Goal: Task Accomplishment & Management: Manage account settings

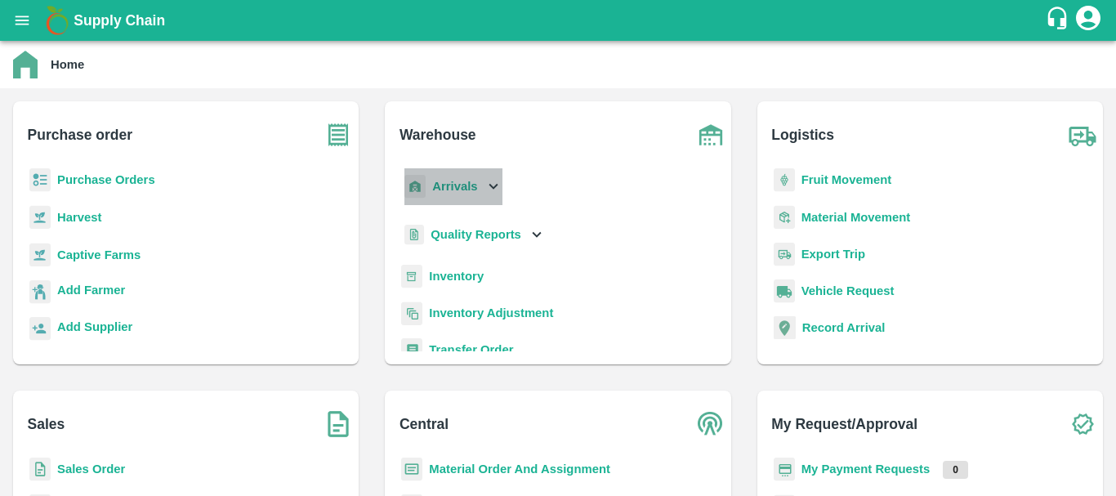
click at [449, 194] on p "Arrivals" at bounding box center [454, 186] width 45 height 18
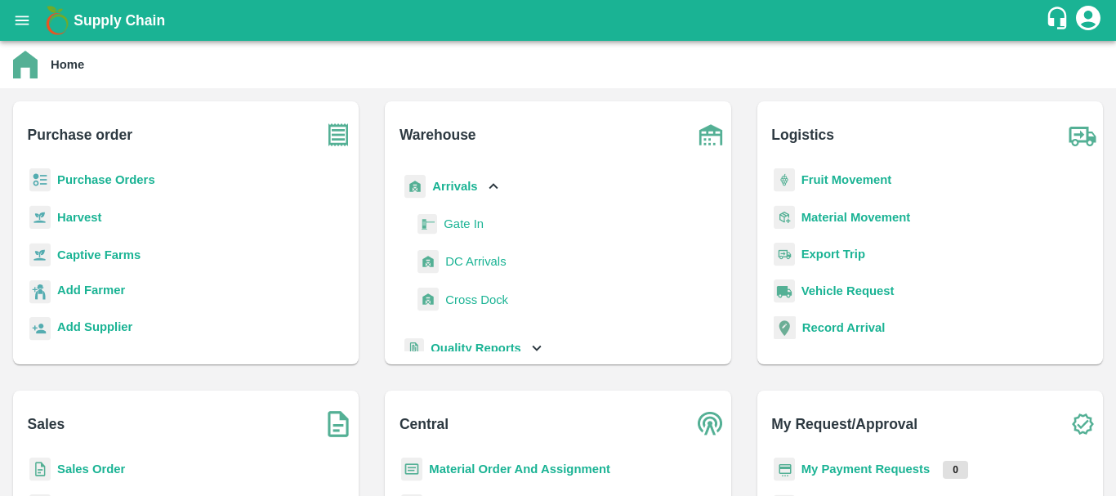
click at [475, 259] on span "DC Arrivals" at bounding box center [475, 261] width 60 height 18
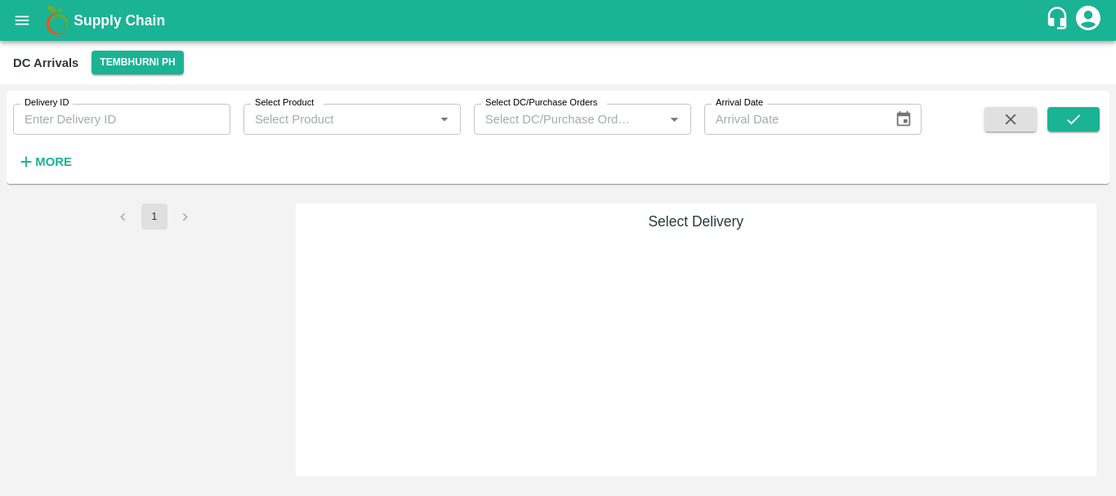
click at [558, 190] on p at bounding box center [558, 190] width 0 height 0
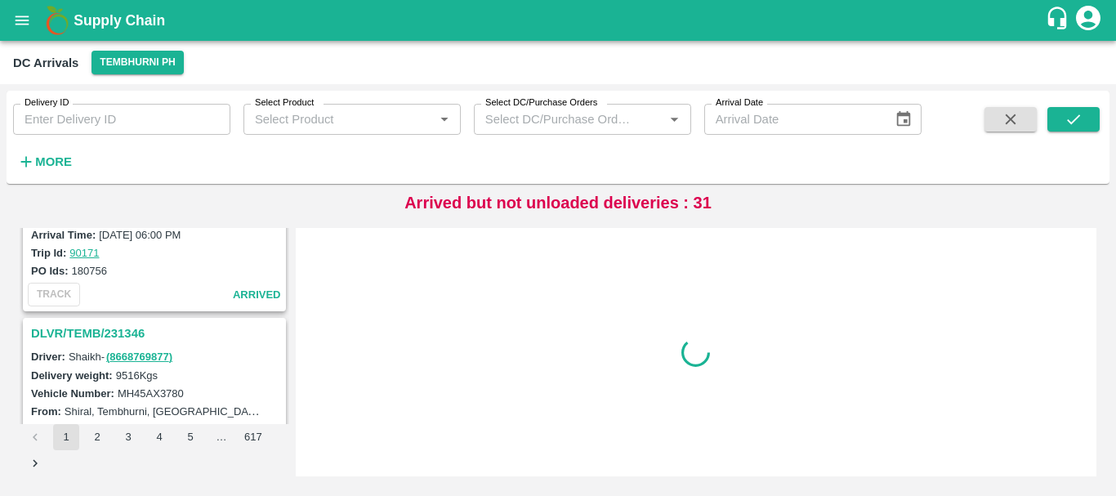
scroll to position [5148, 0]
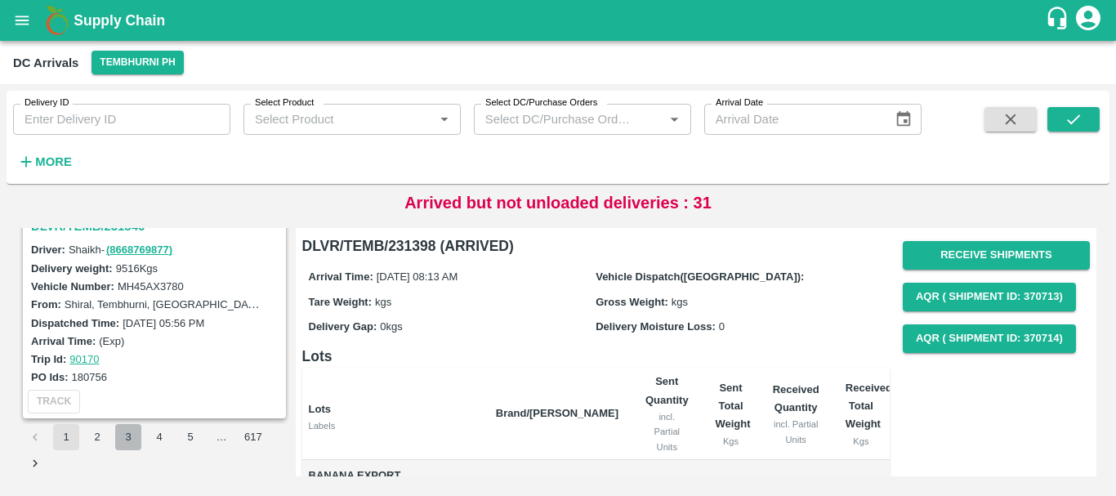
click at [122, 435] on button "3" at bounding box center [128, 437] width 26 height 26
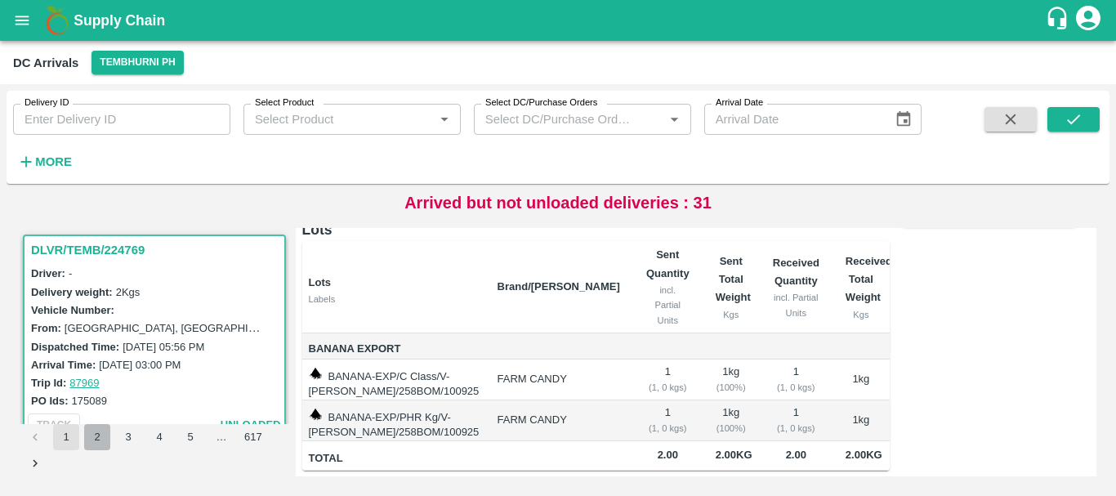
click at [100, 436] on button "2" at bounding box center [97, 437] width 26 height 26
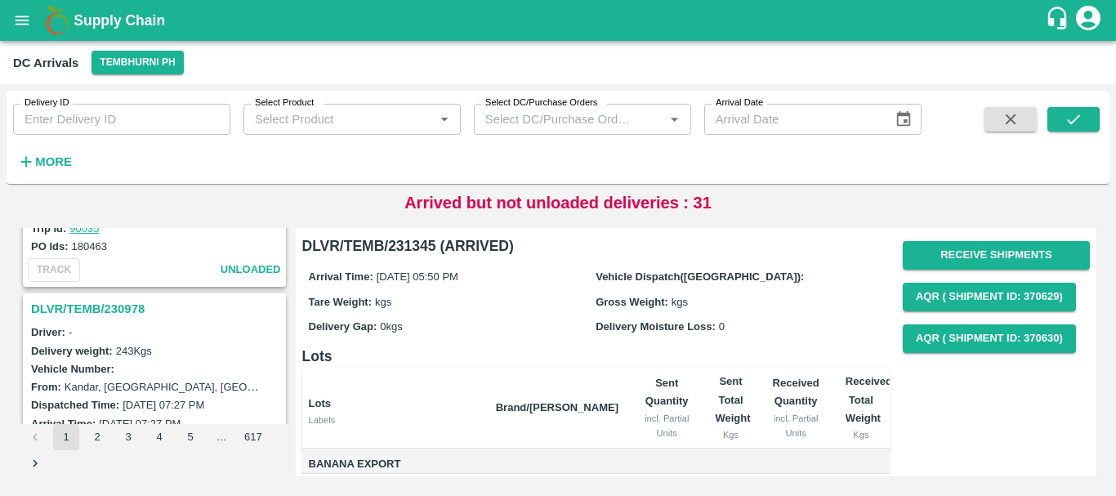
scroll to position [4423, 0]
click at [124, 314] on h3 "DLVR/TEMB/230978" at bounding box center [157, 311] width 252 height 21
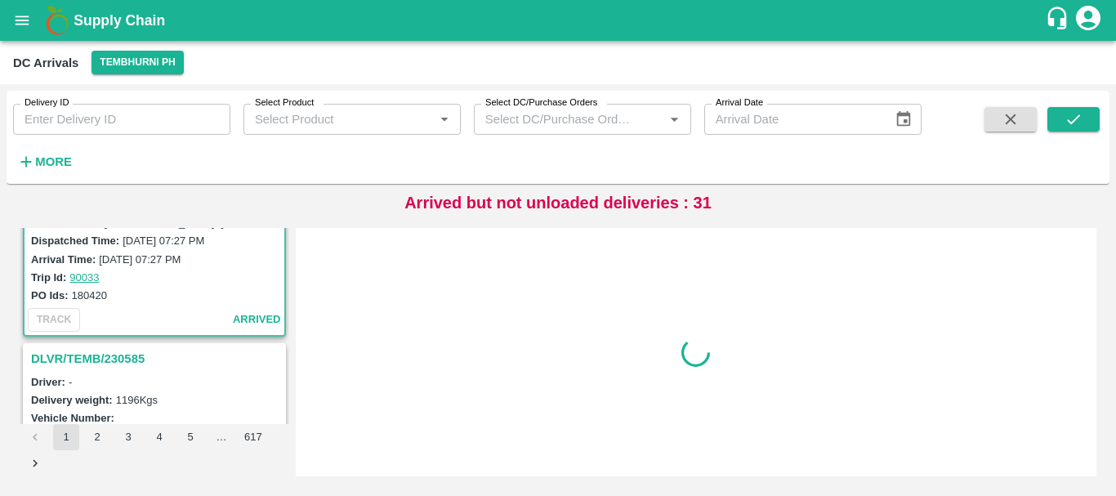
scroll to position [4591, 0]
click at [130, 349] on h3 "DLVR/TEMB/230585" at bounding box center [157, 356] width 252 height 21
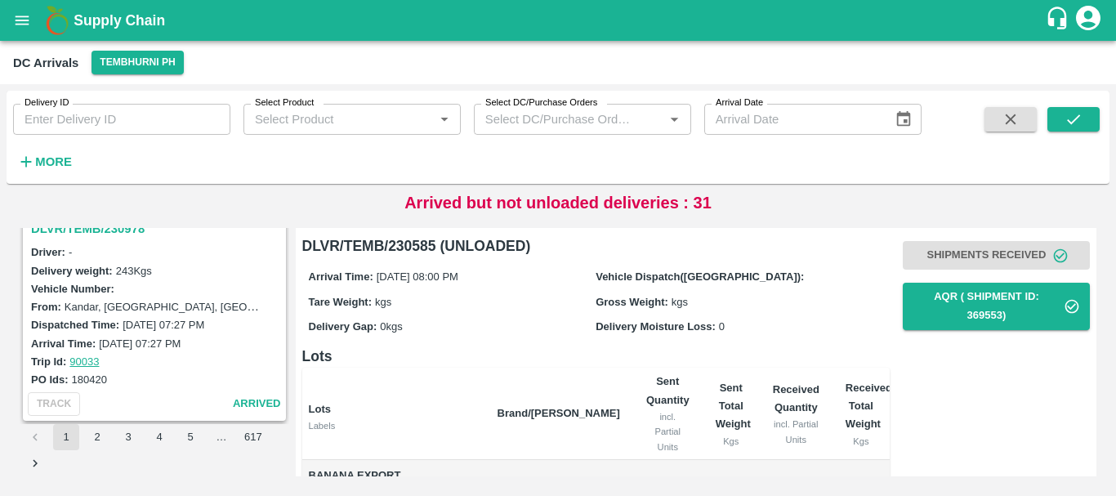
scroll to position [4437, 0]
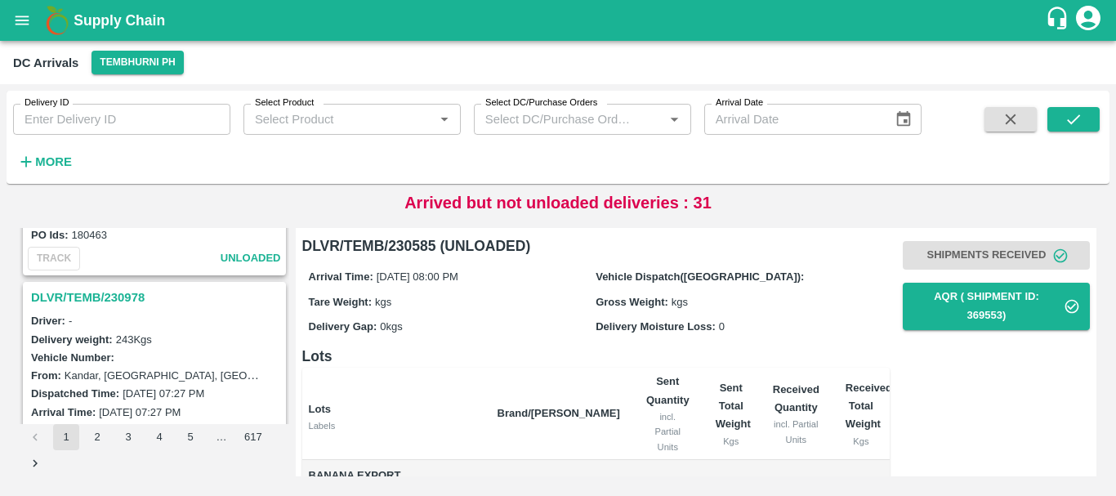
click at [114, 295] on h3 "DLVR/TEMB/230978" at bounding box center [157, 297] width 252 height 21
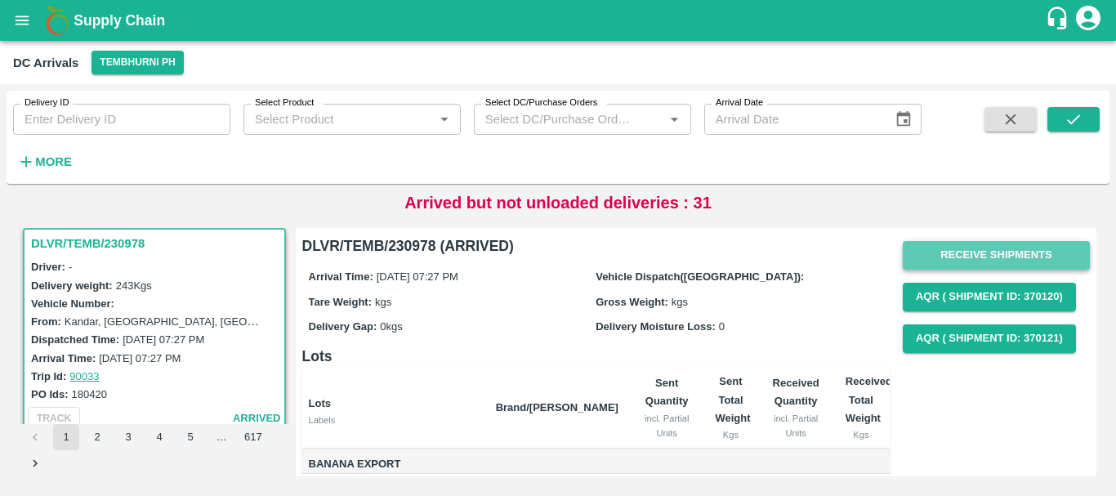
click at [971, 255] on button "Receive Shipments" at bounding box center [996, 255] width 187 height 29
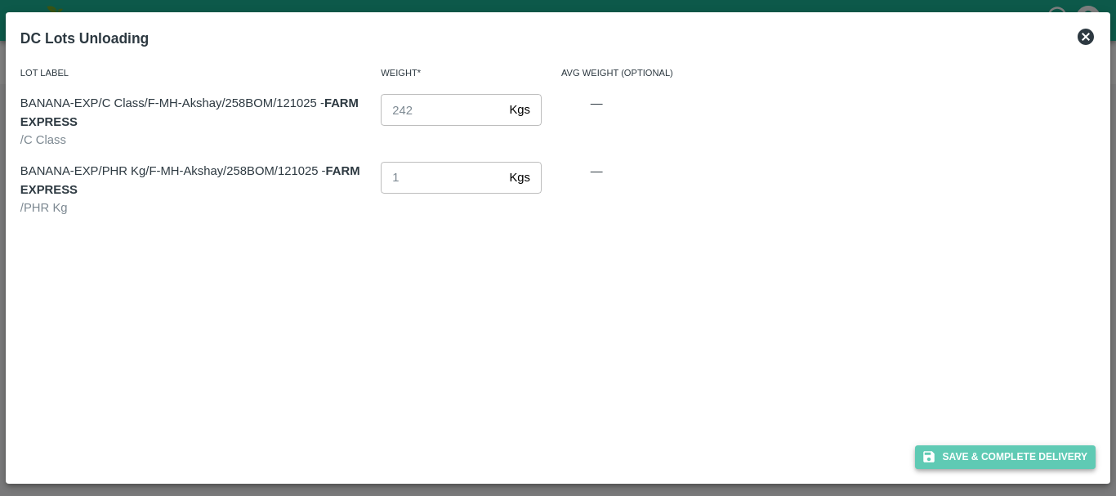
click at [934, 459] on icon "button" at bounding box center [928, 457] width 11 height 11
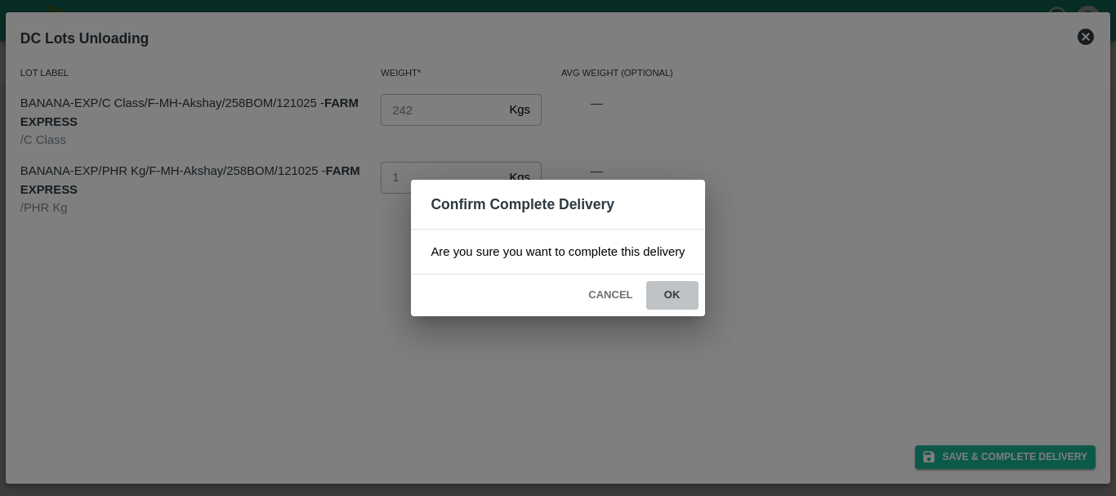
click at [672, 304] on button "ok" at bounding box center [672, 295] width 52 height 29
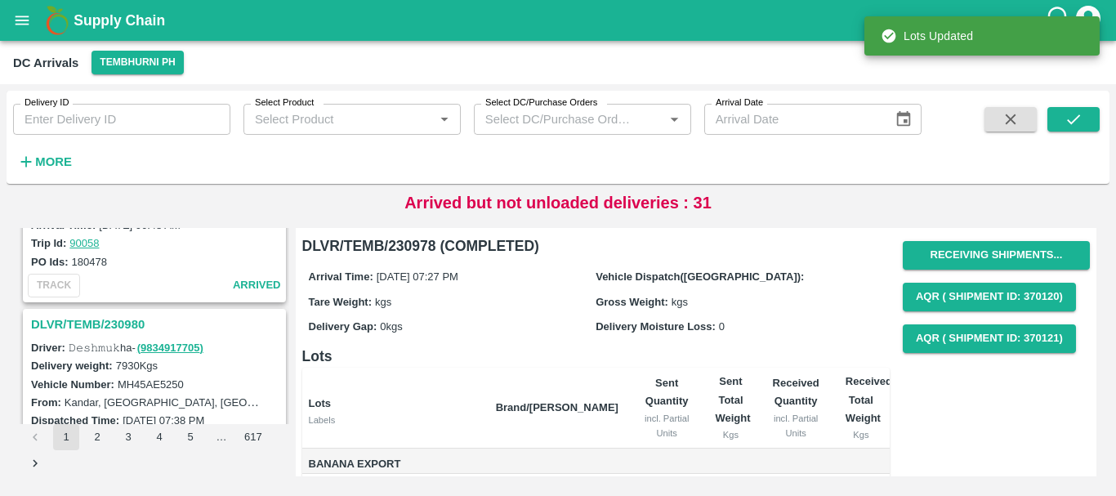
scroll to position [4198, 0]
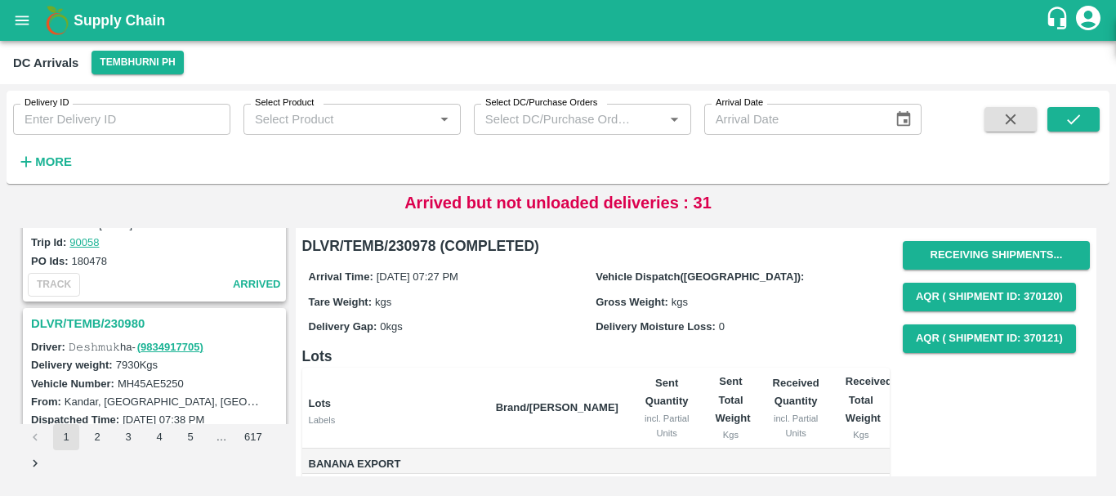
click at [124, 315] on h3 "DLVR/TEMB/230980" at bounding box center [157, 323] width 252 height 21
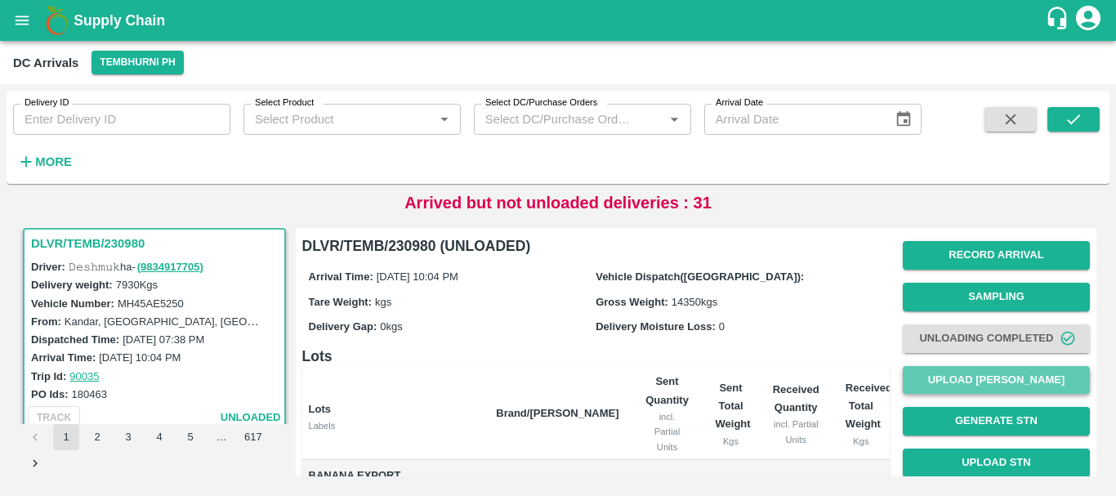
click at [956, 373] on button "Upload [PERSON_NAME]" at bounding box center [996, 380] width 187 height 29
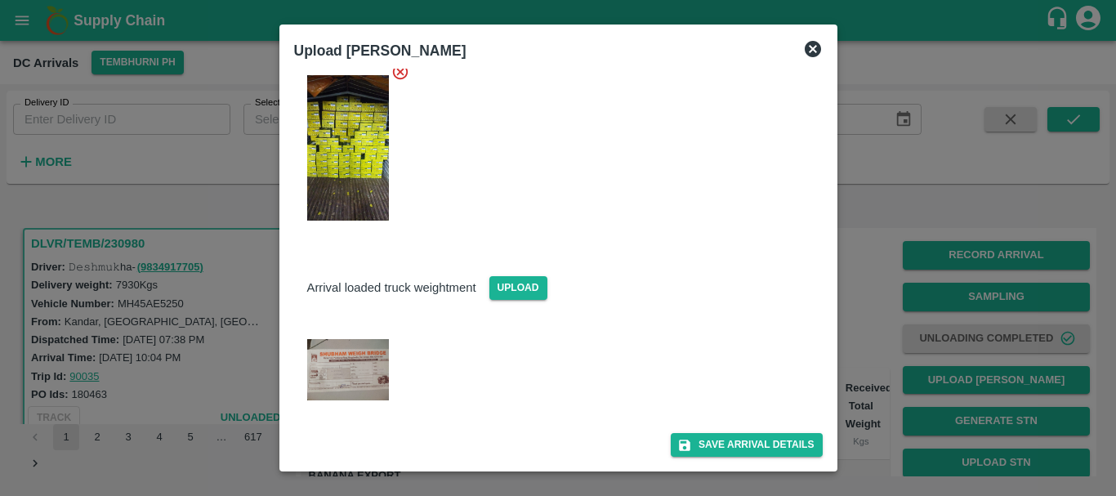
click at [374, 382] on img at bounding box center [348, 369] width 82 height 61
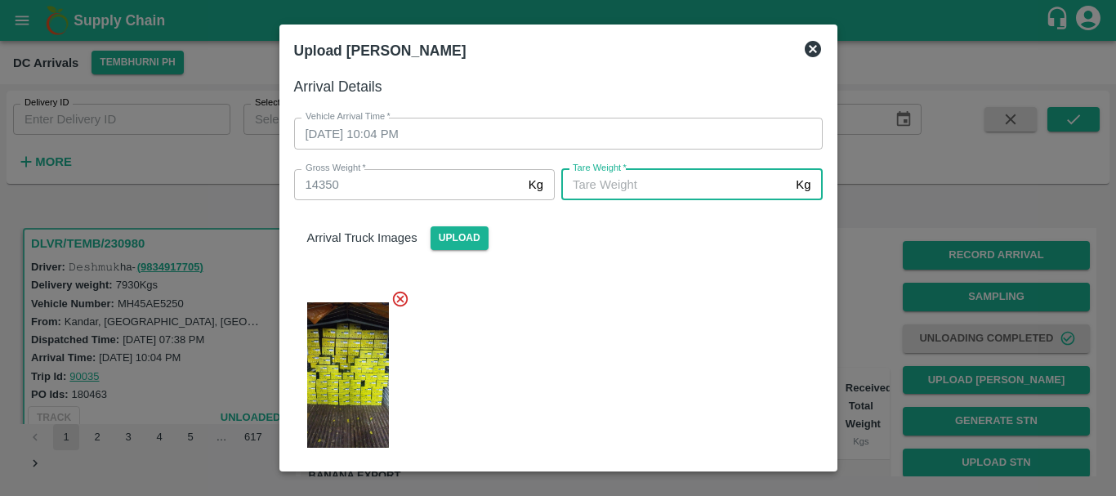
click at [658, 190] on input "[PERSON_NAME]   *" at bounding box center [675, 184] width 228 height 31
type input "5700"
click at [640, 308] on div at bounding box center [552, 370] width 542 height 188
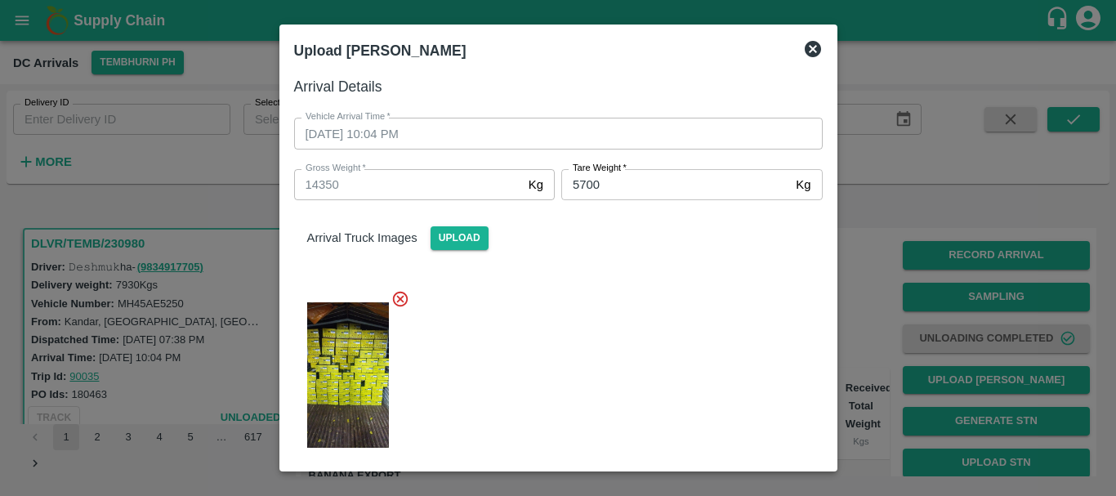
click at [640, 308] on div at bounding box center [552, 370] width 542 height 188
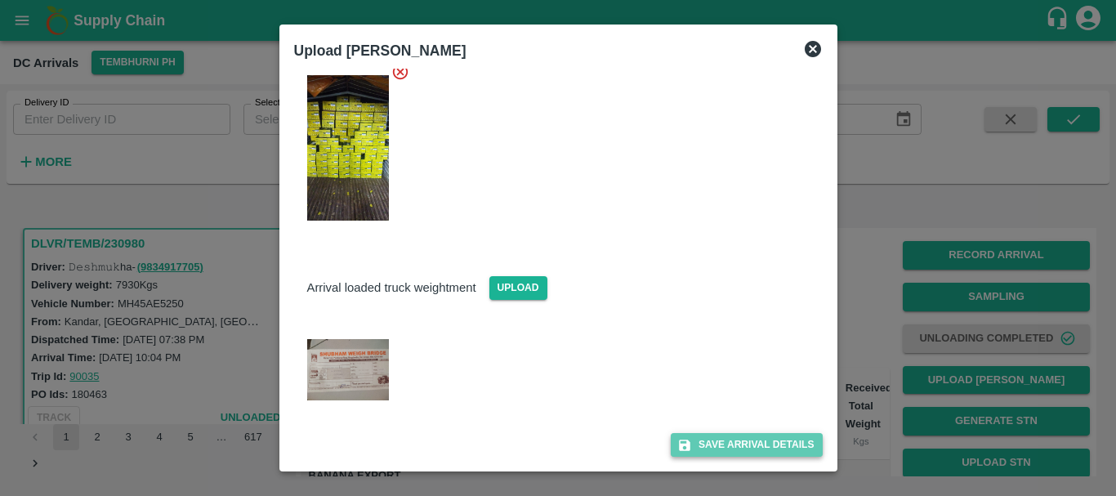
click at [694, 443] on button "Save Arrival Details" at bounding box center [746, 445] width 151 height 24
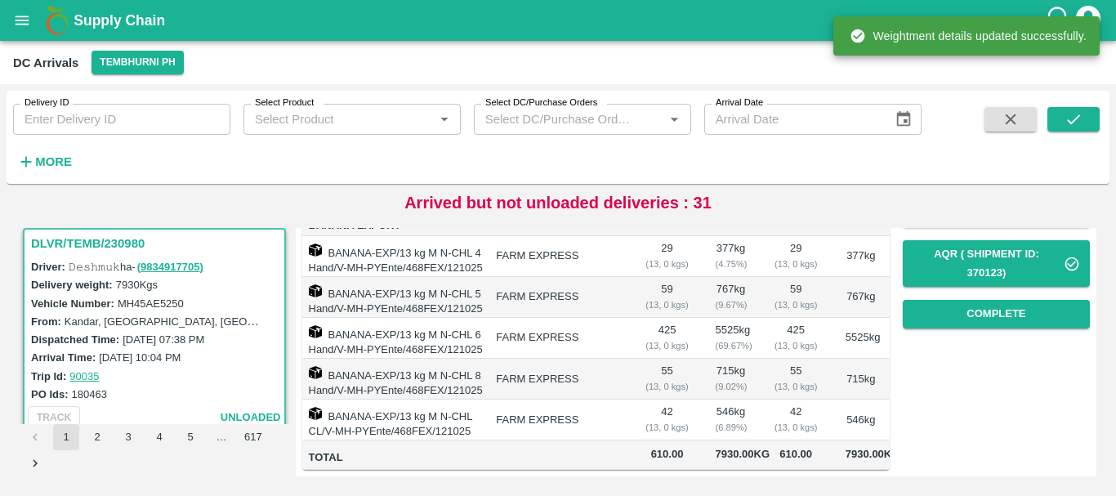
scroll to position [294, 0]
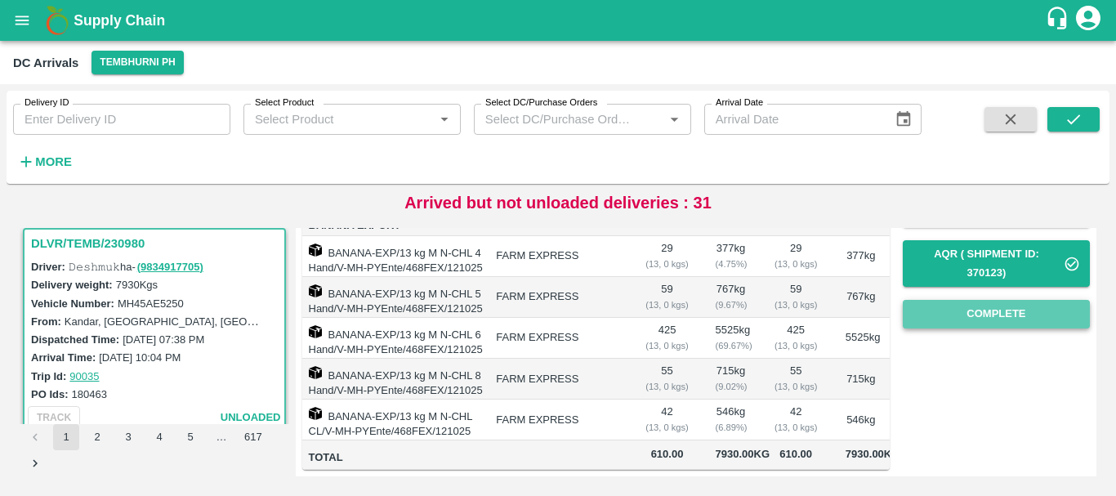
click at [973, 300] on button "Complete" at bounding box center [996, 314] width 187 height 29
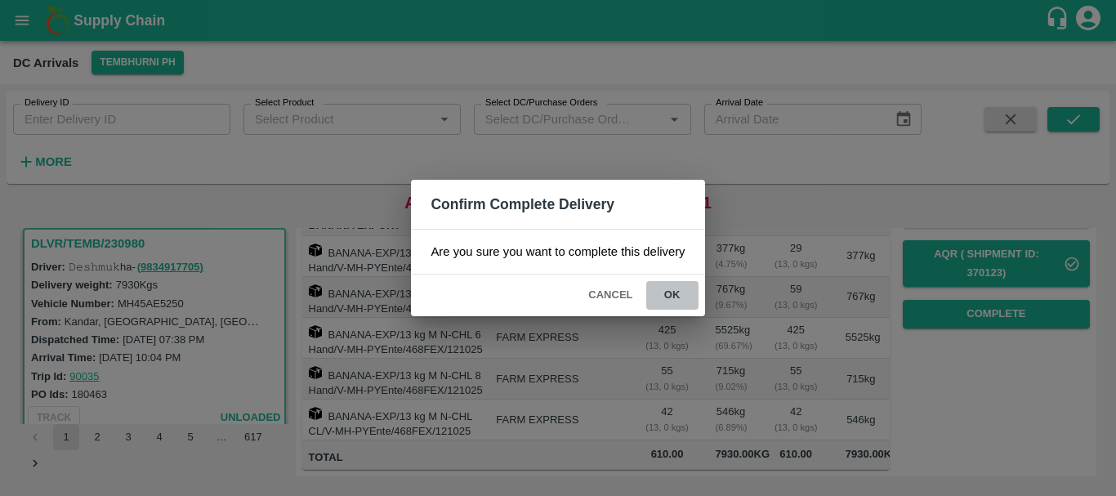
click at [670, 293] on button "ok" at bounding box center [672, 295] width 52 height 29
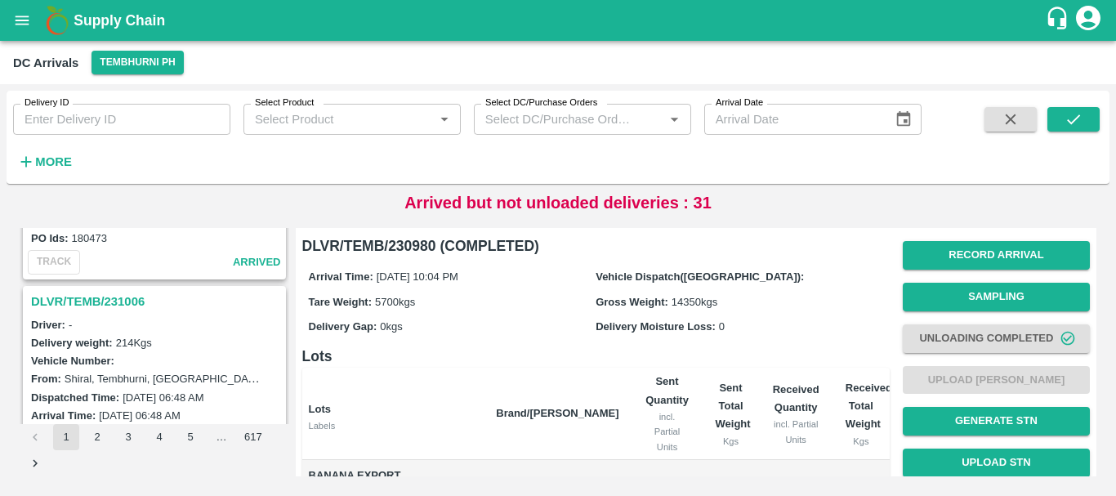
scroll to position [4001, 0]
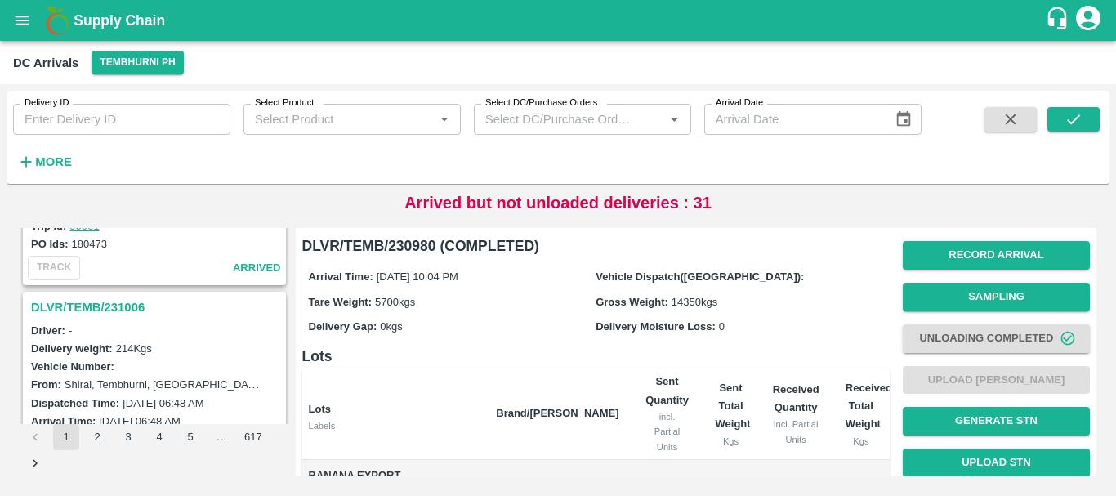
click at [120, 297] on h3 "DLVR/TEMB/231006" at bounding box center [157, 307] width 252 height 21
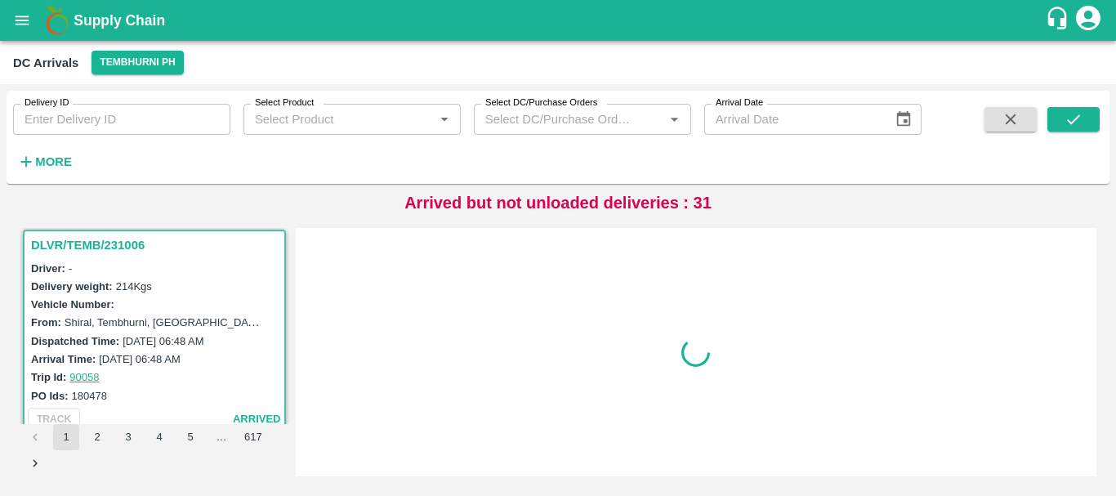
scroll to position [4064, 0]
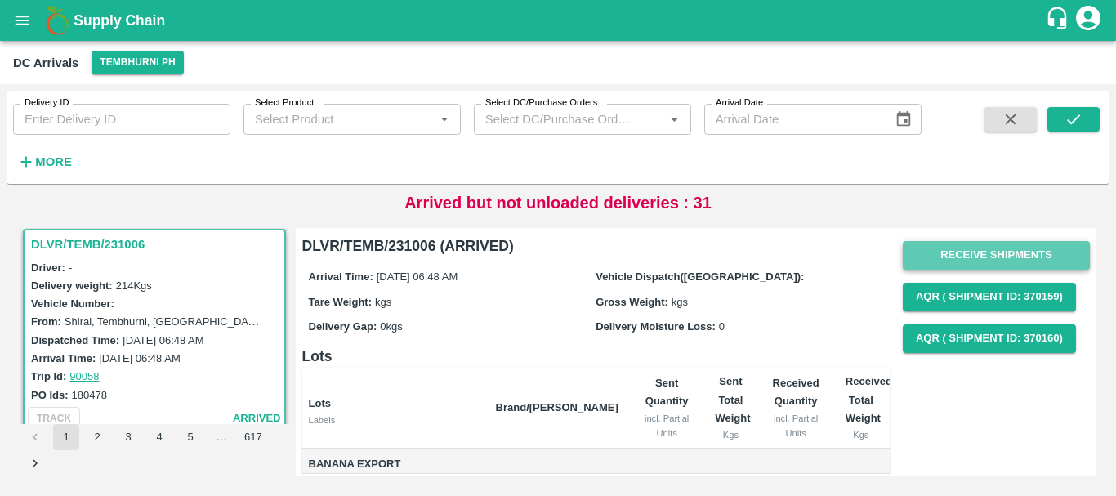
click at [948, 251] on button "Receive Shipments" at bounding box center [996, 255] width 187 height 29
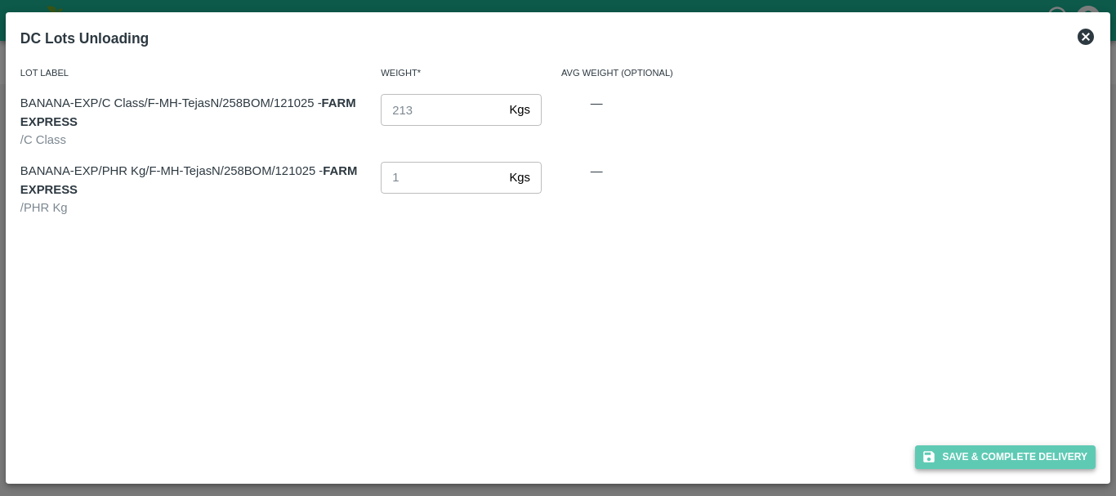
click at [981, 453] on button "Save & Complete Delivery" at bounding box center [1005, 457] width 181 height 24
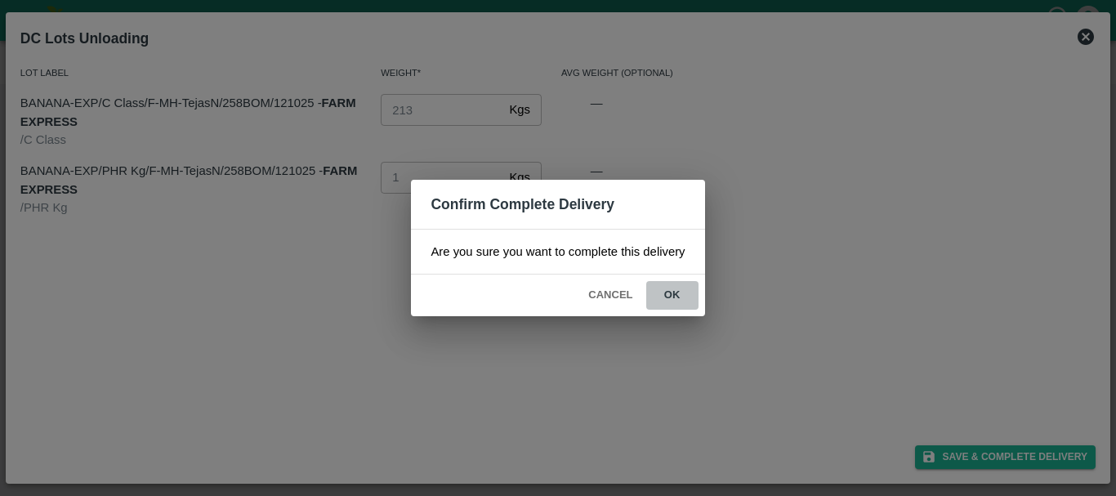
click at [662, 292] on button "ok" at bounding box center [672, 295] width 52 height 29
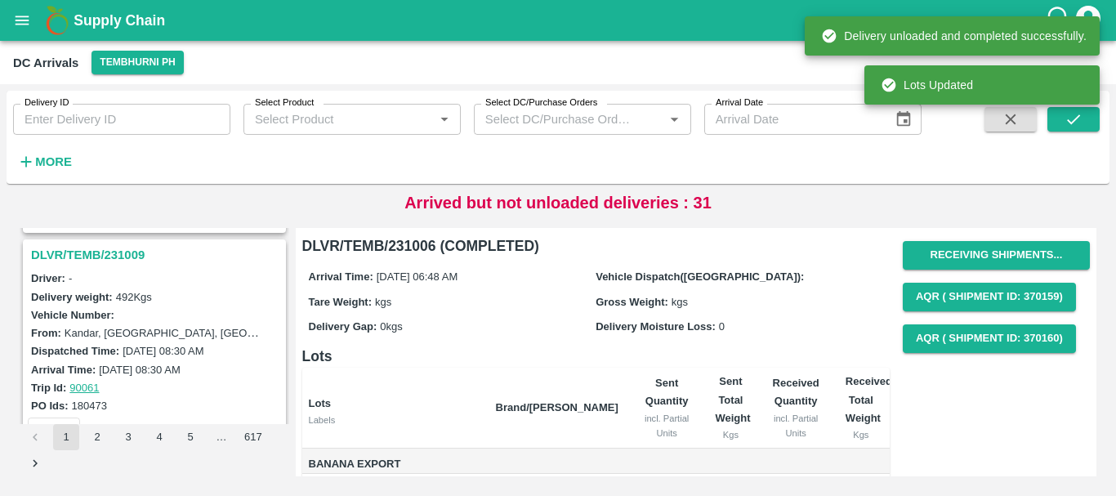
scroll to position [3837, 0]
click at [115, 254] on h3 "DLVR/TEMB/231009" at bounding box center [157, 256] width 252 height 21
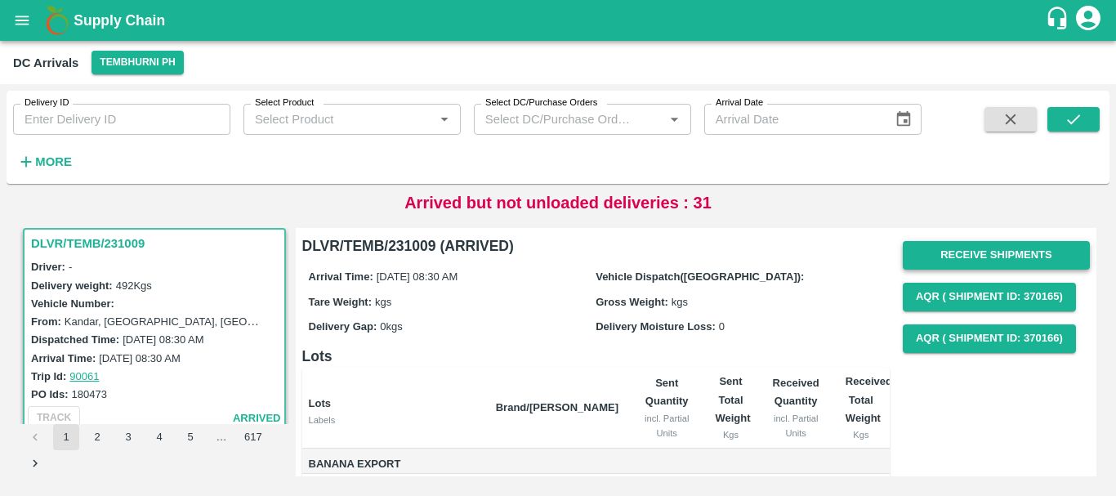
click at [924, 259] on button "Receive Shipments" at bounding box center [996, 255] width 187 height 29
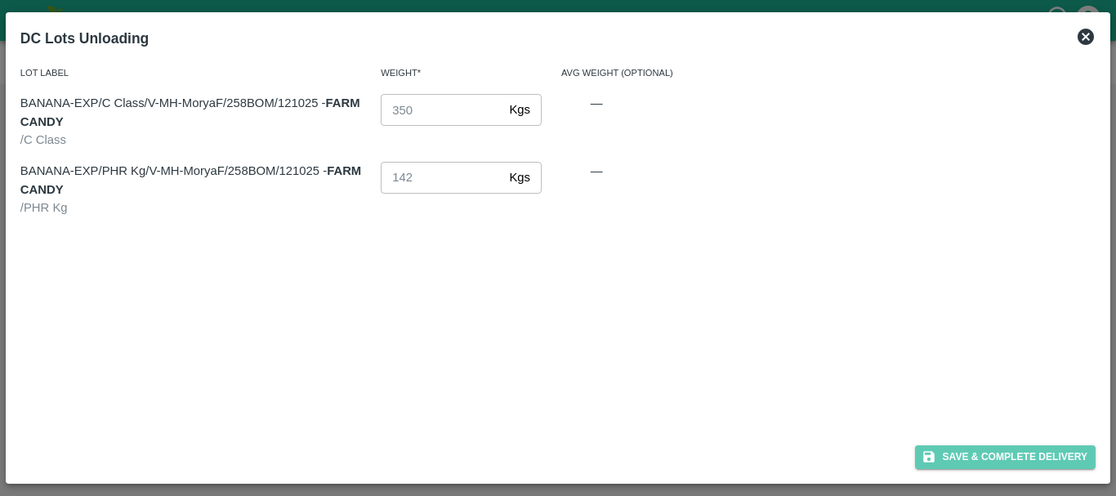
click at [929, 449] on button "Save & Complete Delivery" at bounding box center [1005, 457] width 181 height 24
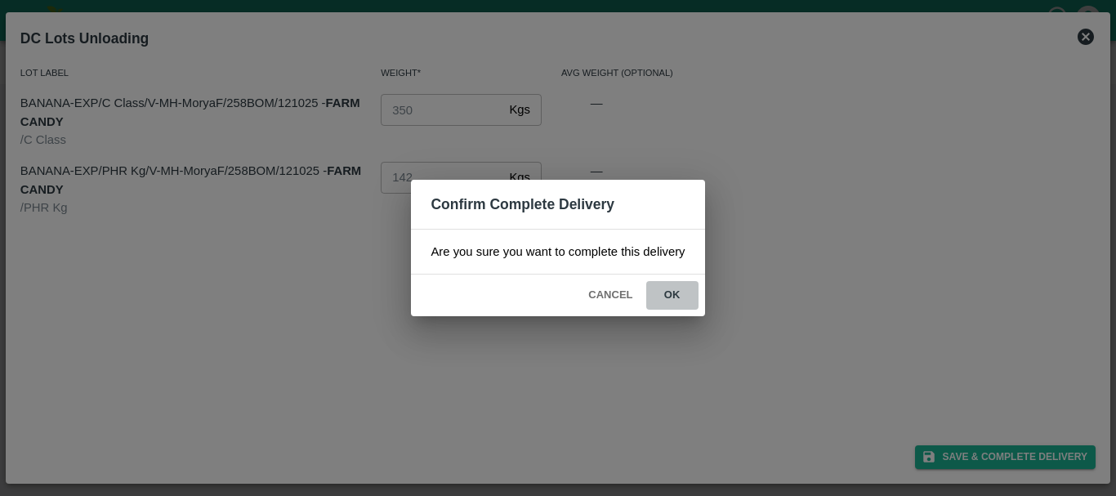
click at [662, 292] on button "ok" at bounding box center [672, 295] width 52 height 29
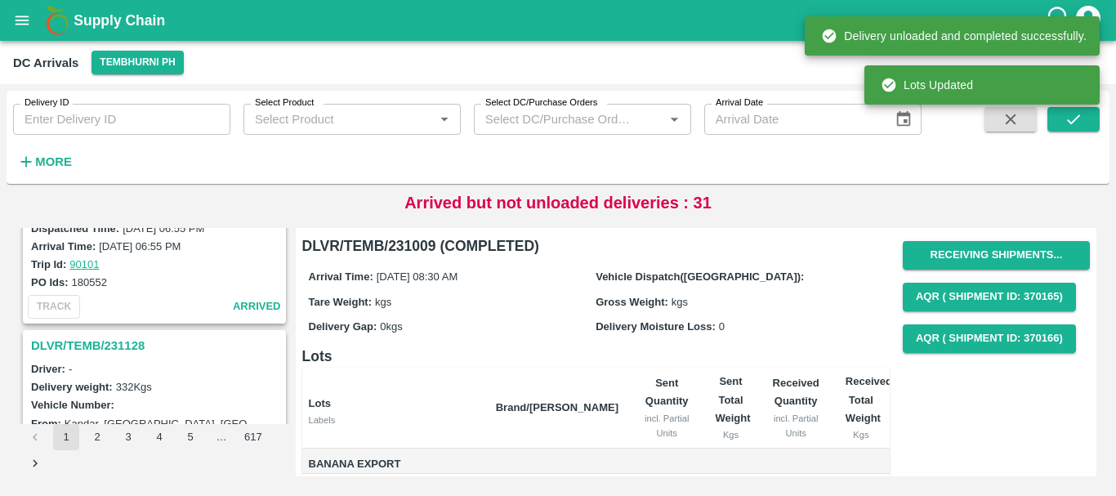
scroll to position [3533, 0]
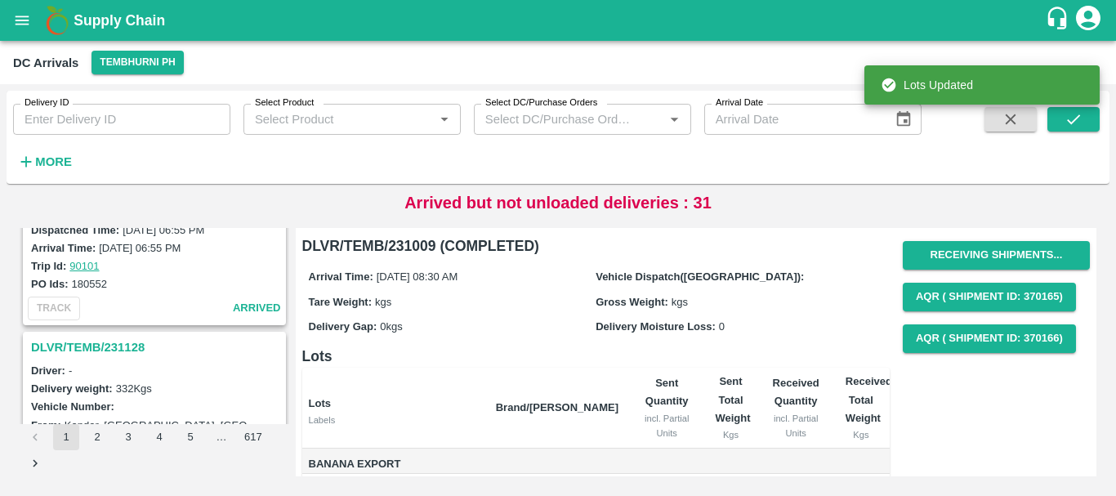
click at [117, 349] on h3 "DLVR/TEMB/231128" at bounding box center [157, 347] width 252 height 21
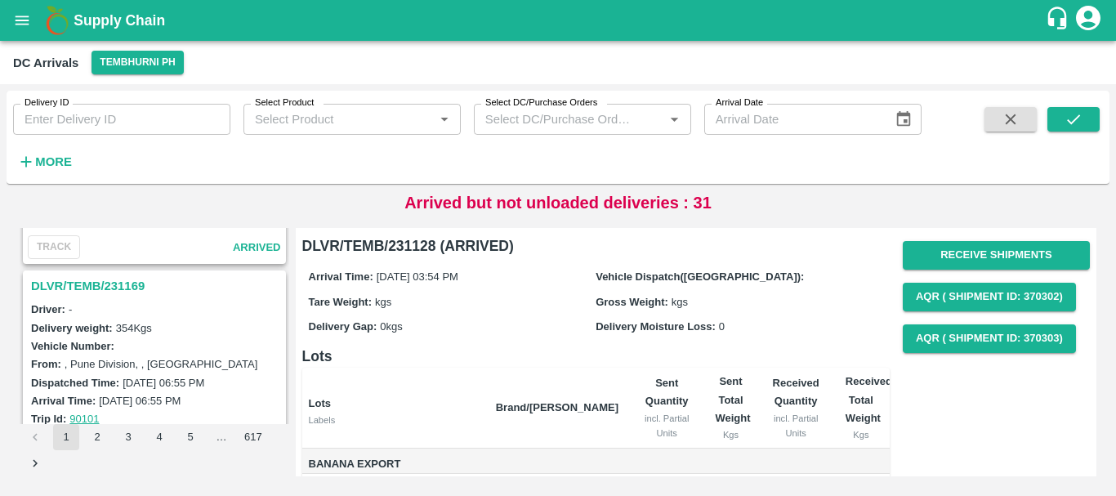
click at [127, 285] on h3 "DLVR/TEMB/231169" at bounding box center [157, 285] width 252 height 21
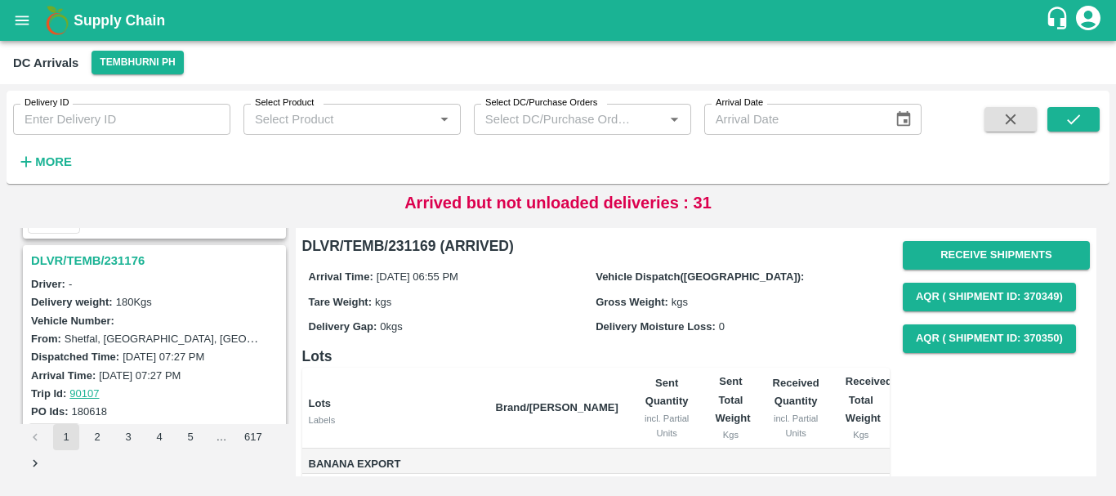
click at [123, 259] on h3 "DLVR/TEMB/231176" at bounding box center [157, 260] width 252 height 21
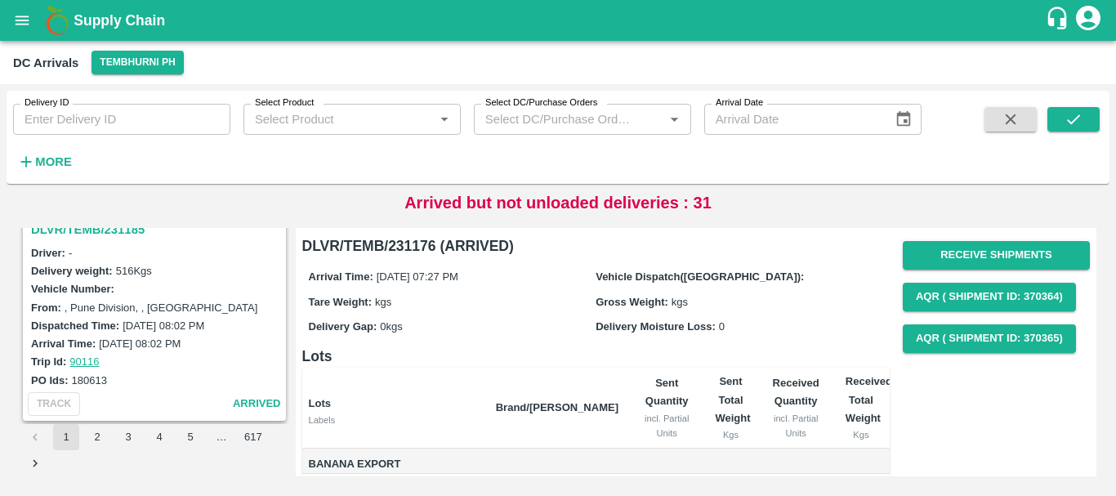
click at [108, 231] on h3 "DLVR/TEMB/231185" at bounding box center [157, 229] width 252 height 21
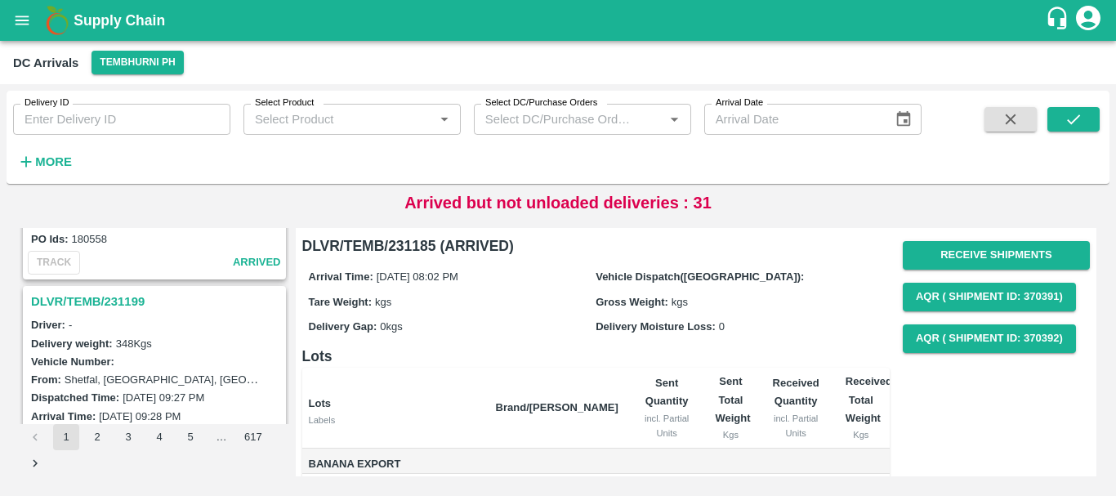
click at [141, 303] on h3 "DLVR/TEMB/231199" at bounding box center [157, 301] width 252 height 21
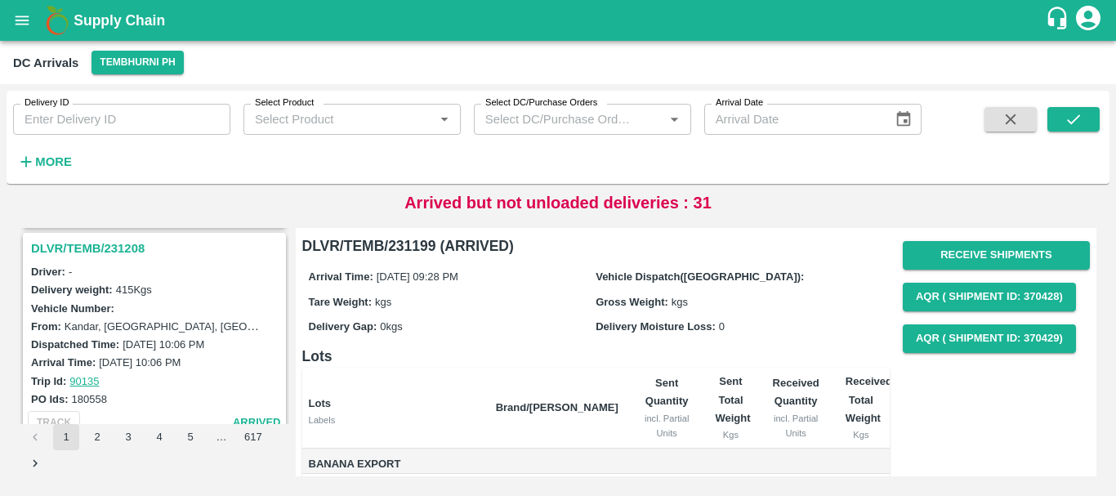
click at [117, 249] on h3 "DLVR/TEMB/231208" at bounding box center [157, 248] width 252 height 21
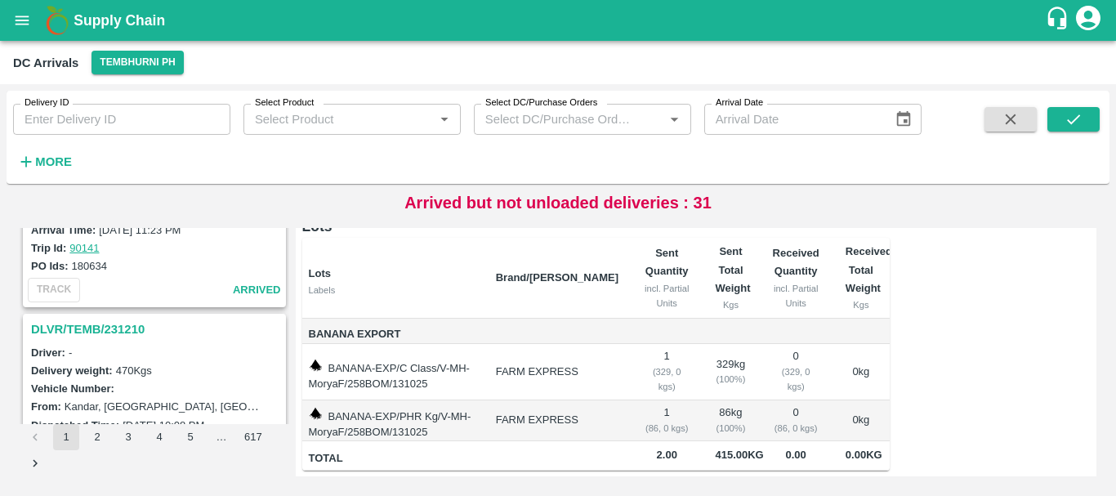
click at [114, 327] on h3 "DLVR/TEMB/231210" at bounding box center [157, 329] width 252 height 21
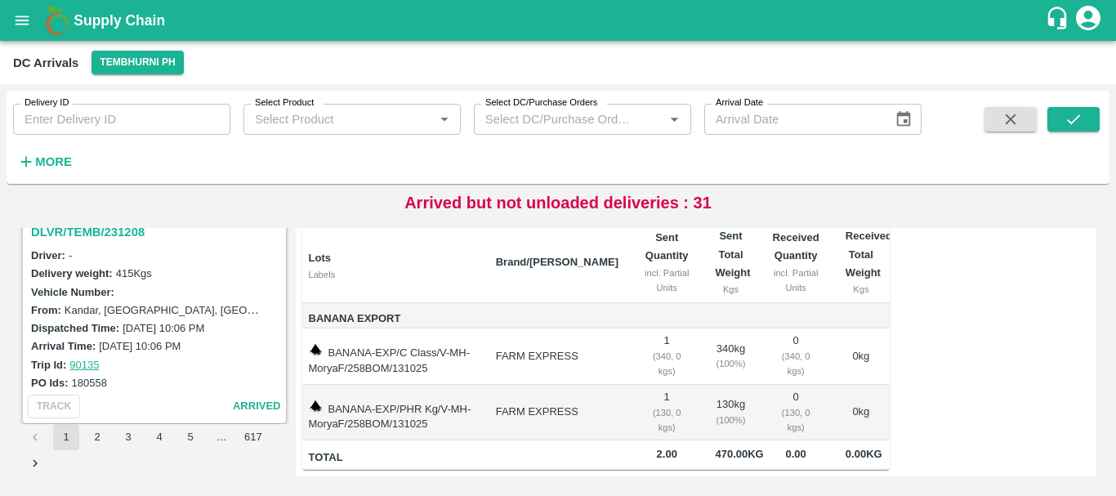
scroll to position [2591, 0]
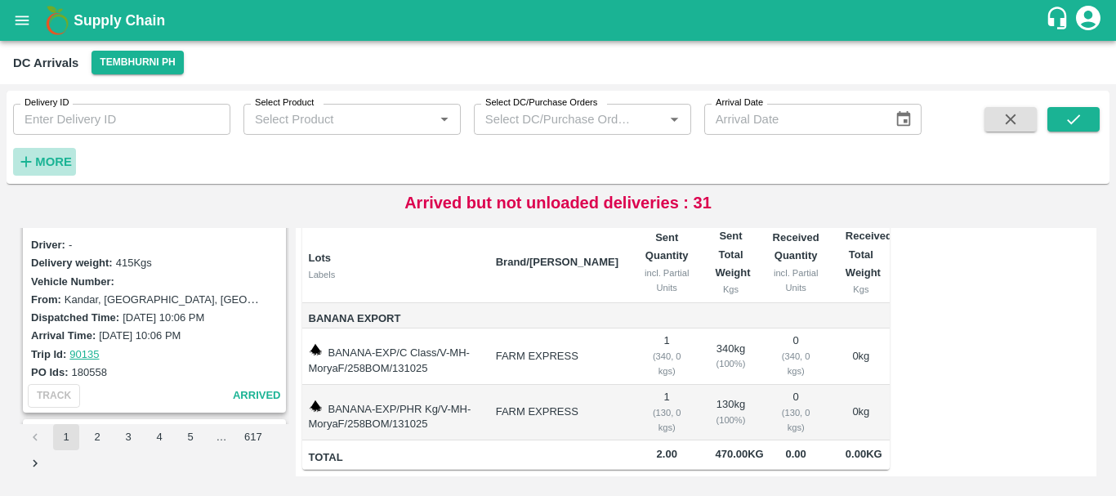
click at [41, 172] on h6 "More" at bounding box center [53, 161] width 37 height 21
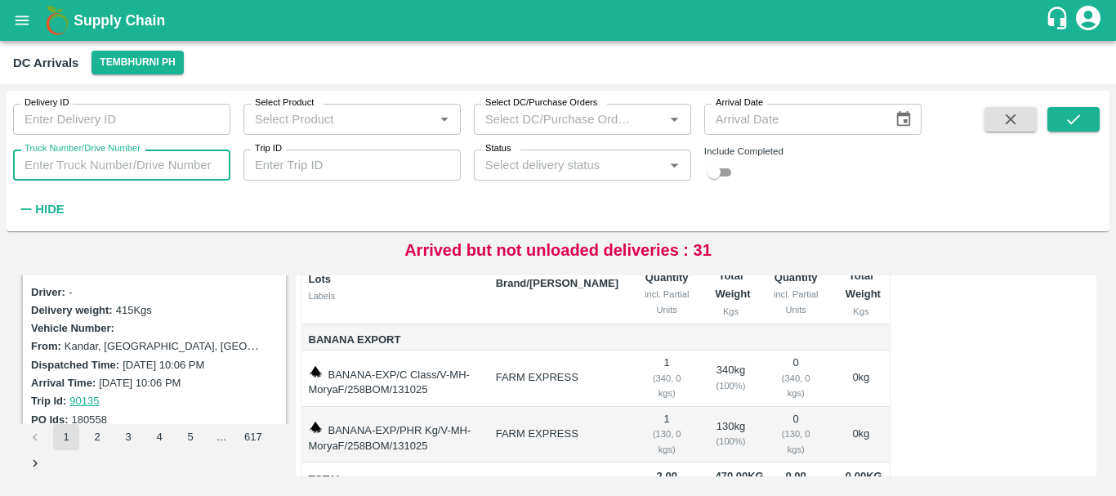
click at [199, 163] on input "Truck Number/Drive Number" at bounding box center [121, 165] width 217 height 31
click at [188, 163] on input "Truck Number/Drive Number" at bounding box center [121, 165] width 217 height 31
type input "0867"
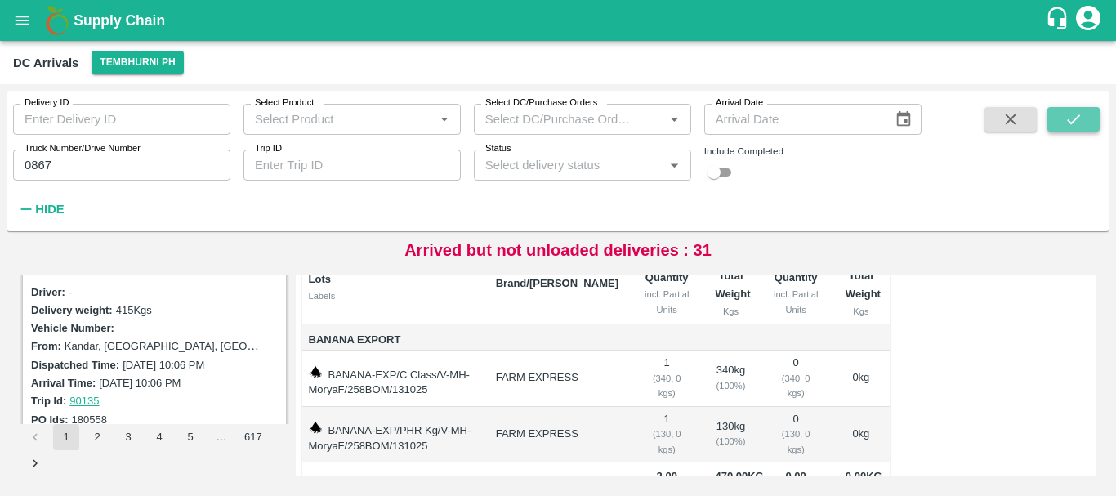
click at [1060, 124] on button "submit" at bounding box center [1073, 119] width 52 height 25
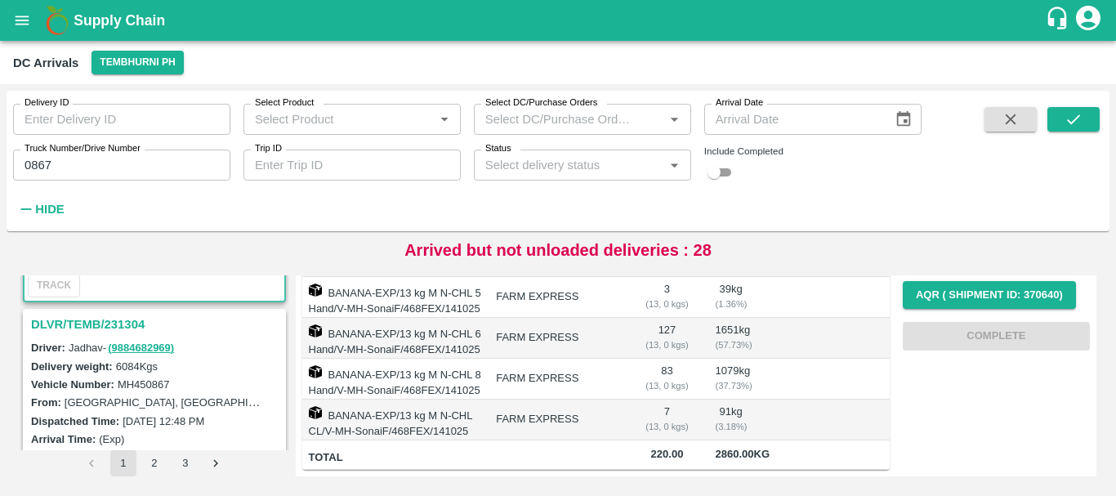
scroll to position [184, 0]
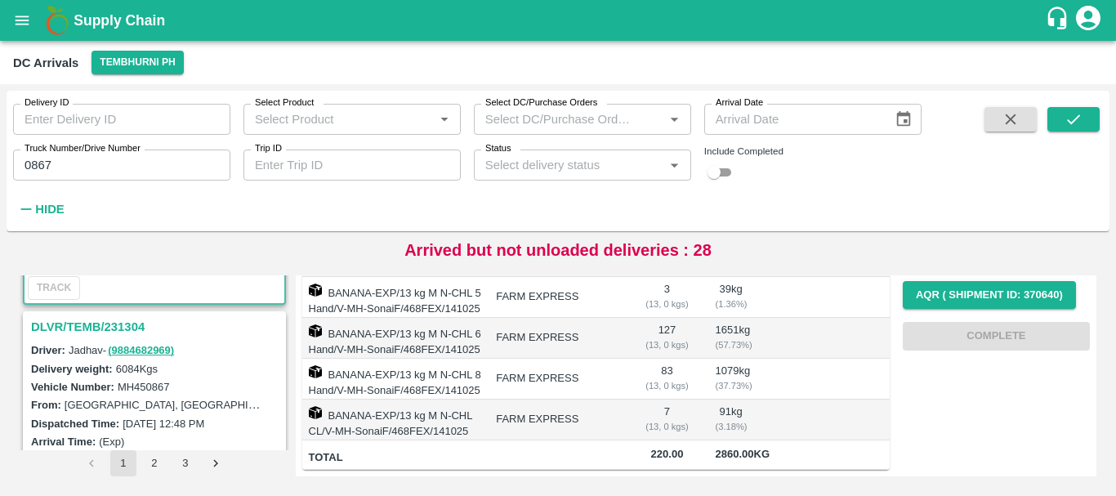
click at [128, 325] on h3 "DLVR/TEMB/231304" at bounding box center [157, 326] width 252 height 21
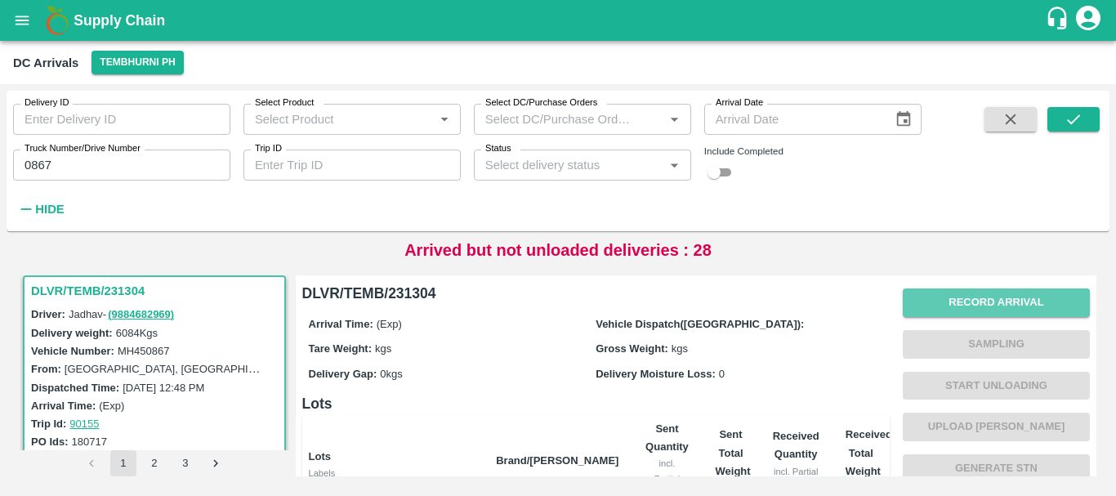
click at [957, 296] on button "Record Arrival" at bounding box center [996, 302] width 187 height 29
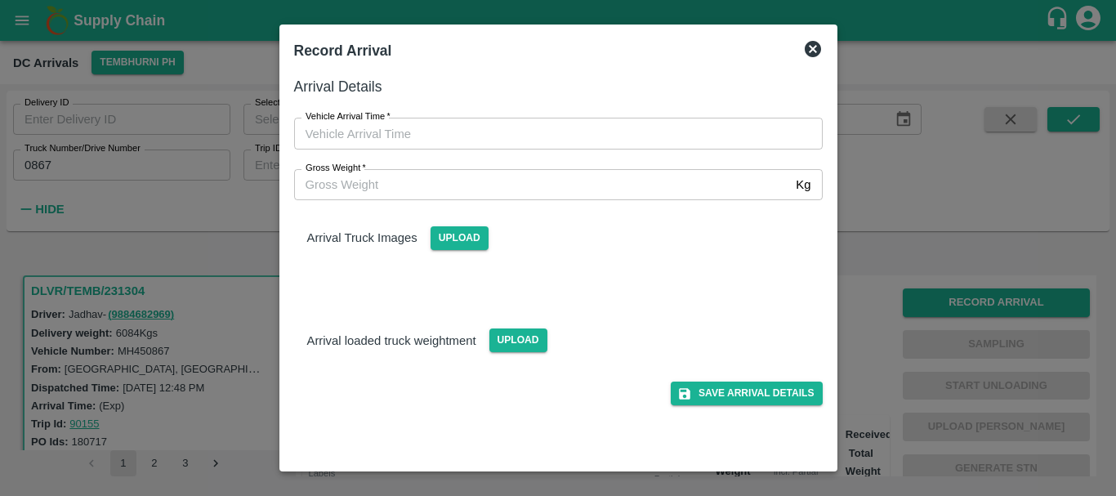
type input "DD/MM/YYYY hh:mm aa"
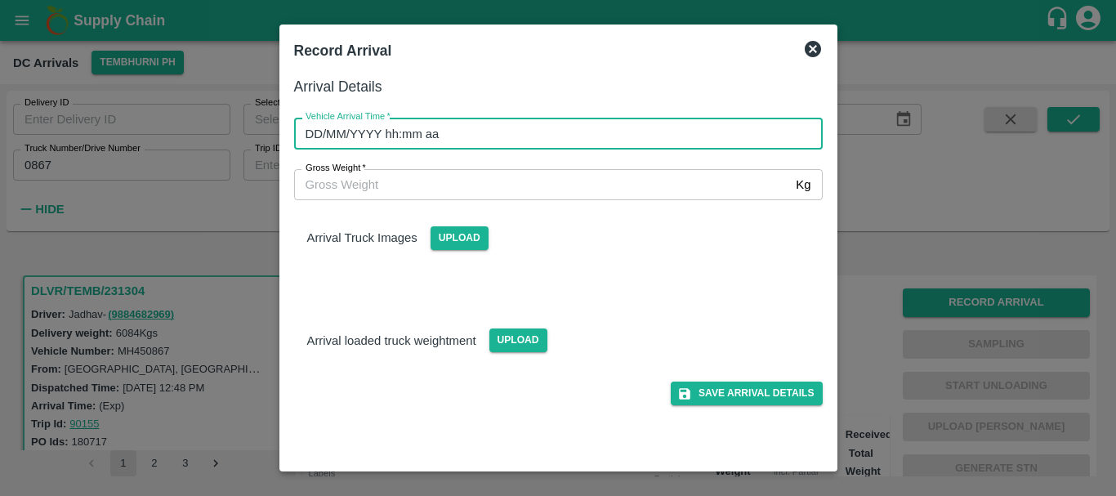
click at [616, 132] on input "DD/MM/YYYY hh:mm aa" at bounding box center [552, 133] width 517 height 31
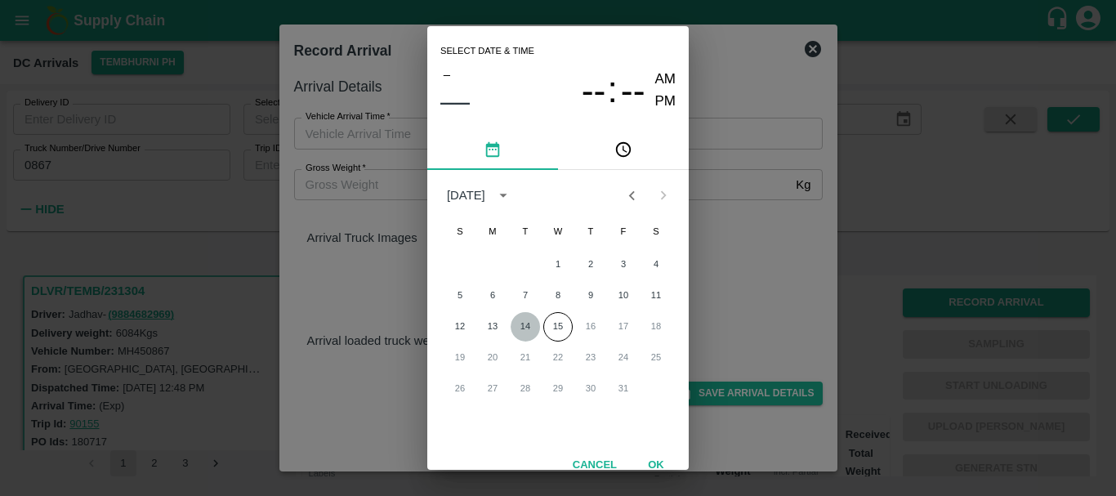
click at [529, 324] on button "14" at bounding box center [525, 326] width 29 height 29
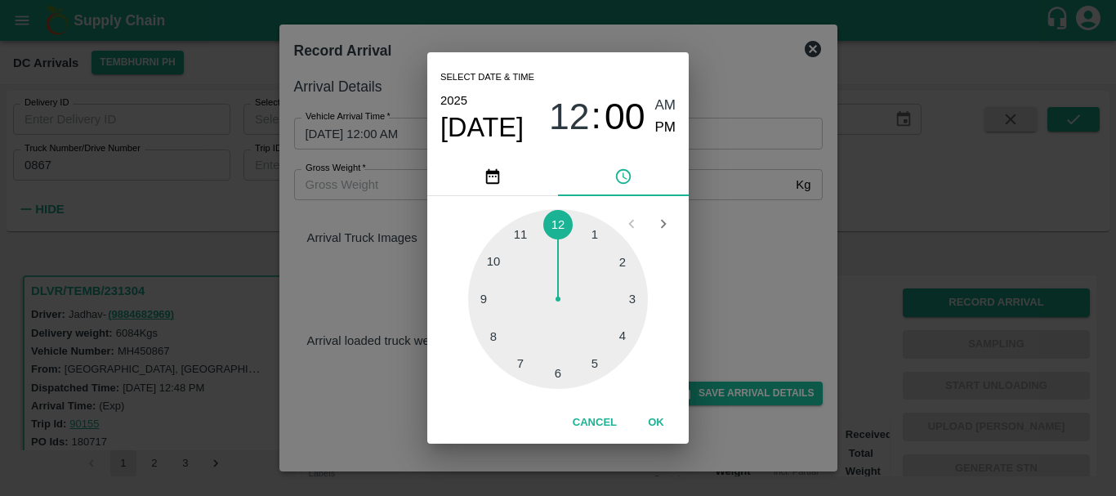
click at [612, 261] on div at bounding box center [558, 299] width 180 height 180
click at [498, 332] on div at bounding box center [558, 299] width 180 height 180
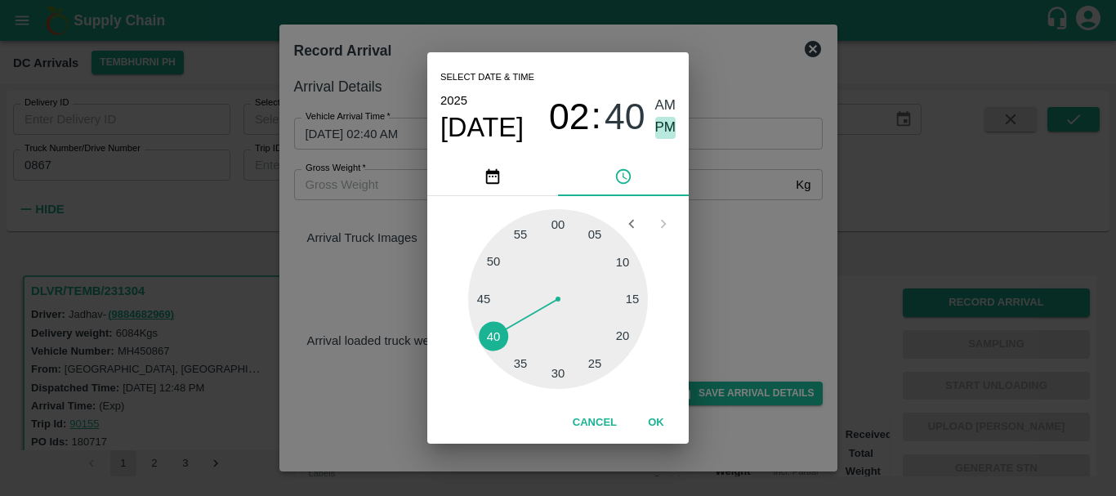
click at [657, 132] on span "PM" at bounding box center [665, 128] width 21 height 22
type input "[DATE] 02:40 PM"
click at [775, 194] on div "Select date & time [DATE] 02 : 40 AM PM 05 10 15 20 25 30 35 40 45 50 55 00 Can…" at bounding box center [558, 248] width 1116 height 496
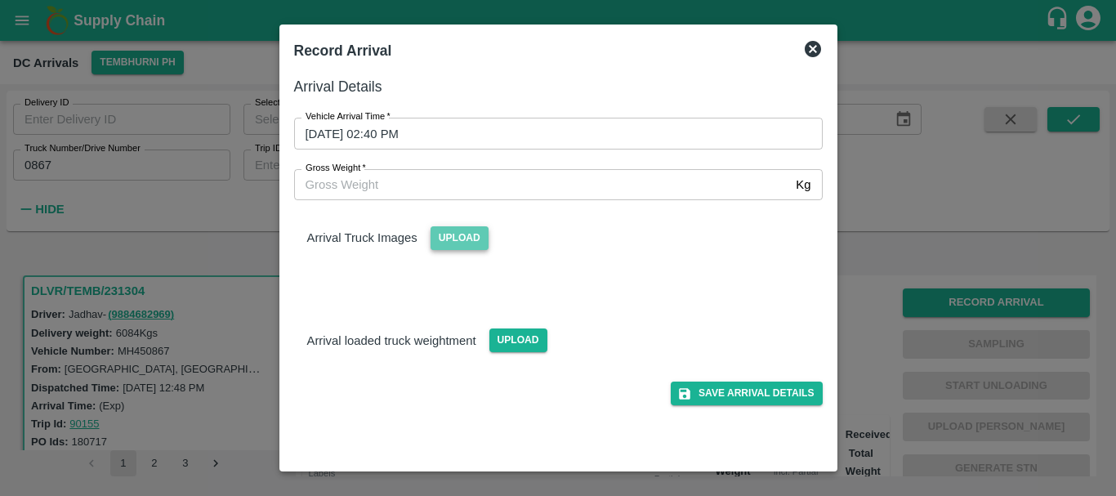
click at [458, 243] on span "Upload" at bounding box center [460, 238] width 58 height 24
click at [0, 0] on input "Upload" at bounding box center [0, 0] width 0 height 0
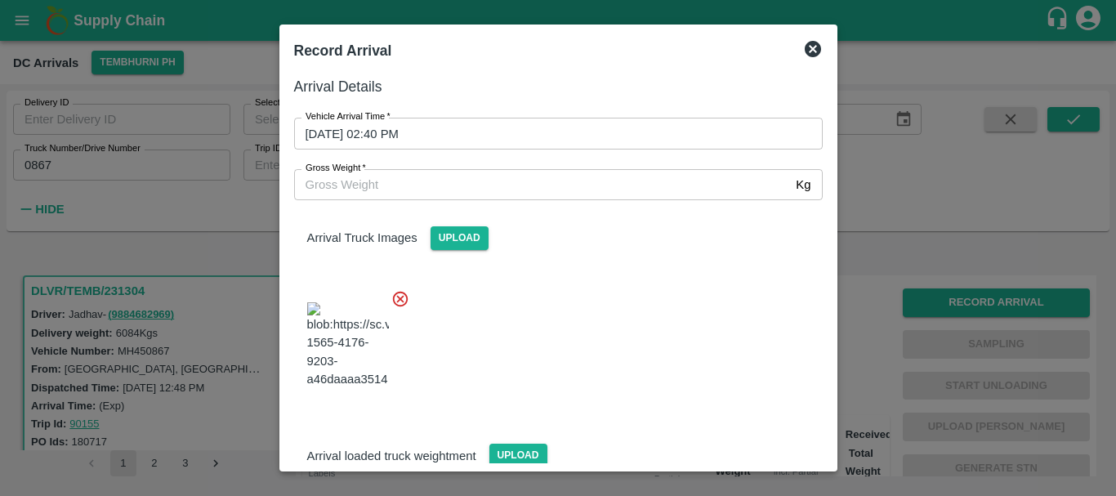
scroll to position [87, 0]
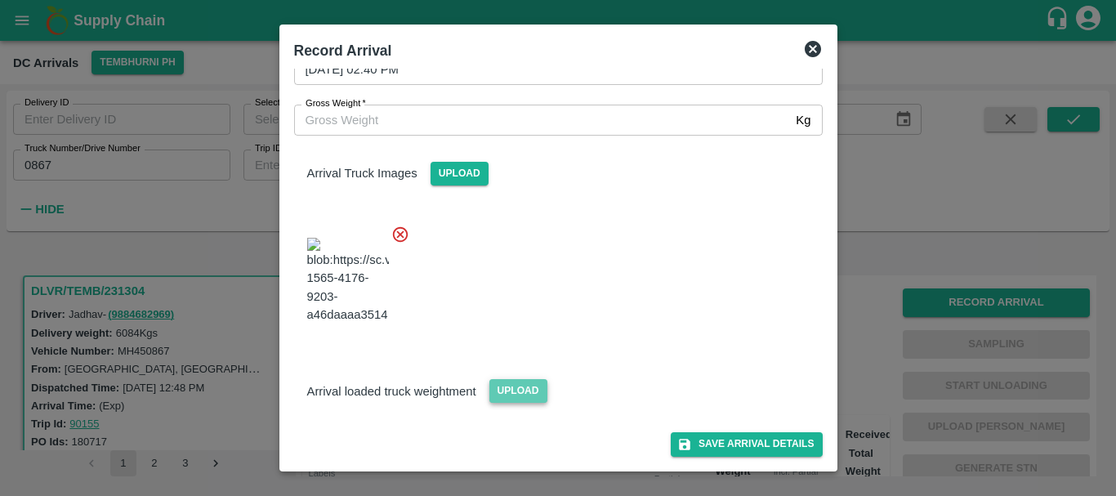
click at [536, 380] on span "Upload" at bounding box center [518, 391] width 58 height 24
click at [0, 0] on input "Upload" at bounding box center [0, 0] width 0 height 0
click at [531, 385] on span "Upload" at bounding box center [518, 391] width 58 height 24
click at [0, 0] on input "Upload" at bounding box center [0, 0] width 0 height 0
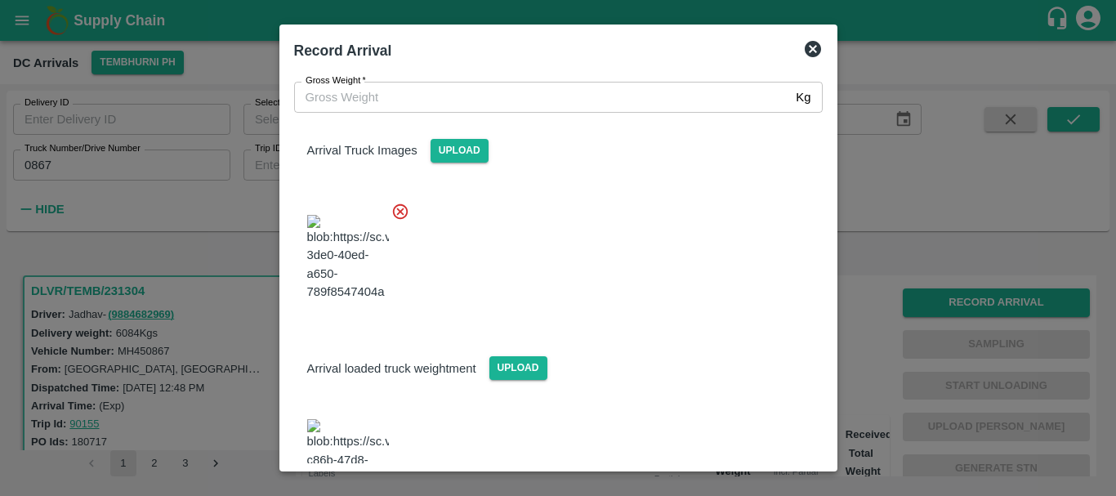
scroll to position [239, 0]
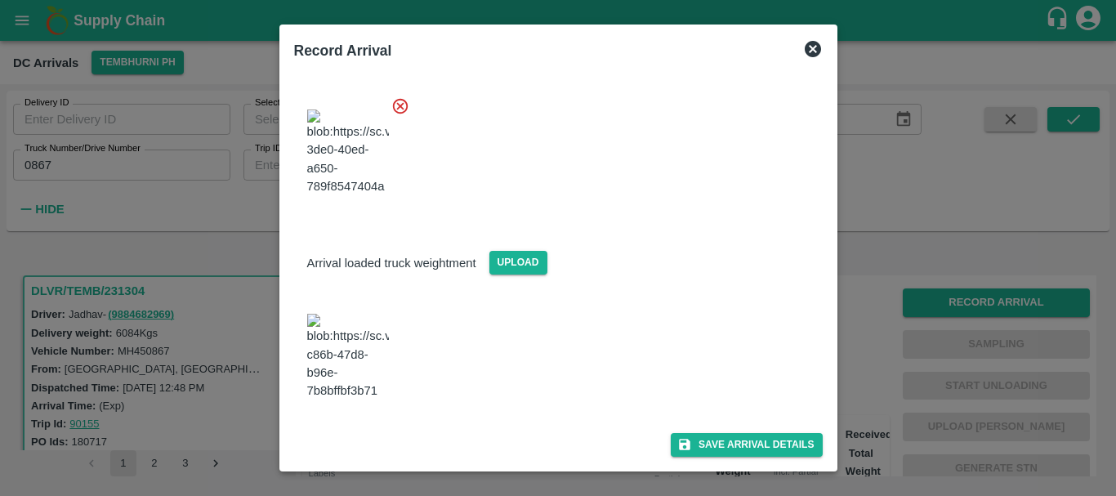
click at [358, 375] on img at bounding box center [348, 357] width 82 height 86
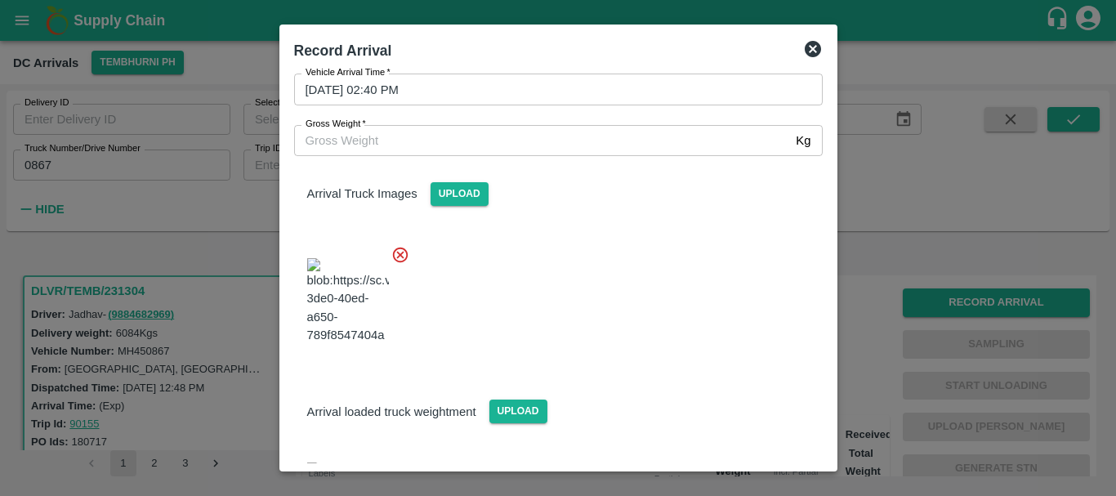
scroll to position [0, 0]
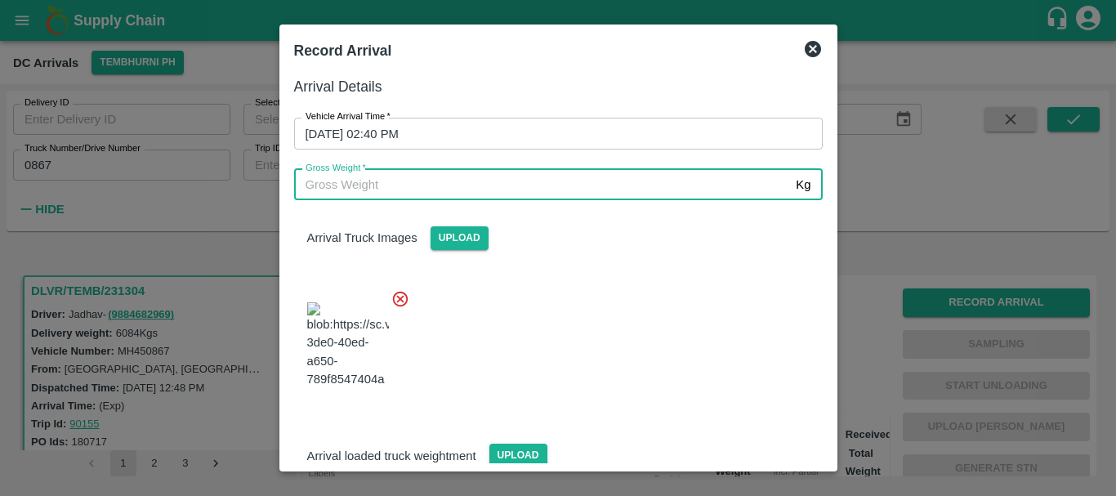
click at [390, 181] on input "Gross Weight   *" at bounding box center [542, 184] width 496 height 31
type input "11550"
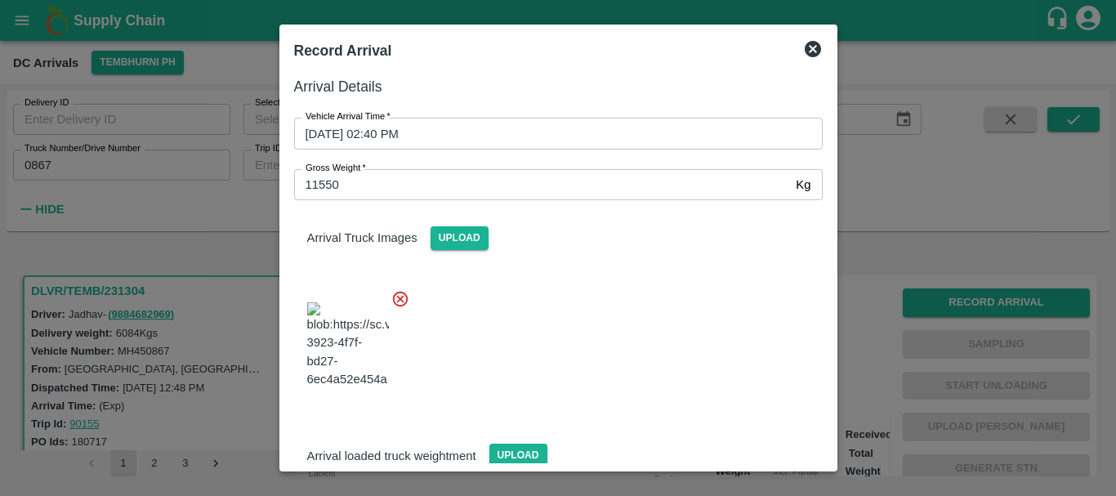
click at [590, 353] on div at bounding box center [552, 340] width 542 height 128
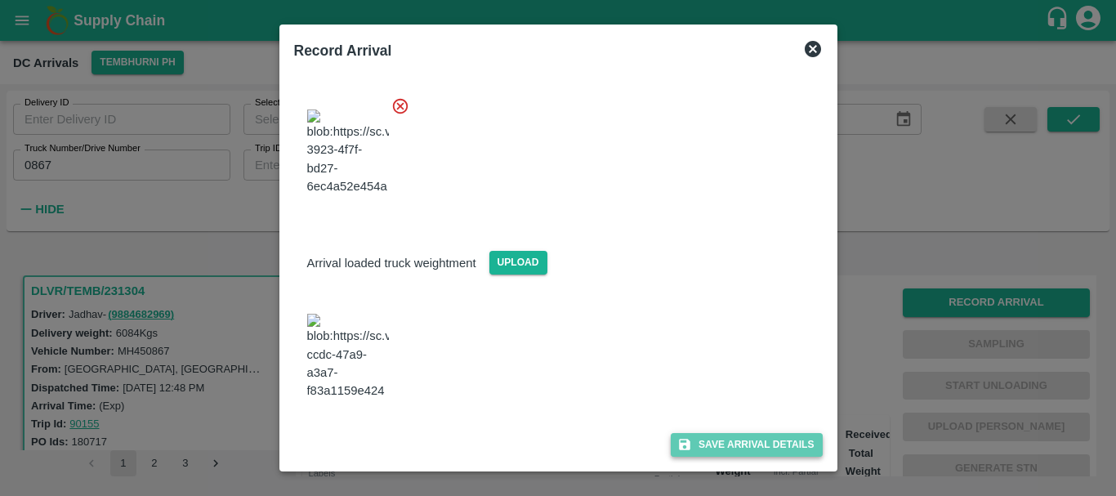
click at [684, 444] on icon "submit" at bounding box center [684, 444] width 11 height 11
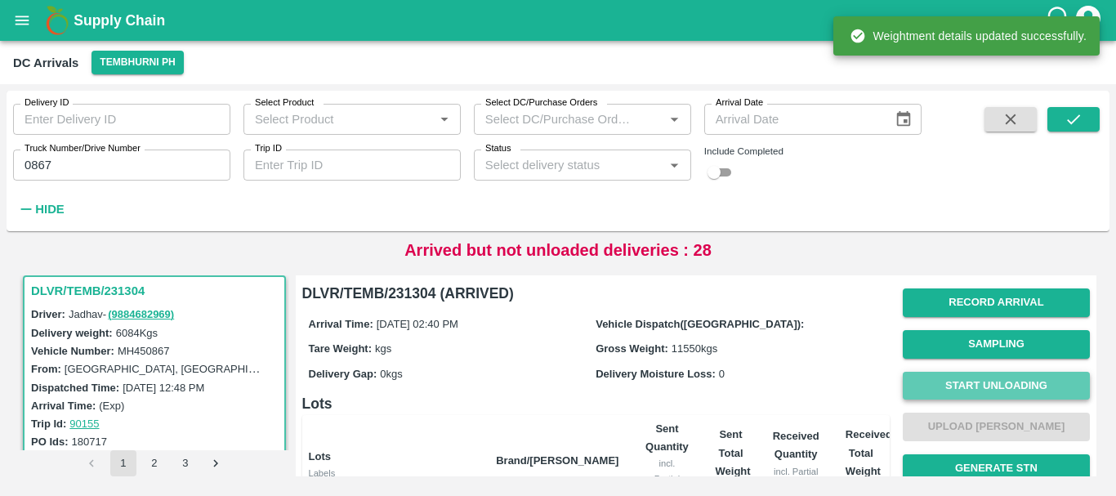
click at [948, 379] on button "Start Unloading" at bounding box center [996, 386] width 187 height 29
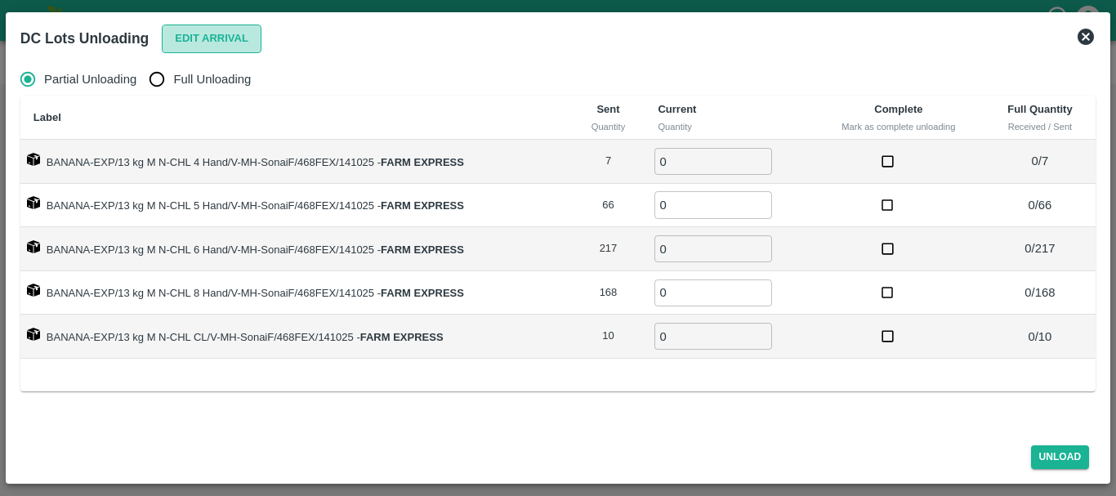
click at [191, 42] on button "Edit Arrival" at bounding box center [212, 39] width 100 height 29
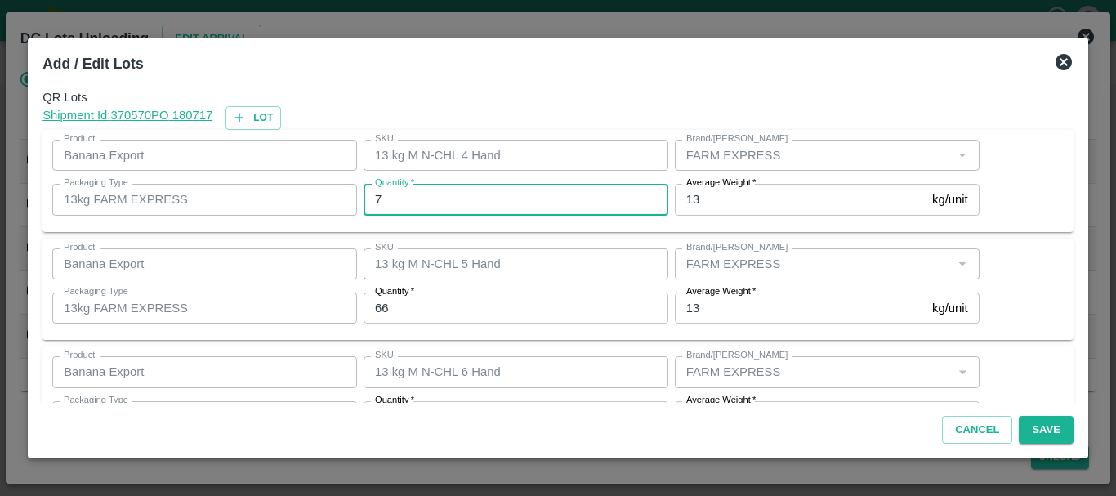
click at [468, 194] on input "7" at bounding box center [516, 199] width 305 height 31
type input "0"
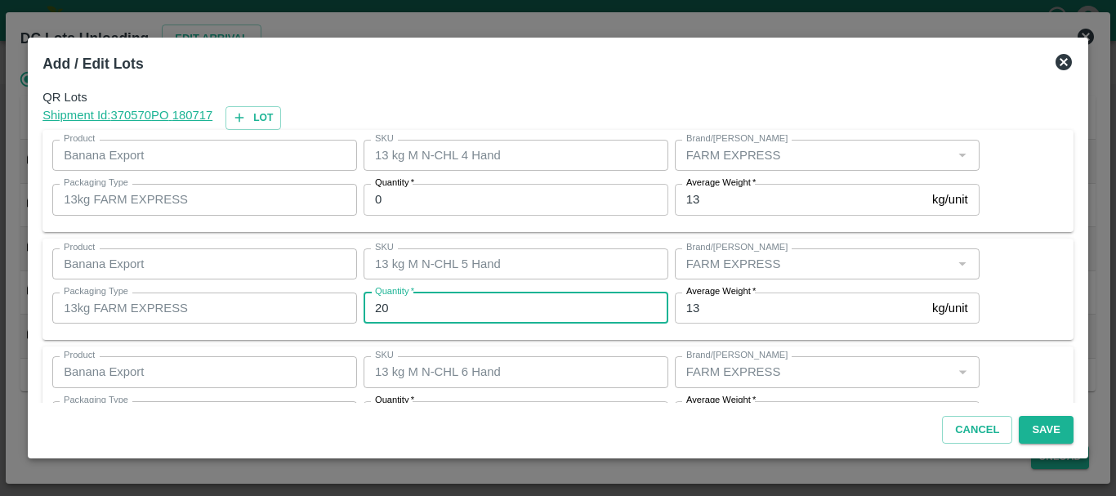
type input "20"
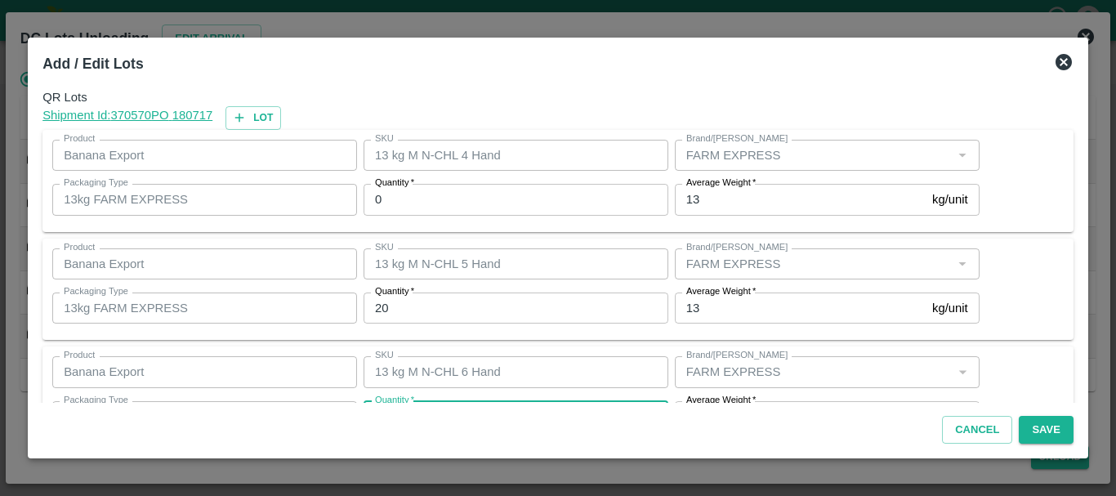
scroll to position [29, 0]
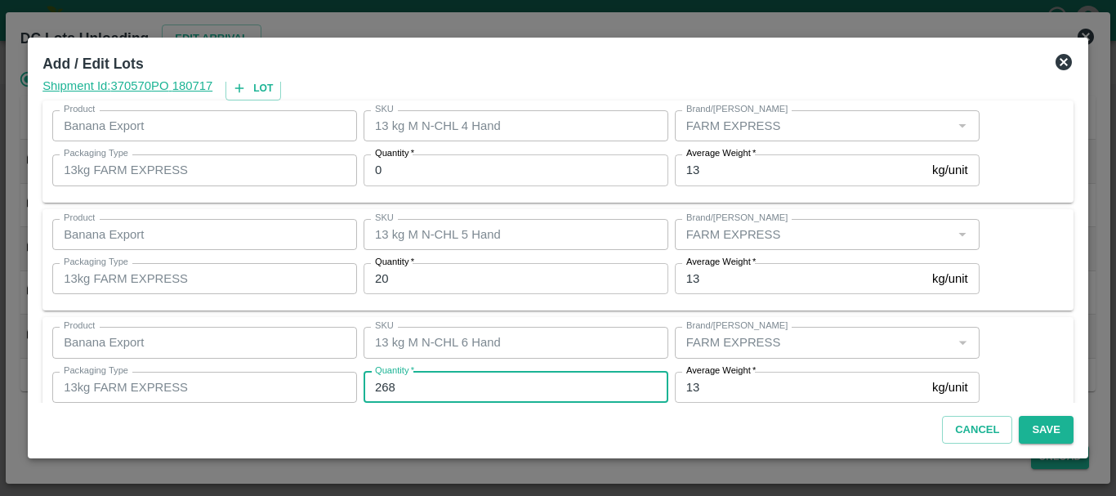
type input "268"
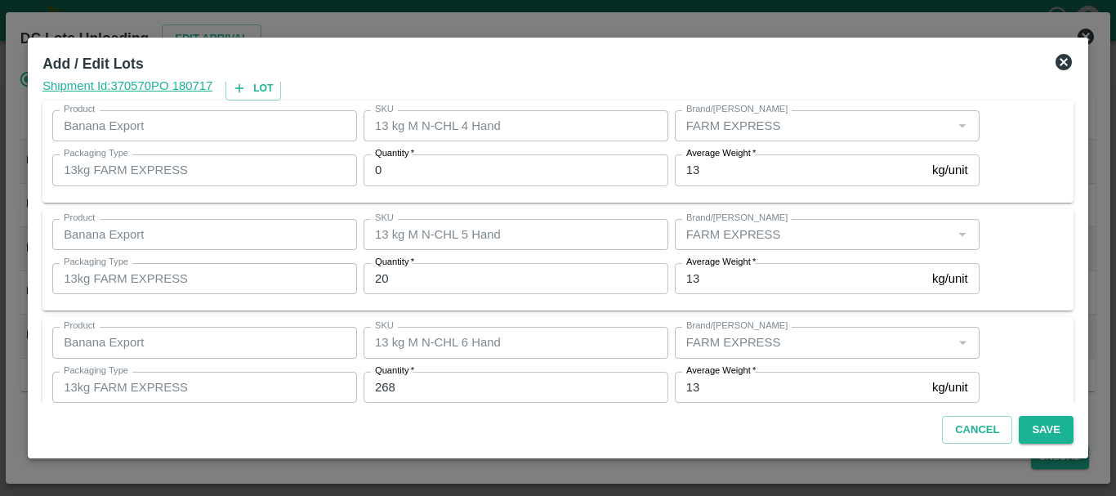
scroll to position [276, 0]
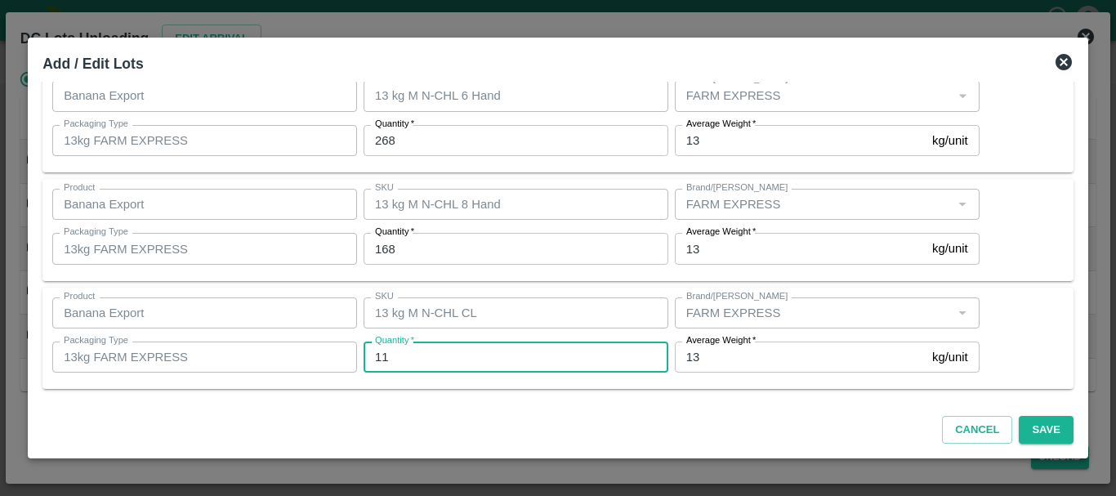
type input "11"
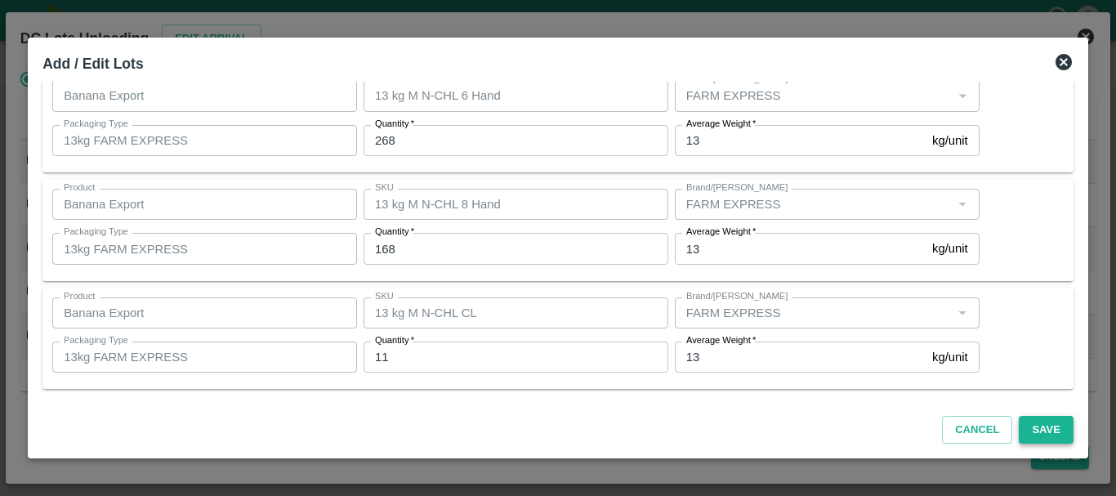
click at [1043, 440] on button "Save" at bounding box center [1046, 430] width 54 height 29
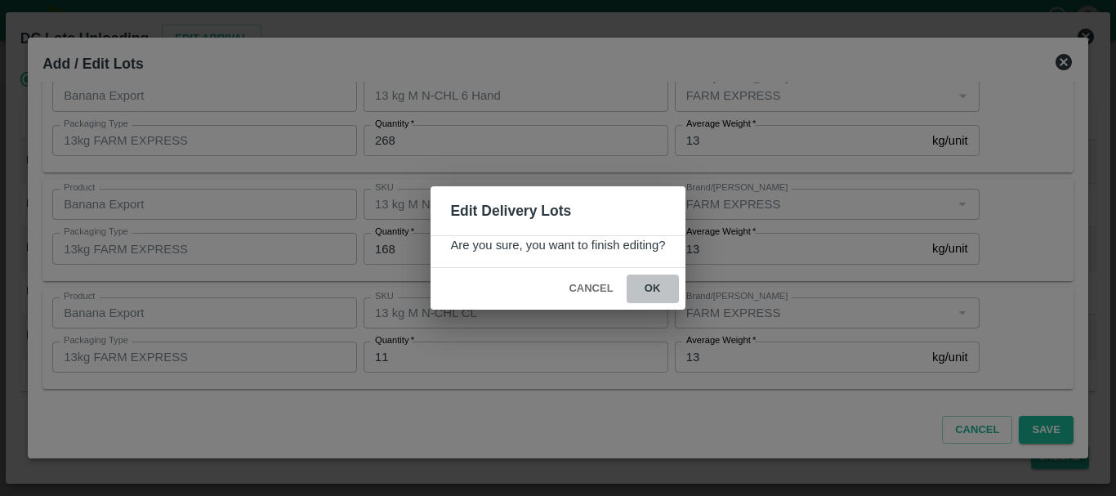
click at [663, 283] on button "ok" at bounding box center [653, 288] width 52 height 29
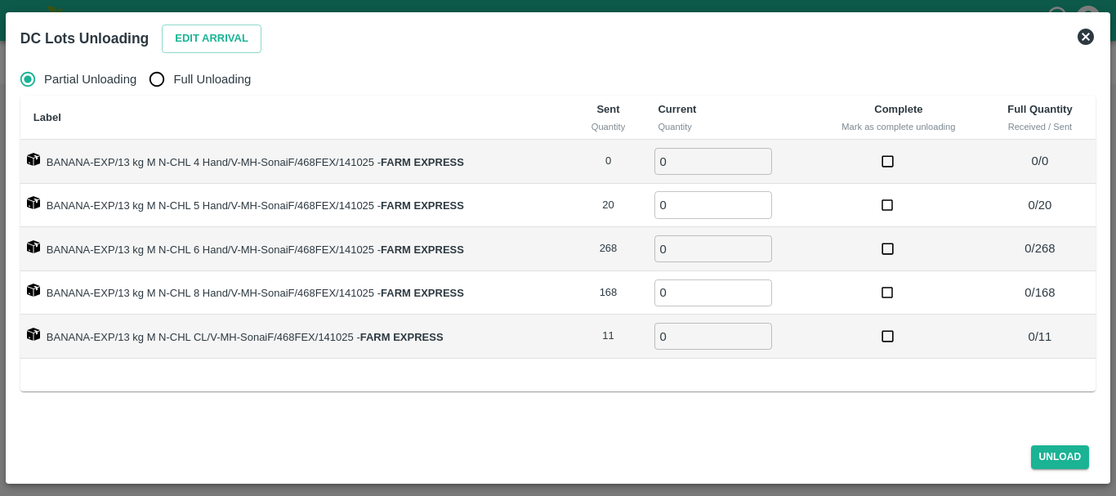
click at [176, 71] on span "Full Unloading" at bounding box center [212, 79] width 78 height 18
click at [173, 71] on input "Full Unloading" at bounding box center [157, 79] width 33 height 33
radio input "true"
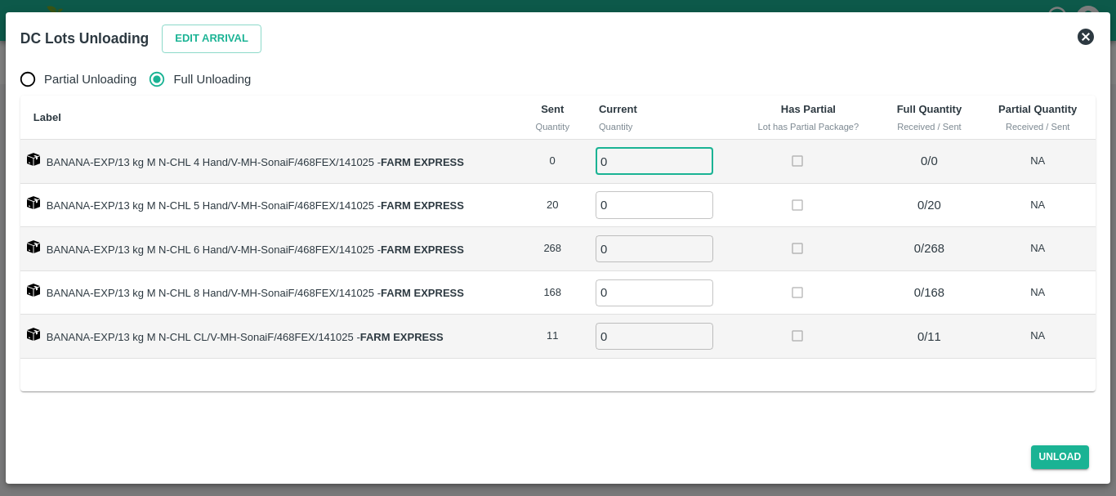
click at [664, 165] on input "0" at bounding box center [655, 161] width 118 height 27
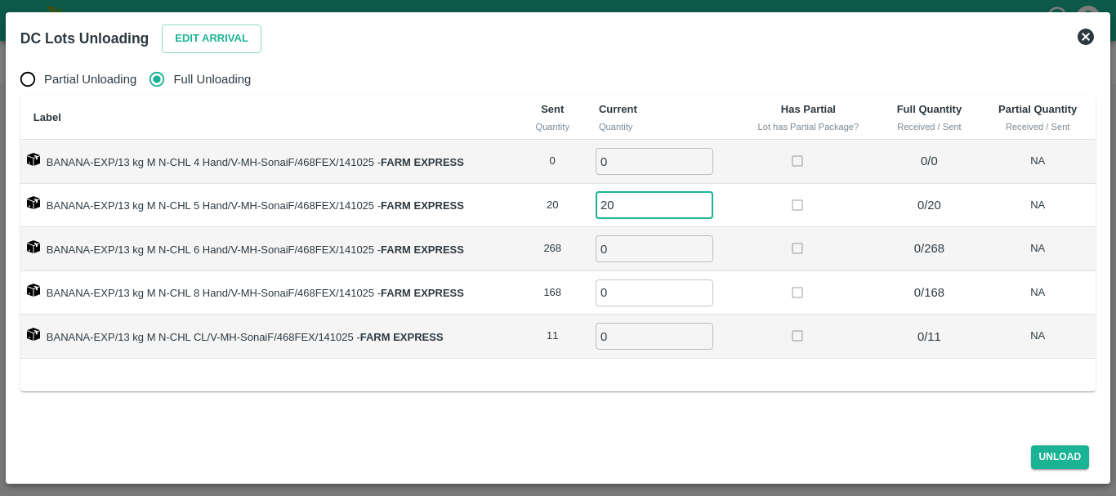
type input "20"
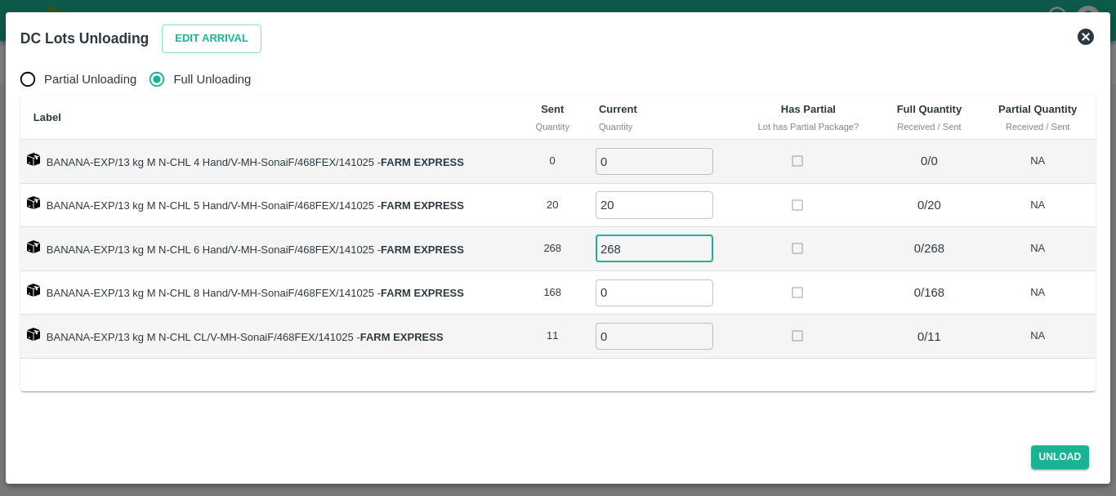
type input "268"
type input "168"
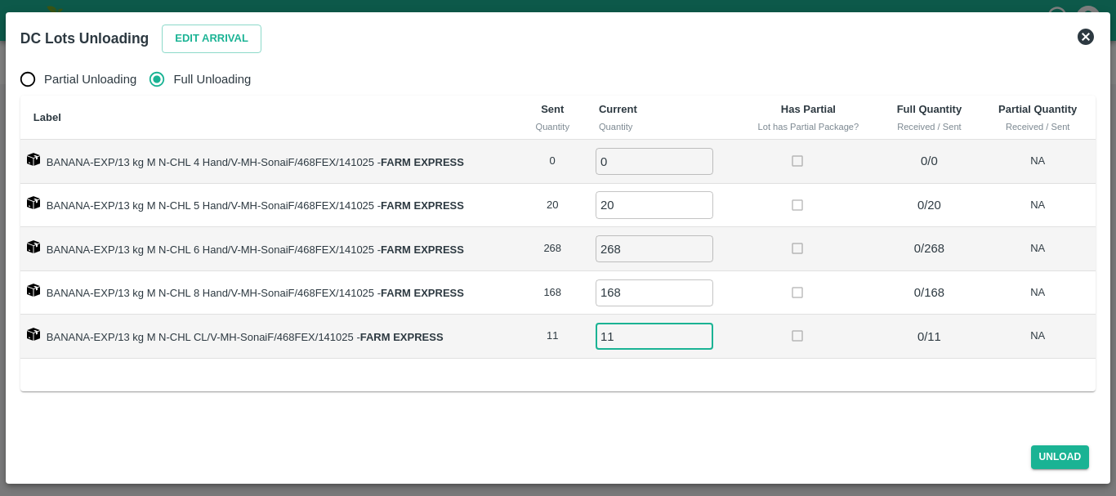
type input "11"
click at [751, 308] on td at bounding box center [808, 293] width 141 height 44
click at [1058, 462] on button "Unload" at bounding box center [1060, 457] width 59 height 24
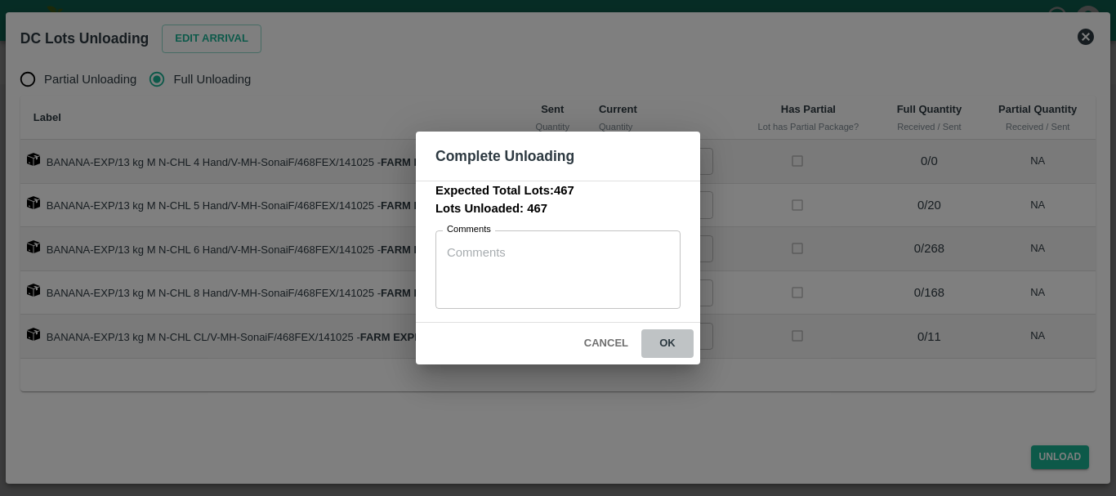
click at [672, 352] on button "ok" at bounding box center [667, 343] width 52 height 29
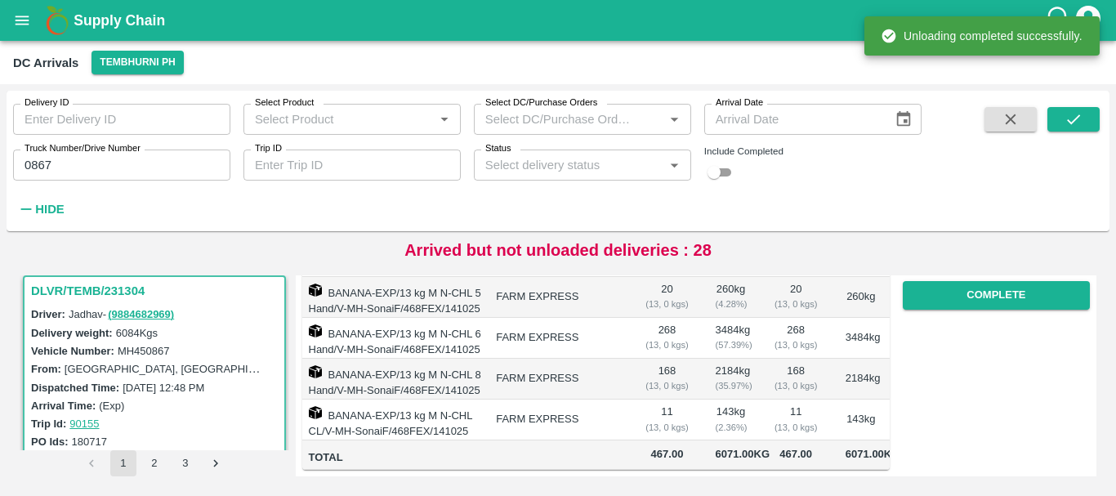
scroll to position [0, 0]
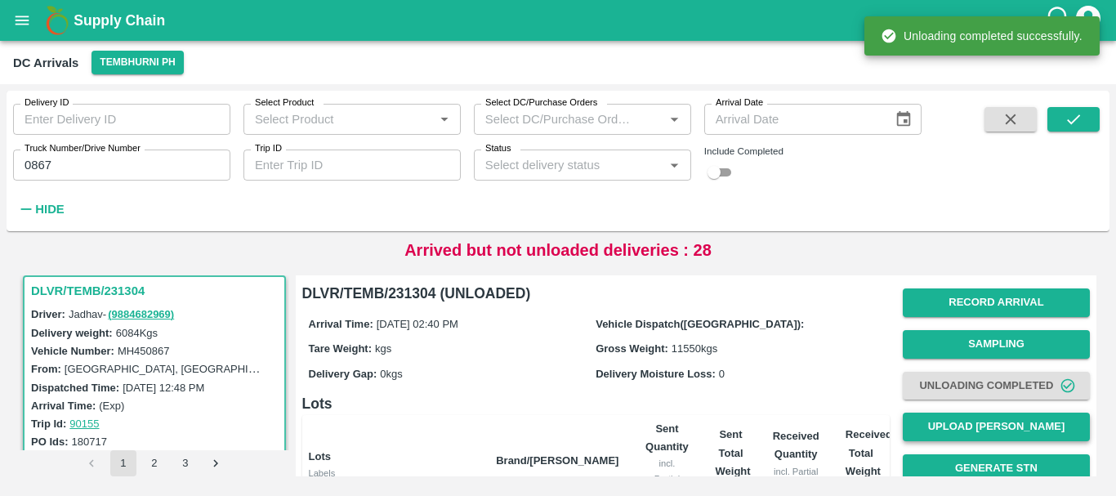
click at [945, 419] on button "Upload [PERSON_NAME]" at bounding box center [996, 427] width 187 height 29
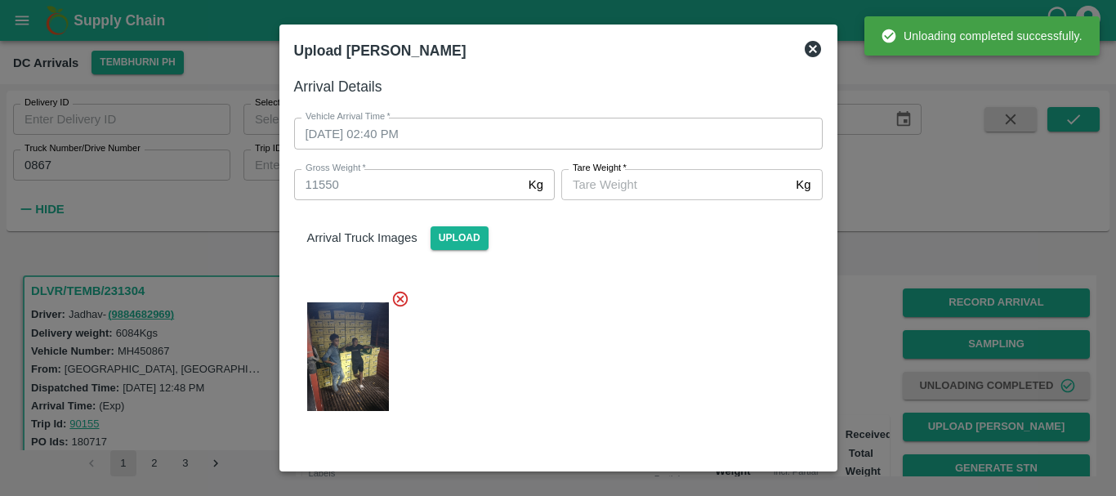
click at [682, 180] on input "[PERSON_NAME]   *" at bounding box center [675, 184] width 228 height 31
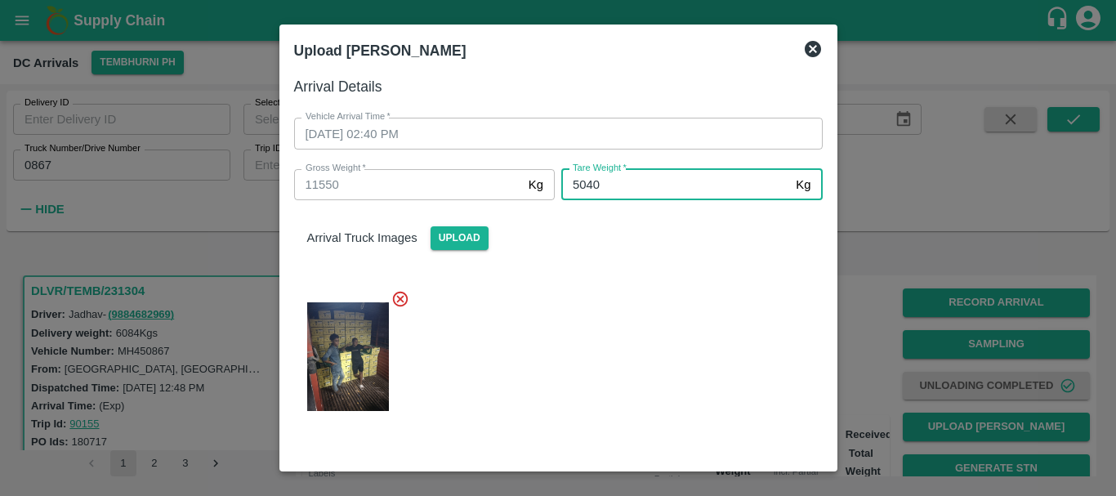
type input "5040"
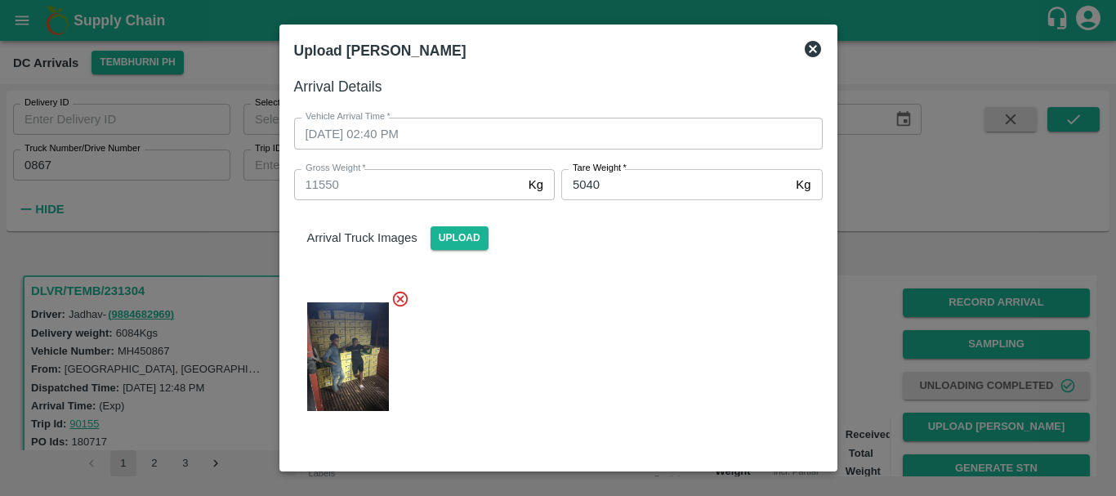
click at [649, 316] on div at bounding box center [552, 351] width 542 height 151
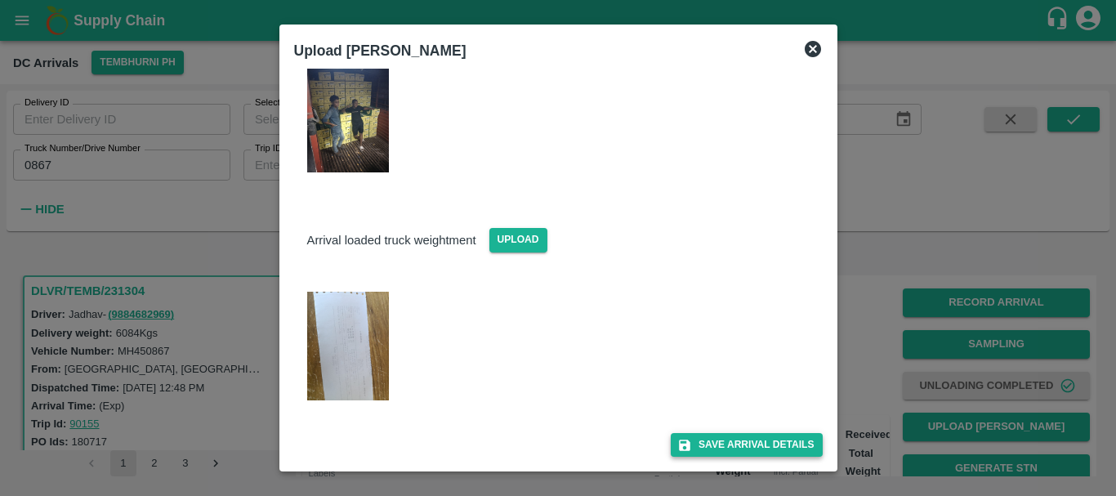
click at [718, 433] on button "Save Arrival Details" at bounding box center [746, 445] width 151 height 24
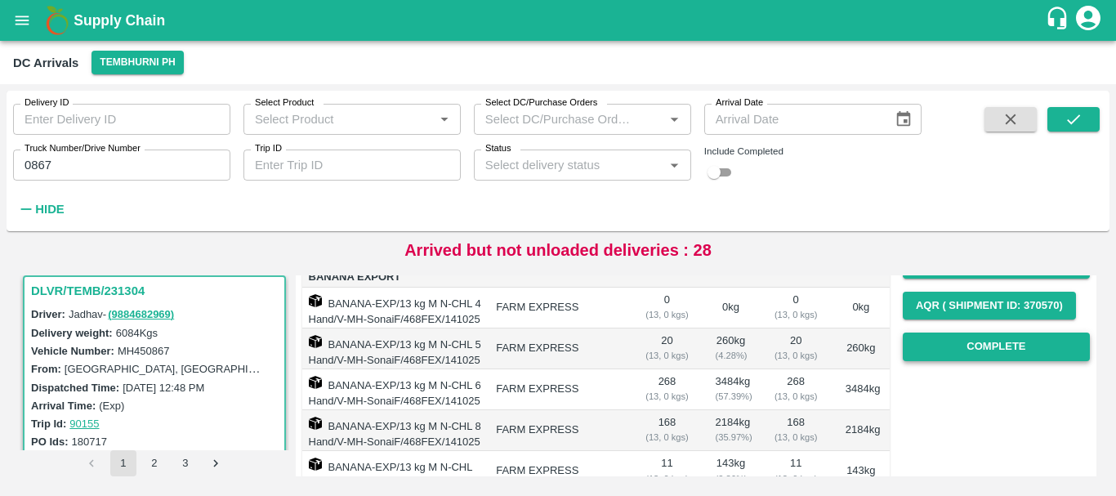
scroll to position [245, 0]
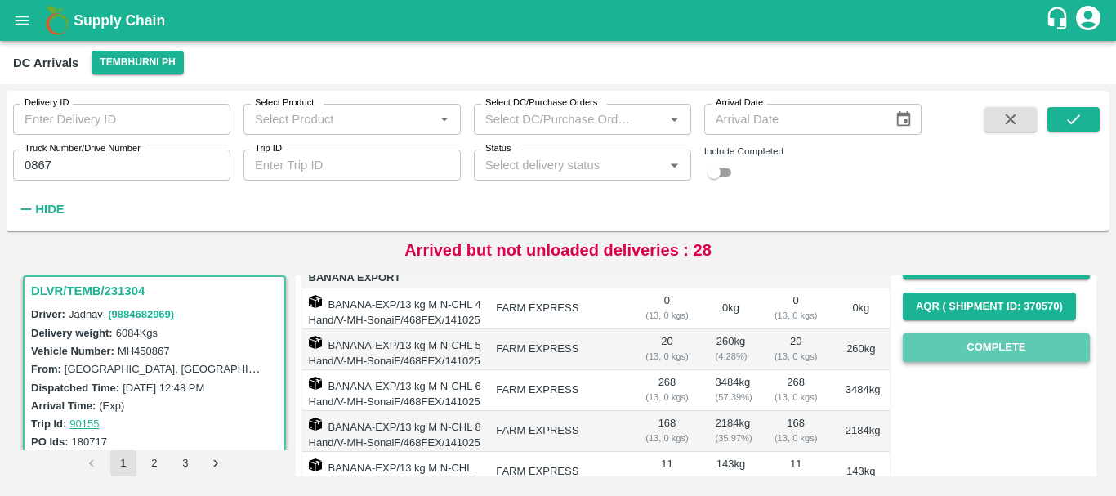
click at [970, 346] on button "Complete" at bounding box center [996, 347] width 187 height 29
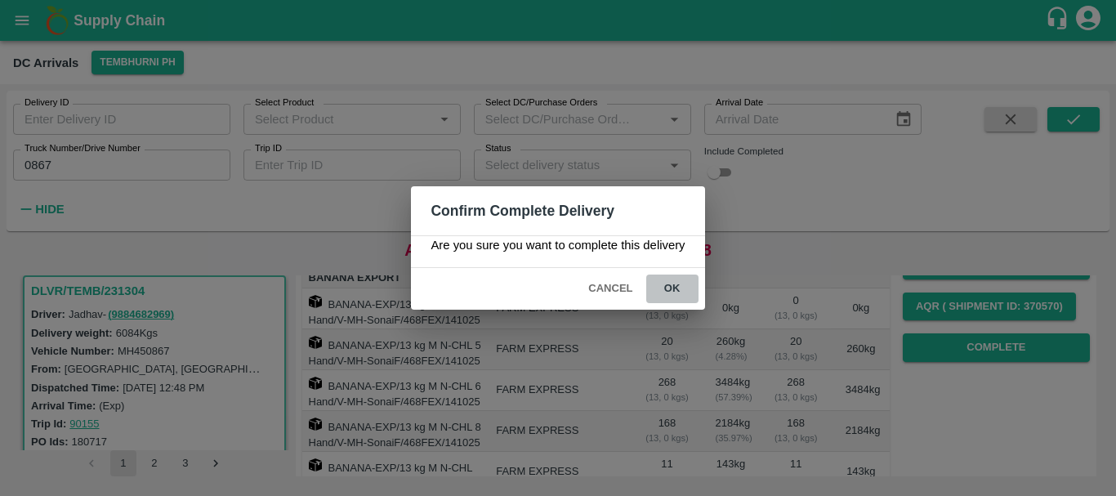
click at [685, 283] on button "ok" at bounding box center [672, 288] width 52 height 29
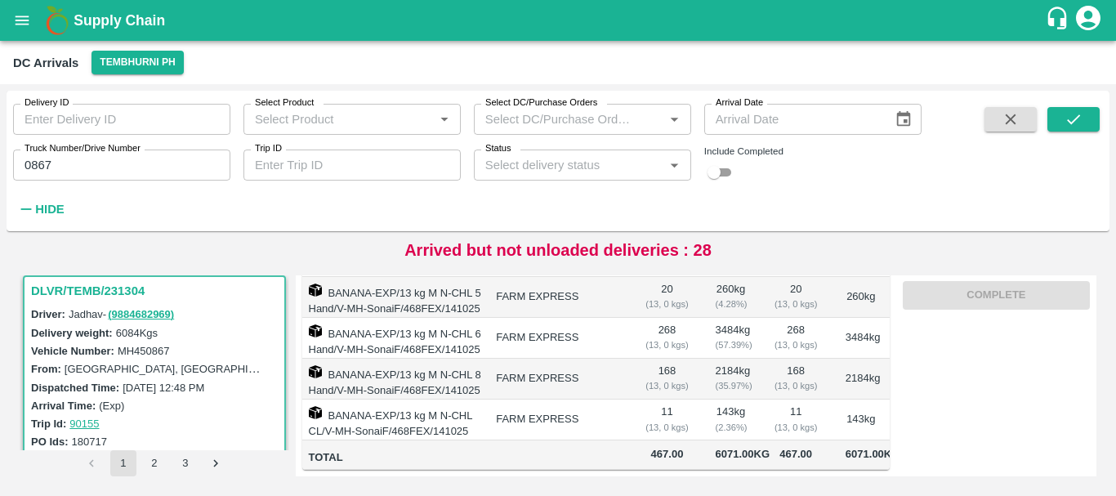
scroll to position [0, 0]
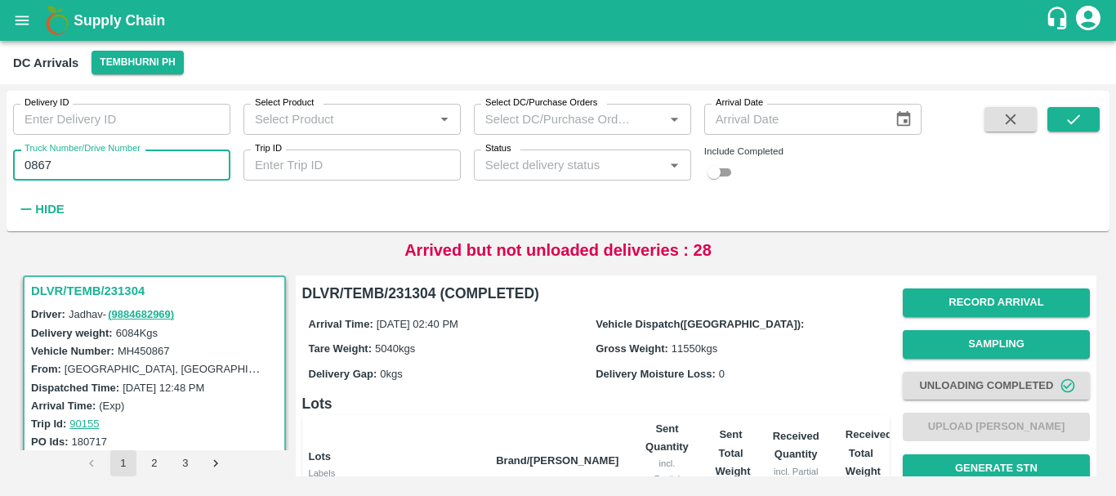
click at [112, 170] on input "0867" at bounding box center [121, 165] width 217 height 31
type input "0"
type input "5322"
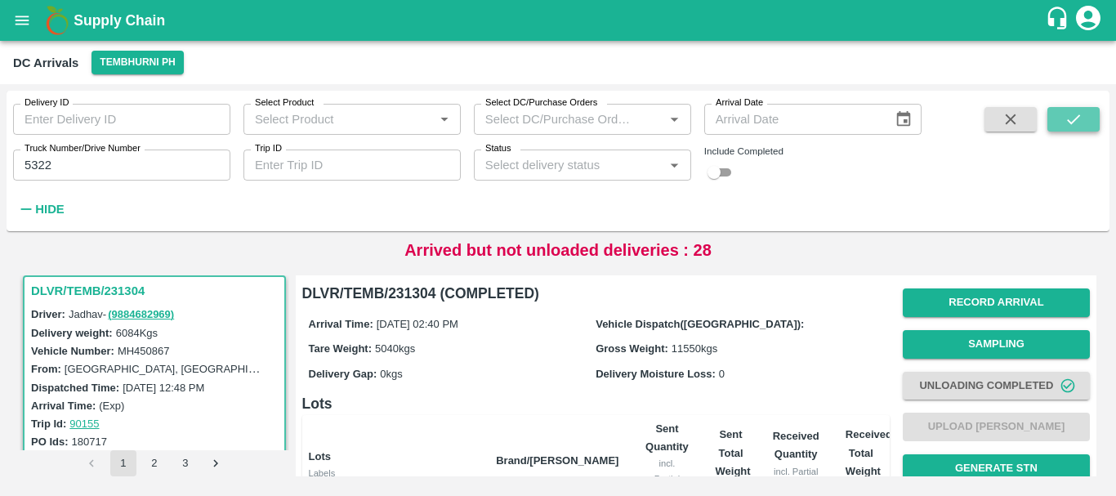
click at [1075, 120] on icon "submit" at bounding box center [1073, 119] width 13 height 10
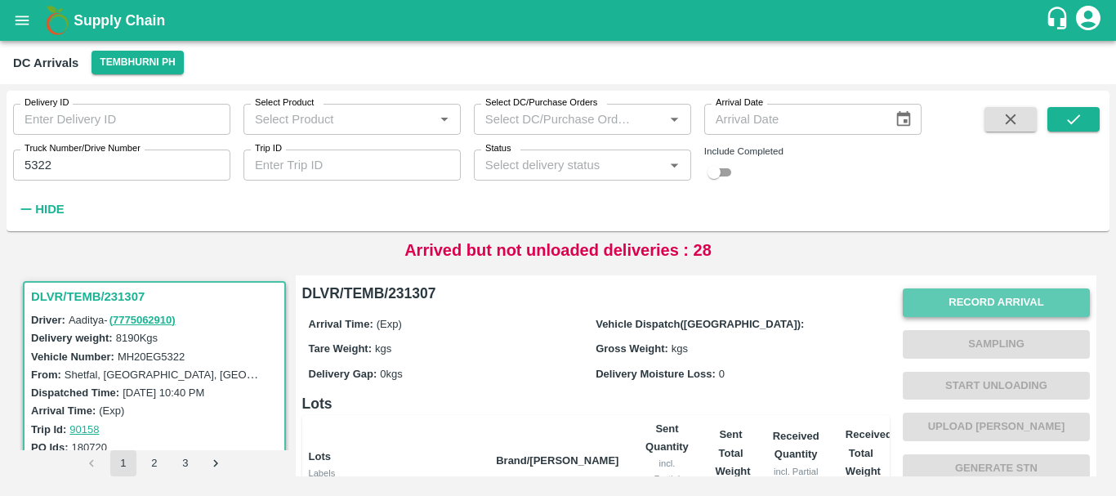
click at [960, 298] on button "Record Arrival" at bounding box center [996, 302] width 187 height 29
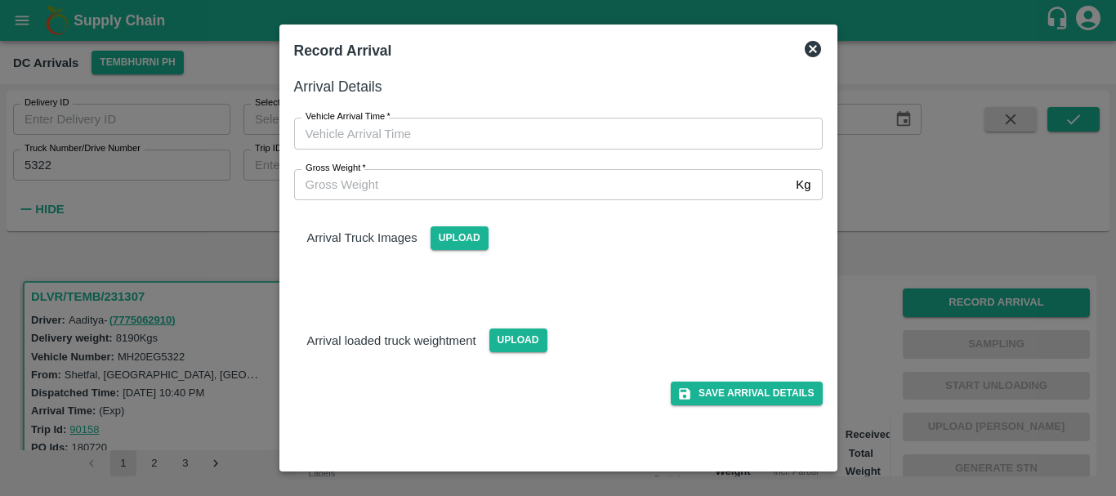
type input "DD/MM/YYYY hh:mm aa"
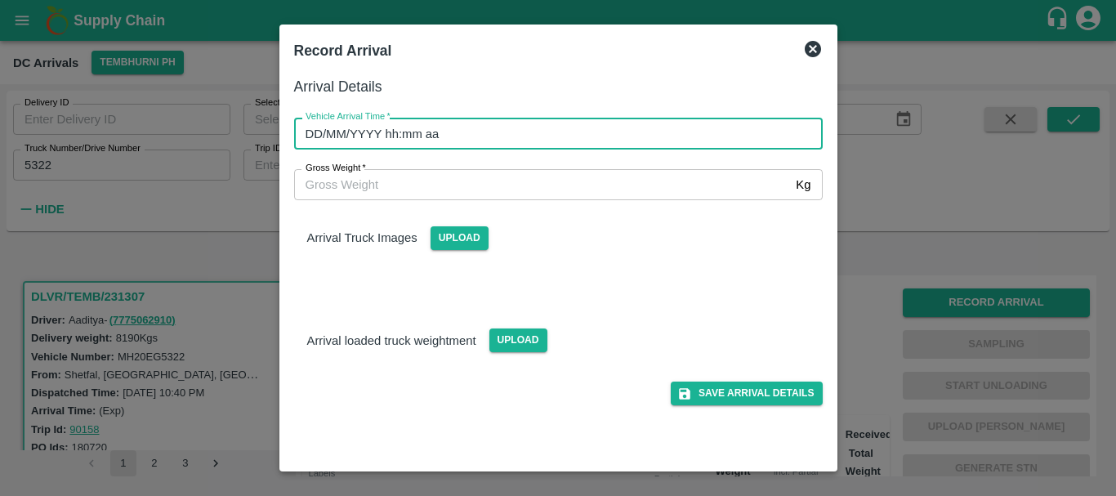
click at [605, 145] on input "DD/MM/YYYY hh:mm aa" at bounding box center [552, 133] width 517 height 31
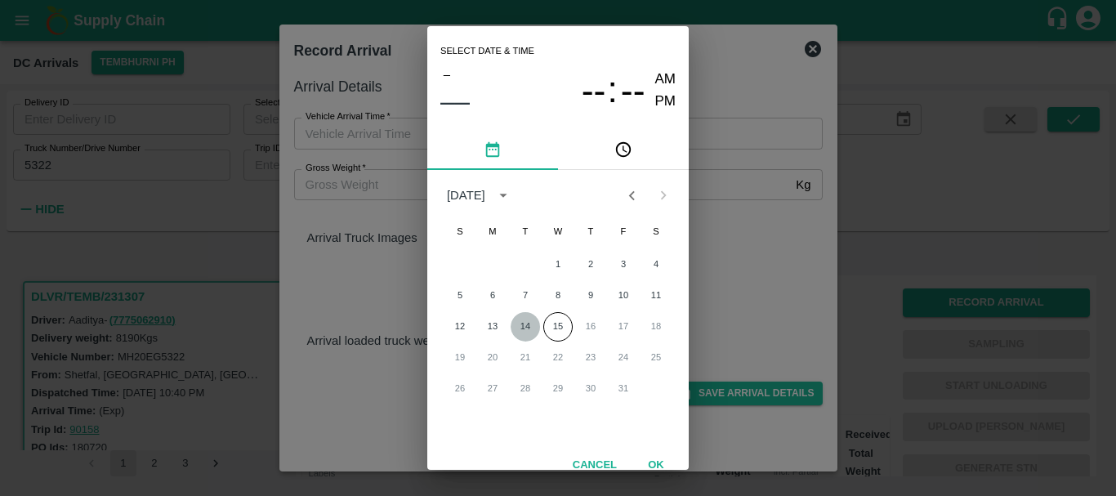
click at [527, 325] on button "14" at bounding box center [525, 326] width 29 height 29
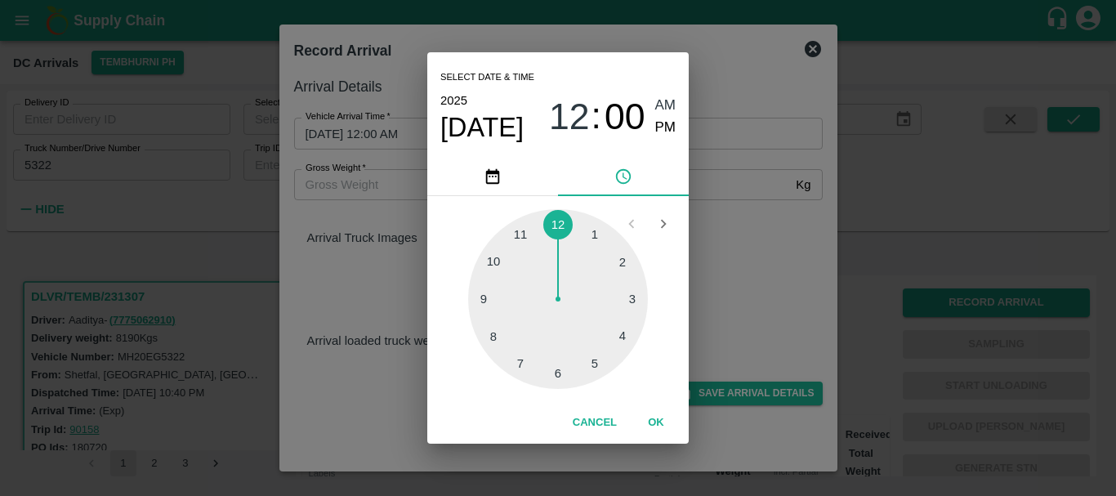
click at [733, 168] on div "Select date & time [DATE] 12 : 00 AM PM 1 2 3 4 5 6 7 8 9 10 11 12 Cancel OK" at bounding box center [558, 248] width 1116 height 496
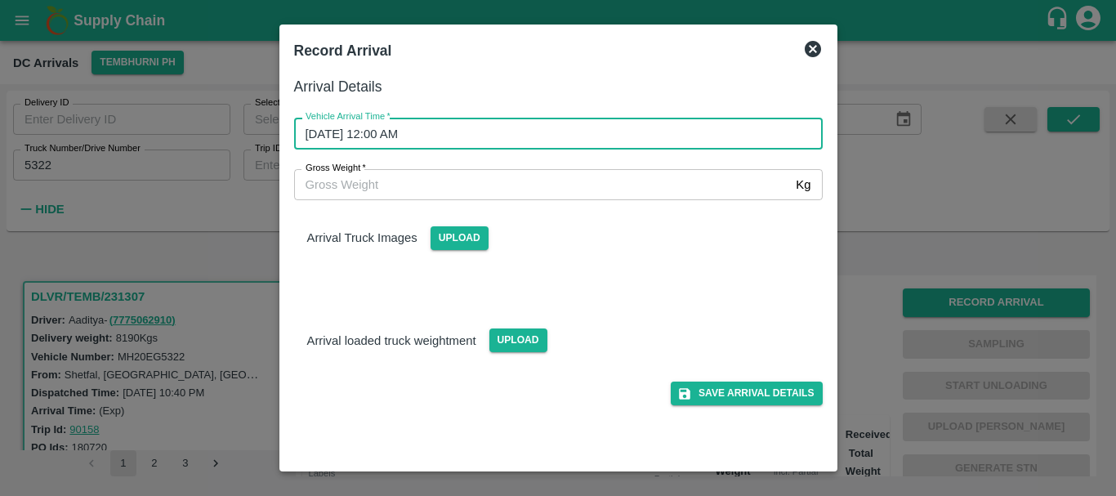
click at [426, 147] on input "[DATE] 12:00 AM" at bounding box center [552, 133] width 517 height 31
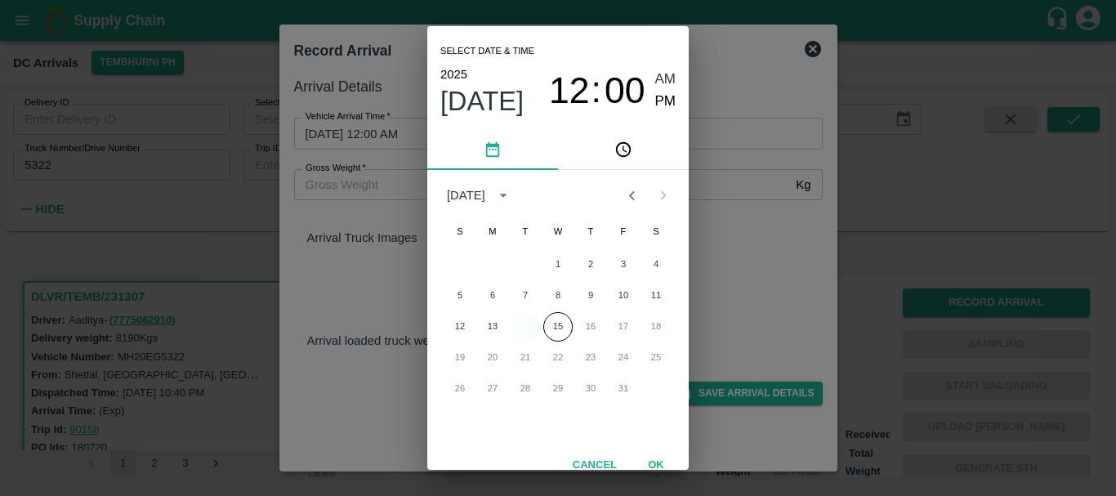
click at [521, 331] on button "14" at bounding box center [525, 326] width 29 height 29
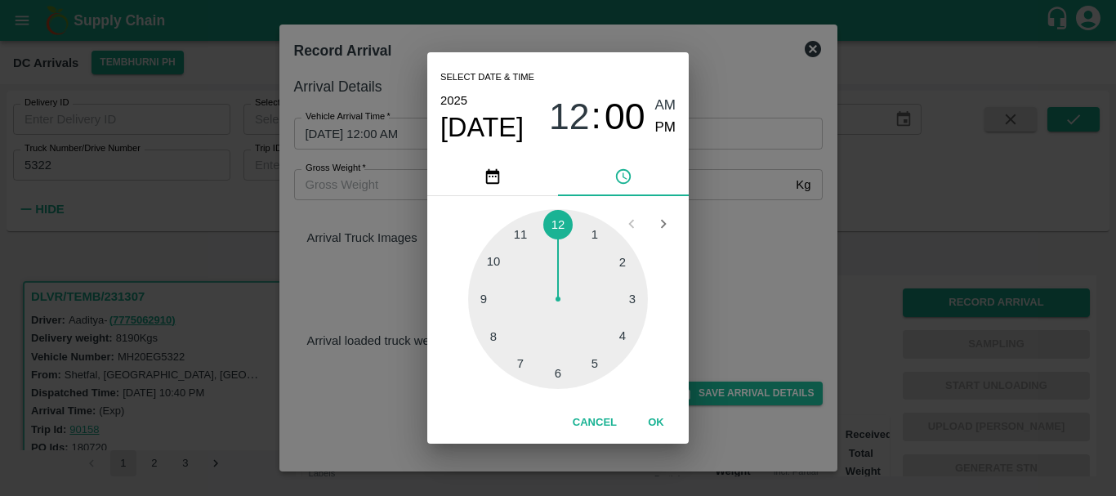
click at [614, 334] on div at bounding box center [558, 299] width 180 height 180
click at [594, 363] on div at bounding box center [558, 299] width 180 height 180
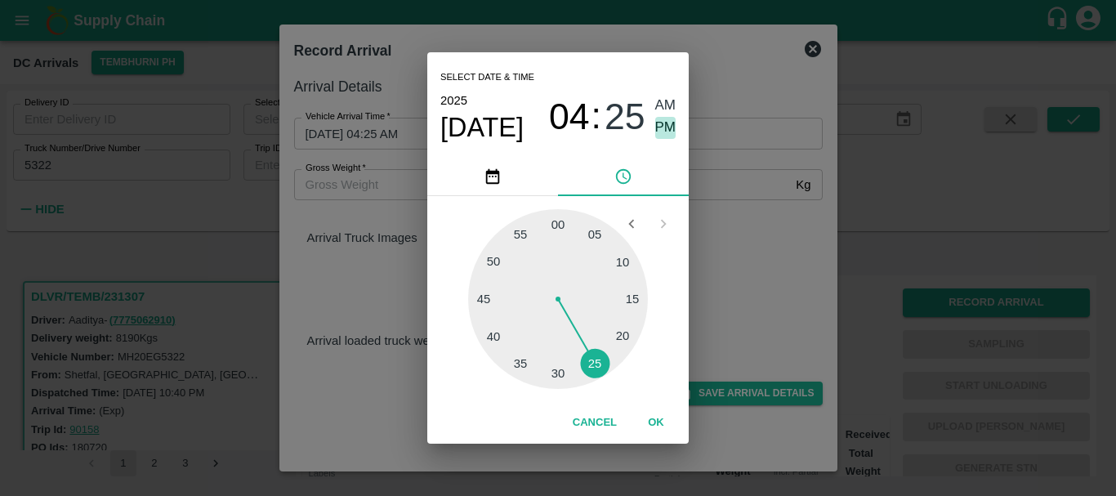
click at [658, 131] on span "PM" at bounding box center [665, 128] width 21 height 22
type input "[DATE] 04:25 PM"
click at [761, 249] on div "Select date & time [DATE] 04 : 25 AM PM 05 10 15 20 25 30 35 40 45 50 55 00 Can…" at bounding box center [558, 248] width 1116 height 496
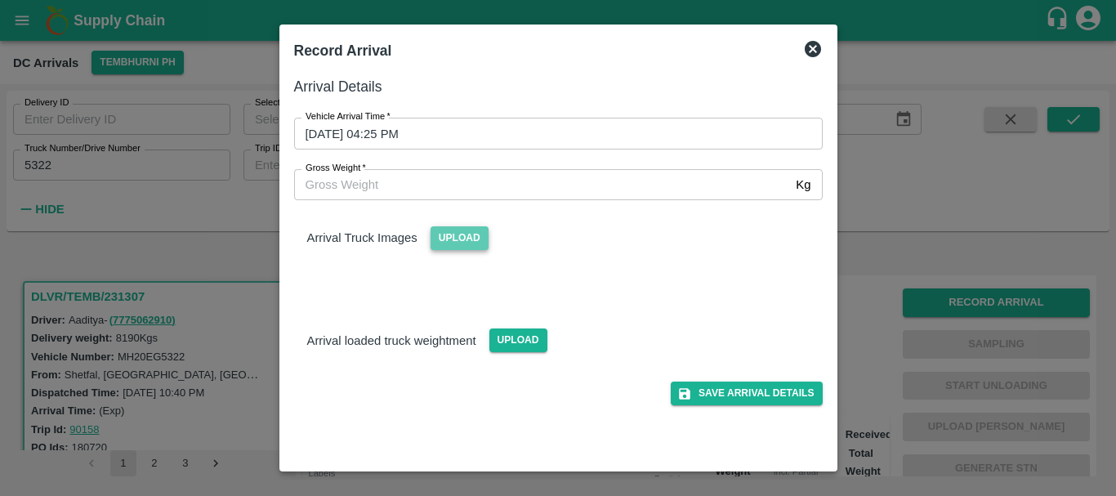
click at [468, 236] on span "Upload" at bounding box center [460, 238] width 58 height 24
click at [0, 0] on input "Upload" at bounding box center [0, 0] width 0 height 0
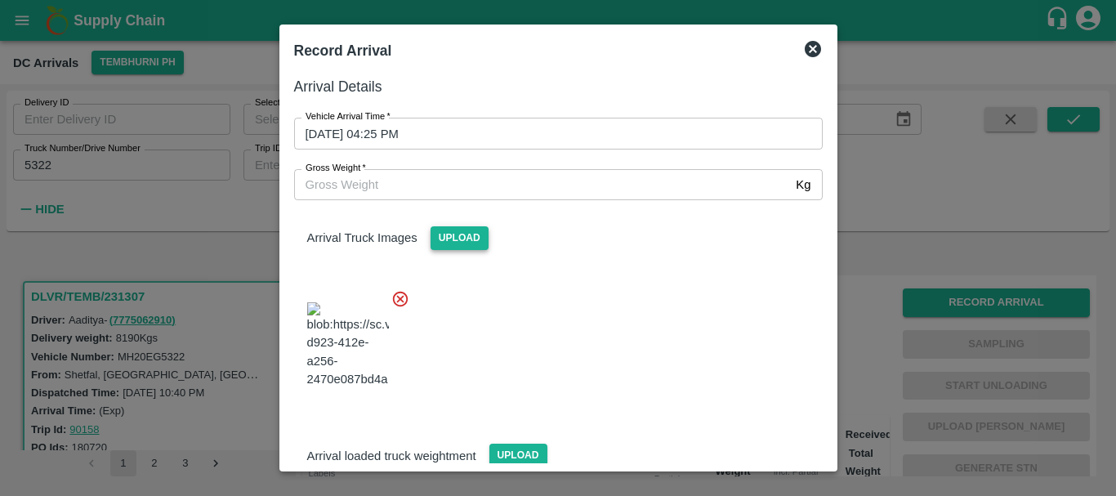
scroll to position [123, 0]
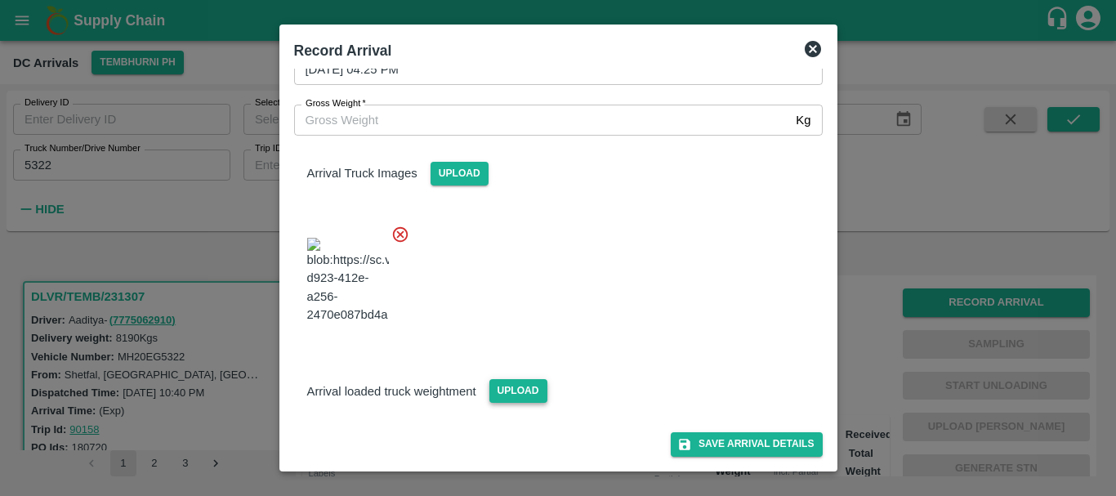
click at [508, 398] on span "Upload" at bounding box center [518, 391] width 58 height 24
click at [0, 0] on input "Upload" at bounding box center [0, 0] width 0 height 0
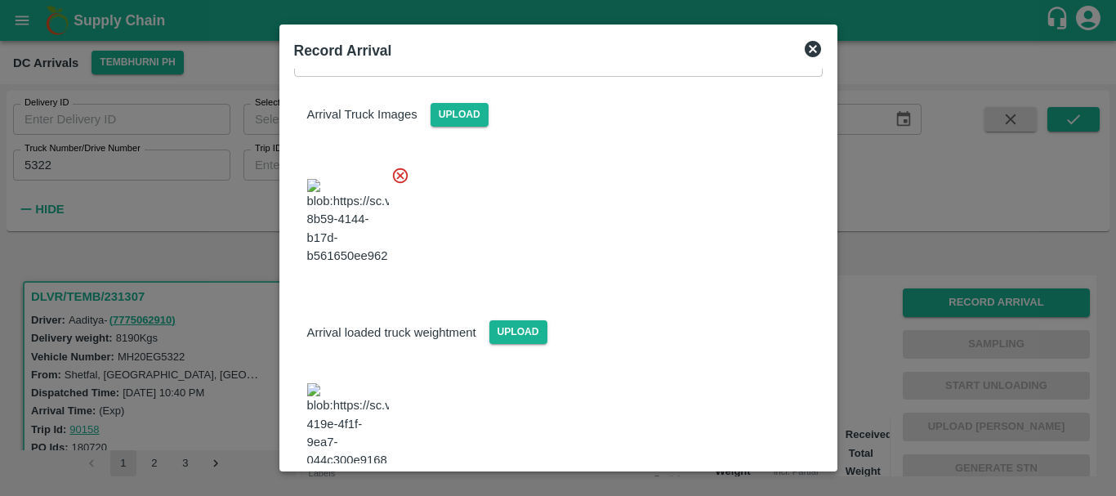
scroll to position [206, 0]
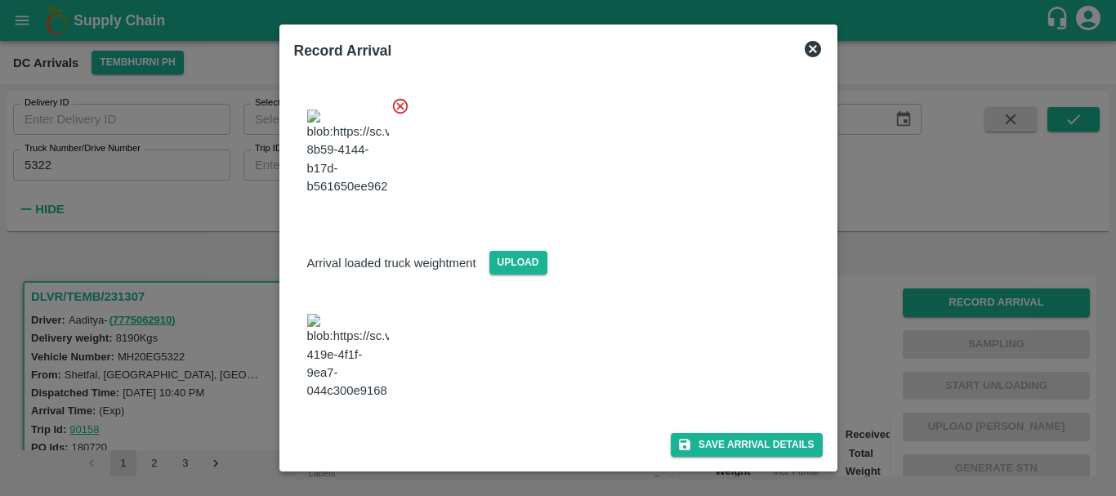
click at [344, 379] on img at bounding box center [348, 357] width 82 height 86
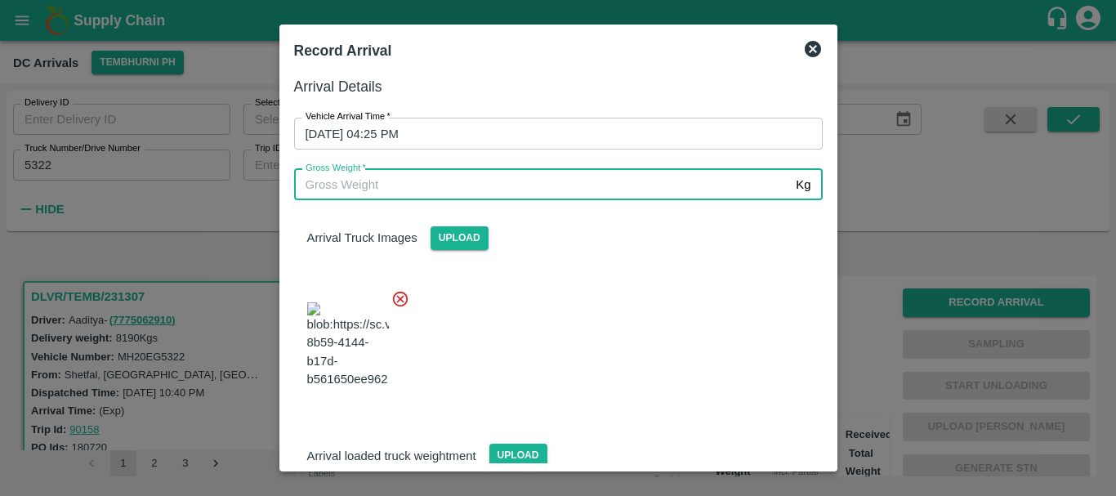
click at [422, 188] on input "Gross Weight   *" at bounding box center [542, 184] width 496 height 31
type input "14620"
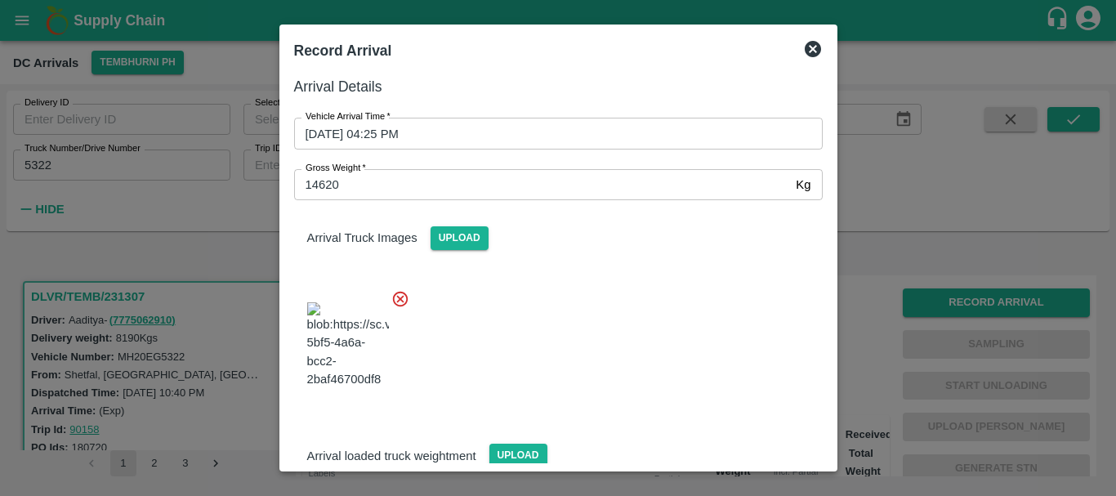
click at [677, 379] on div at bounding box center [552, 340] width 542 height 128
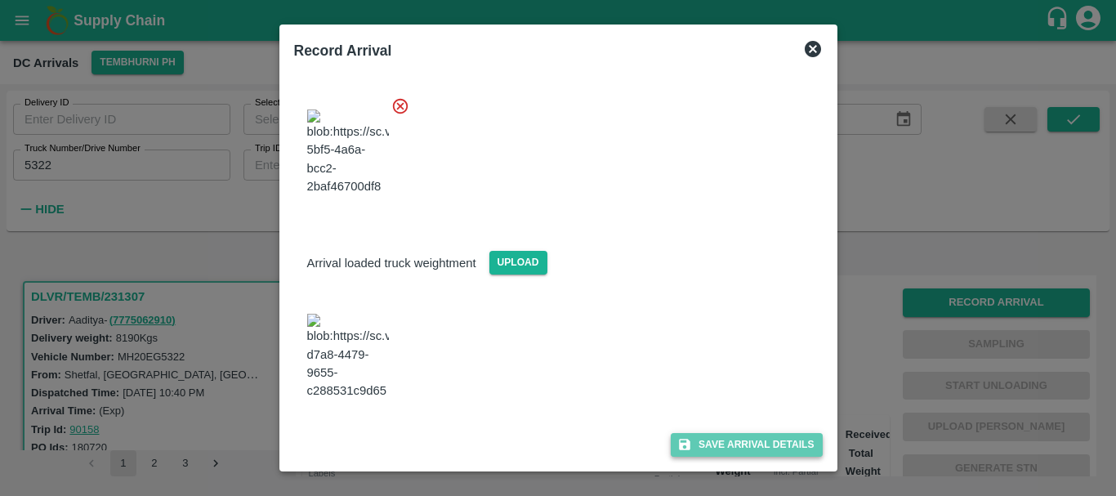
click at [704, 440] on button "Save Arrival Details" at bounding box center [746, 445] width 151 height 24
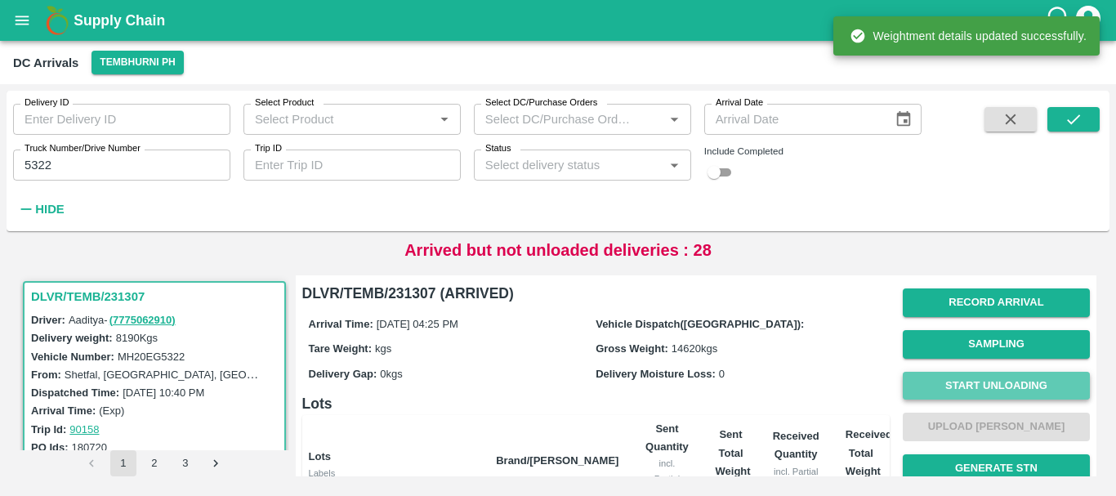
click at [966, 383] on button "Start Unloading" at bounding box center [996, 386] width 187 height 29
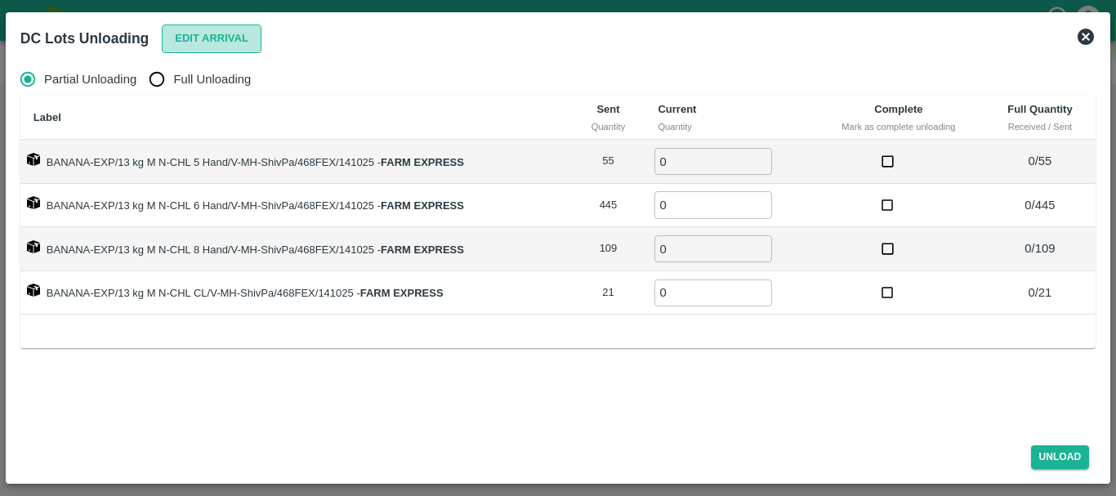
click at [222, 43] on button "Edit Arrival" at bounding box center [212, 39] width 100 height 29
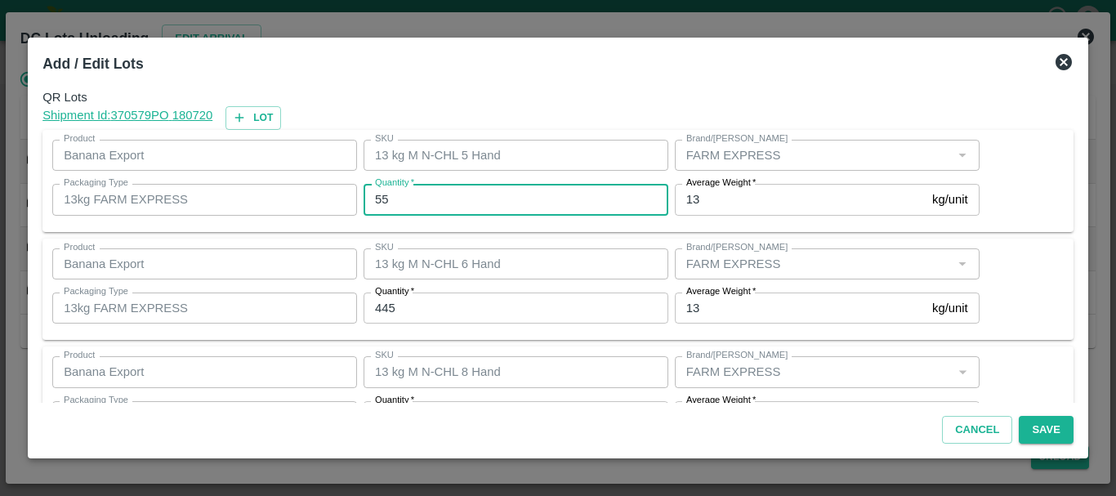
click at [489, 194] on input "55" at bounding box center [516, 199] width 305 height 31
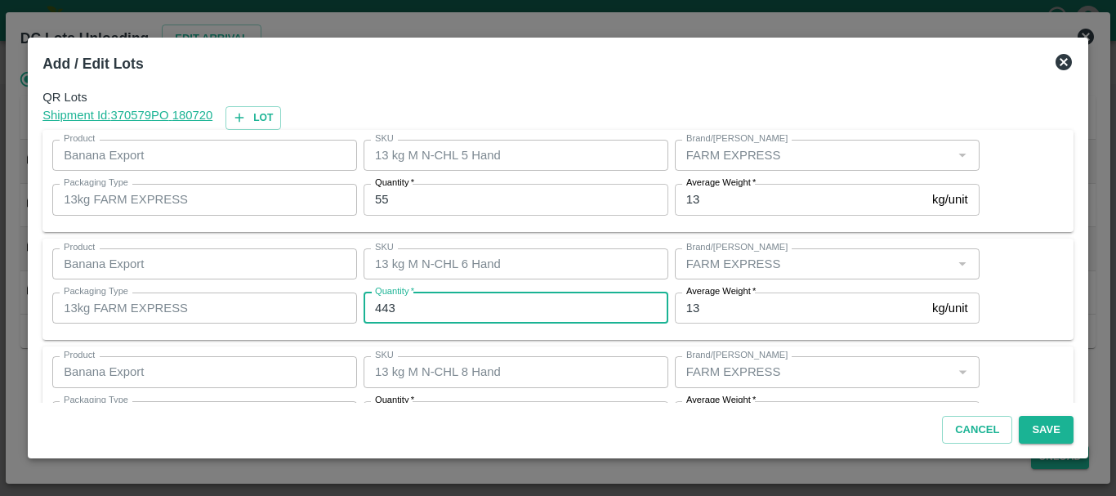
type input "443"
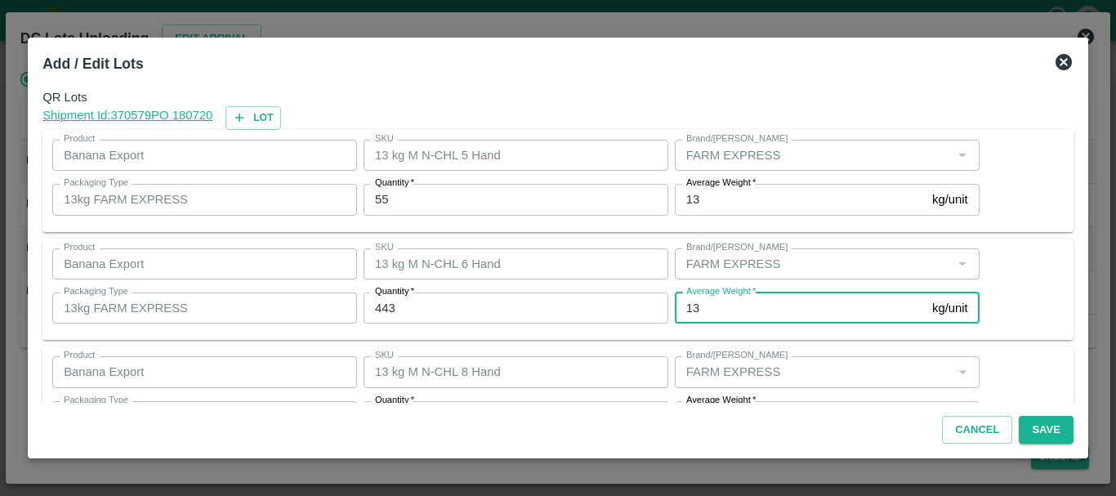
scroll to position [29, 0]
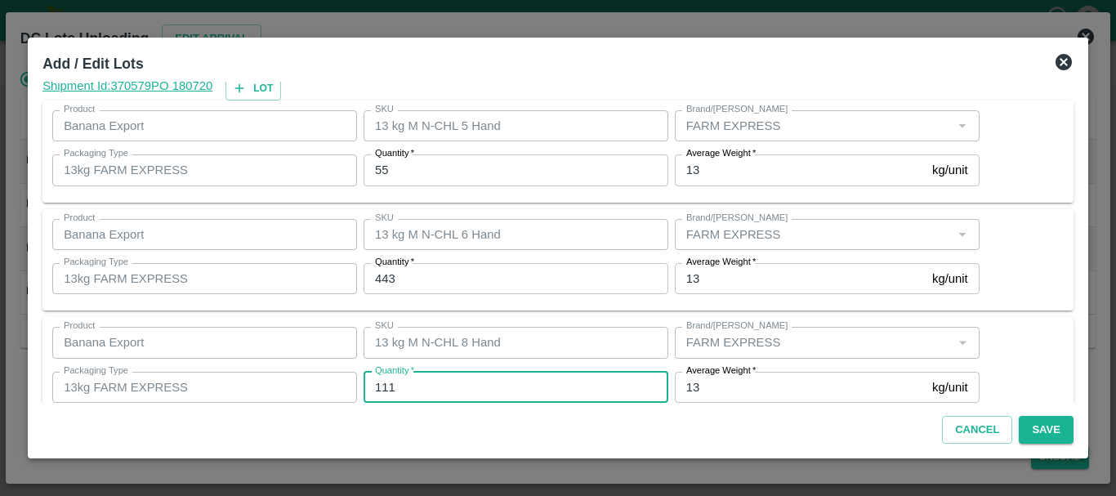
type input "111"
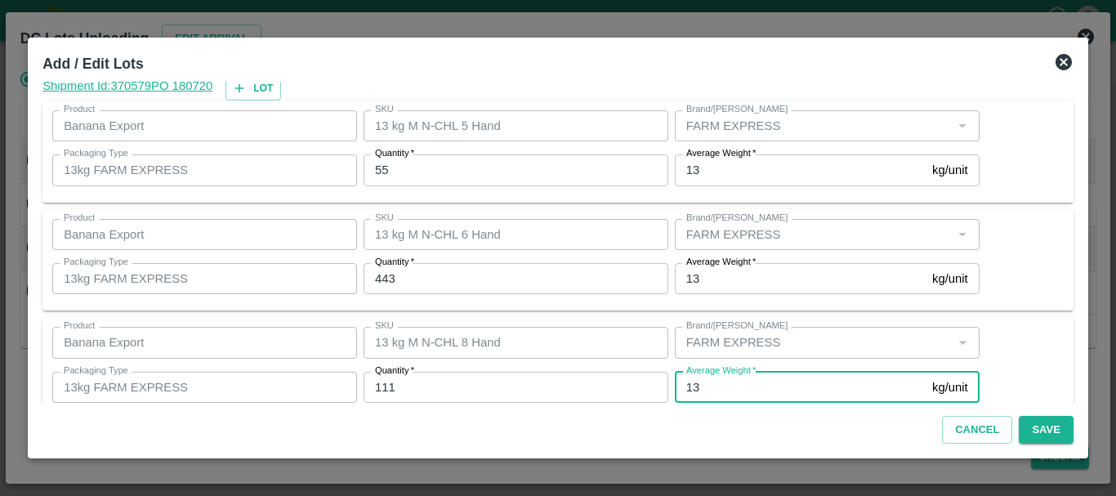
scroll to position [167, 0]
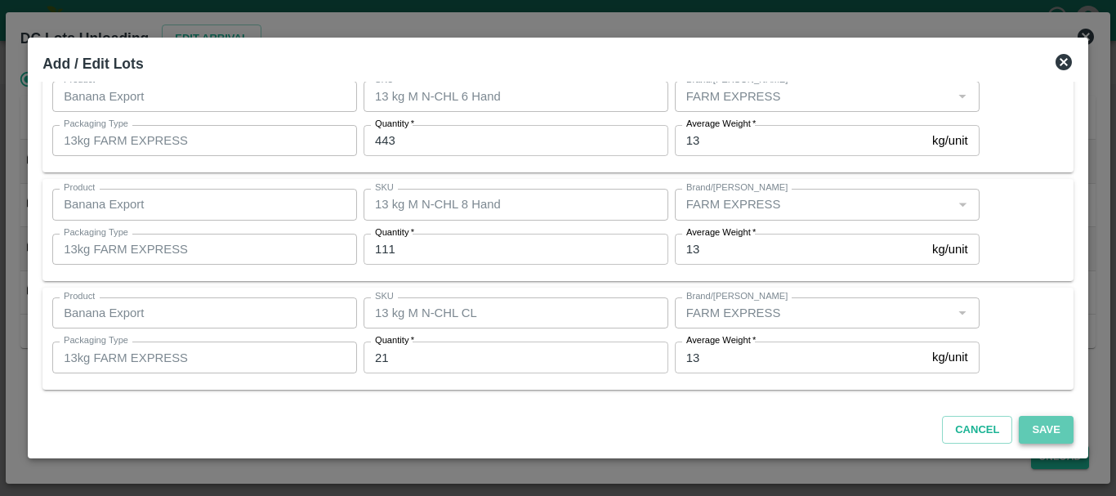
click at [1047, 426] on button "Save" at bounding box center [1046, 430] width 54 height 29
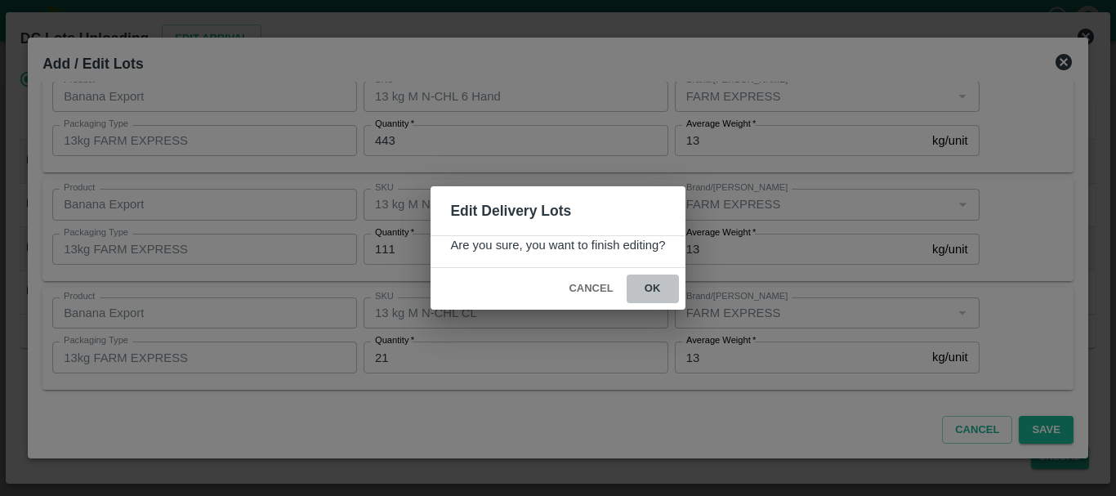
click at [644, 282] on button "ok" at bounding box center [653, 288] width 52 height 29
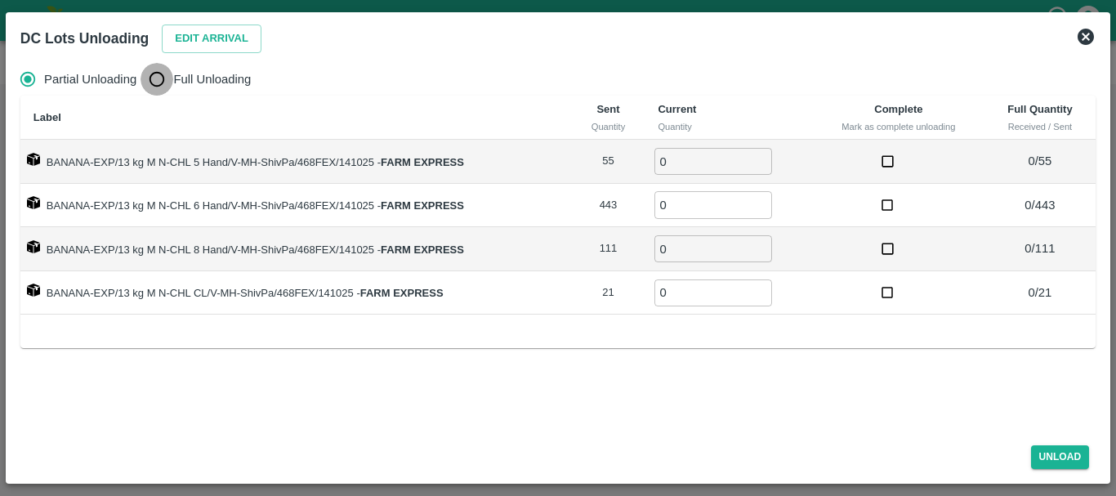
click at [157, 92] on input "Full Unloading" at bounding box center [157, 79] width 33 height 33
radio input "true"
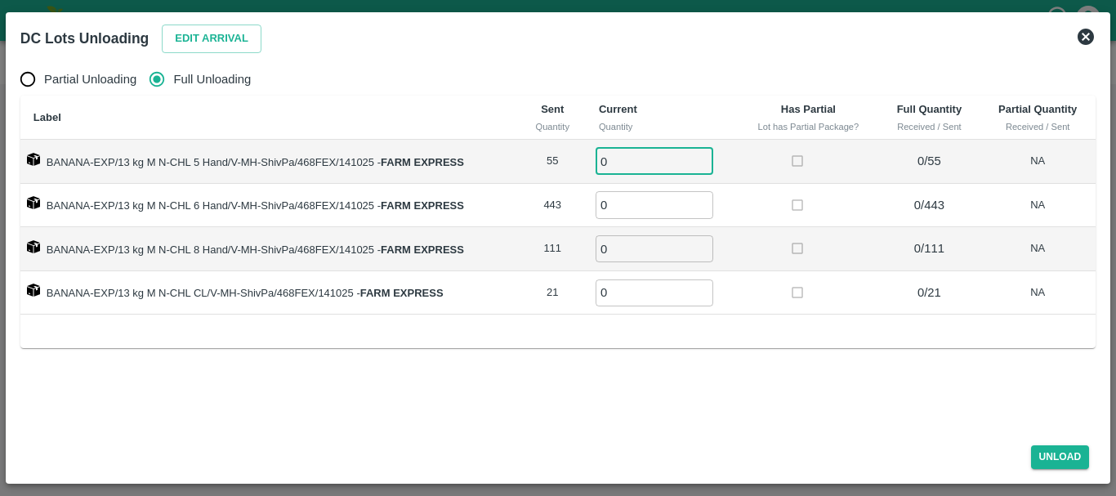
click at [614, 159] on input "0" at bounding box center [655, 161] width 118 height 27
type input "055"
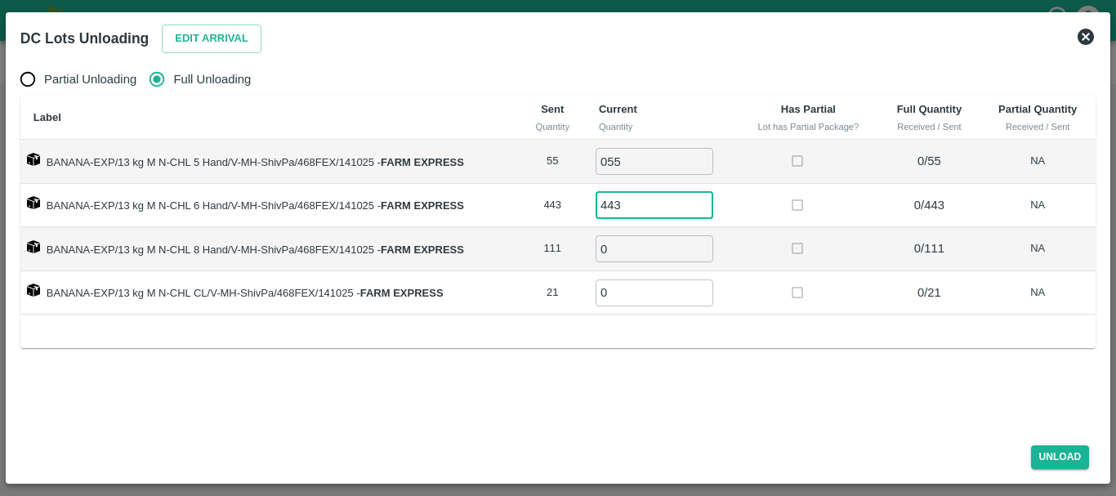
type input "443"
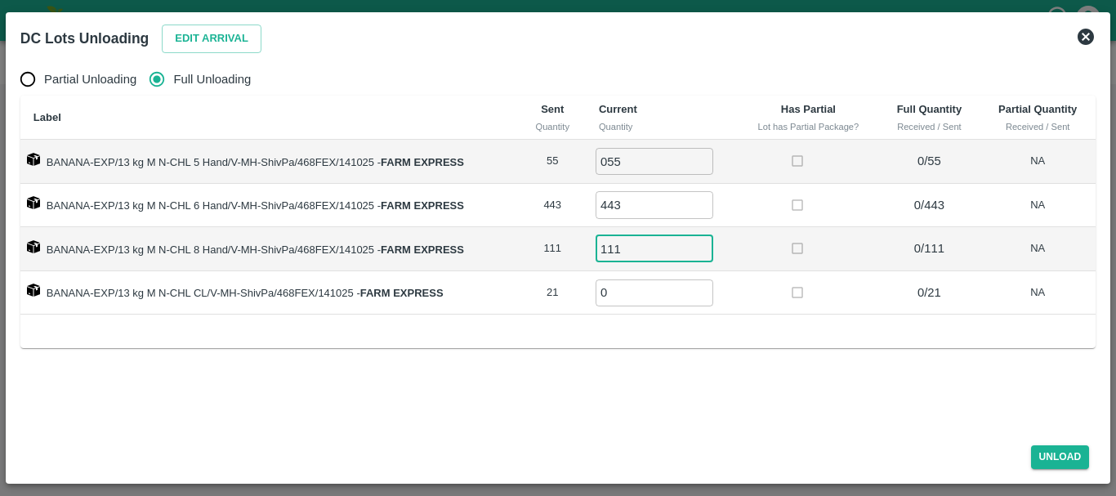
type input "111"
type input "21"
click at [803, 333] on div "Label Sent Quantity Current Quantity Has Partial Lot has Partial Package? Full …" at bounding box center [557, 222] width 1075 height 252
click at [1058, 448] on button "Unload" at bounding box center [1060, 457] width 59 height 24
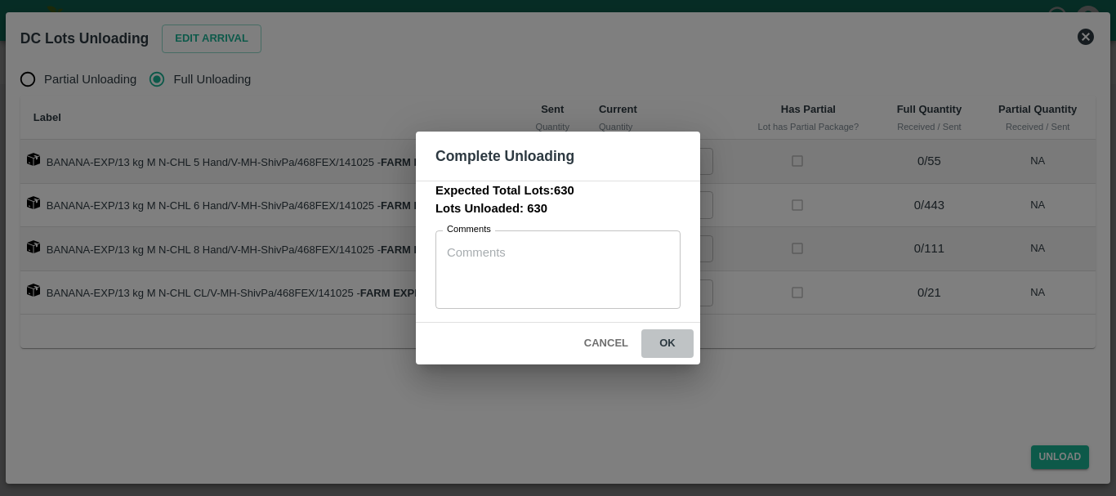
click at [671, 337] on button "ok" at bounding box center [667, 343] width 52 height 29
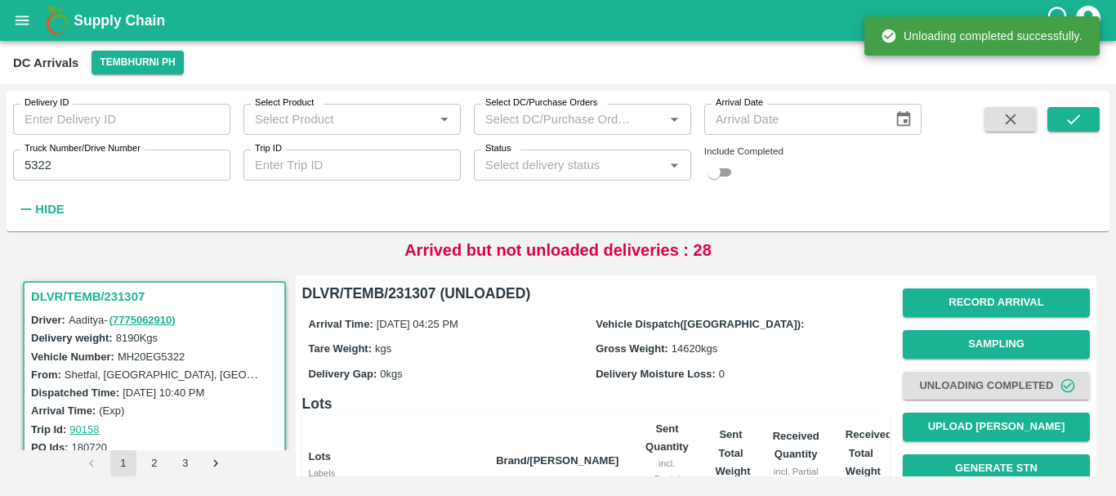
scroll to position [1, 0]
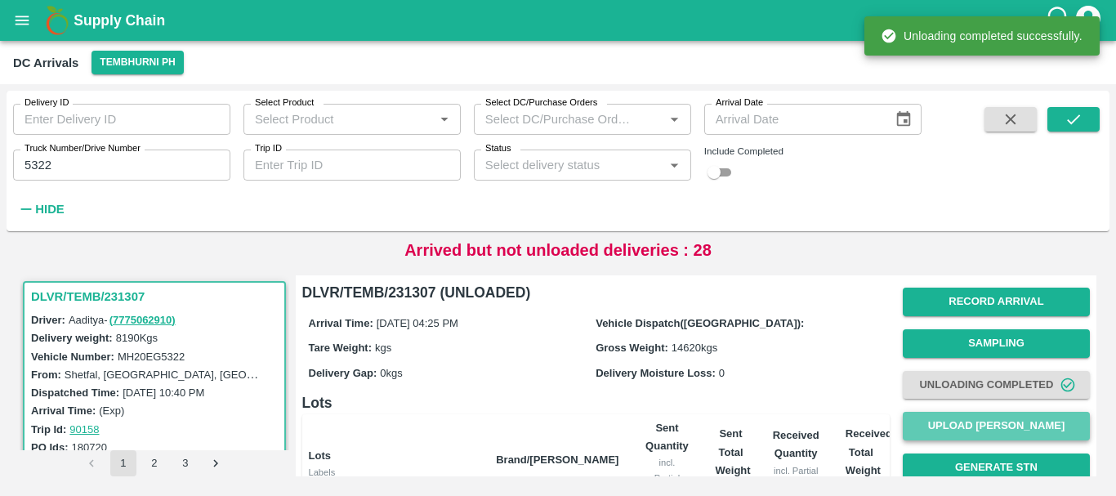
click at [918, 420] on button "Upload [PERSON_NAME]" at bounding box center [996, 426] width 187 height 29
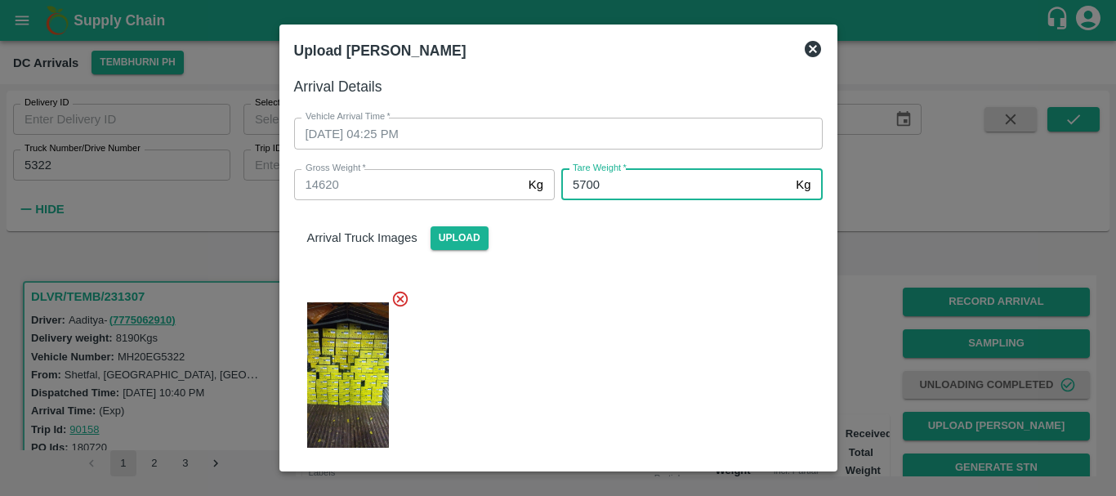
type input "5700"
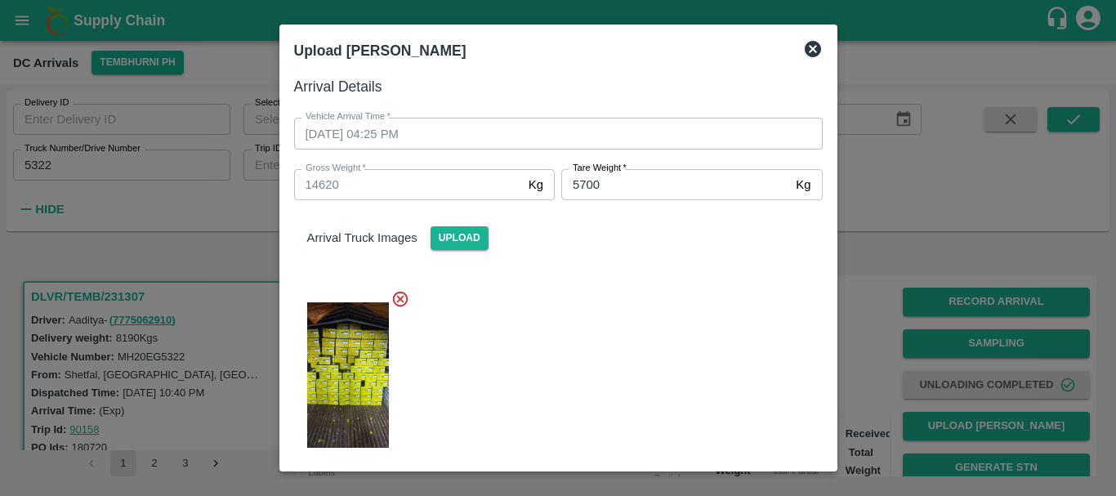
click at [620, 313] on div at bounding box center [552, 370] width 542 height 188
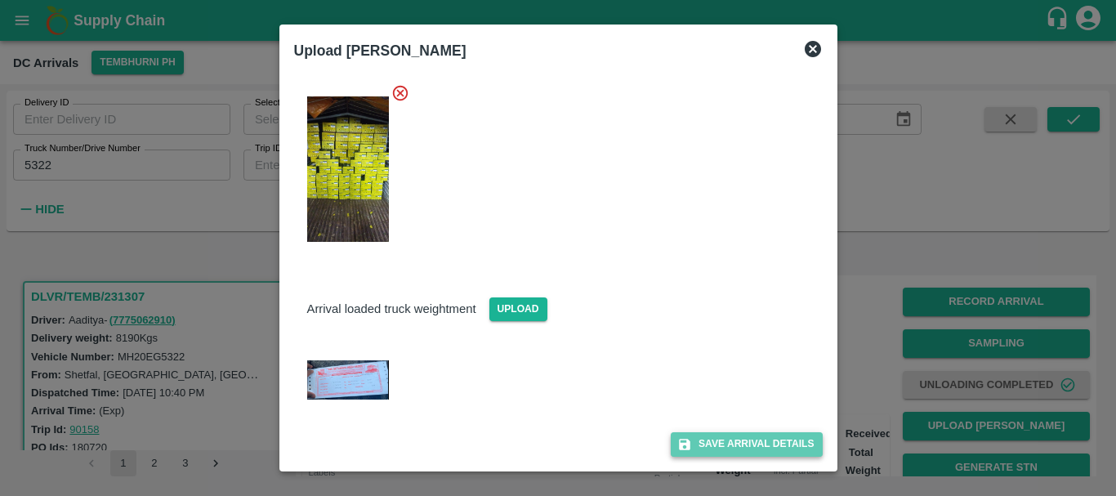
click at [700, 441] on button "Save Arrival Details" at bounding box center [746, 444] width 151 height 24
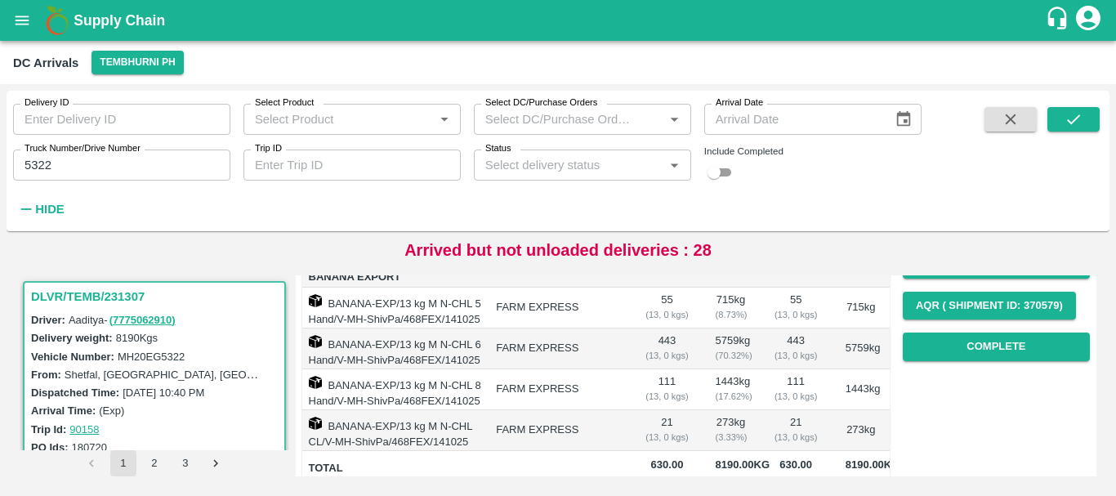
scroll to position [244, 0]
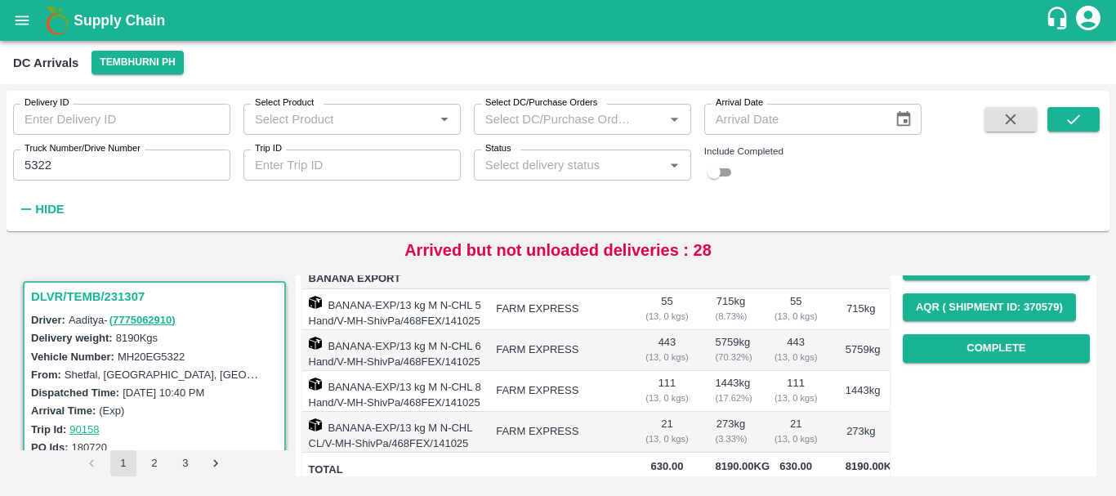
click at [873, 357] on td "5759 kg" at bounding box center [860, 350] width 57 height 41
click at [975, 337] on button "Complete" at bounding box center [996, 348] width 187 height 29
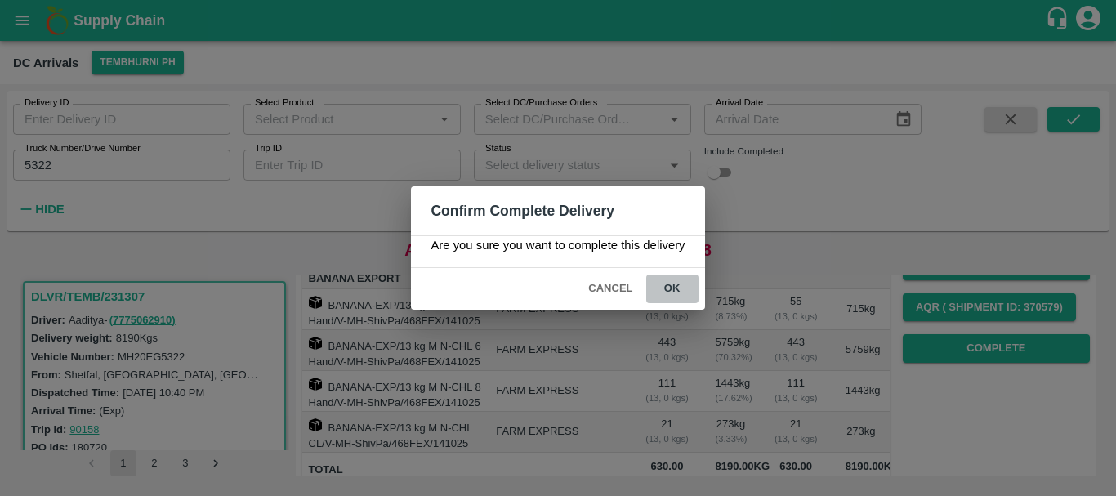
click at [681, 288] on button "ok" at bounding box center [672, 288] width 52 height 29
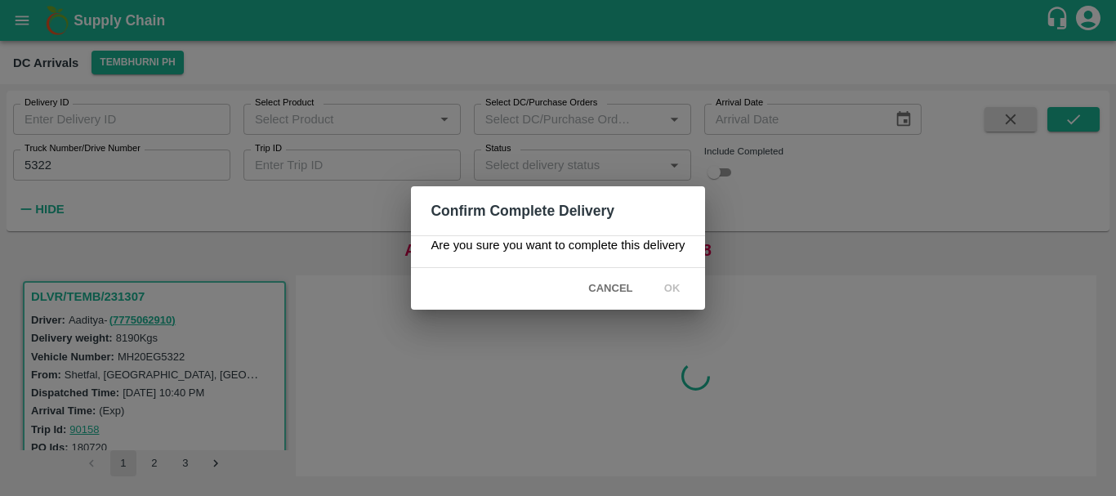
scroll to position [0, 0]
click at [681, 288] on icon at bounding box center [672, 289] width 25 height 25
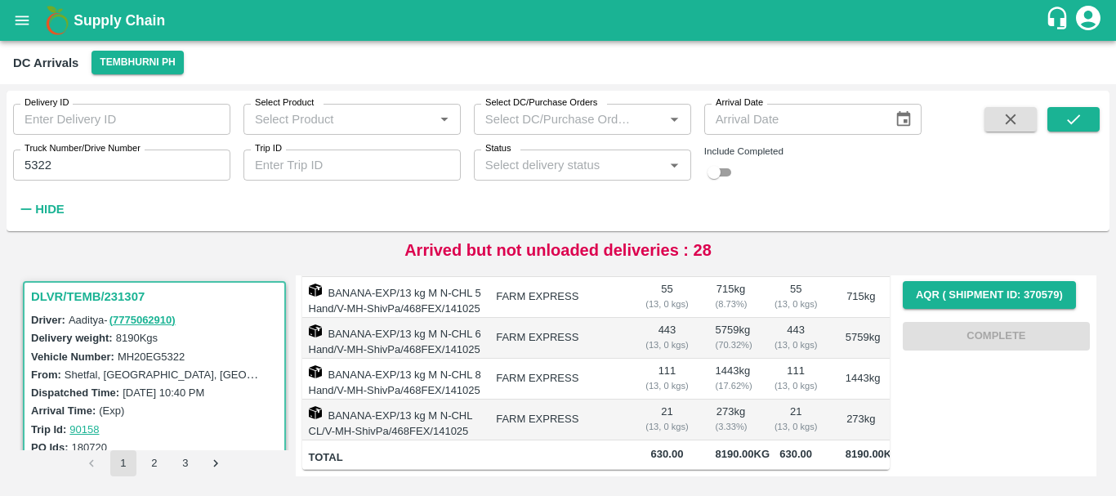
scroll to position [330, 0]
click at [96, 156] on input "5322" at bounding box center [121, 165] width 217 height 31
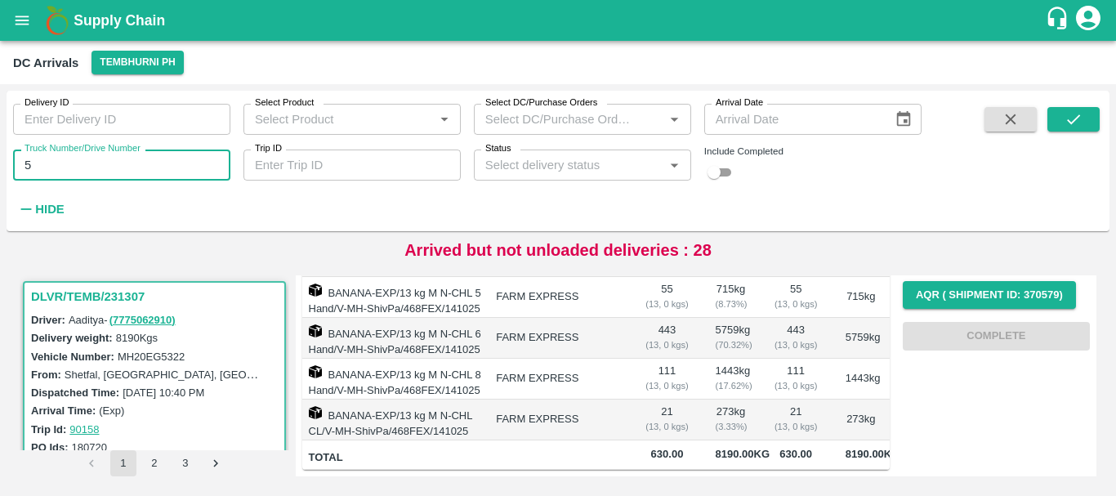
type input "5"
type input "3780"
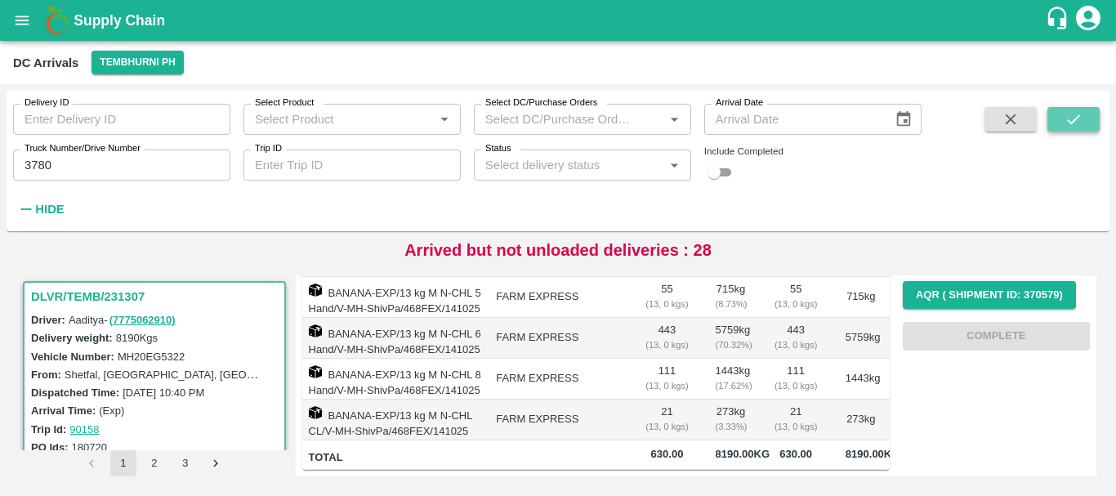
click at [1078, 115] on icon "submit" at bounding box center [1074, 119] width 18 height 18
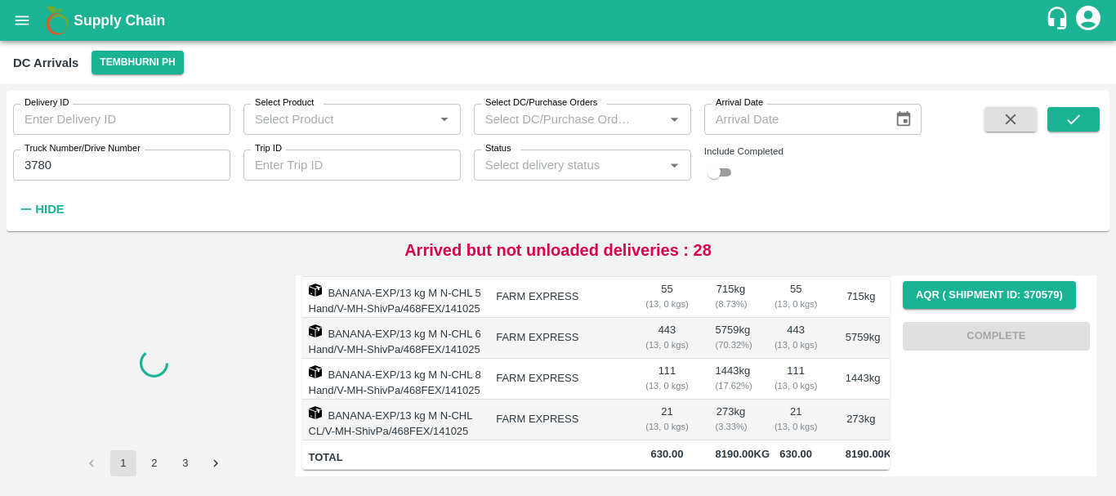
scroll to position [330, 0]
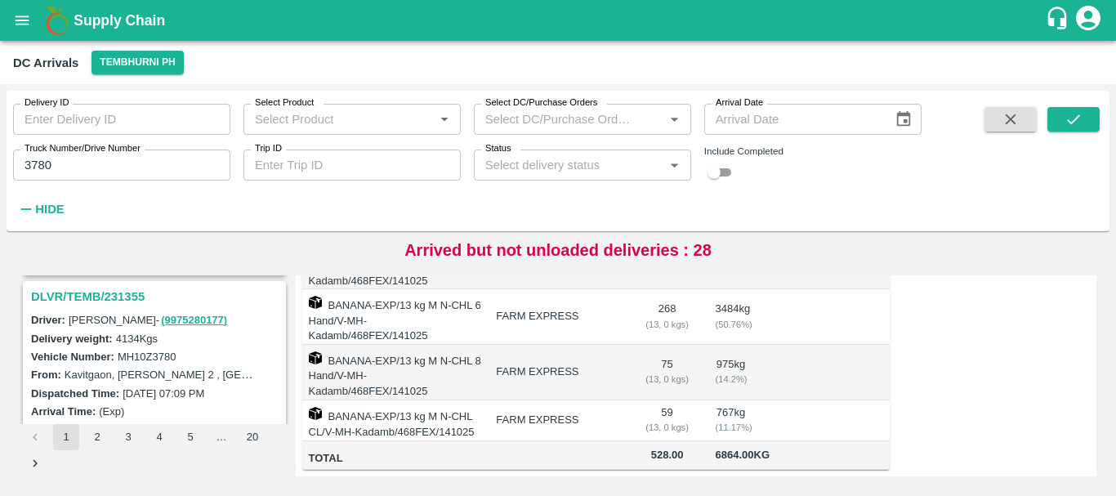
scroll to position [215, 0]
click at [111, 300] on h3 "DLVR/TEMB/231355" at bounding box center [157, 295] width 252 height 21
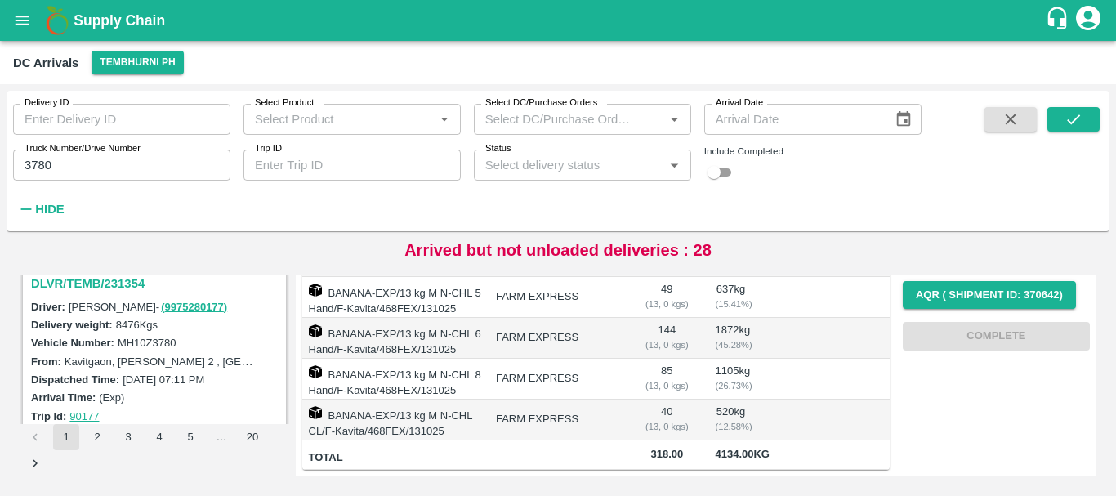
scroll to position [443, 0]
click at [105, 285] on h3 "DLVR/TEMB/231354" at bounding box center [157, 281] width 252 height 21
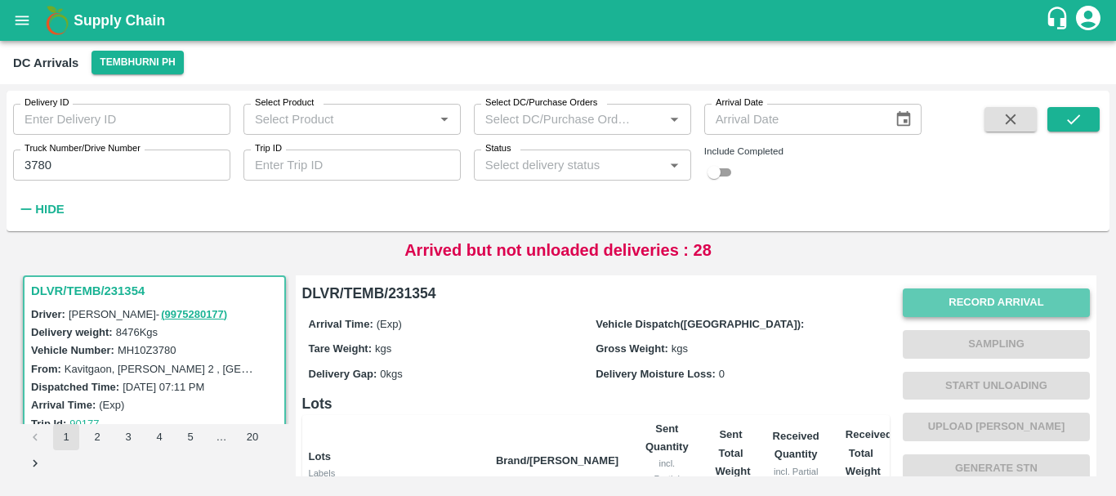
click at [950, 307] on button "Record Arrival" at bounding box center [996, 302] width 187 height 29
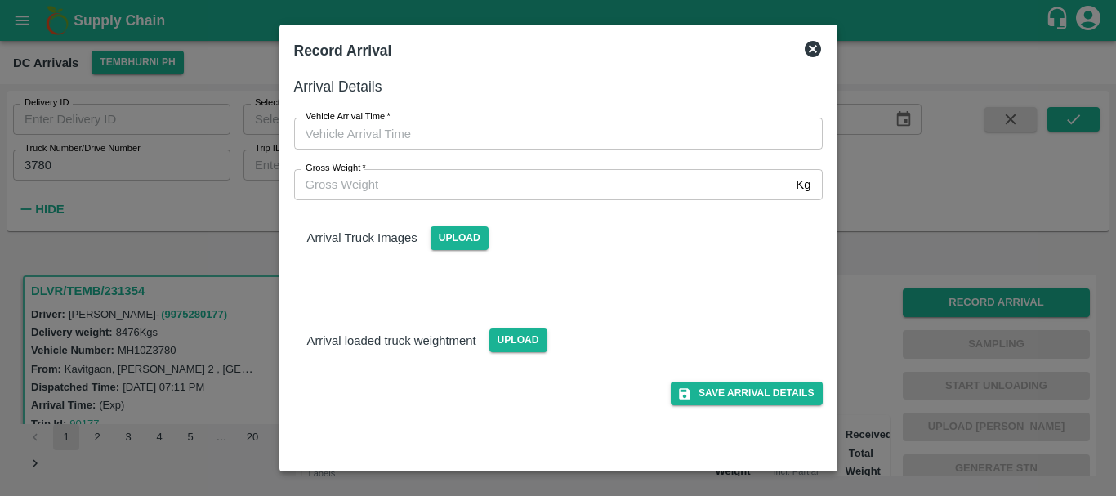
type input "DD/MM/YYYY hh:mm aa"
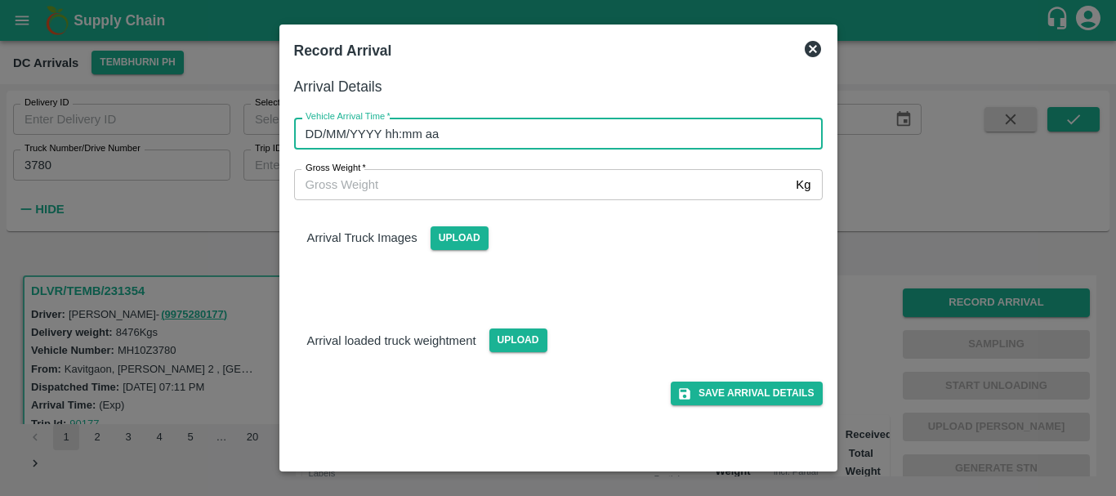
click at [638, 138] on input "DD/MM/YYYY hh:mm aa" at bounding box center [552, 133] width 517 height 31
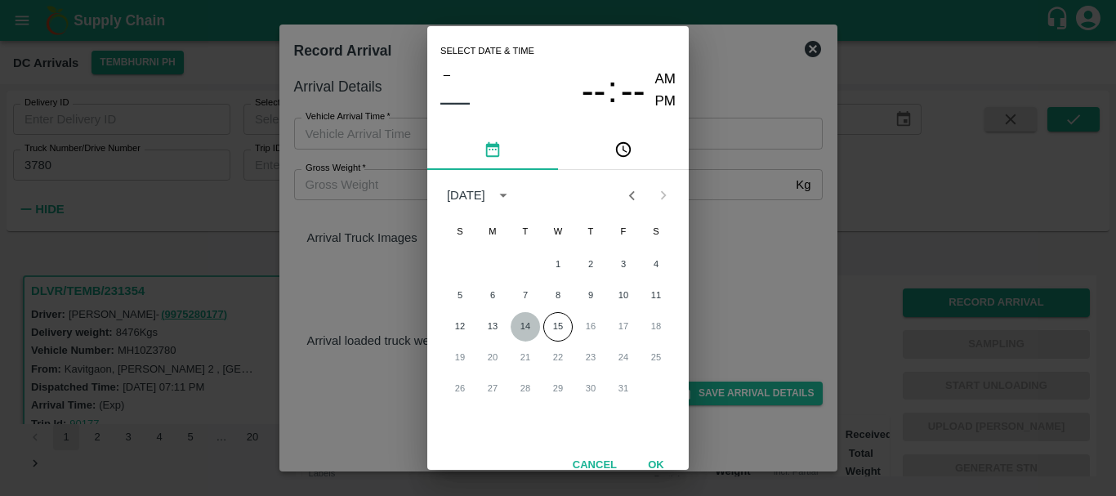
click at [516, 330] on button "14" at bounding box center [525, 326] width 29 height 29
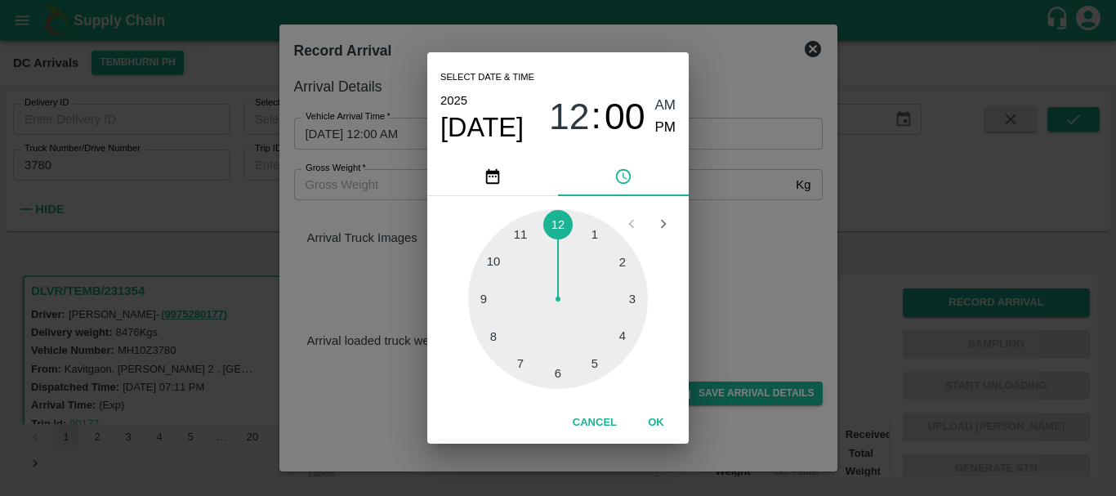
click at [614, 340] on div at bounding box center [558, 299] width 180 height 180
click at [660, 133] on span "PM" at bounding box center [665, 128] width 21 height 22
type input "[DATE] 04:00 PM"
click at [783, 275] on div "Select date & time [DATE] 04 : 00 AM PM 05 10 15 20 25 30 35 40 45 50 55 00 Can…" at bounding box center [558, 248] width 1116 height 496
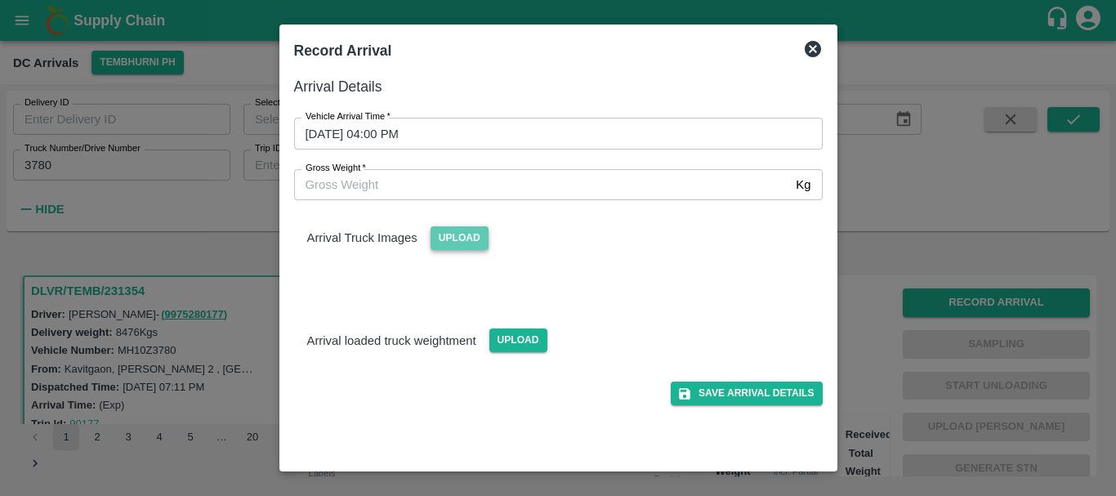
click at [466, 248] on span "Upload" at bounding box center [460, 238] width 58 height 24
click at [0, 0] on input "Upload" at bounding box center [0, 0] width 0 height 0
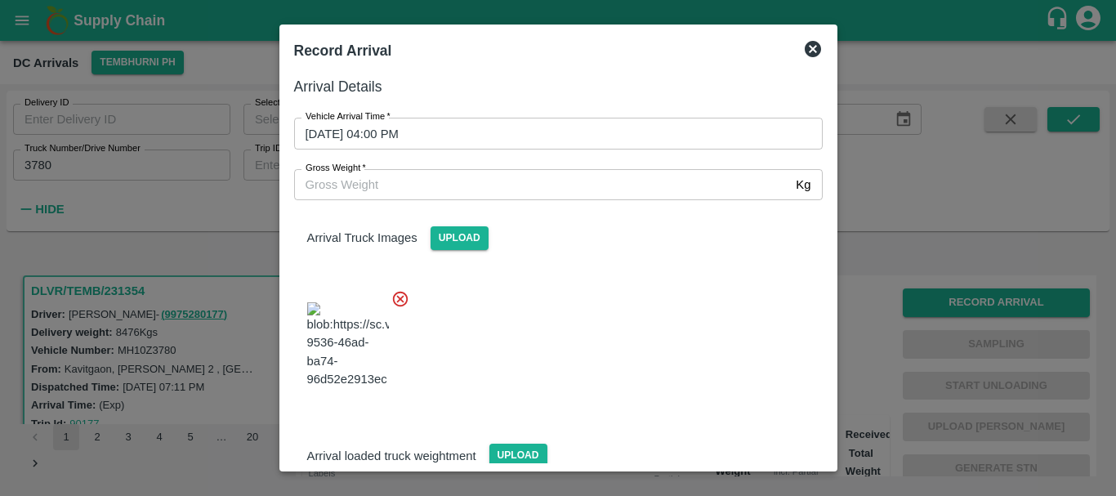
scroll to position [123, 0]
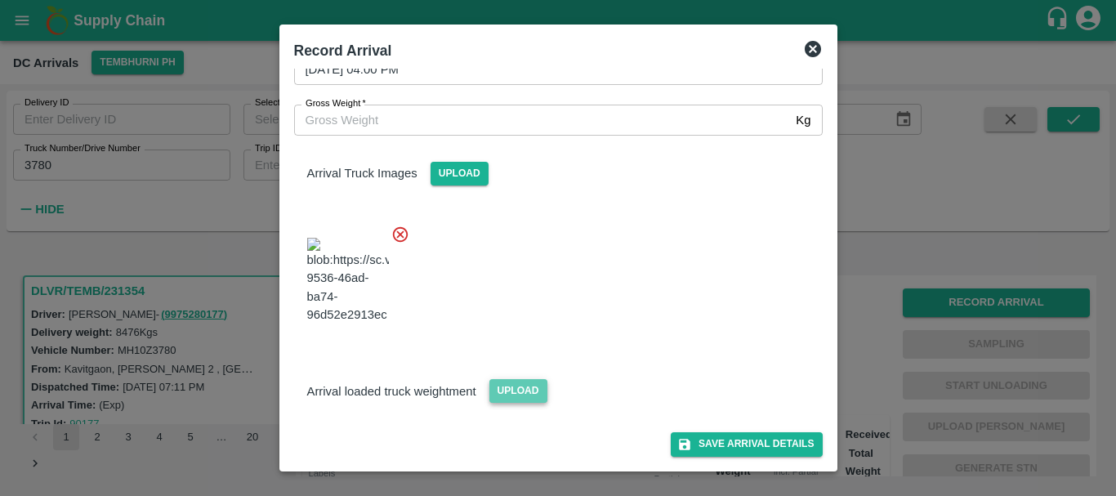
click at [525, 383] on span "Upload" at bounding box center [518, 391] width 58 height 24
click at [0, 0] on input "Upload" at bounding box center [0, 0] width 0 height 0
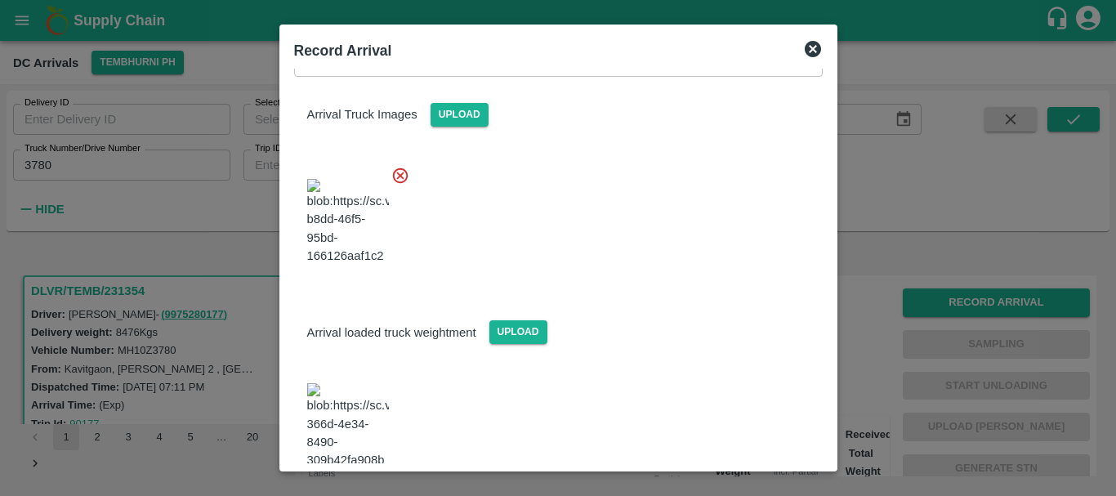
scroll to position [203, 0]
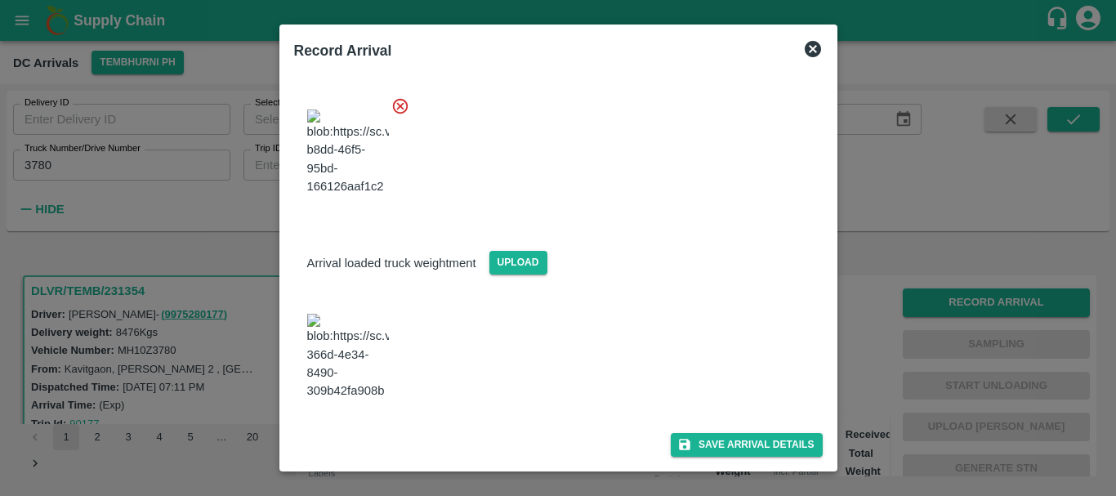
click at [375, 363] on img at bounding box center [348, 357] width 82 height 86
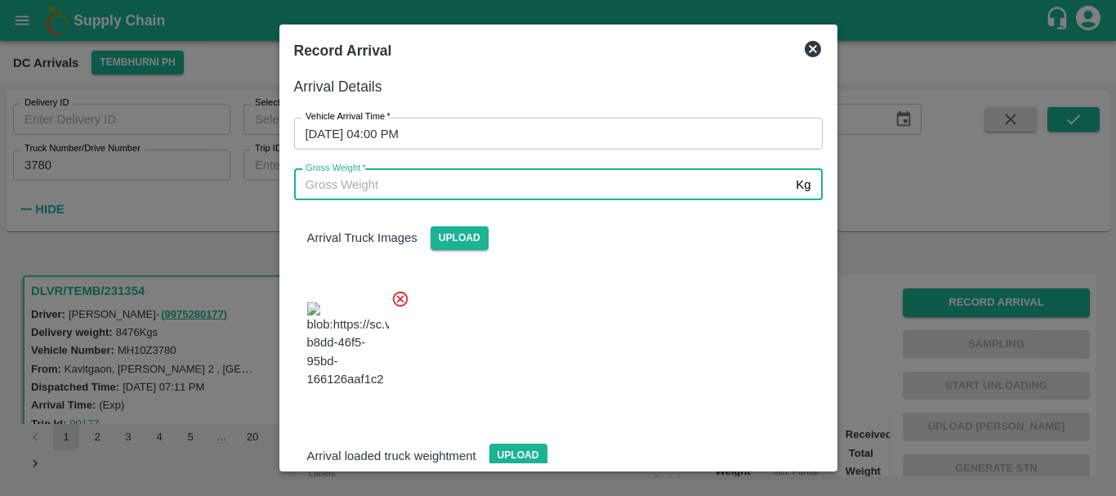
click at [412, 188] on input "Gross Weight   *" at bounding box center [542, 184] width 496 height 31
type input "14490"
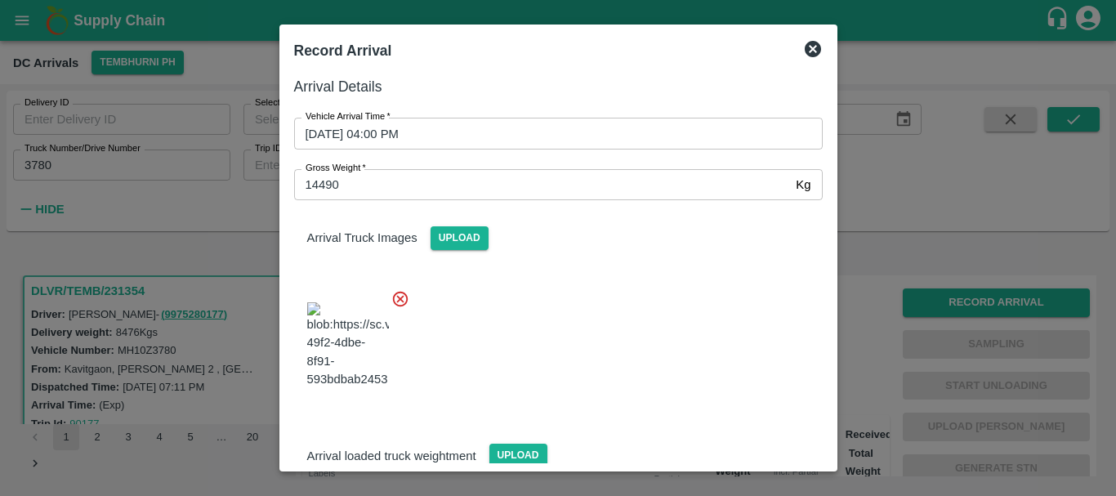
click at [669, 391] on div at bounding box center [552, 340] width 542 height 128
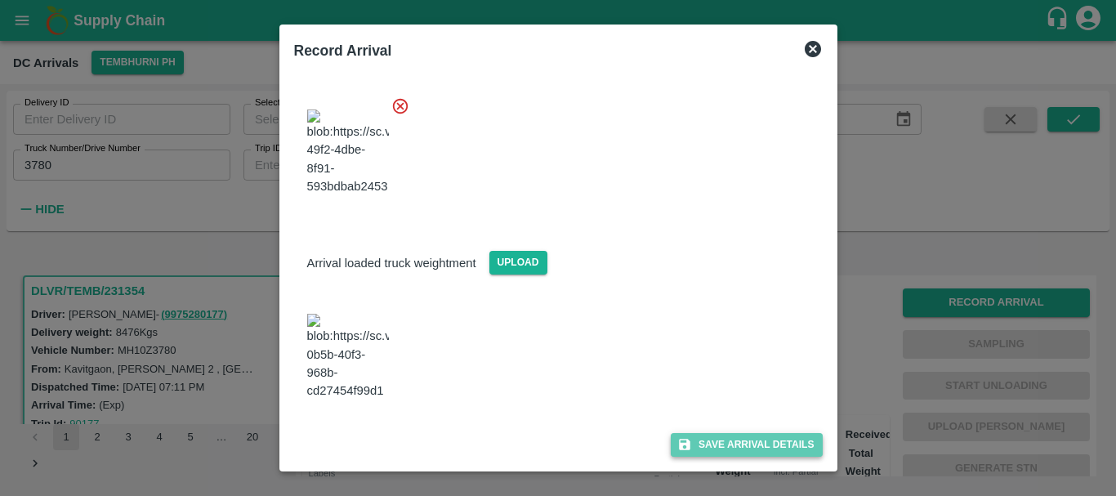
click at [712, 434] on button "Save Arrival Details" at bounding box center [746, 445] width 151 height 24
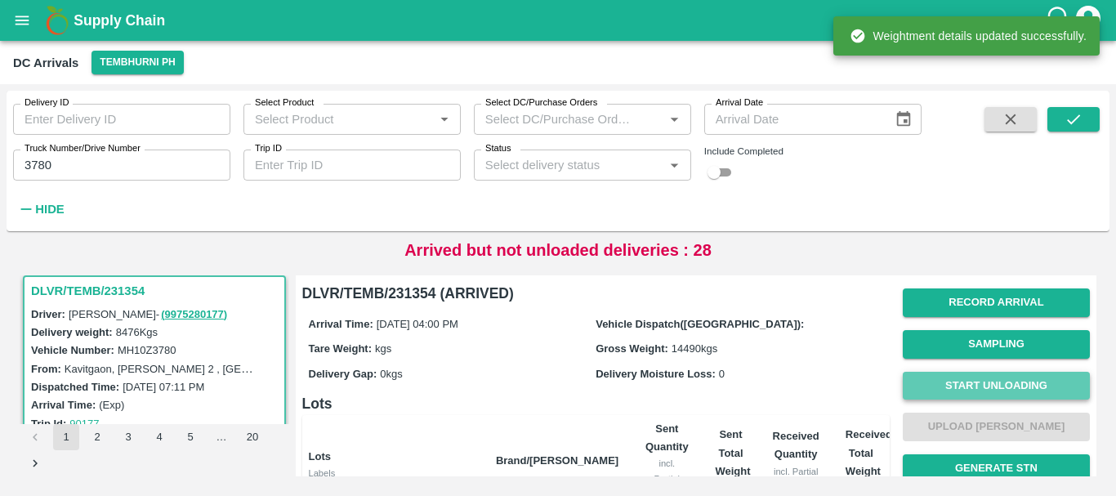
click at [931, 380] on button "Start Unloading" at bounding box center [996, 386] width 187 height 29
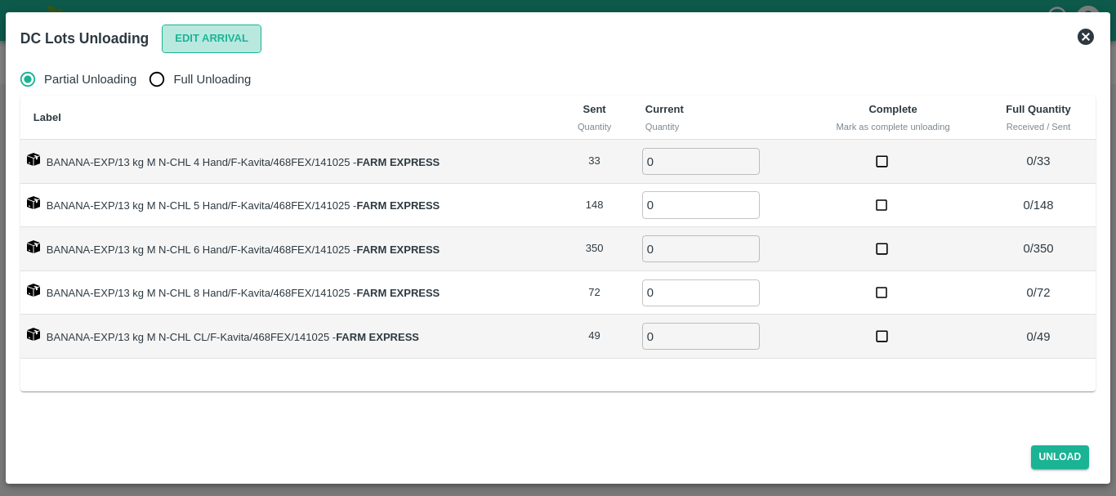
click at [209, 39] on button "Edit Arrival" at bounding box center [212, 39] width 100 height 29
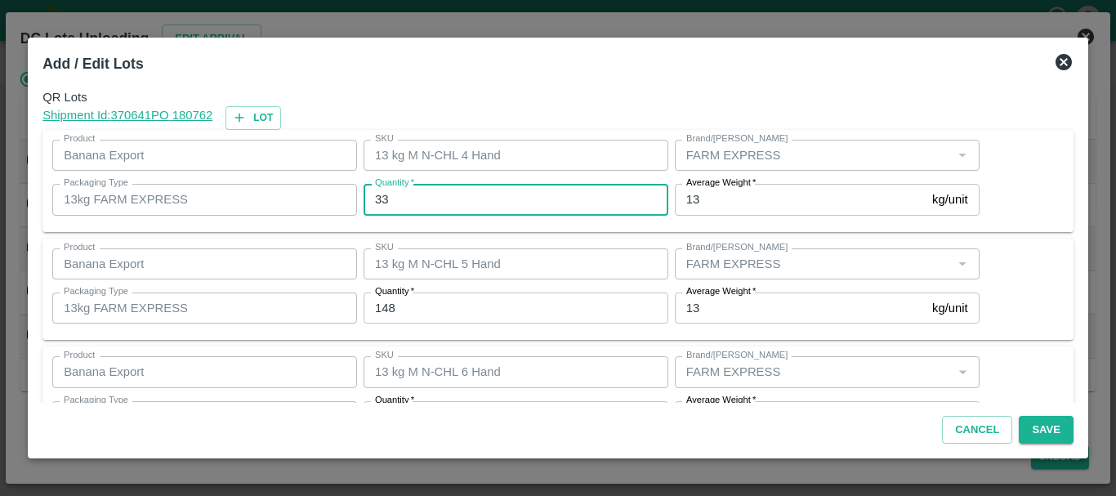
click at [446, 191] on input "33" at bounding box center [516, 199] width 305 height 31
type input "3"
type input "36"
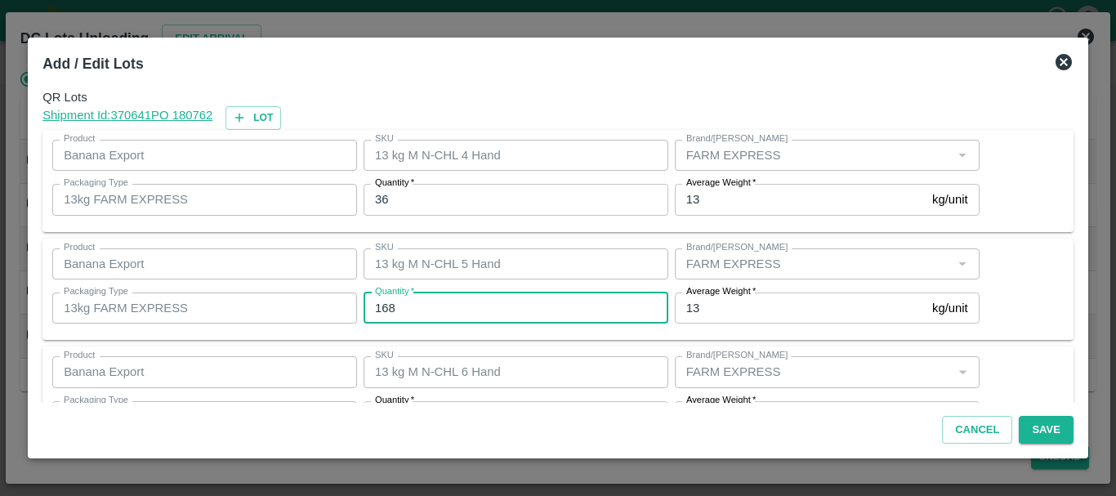
type input "168"
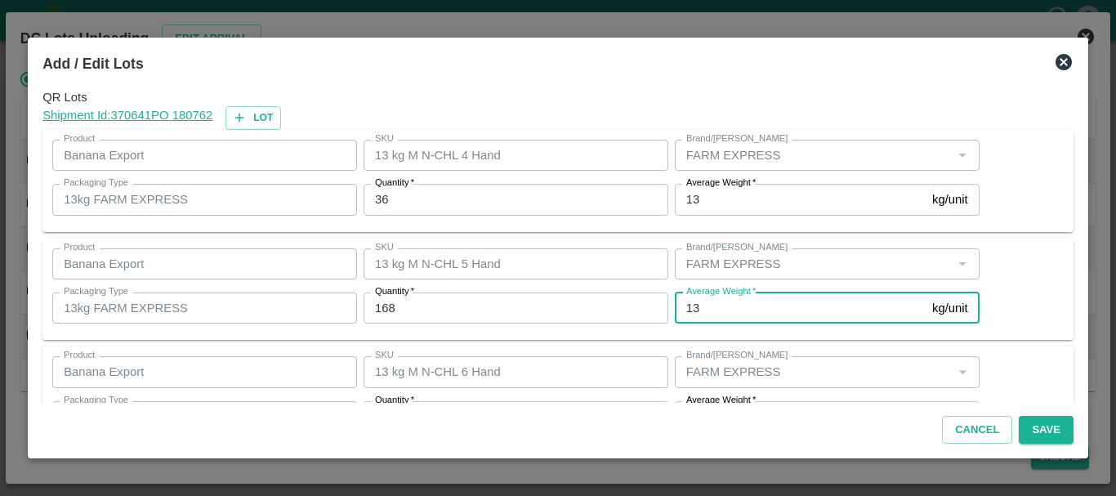
scroll to position [29, 0]
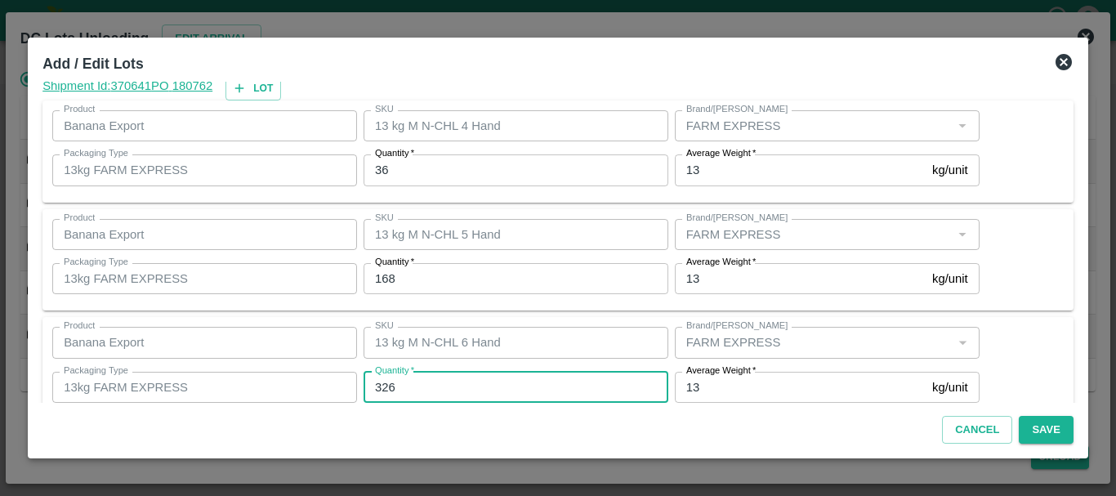
type input "326"
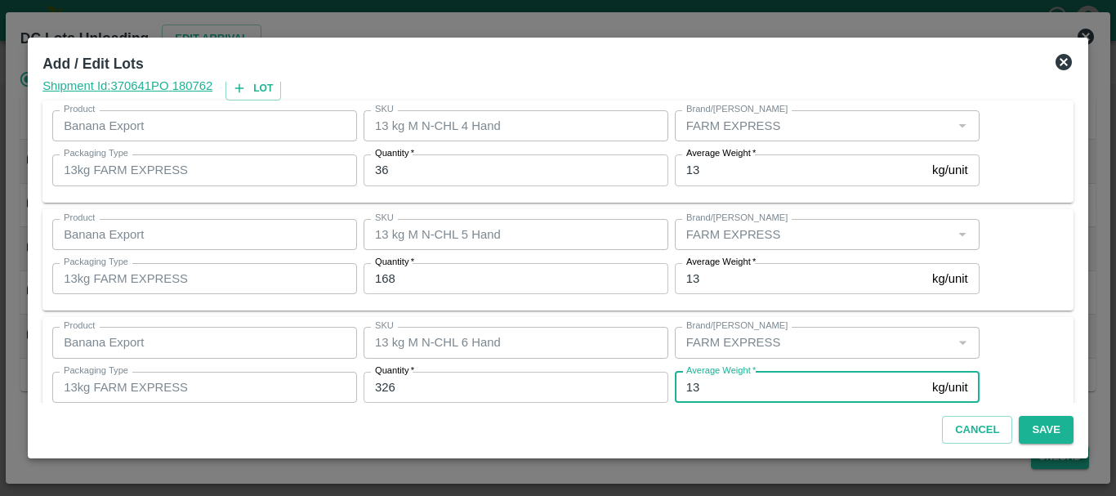
scroll to position [276, 0]
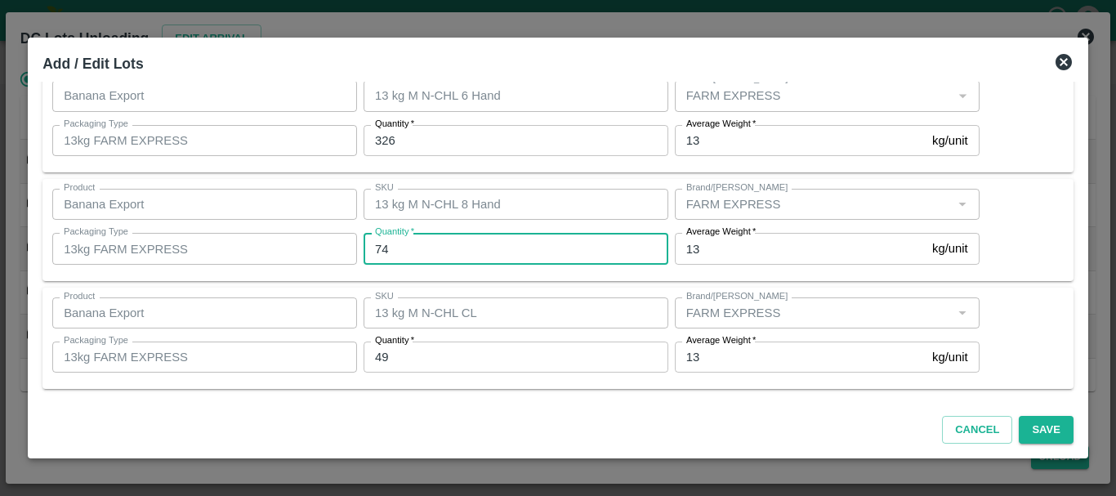
type input "74"
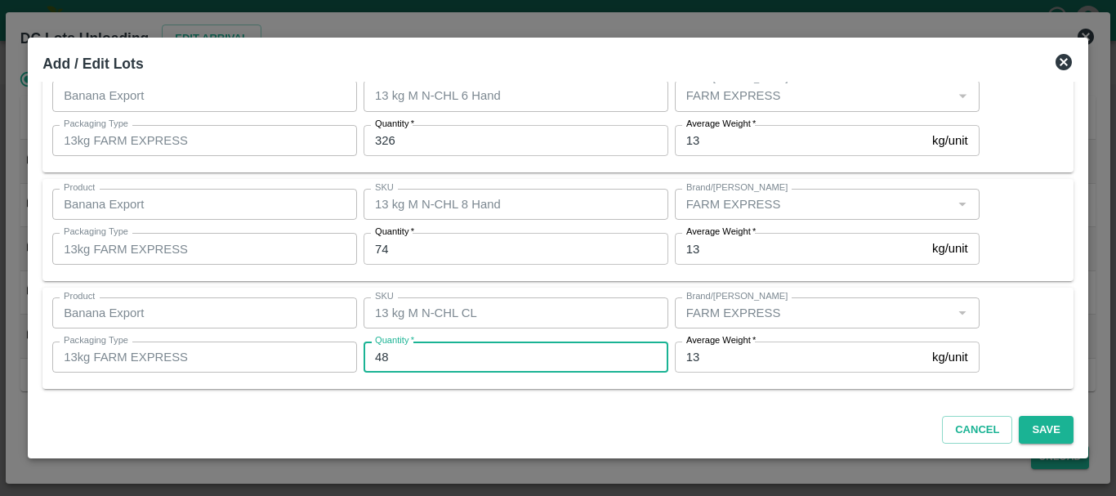
type input "48"
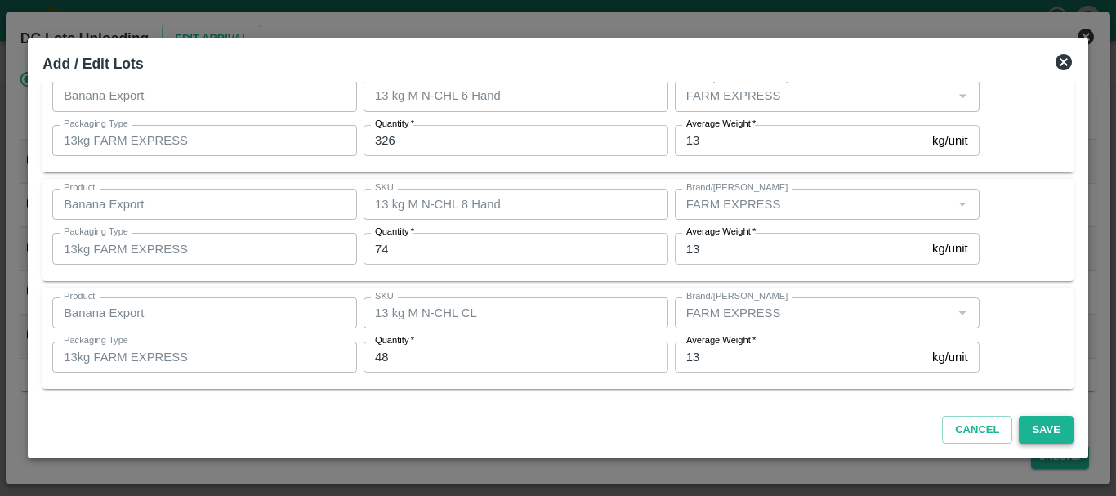
click at [1027, 433] on button "Save" at bounding box center [1046, 430] width 54 height 29
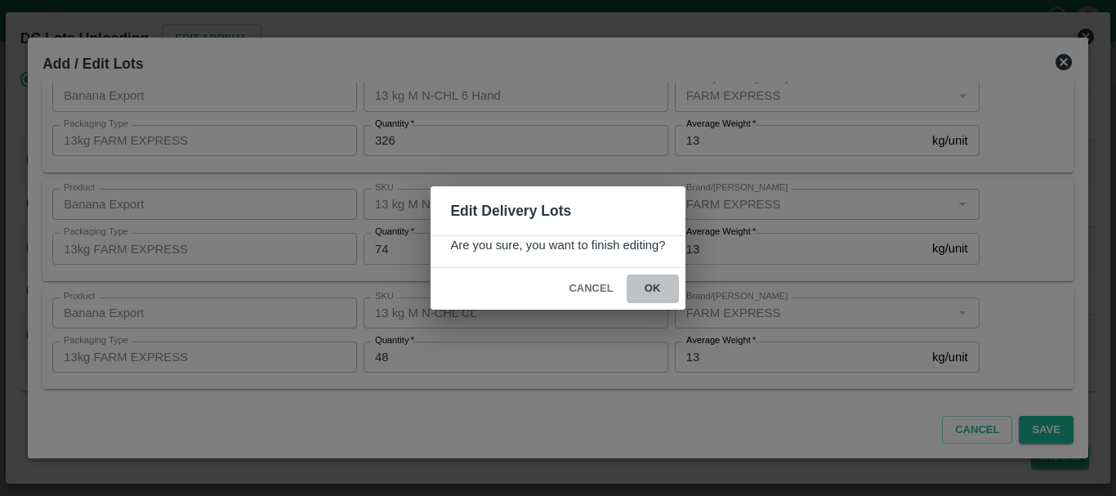
click at [653, 299] on button "ok" at bounding box center [653, 288] width 52 height 29
click at [654, 290] on icon at bounding box center [653, 289] width 20 height 20
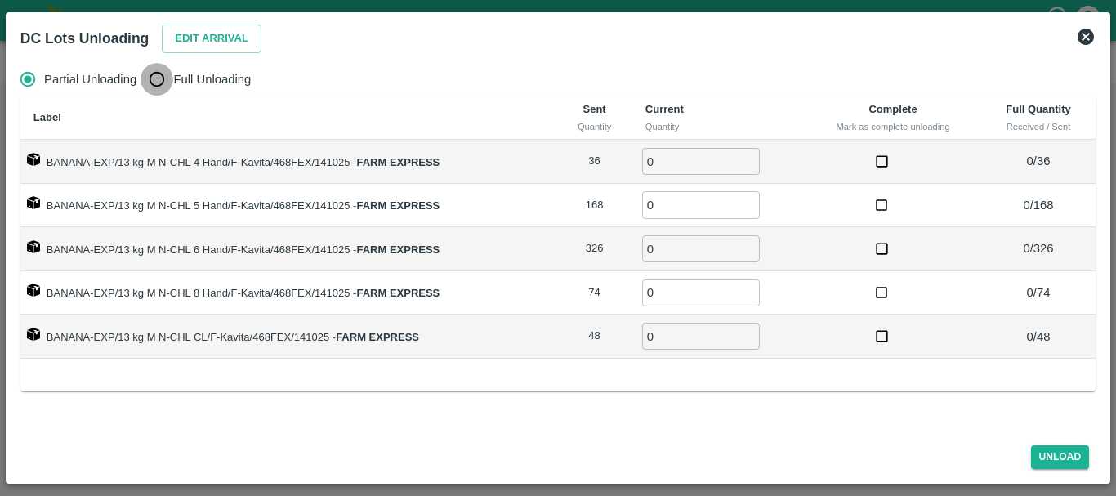
click at [154, 79] on input "Full Unloading" at bounding box center [157, 79] width 33 height 33
radio input "true"
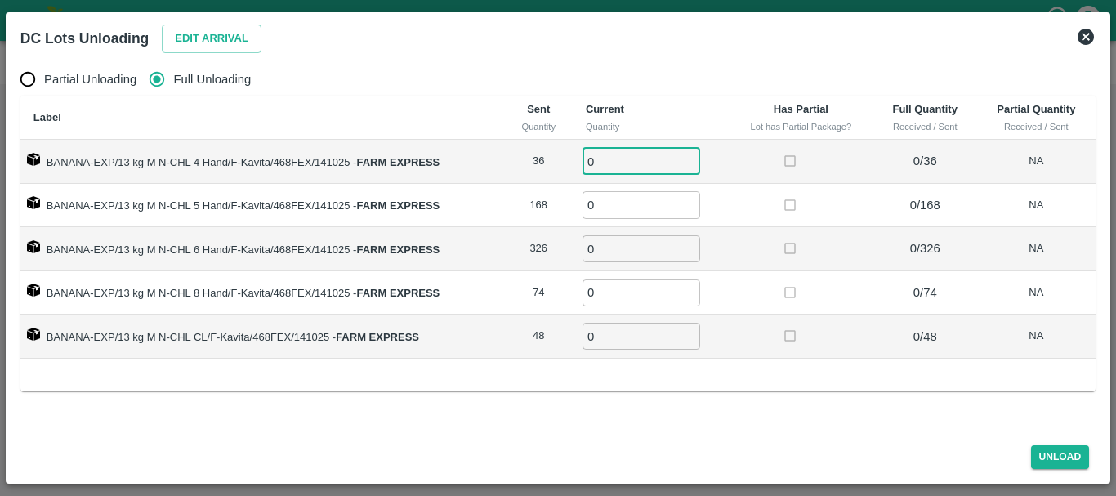
click at [602, 167] on input "0" at bounding box center [641, 161] width 118 height 27
type input "036"
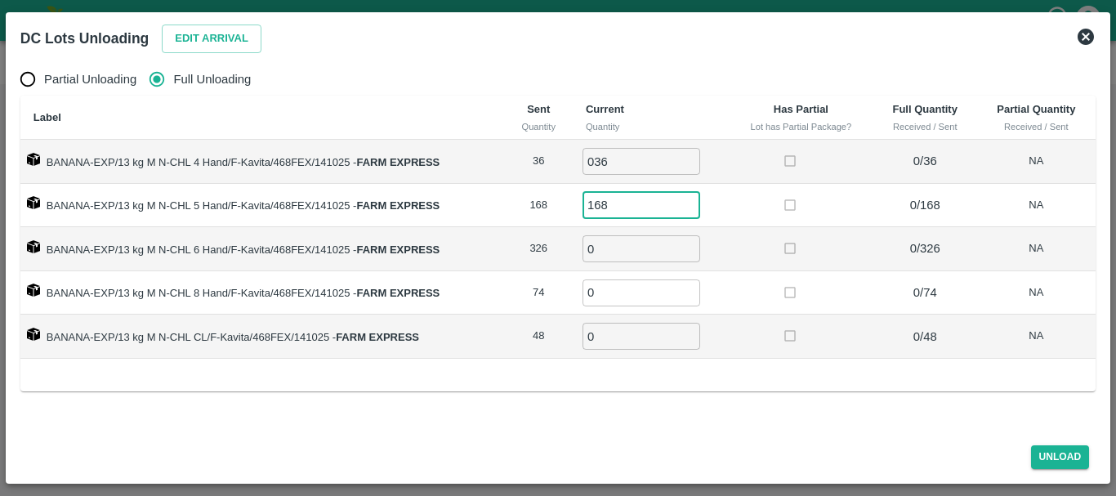
type input "168"
type input "326"
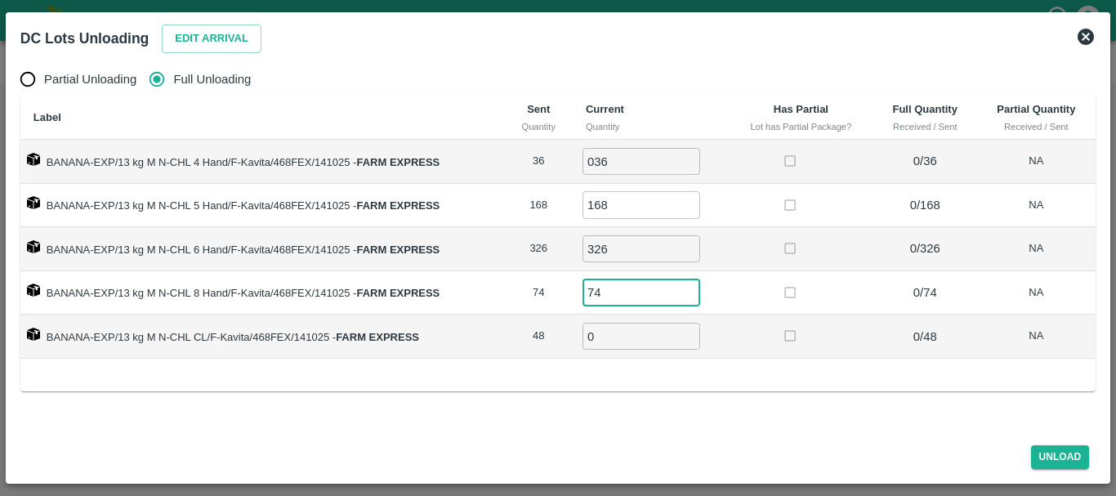
type input "74"
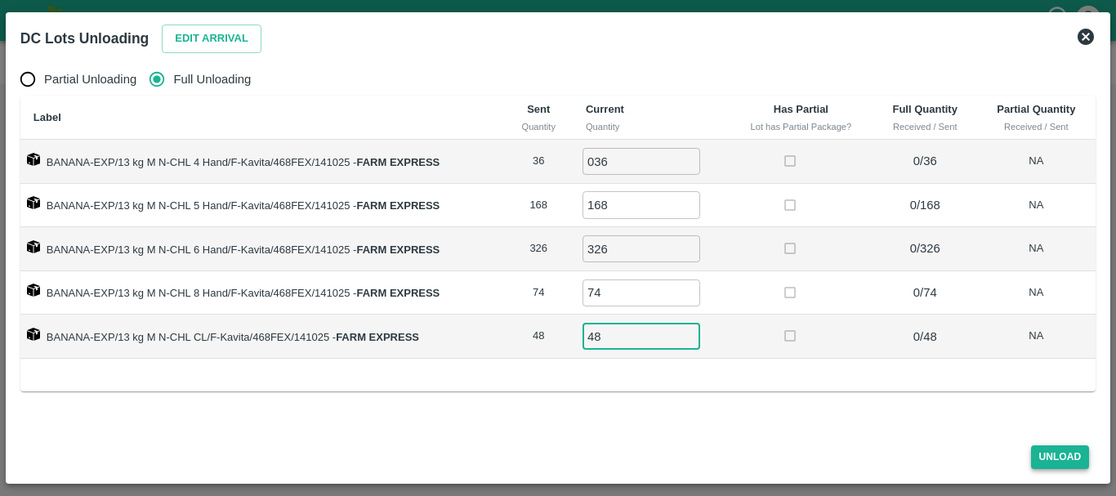
type input "48"
click at [1040, 453] on button "Unload" at bounding box center [1060, 457] width 59 height 24
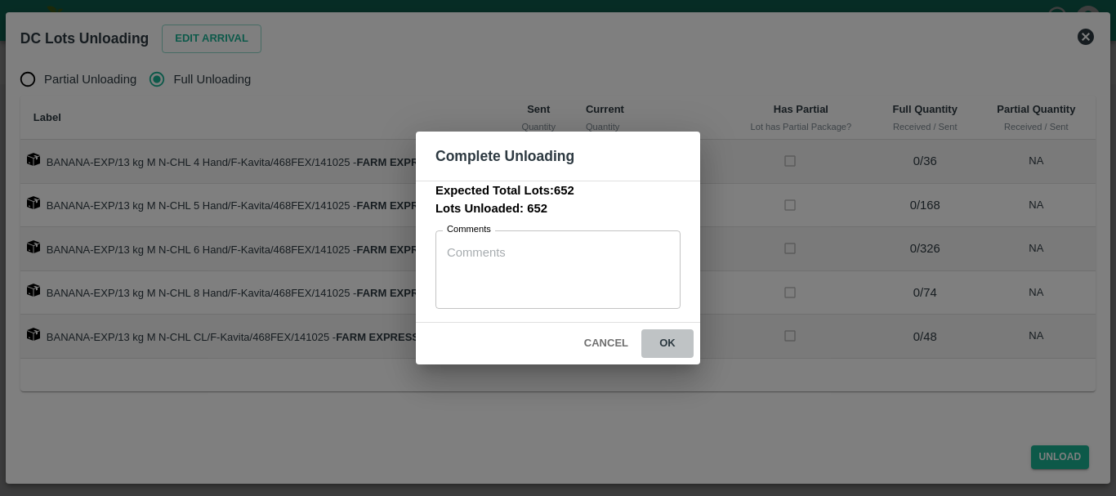
click at [667, 347] on button "ok" at bounding box center [667, 343] width 52 height 29
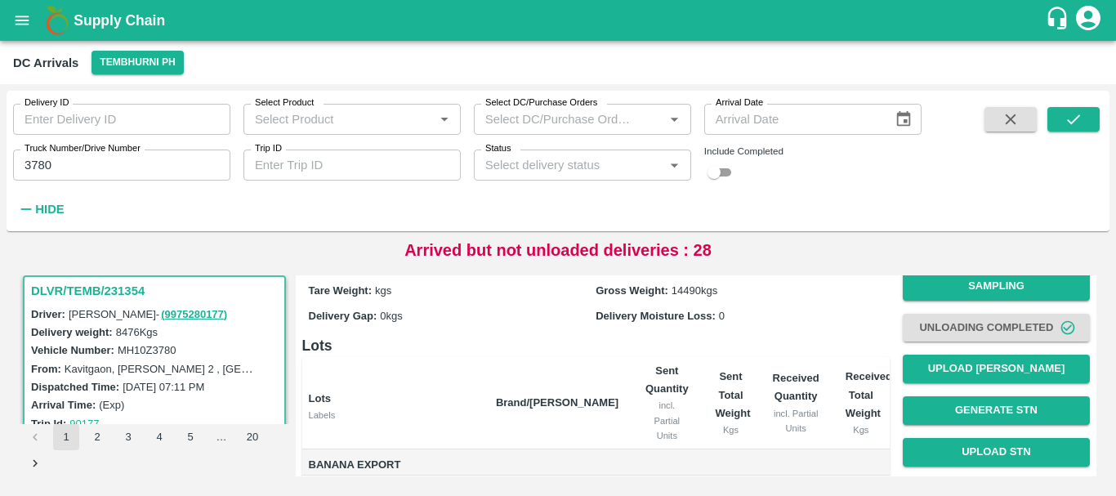
scroll to position [0, 0]
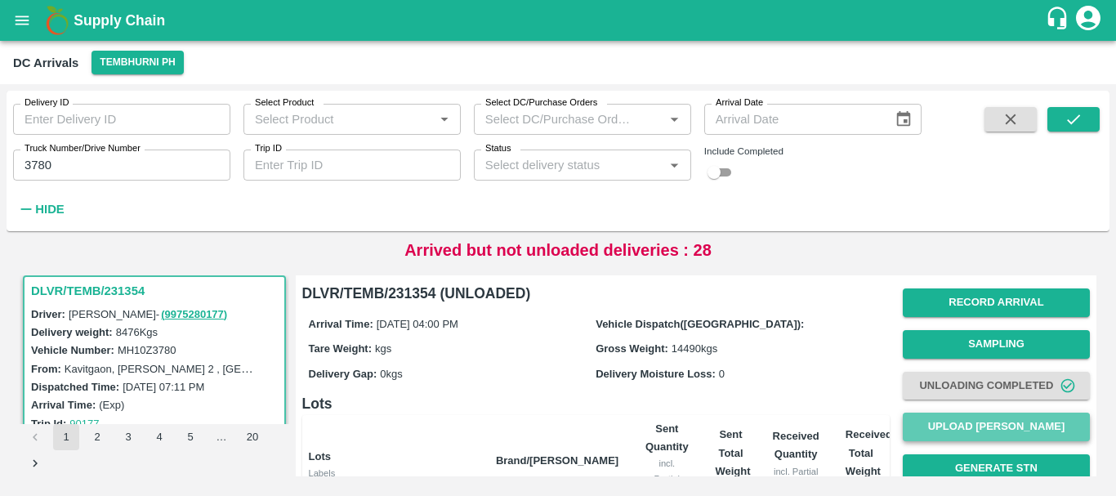
click at [972, 429] on button "Upload [PERSON_NAME]" at bounding box center [996, 427] width 187 height 29
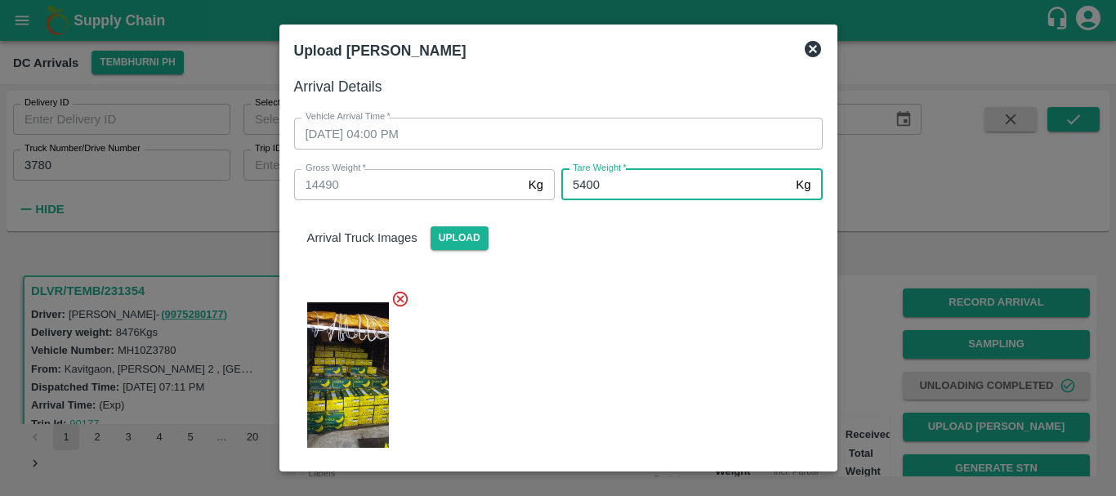
type input "5400"
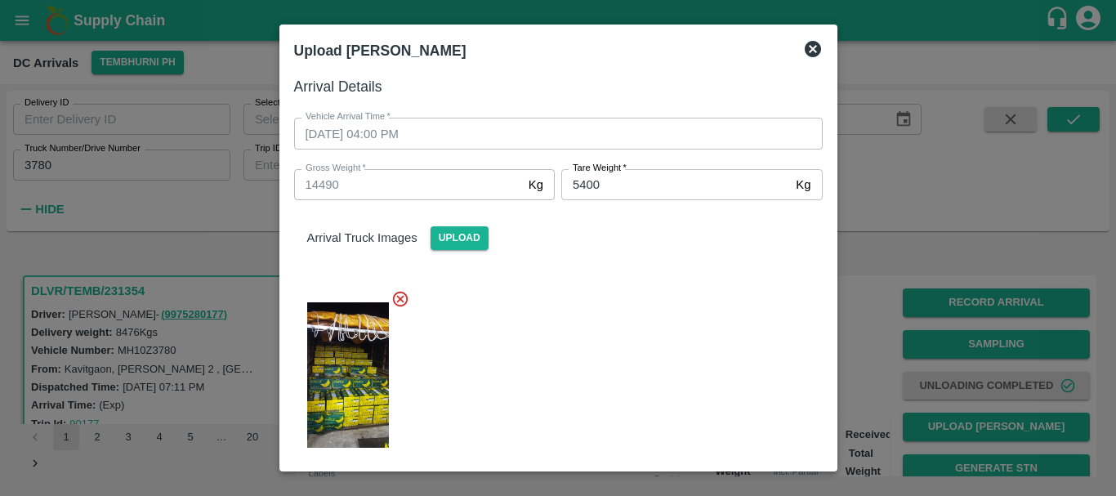
click at [681, 325] on div at bounding box center [552, 370] width 542 height 188
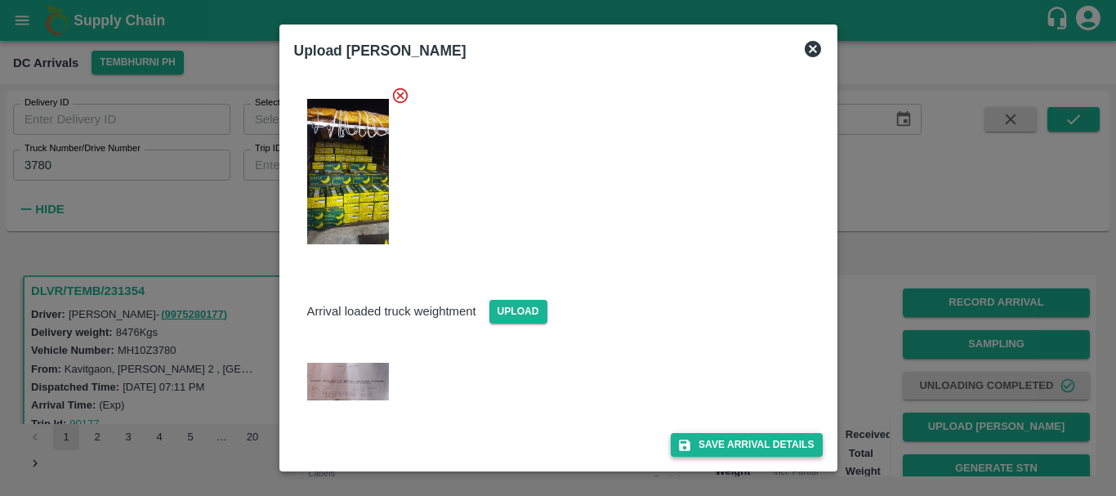
click at [736, 437] on button "Save Arrival Details" at bounding box center [746, 445] width 151 height 24
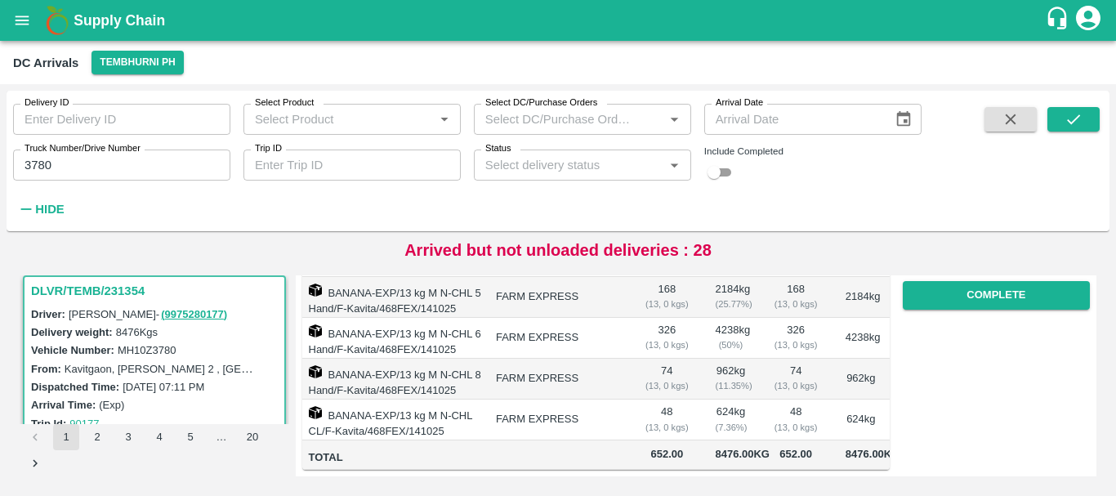
scroll to position [284, 0]
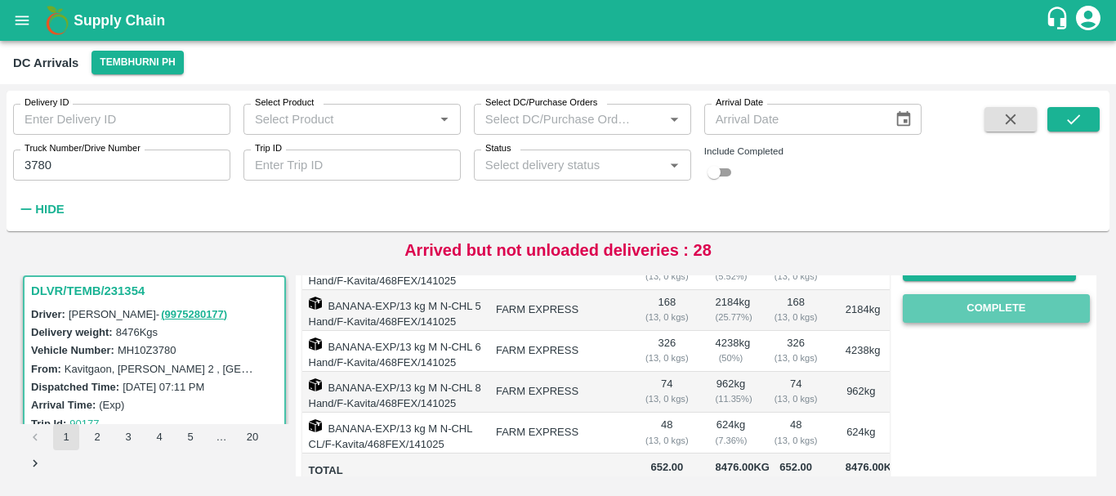
click at [950, 299] on button "Complete" at bounding box center [996, 308] width 187 height 29
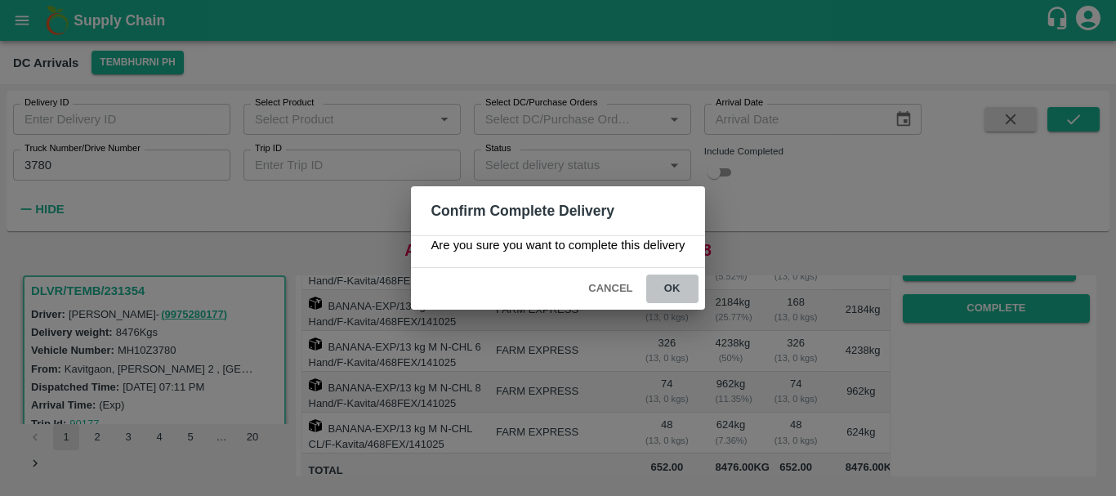
click at [690, 289] on button "ok" at bounding box center [672, 288] width 52 height 29
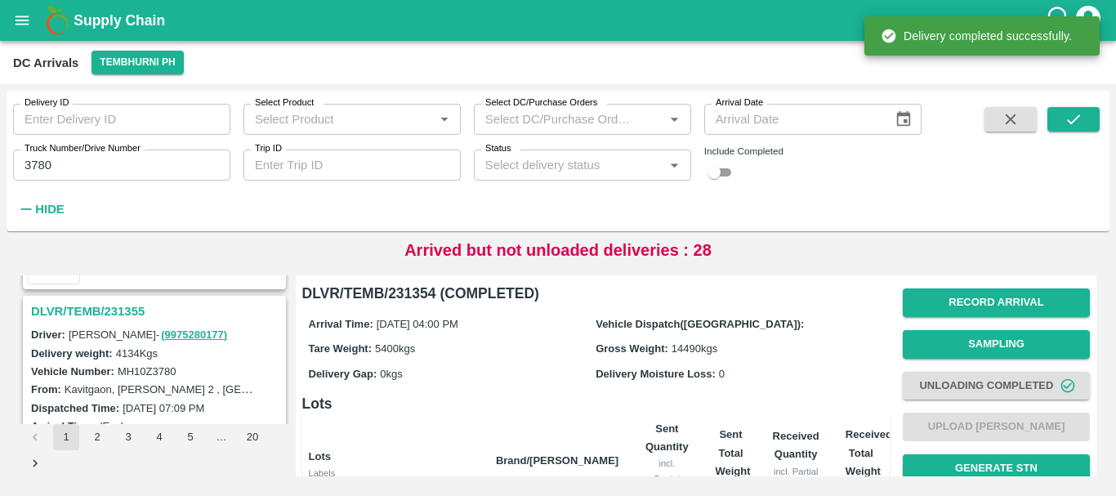
scroll to position [200, 0]
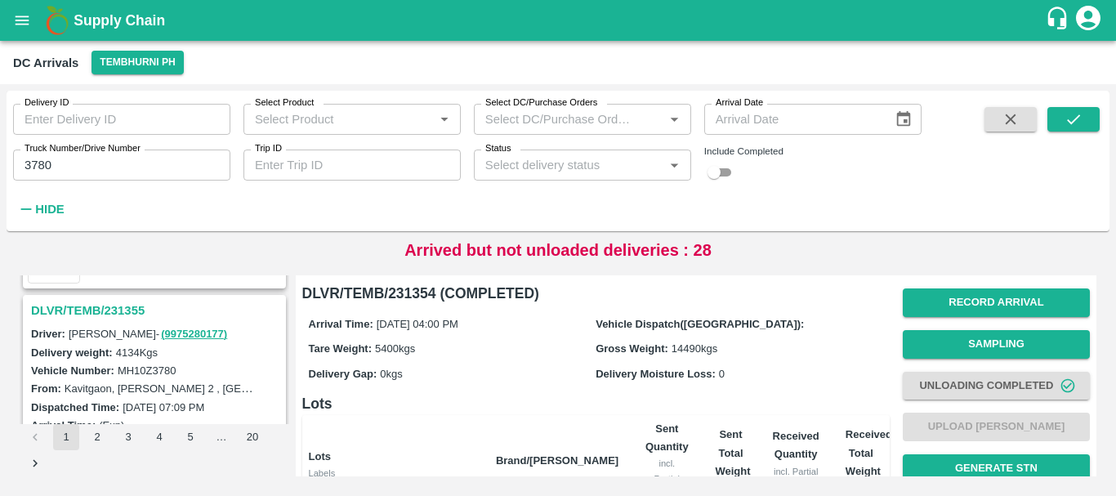
click at [109, 307] on h3 "DLVR/TEMB/231355" at bounding box center [157, 310] width 252 height 21
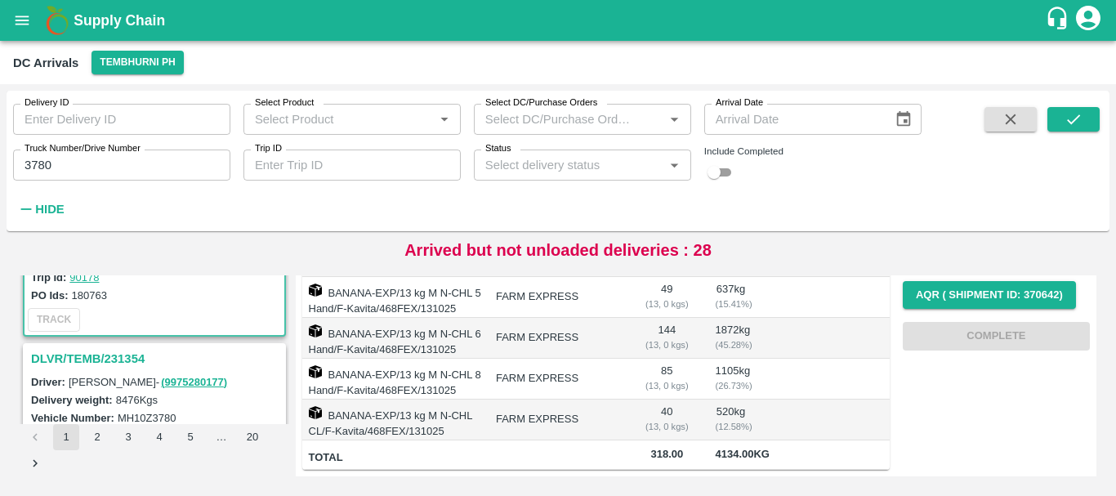
scroll to position [425, 0]
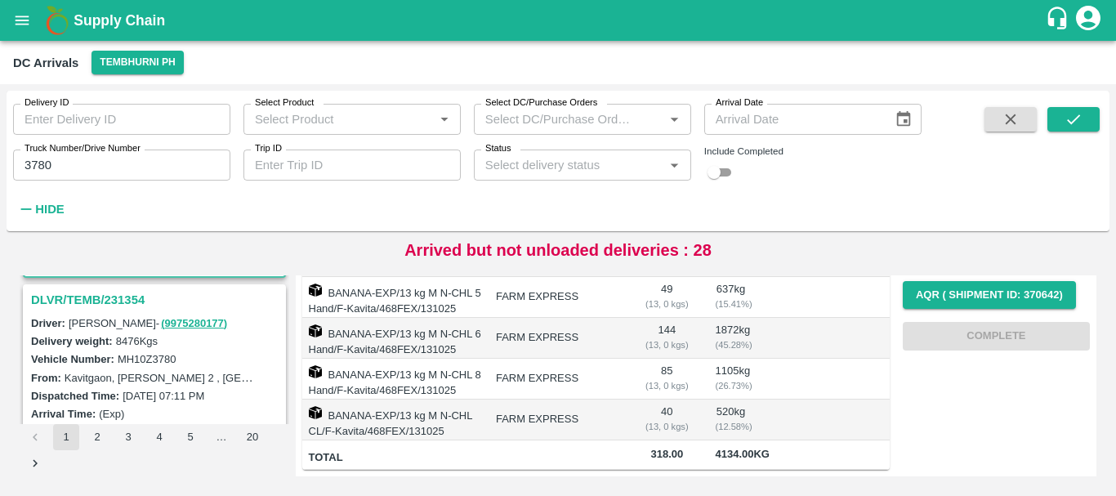
click at [119, 300] on h3 "DLVR/TEMB/231354" at bounding box center [157, 299] width 252 height 21
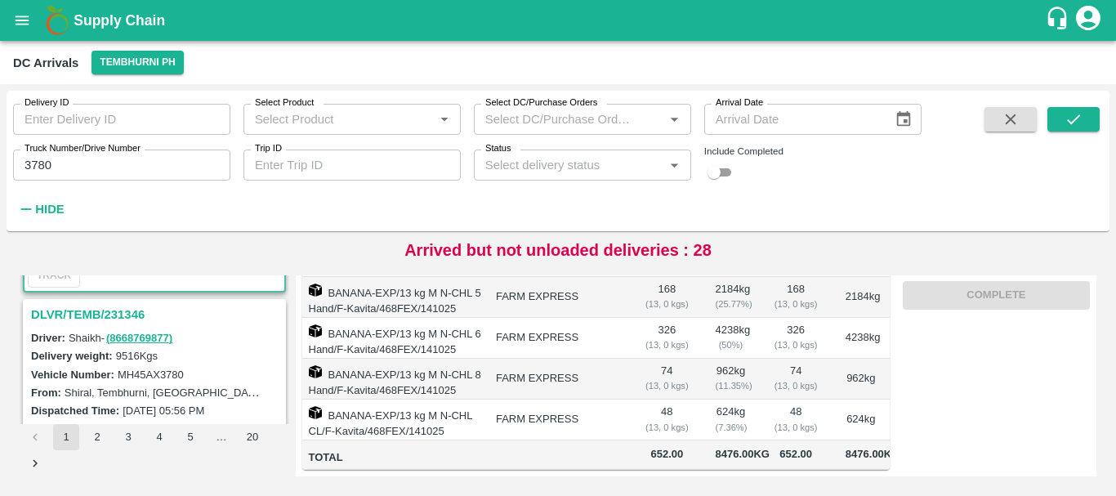
scroll to position [623, 0]
drag, startPoint x: 117, startPoint y: 304, endPoint x: 119, endPoint y: 312, distance: 8.5
click at [119, 312] on div "DLVR/TEMB/231346" at bounding box center [155, 315] width 260 height 28
click at [119, 312] on h3 "DLVR/TEMB/231346" at bounding box center [157, 315] width 252 height 21
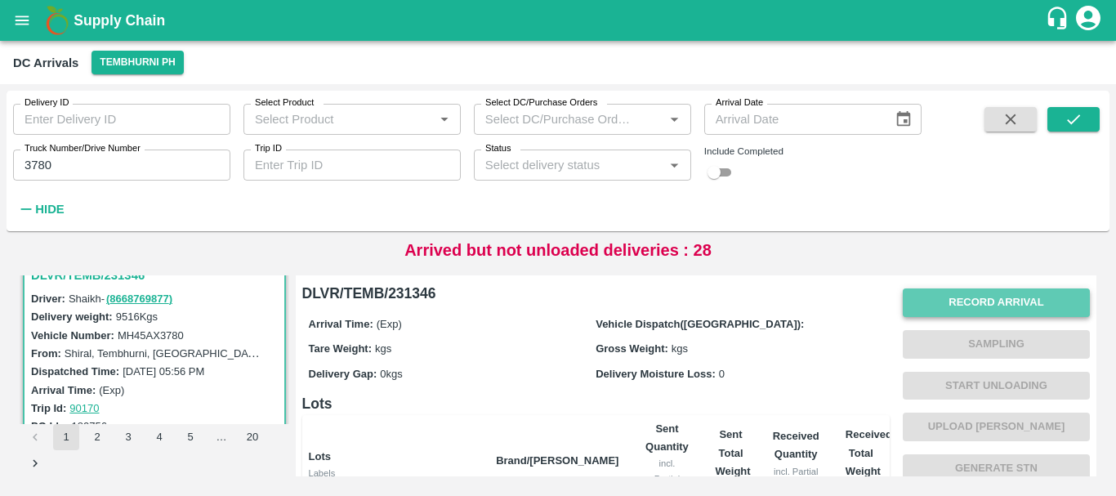
click at [944, 294] on button "Record Arrival" at bounding box center [996, 302] width 187 height 29
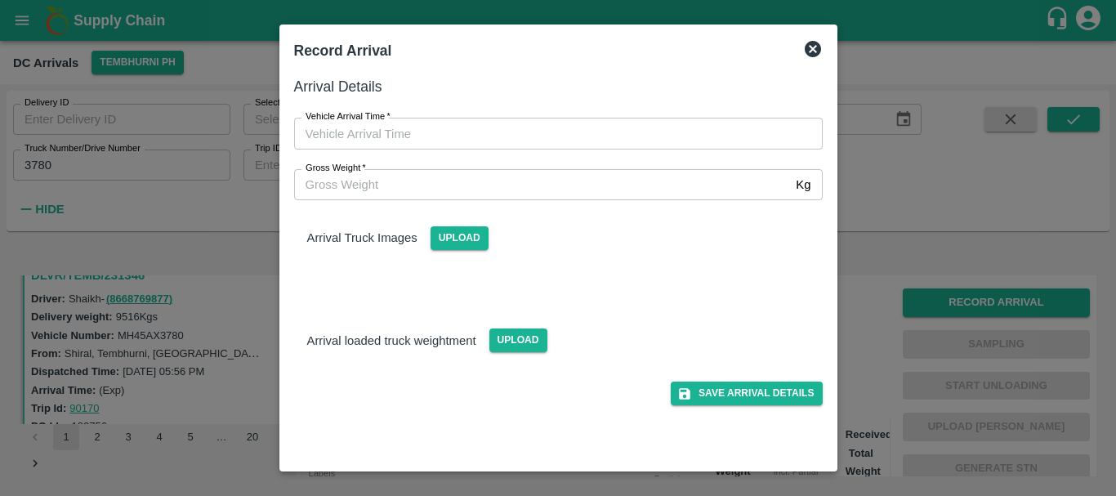
type input "DD/MM/YYYY hh:mm aa"
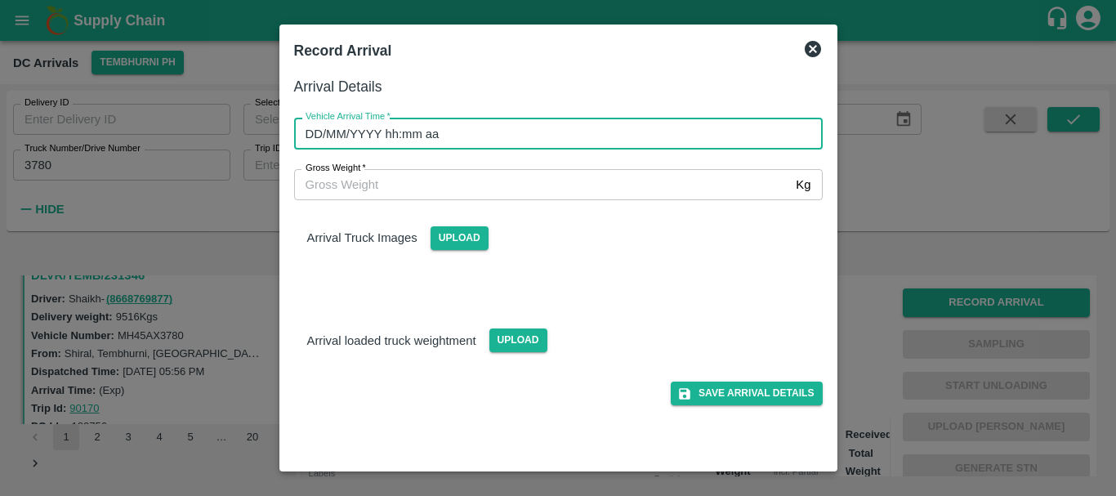
click at [676, 142] on input "DD/MM/YYYY hh:mm aa" at bounding box center [552, 133] width 517 height 31
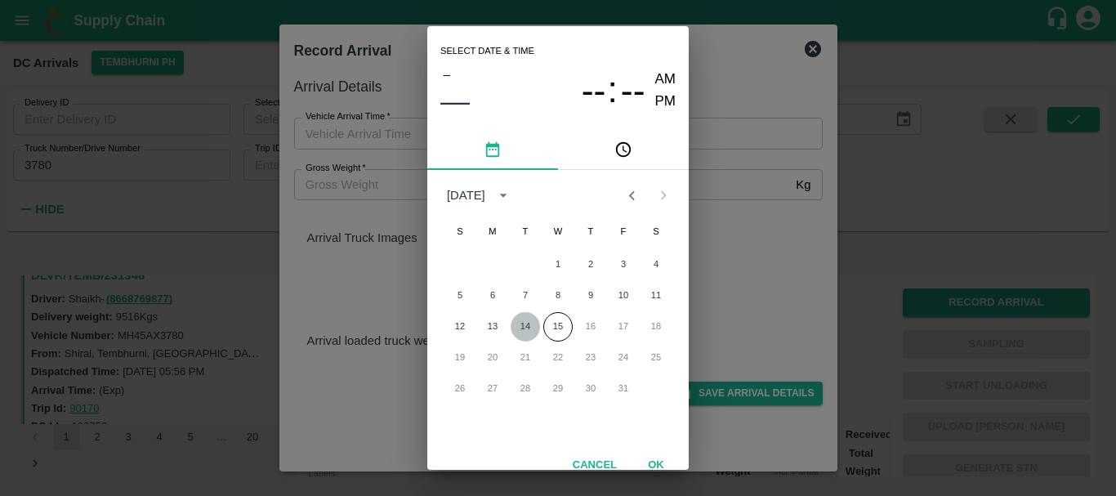
click at [529, 325] on button "14" at bounding box center [525, 326] width 29 height 29
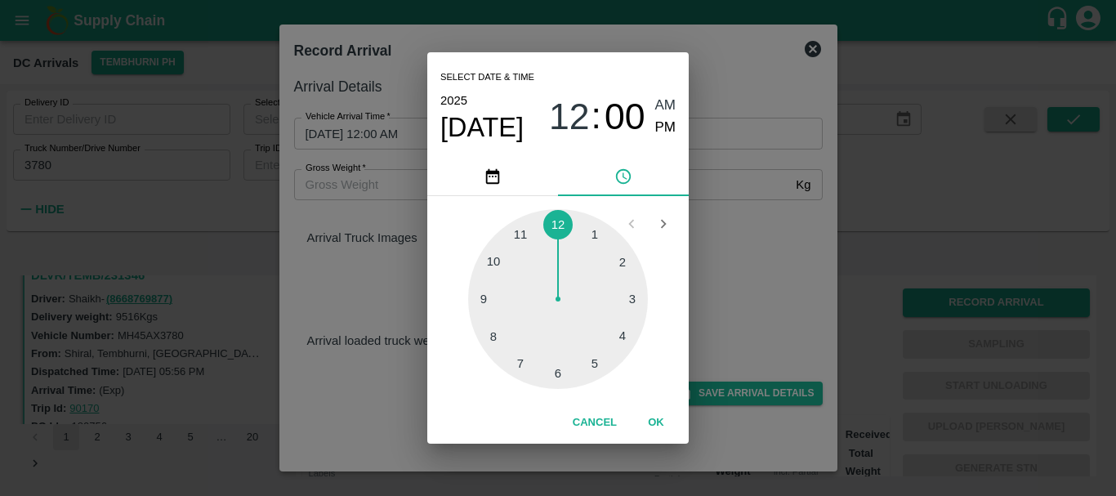
click at [565, 362] on div at bounding box center [558, 299] width 180 height 180
click at [657, 130] on span "PM" at bounding box center [665, 128] width 21 height 22
click at [630, 306] on div at bounding box center [558, 299] width 180 height 180
type input "[DATE] 06:16 PM"
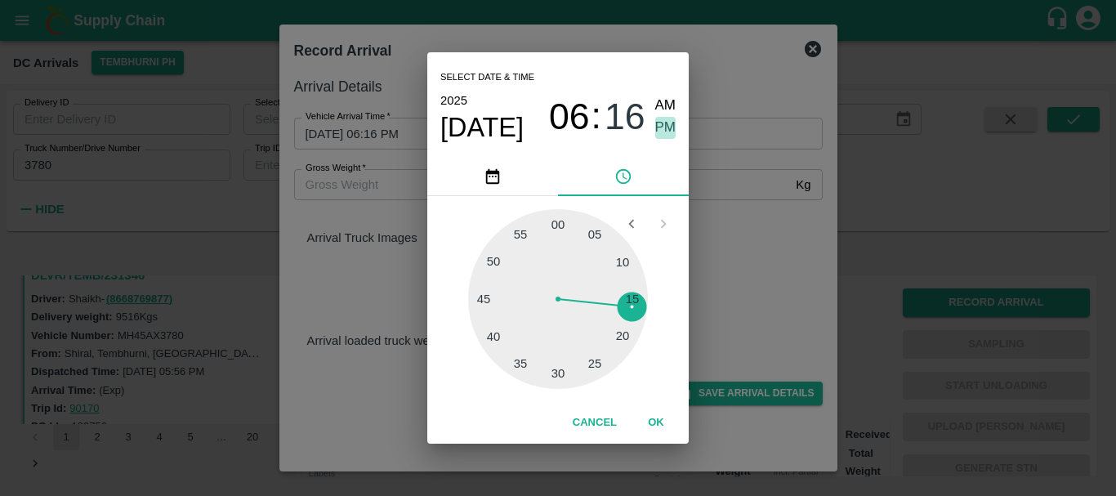
click at [657, 134] on span "PM" at bounding box center [665, 128] width 21 height 22
click at [748, 286] on div "Select date & time [DATE] 06 : 16 AM PM 05 10 15 20 25 30 35 40 45 50 55 00 Can…" at bounding box center [558, 248] width 1116 height 496
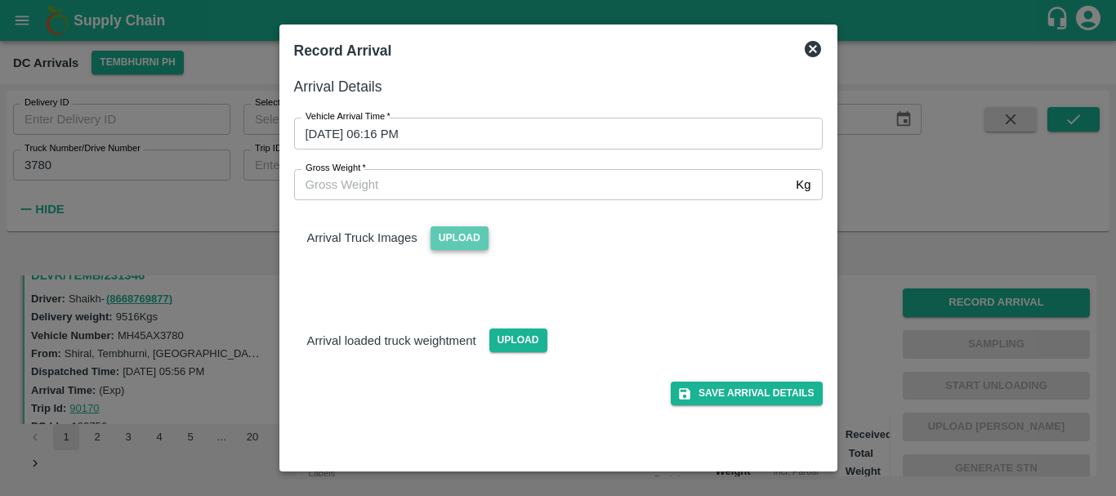
click at [458, 238] on span "Upload" at bounding box center [460, 238] width 58 height 24
click at [0, 0] on input "Upload" at bounding box center [0, 0] width 0 height 0
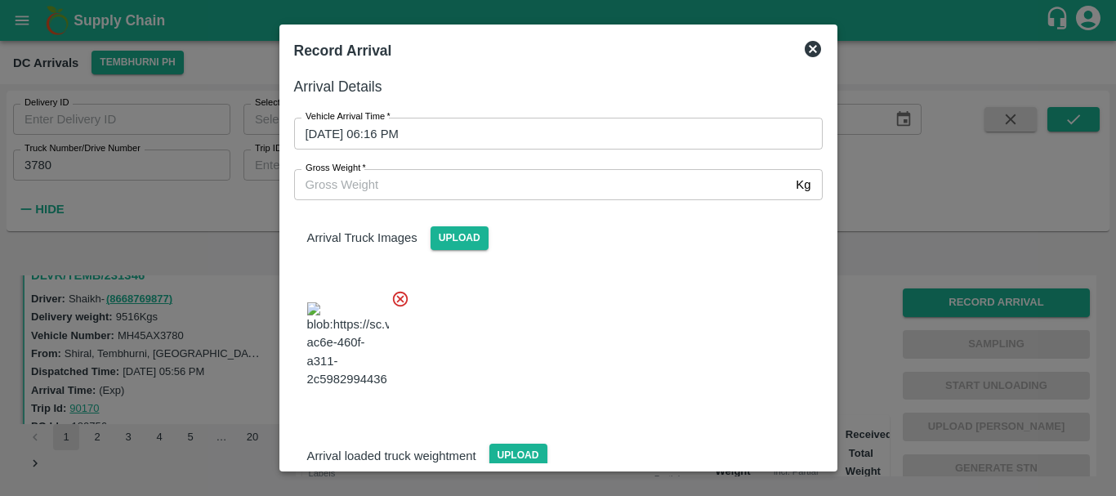
scroll to position [87, 0]
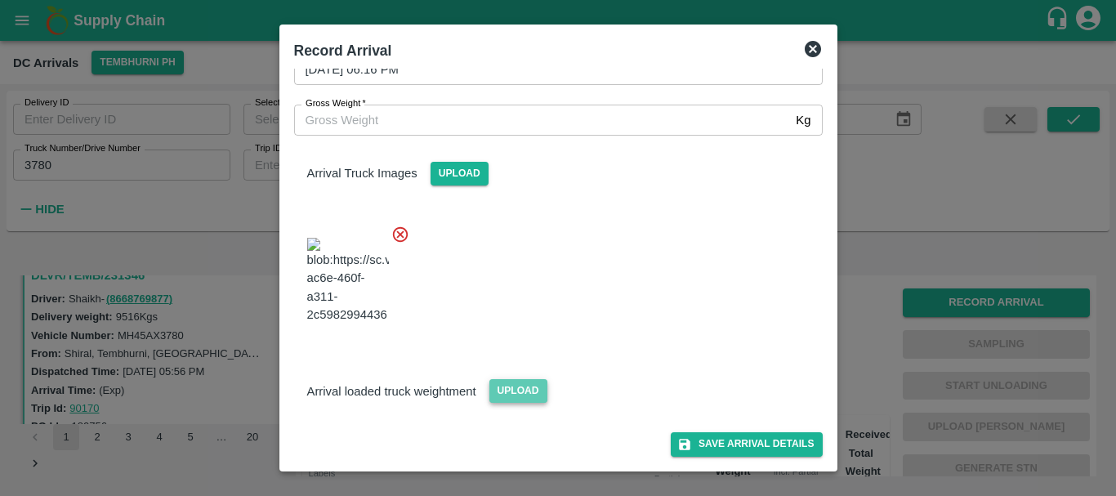
click at [520, 386] on span "Upload" at bounding box center [518, 391] width 58 height 24
click at [0, 0] on input "Upload" at bounding box center [0, 0] width 0 height 0
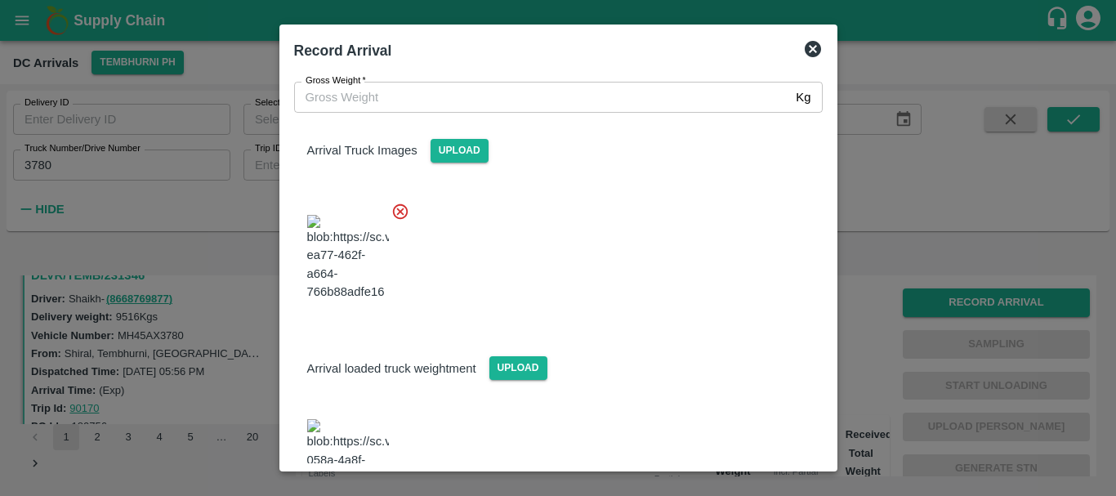
scroll to position [167, 0]
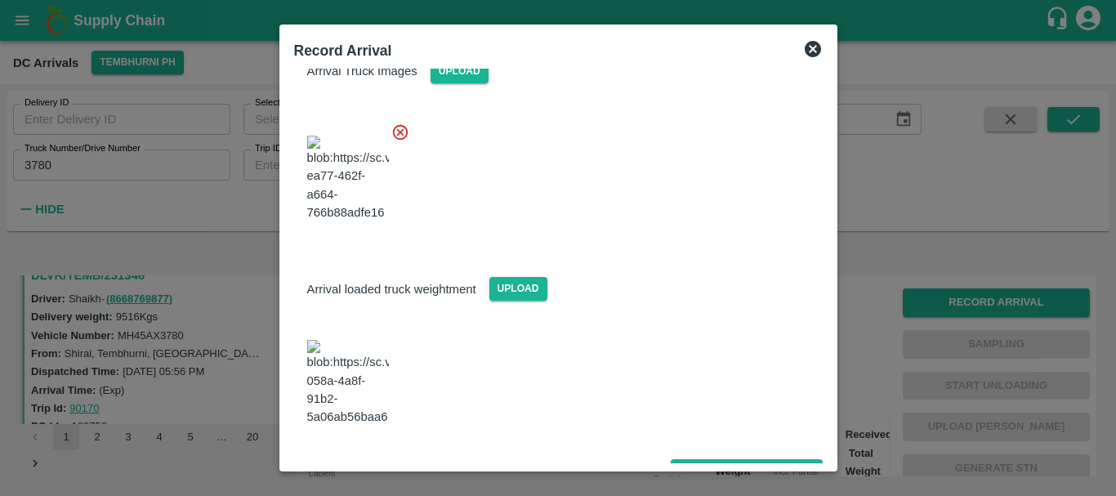
click at [379, 374] on img at bounding box center [348, 383] width 82 height 86
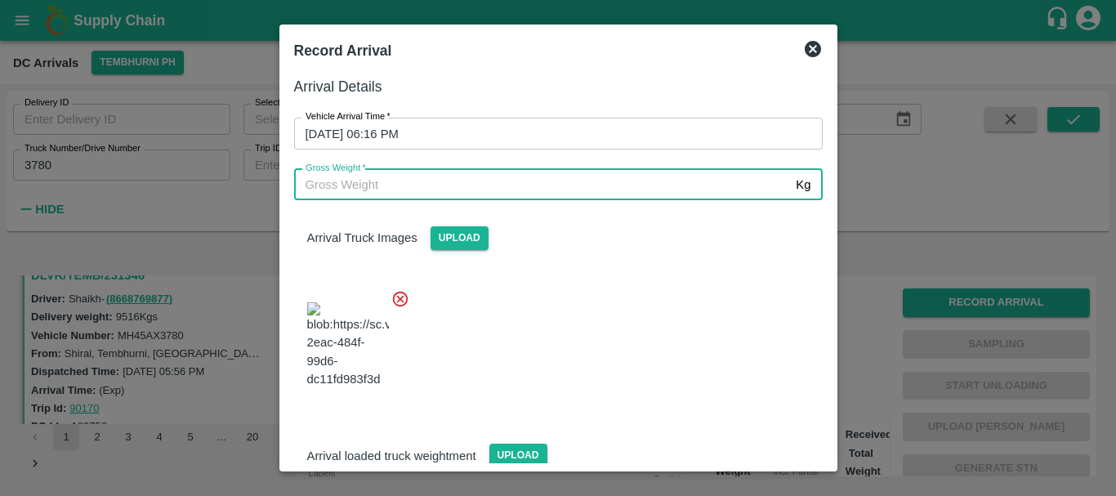
click at [520, 172] on input "Gross Weight   *" at bounding box center [542, 184] width 496 height 31
type input "15790"
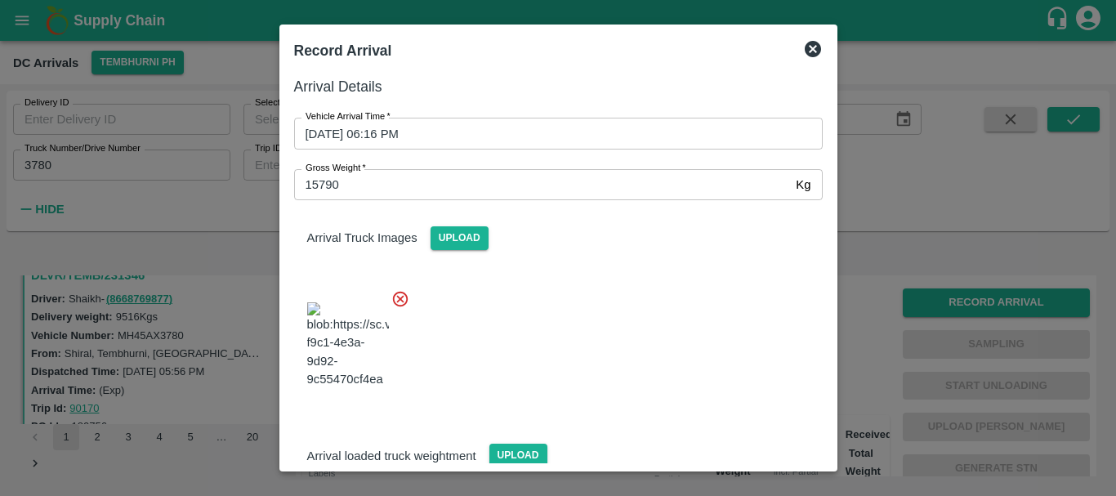
click at [688, 349] on div at bounding box center [552, 340] width 542 height 128
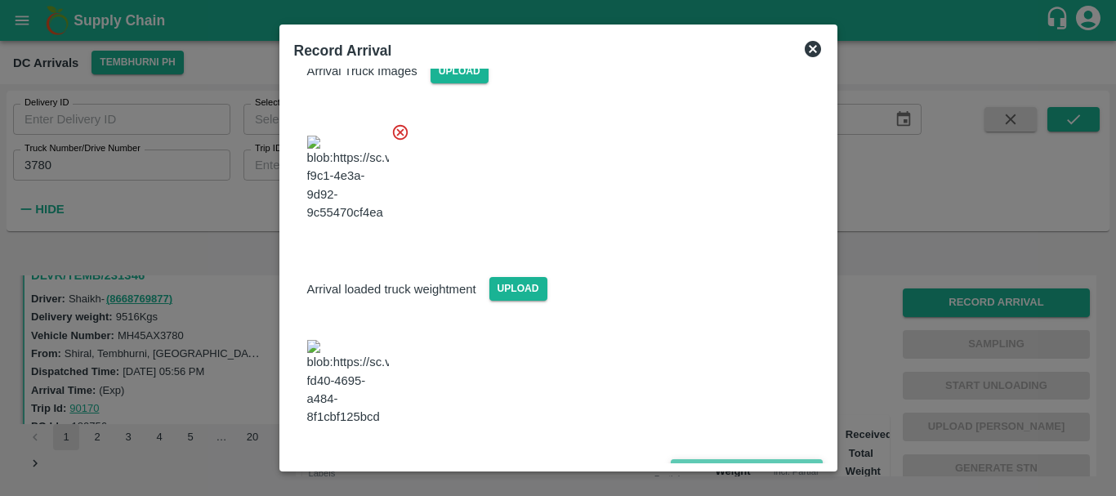
click at [724, 459] on button "Save Arrival Details" at bounding box center [746, 471] width 151 height 24
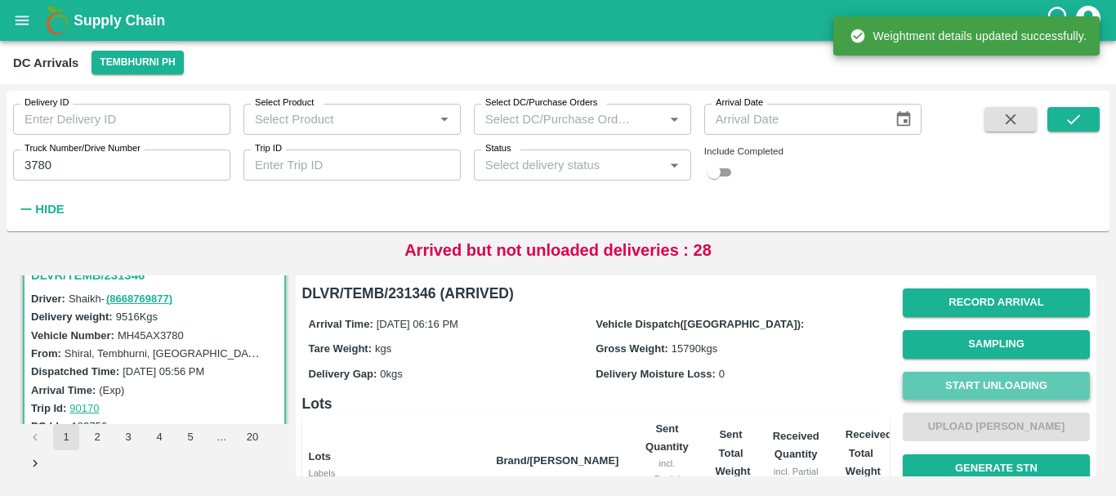
click at [970, 376] on button "Start Unloading" at bounding box center [996, 386] width 187 height 29
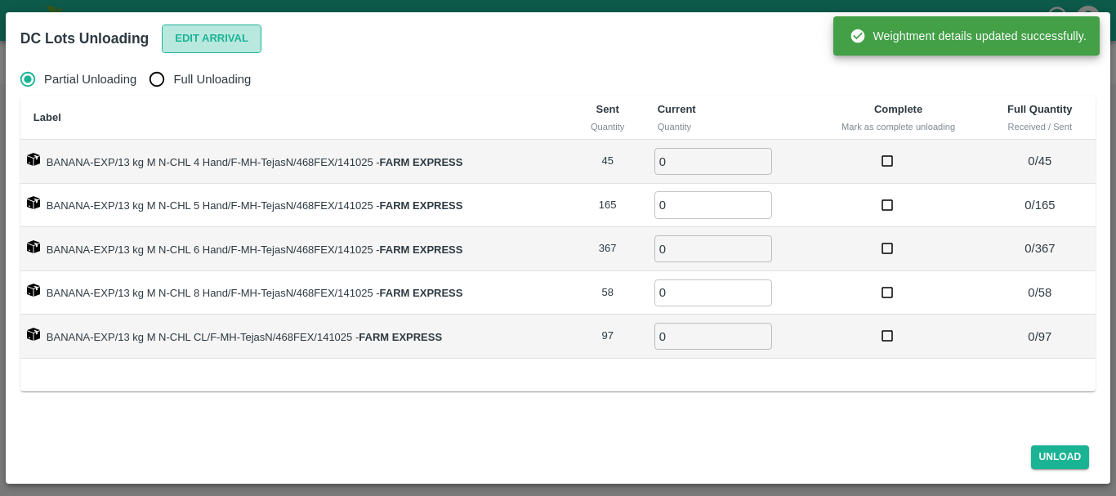
click at [231, 36] on button "Edit Arrival" at bounding box center [212, 39] width 100 height 29
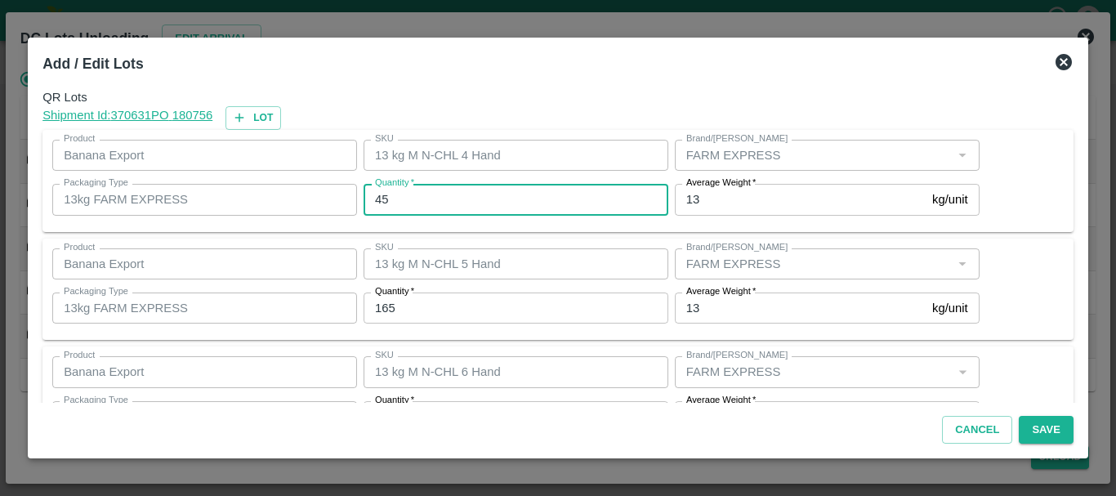
click at [480, 194] on input "45" at bounding box center [516, 199] width 305 height 31
type input "4"
type input "39"
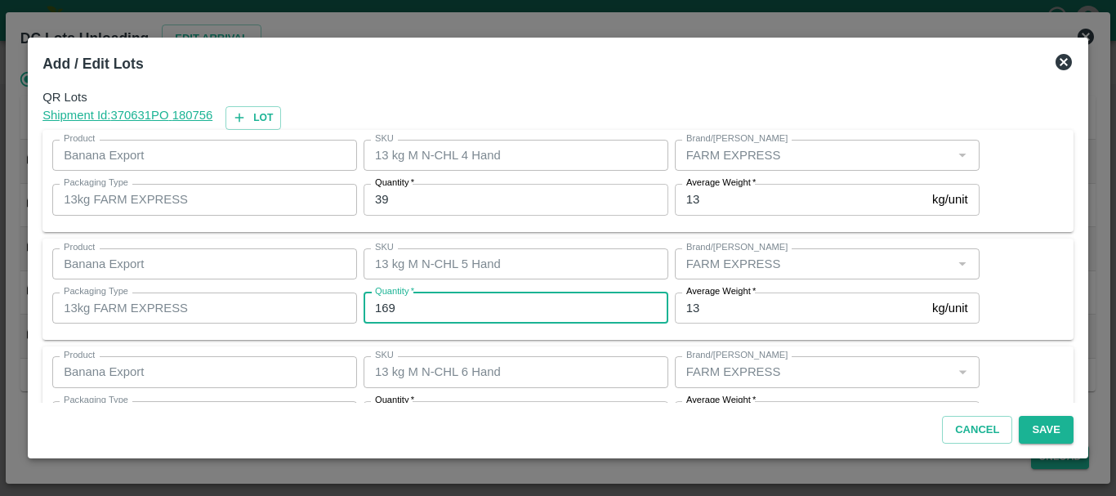
type input "169"
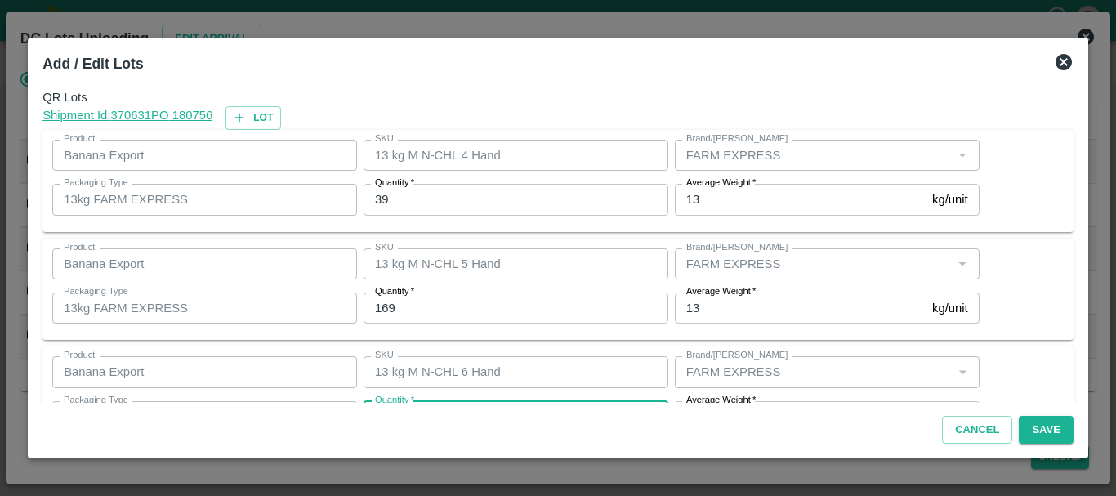
scroll to position [29, 0]
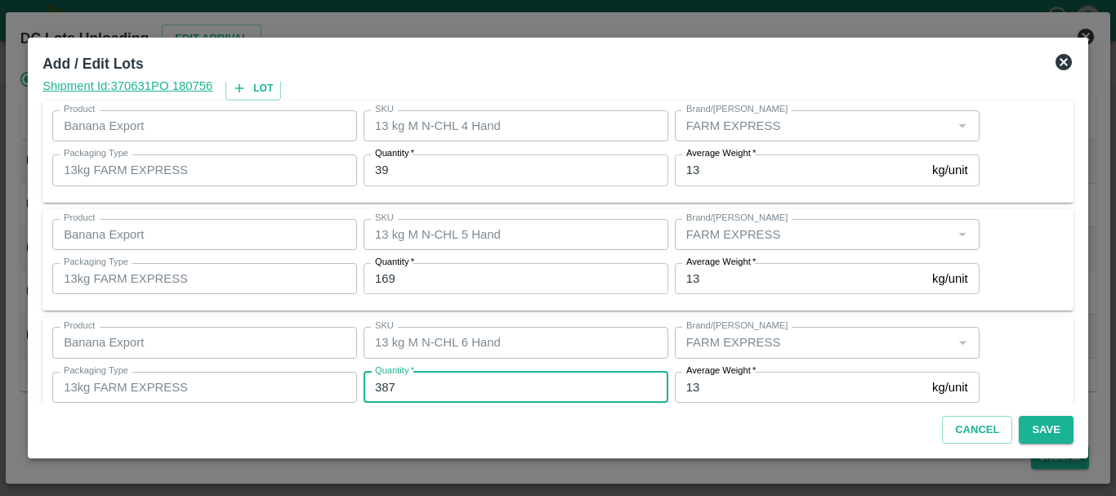
type input "387"
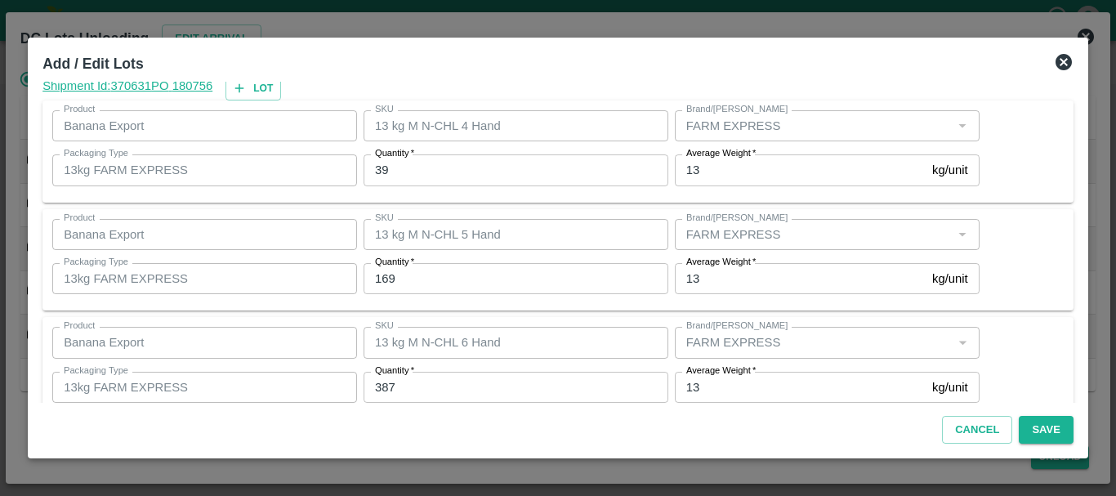
scroll to position [276, 0]
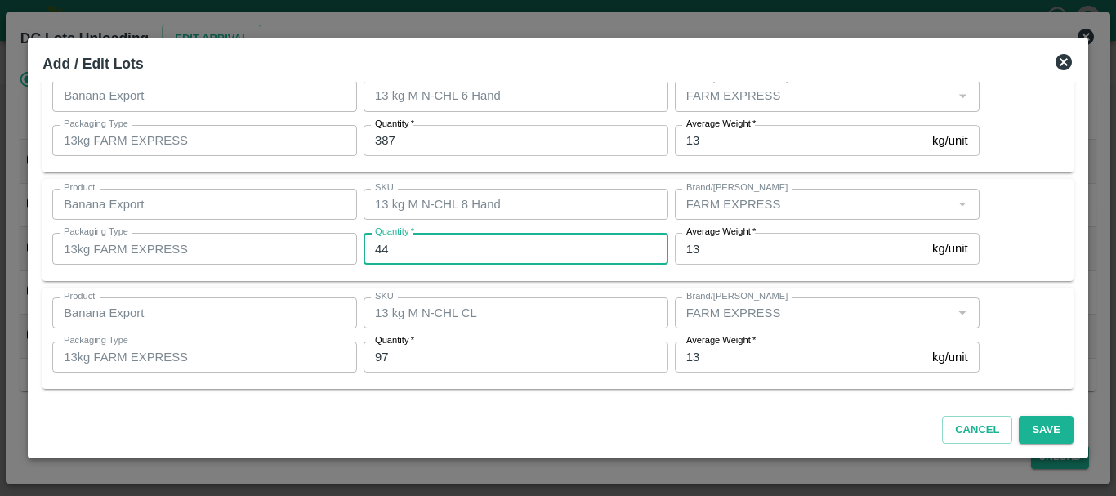
type input "44"
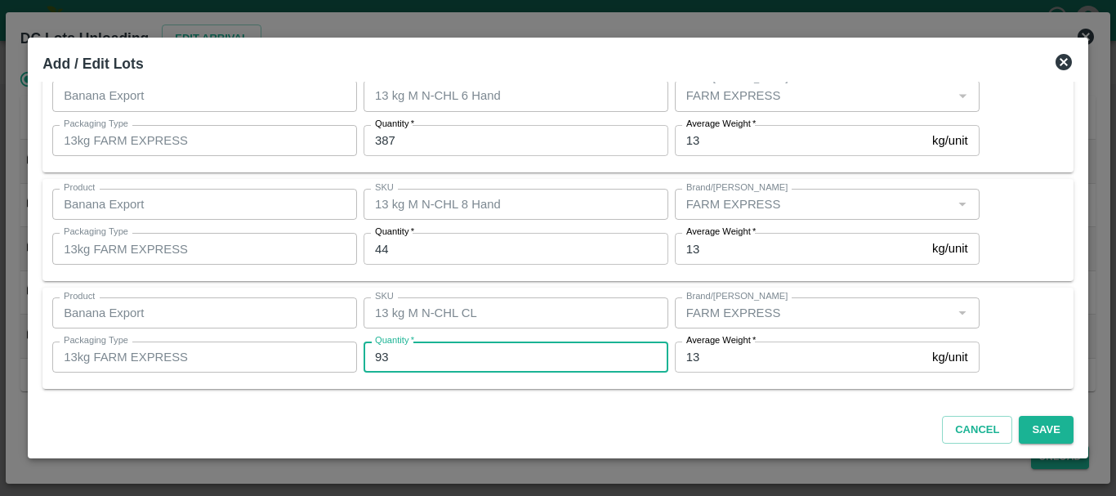
type input "93"
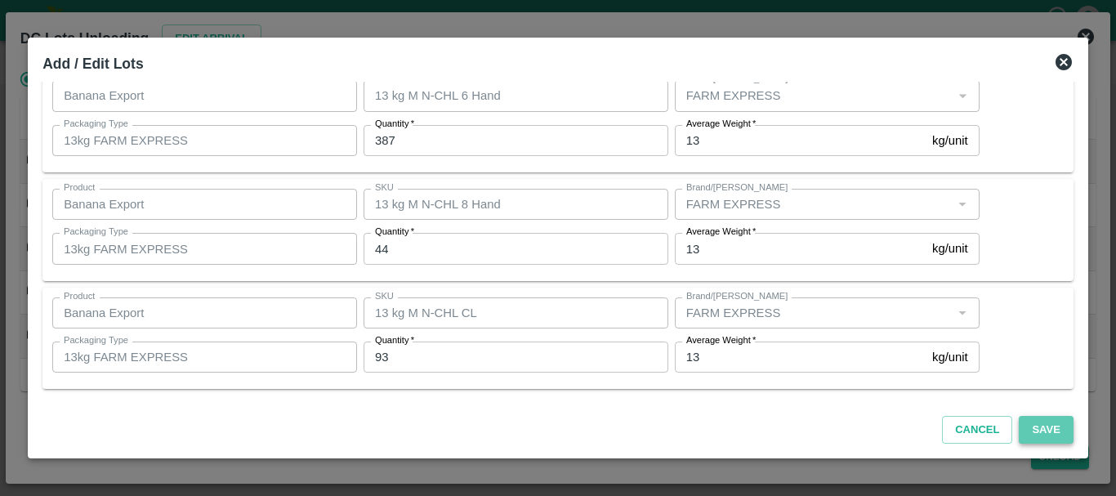
click at [1035, 433] on button "Save" at bounding box center [1046, 430] width 54 height 29
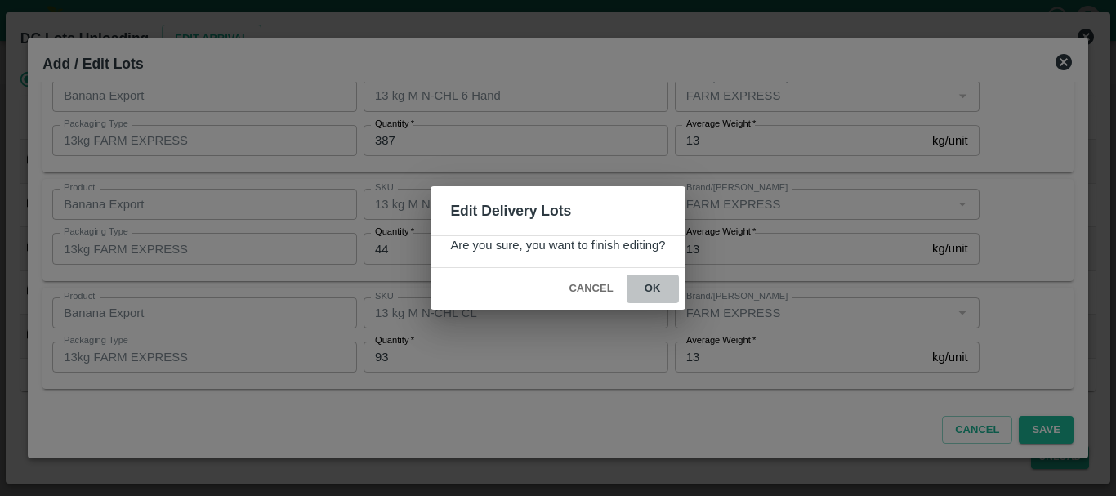
click at [654, 294] on button "ok" at bounding box center [653, 288] width 52 height 29
click at [654, 294] on icon at bounding box center [653, 289] width 20 height 20
click at [651, 287] on icon at bounding box center [653, 289] width 20 height 20
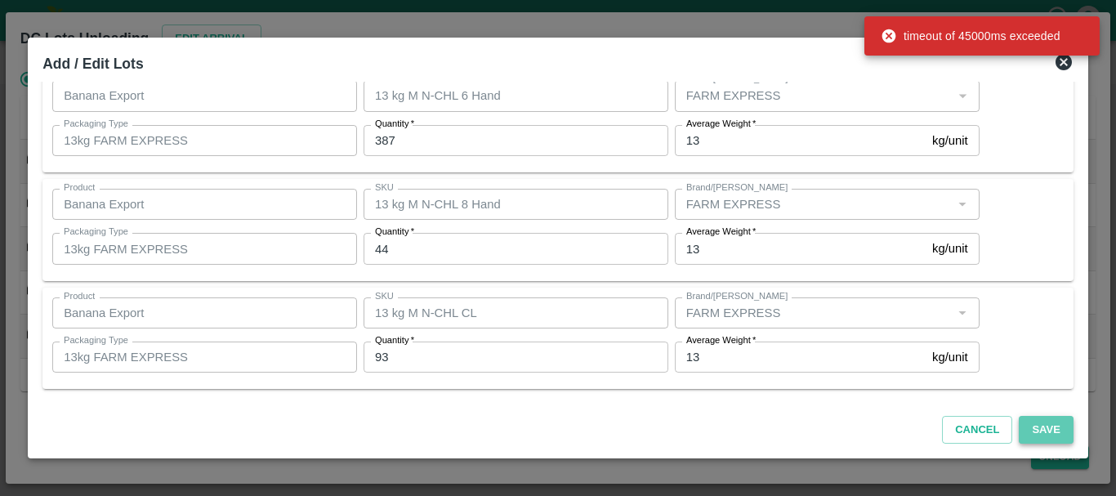
click at [1042, 426] on button "Save" at bounding box center [1046, 430] width 54 height 29
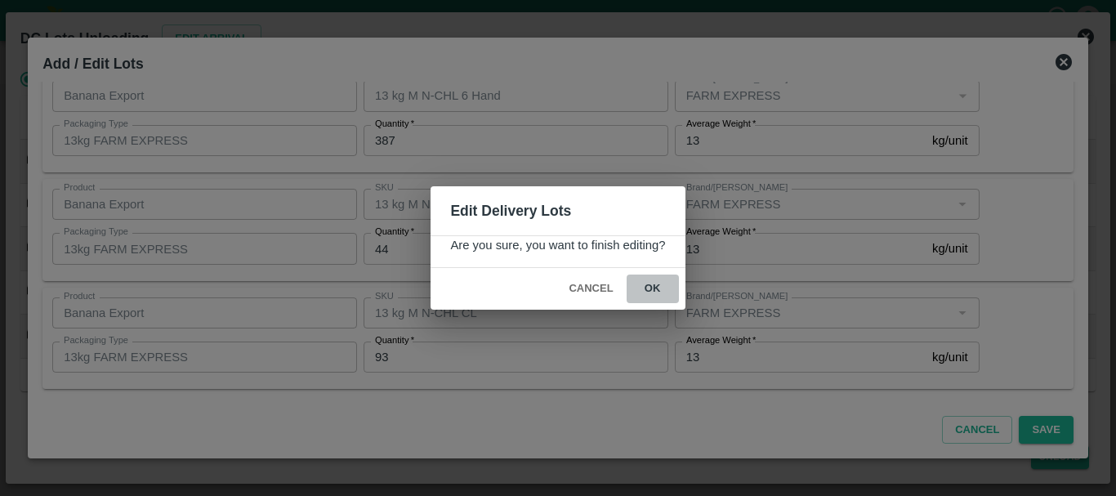
click at [660, 289] on button "ok" at bounding box center [653, 288] width 52 height 29
click at [660, 289] on icon at bounding box center [653, 289] width 20 height 20
click at [653, 288] on icon at bounding box center [653, 289] width 20 height 20
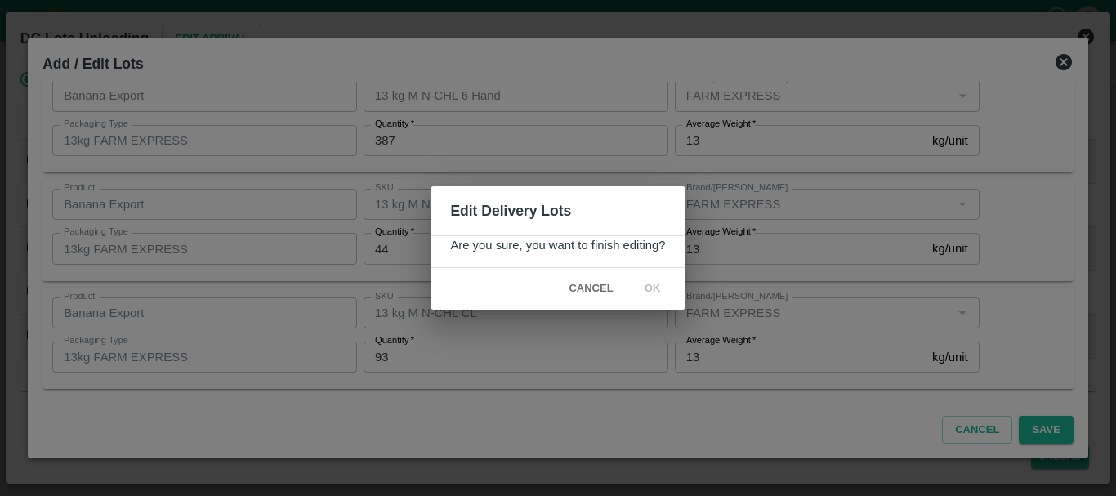
click at [653, 288] on icon at bounding box center [653, 289] width 28 height 28
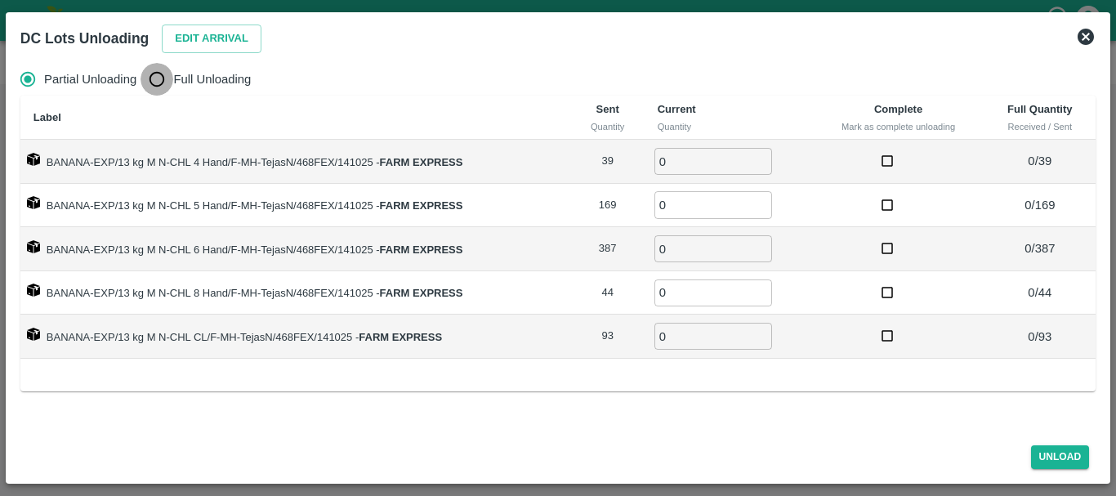
click at [168, 83] on input "Full Unloading" at bounding box center [157, 79] width 33 height 33
radio input "true"
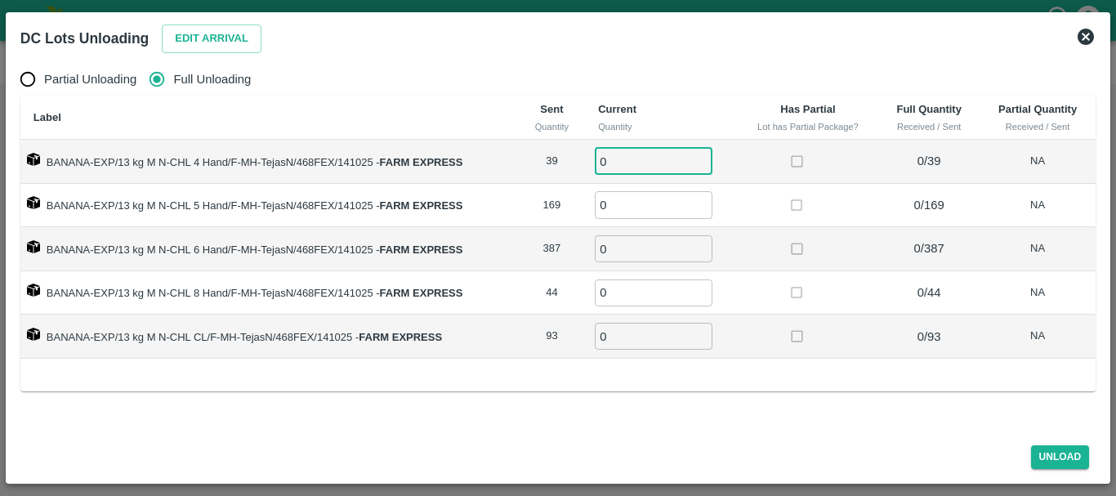
click at [623, 156] on input "0" at bounding box center [654, 161] width 118 height 27
type input "039"
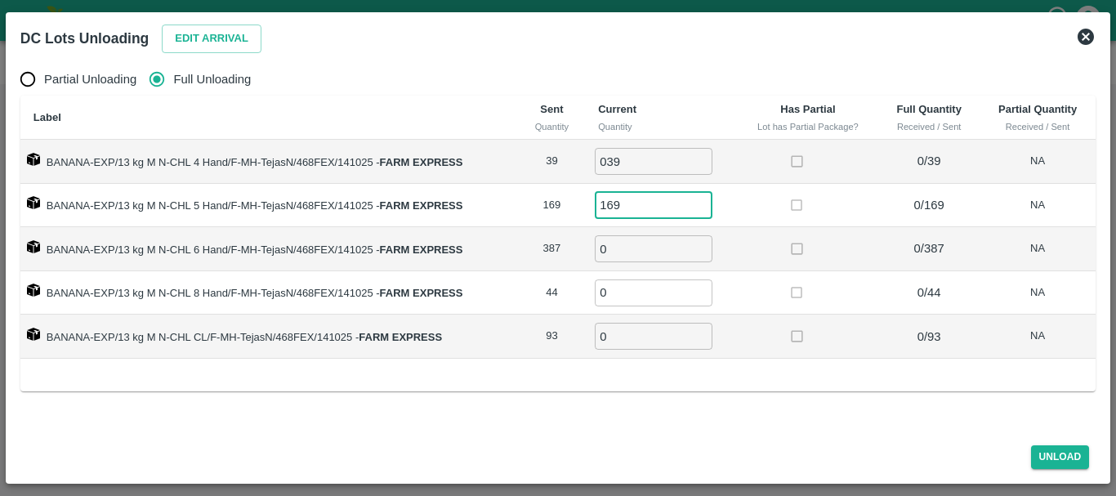
type input "169"
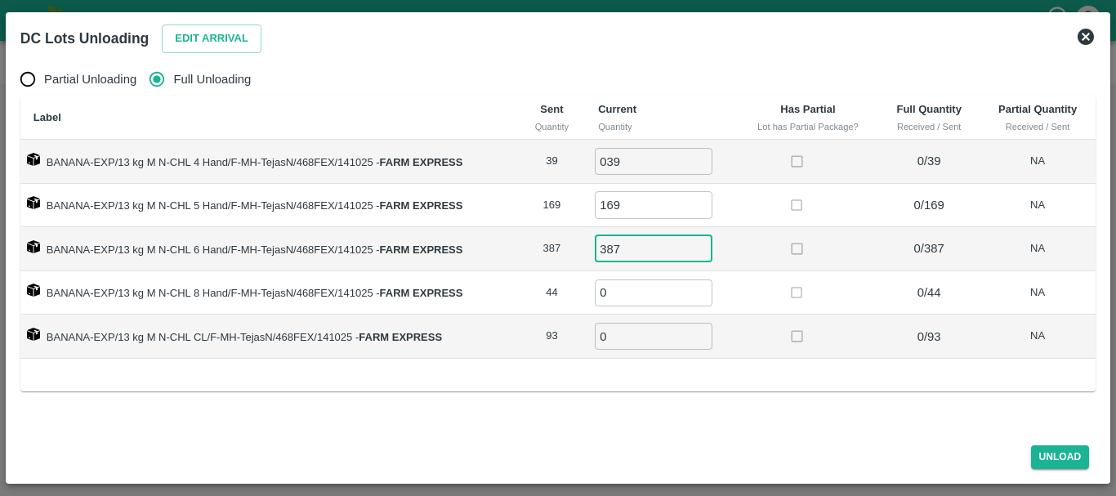
type input "387"
type input "44"
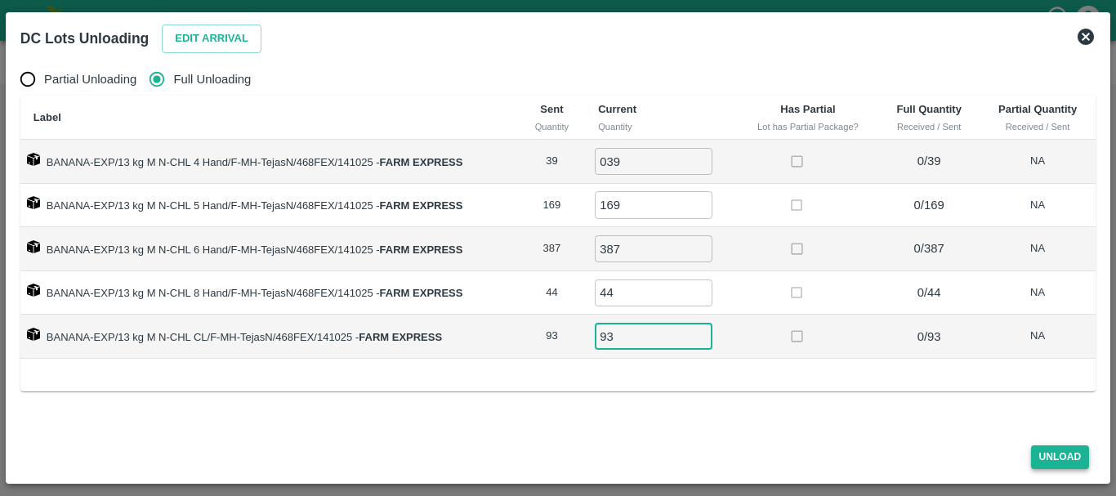
type input "93"
click at [1042, 464] on button "Unload" at bounding box center [1060, 457] width 59 height 24
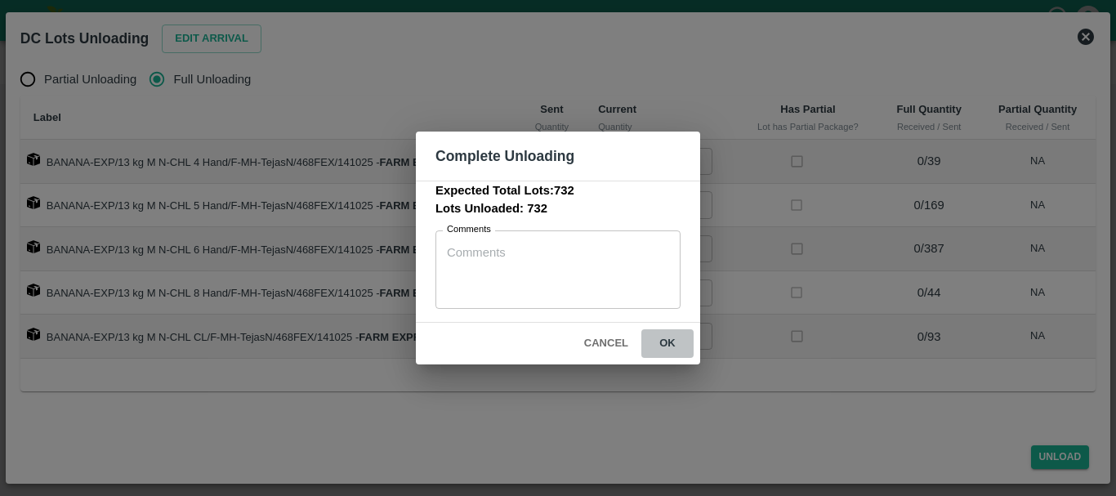
click at [668, 351] on button "ok" at bounding box center [667, 343] width 52 height 29
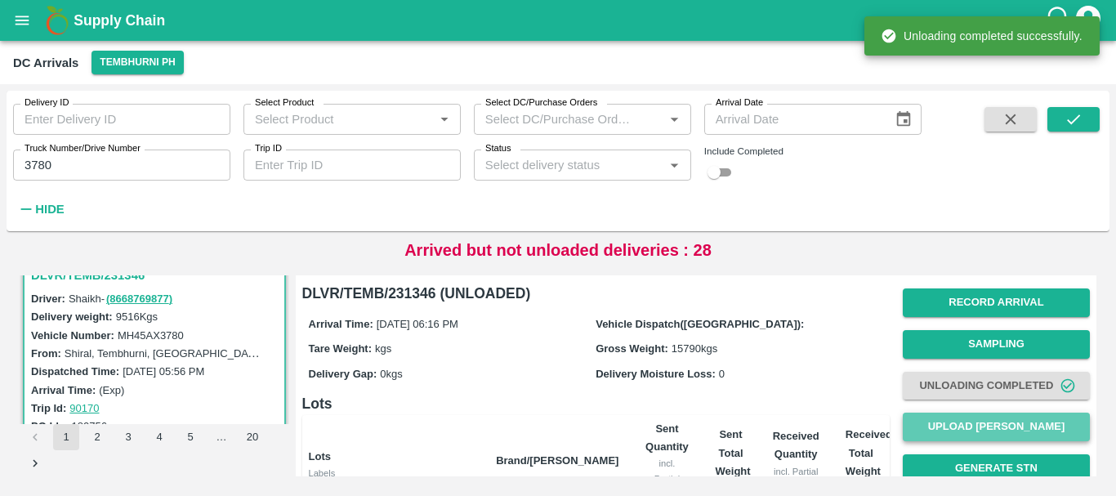
click at [905, 423] on button "Upload [PERSON_NAME]" at bounding box center [996, 427] width 187 height 29
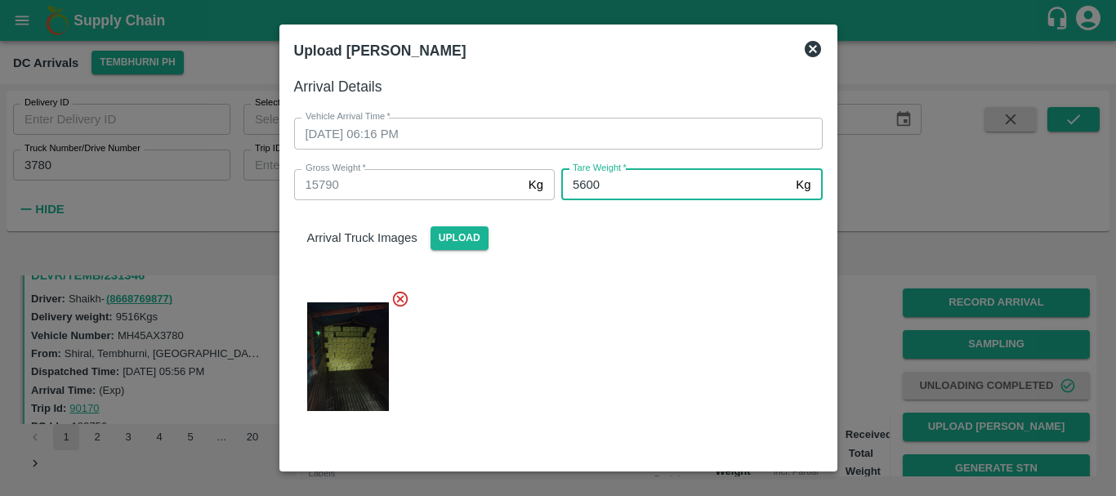
type input "5600"
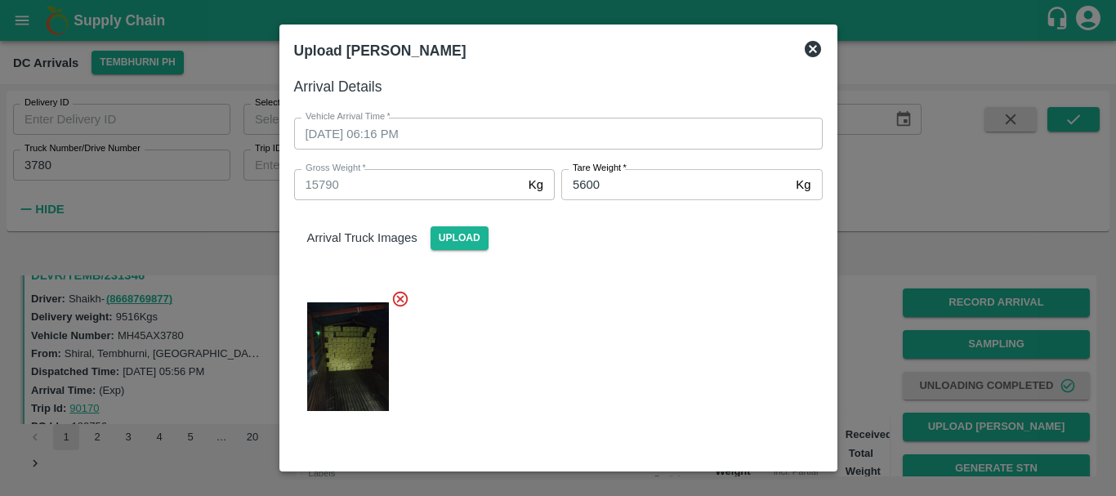
click at [682, 313] on div at bounding box center [552, 351] width 542 height 151
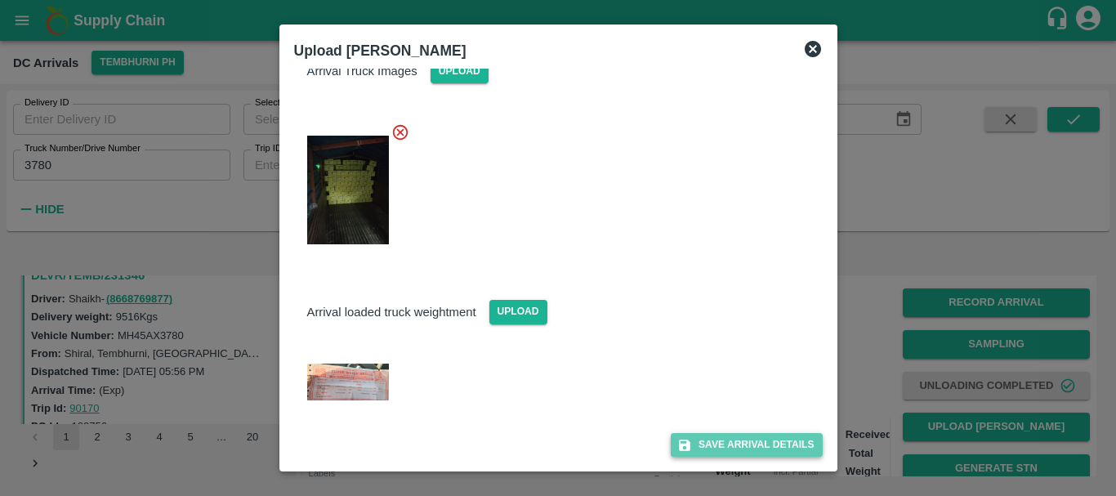
click at [749, 446] on button "Save Arrival Details" at bounding box center [746, 445] width 151 height 24
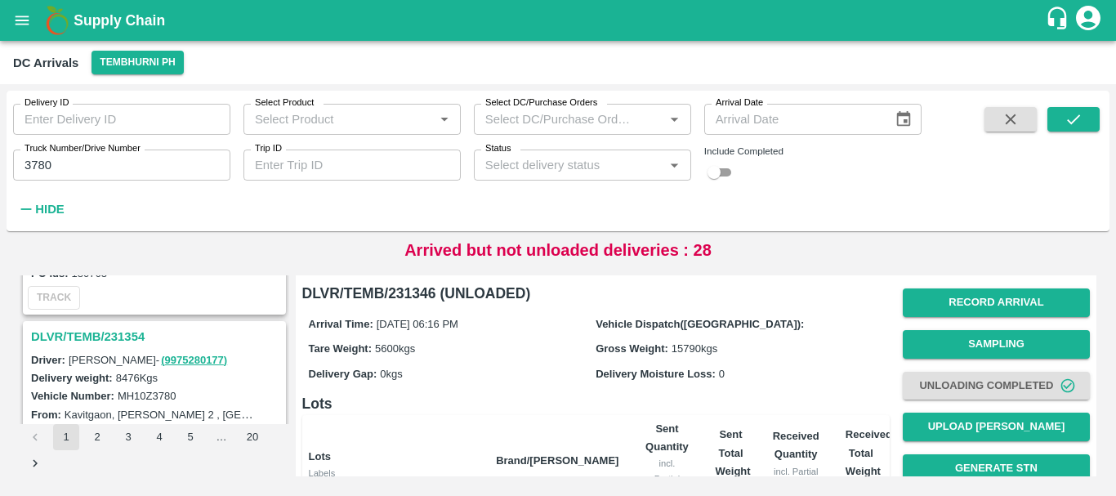
click at [110, 329] on h3 "DLVR/TEMB/231354" at bounding box center [157, 336] width 252 height 21
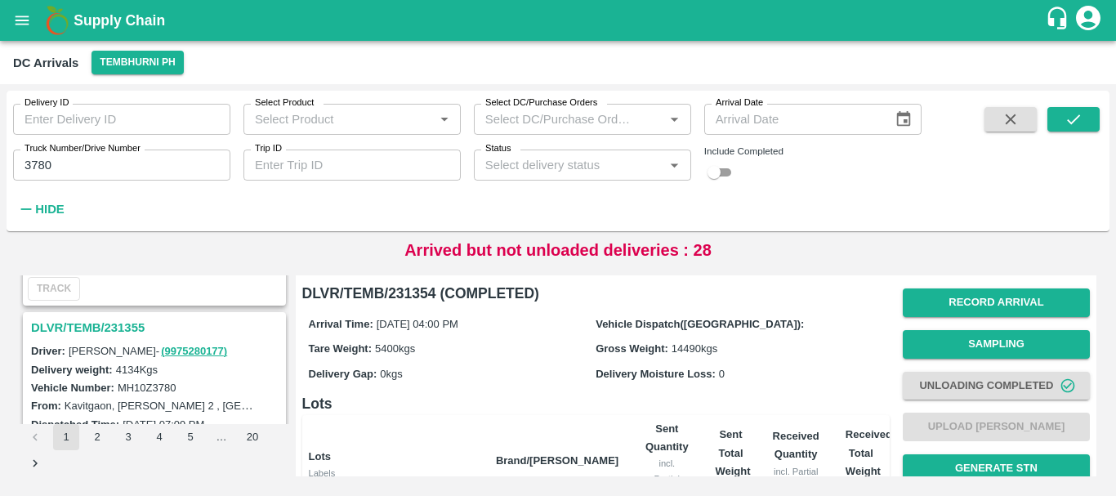
scroll to position [182, 0]
click at [96, 335] on h3 "DLVR/TEMB/231355" at bounding box center [157, 328] width 252 height 21
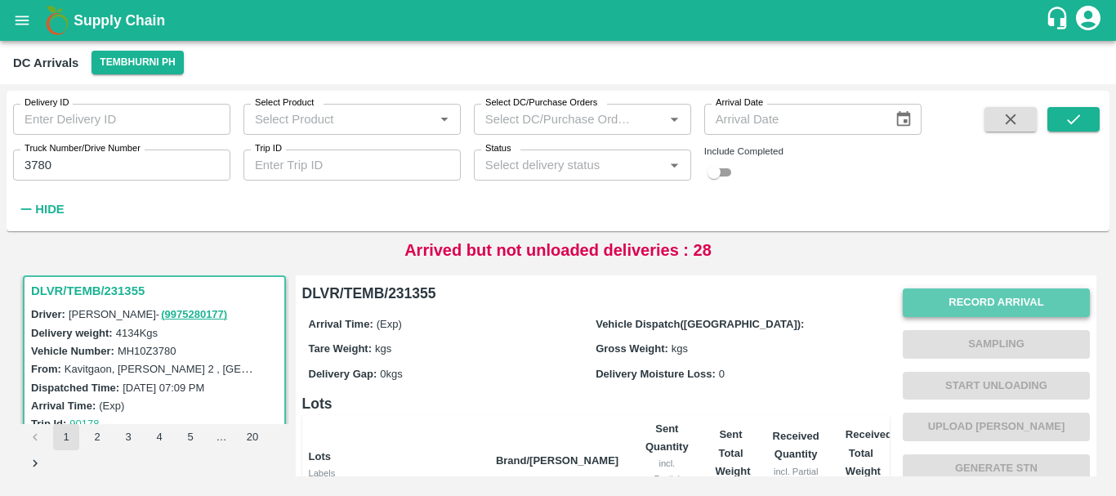
click at [956, 309] on button "Record Arrival" at bounding box center [996, 302] width 187 height 29
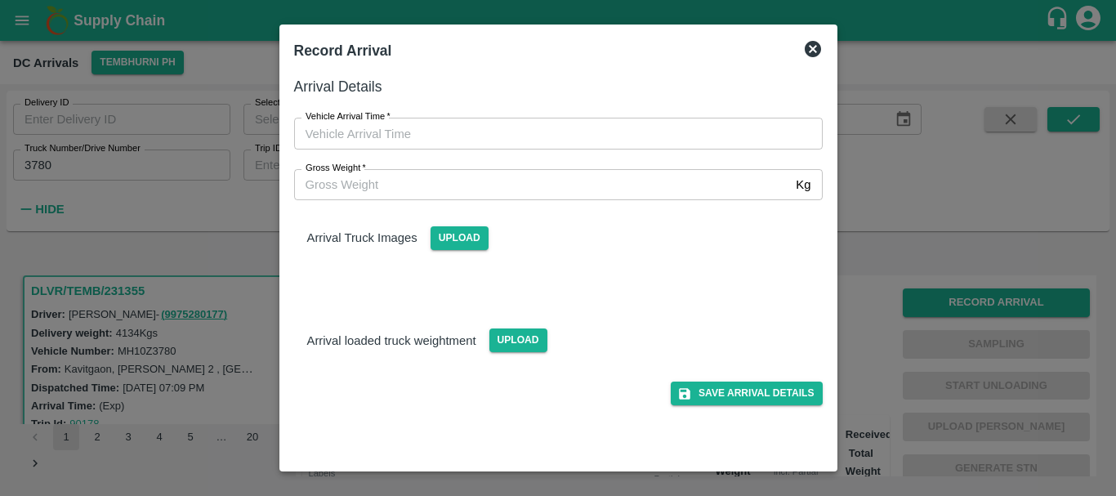
type input "DD/MM/YYYY hh:mm aa"
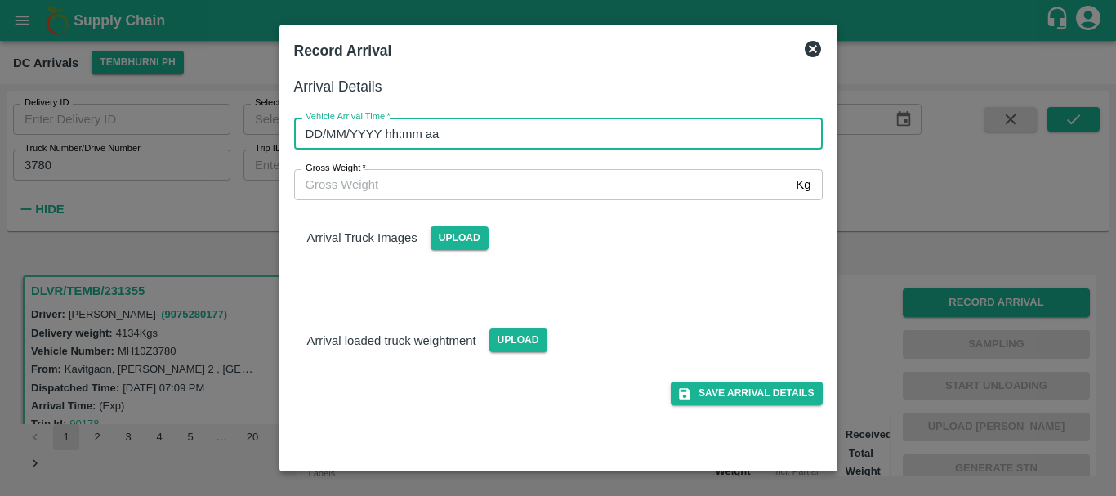
click at [633, 139] on input "DD/MM/YYYY hh:mm aa" at bounding box center [552, 133] width 517 height 31
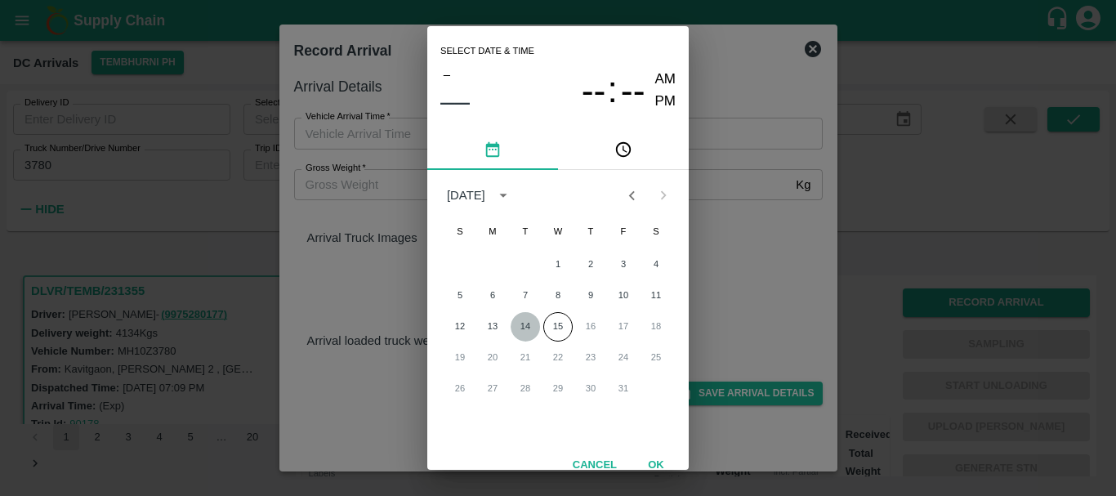
click at [531, 328] on button "14" at bounding box center [525, 326] width 29 height 29
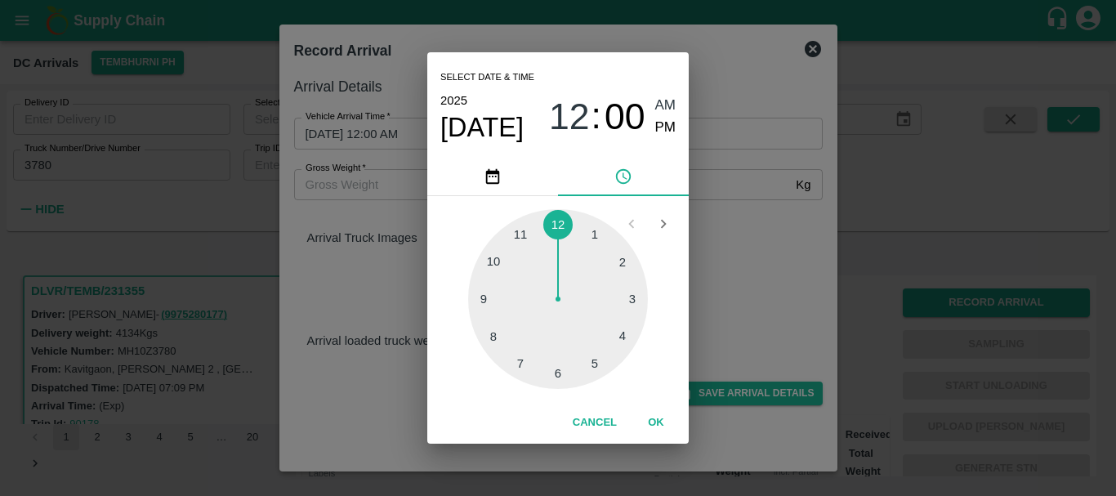
click at [491, 301] on div at bounding box center [558, 299] width 180 height 180
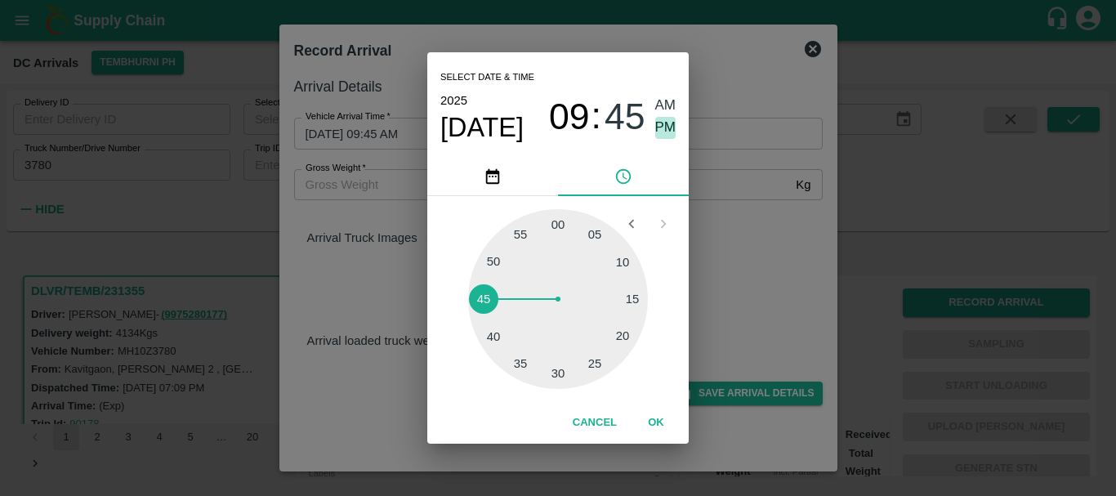
click at [660, 134] on span "PM" at bounding box center [665, 128] width 21 height 22
type input "[DATE] 09:45 PM"
click at [780, 294] on div "Select date & time [DATE] 09 : 45 AM PM 05 10 15 20 25 30 35 40 45 50 55 00 Can…" at bounding box center [558, 248] width 1116 height 496
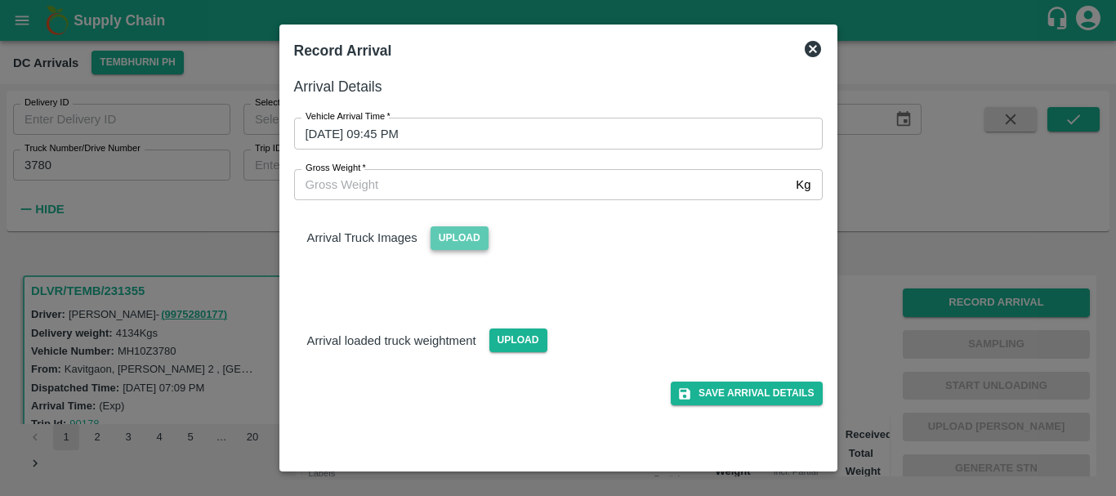
click at [457, 241] on span "Upload" at bounding box center [460, 238] width 58 height 24
click at [0, 0] on input "Upload" at bounding box center [0, 0] width 0 height 0
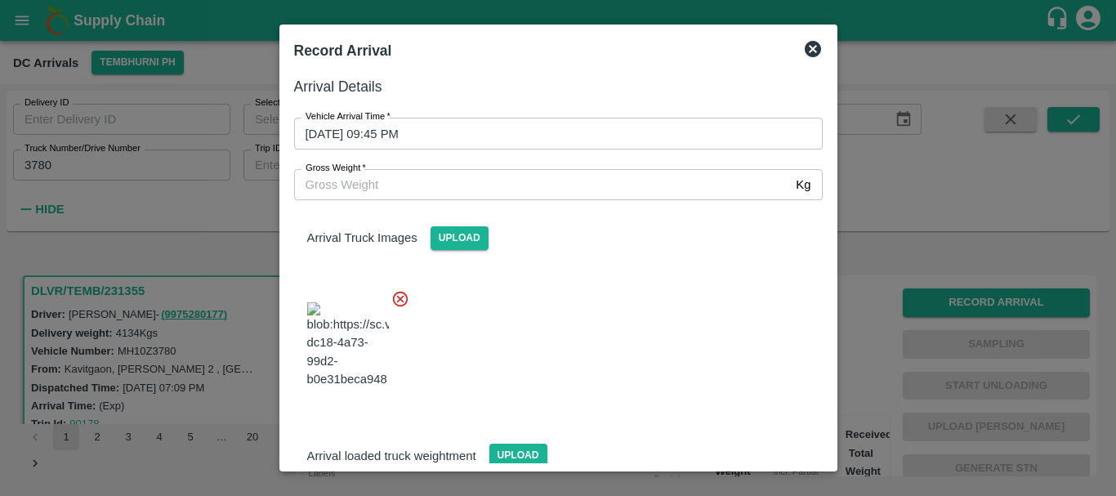
scroll to position [39, 0]
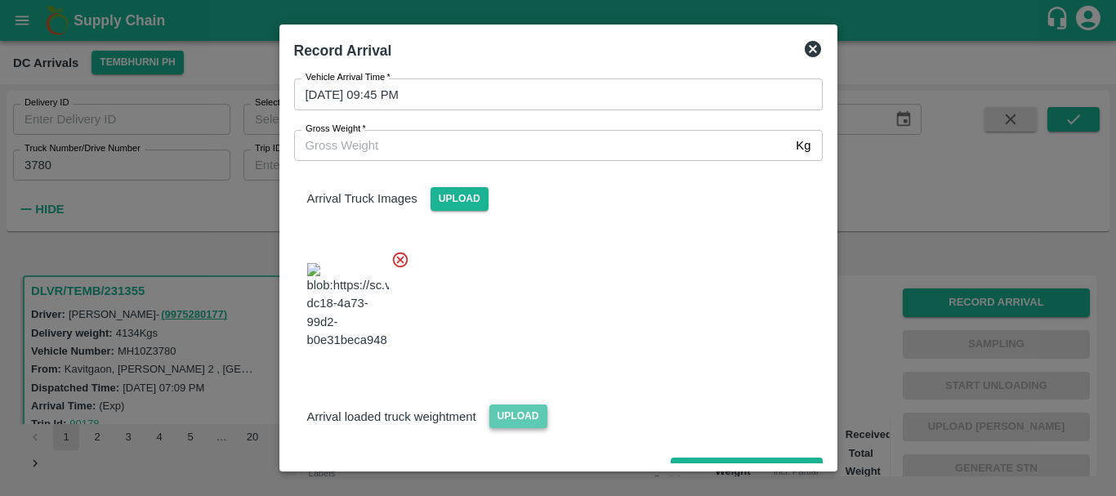
click at [498, 404] on span "Upload" at bounding box center [518, 416] width 58 height 24
click at [0, 0] on input "Upload" at bounding box center [0, 0] width 0 height 0
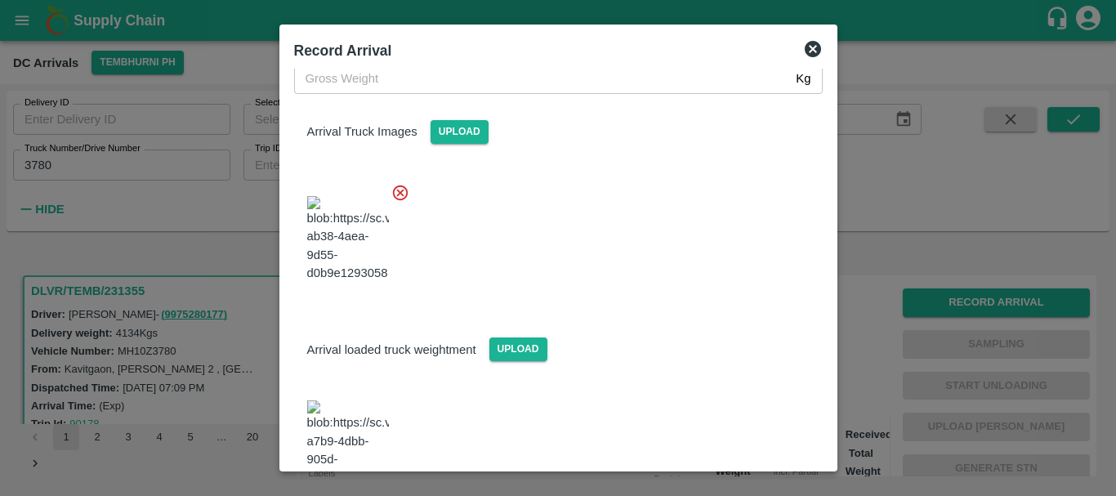
click at [346, 400] on img at bounding box center [348, 443] width 82 height 86
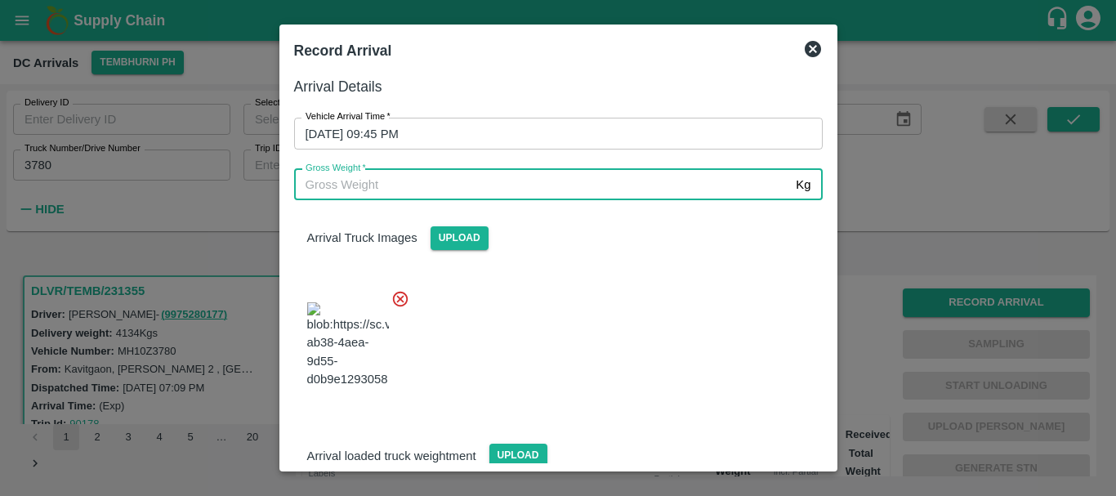
click at [529, 183] on input "Gross Weight   *" at bounding box center [542, 184] width 496 height 31
type input "9870"
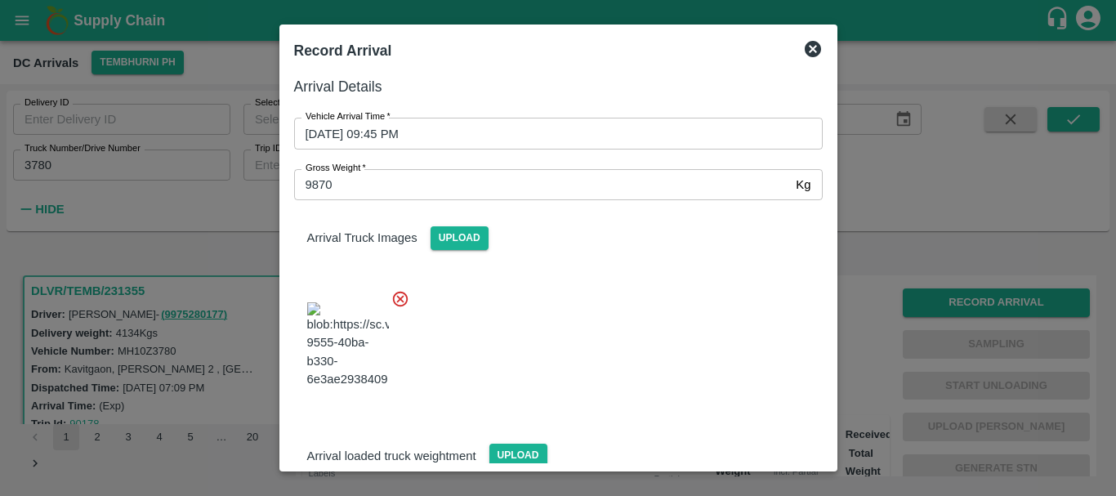
click at [716, 353] on div at bounding box center [552, 340] width 542 height 128
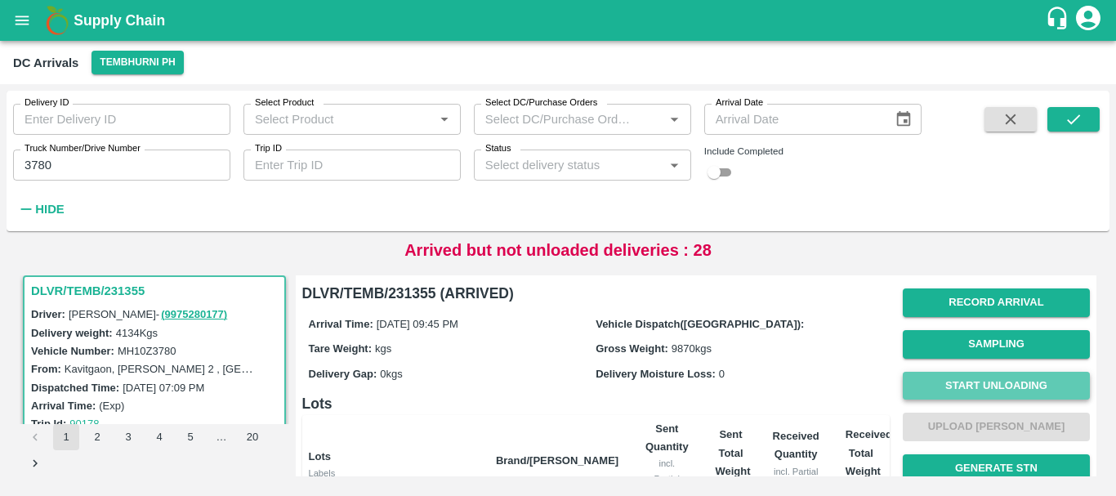
click at [999, 388] on button "Start Unloading" at bounding box center [996, 386] width 187 height 29
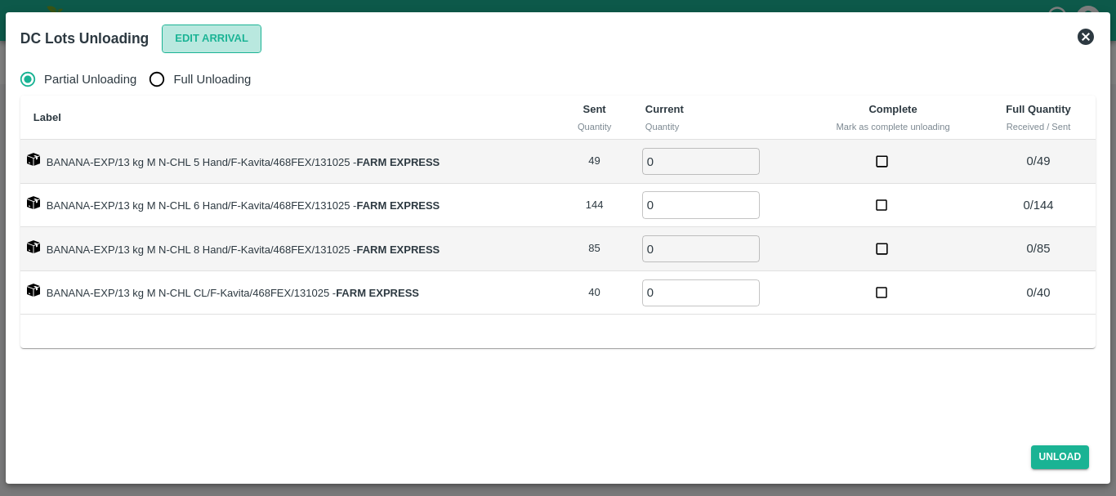
click at [203, 34] on button "Edit Arrival" at bounding box center [212, 39] width 100 height 29
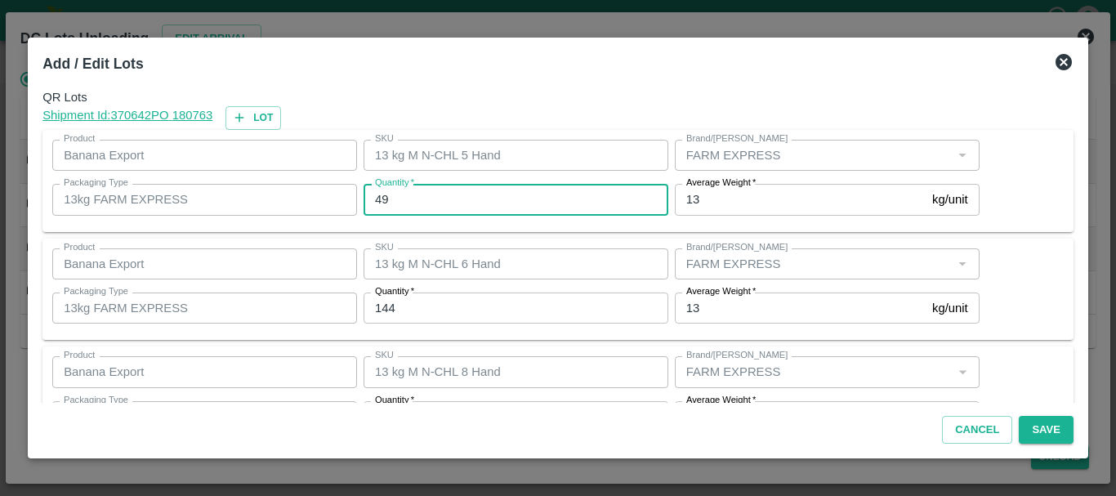
click at [511, 197] on input "49" at bounding box center [516, 199] width 305 height 31
type input "4"
type input "50"
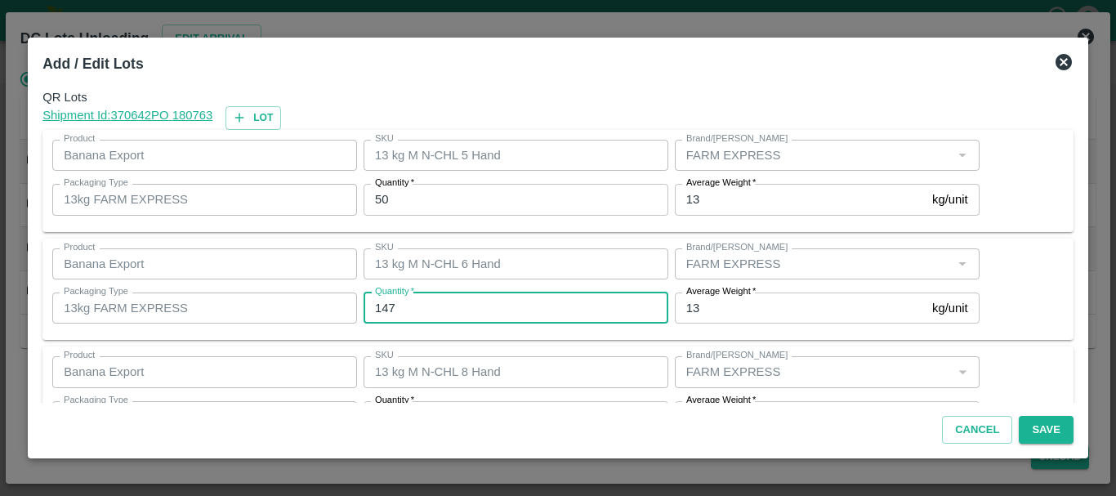
type input "147"
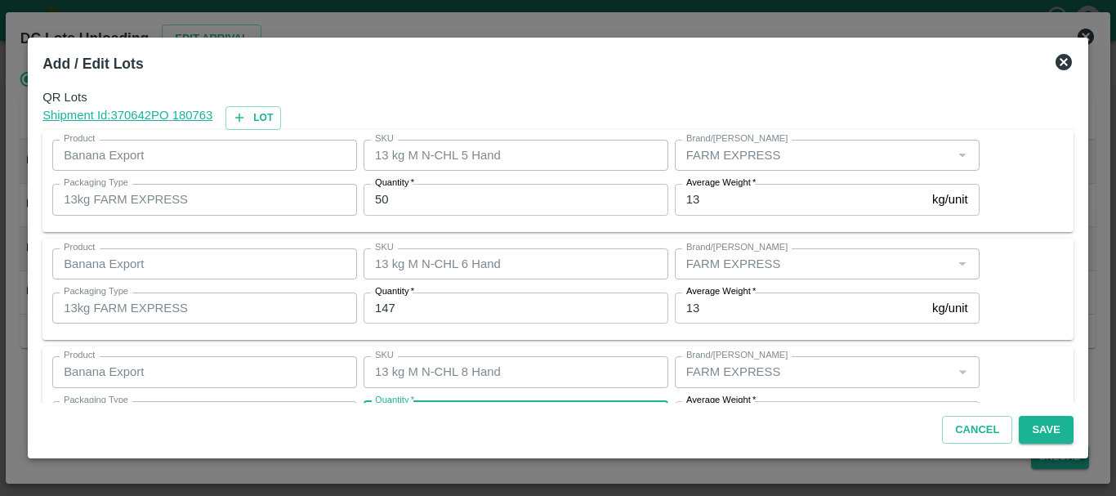
scroll to position [29, 0]
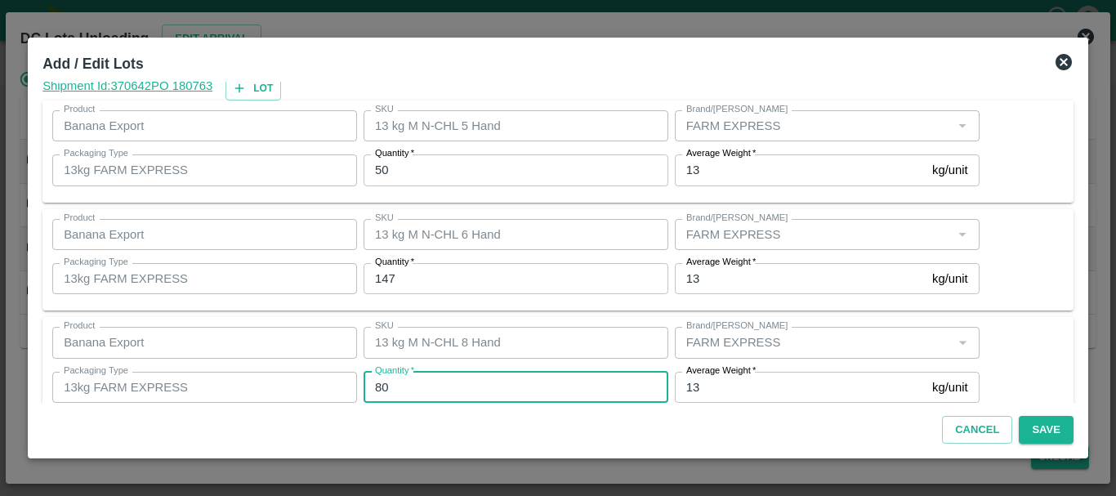
type input "80"
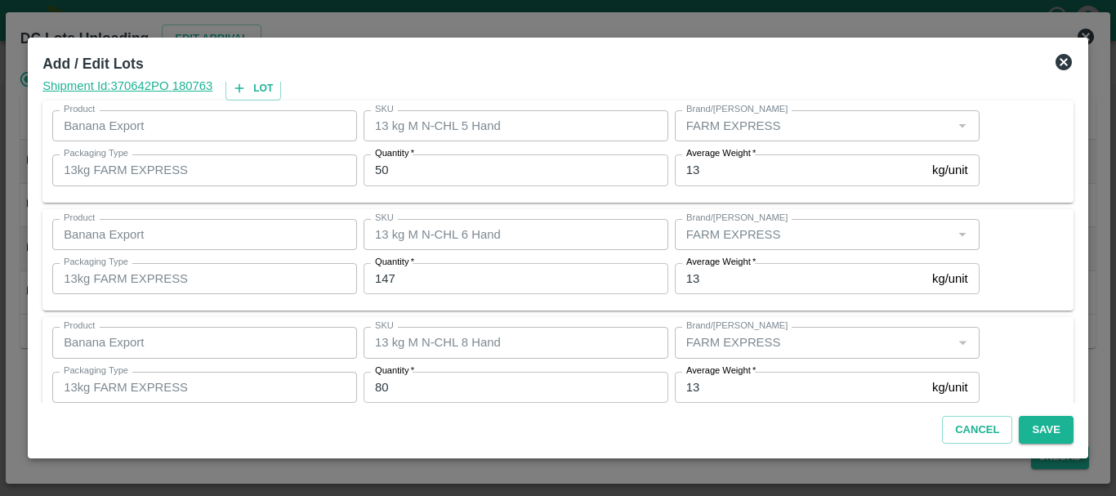
scroll to position [167, 0]
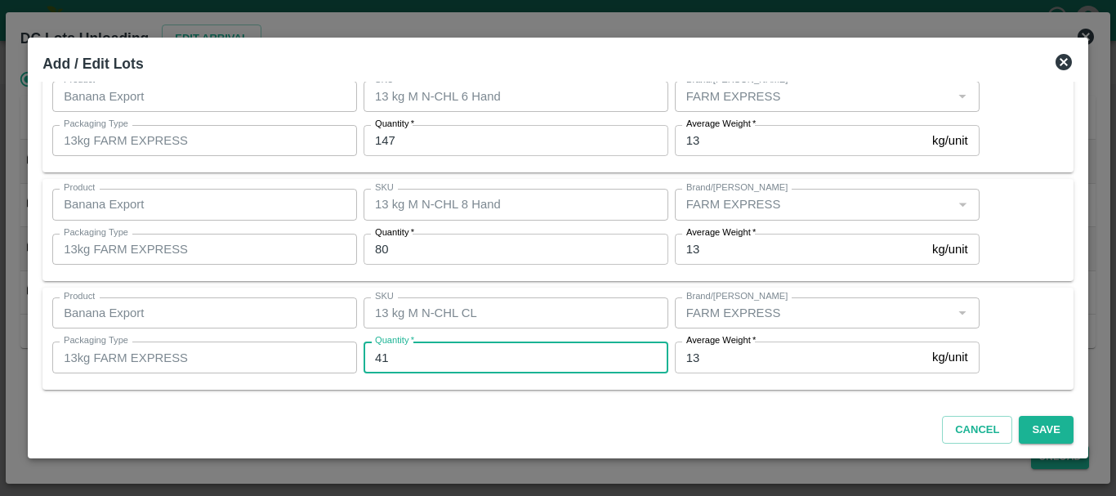
type input "41"
click at [550, 292] on div "SKU 13 kg M N-CHL CL SKU" at bounding box center [512, 313] width 311 height 44
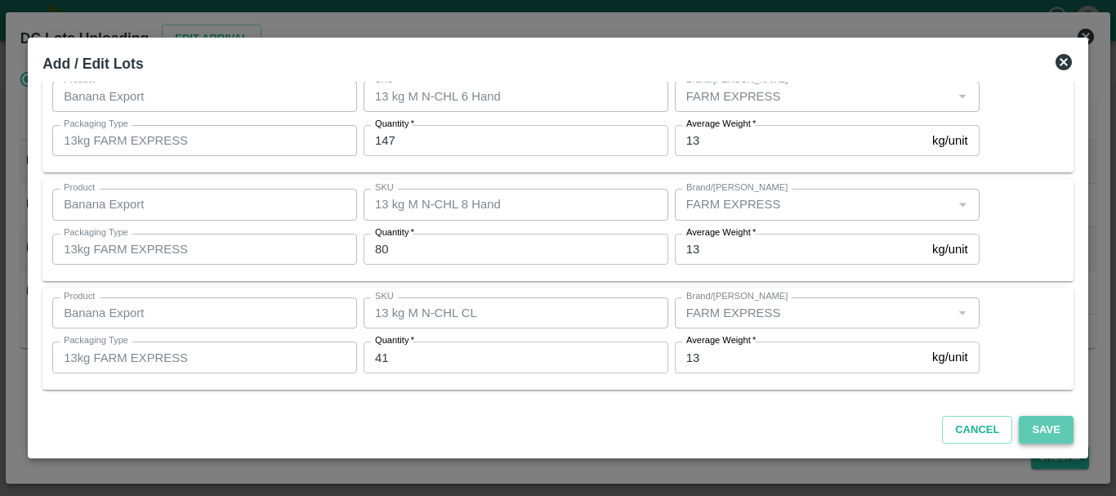
click at [1059, 431] on button "Save" at bounding box center [1046, 430] width 54 height 29
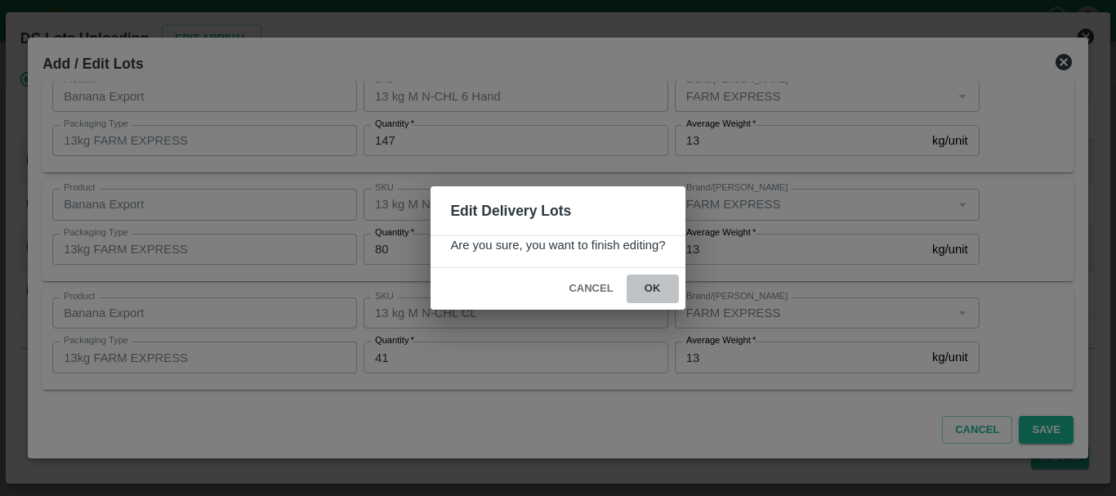
click at [659, 296] on button "ok" at bounding box center [653, 288] width 52 height 29
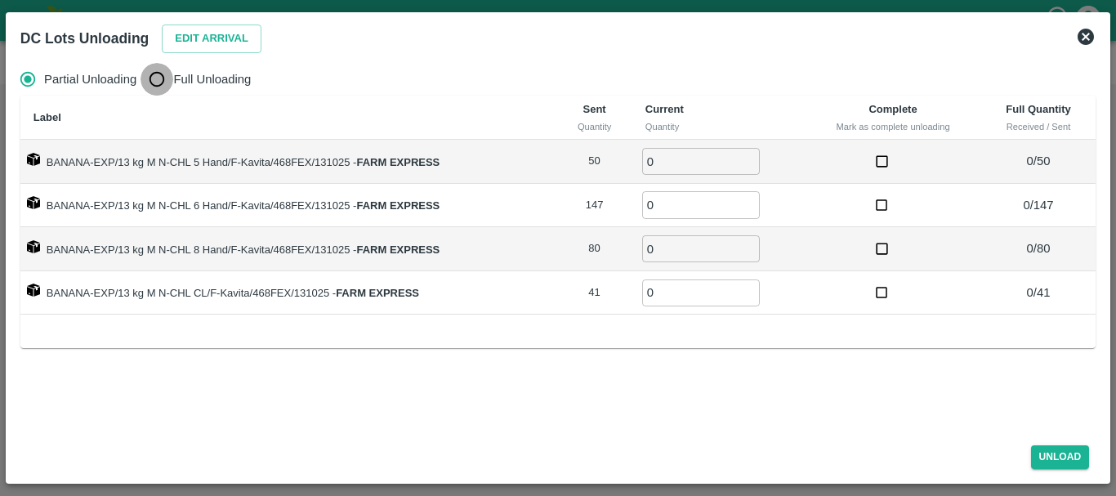
click at [153, 73] on input "Full Unloading" at bounding box center [157, 79] width 33 height 33
radio input "true"
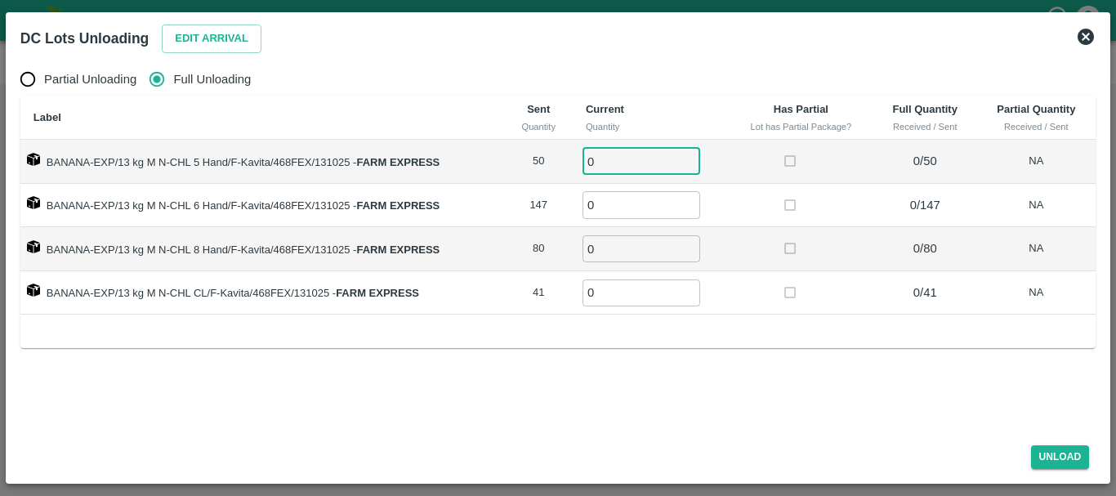
click at [652, 159] on input "0" at bounding box center [641, 161] width 118 height 27
type input "050"
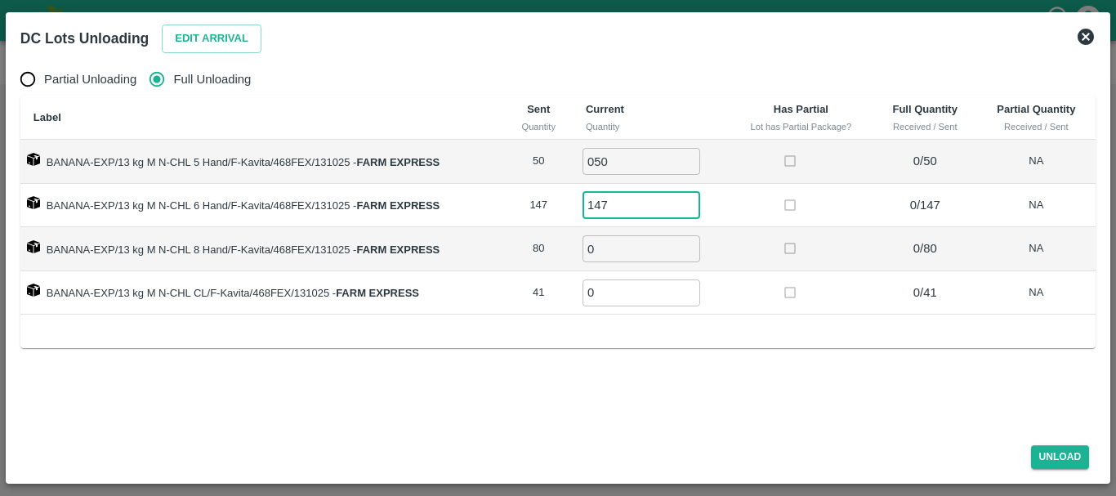
type input "147"
type input "80"
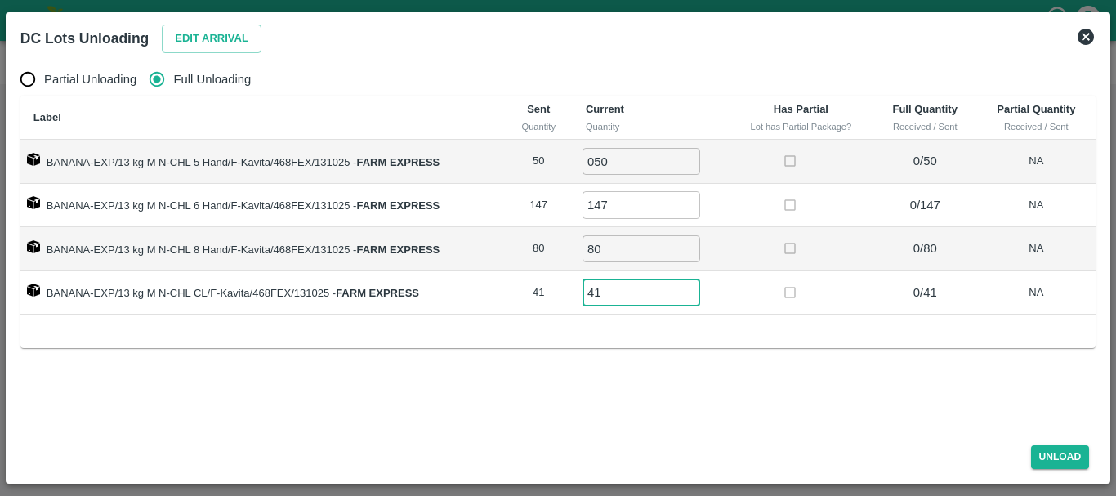
type input "41"
click at [772, 276] on td at bounding box center [801, 293] width 145 height 44
click at [1033, 462] on button "Unload" at bounding box center [1060, 457] width 59 height 24
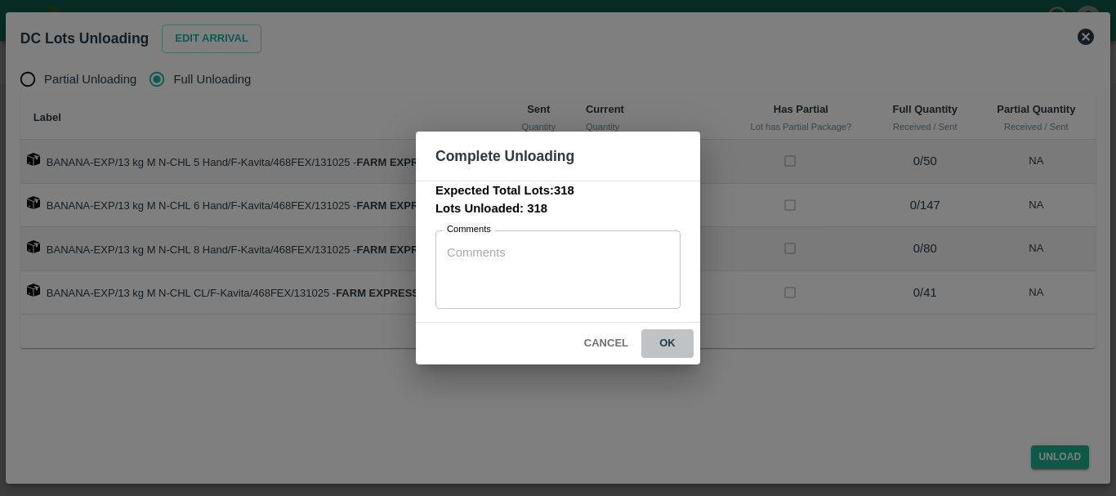
click at [668, 351] on button "ok" at bounding box center [667, 343] width 52 height 29
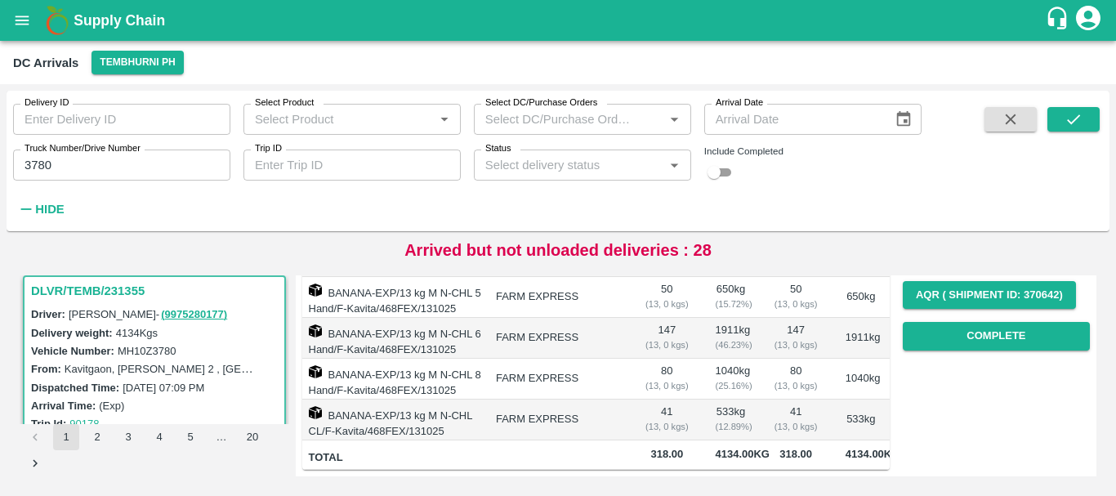
scroll to position [0, 0]
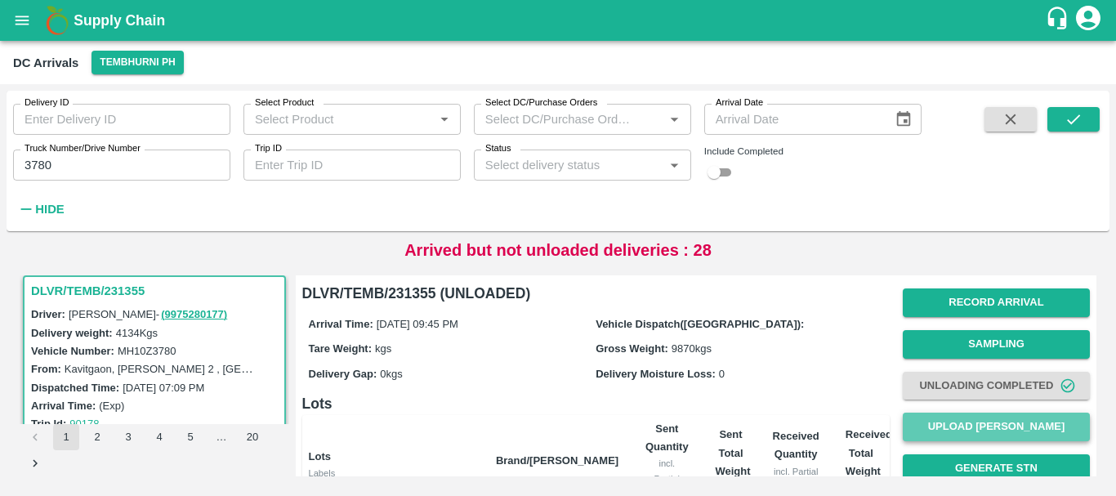
click at [928, 419] on button "Upload [PERSON_NAME]" at bounding box center [996, 427] width 187 height 29
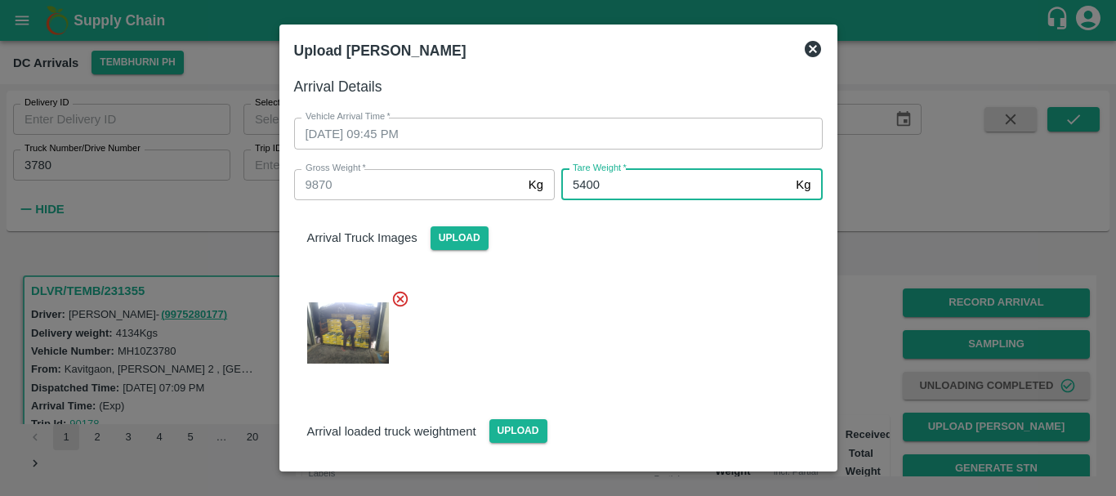
type input "5400"
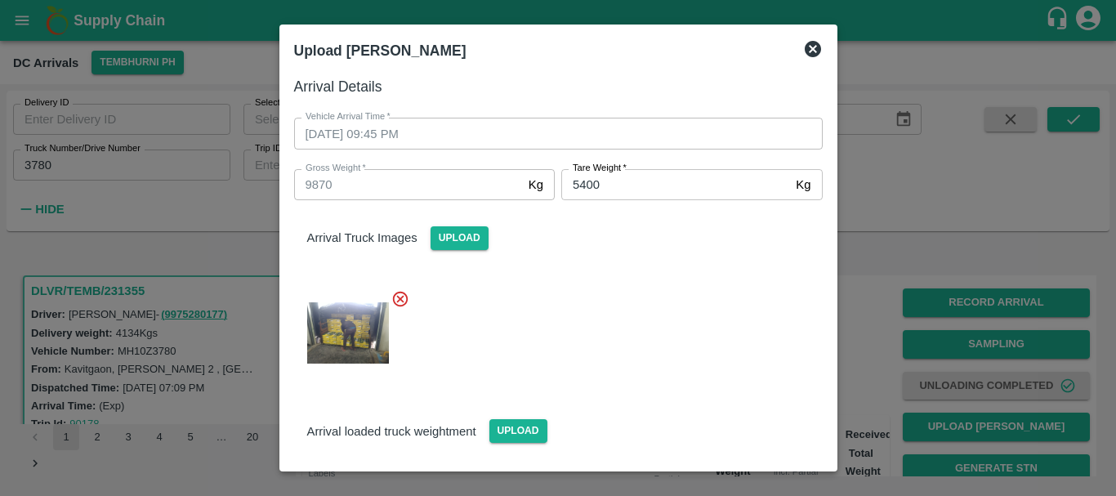
click at [614, 288] on div at bounding box center [552, 328] width 542 height 104
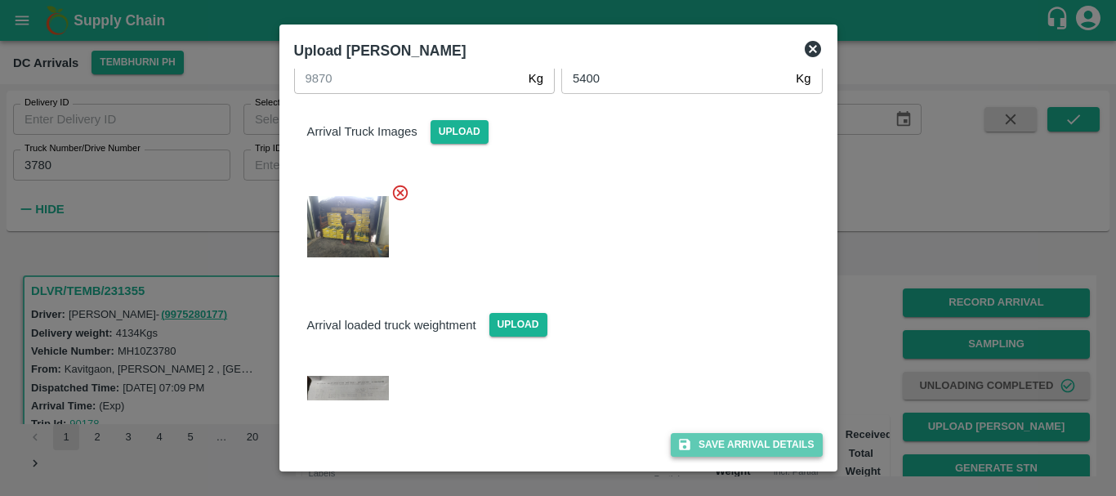
click at [691, 438] on button "Save Arrival Details" at bounding box center [746, 445] width 151 height 24
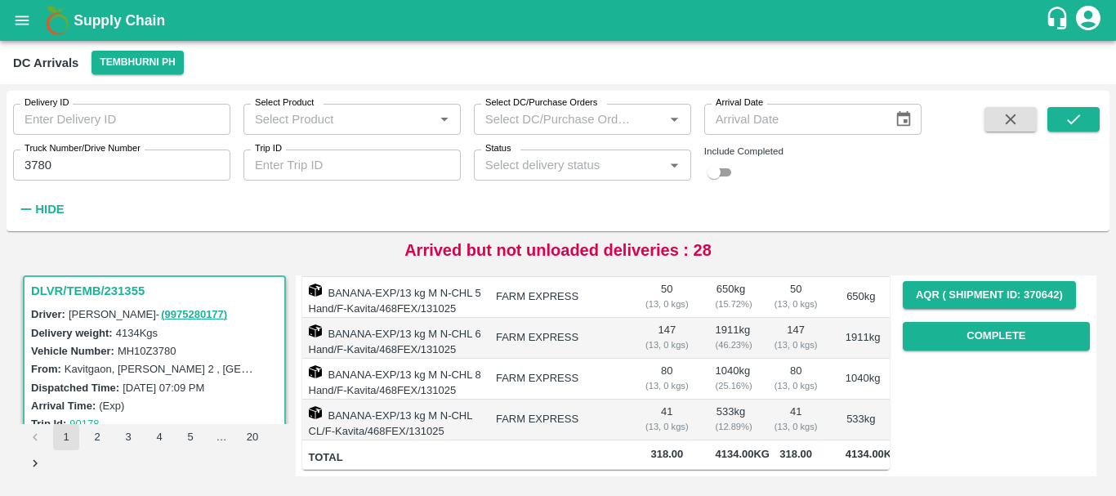
scroll to position [280, 0]
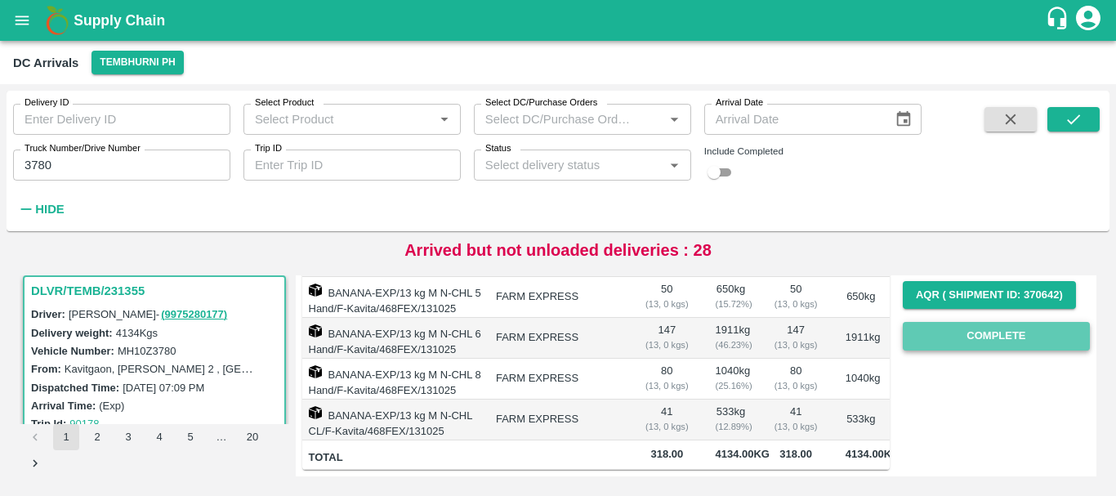
click at [947, 322] on button "Complete" at bounding box center [996, 336] width 187 height 29
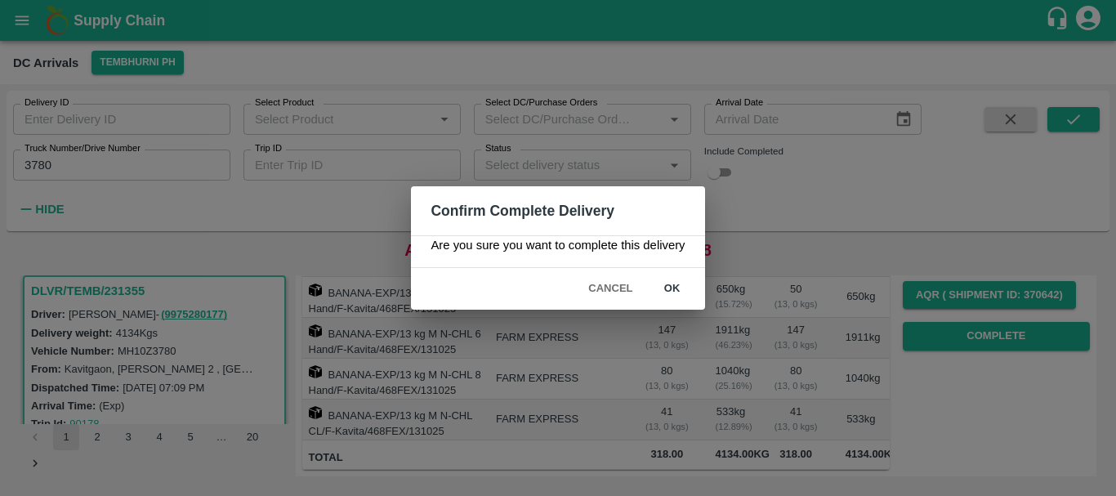
click at [684, 294] on button "ok" at bounding box center [672, 288] width 52 height 29
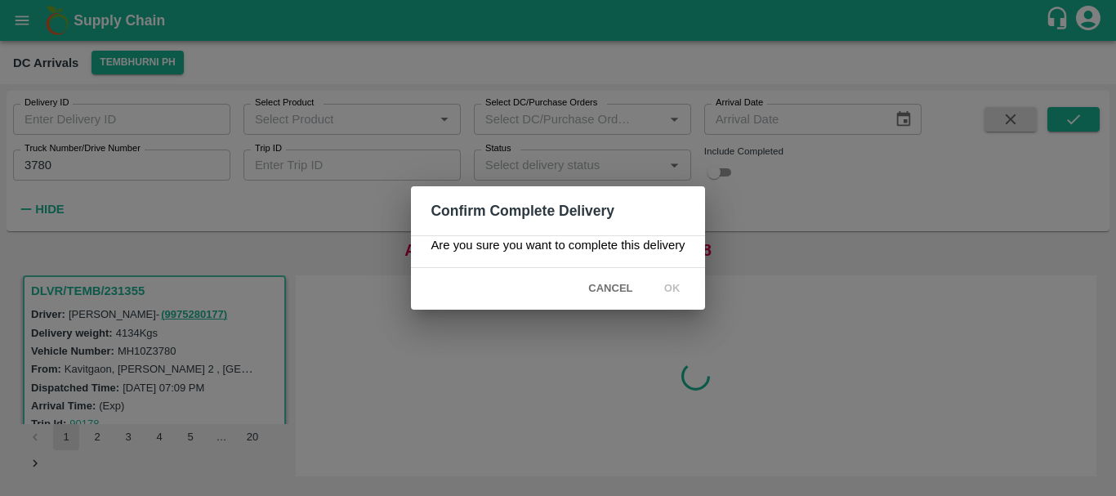
scroll to position [0, 0]
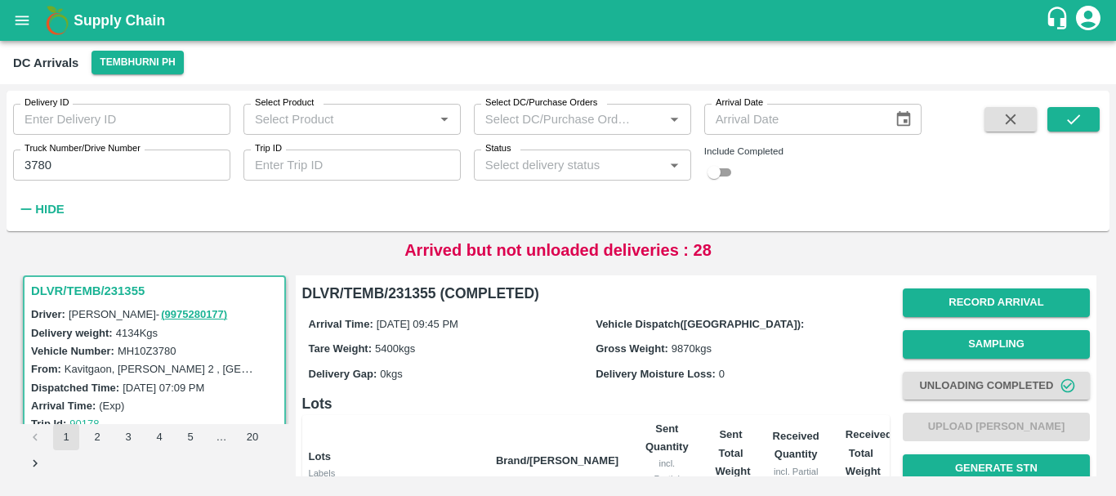
click at [126, 154] on label "Truck Number/Drive Number" at bounding box center [83, 148] width 116 height 13
click at [126, 154] on input "3780" at bounding box center [121, 165] width 217 height 31
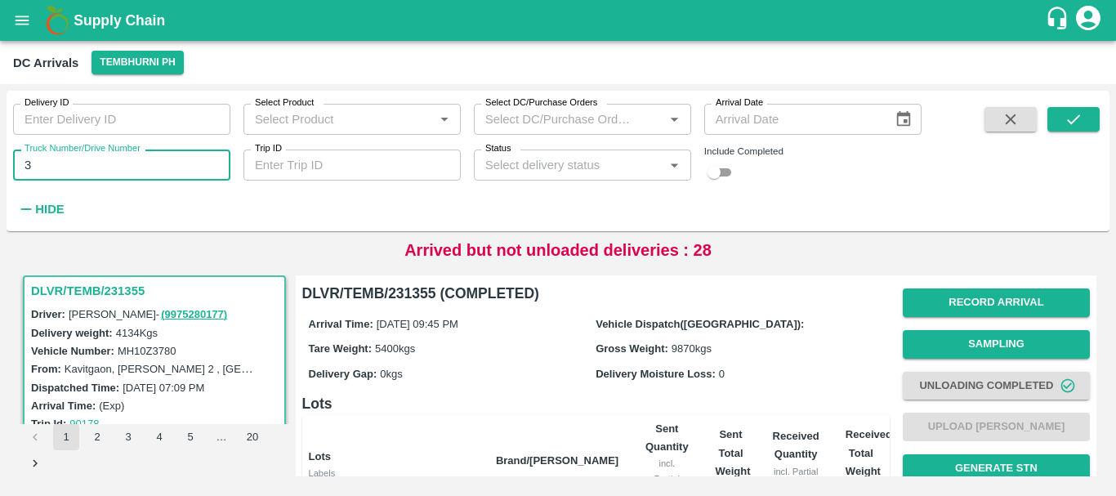
type input "3"
type input "1104"
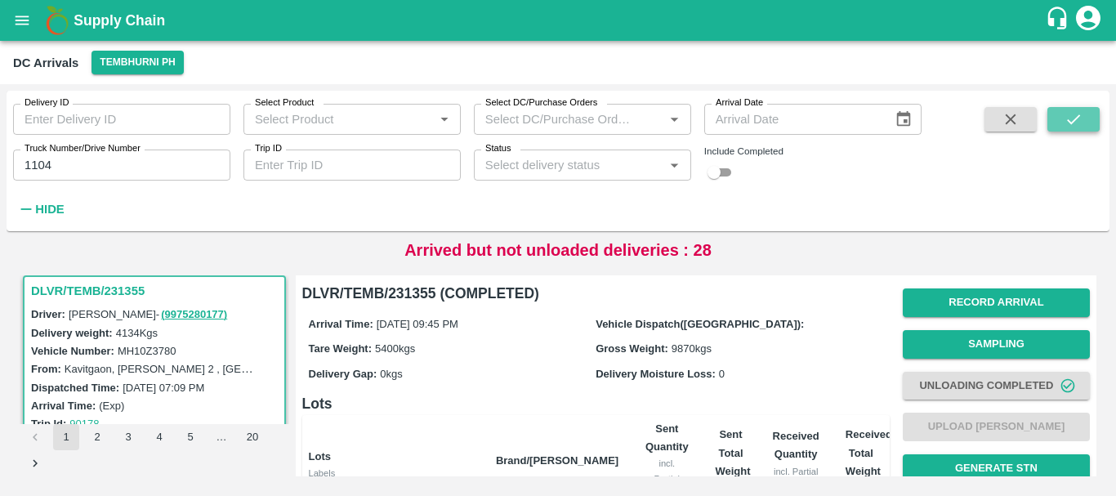
click at [1081, 114] on icon "submit" at bounding box center [1074, 119] width 18 height 18
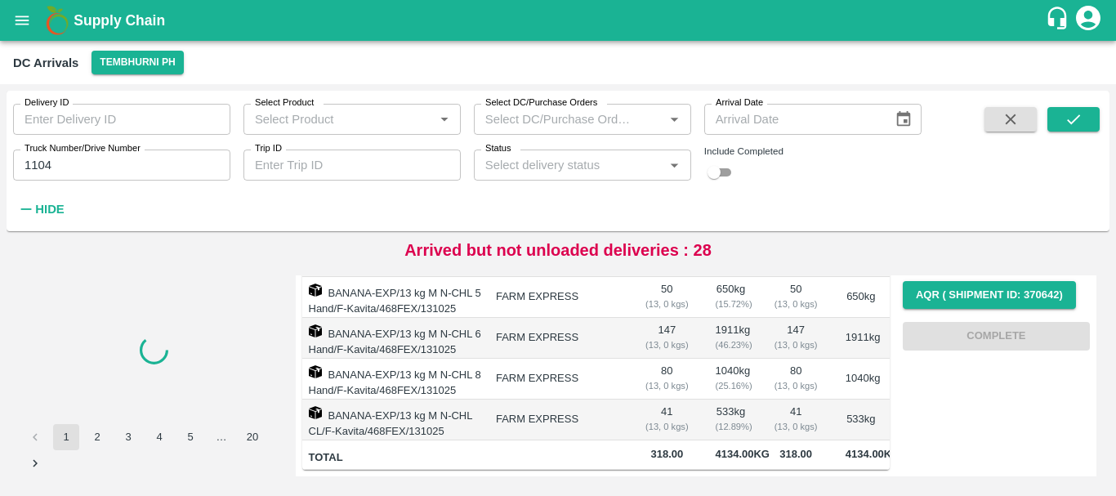
scroll to position [25, 0]
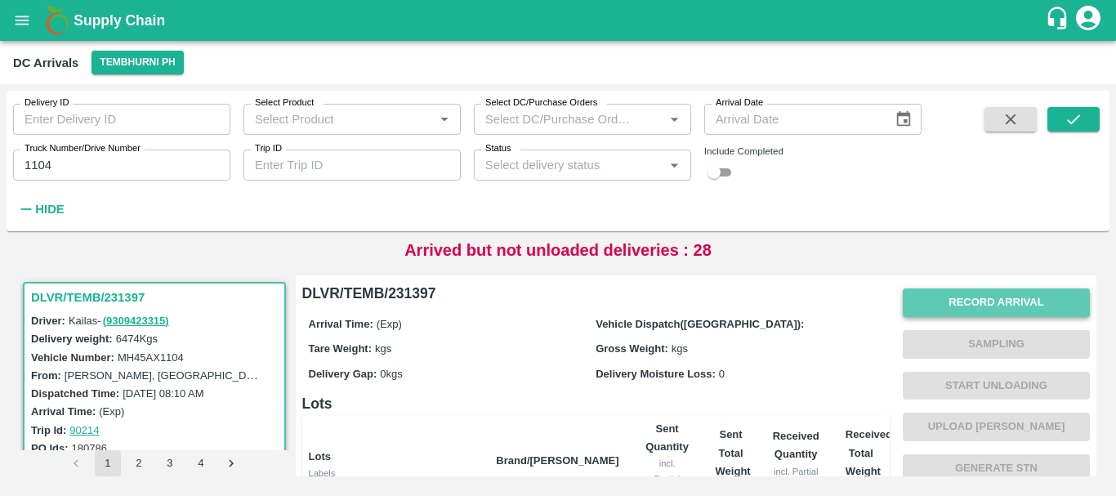
click at [971, 296] on button "Record Arrival" at bounding box center [996, 302] width 187 height 29
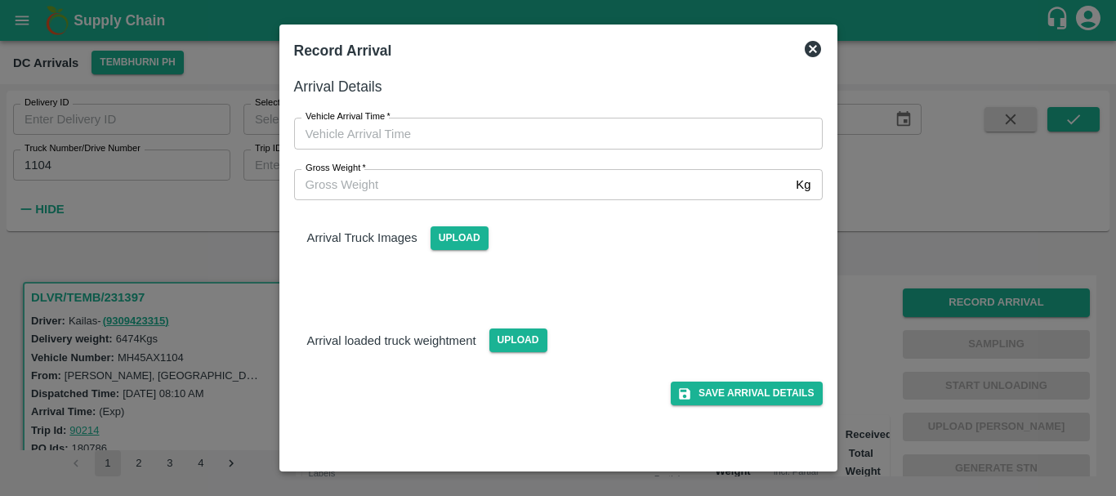
type input "DD/MM/YYYY hh:mm aa"
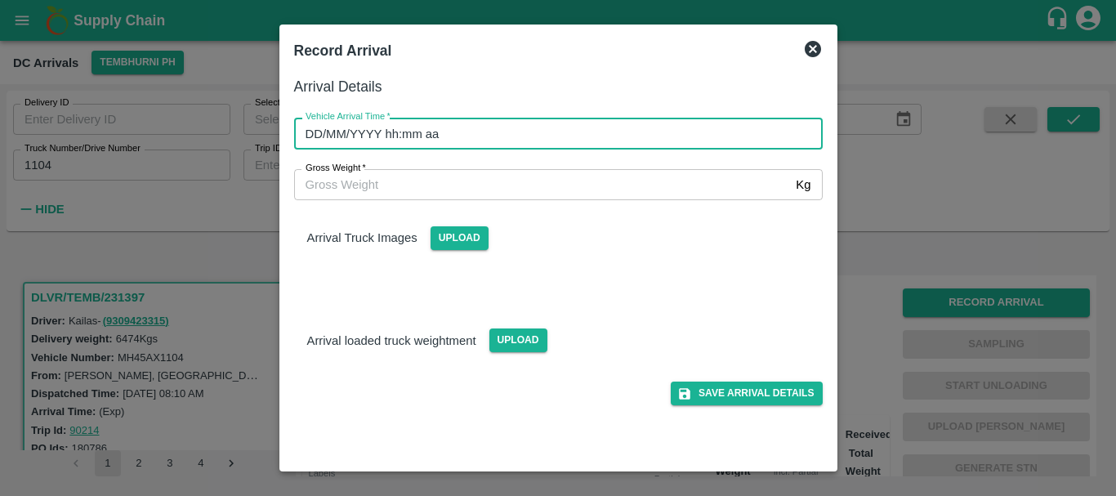
click at [697, 136] on input "DD/MM/YYYY hh:mm aa" at bounding box center [552, 133] width 517 height 31
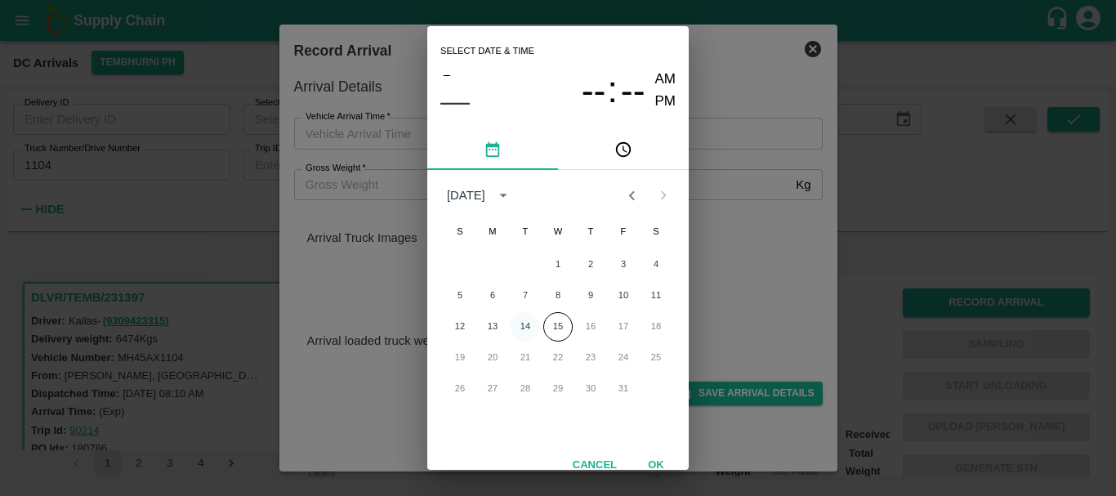
click at [519, 326] on button "14" at bounding box center [525, 326] width 29 height 29
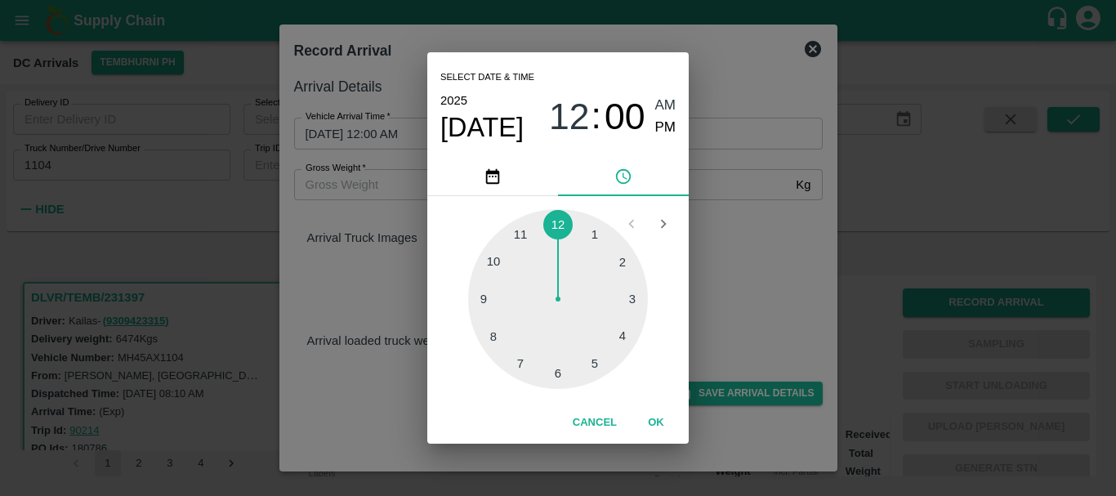
click at [560, 373] on div at bounding box center [558, 299] width 180 height 180
click at [616, 349] on div at bounding box center [558, 299] width 180 height 180
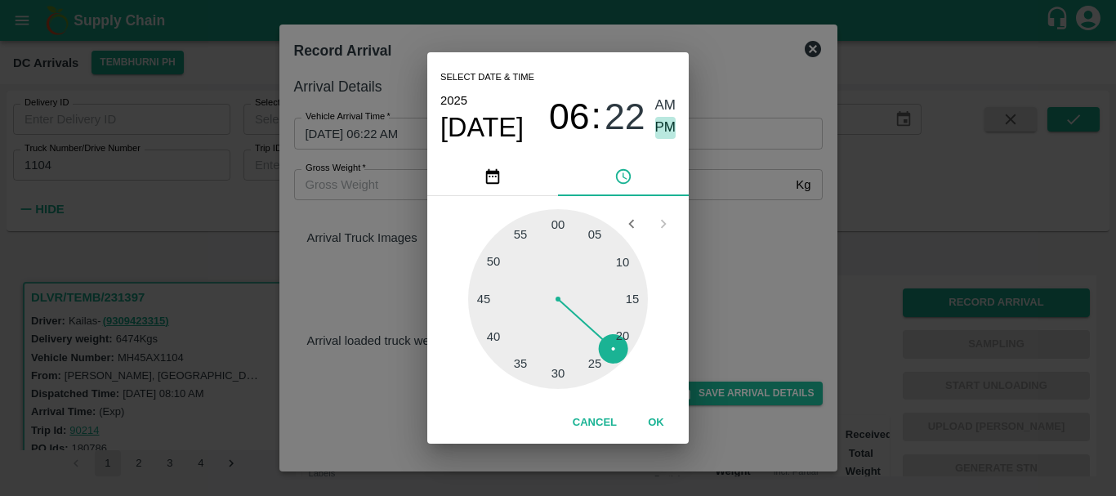
click at [672, 129] on span "PM" at bounding box center [665, 128] width 21 height 22
type input "[DATE] 06:22 PM"
click at [725, 199] on div "Select date & time [DATE] 06 : 22 AM PM 05 10 15 20 25 30 35 40 45 50 55 00 Can…" at bounding box center [558, 248] width 1116 height 496
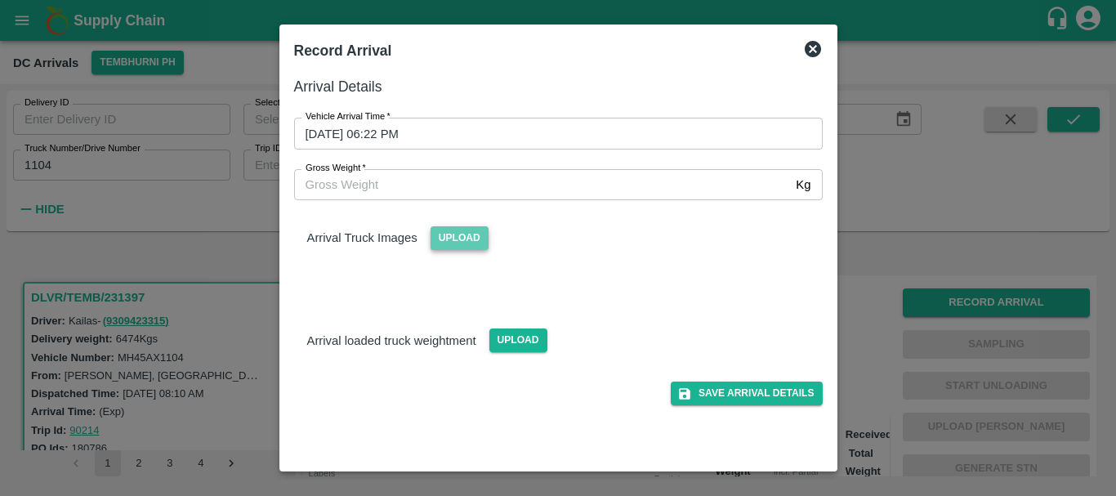
click at [459, 243] on span "Upload" at bounding box center [460, 238] width 58 height 24
click at [0, 0] on input "Upload" at bounding box center [0, 0] width 0 height 0
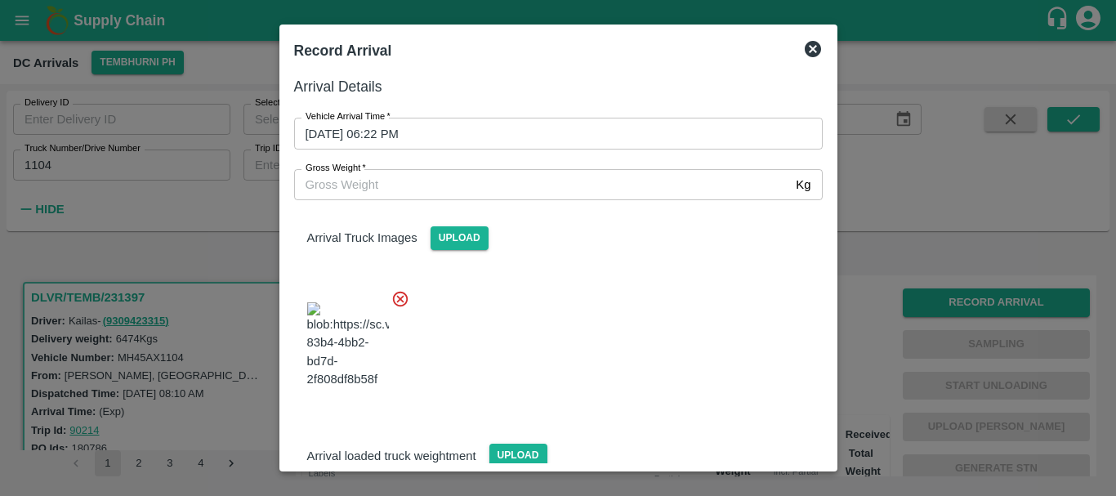
scroll to position [11, 0]
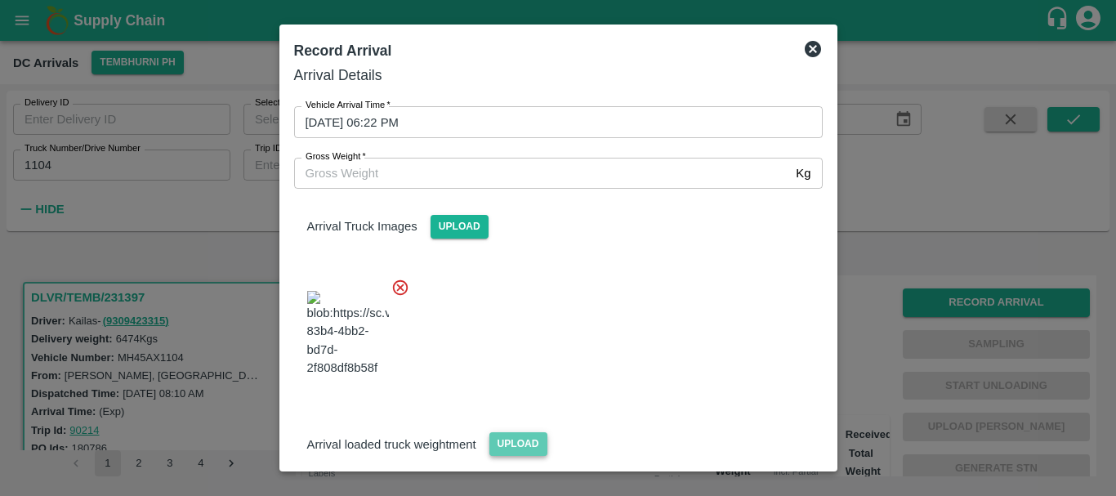
click at [507, 432] on span "Upload" at bounding box center [518, 444] width 58 height 24
click at [0, 0] on input "Upload" at bounding box center [0, 0] width 0 height 0
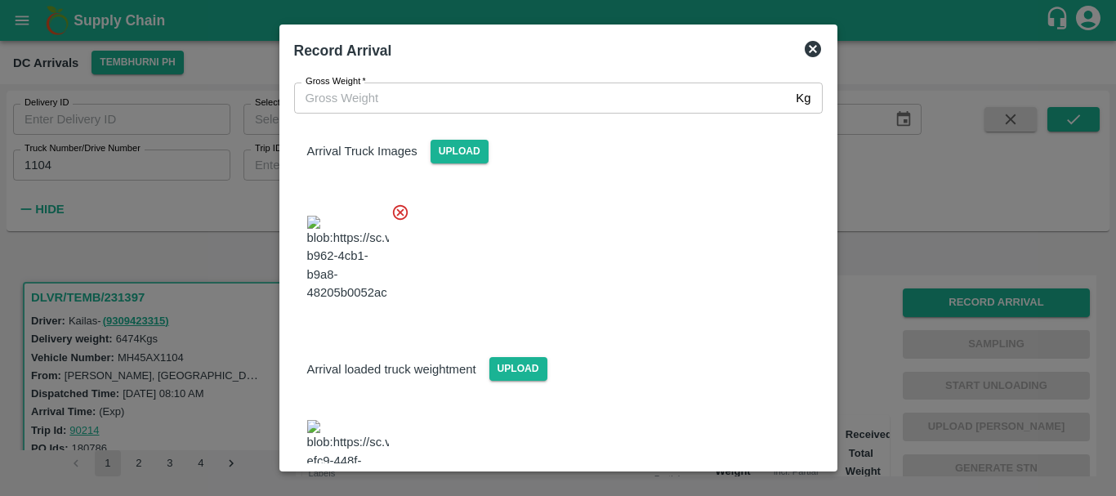
click at [344, 420] on img at bounding box center [348, 463] width 82 height 86
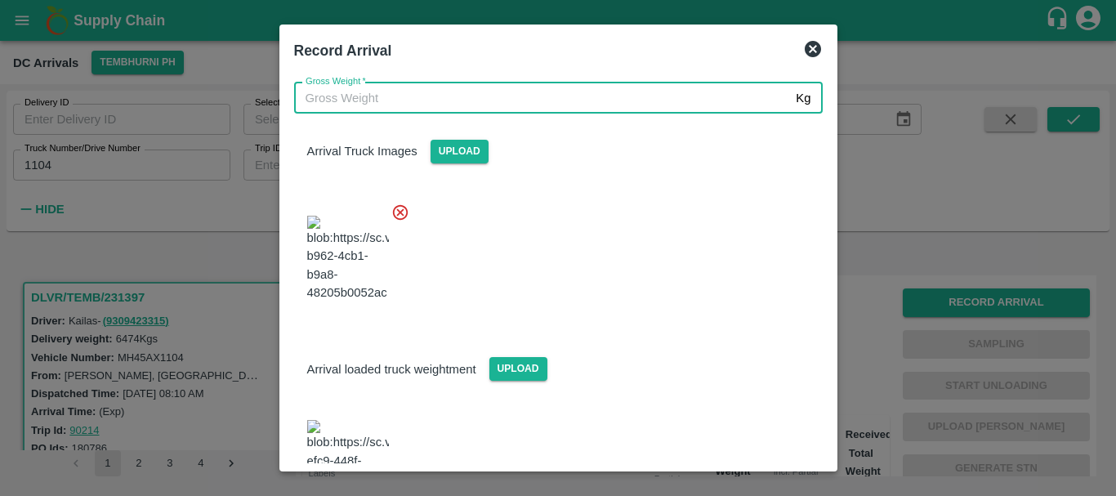
click at [368, 107] on input "Gross Weight   *" at bounding box center [542, 98] width 496 height 31
type input "12840"
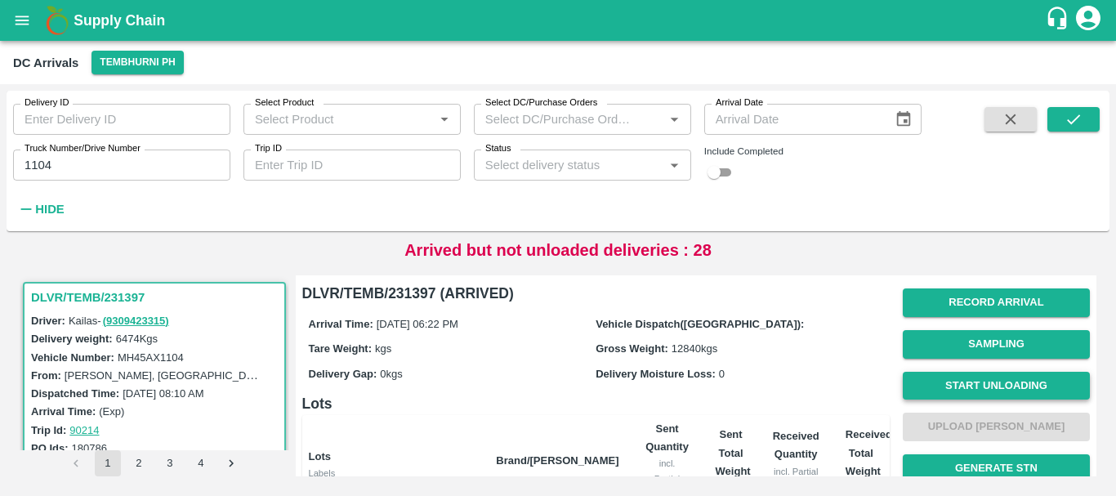
scroll to position [1, 0]
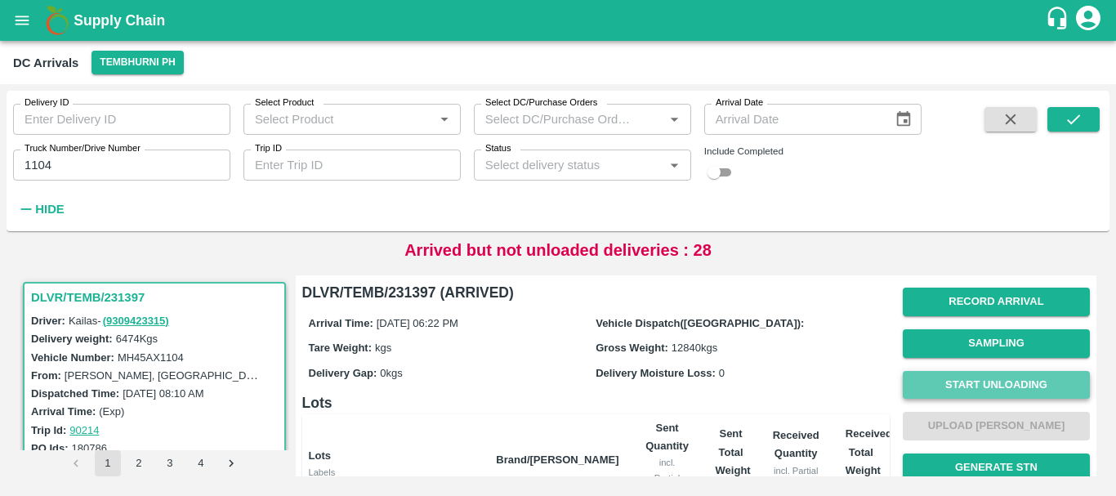
click at [984, 382] on button "Start Unloading" at bounding box center [996, 385] width 187 height 29
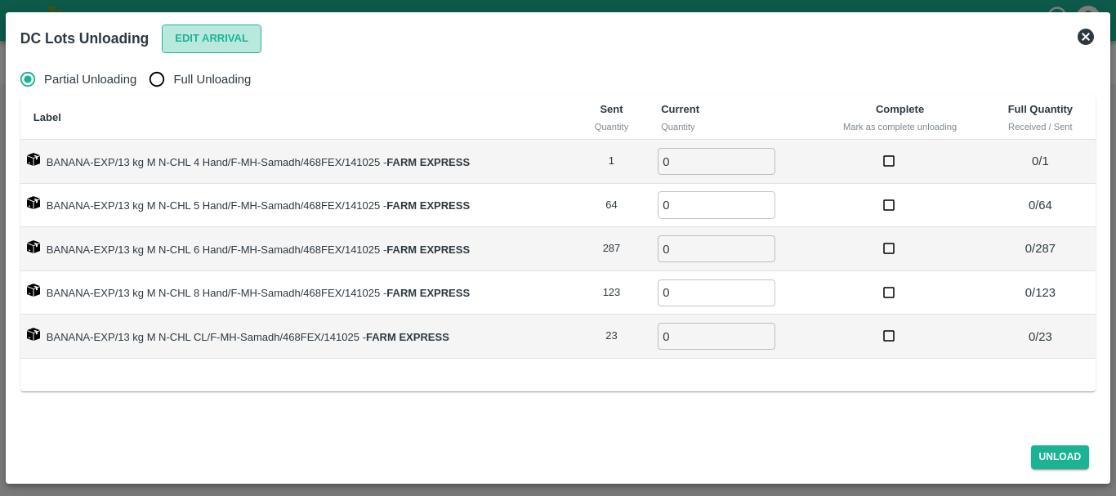
click at [225, 47] on button "Edit Arrival" at bounding box center [212, 39] width 100 height 29
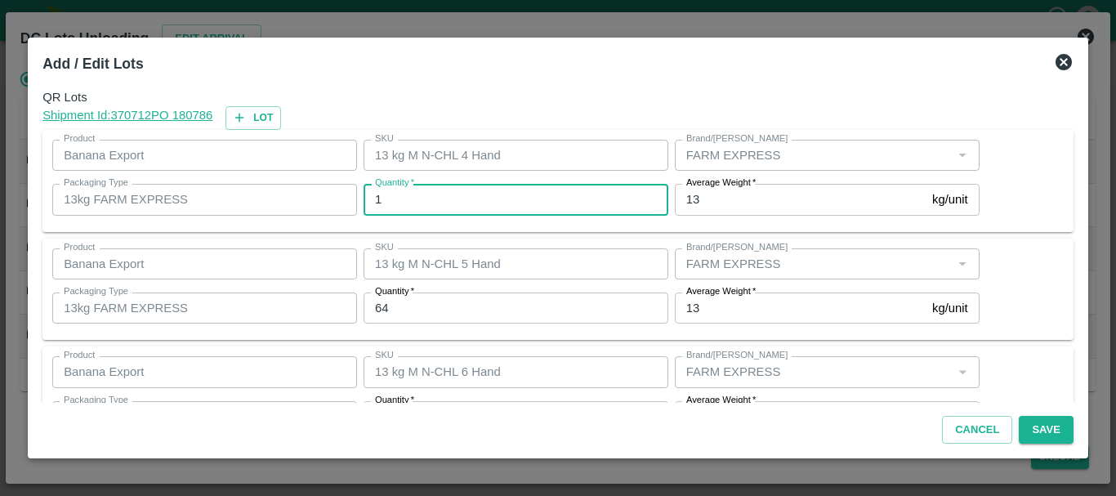
click at [399, 209] on input "1" at bounding box center [516, 199] width 305 height 31
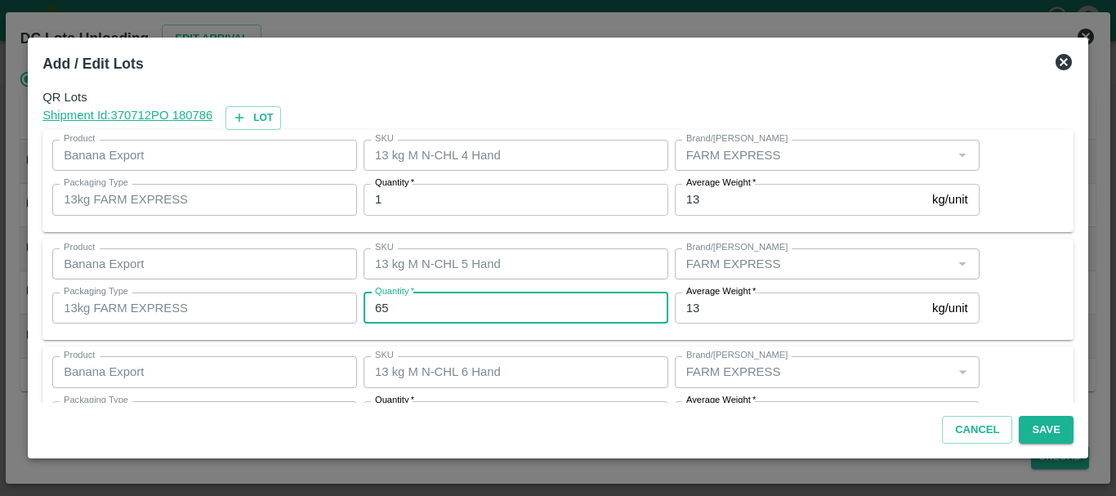
type input "65"
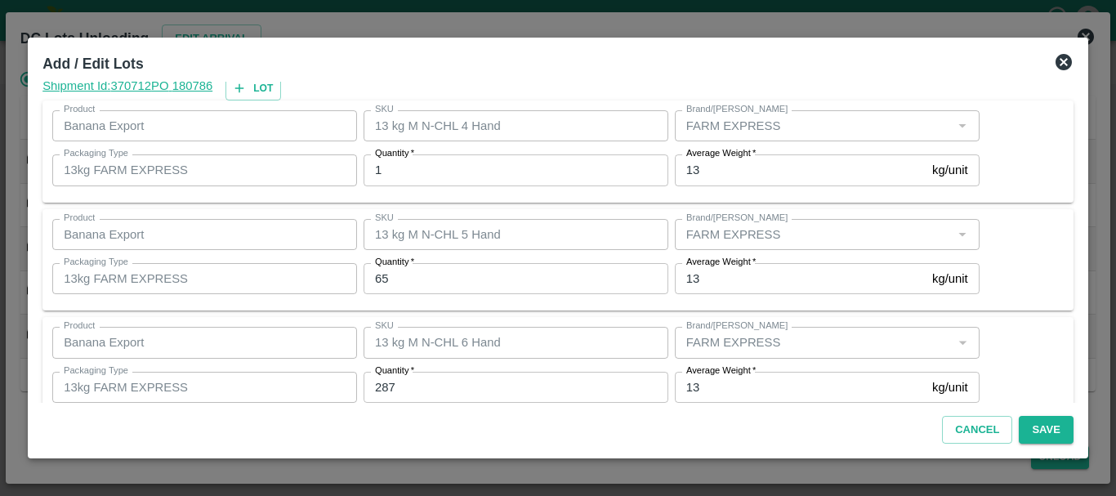
scroll to position [276, 0]
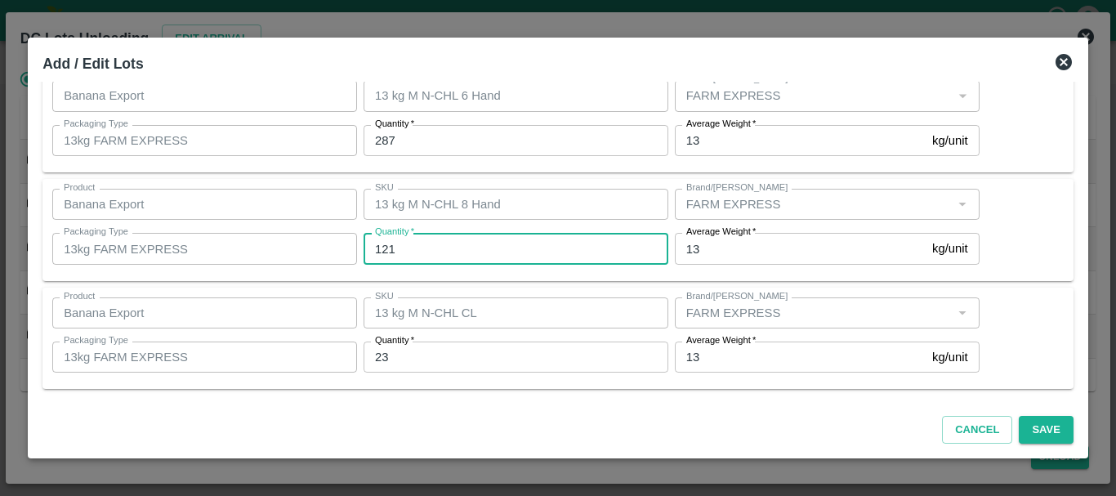
type input "121"
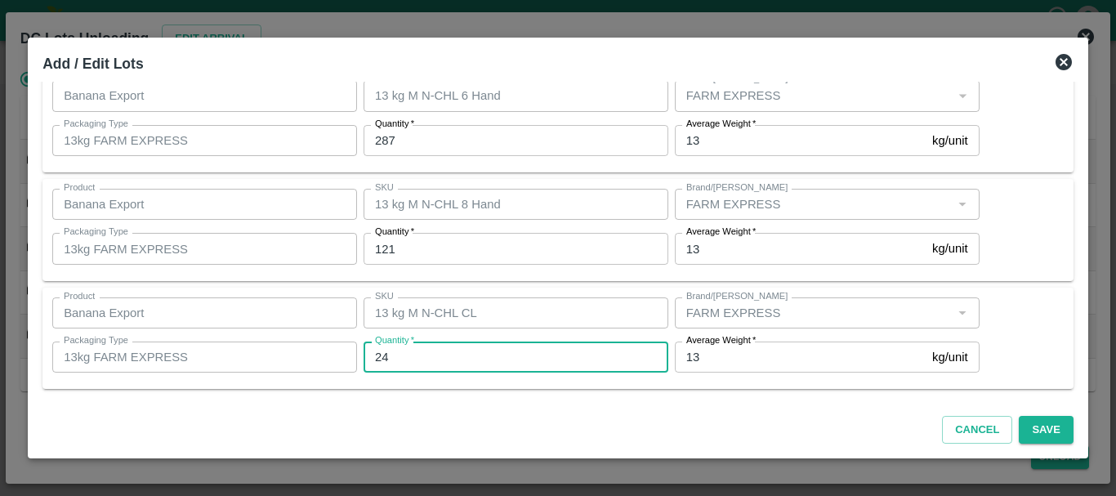
type input "24"
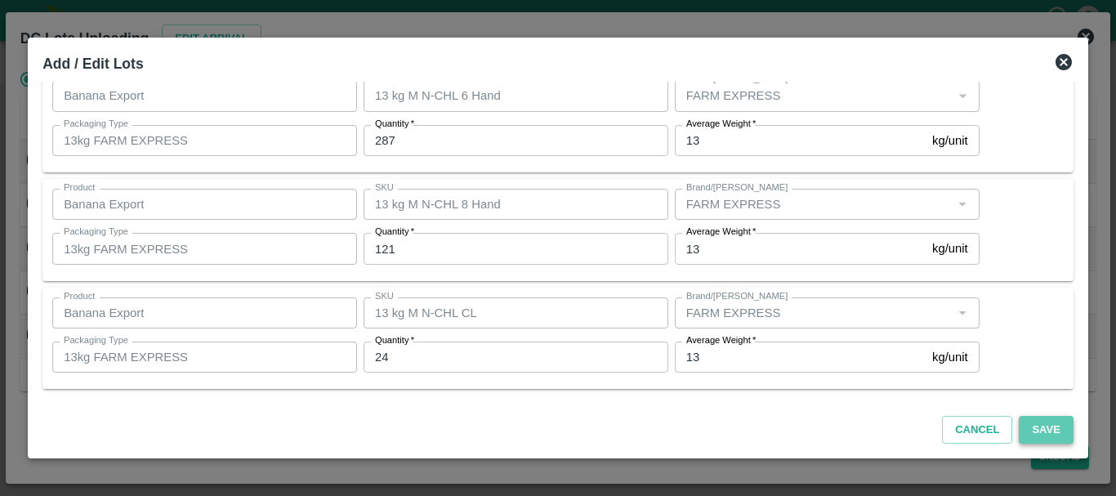
click at [1042, 426] on button "Save" at bounding box center [1046, 430] width 54 height 29
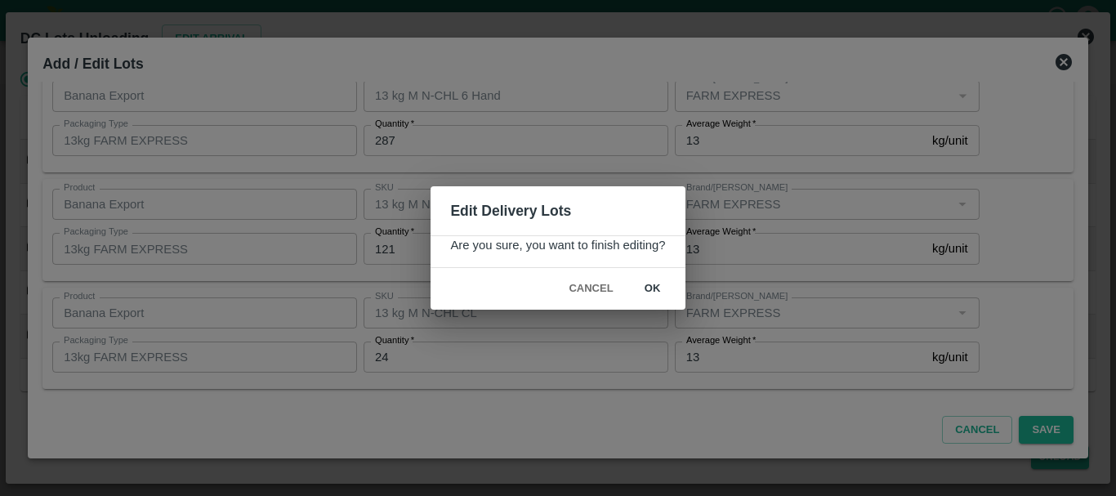
click at [656, 281] on button "ok" at bounding box center [653, 288] width 52 height 29
click at [656, 281] on icon at bounding box center [653, 289] width 20 height 20
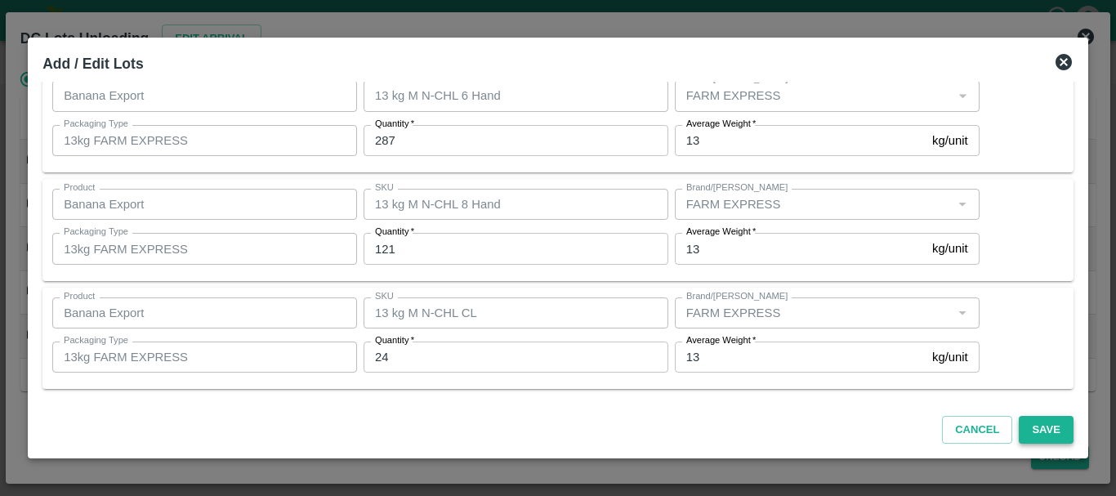
click at [1051, 435] on button "Save" at bounding box center [1046, 430] width 54 height 29
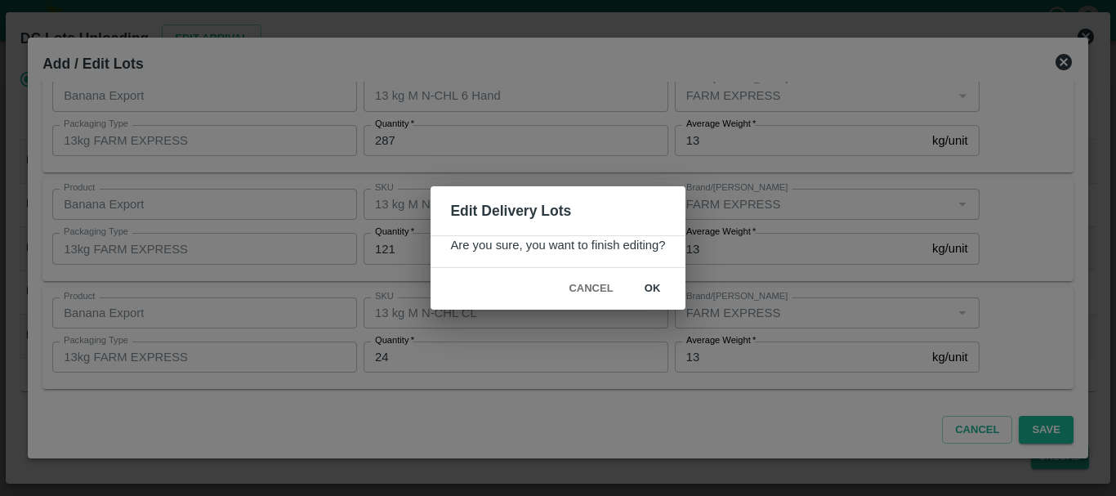
click at [663, 292] on button "ok" at bounding box center [653, 288] width 52 height 29
click at [652, 290] on icon at bounding box center [653, 289] width 20 height 20
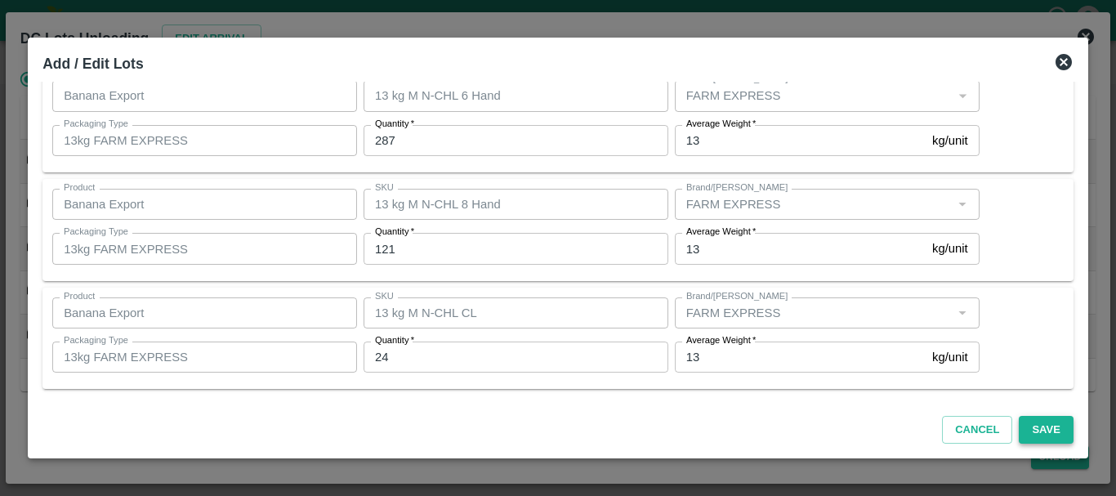
click at [1036, 427] on button "Save" at bounding box center [1046, 430] width 54 height 29
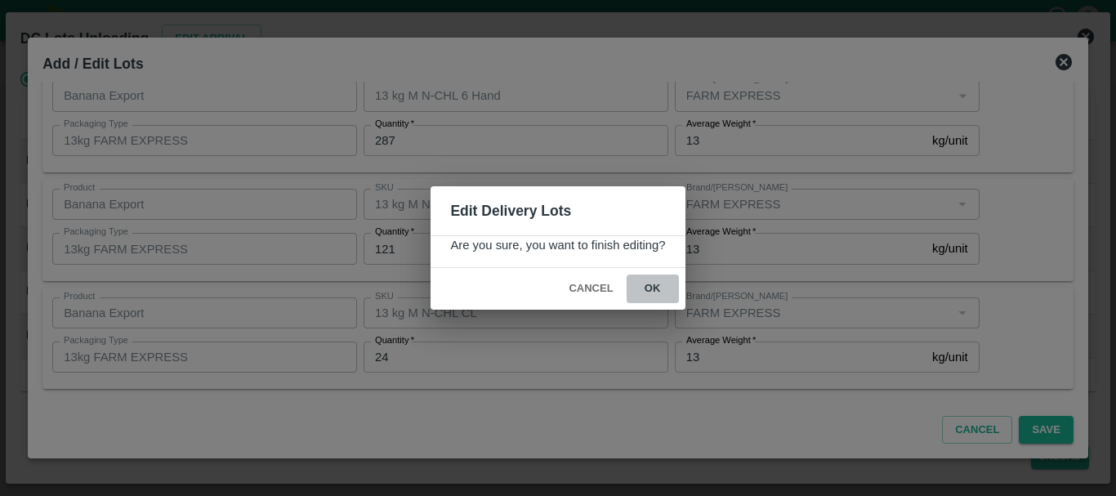
click at [653, 282] on button "ok" at bounding box center [653, 288] width 52 height 29
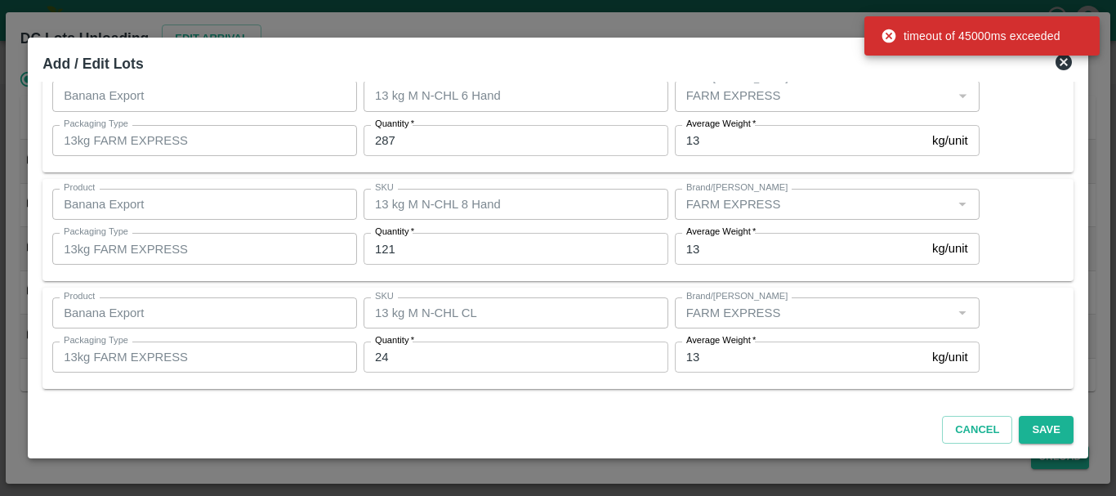
click at [649, 288] on div "Product Banana Export Product SKU 13 kg M N-CHL CL SKU Brand/Marka Brand/Marka …" at bounding box center [557, 339] width 1031 height 102
click at [1044, 423] on button "Save" at bounding box center [1046, 430] width 54 height 29
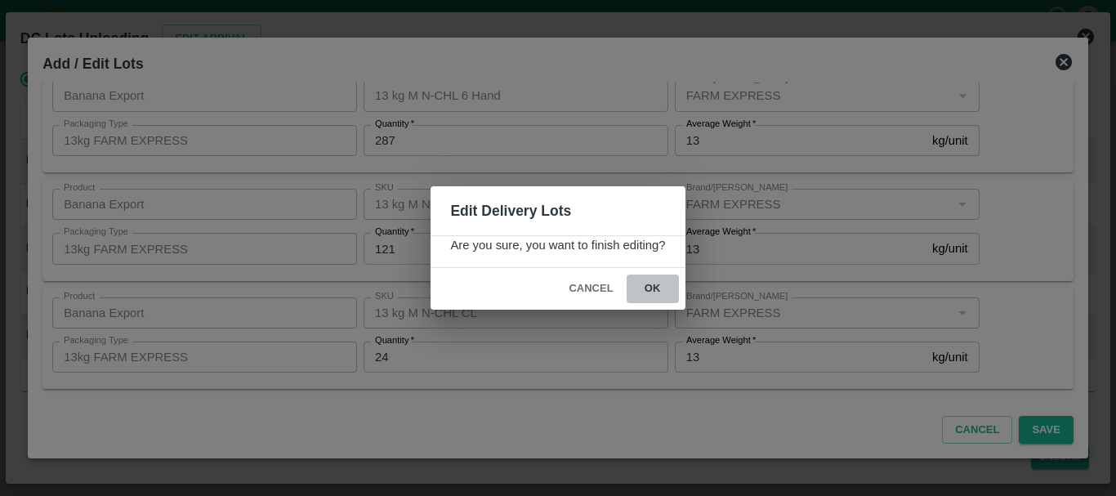
click at [657, 288] on button "ok" at bounding box center [653, 288] width 52 height 29
click at [314, 235] on div "Edit Delivery Lots Are you sure, you want to finish editing? Cancel ok" at bounding box center [558, 248] width 1116 height 496
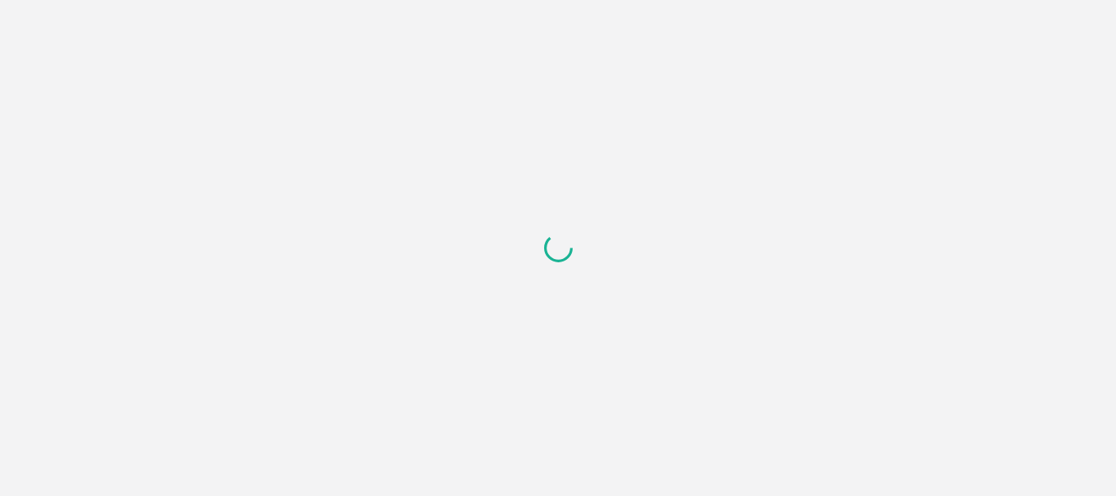
click at [659, 132] on div at bounding box center [558, 248] width 1116 height 496
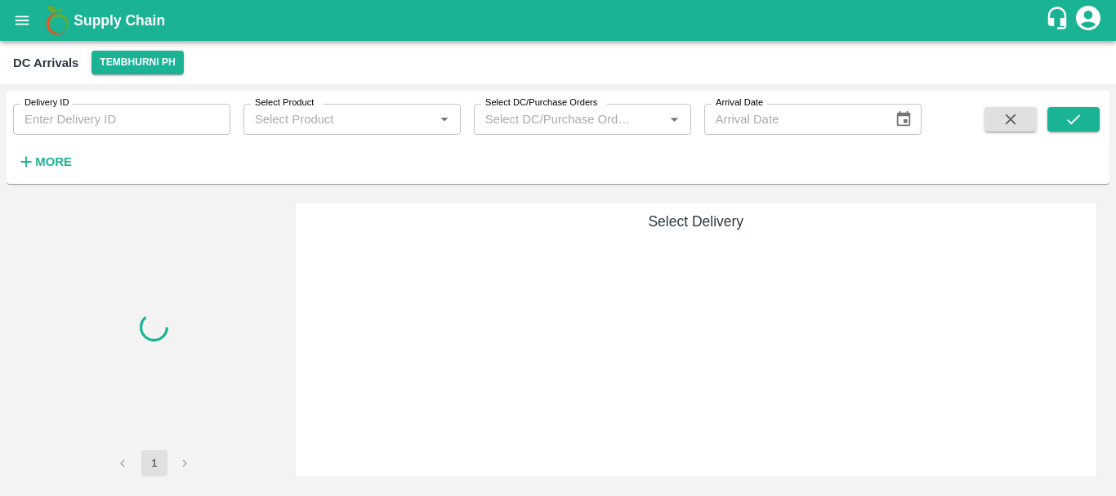
click at [54, 154] on h6 "More" at bounding box center [53, 161] width 37 height 21
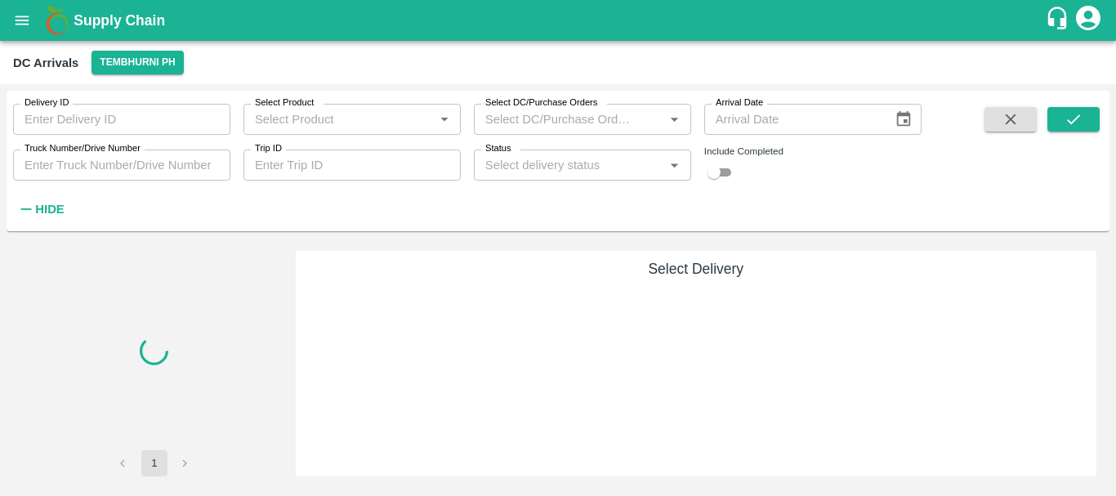
click at [109, 172] on input "Truck Number/Drive Number" at bounding box center [121, 165] width 217 height 31
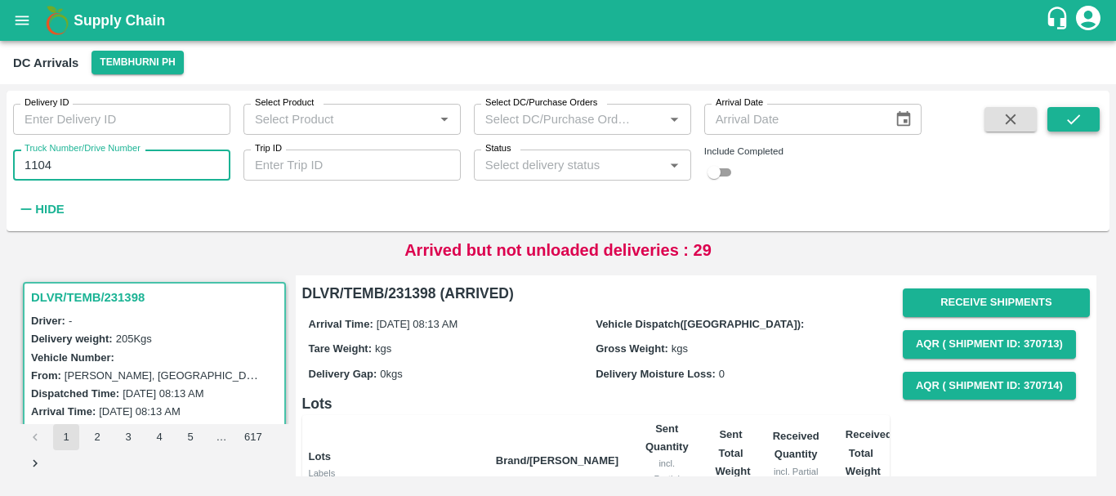
type input "1104"
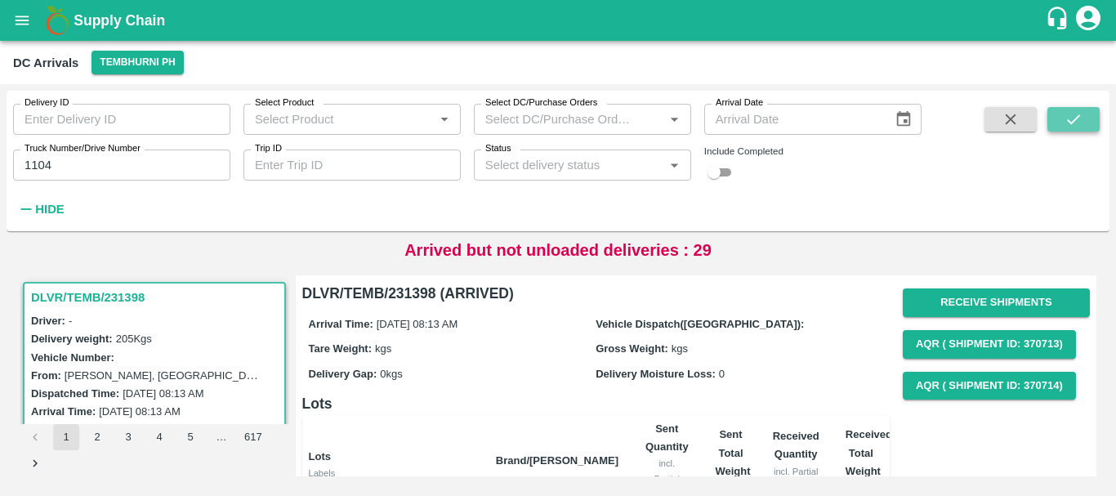
click at [1074, 121] on icon "submit" at bounding box center [1073, 119] width 13 height 10
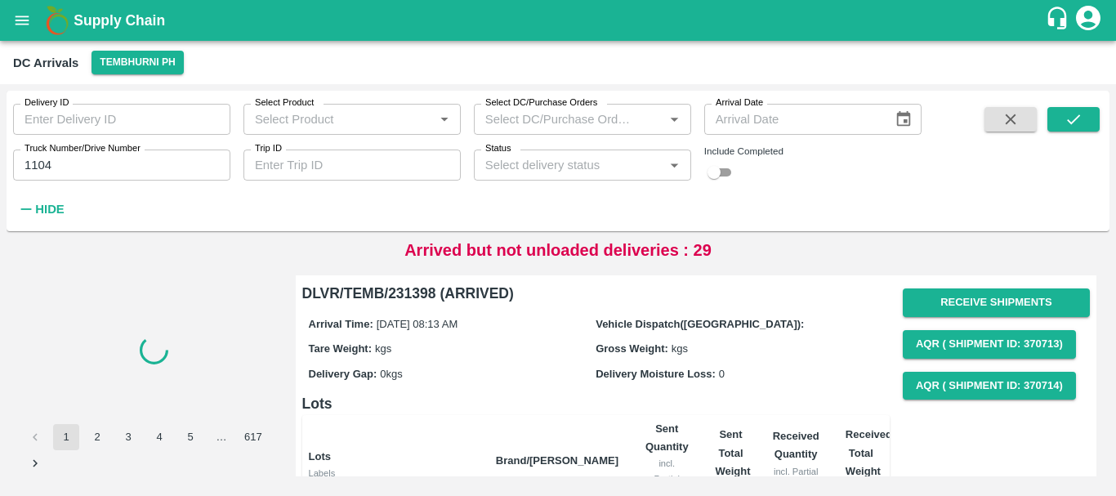
scroll to position [203, 0]
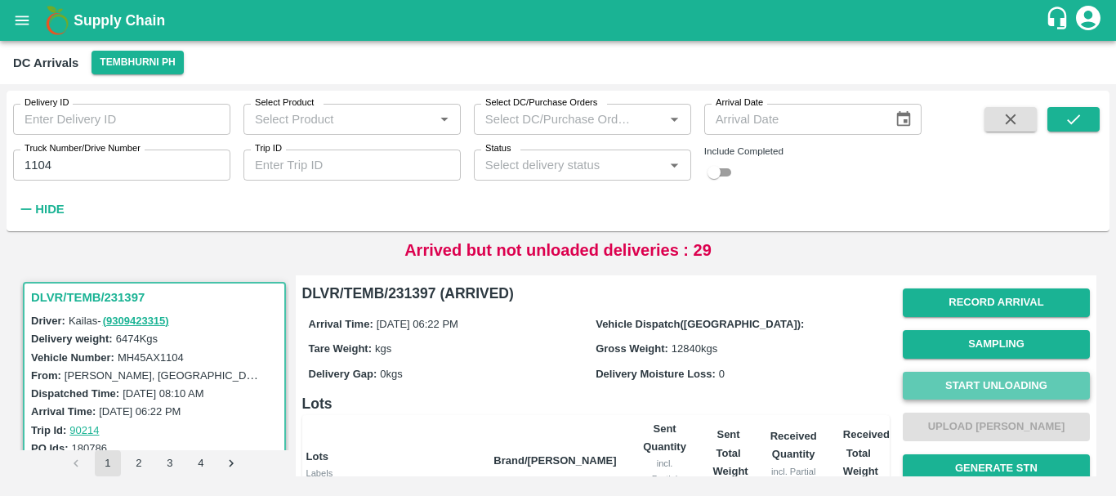
click at [967, 393] on button "Start Unloading" at bounding box center [996, 386] width 187 height 29
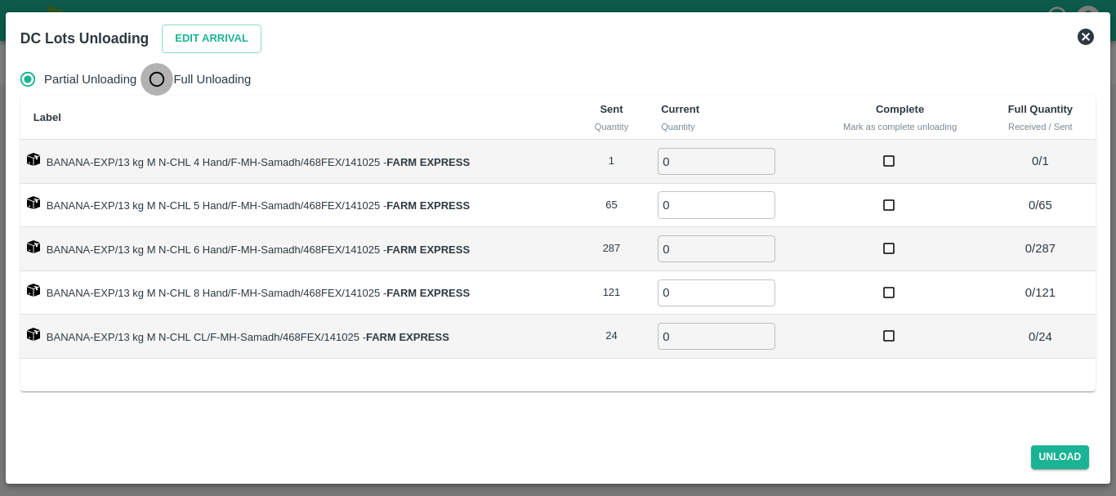
click at [163, 80] on input "Full Unloading" at bounding box center [157, 79] width 33 height 33
radio input "true"
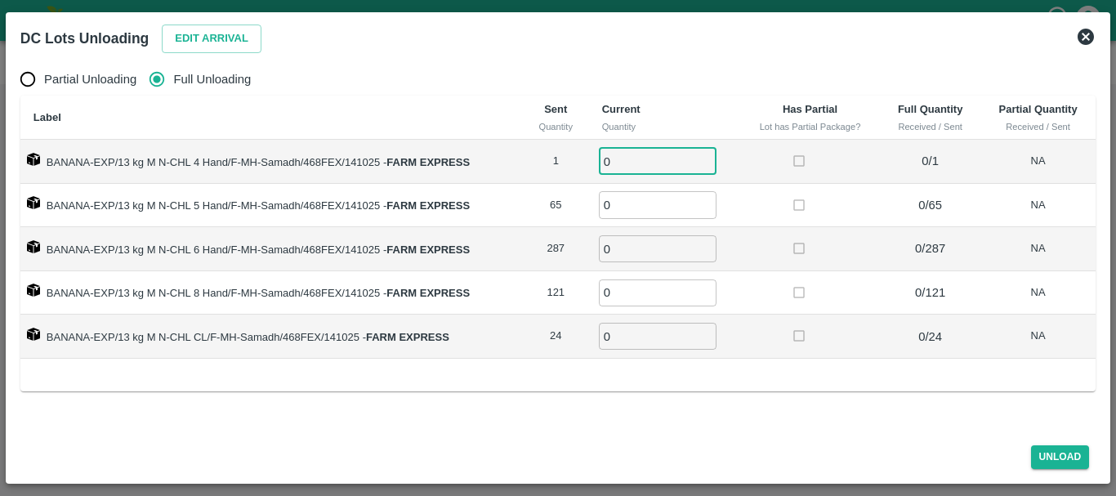
click at [623, 152] on input "0" at bounding box center [658, 161] width 118 height 27
type input "01"
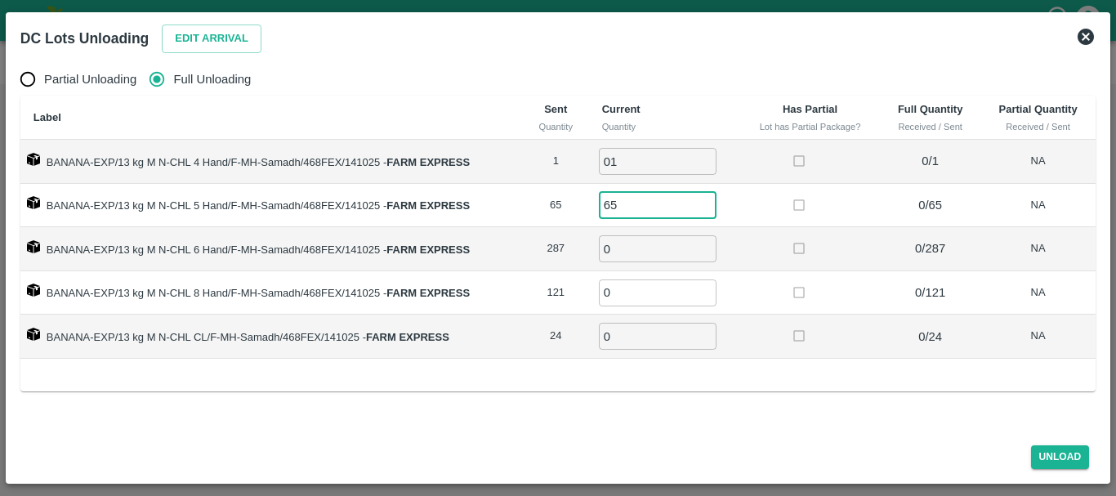
type input "65"
type input "287"
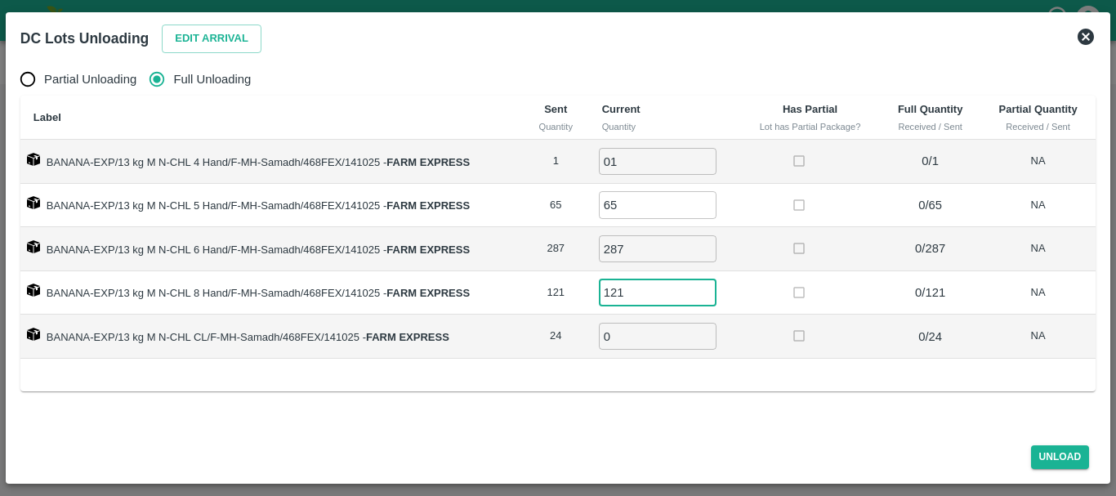
type input "121"
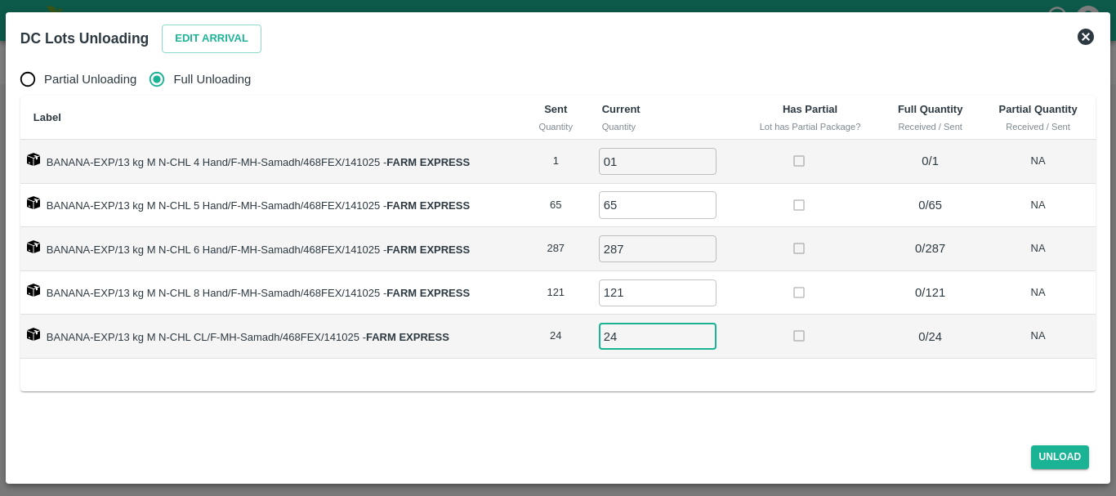
type input "24"
click at [958, 403] on div "Partial Unloading Full Unloading Label Sent Quantity Current Quantity Has Parti…" at bounding box center [558, 244] width 1088 height 376
click at [1076, 459] on button "Unload" at bounding box center [1060, 457] width 59 height 24
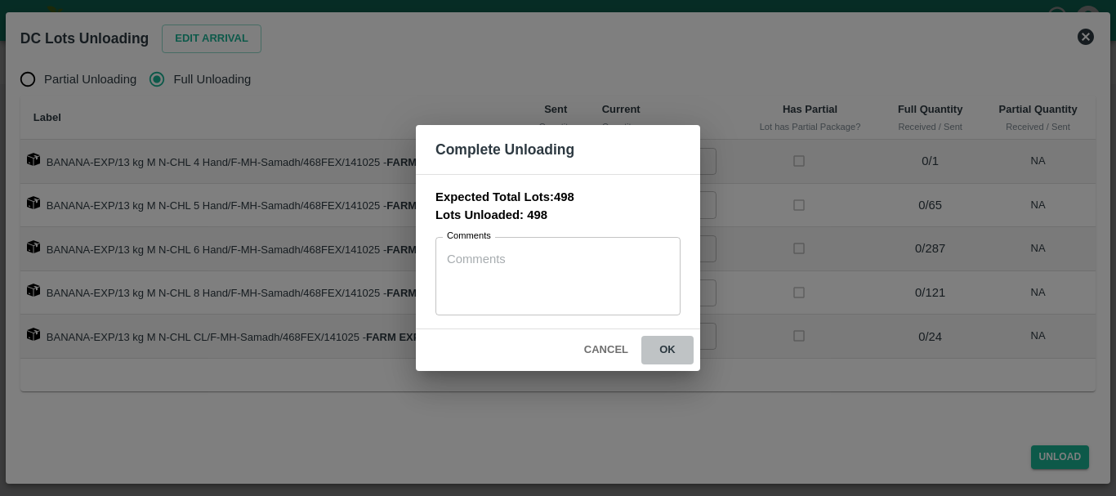
click at [661, 346] on button "ok" at bounding box center [667, 350] width 52 height 29
click at [661, 346] on icon at bounding box center [668, 351] width 28 height 28
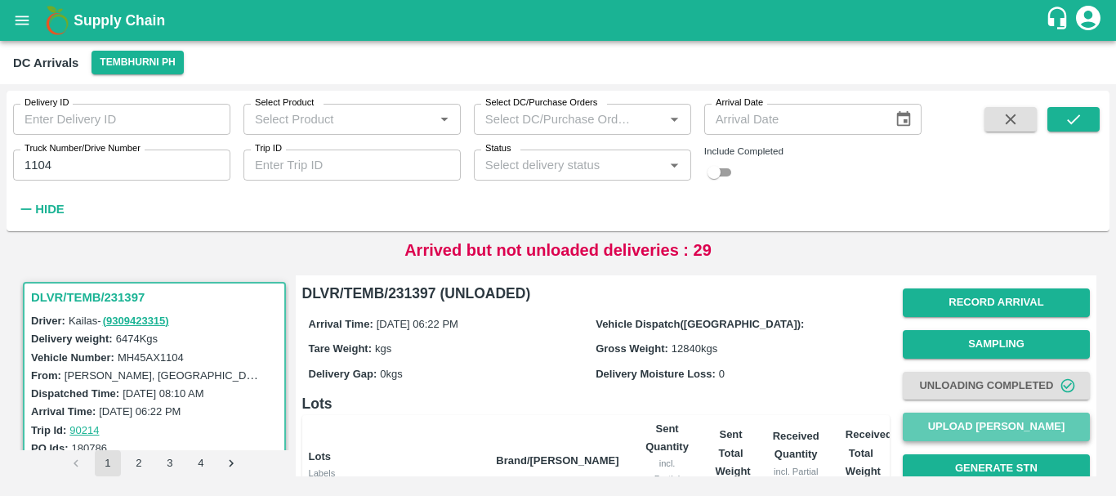
click at [988, 426] on button "Upload [PERSON_NAME]" at bounding box center [996, 427] width 187 height 29
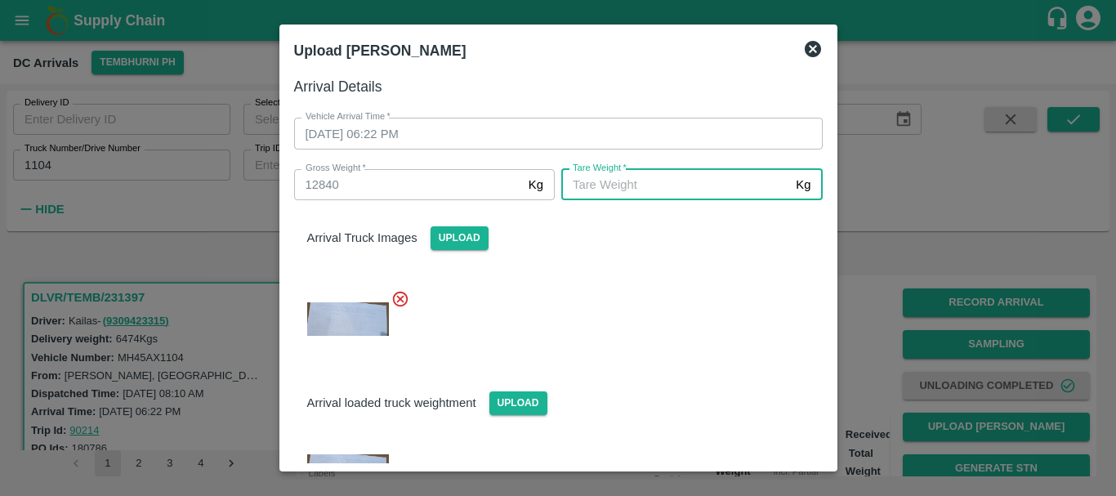
click at [591, 176] on input "[PERSON_NAME]   *" at bounding box center [675, 184] width 228 height 31
type input "5910"
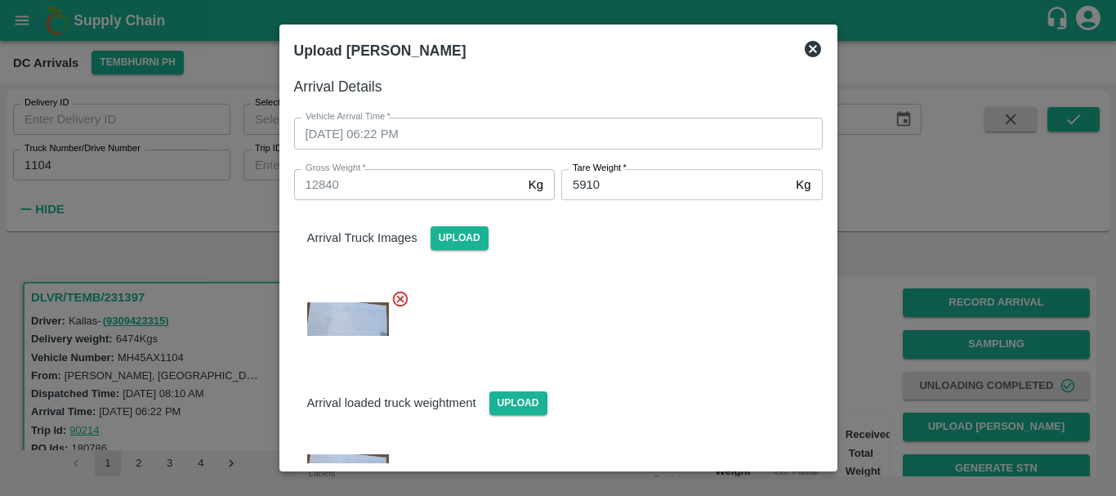
click at [591, 283] on div at bounding box center [552, 313] width 542 height 75
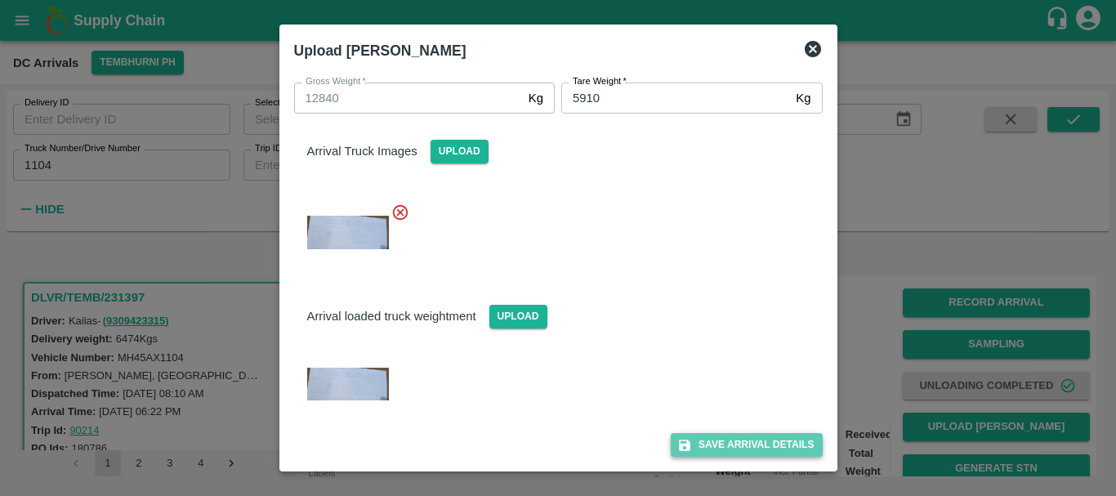
click at [717, 446] on button "Save Arrival Details" at bounding box center [746, 445] width 151 height 24
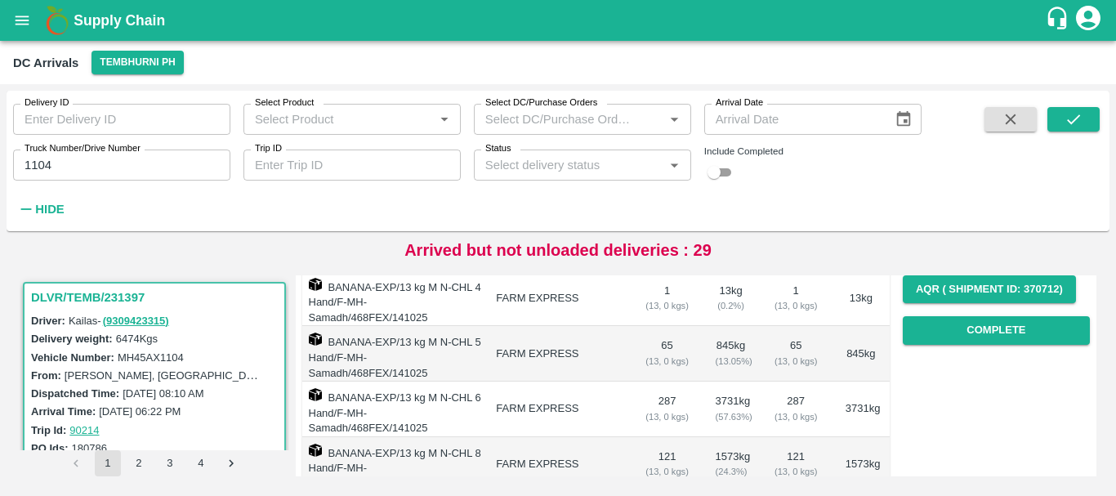
scroll to position [260, 0]
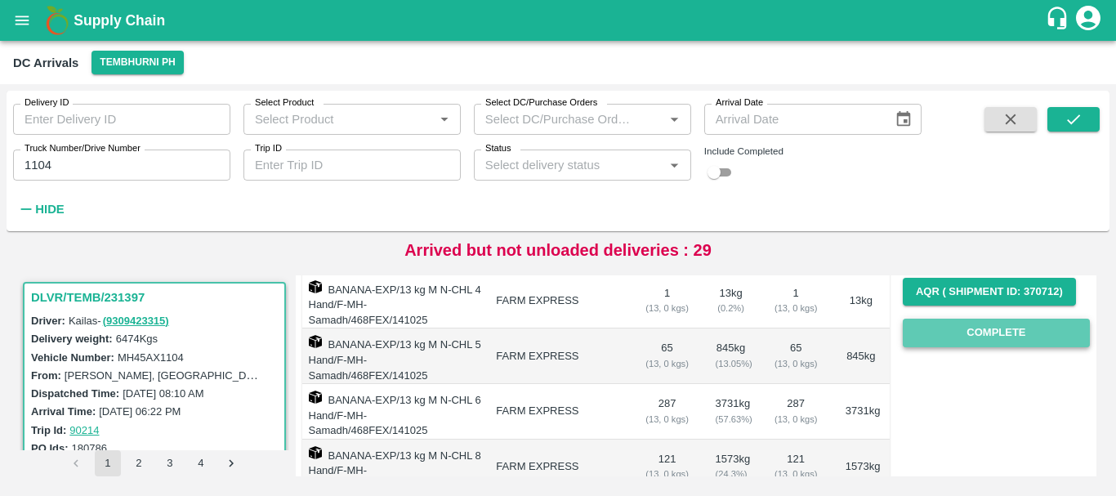
click at [952, 333] on button "Complete" at bounding box center [996, 333] width 187 height 29
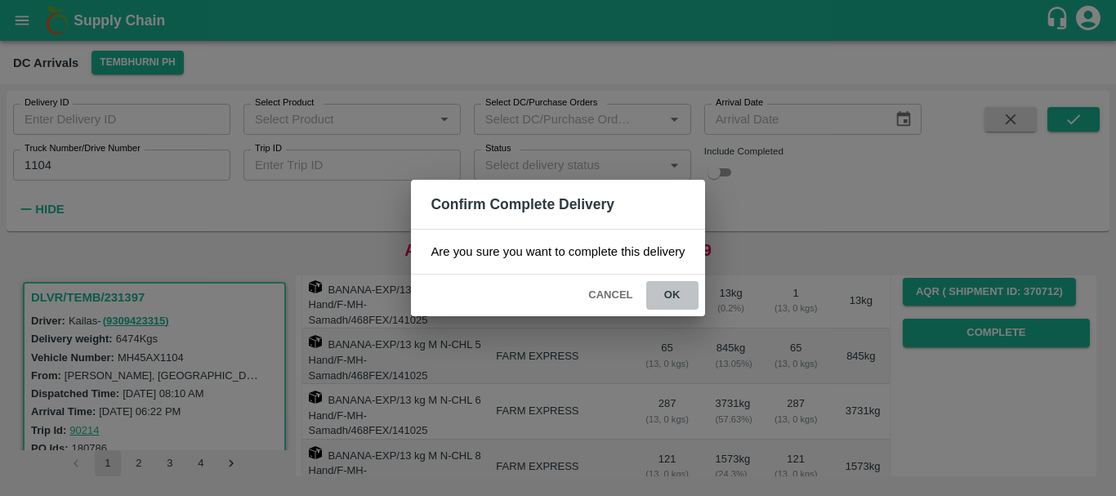
click at [669, 306] on button "ok" at bounding box center [672, 295] width 52 height 29
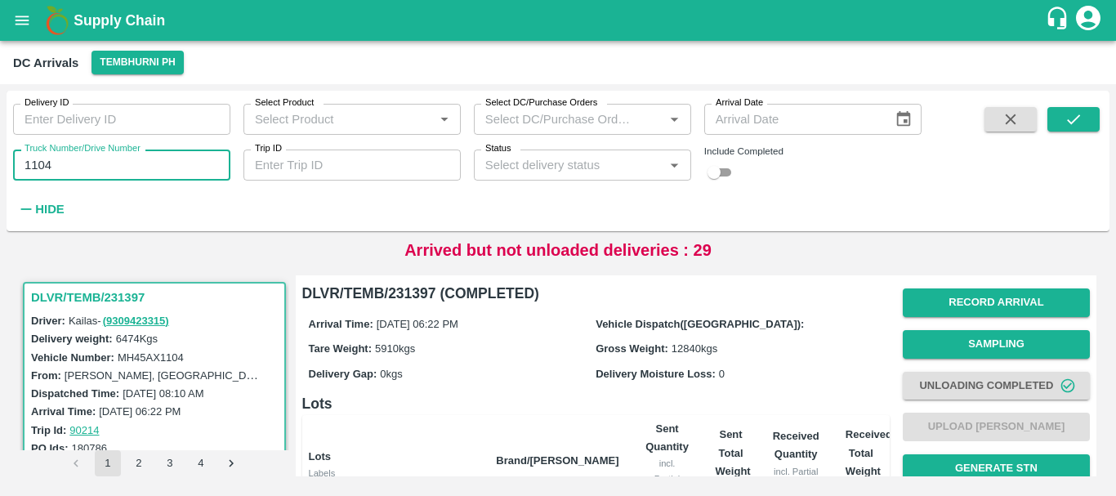
click at [195, 167] on input "1104" at bounding box center [121, 165] width 217 height 31
type input "1"
type input "5522"
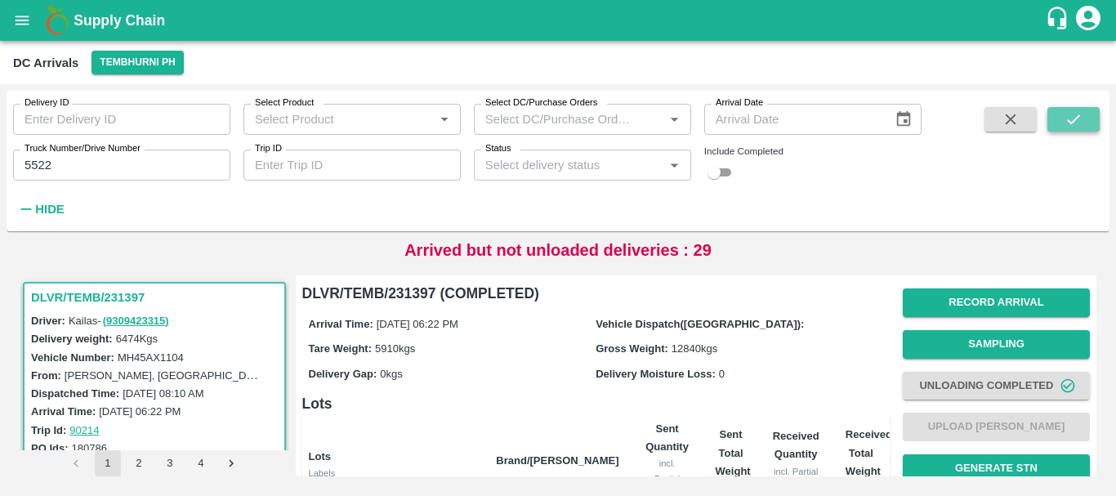
click at [1080, 117] on icon "submit" at bounding box center [1074, 119] width 18 height 18
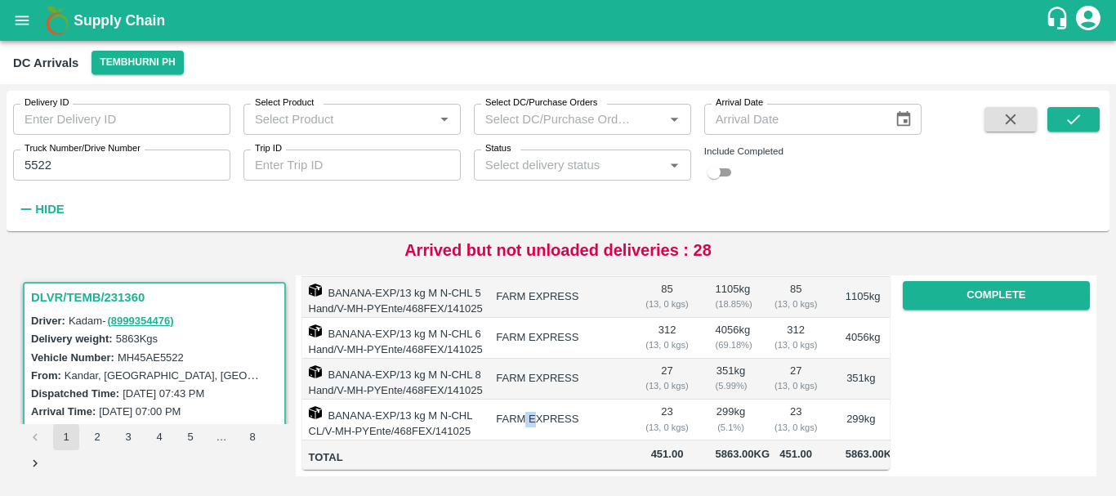
drag, startPoint x: 547, startPoint y: 387, endPoint x: 657, endPoint y: 382, distance: 109.6
click at [657, 399] on tr "BANANA-EXP/13 kg M N-CHL CL/V-MH-PYEnte/468FEX/141025 FARM EXPRESS 23 ( 13, 0 k…" at bounding box center [595, 419] width 587 height 41
click at [680, 399] on td "23 ( 13, 0 kgs)" at bounding box center [667, 419] width 70 height 41
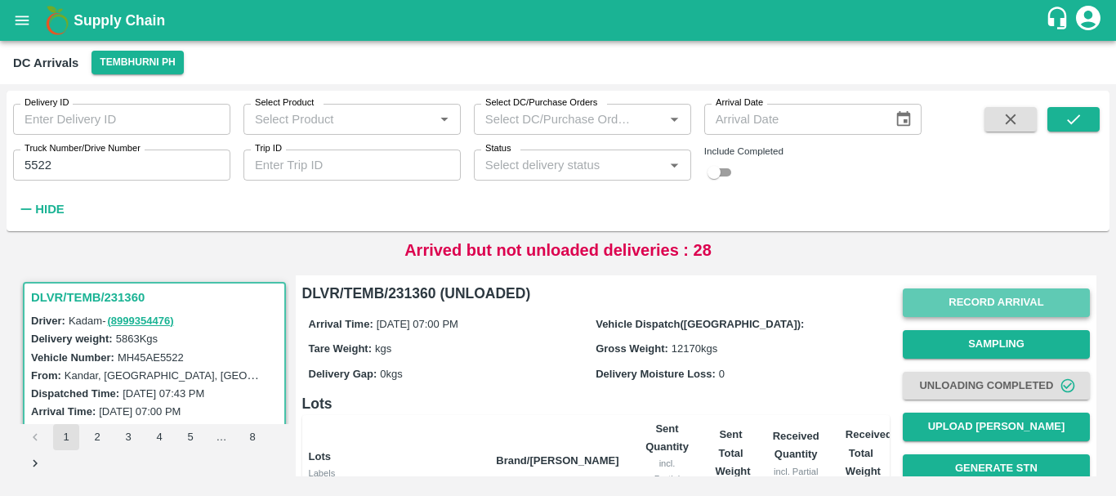
click at [937, 309] on button "Record Arrival" at bounding box center [996, 302] width 187 height 29
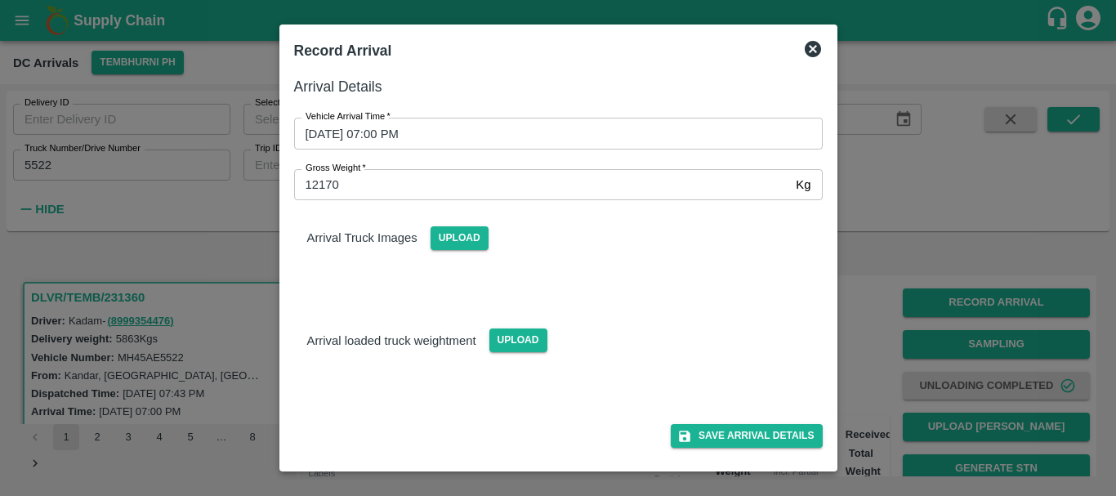
scroll to position [136, 0]
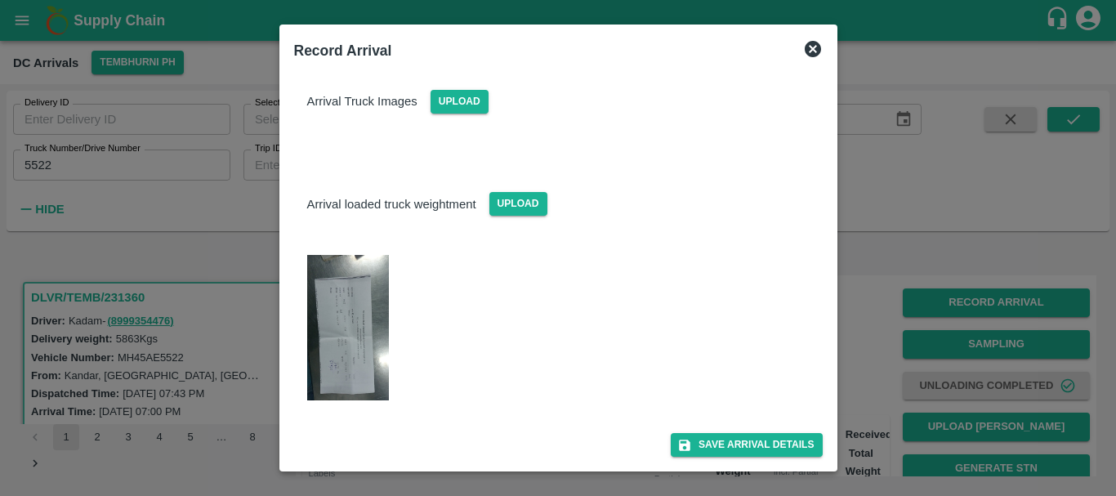
click at [881, 299] on div at bounding box center [558, 248] width 1116 height 496
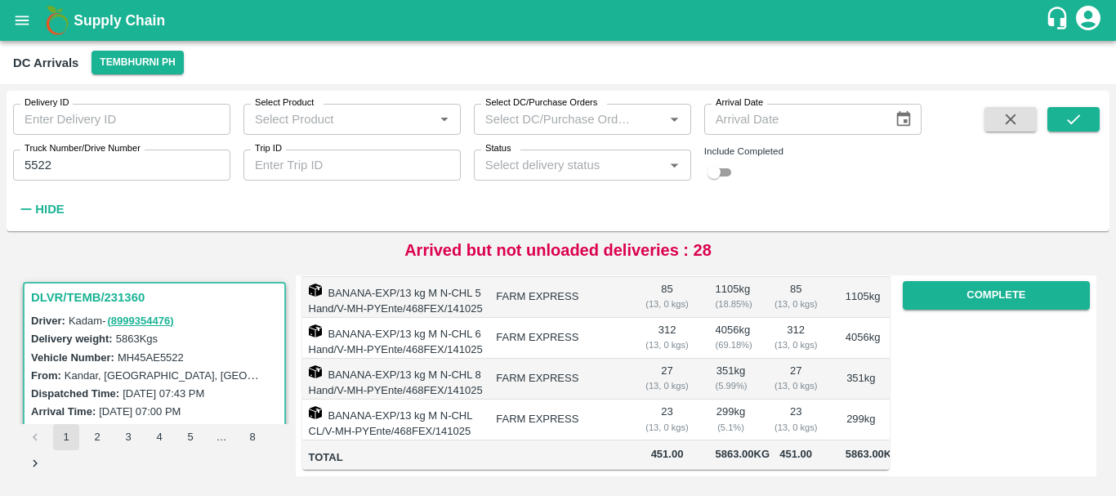
scroll to position [0, 0]
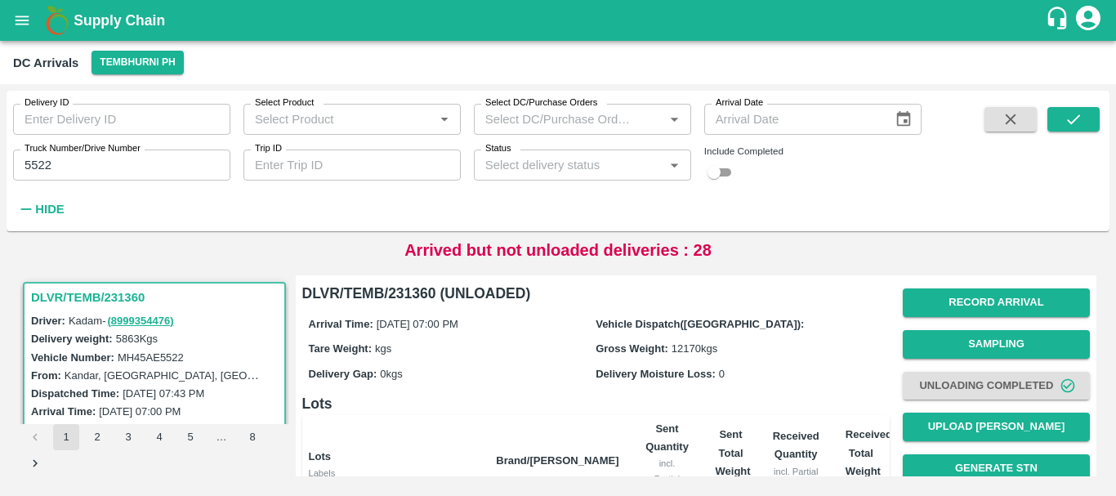
click at [828, 368] on div "Delivery Moisture Loss: 0" at bounding box center [740, 373] width 288 height 18
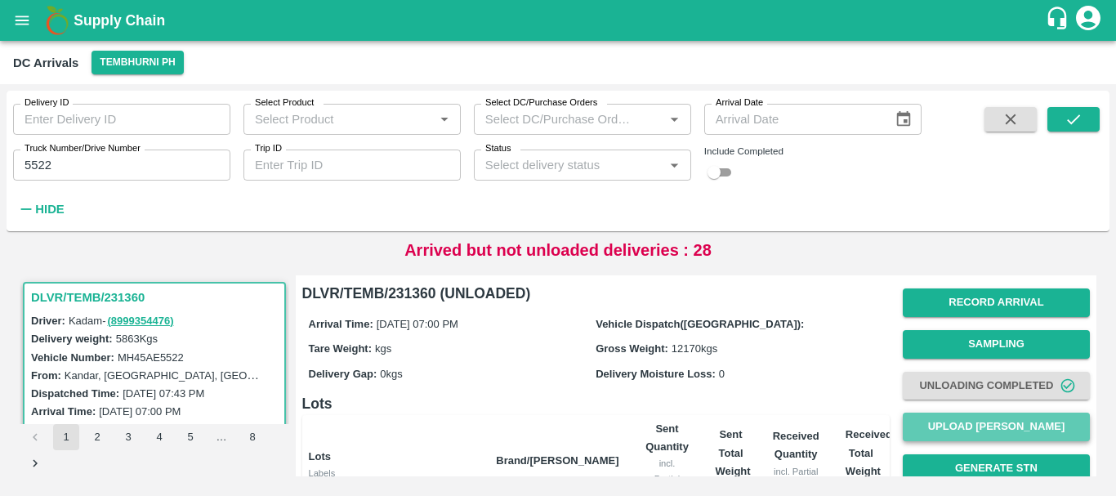
click at [950, 422] on button "Upload [PERSON_NAME]" at bounding box center [996, 427] width 187 height 29
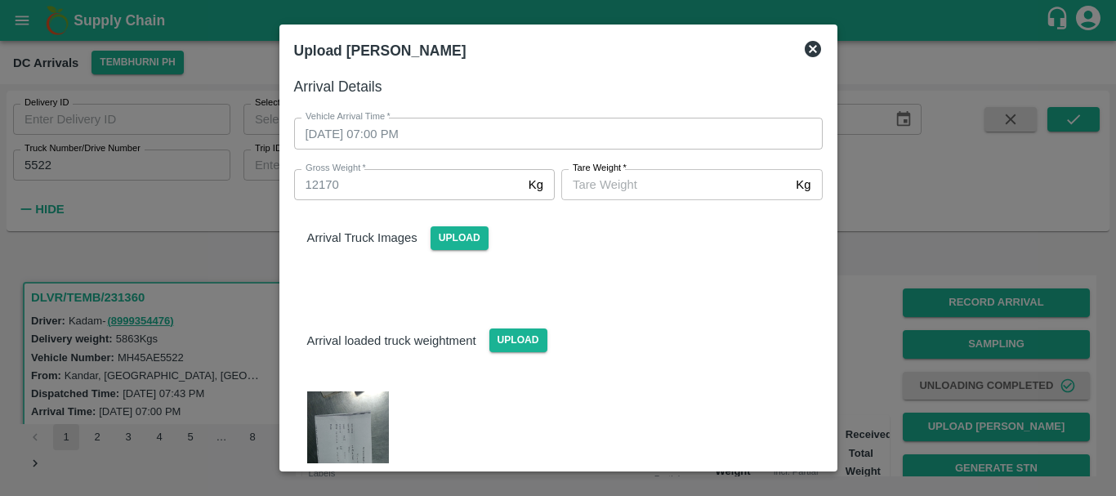
scroll to position [136, 0]
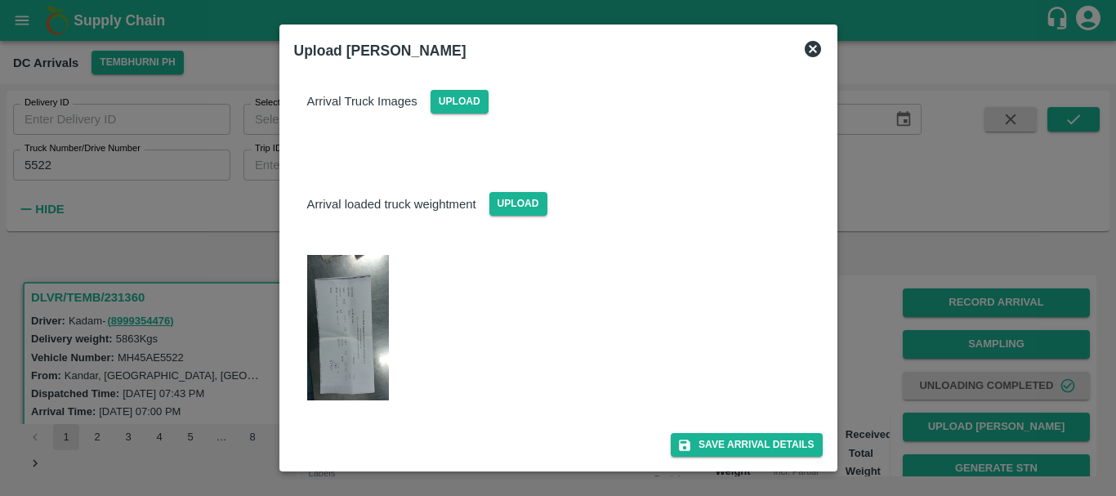
click at [334, 315] on img at bounding box center [348, 327] width 82 height 145
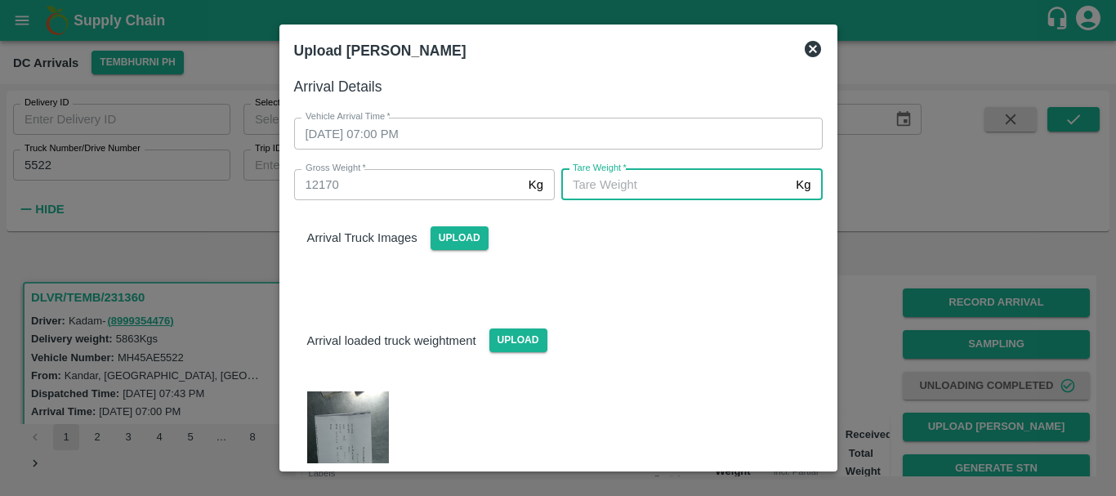
click at [587, 196] on input "[PERSON_NAME]   *" at bounding box center [675, 184] width 228 height 31
type input "5900"
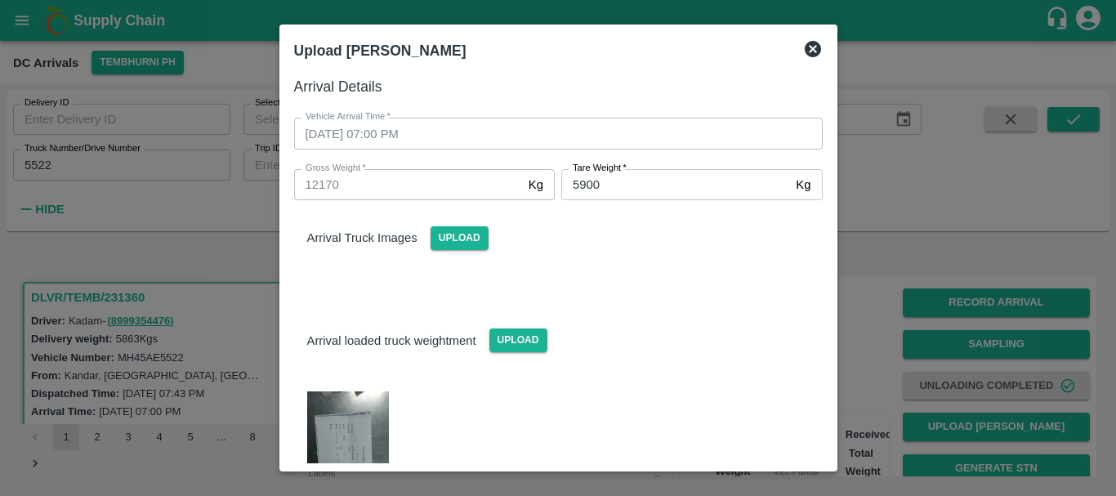
click at [614, 243] on div "Arrival Truck Images Upload" at bounding box center [558, 225] width 555 height 50
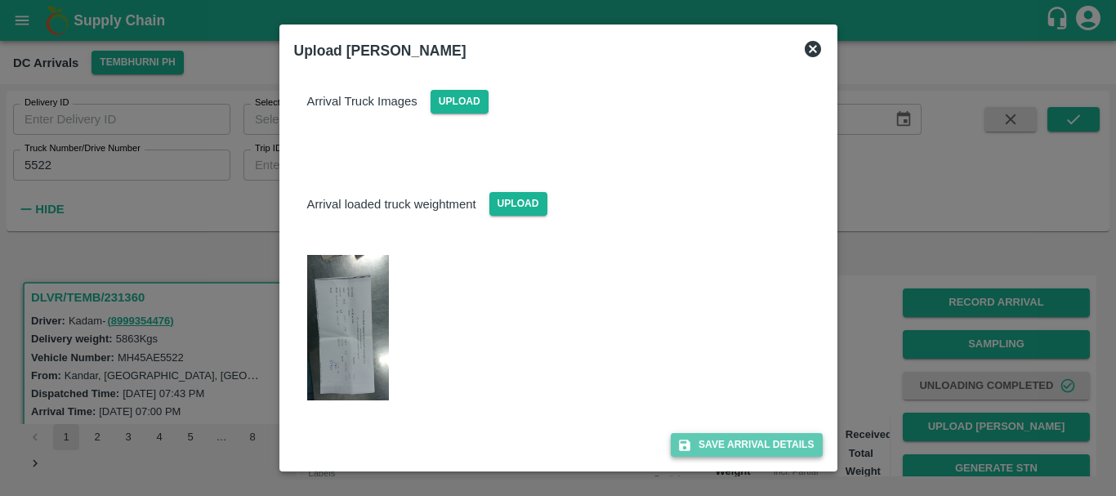
click at [723, 442] on button "Save Arrival Details" at bounding box center [746, 445] width 151 height 24
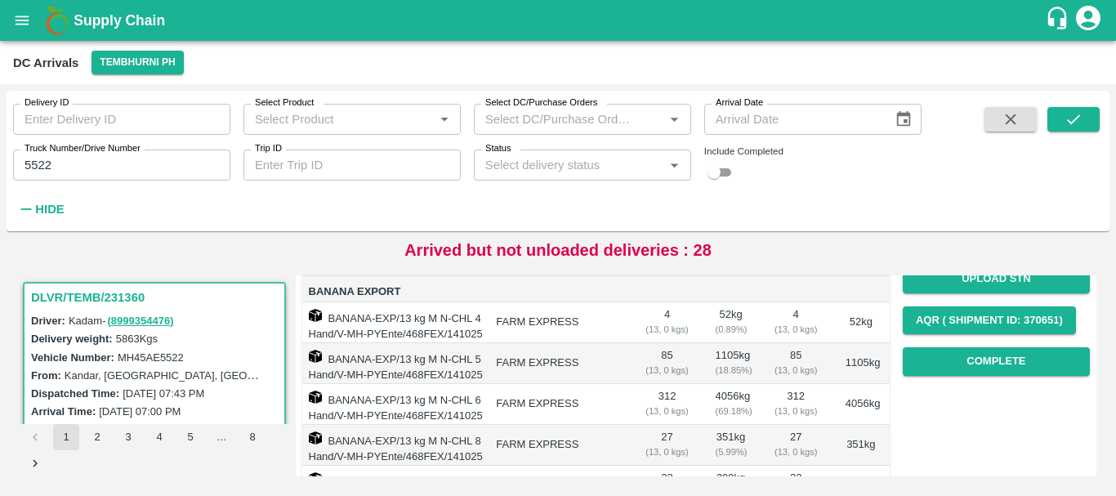
scroll to position [227, 0]
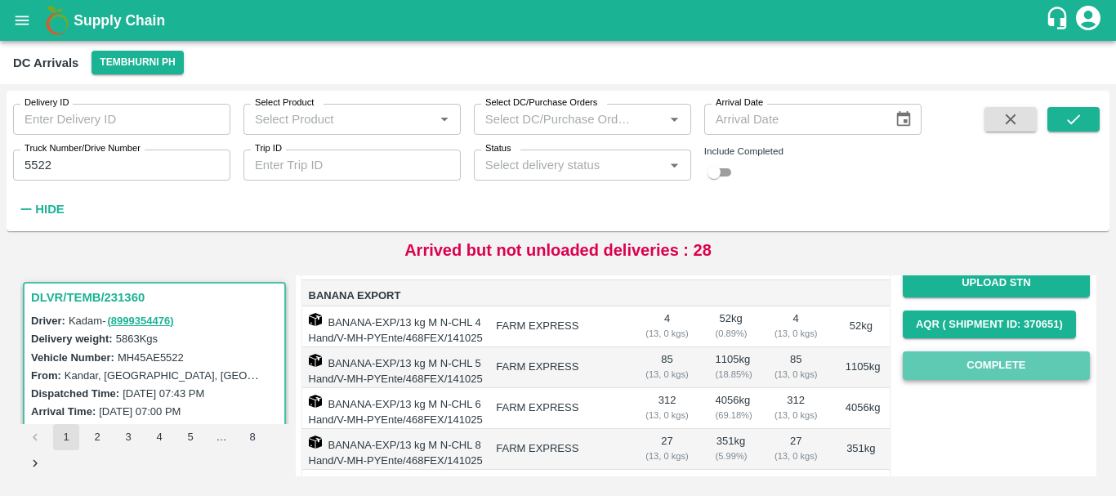
click at [943, 359] on button "Complete" at bounding box center [996, 365] width 187 height 29
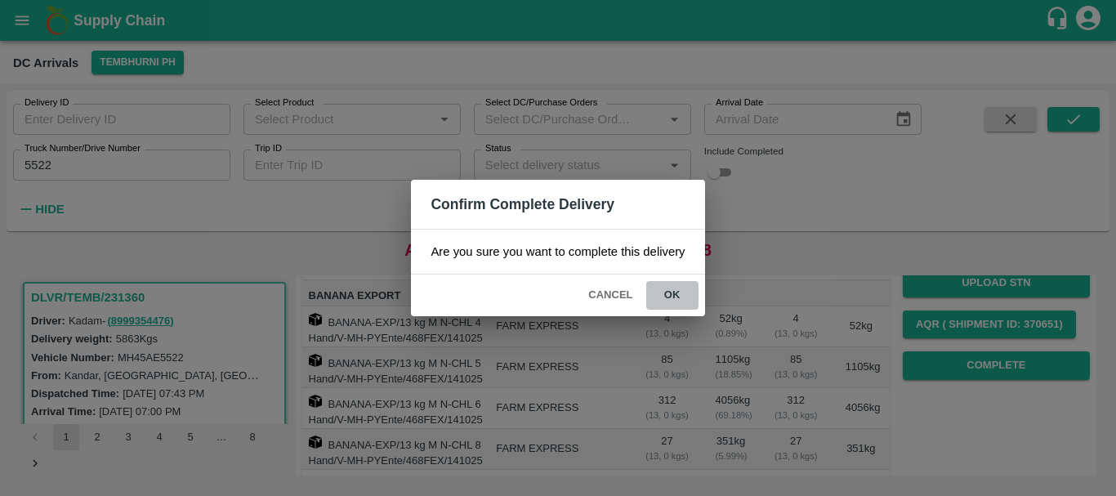
click at [687, 298] on button "ok" at bounding box center [672, 295] width 52 height 29
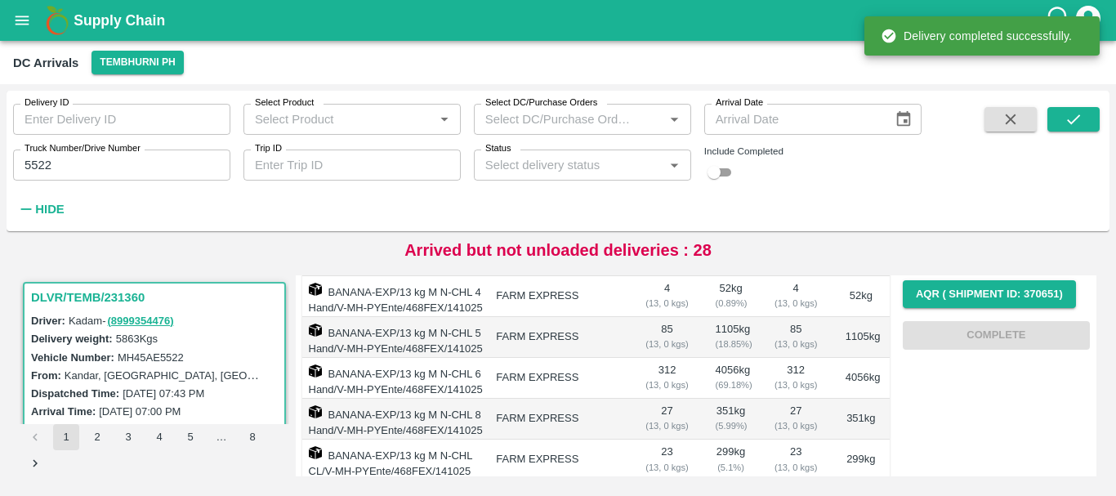
scroll to position [0, 0]
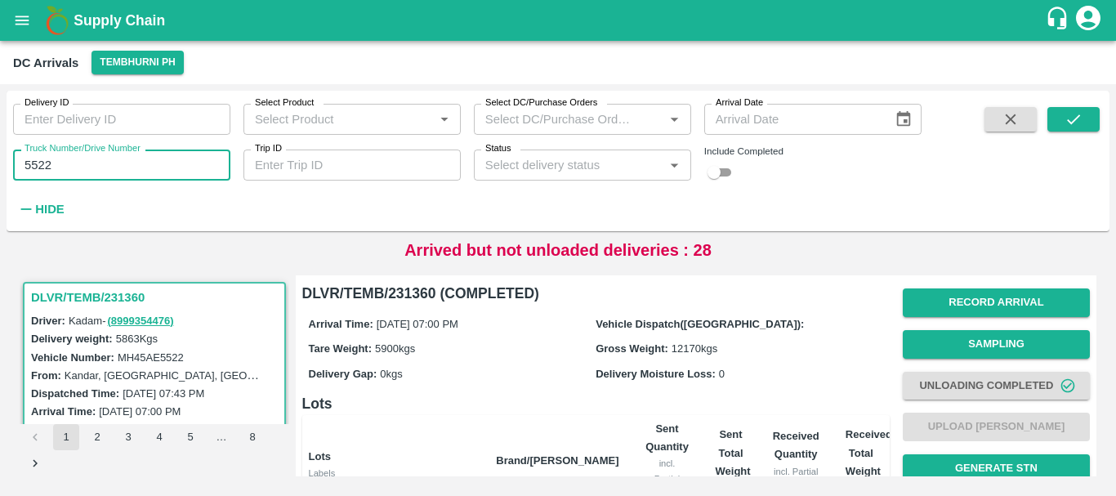
click at [125, 165] on input "5522" at bounding box center [121, 165] width 217 height 31
type input "5"
type input "2564"
click at [1060, 118] on button "submit" at bounding box center [1073, 119] width 52 height 25
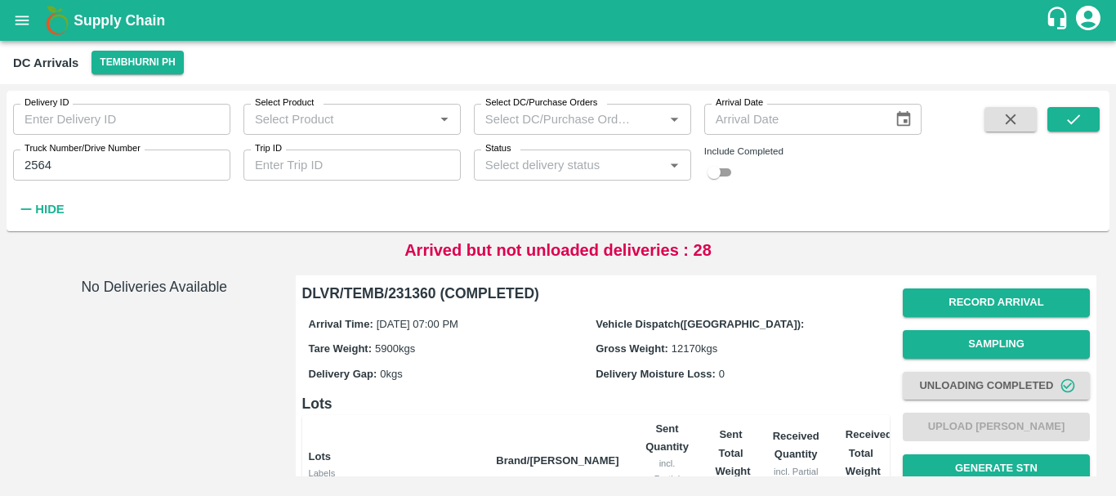
scroll to position [371, 0]
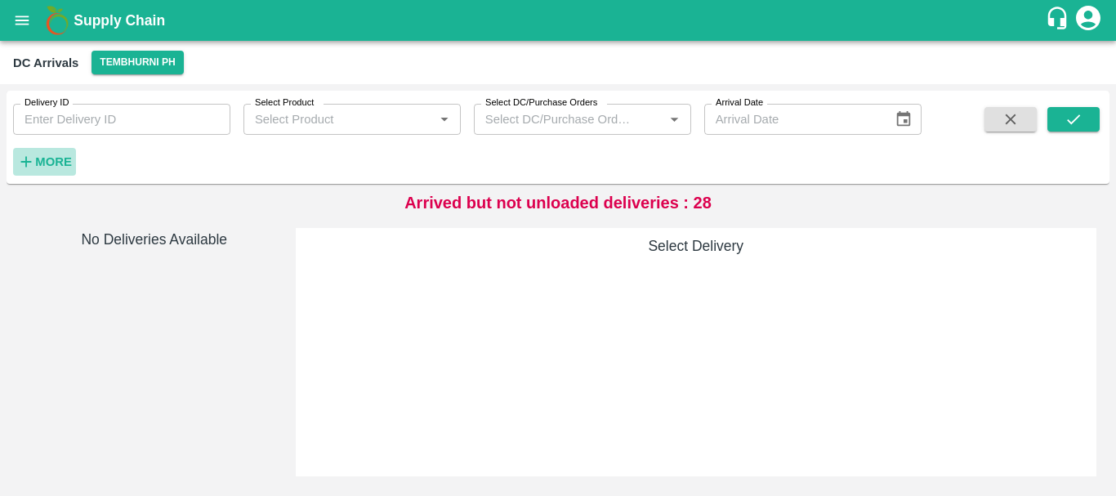
click at [51, 155] on strong "More" at bounding box center [53, 161] width 37 height 13
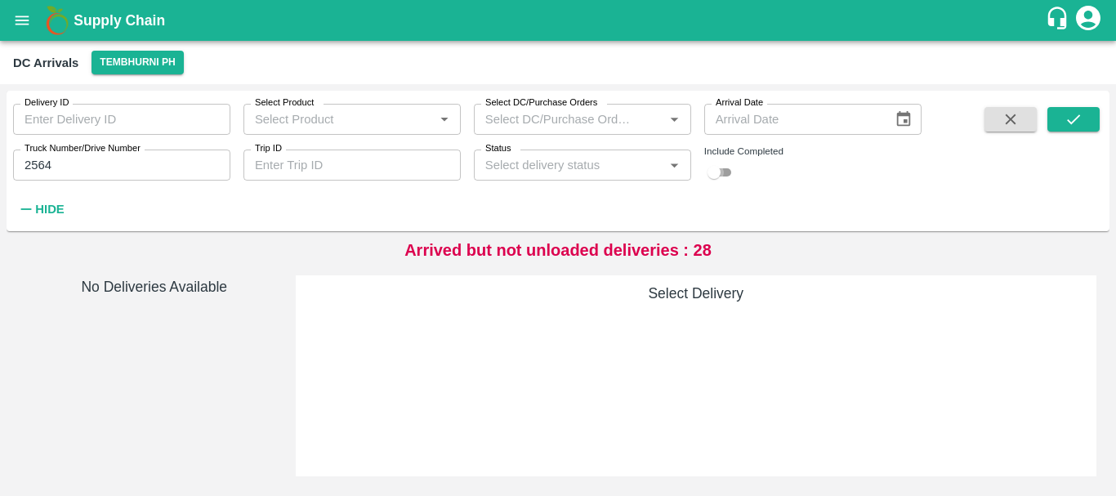
click at [728, 167] on input "checkbox" at bounding box center [714, 173] width 59 height 20
checkbox input "true"
click at [1074, 118] on icon "submit" at bounding box center [1074, 119] width 18 height 18
click at [670, 167] on icon "Open" at bounding box center [674, 165] width 18 height 18
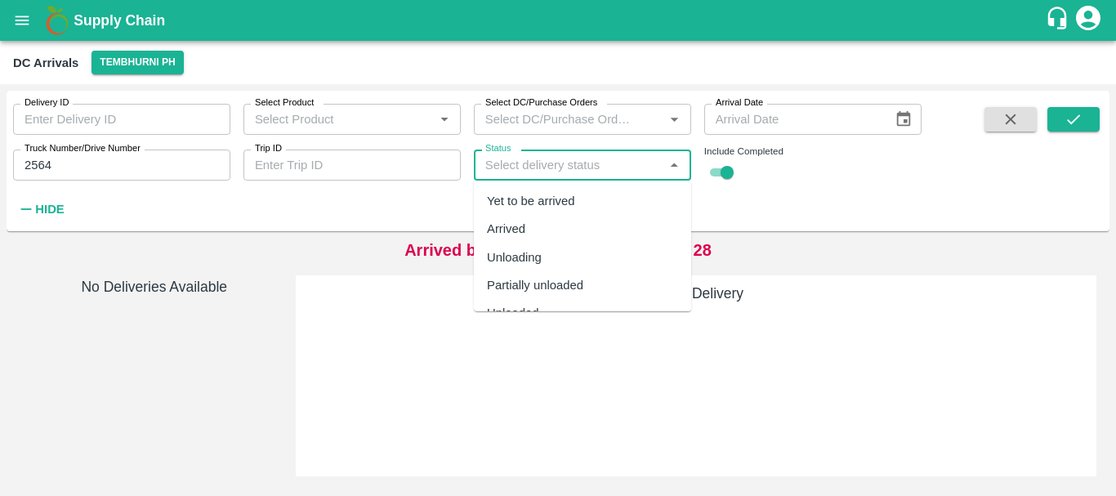
click at [533, 202] on div "Yet to be arrived" at bounding box center [531, 201] width 88 height 18
type input "Yet to be arrived"
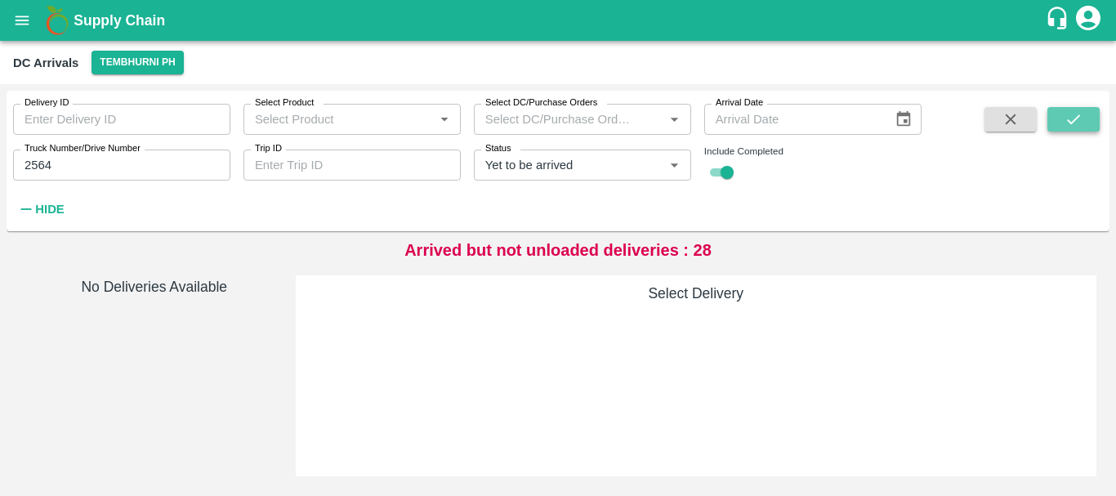
click at [1082, 115] on icon "submit" at bounding box center [1074, 119] width 18 height 18
click at [659, 167] on icon "Clear" at bounding box center [655, 166] width 16 height 16
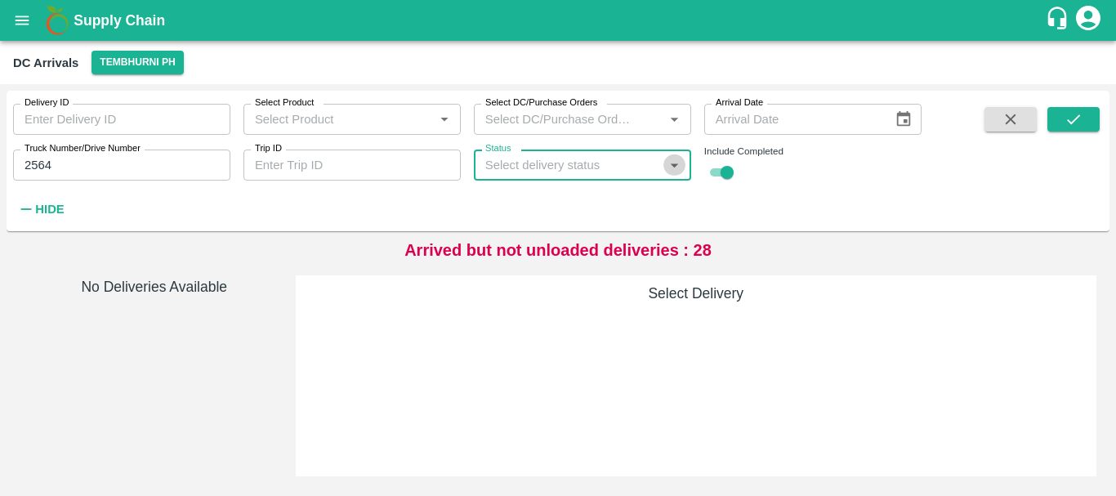
click at [668, 167] on icon "Open" at bounding box center [674, 165] width 18 height 18
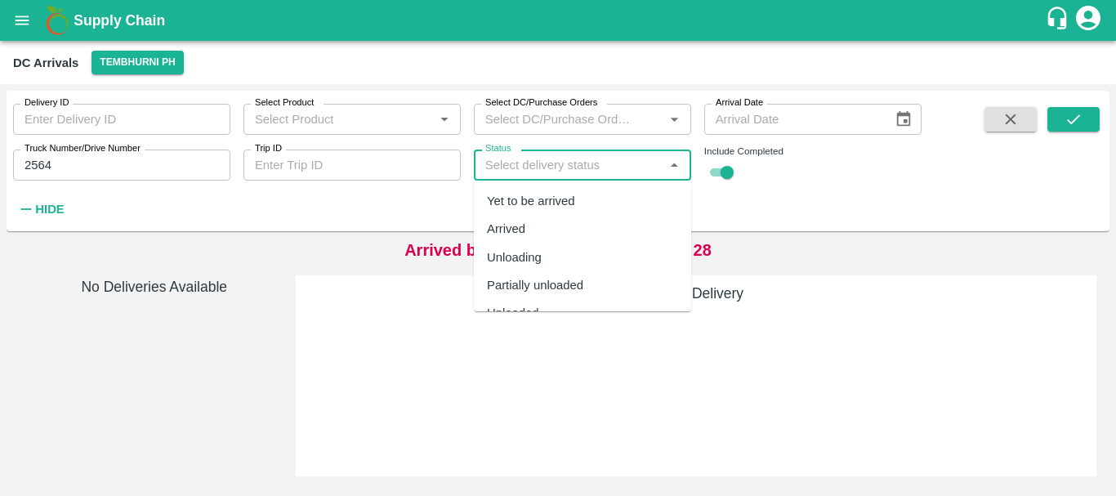
scroll to position [51, 0]
click at [523, 267] on div "Unloaded" at bounding box center [513, 262] width 52 height 18
type input "Unloaded"
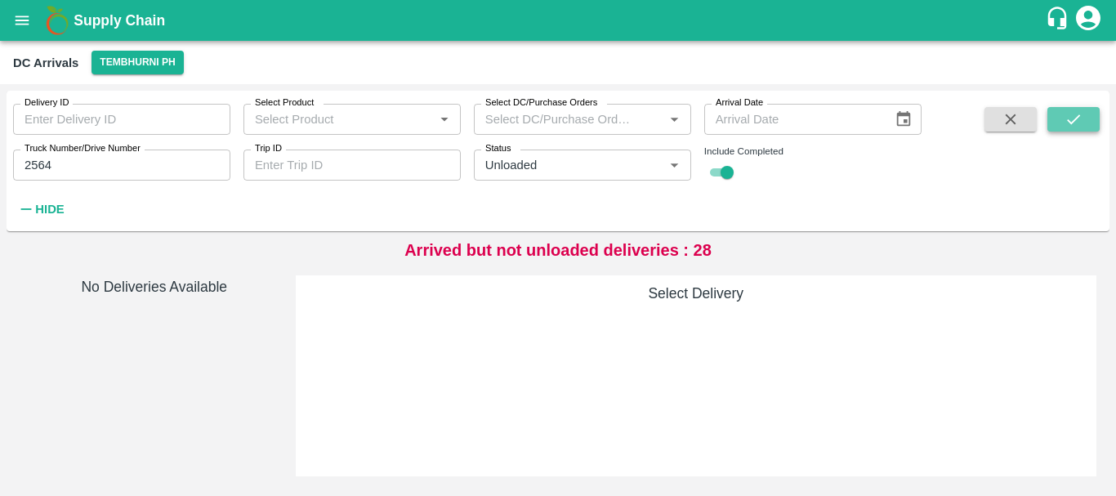
click at [1073, 111] on icon "submit" at bounding box center [1074, 119] width 18 height 18
click at [653, 170] on icon "Clear" at bounding box center [655, 166] width 16 height 16
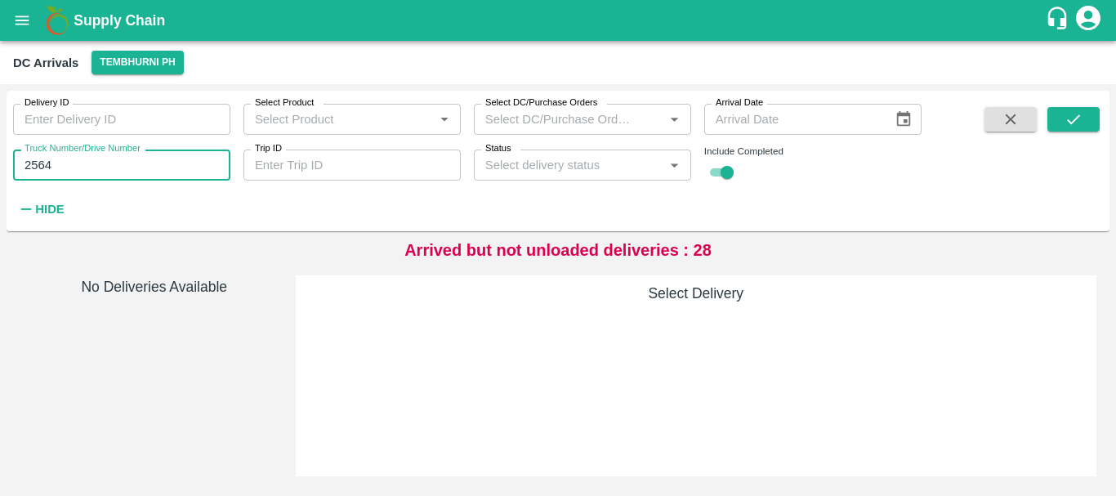
click at [91, 156] on input "2564" at bounding box center [121, 165] width 217 height 31
type input "2"
type input "3637"
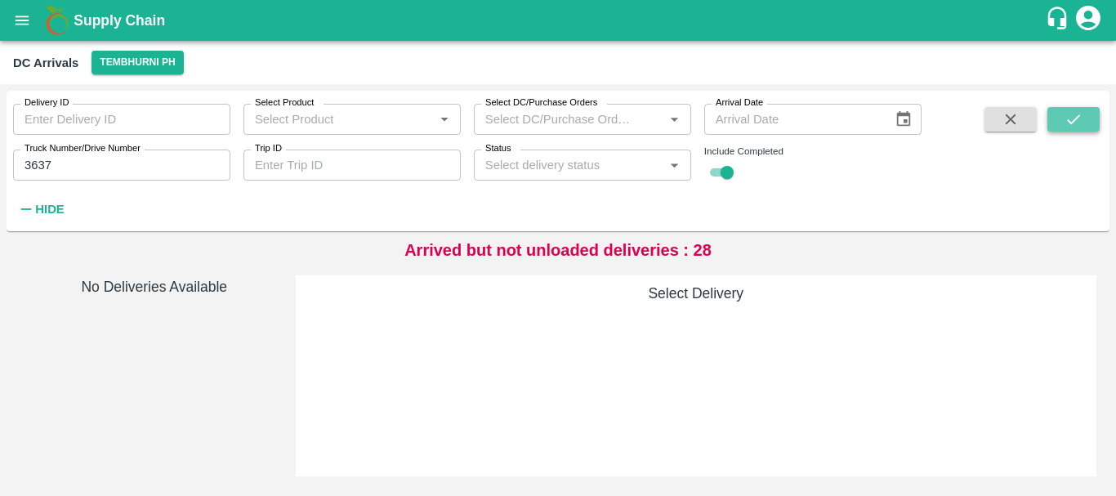
click at [1082, 126] on icon "submit" at bounding box center [1074, 119] width 18 height 18
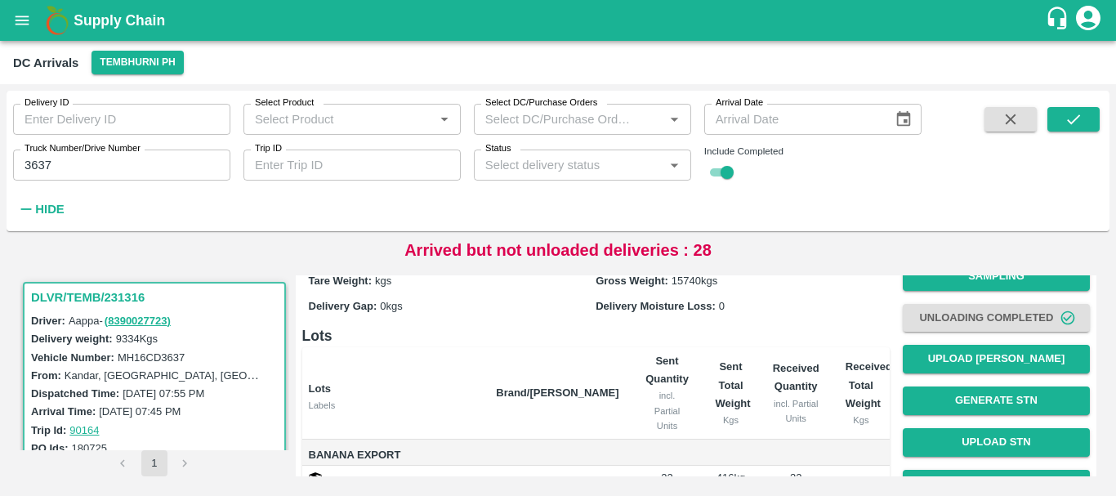
scroll to position [69, 0]
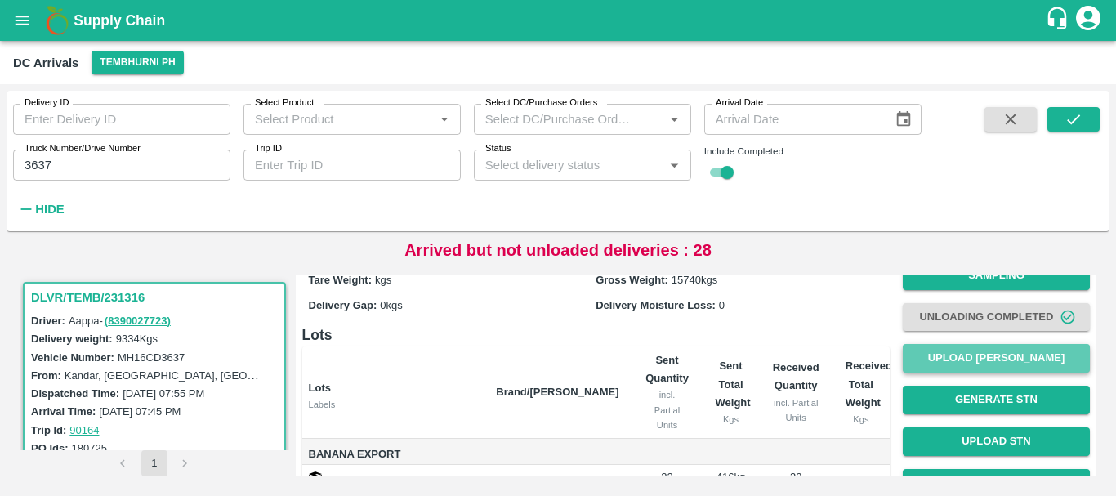
click at [943, 364] on button "Upload [PERSON_NAME]" at bounding box center [996, 358] width 187 height 29
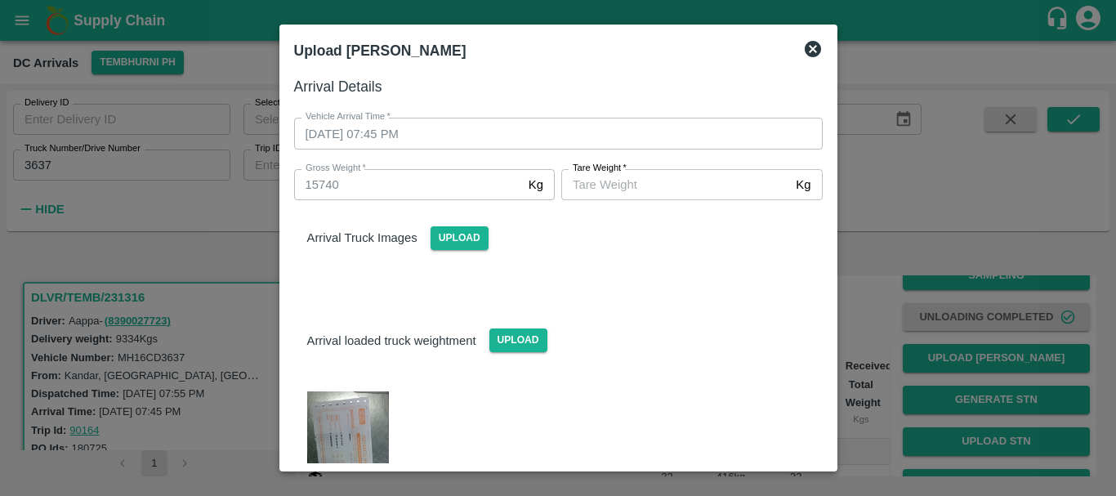
scroll to position [136, 0]
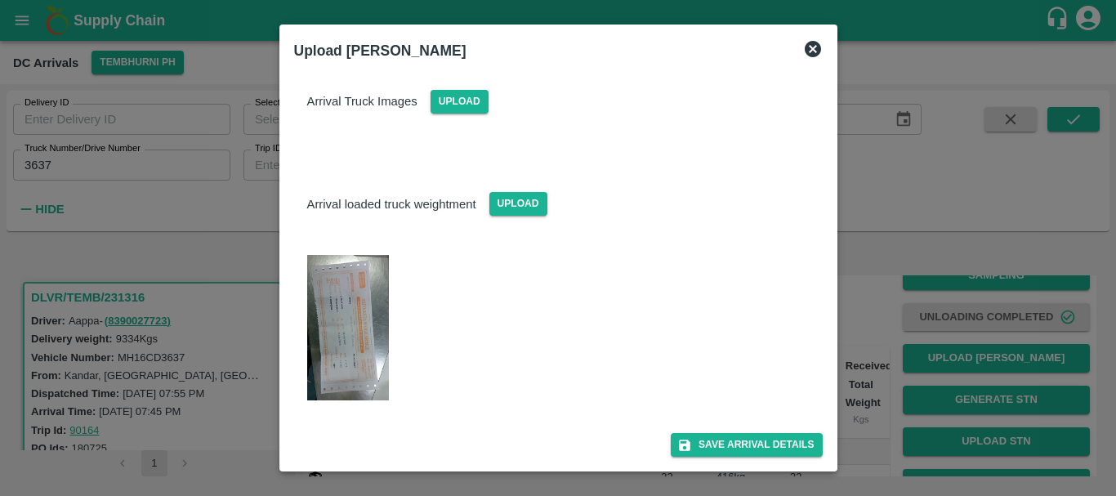
click at [343, 348] on img at bounding box center [348, 327] width 82 height 145
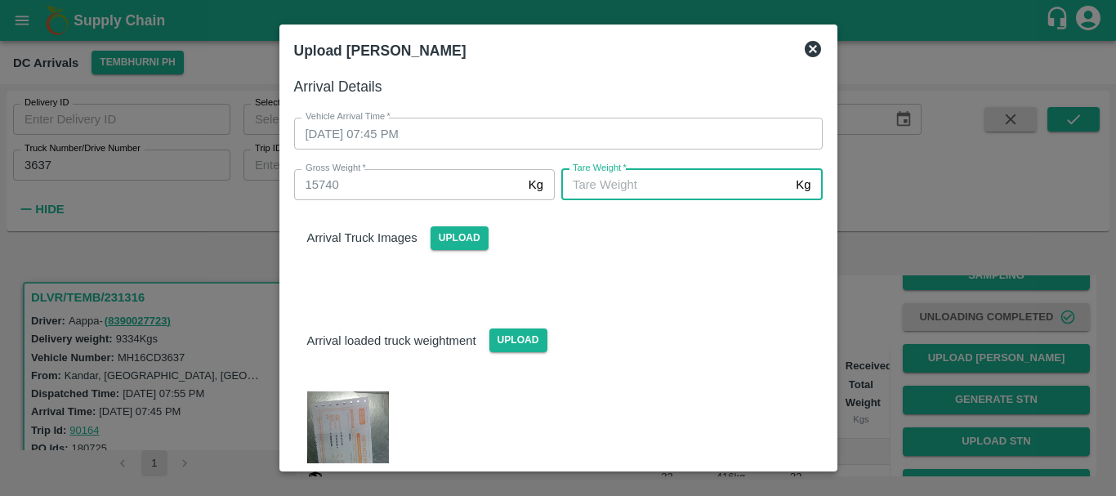
click at [589, 185] on input "[PERSON_NAME]   *" at bounding box center [675, 184] width 228 height 31
type input "5660"
click at [640, 368] on div at bounding box center [552, 459] width 542 height 188
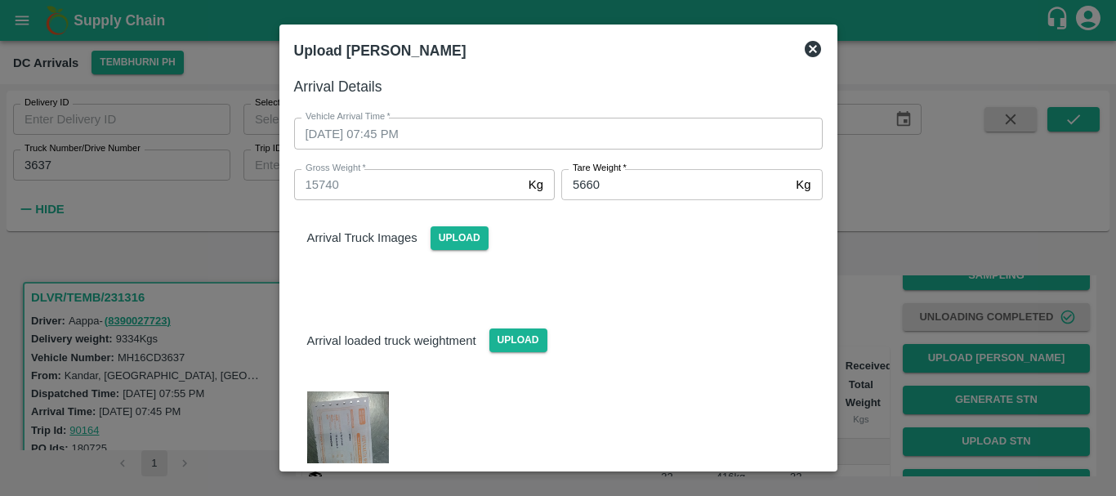
scroll to position [136, 0]
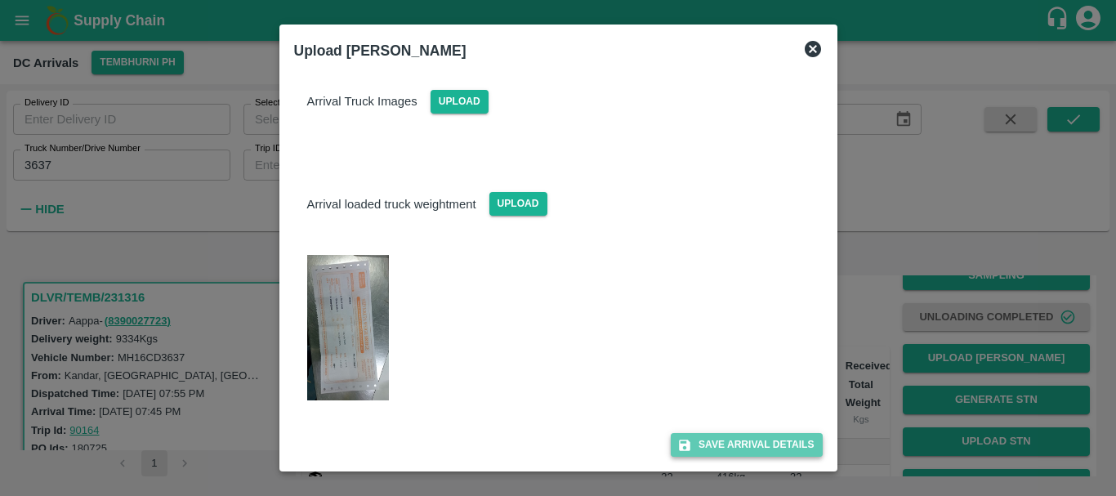
click at [690, 440] on button "Save Arrival Details" at bounding box center [746, 445] width 151 height 24
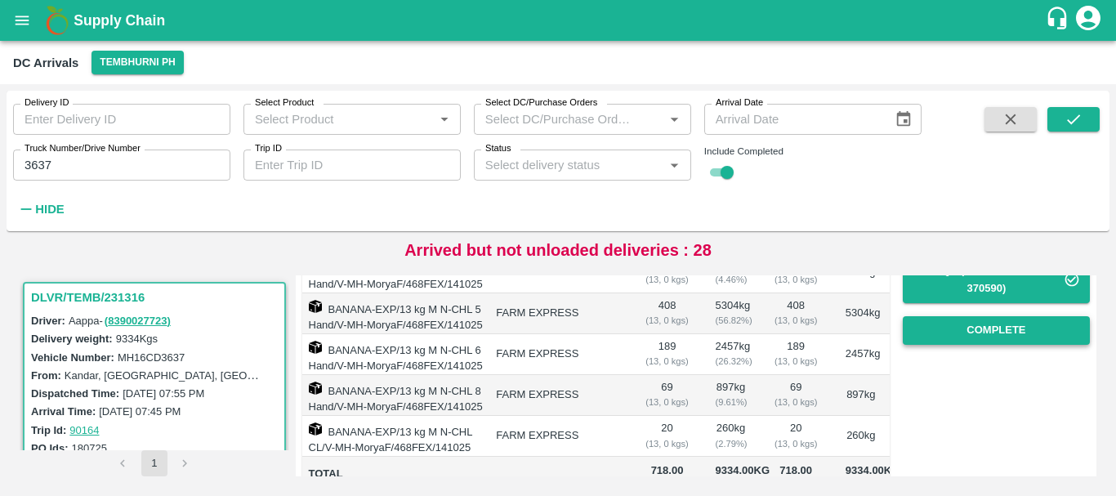
scroll to position [280, 0]
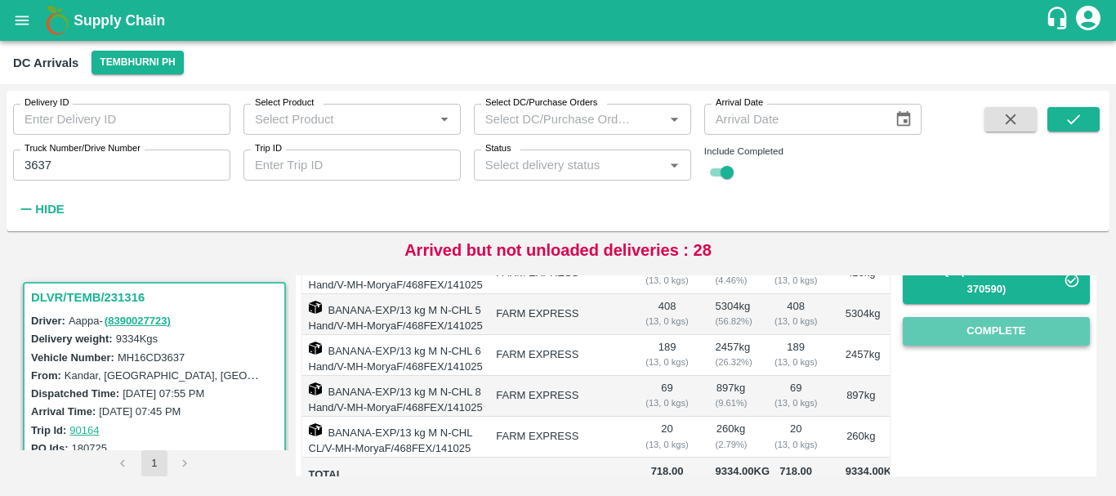
click at [964, 330] on button "Complete" at bounding box center [996, 331] width 187 height 29
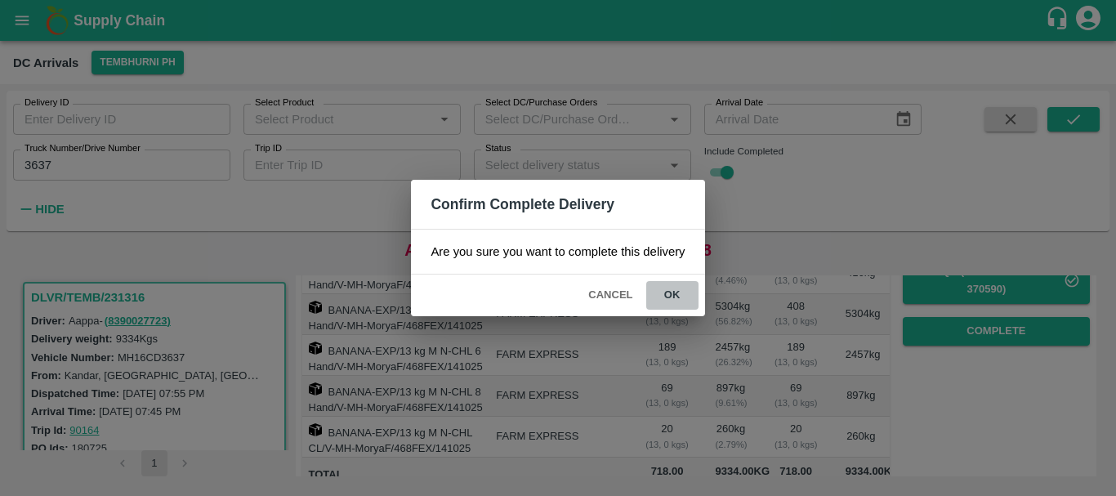
click at [666, 292] on button "ok" at bounding box center [672, 295] width 52 height 29
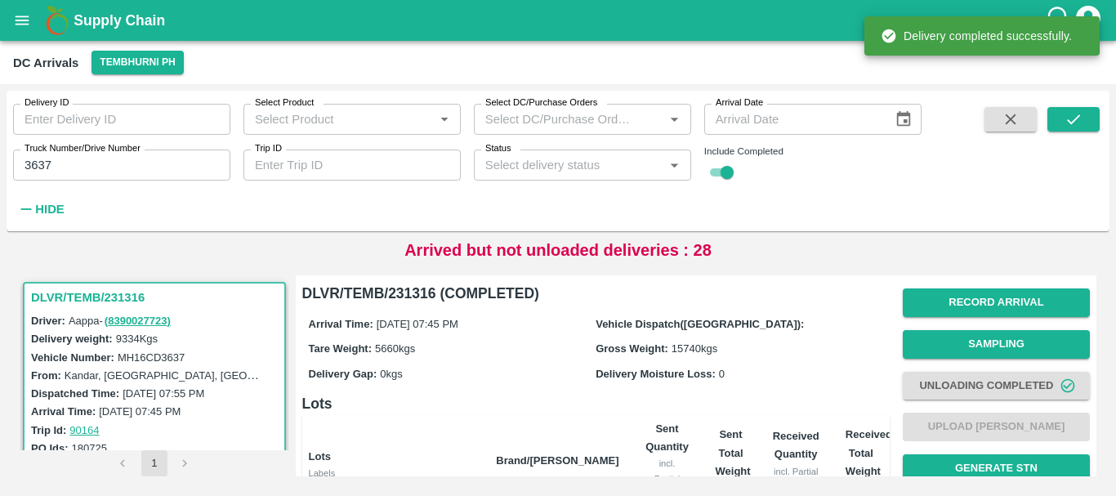
scroll to position [386, 0]
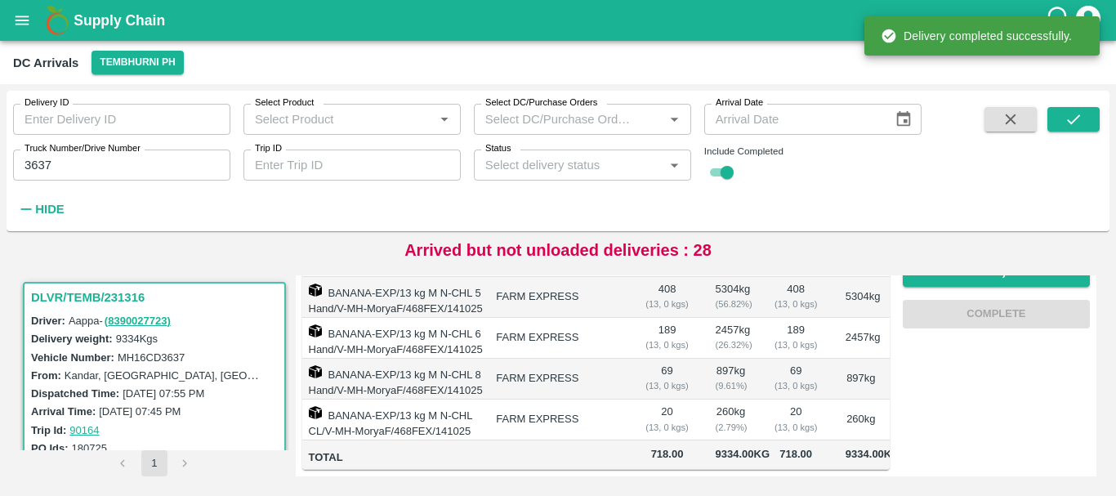
click at [144, 158] on input "3637" at bounding box center [121, 165] width 217 height 31
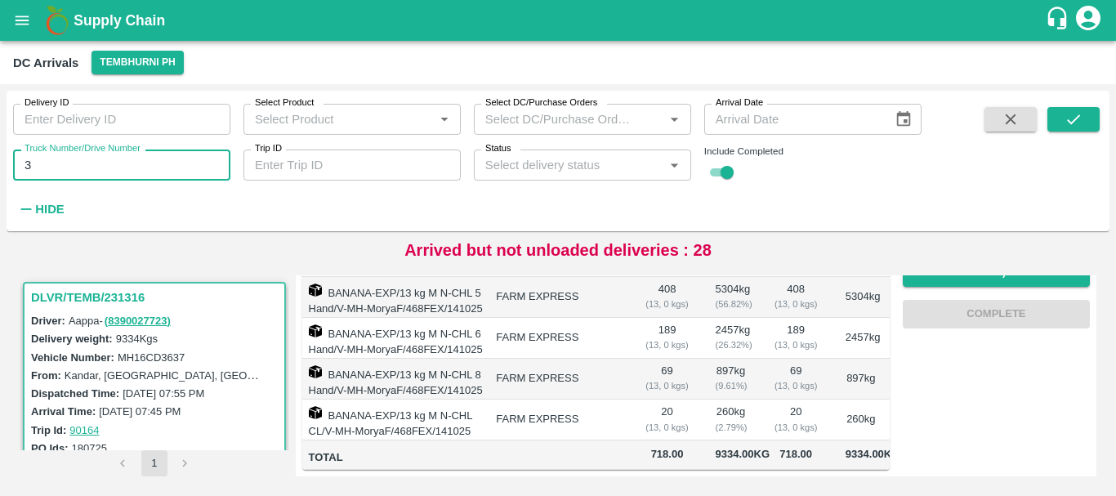
type input "3"
type input "4555"
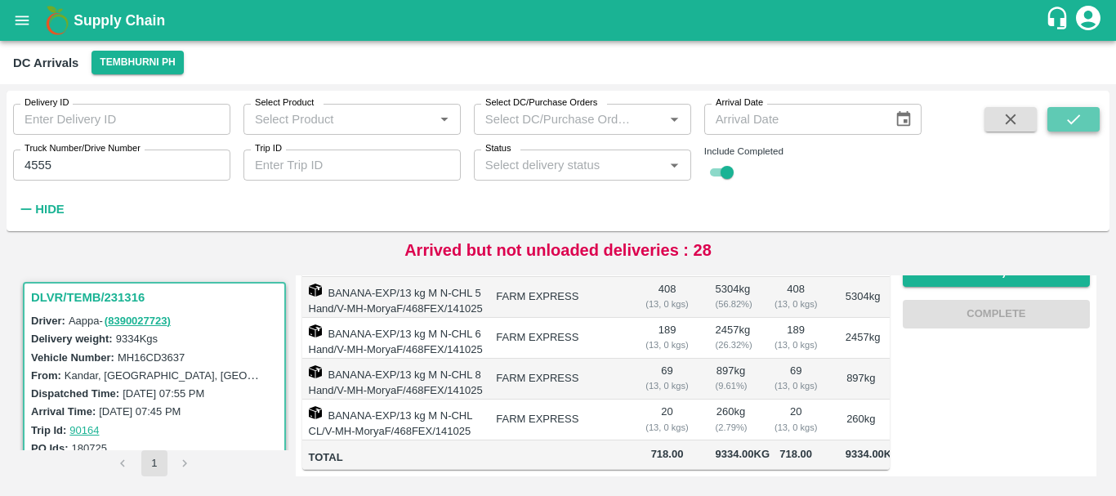
click at [1070, 127] on icon "submit" at bounding box center [1074, 119] width 18 height 18
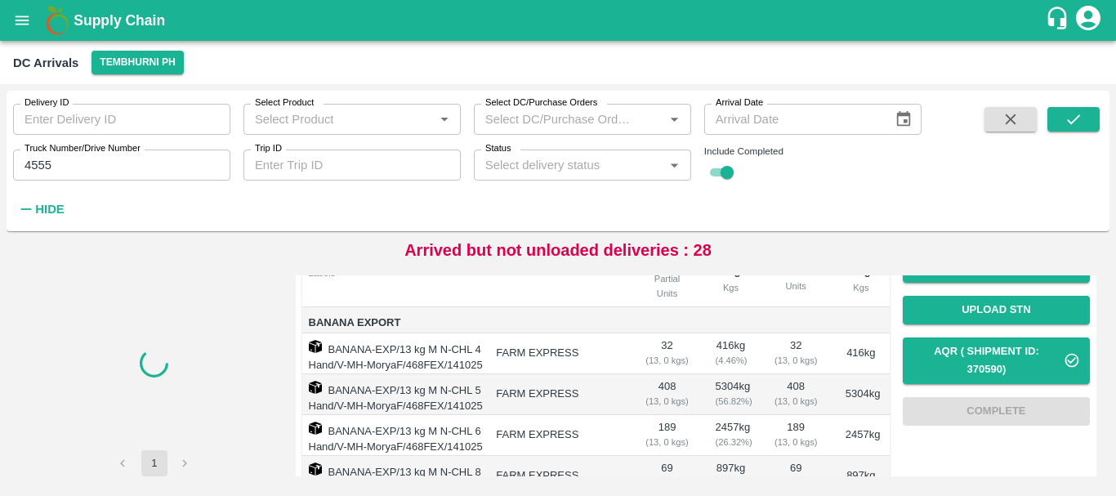
scroll to position [203, 0]
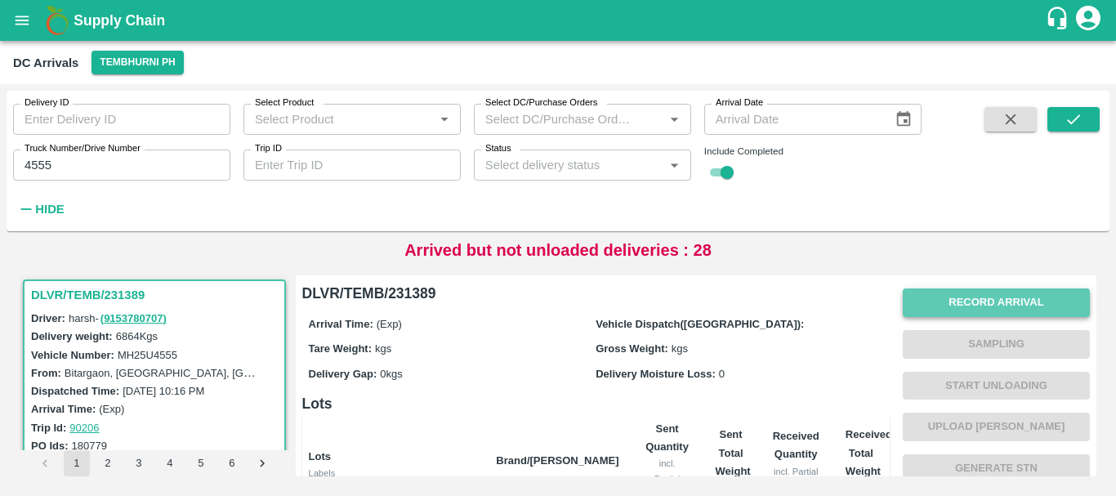
click at [941, 292] on button "Record Arrival" at bounding box center [996, 302] width 187 height 29
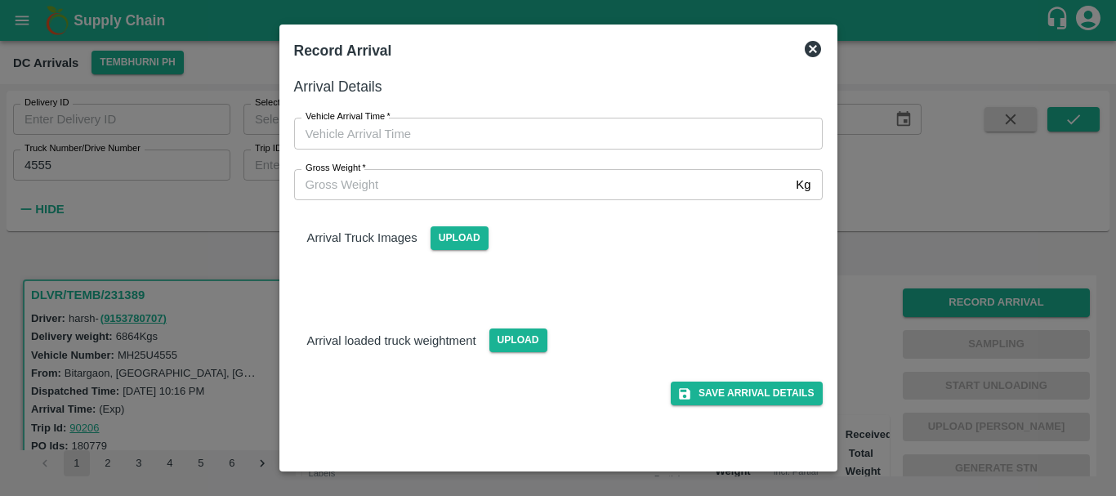
type input "DD/MM/YYYY hh:mm aa"
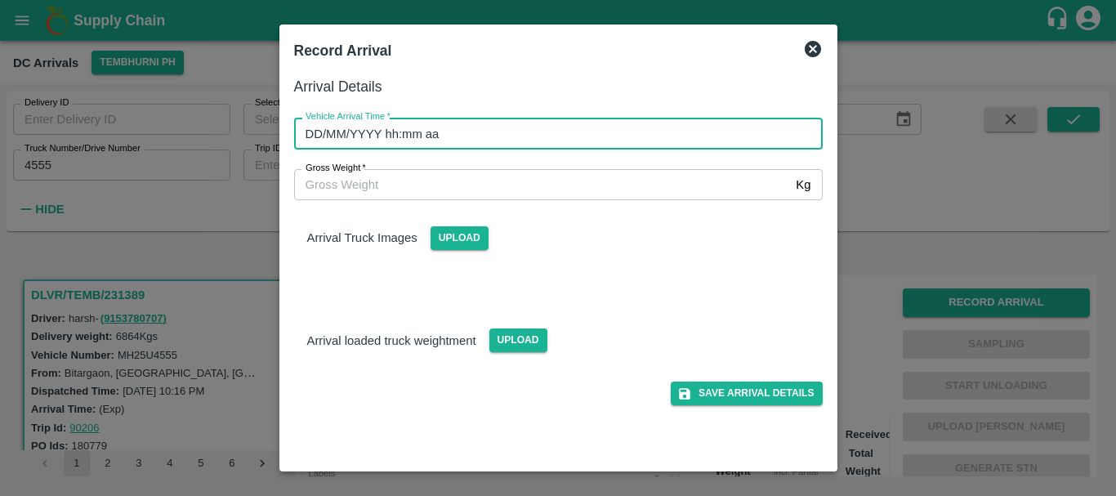
click at [578, 127] on input "DD/MM/YYYY hh:mm aa" at bounding box center [552, 133] width 517 height 31
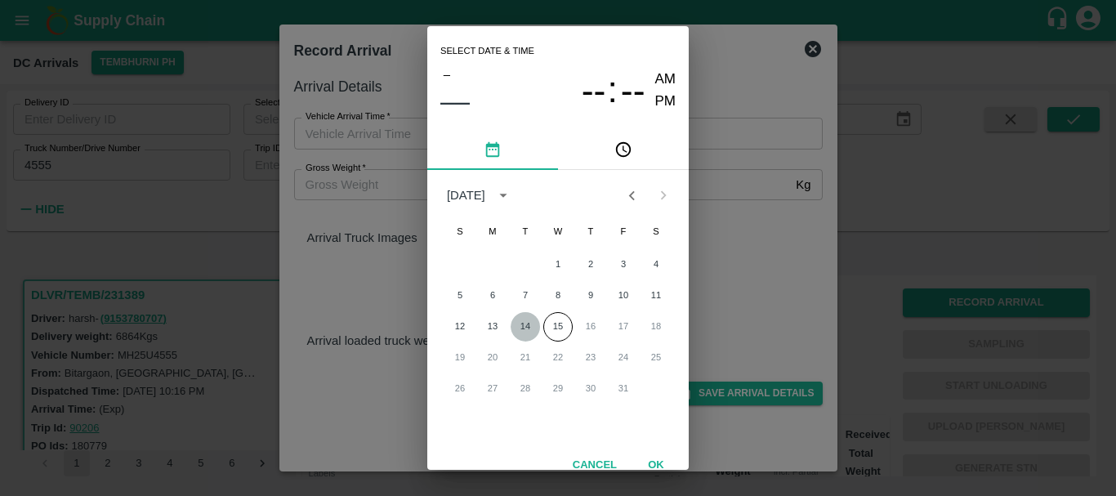
click at [526, 325] on button "14" at bounding box center [525, 326] width 29 height 29
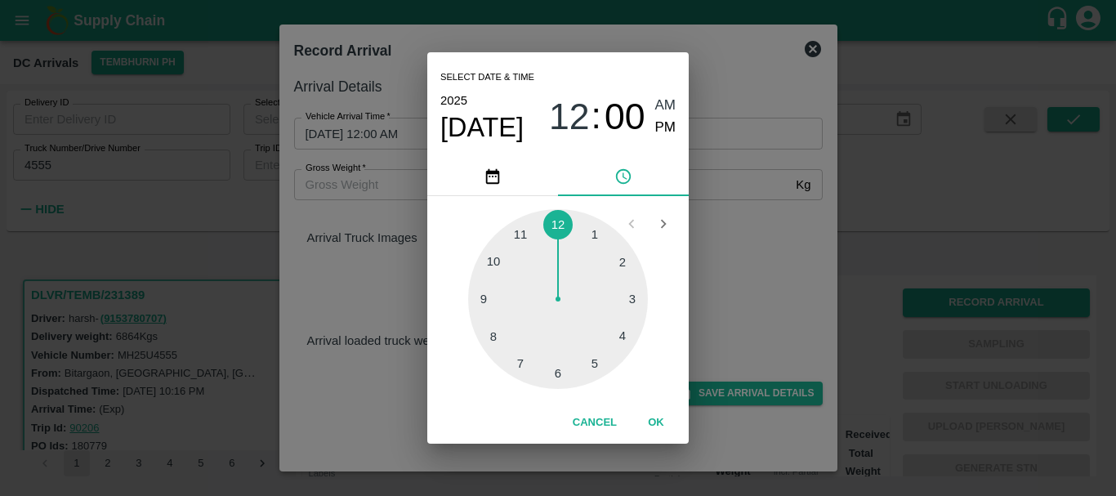
click at [491, 266] on div at bounding box center [558, 299] width 180 height 180
click at [620, 335] on div at bounding box center [558, 299] width 180 height 180
click at [665, 124] on span "PM" at bounding box center [665, 128] width 21 height 22
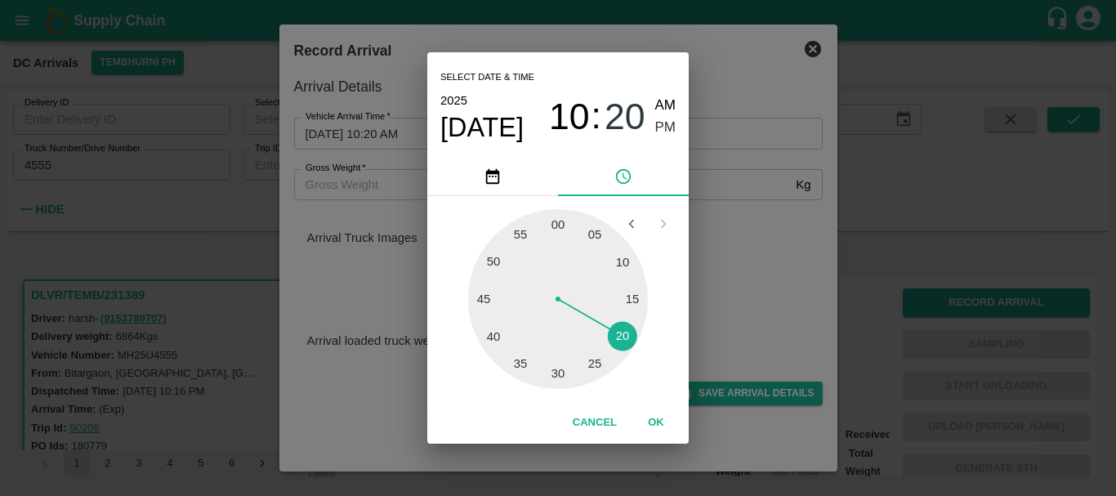
type input "14/10/2025 10:20 PM"
click at [756, 270] on div "Select date & time 2025 Oct 14 10 : 20 AM PM 05 10 15 20 25 30 35 40 45 50 55 0…" at bounding box center [558, 248] width 1116 height 496
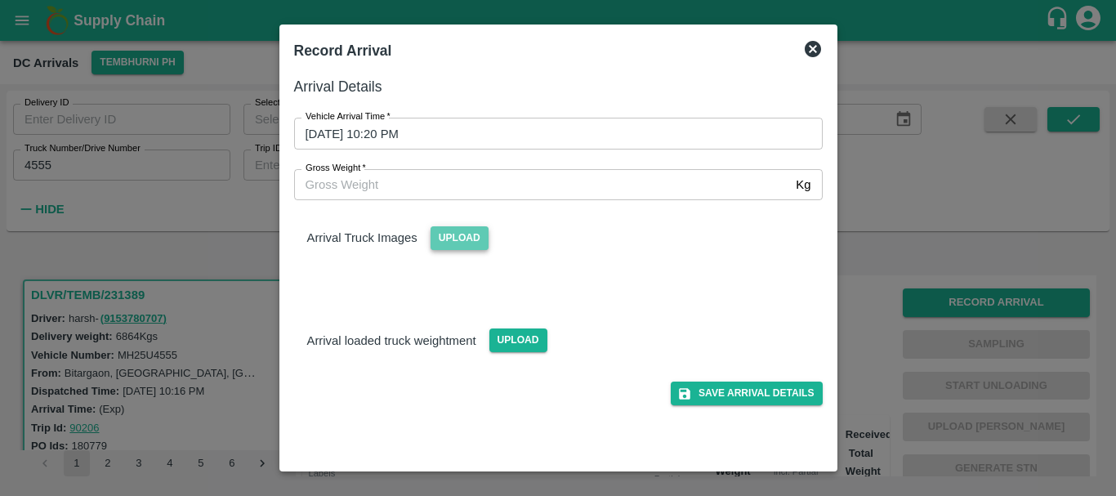
click at [470, 239] on span "Upload" at bounding box center [460, 238] width 58 height 24
click at [0, 0] on input "Upload" at bounding box center [0, 0] width 0 height 0
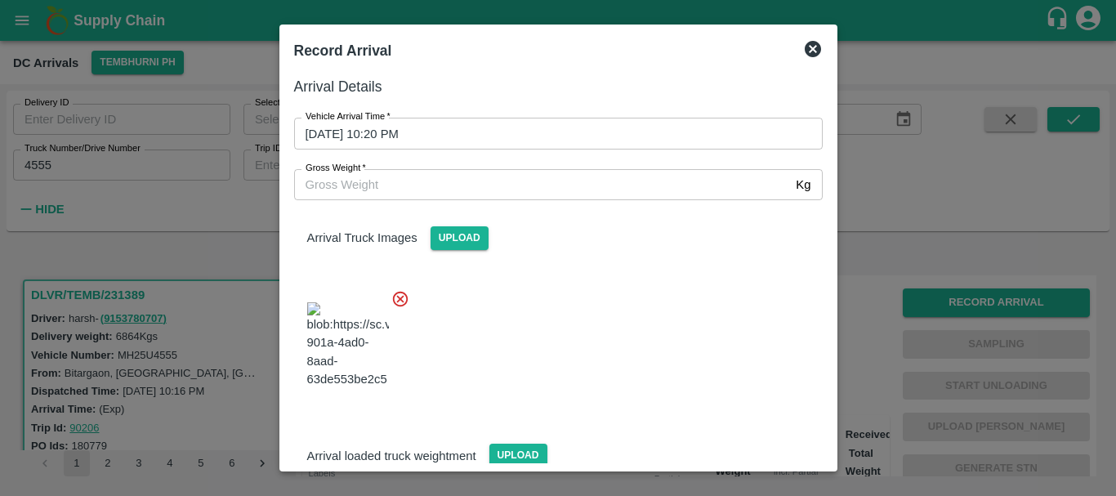
scroll to position [25, 0]
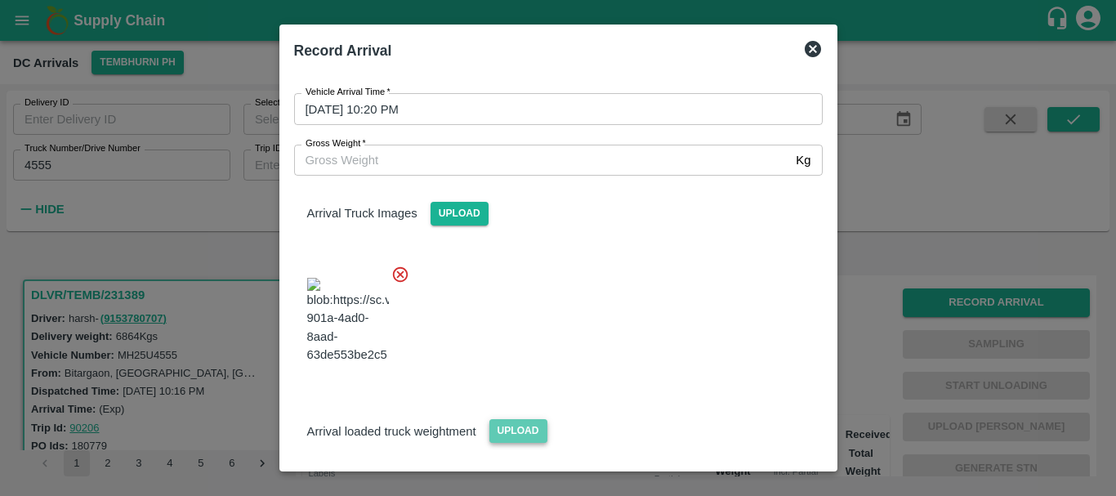
click at [528, 419] on span "Upload" at bounding box center [518, 431] width 58 height 24
click at [0, 0] on input "Upload" at bounding box center [0, 0] width 0 height 0
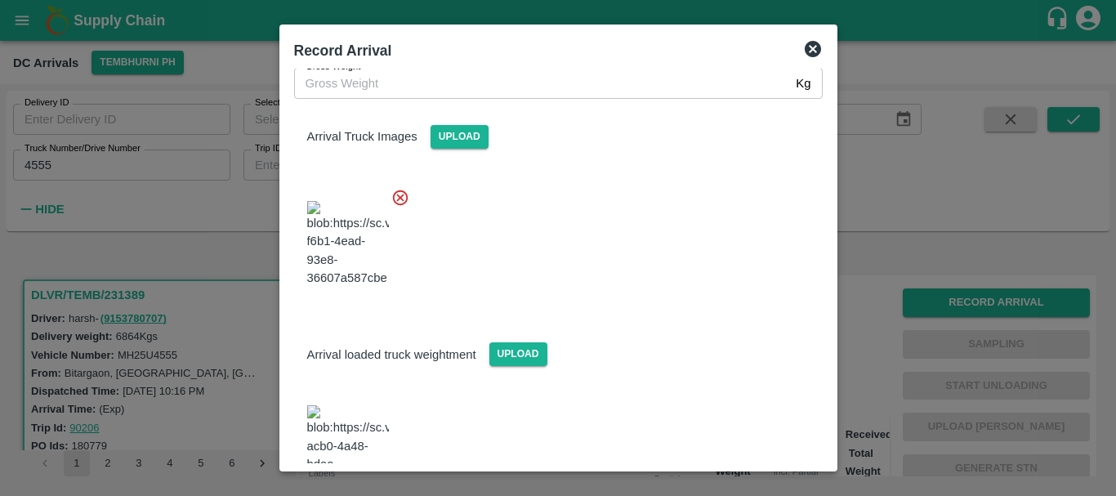
click at [349, 405] on img at bounding box center [348, 448] width 82 height 86
click at [328, 88] on input "Gross Weight   *" at bounding box center [542, 83] width 496 height 31
type input "12280"
click at [689, 316] on div "Arrival loaded truck weightment Upload" at bounding box center [558, 341] width 555 height 50
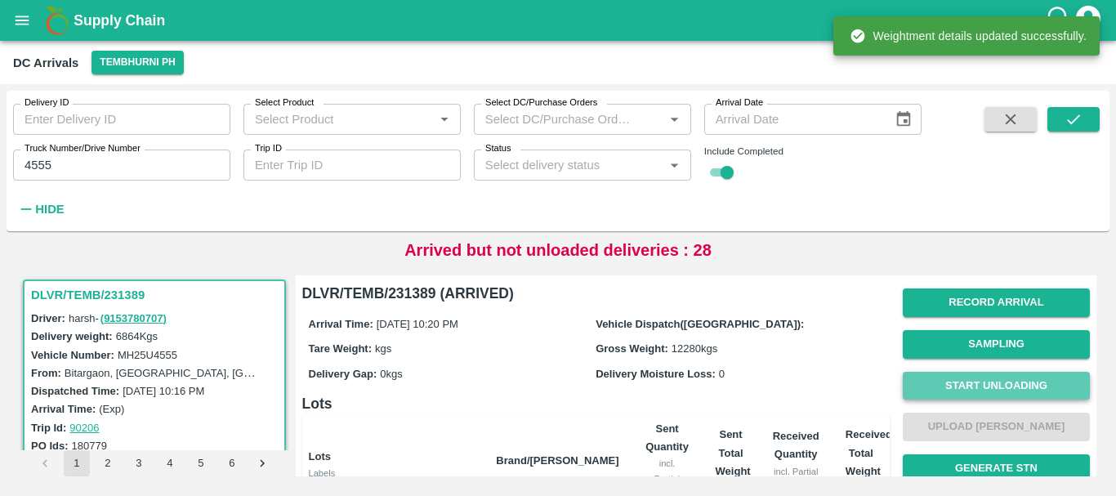
click at [961, 378] on button "Start Unloading" at bounding box center [996, 386] width 187 height 29
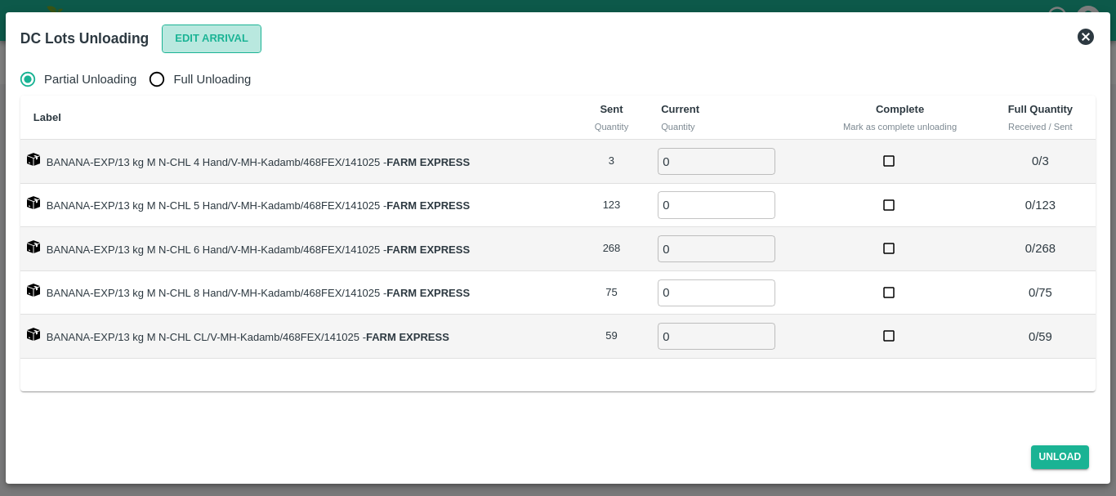
click at [189, 42] on button "Edit Arrival" at bounding box center [212, 39] width 100 height 29
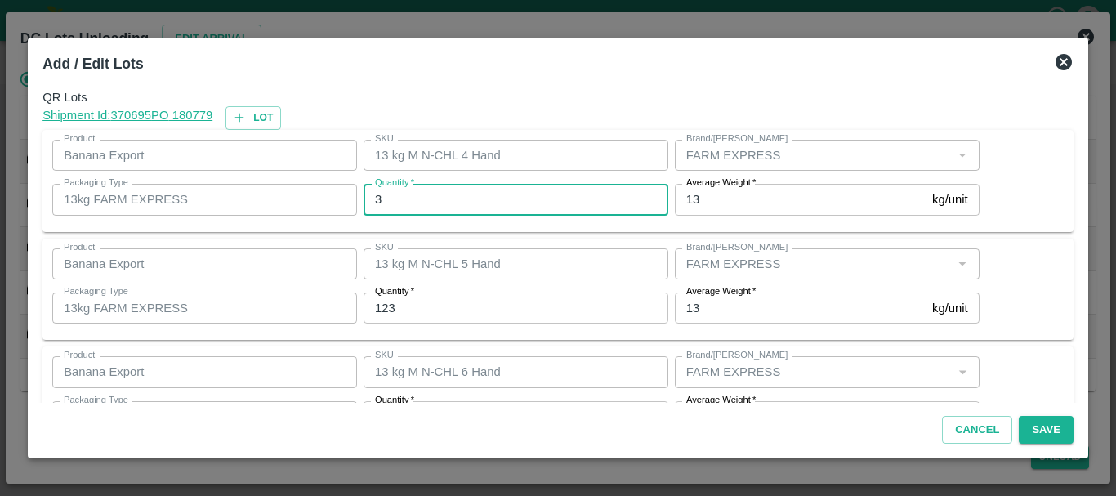
click at [497, 206] on input "3" at bounding box center [516, 199] width 305 height 31
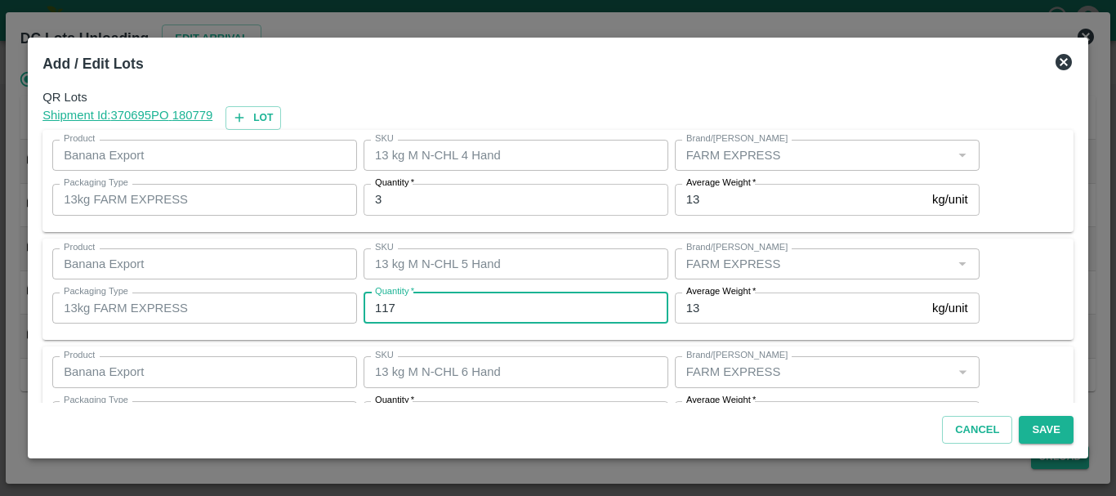
type input "117"
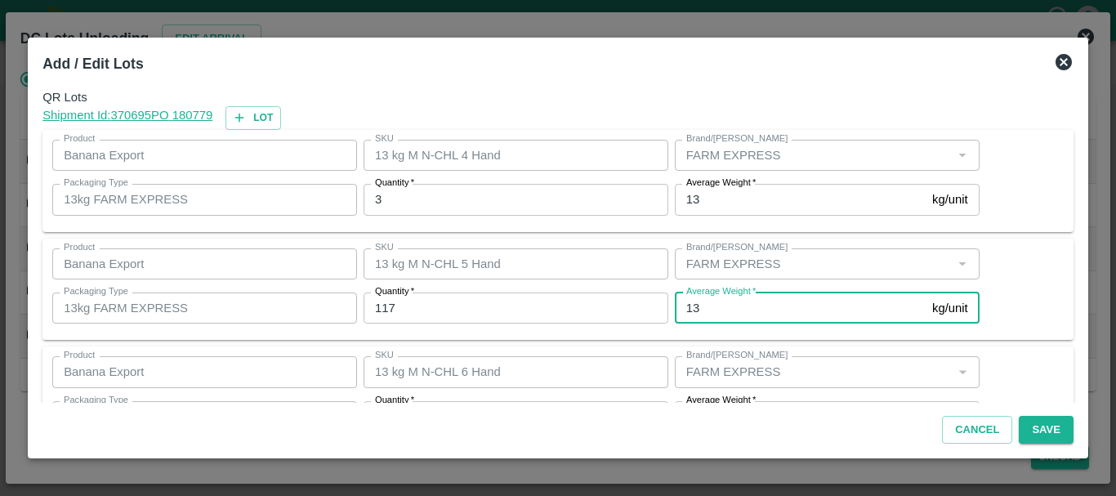
scroll to position [29, 0]
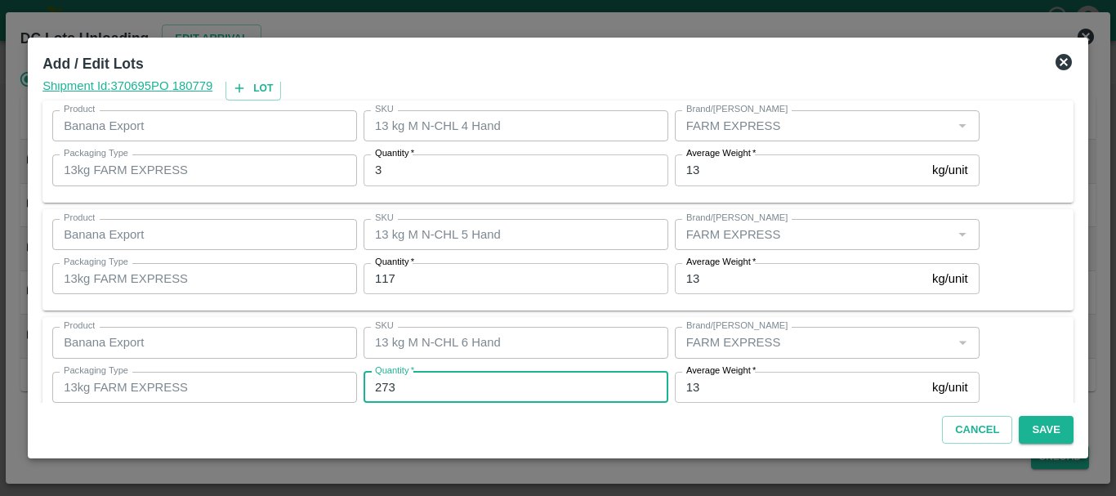
type input "273"
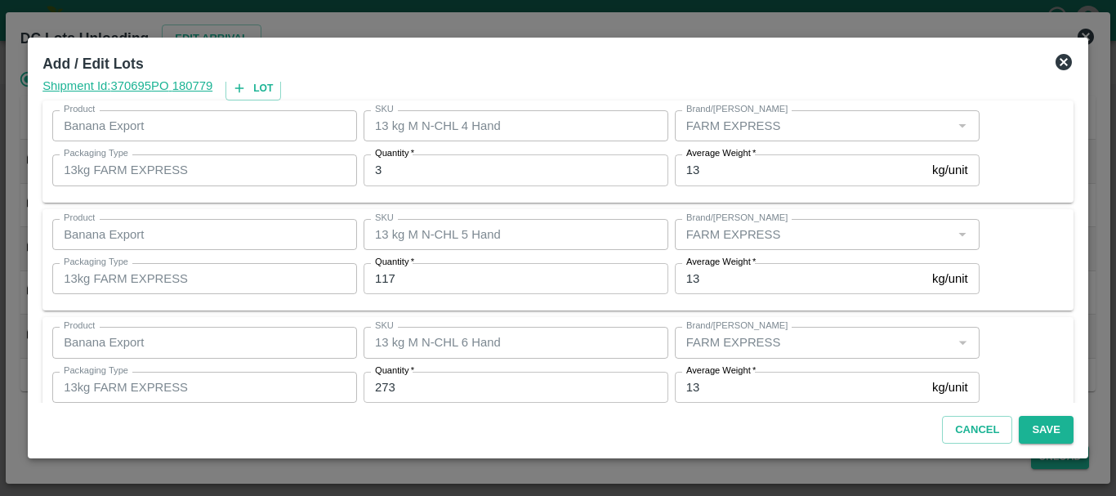
scroll to position [276, 0]
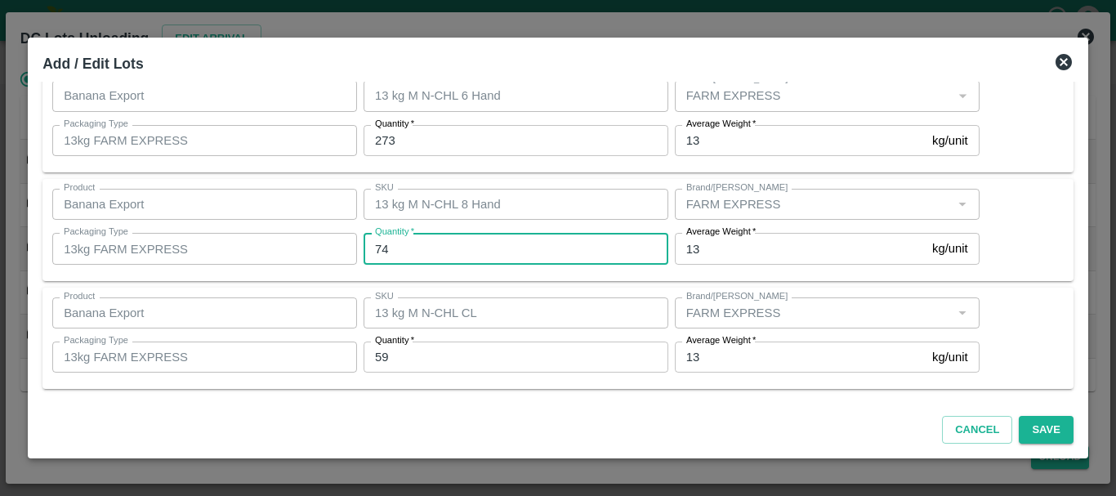
type input "74"
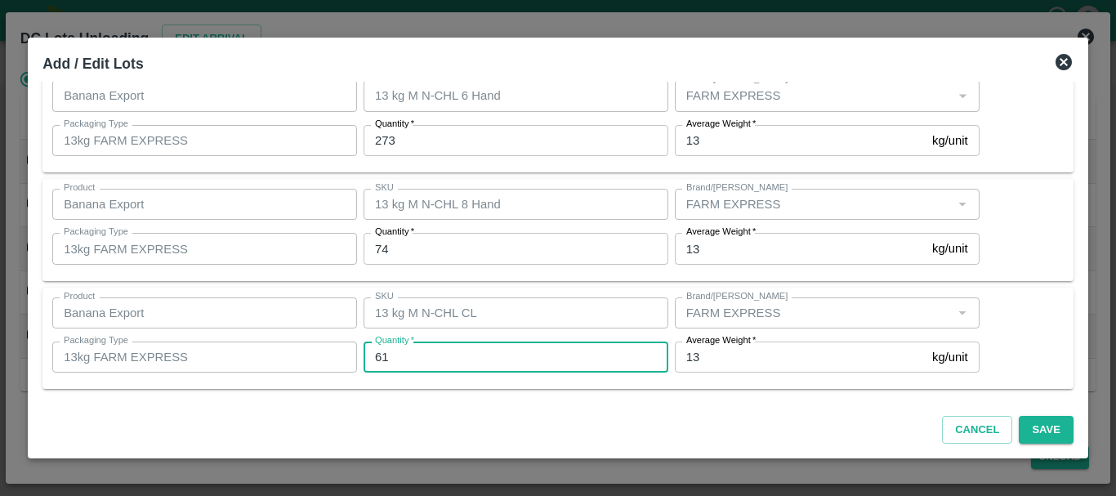
type input "61"
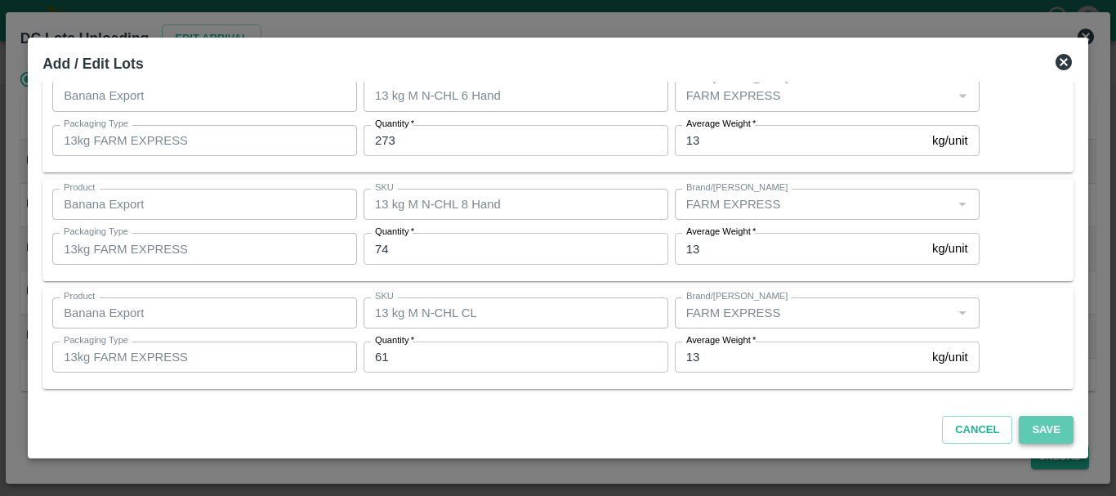
click at [1056, 436] on button "Save" at bounding box center [1046, 430] width 54 height 29
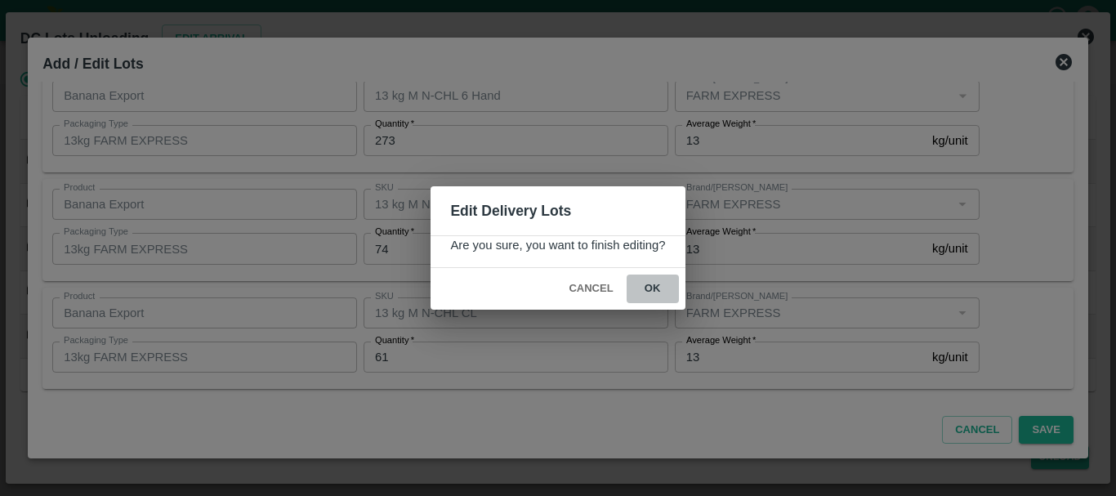
click at [662, 291] on button "ok" at bounding box center [653, 288] width 52 height 29
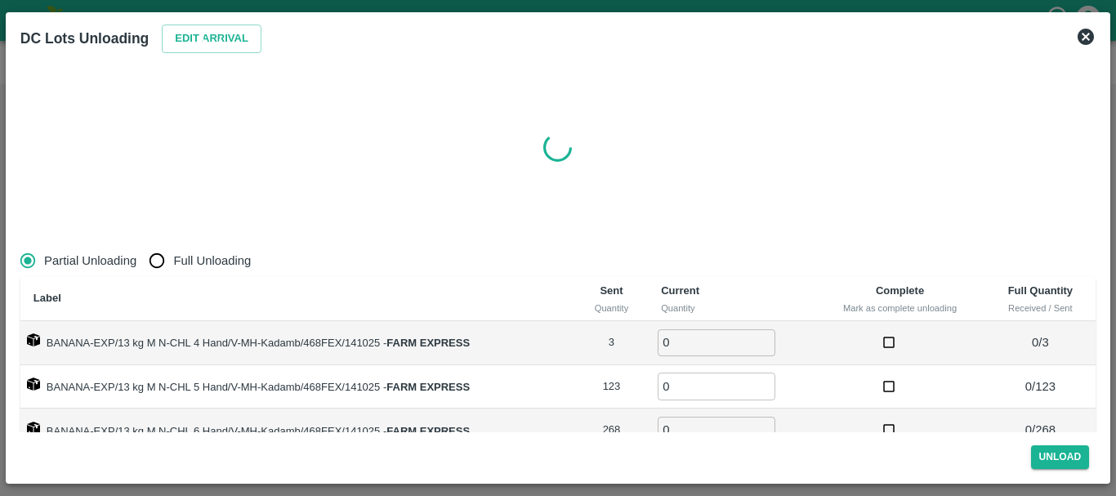
click at [388, 258] on div "Partial Unloading Full Unloading" at bounding box center [557, 260] width 1075 height 33
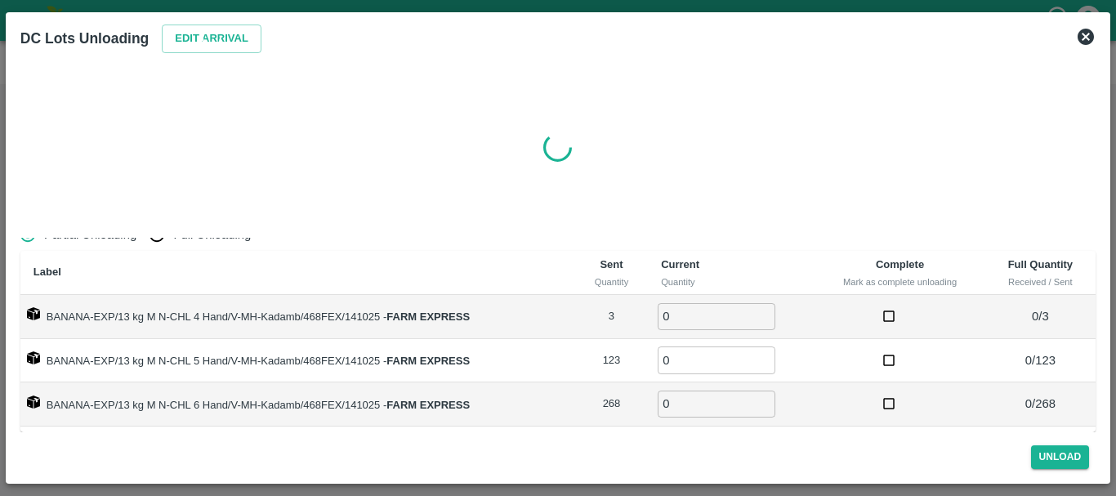
scroll to position [0, 0]
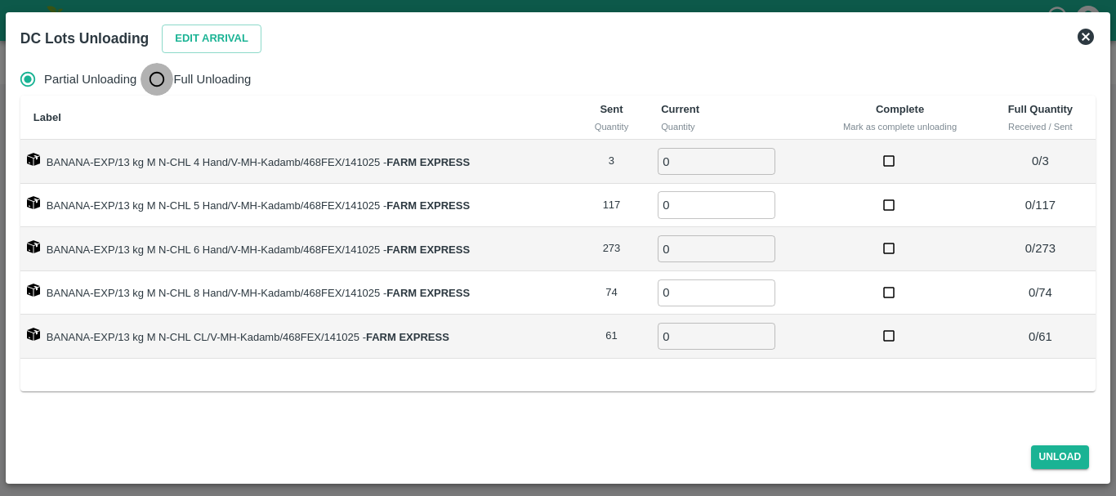
click at [159, 73] on input "Full Unloading" at bounding box center [157, 79] width 33 height 33
radio input "true"
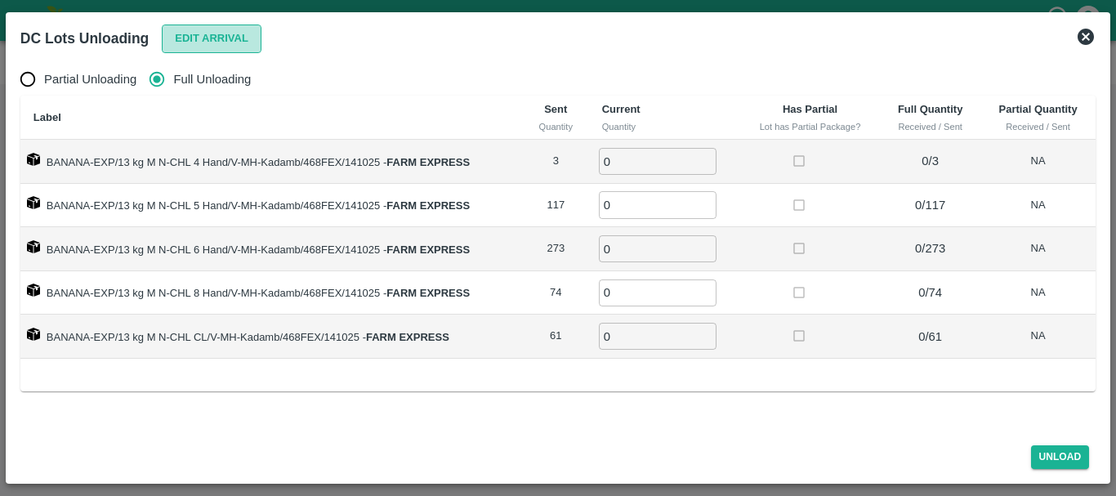
click at [225, 25] on button "Edit Arrival" at bounding box center [212, 39] width 100 height 29
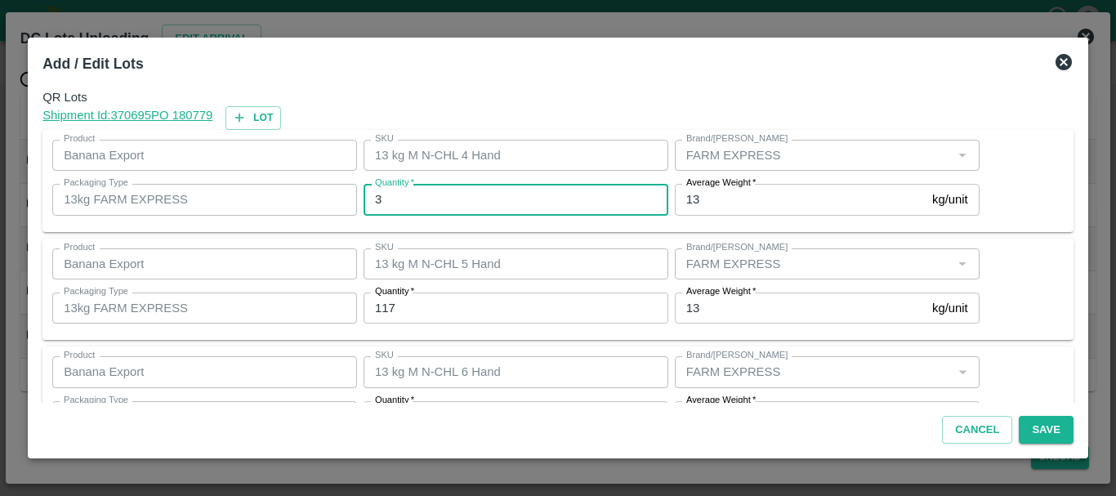
click at [432, 195] on input "3" at bounding box center [516, 199] width 305 height 31
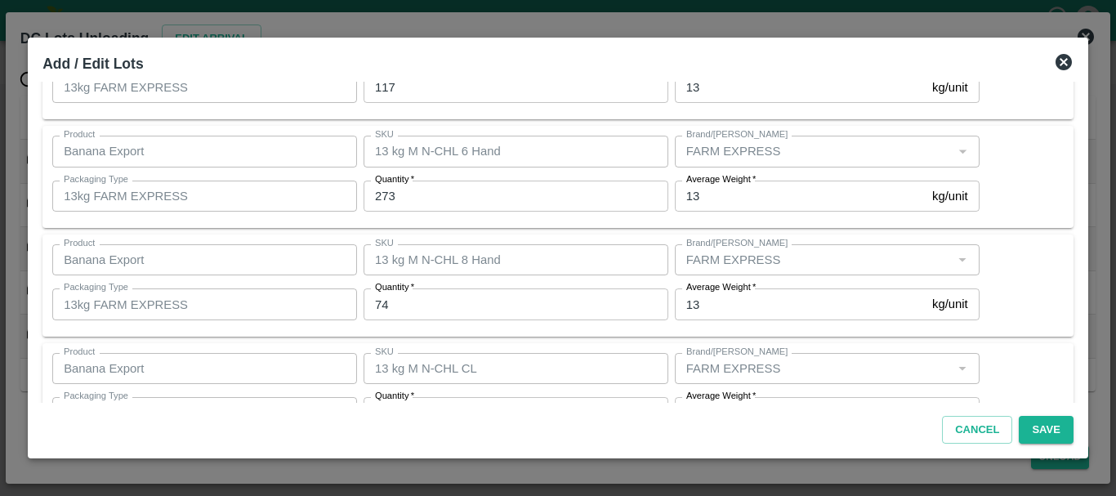
scroll to position [275, 0]
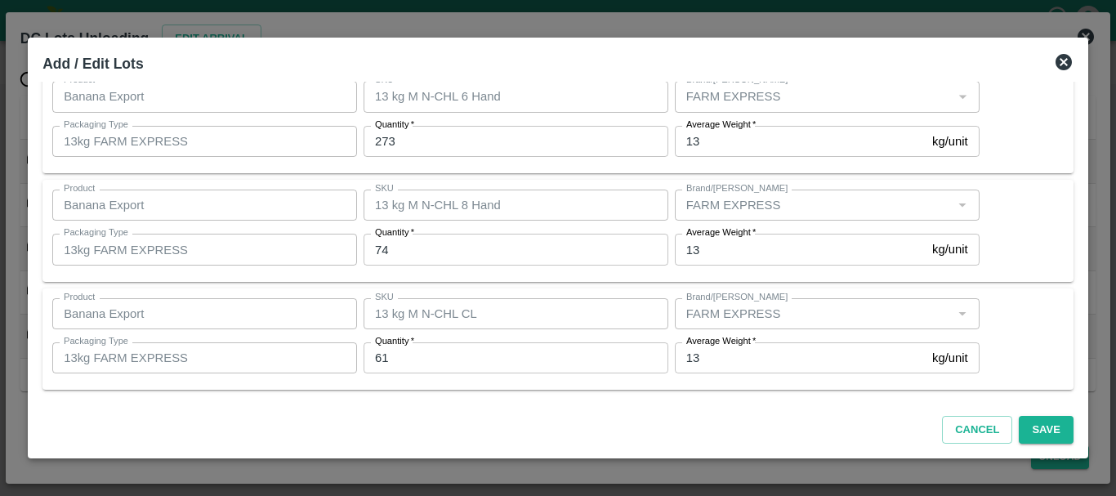
click at [1065, 69] on icon at bounding box center [1064, 62] width 20 height 20
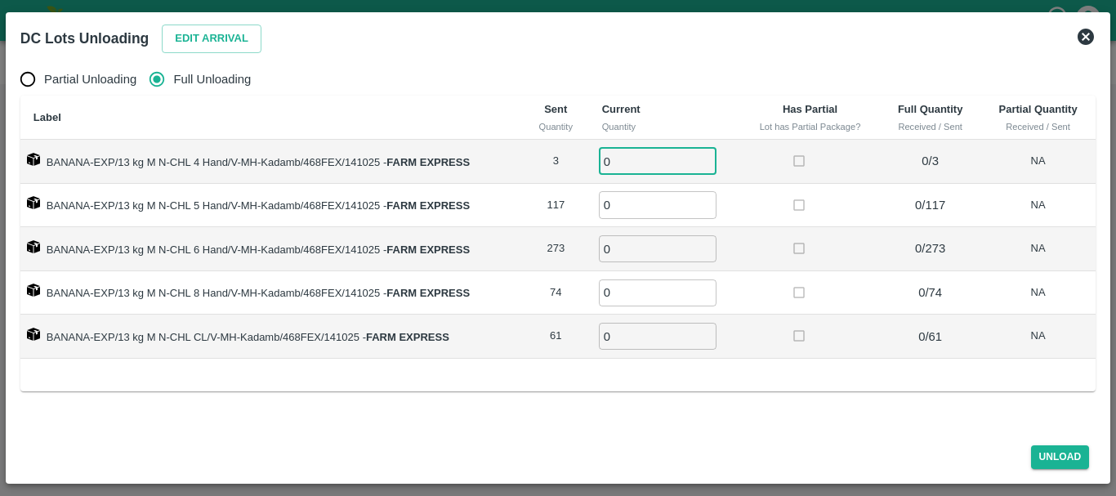
click at [626, 162] on input "0" at bounding box center [658, 161] width 118 height 27
type input "03"
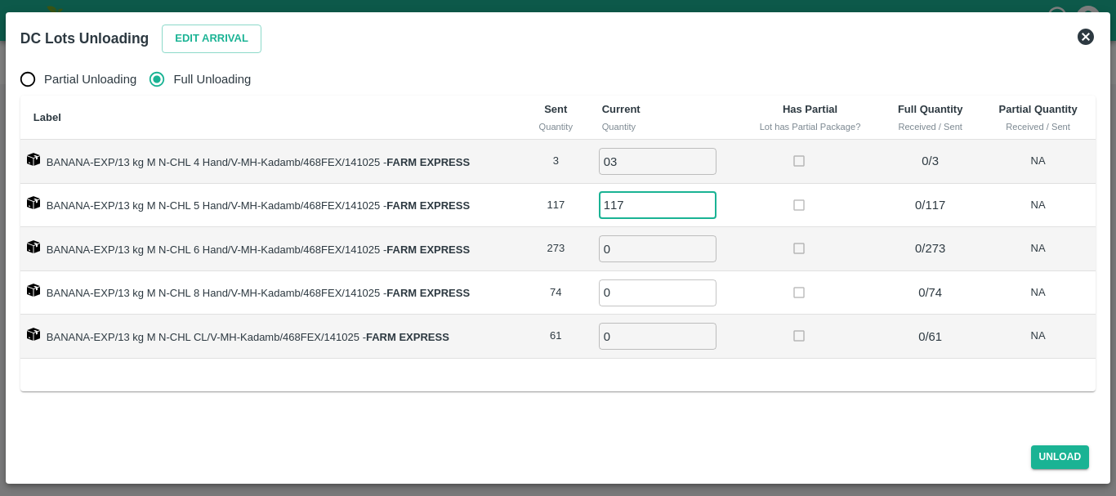
type input "117"
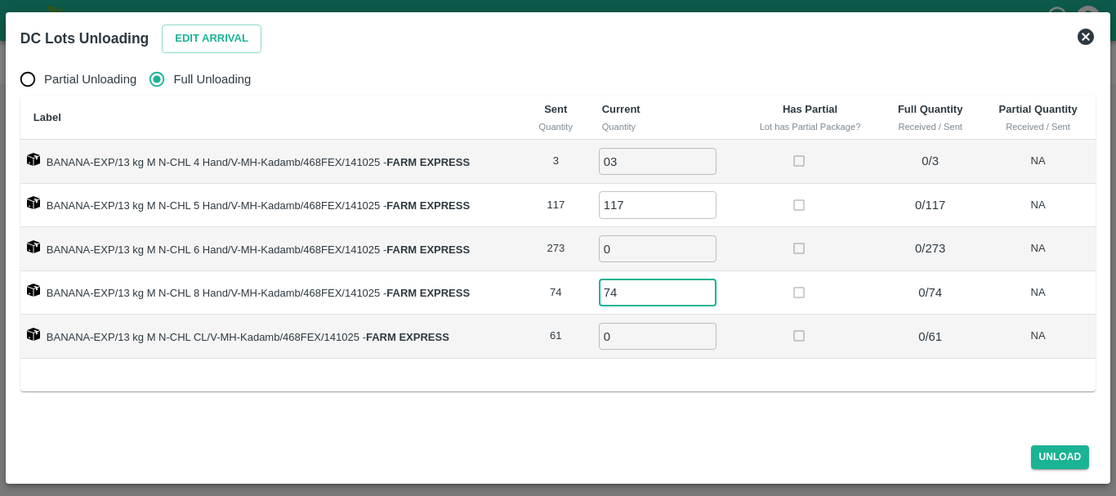
type input "74"
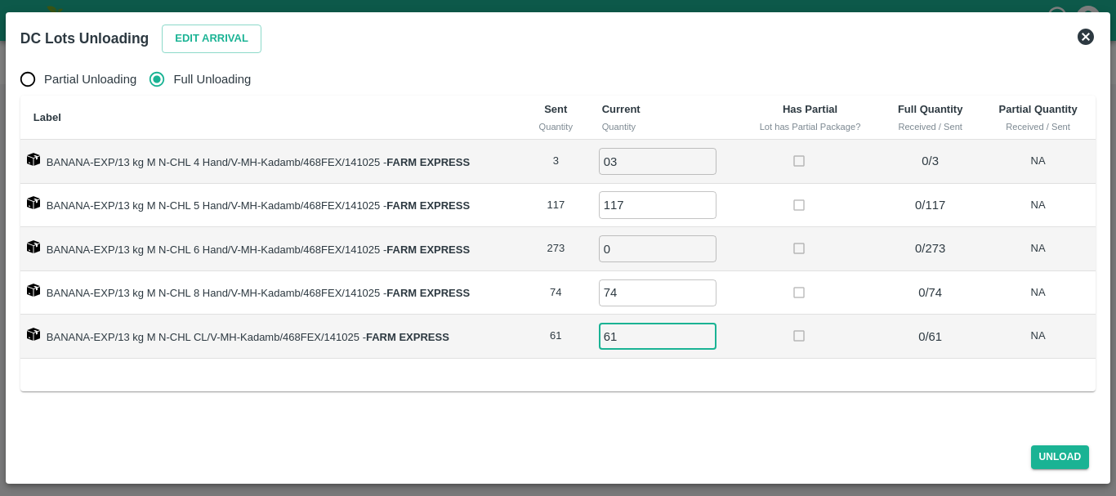
type input "61"
type input "273"
click at [819, 379] on div "Label Sent Quantity Current Quantity Has Partial Lot has Partial Package? Full …" at bounding box center [557, 244] width 1075 height 296
click at [1051, 454] on button "Unload" at bounding box center [1060, 457] width 59 height 24
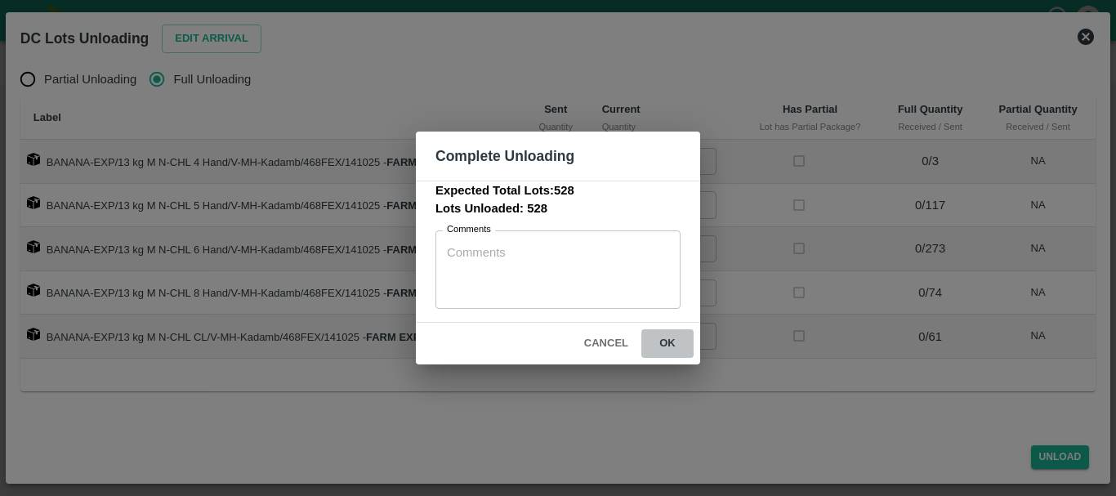
click at [655, 344] on button "ok" at bounding box center [667, 343] width 52 height 29
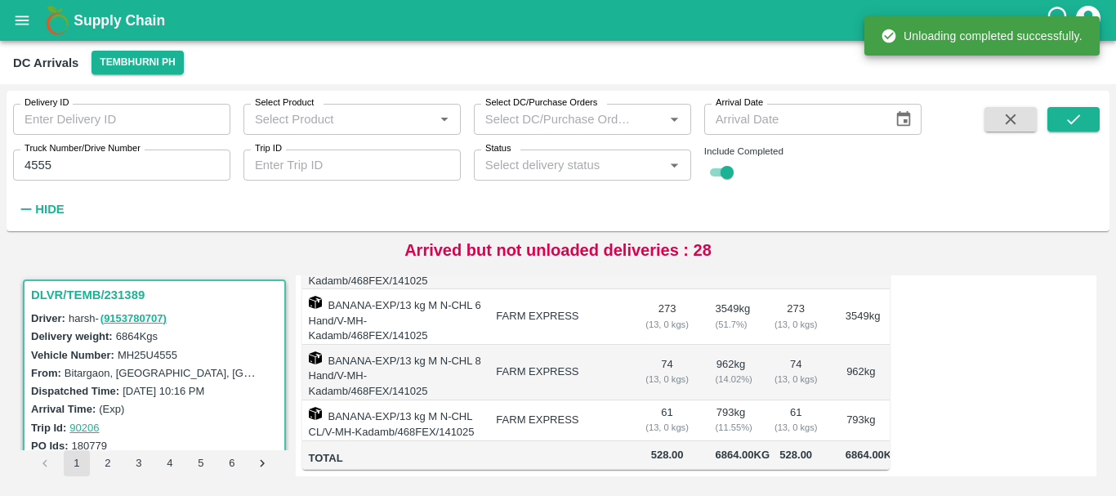
scroll to position [0, 0]
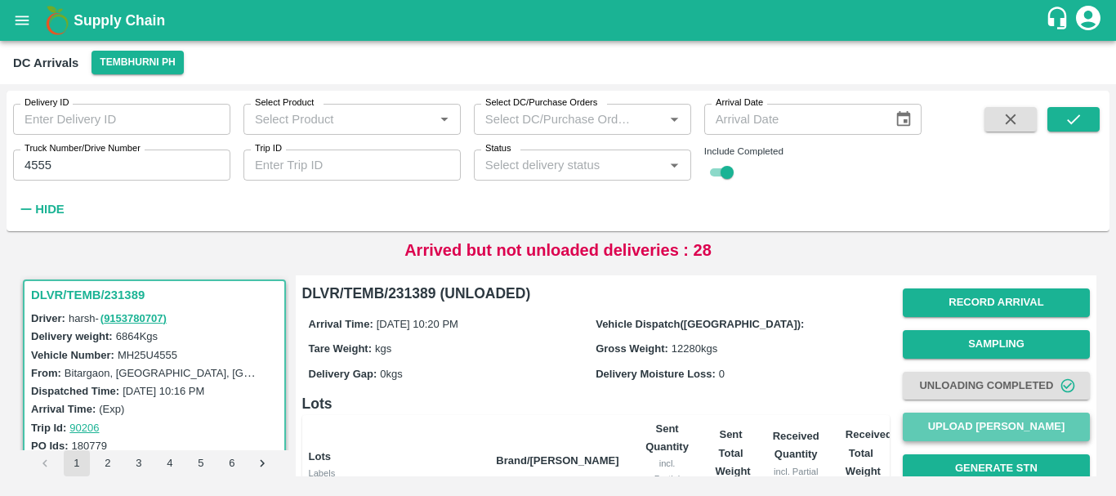
click at [992, 417] on button "Upload [PERSON_NAME]" at bounding box center [996, 427] width 187 height 29
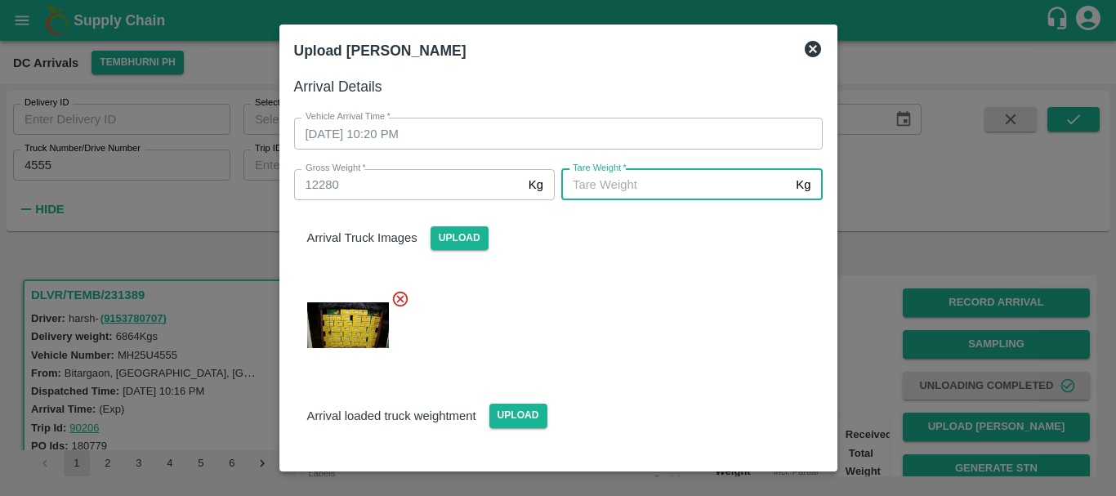
click at [663, 172] on input "[PERSON_NAME]   *" at bounding box center [675, 184] width 228 height 31
type input "4880"
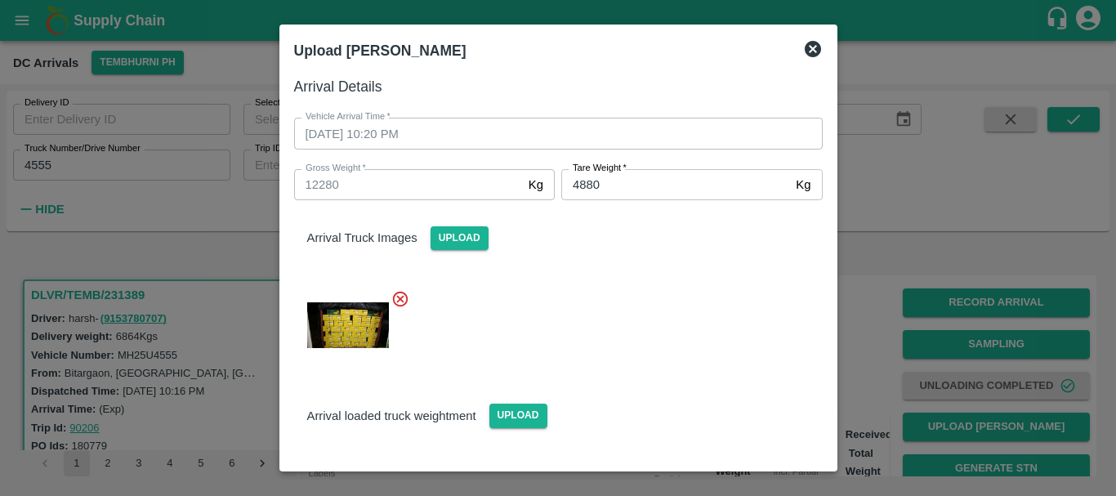
click at [650, 288] on div at bounding box center [552, 320] width 542 height 88
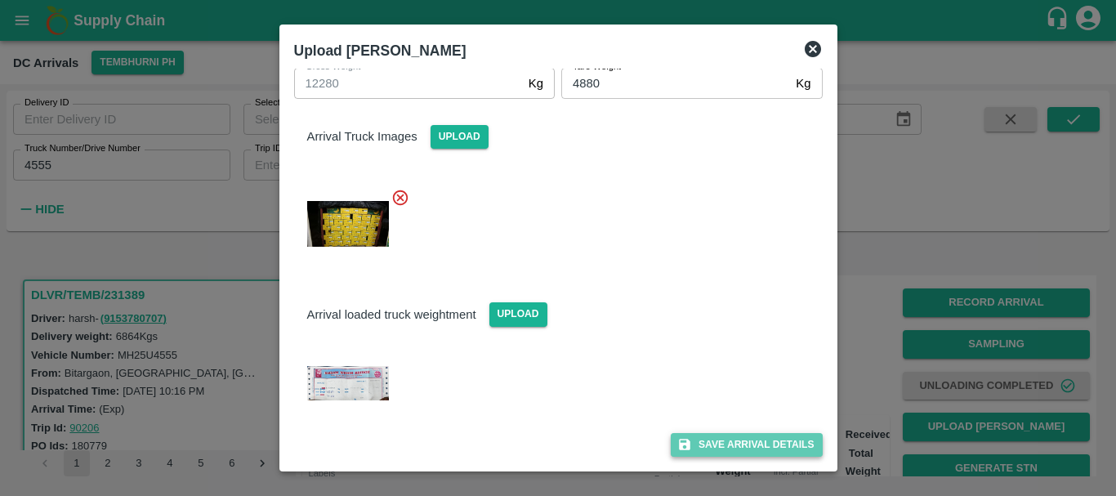
click at [707, 443] on button "Save Arrival Details" at bounding box center [746, 445] width 151 height 24
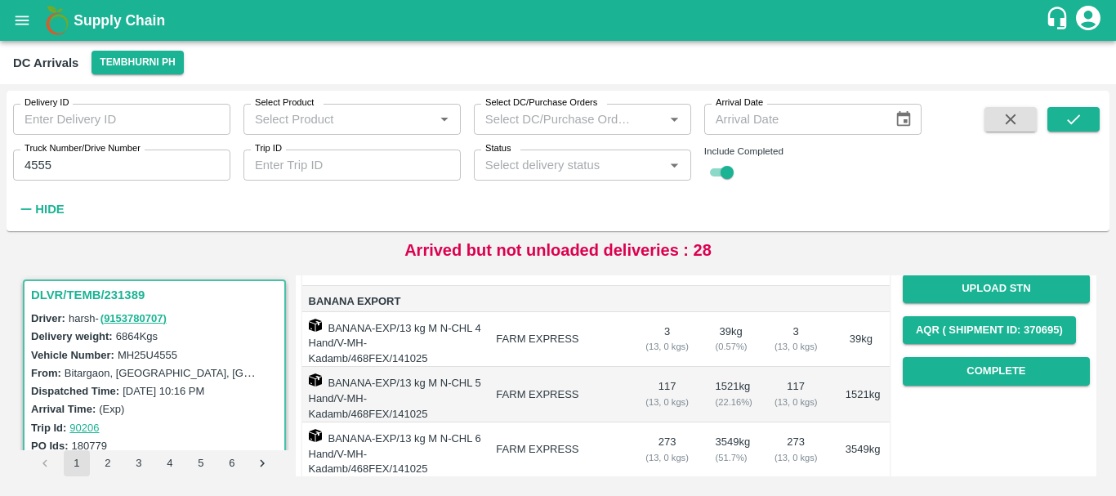
scroll to position [248, 0]
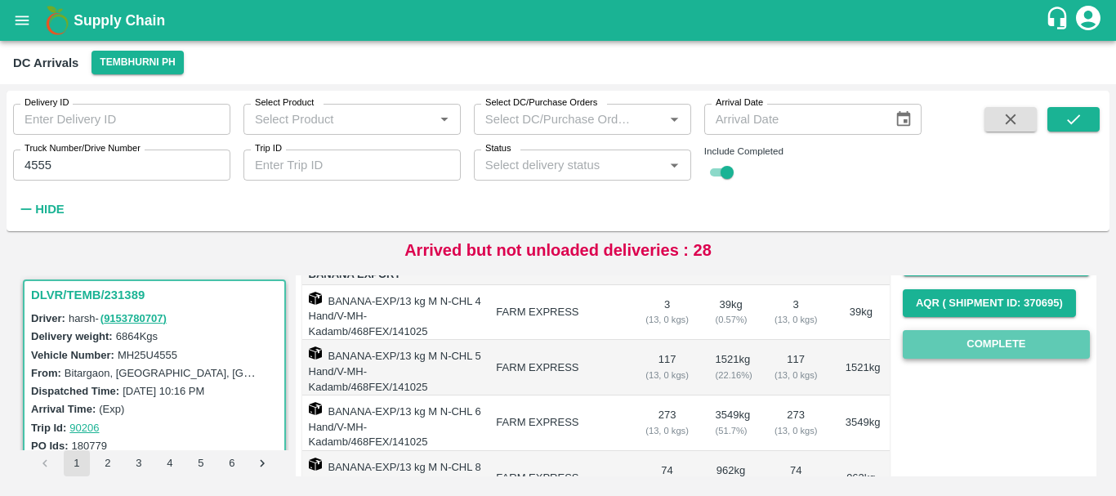
click at [939, 345] on button "Complete" at bounding box center [996, 344] width 187 height 29
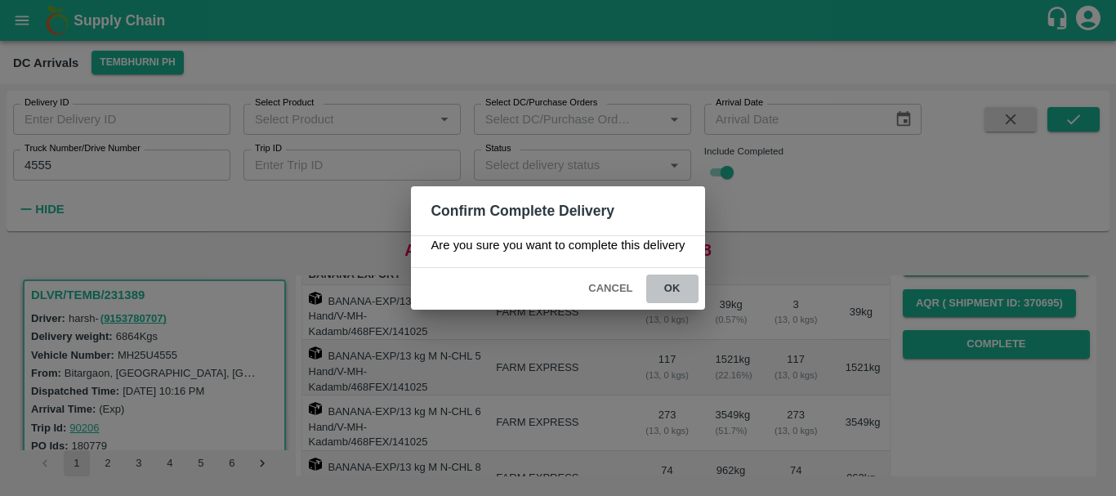
click at [675, 286] on button "ok" at bounding box center [672, 288] width 52 height 29
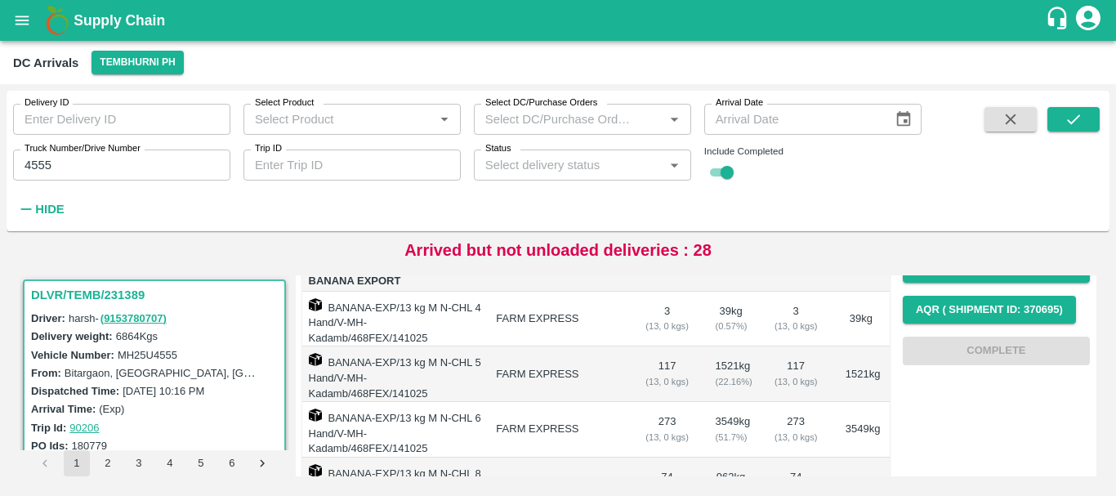
scroll to position [371, 0]
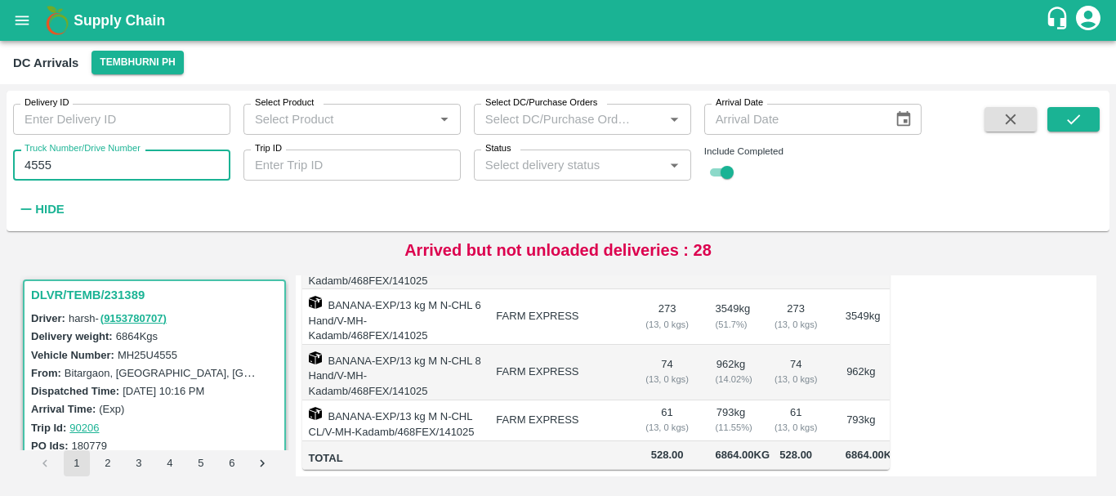
click at [129, 176] on input "4555" at bounding box center [121, 165] width 217 height 31
type input "4"
type input "3536"
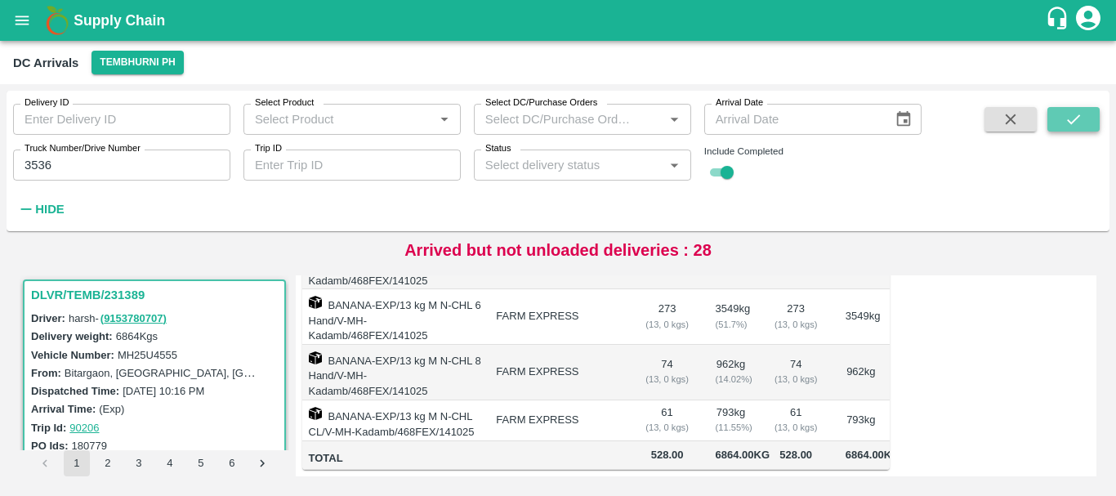
click at [1069, 116] on icon "submit" at bounding box center [1074, 119] width 18 height 18
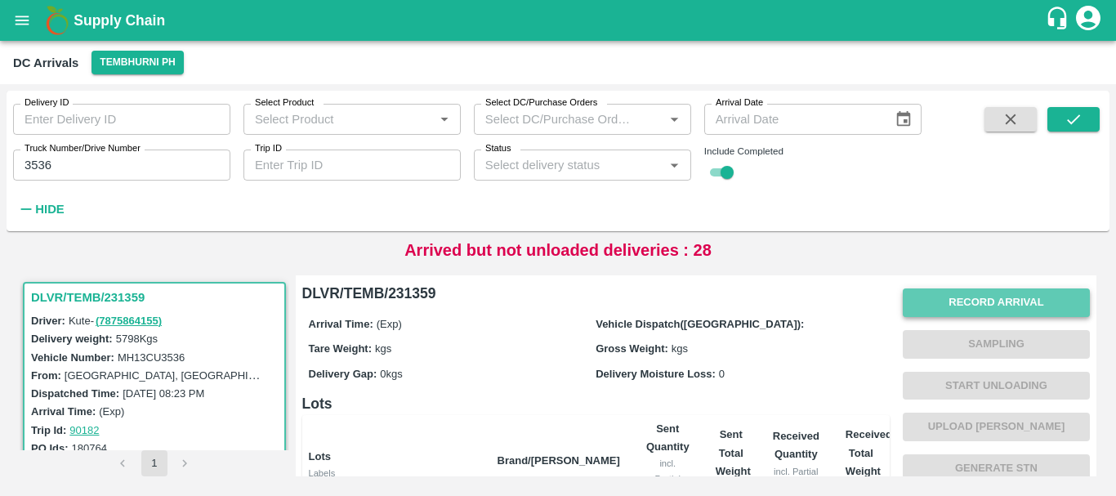
click at [938, 299] on button "Record Arrival" at bounding box center [996, 302] width 187 height 29
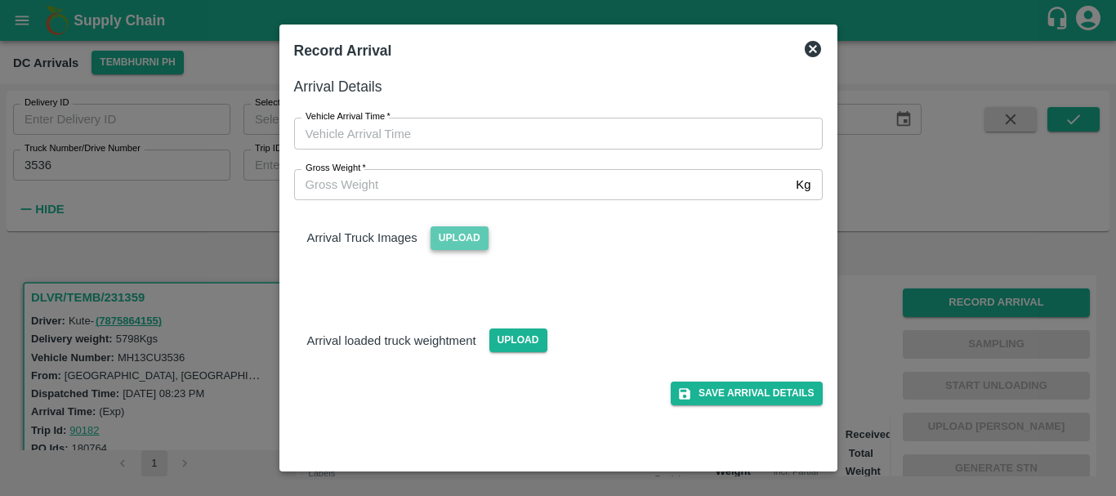
click at [473, 234] on span "Upload" at bounding box center [460, 238] width 58 height 24
click at [0, 0] on input "Upload" at bounding box center [0, 0] width 0 height 0
type input "DD/MM/YYYY hh:mm aa"
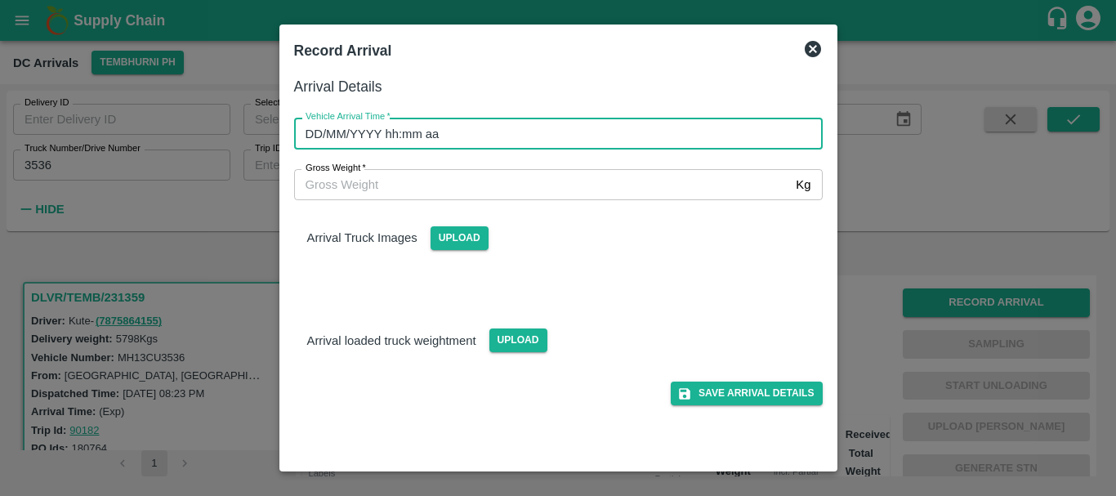
click at [528, 143] on input "DD/MM/YYYY hh:mm aa" at bounding box center [552, 133] width 517 height 31
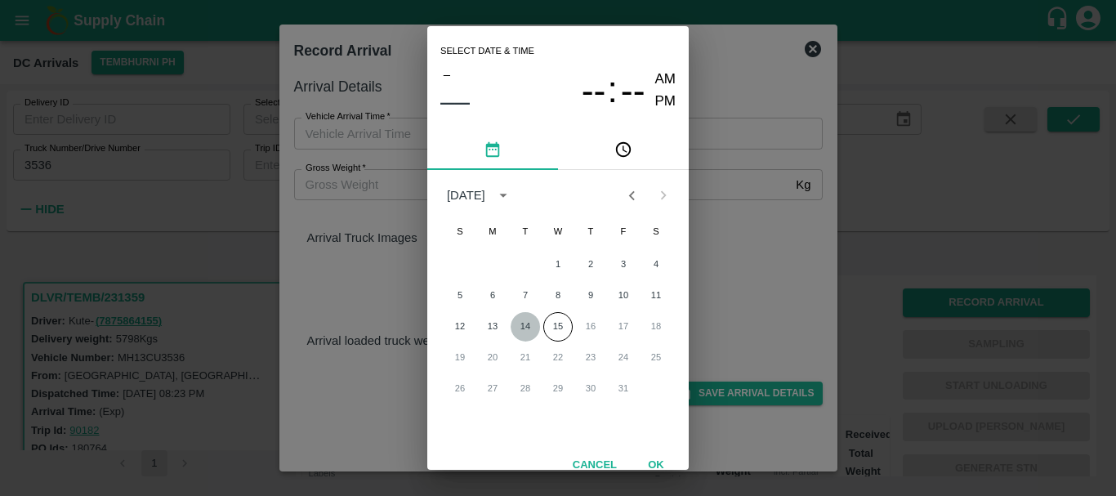
click at [526, 315] on button "14" at bounding box center [525, 326] width 29 height 29
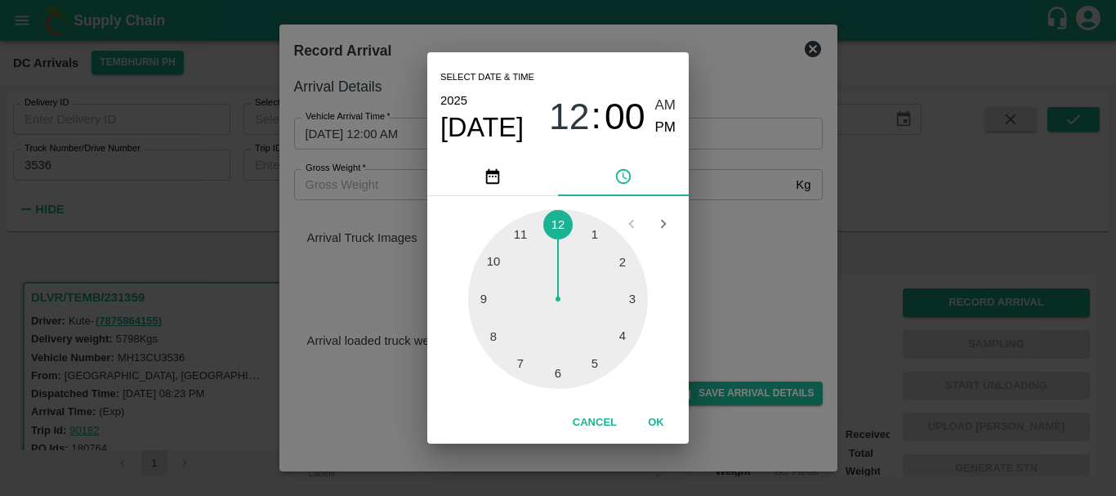
click at [489, 340] on div at bounding box center [558, 299] width 180 height 180
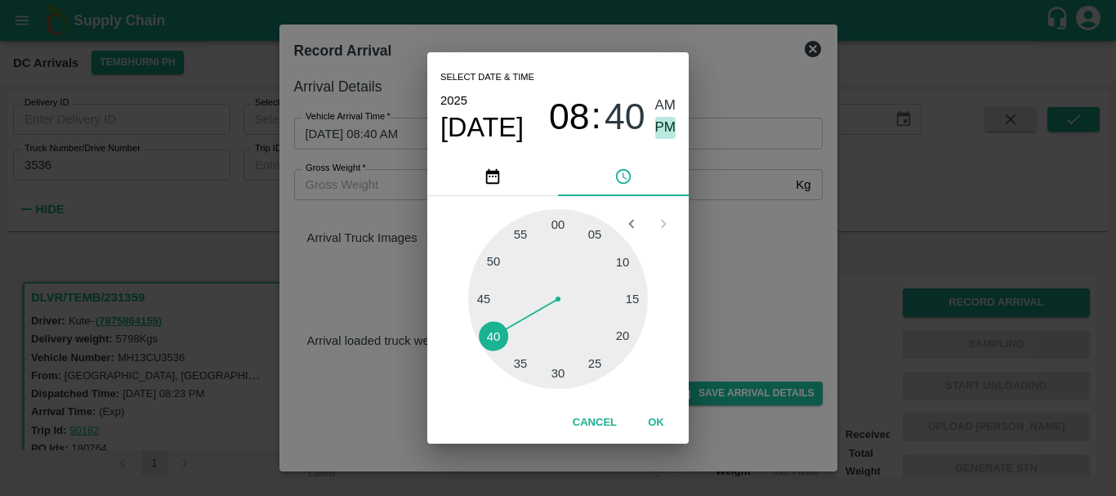
click at [664, 130] on span "PM" at bounding box center [665, 128] width 21 height 22
type input "14/10/2025 08:40 PM"
click at [716, 215] on div "Select date & time 2025 Oct 14 08 : 40 AM PM 05 10 15 20 25 30 35 40 45 50 55 0…" at bounding box center [558, 248] width 1116 height 496
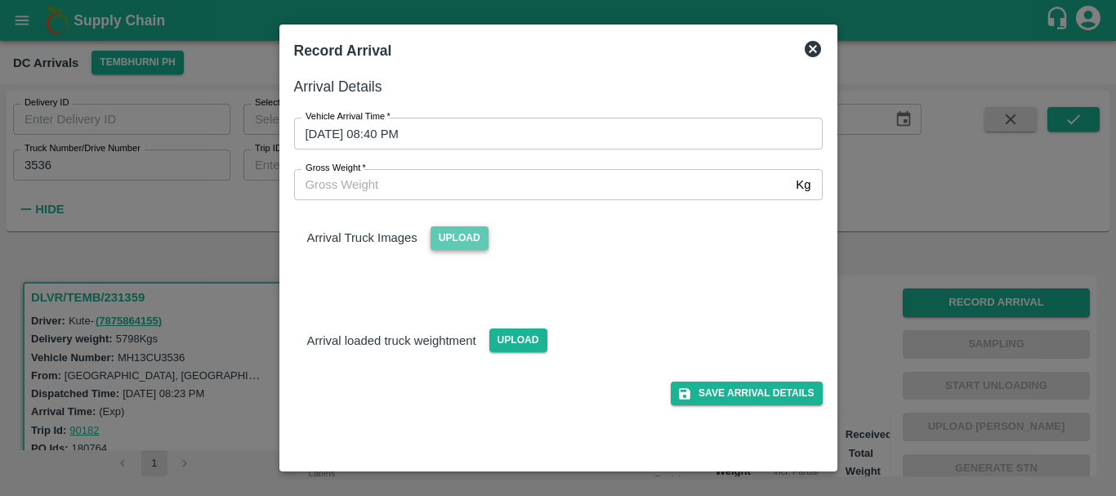
click at [456, 247] on span "Upload" at bounding box center [460, 238] width 58 height 24
click at [0, 0] on input "Upload" at bounding box center [0, 0] width 0 height 0
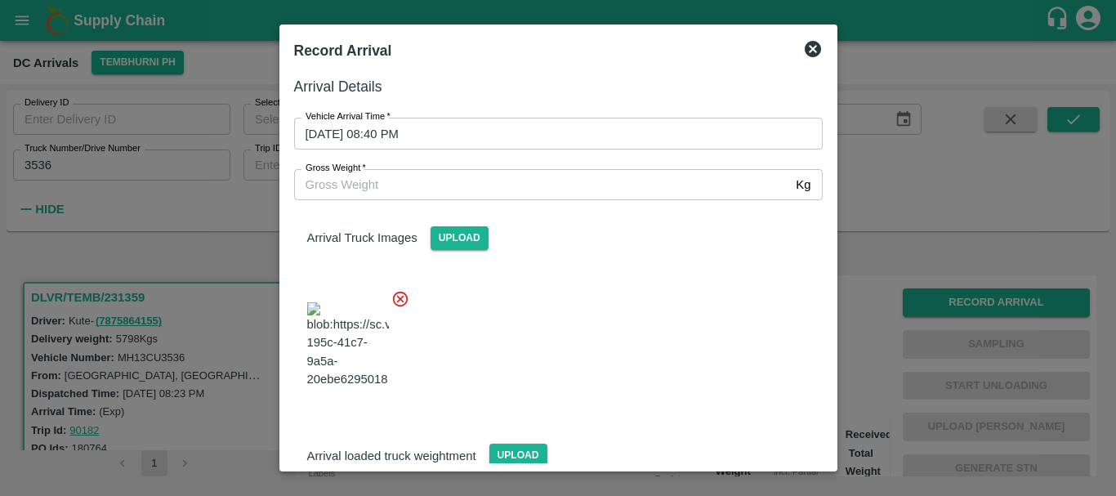
scroll to position [124, 0]
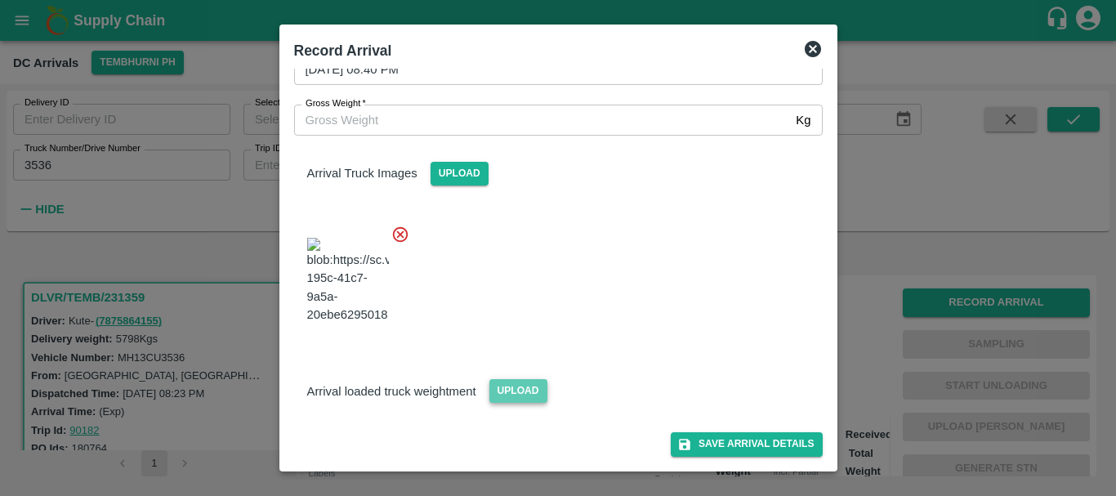
click at [506, 391] on span "Upload" at bounding box center [518, 391] width 58 height 24
click at [0, 0] on input "Upload" at bounding box center [0, 0] width 0 height 0
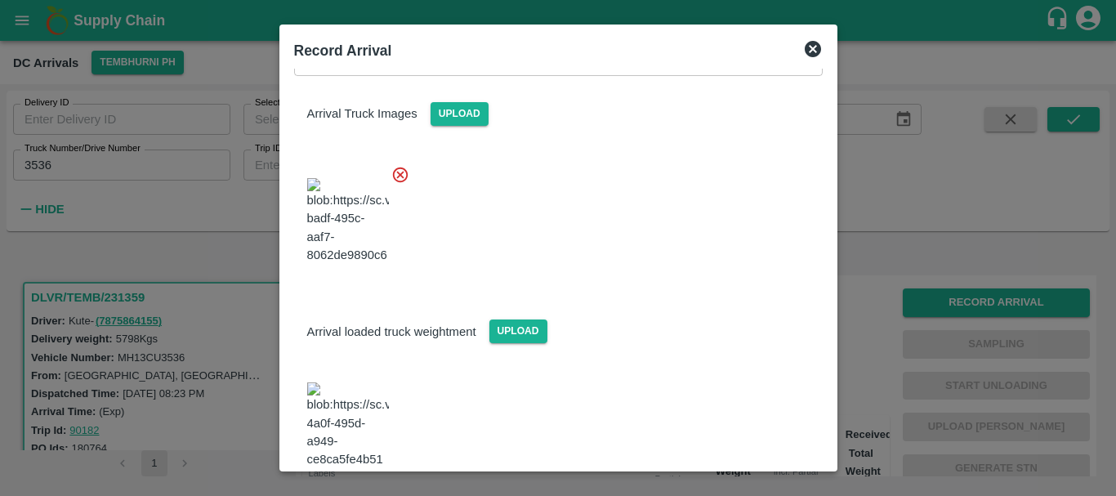
scroll to position [312, 0]
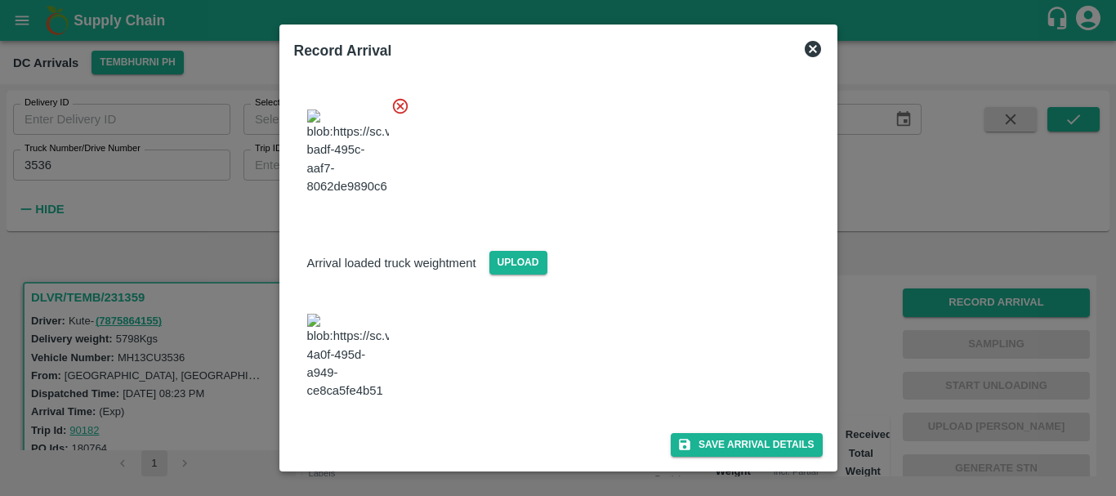
click at [348, 333] on img at bounding box center [348, 357] width 82 height 86
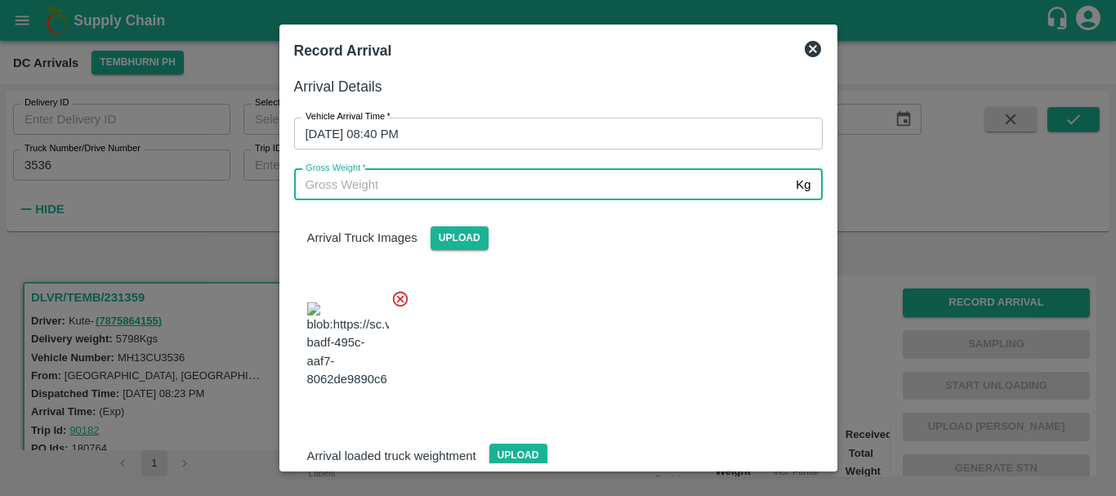
click at [502, 178] on input "Gross Weight   *" at bounding box center [542, 184] width 496 height 31
type input "11300"
click at [597, 316] on div at bounding box center [552, 340] width 542 height 128
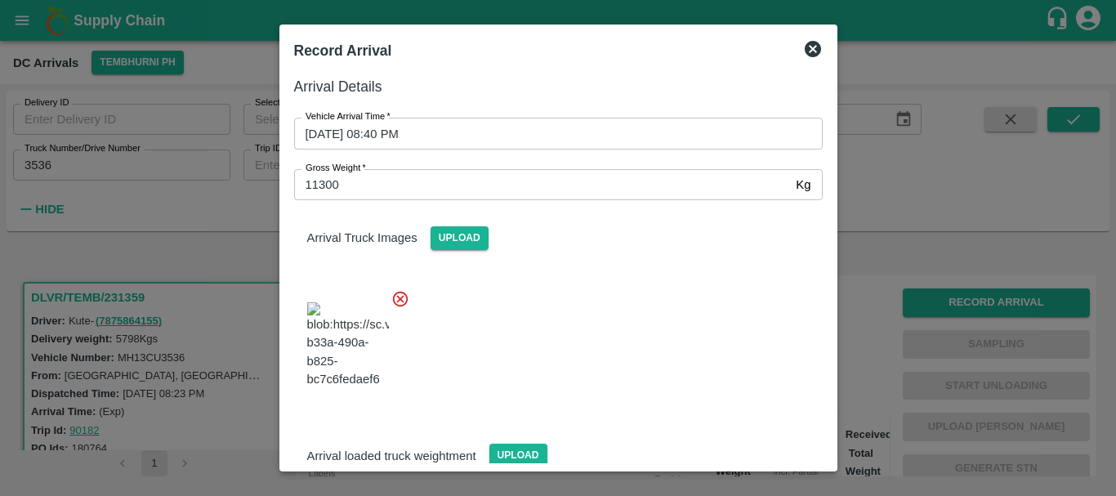
scroll to position [312, 0]
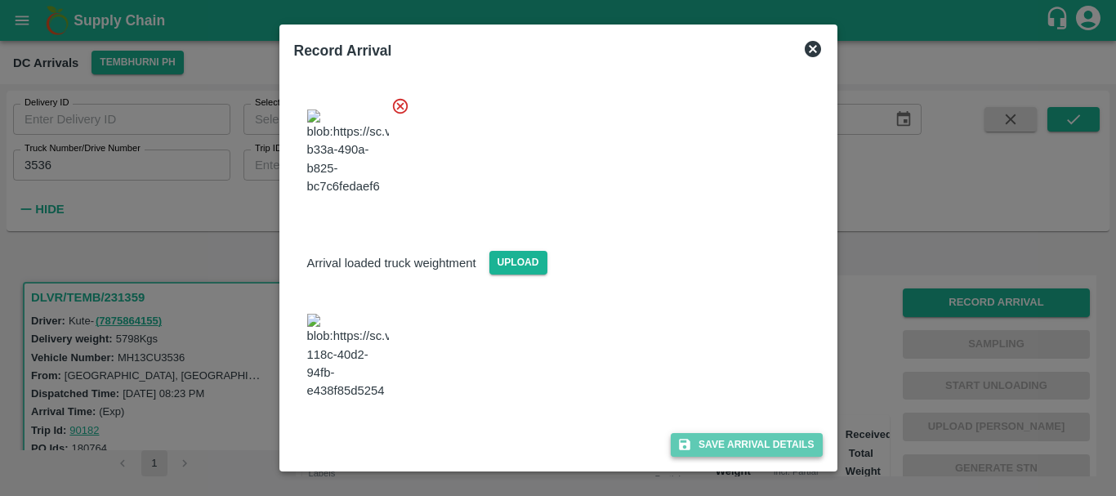
click at [703, 444] on button "Save Arrival Details" at bounding box center [746, 445] width 151 height 24
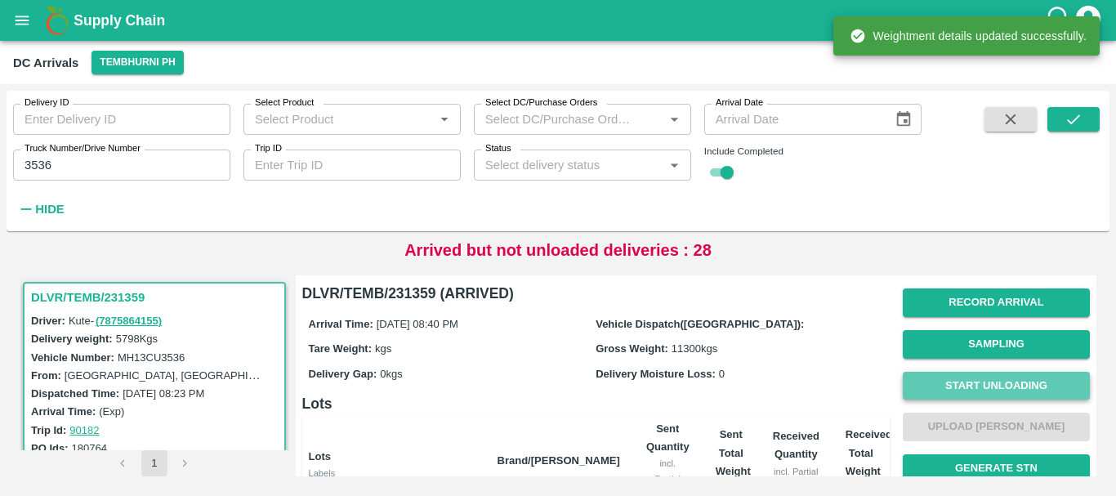
click at [933, 380] on button "Start Unloading" at bounding box center [996, 386] width 187 height 29
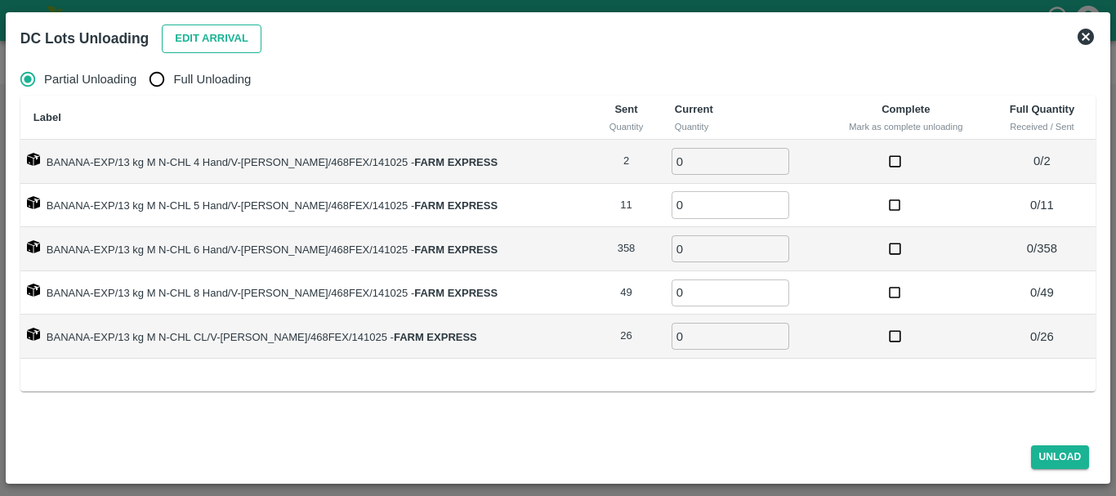
click at [239, 42] on button "Edit Arrival" at bounding box center [212, 39] width 100 height 29
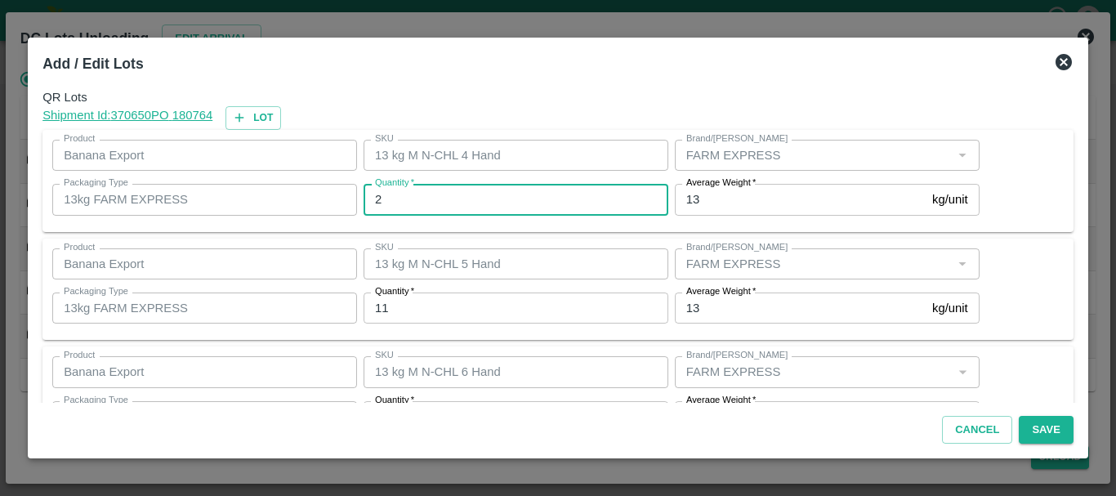
click at [567, 202] on input "2" at bounding box center [516, 199] width 305 height 31
type input "0"
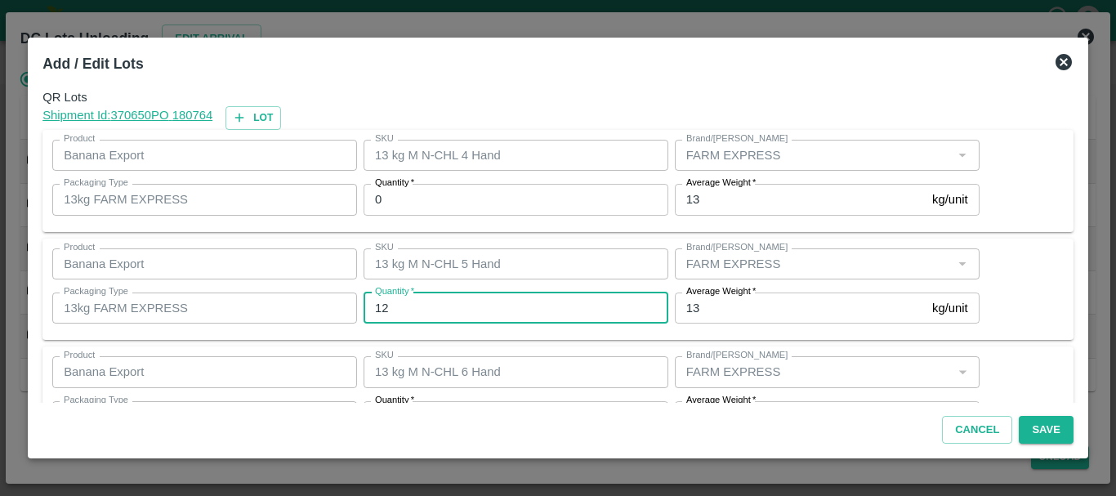
type input "12"
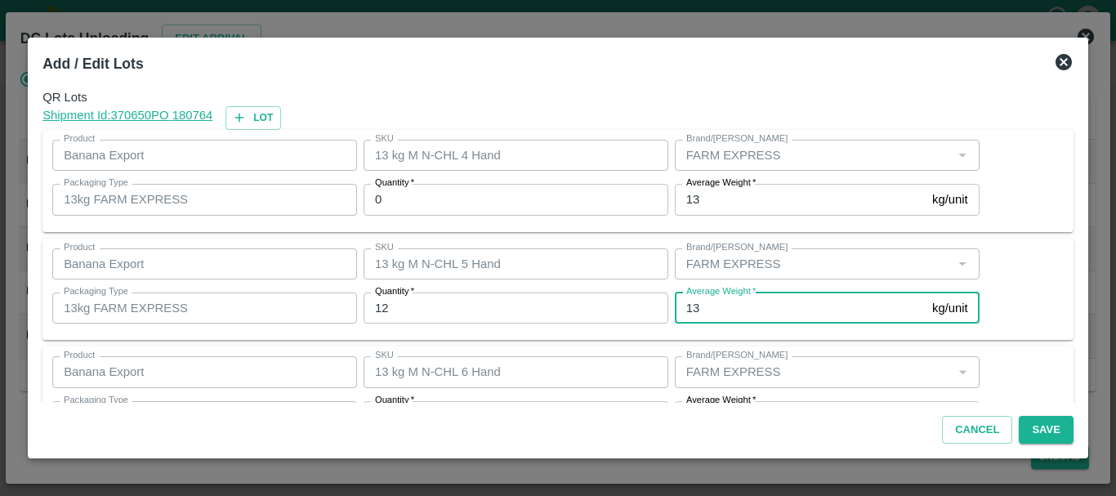
scroll to position [29, 0]
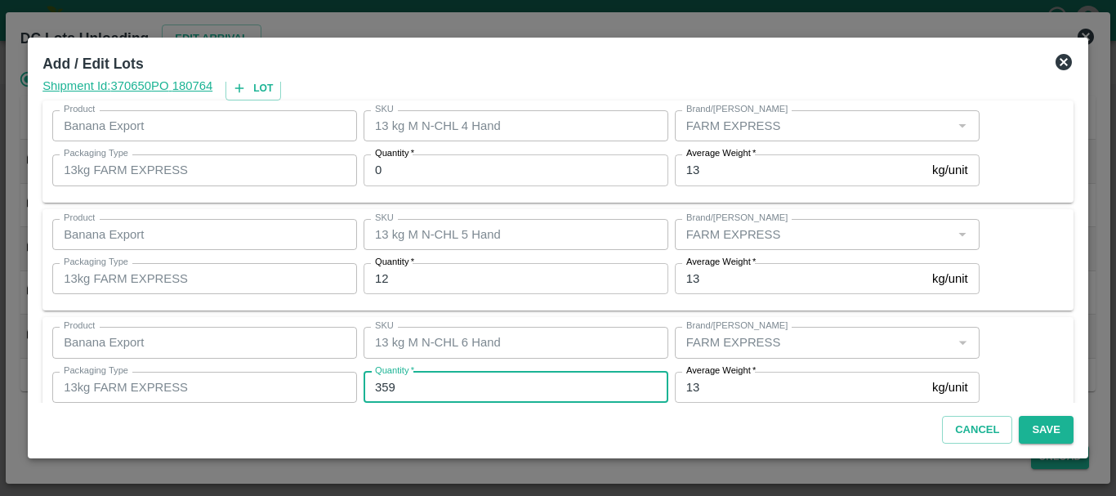
type input "359"
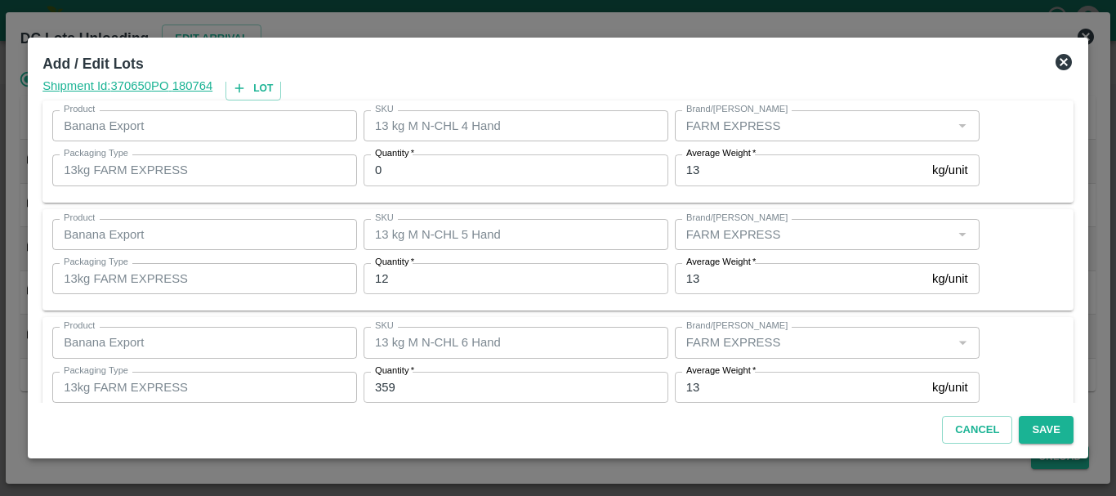
scroll to position [276, 0]
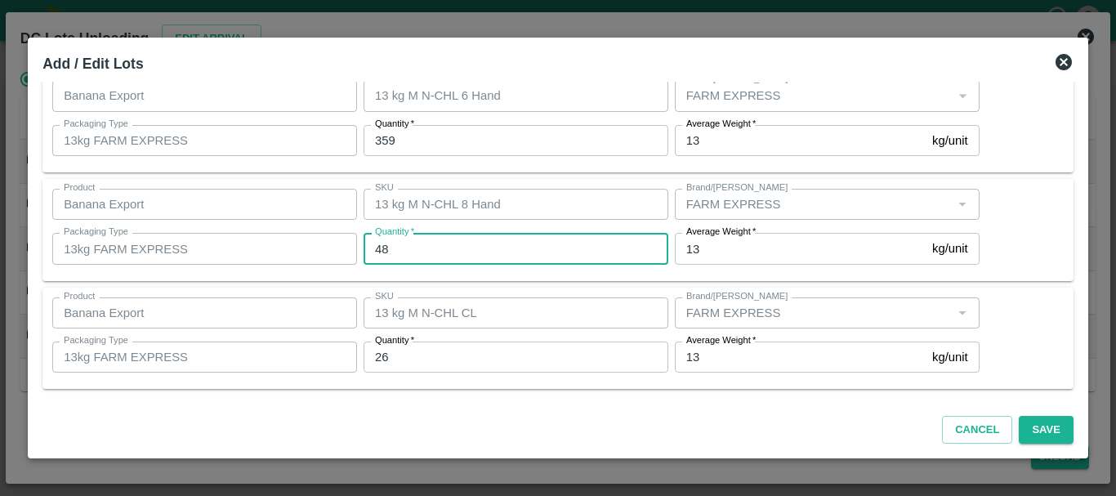
type input "48"
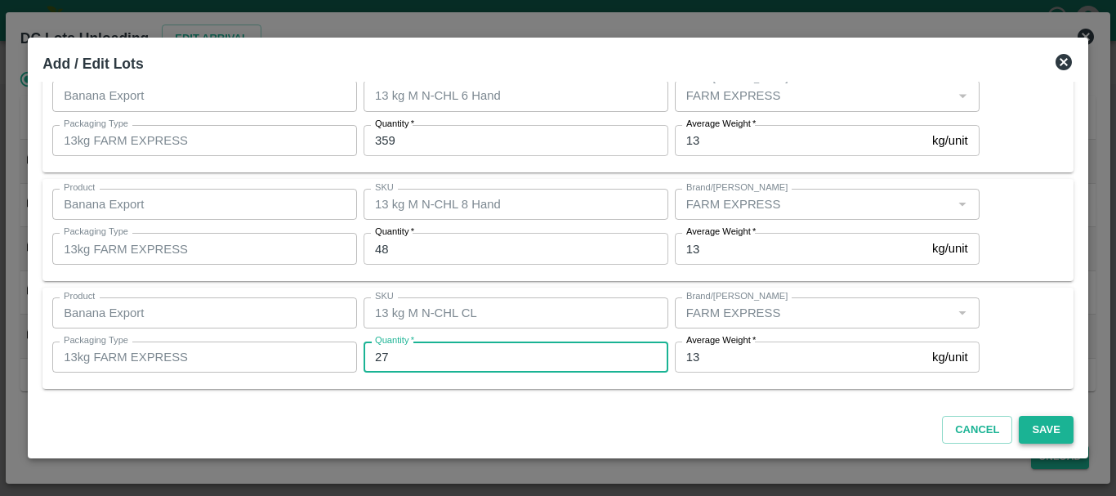
type input "27"
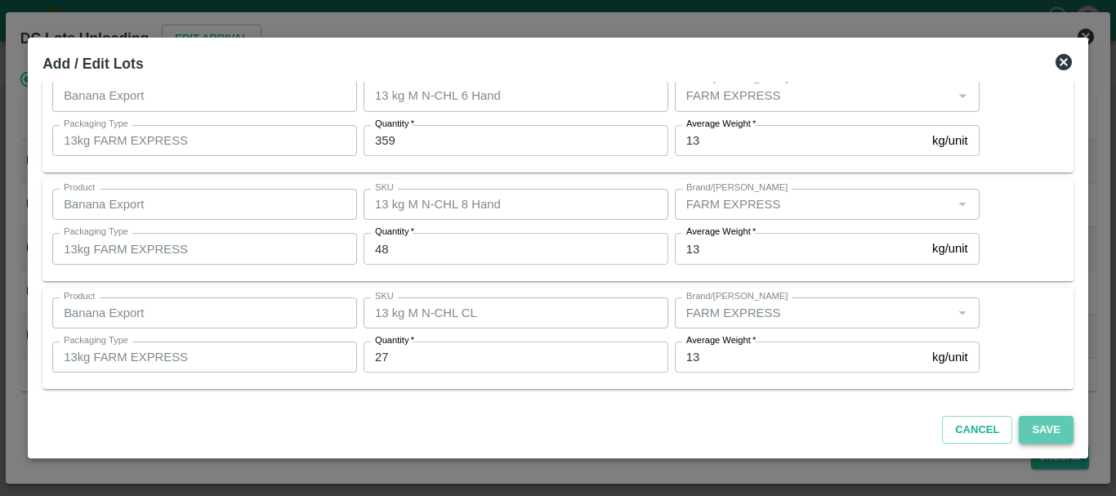
click at [1046, 428] on button "Save" at bounding box center [1046, 430] width 54 height 29
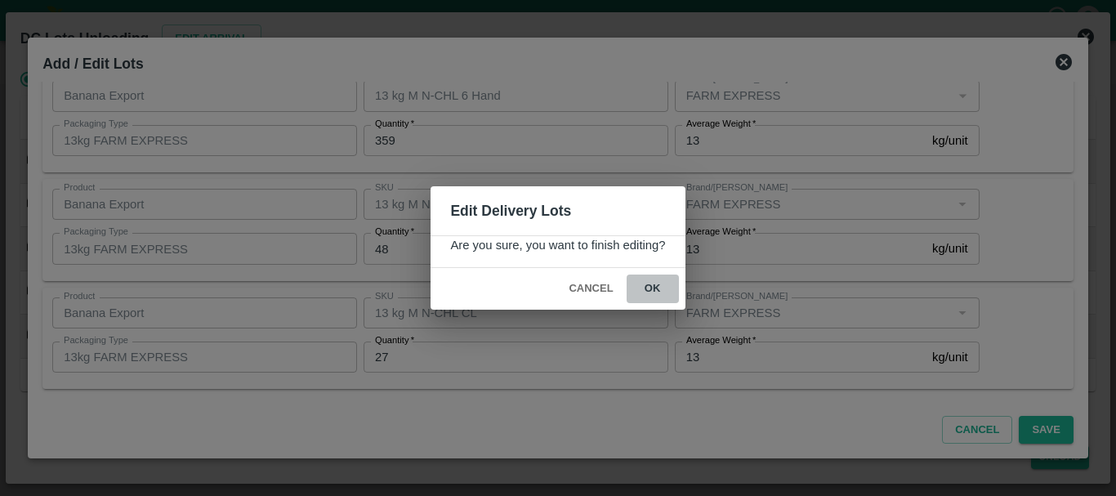
click at [640, 289] on button "ok" at bounding box center [653, 288] width 52 height 29
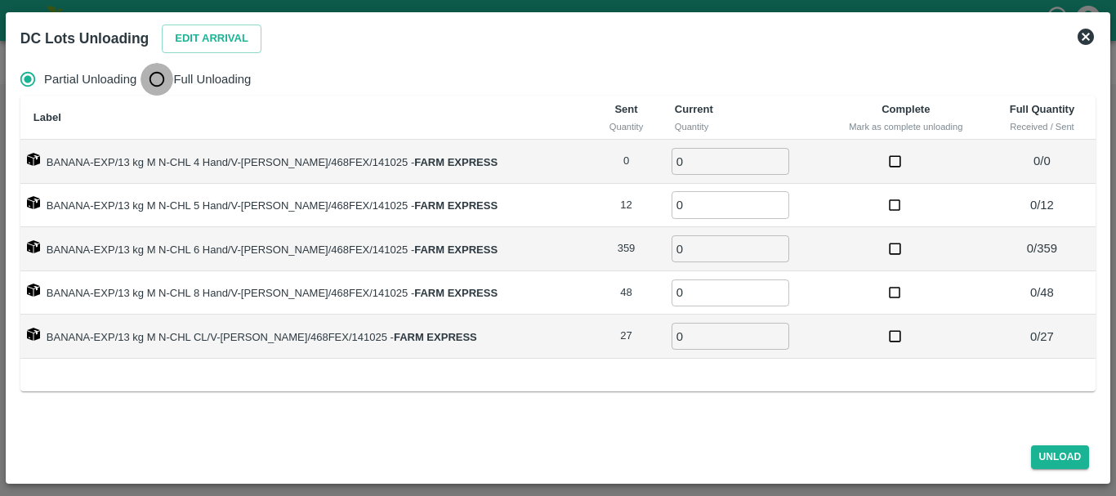
click at [141, 71] on input "Full Unloading" at bounding box center [157, 79] width 33 height 33
radio input "true"
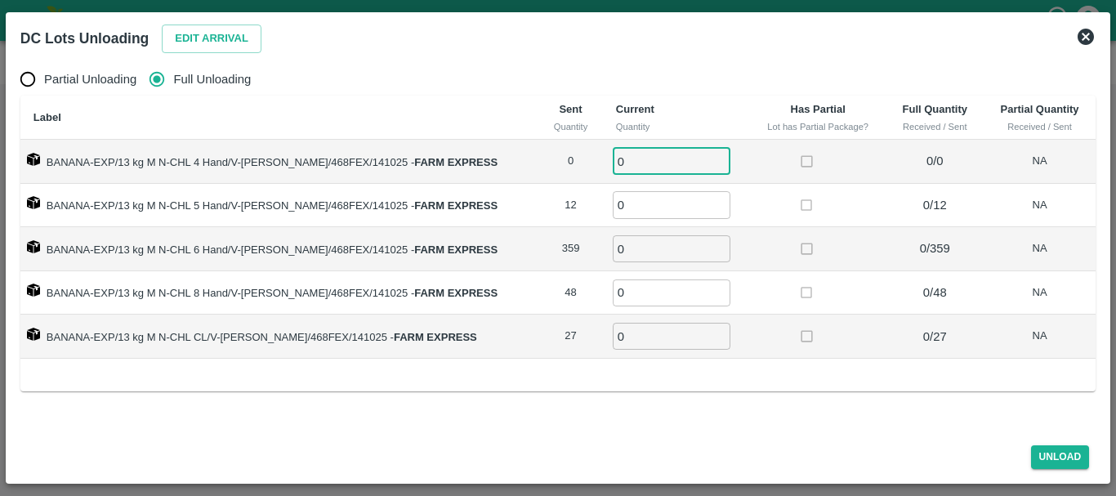
click at [663, 151] on input "0" at bounding box center [672, 161] width 118 height 27
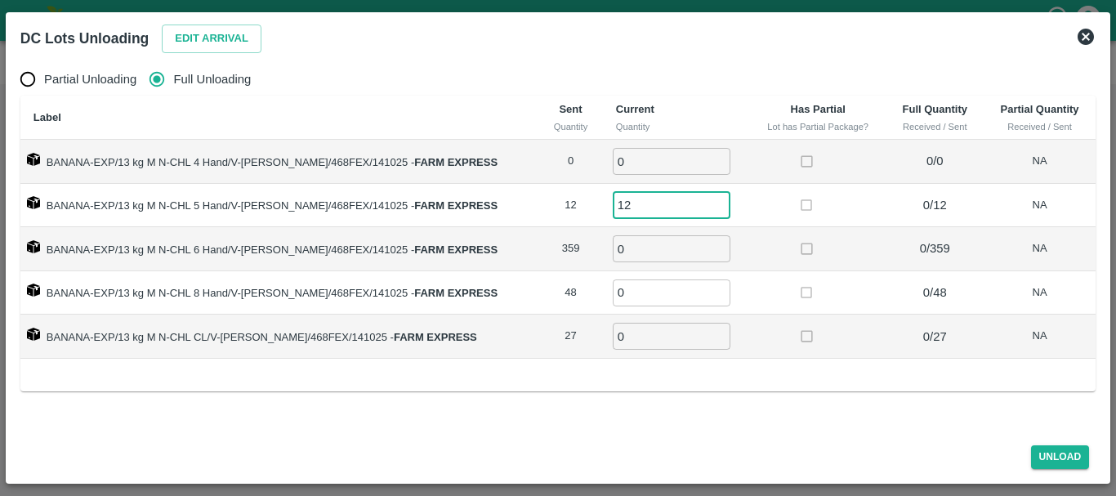
type input "12"
type input "359"
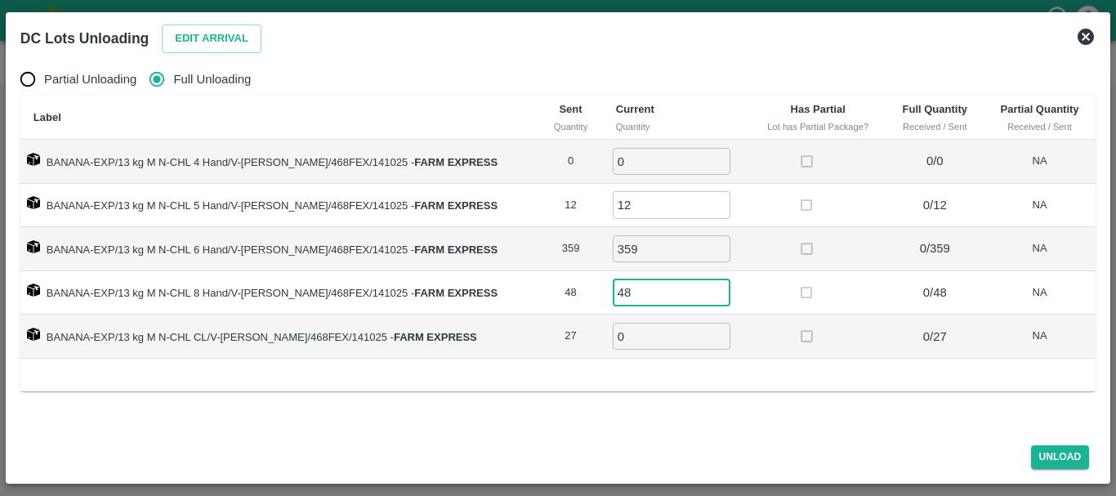
type input "48"
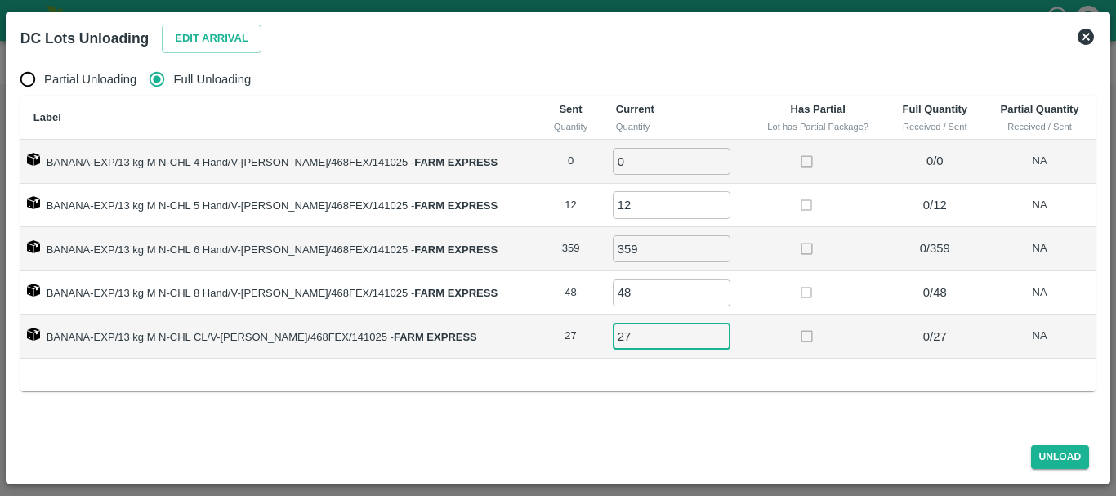
type input "27"
click at [784, 275] on td at bounding box center [818, 293] width 136 height 44
click at [1043, 453] on button "Unload" at bounding box center [1060, 457] width 59 height 24
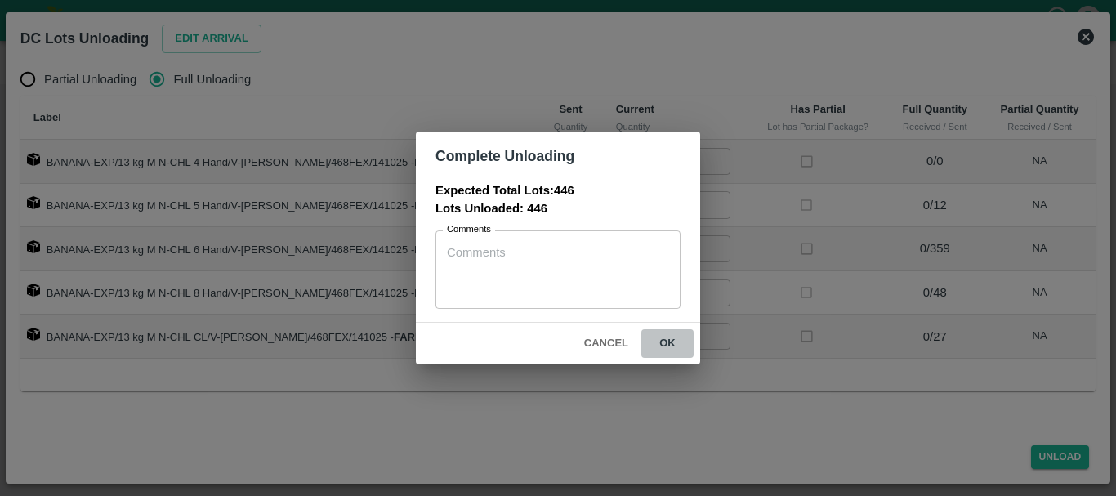
click at [680, 341] on button "ok" at bounding box center [667, 343] width 52 height 29
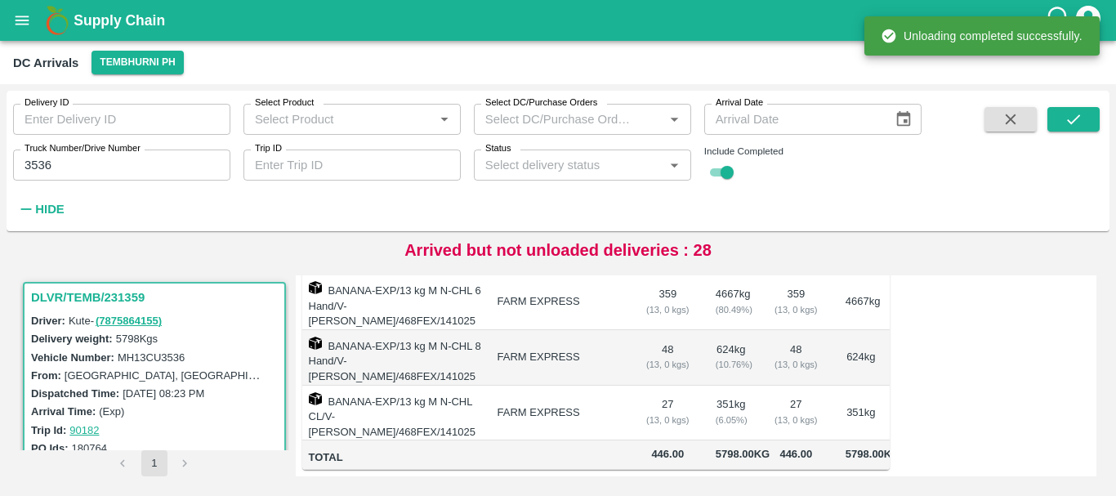
scroll to position [0, 0]
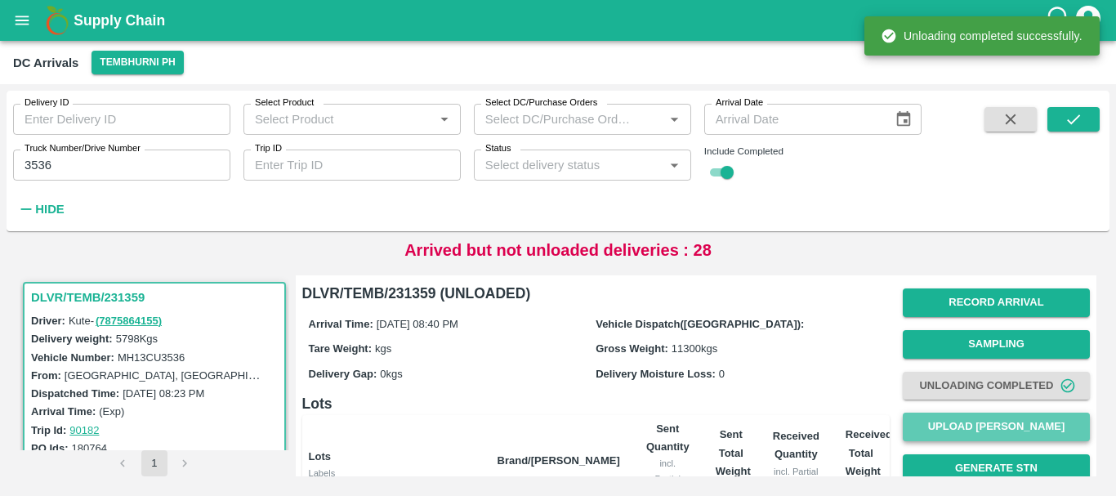
click at [943, 427] on button "Upload [PERSON_NAME]" at bounding box center [996, 427] width 187 height 29
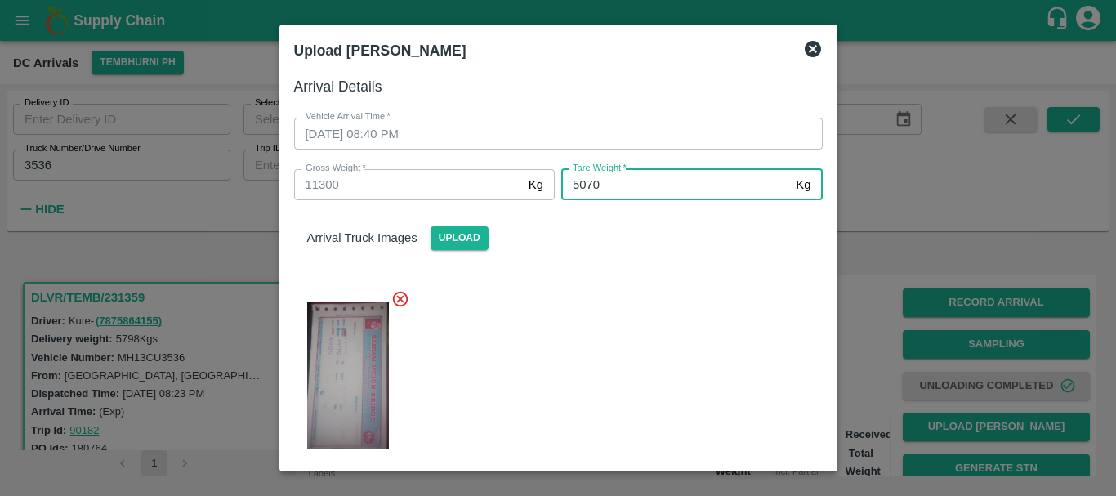
type input "5070"
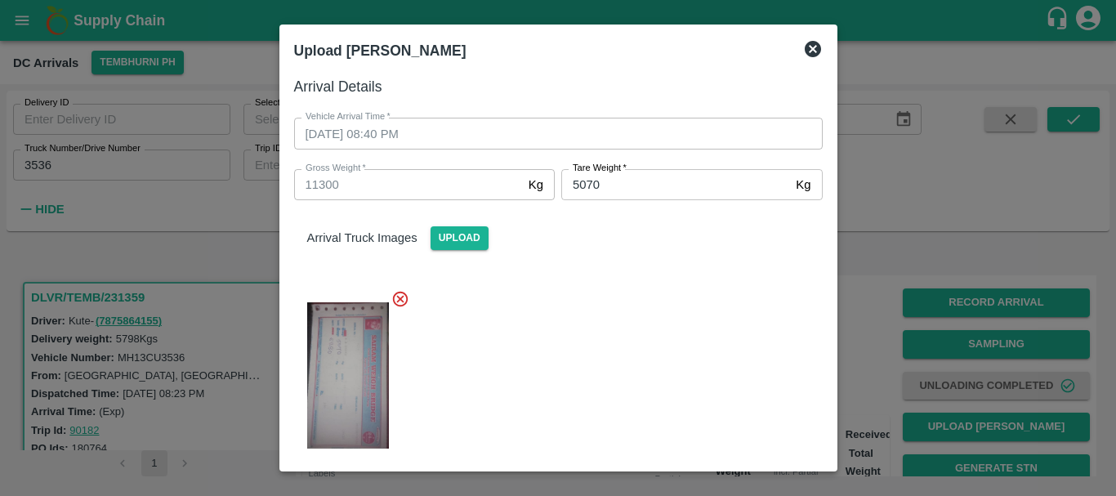
click at [653, 273] on div "Arrival Truck Images Upload" at bounding box center [552, 332] width 542 height 291
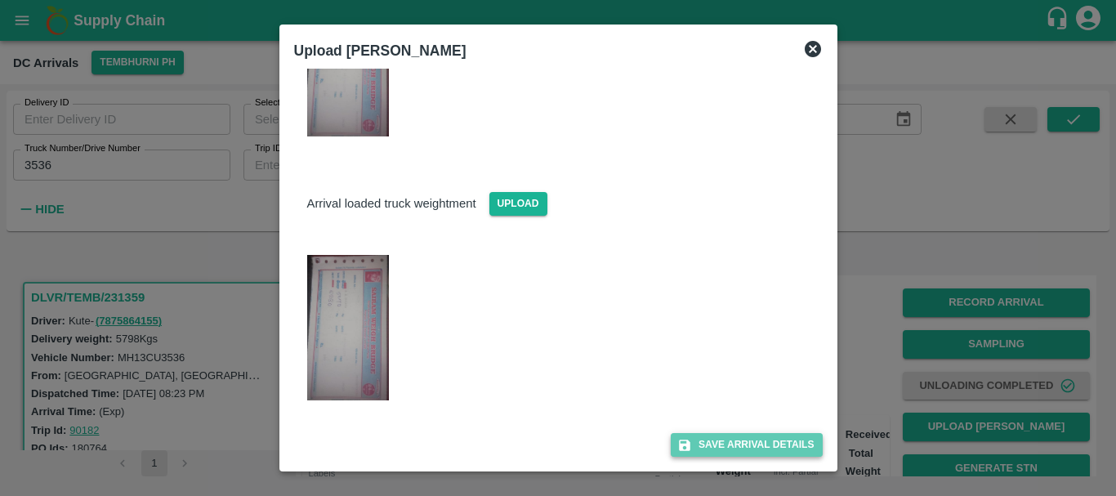
click at [710, 434] on button "Save Arrival Details" at bounding box center [746, 445] width 151 height 24
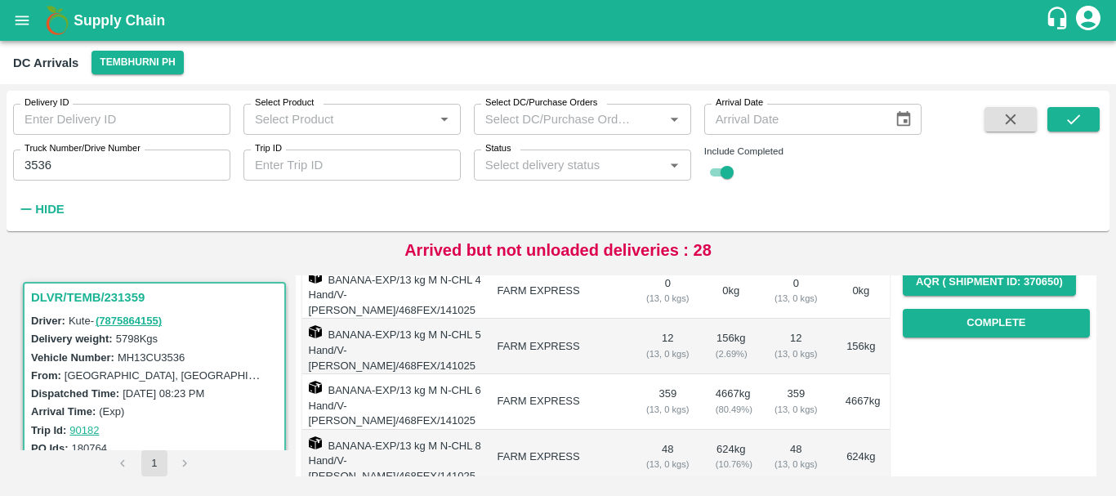
scroll to position [269, 0]
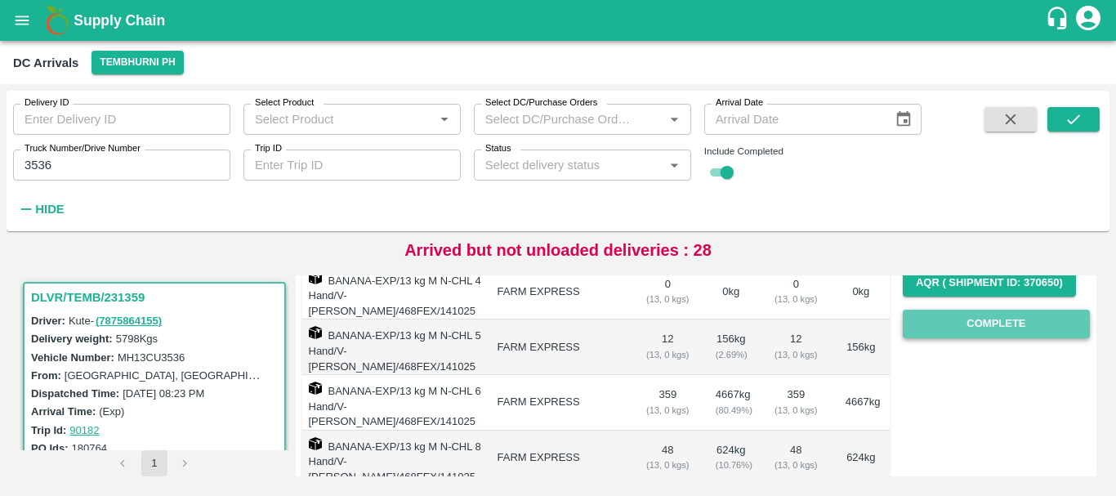
click at [947, 325] on button "Complete" at bounding box center [996, 324] width 187 height 29
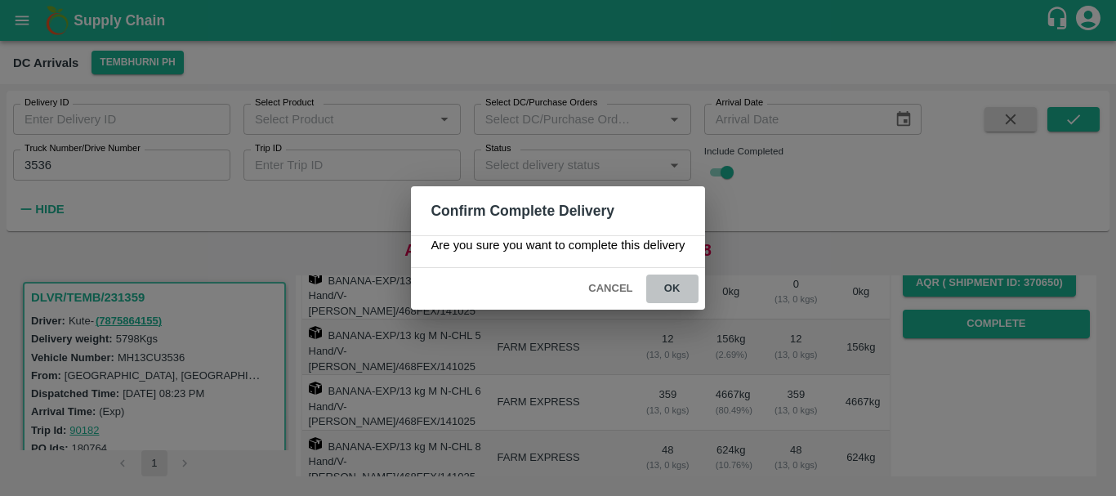
click at [676, 283] on button "ok" at bounding box center [672, 288] width 52 height 29
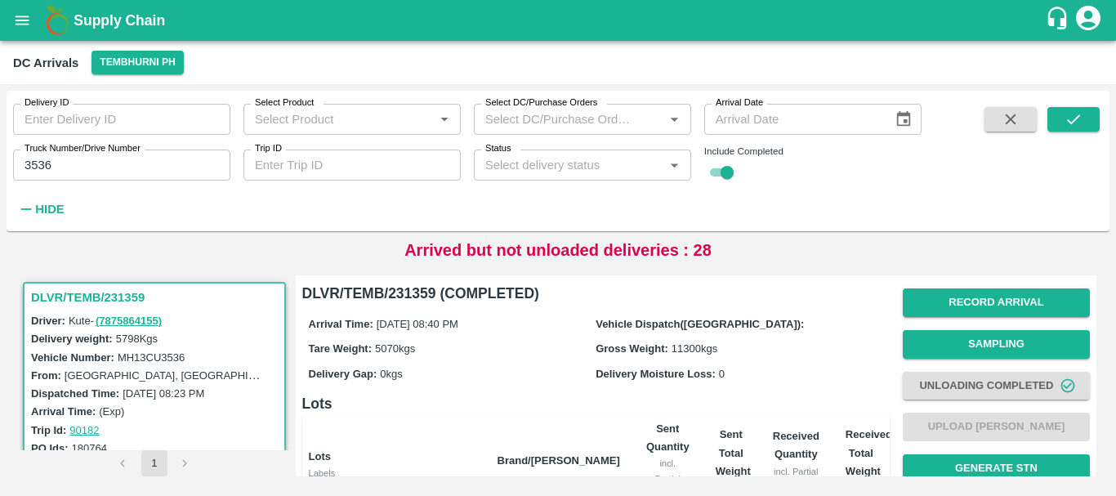
scroll to position [371, 0]
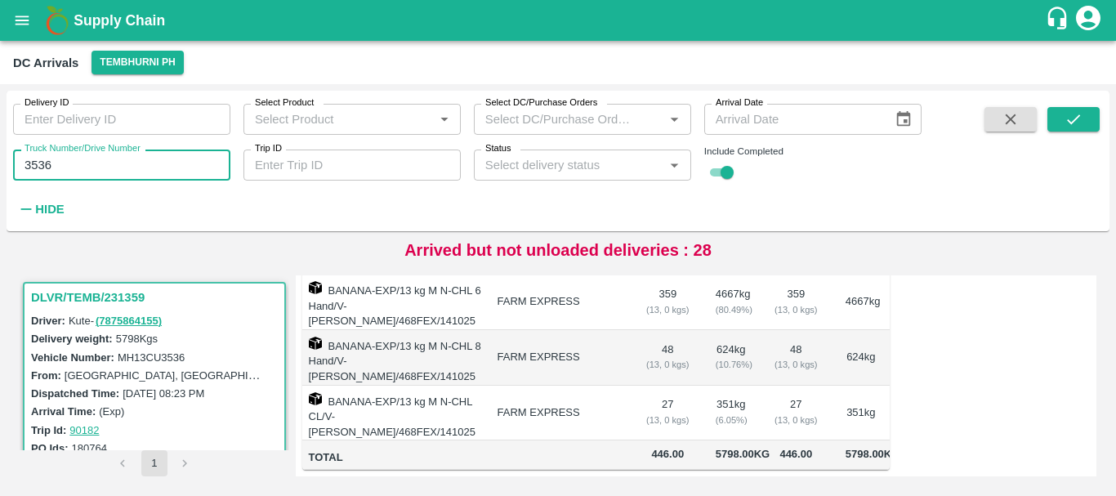
click at [127, 177] on input "3536" at bounding box center [121, 165] width 217 height 31
type input "3"
type input "7227"
click at [1065, 124] on icon "submit" at bounding box center [1074, 119] width 18 height 18
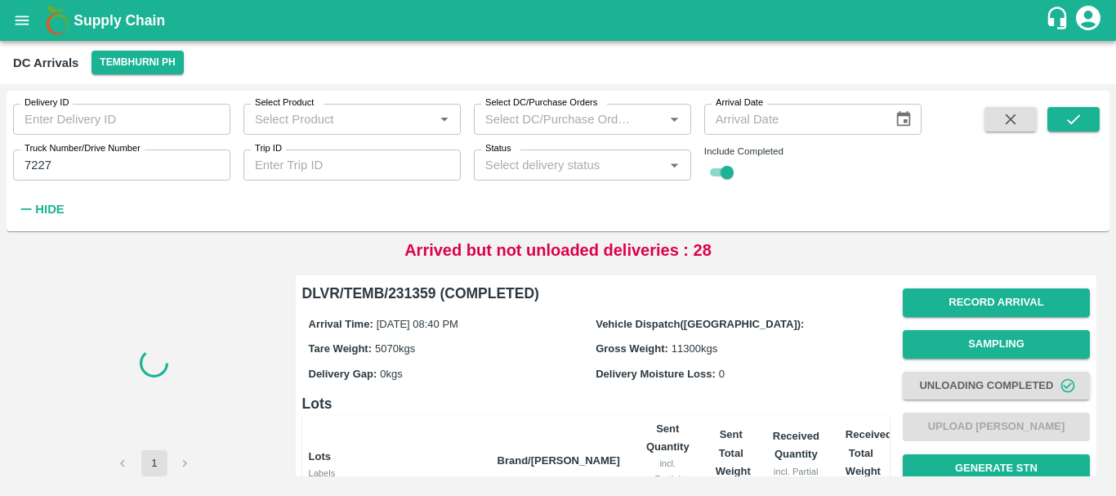
scroll to position [371, 0]
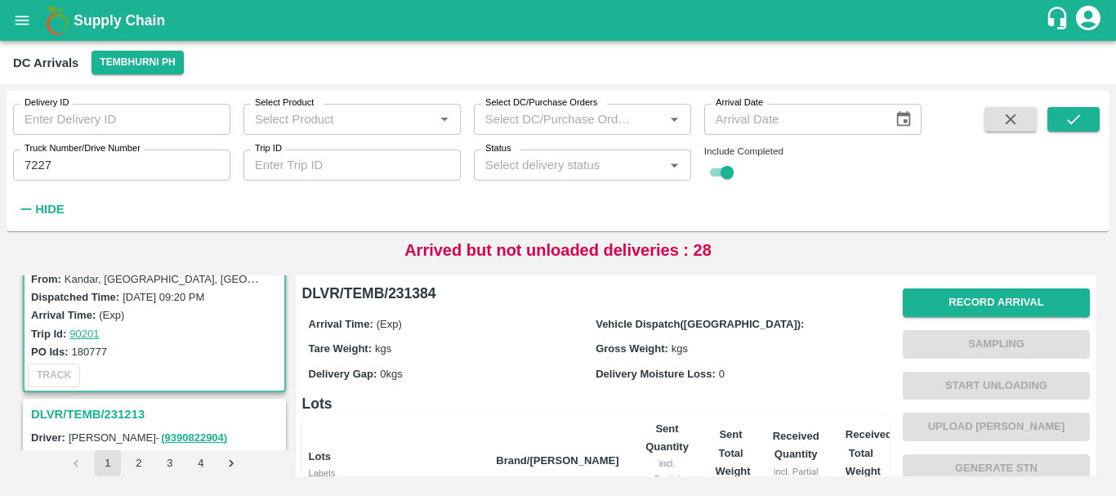
scroll to position [96, 0]
click at [135, 408] on h3 "DLVR/TEMB/231213" at bounding box center [157, 414] width 252 height 21
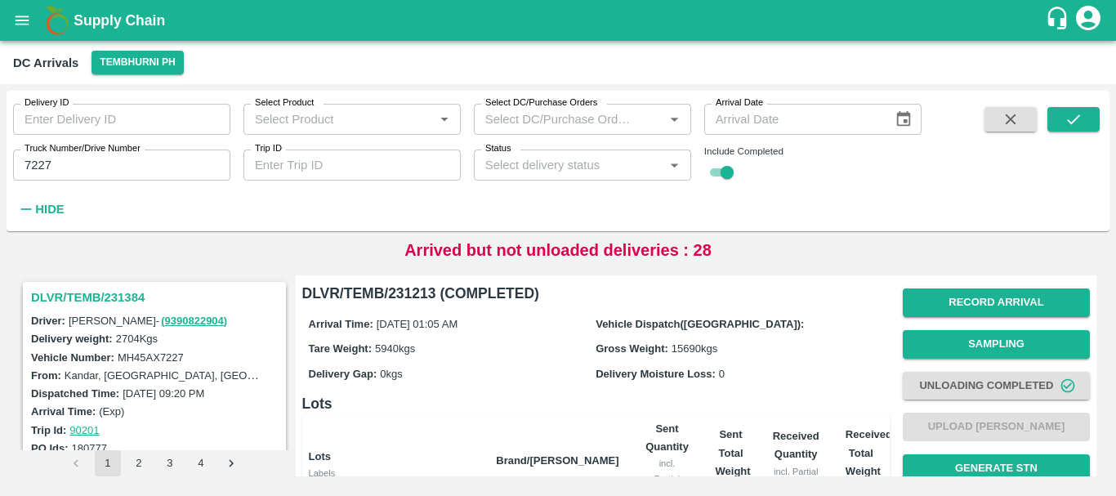
click at [120, 298] on h3 "DLVR/TEMB/231384" at bounding box center [157, 297] width 252 height 21
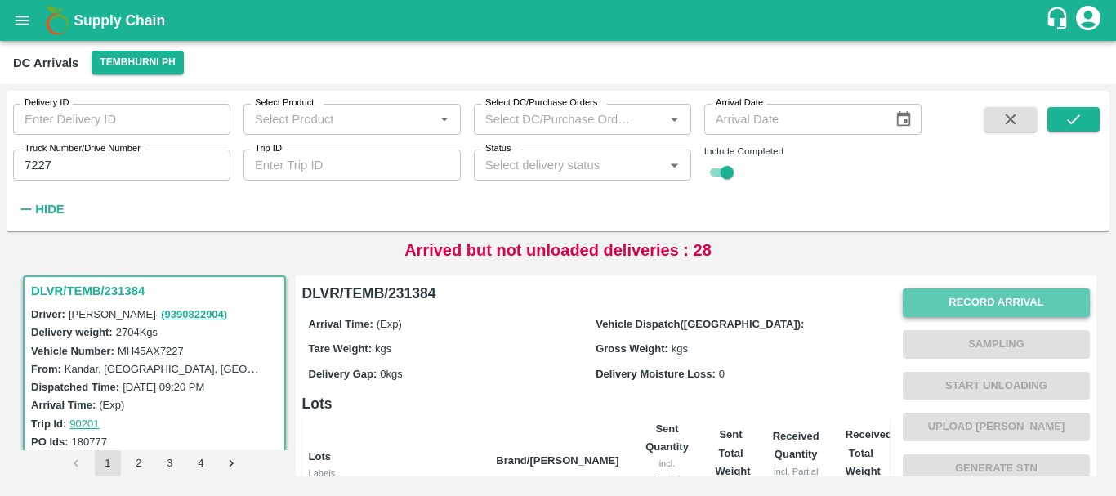
click at [966, 293] on button "Record Arrival" at bounding box center [996, 302] width 187 height 29
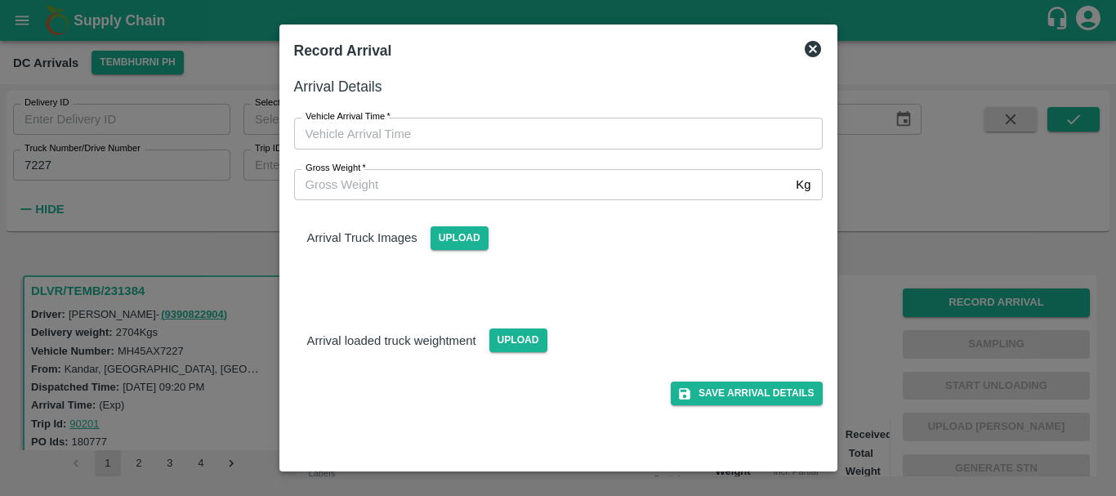
type input "DD/MM/YYYY hh:mm aa"
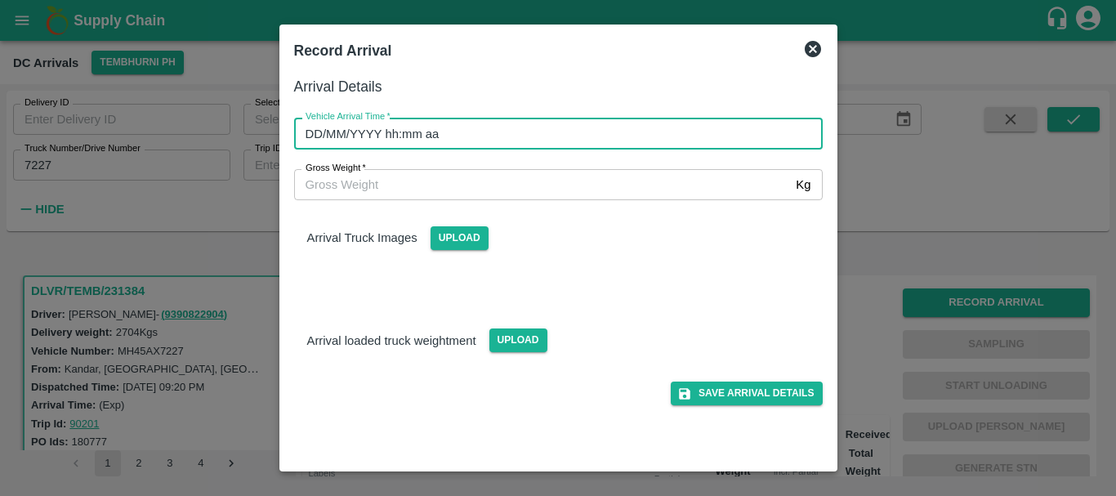
click at [569, 139] on input "DD/MM/YYYY hh:mm aa" at bounding box center [552, 133] width 517 height 31
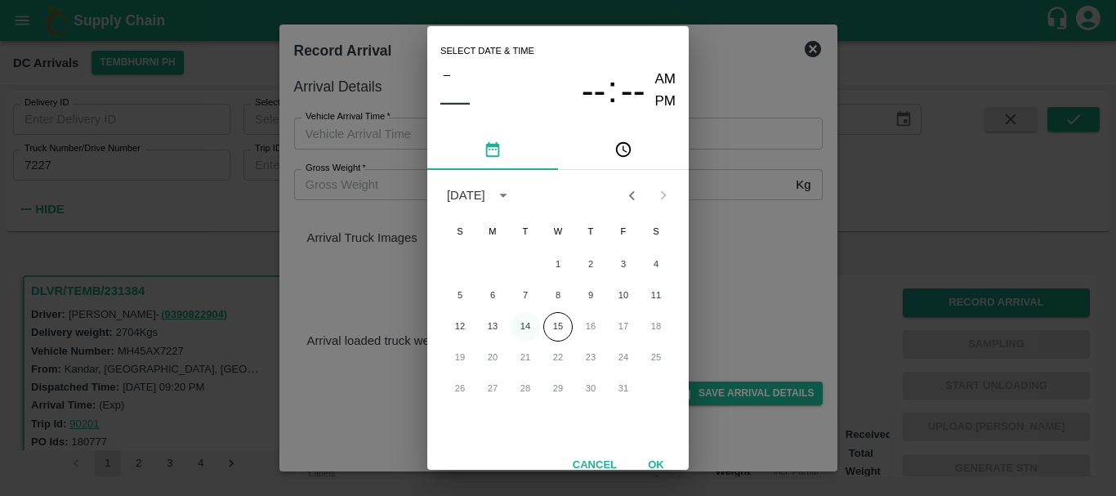
click at [524, 328] on button "14" at bounding box center [525, 326] width 29 height 29
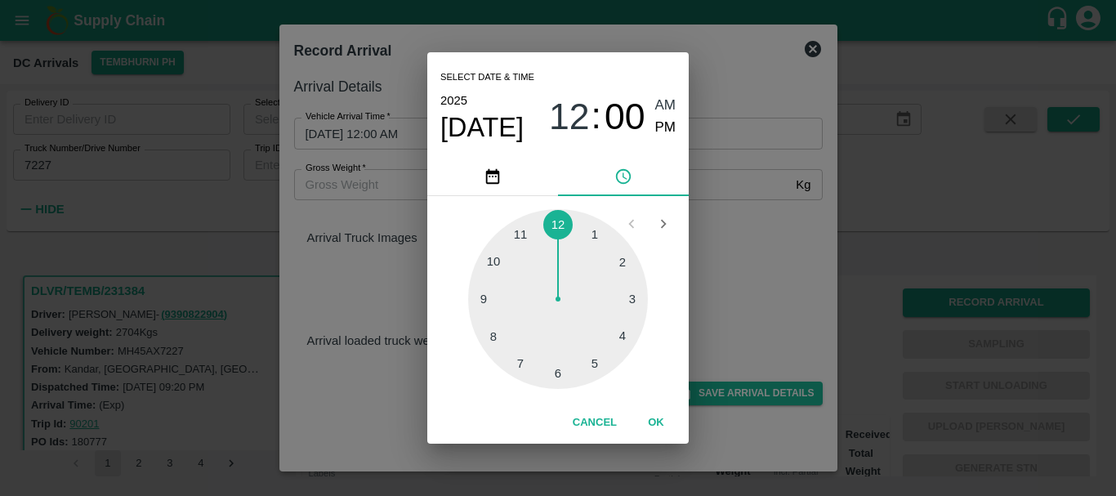
click at [521, 238] on div at bounding box center [558, 299] width 180 height 180
click at [633, 302] on div at bounding box center [558, 299] width 180 height 180
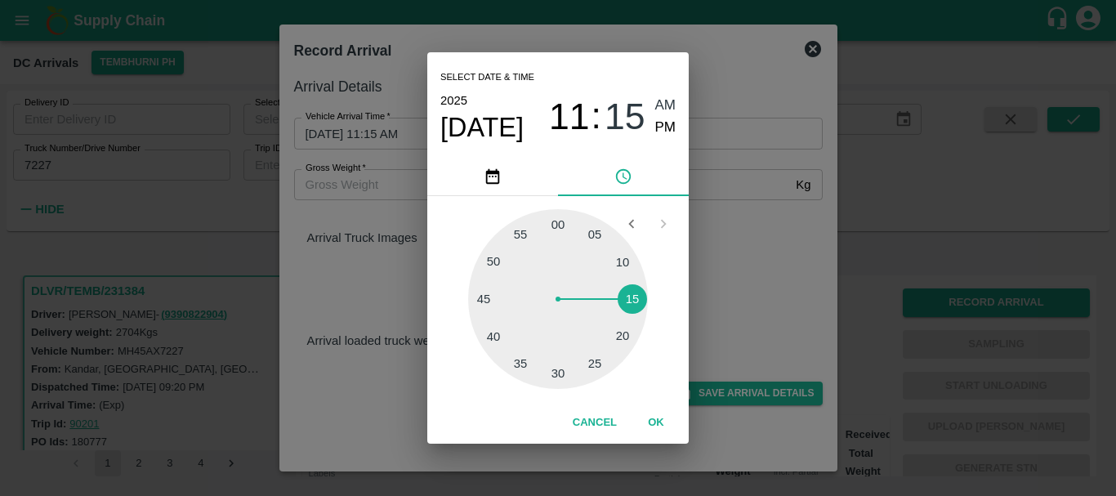
click at [655, 126] on span "PM" at bounding box center [665, 128] width 21 height 22
type input "14/10/2025 11:15 PM"
click at [731, 207] on div "Select date & time 2025 Oct 14 11 : 15 AM PM 05 10 15 20 25 30 35 40 45 50 55 0…" at bounding box center [558, 248] width 1116 height 496
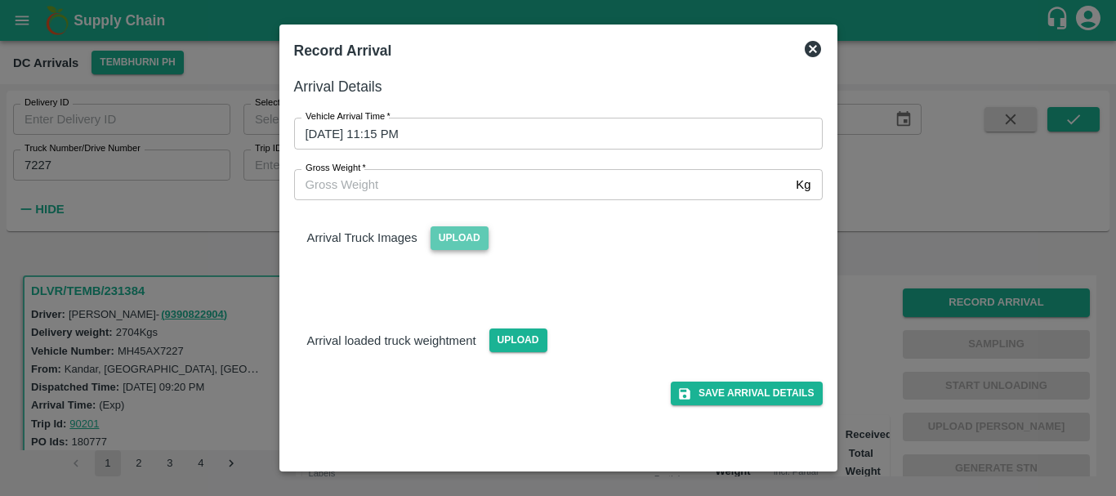
click at [444, 243] on span "Upload" at bounding box center [460, 238] width 58 height 24
click at [0, 0] on input "Upload" at bounding box center [0, 0] width 0 height 0
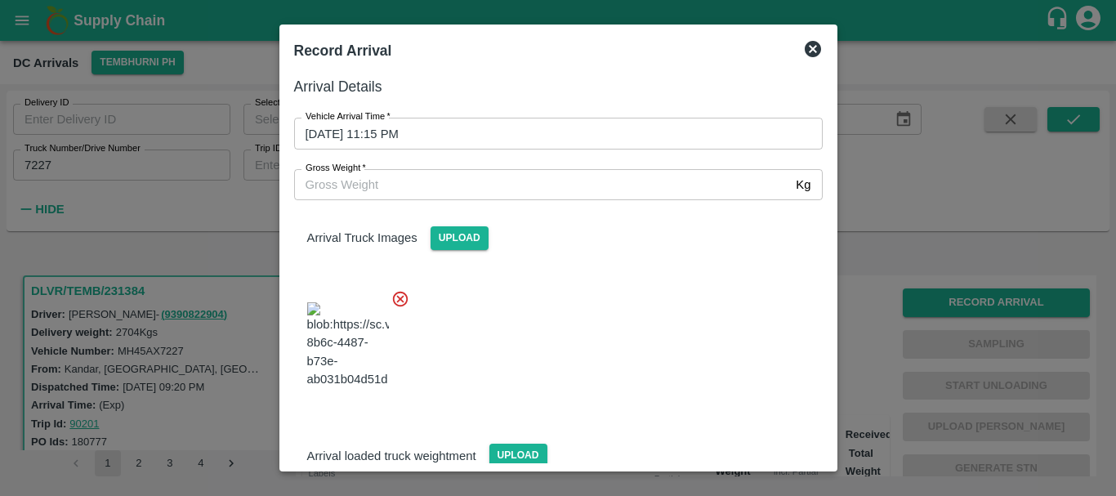
scroll to position [123, 0]
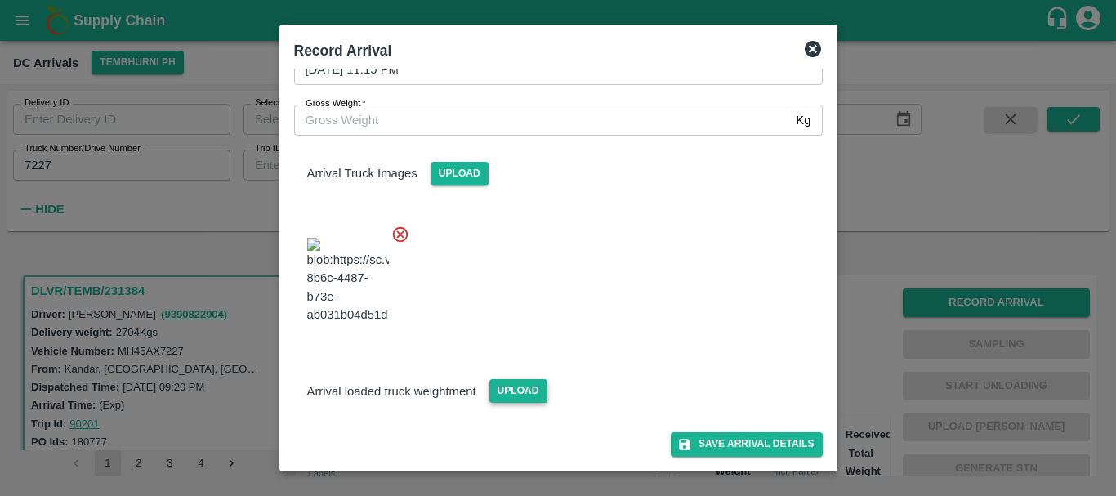
click at [529, 388] on span "Upload" at bounding box center [518, 391] width 58 height 24
click at [0, 0] on input "Upload" at bounding box center [0, 0] width 0 height 0
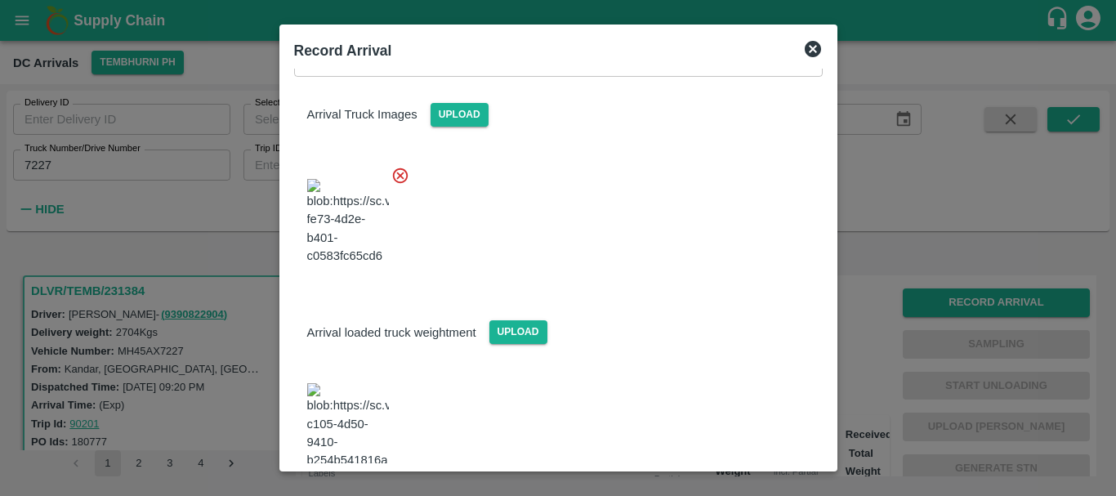
scroll to position [204, 0]
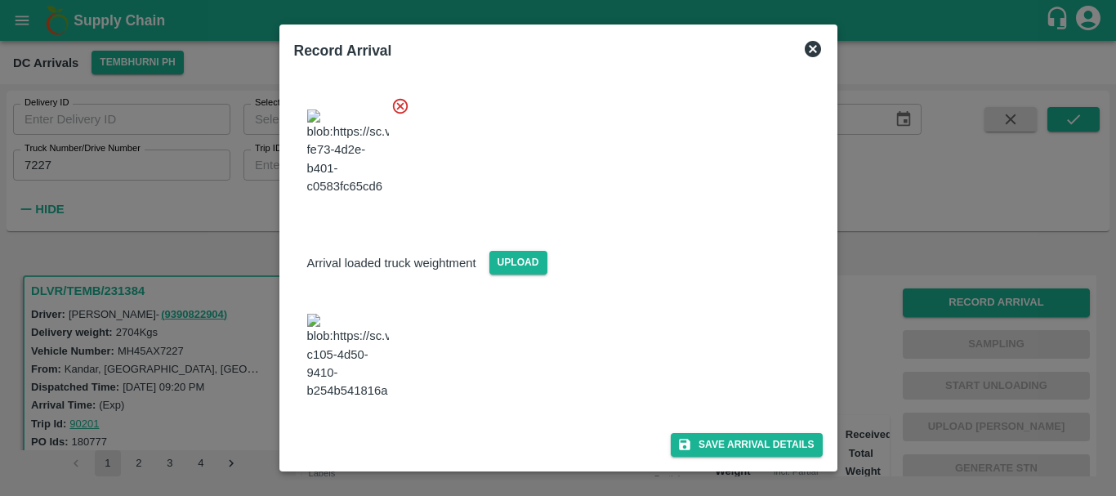
click at [367, 370] on img at bounding box center [348, 357] width 82 height 86
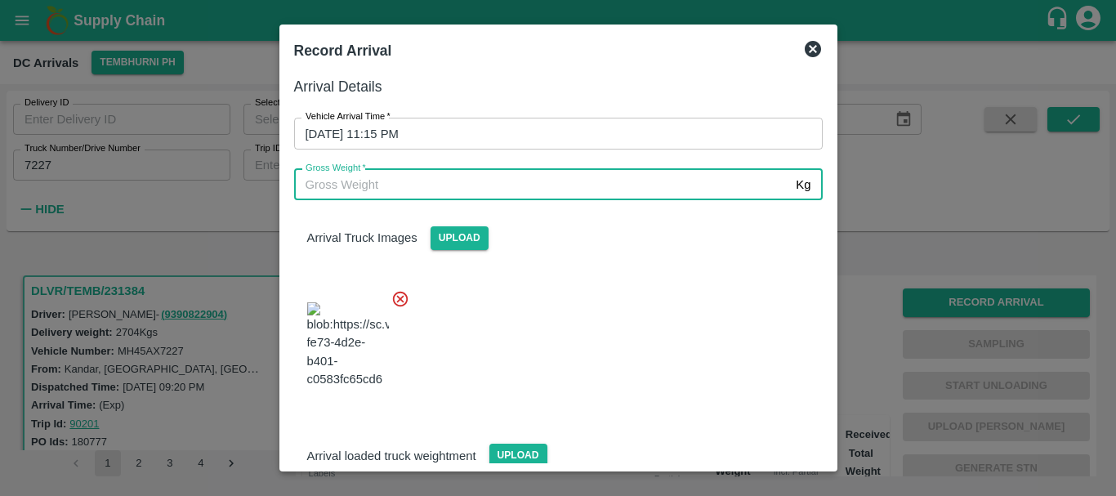
click at [505, 180] on input "Gross Weight   *" at bounding box center [542, 184] width 496 height 31
type input "8900"
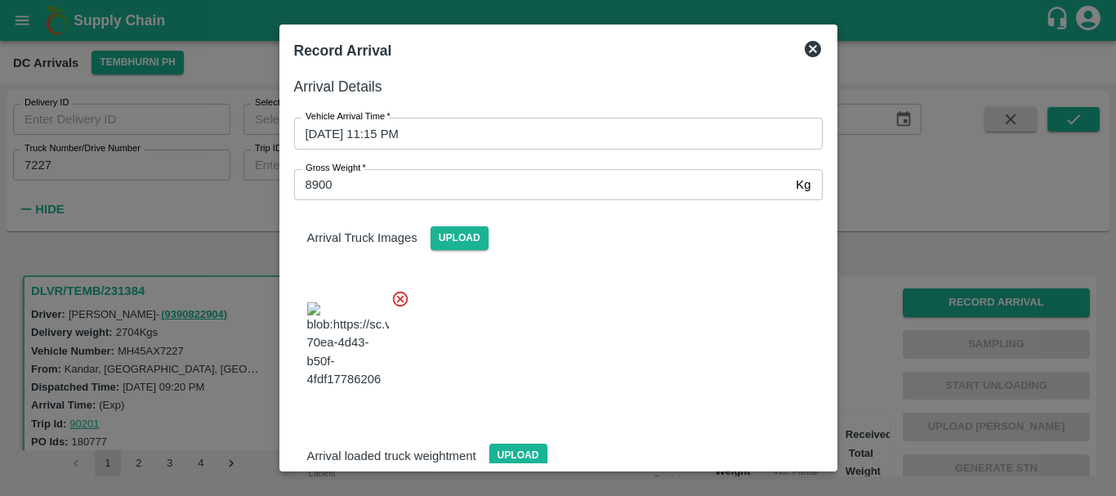
click at [567, 305] on div at bounding box center [552, 340] width 542 height 128
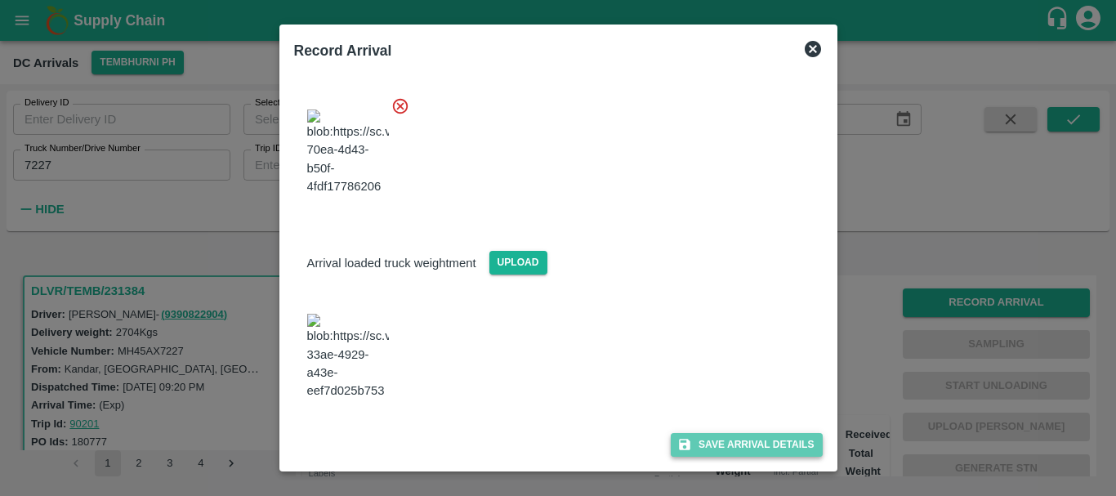
click at [721, 454] on button "Save Arrival Details" at bounding box center [746, 445] width 151 height 24
click at [685, 404] on div "Save Arrival Details" at bounding box center [552, 430] width 542 height 53
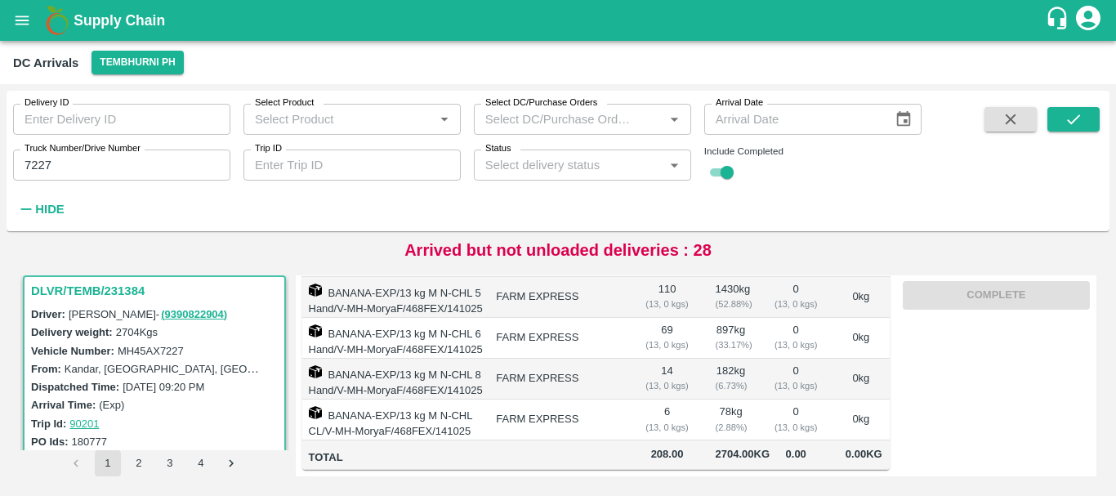
scroll to position [0, 0]
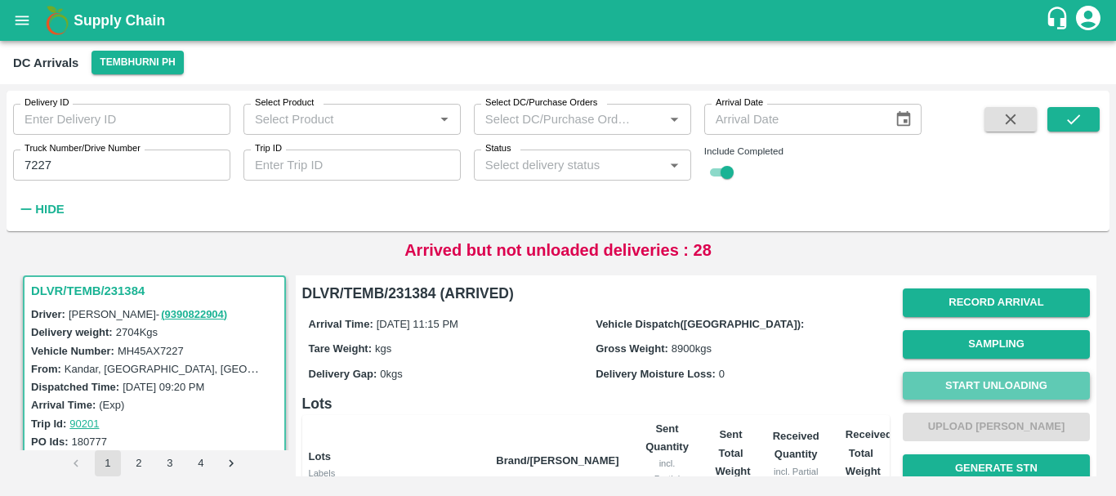
click at [936, 383] on button "Start Unloading" at bounding box center [996, 386] width 187 height 29
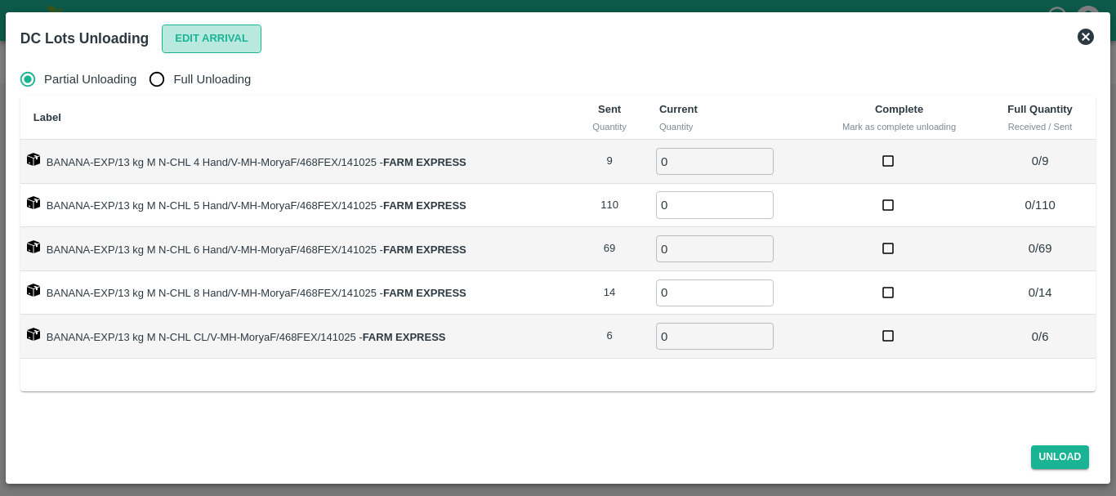
click at [178, 43] on button "Edit Arrival" at bounding box center [212, 39] width 100 height 29
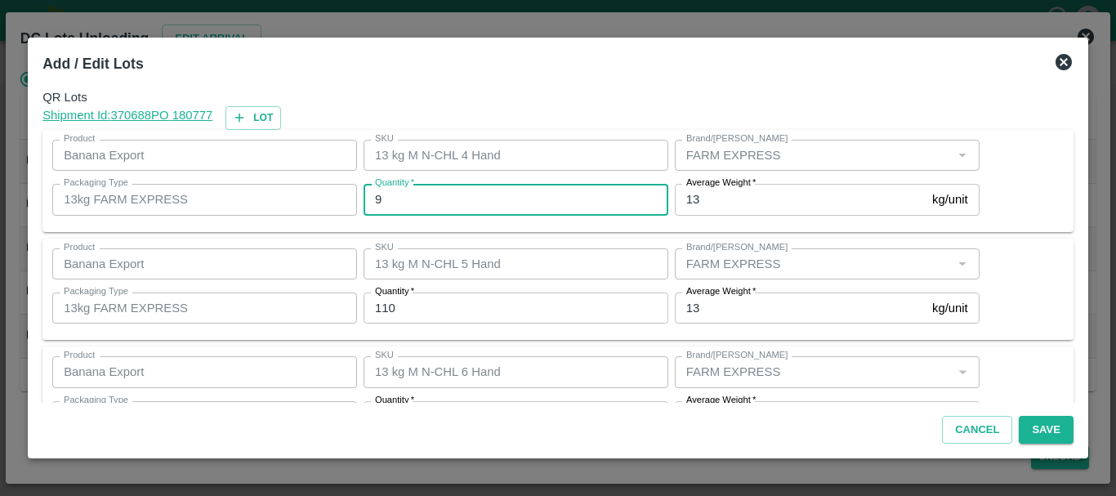
click at [492, 193] on input "9" at bounding box center [516, 199] width 305 height 31
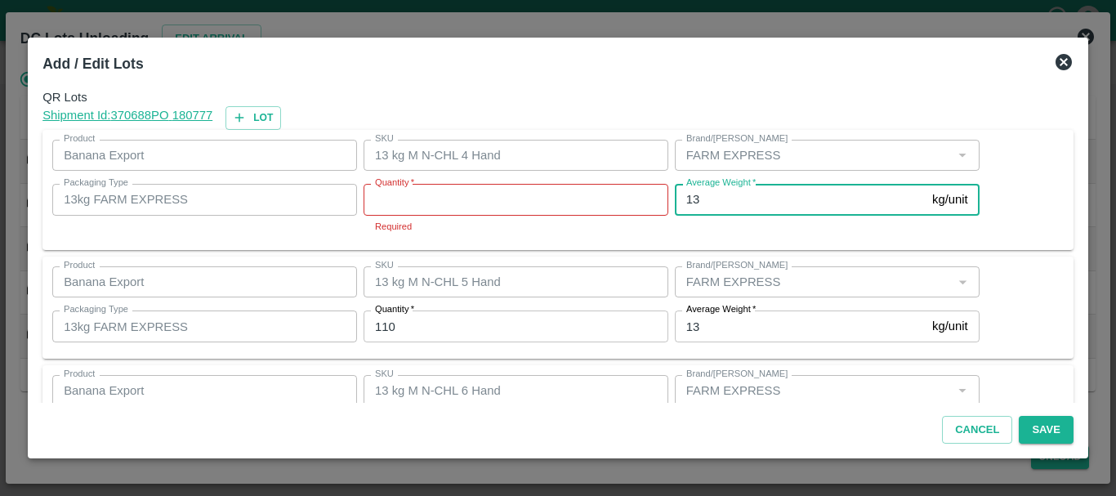
type input "9"
type input "13"
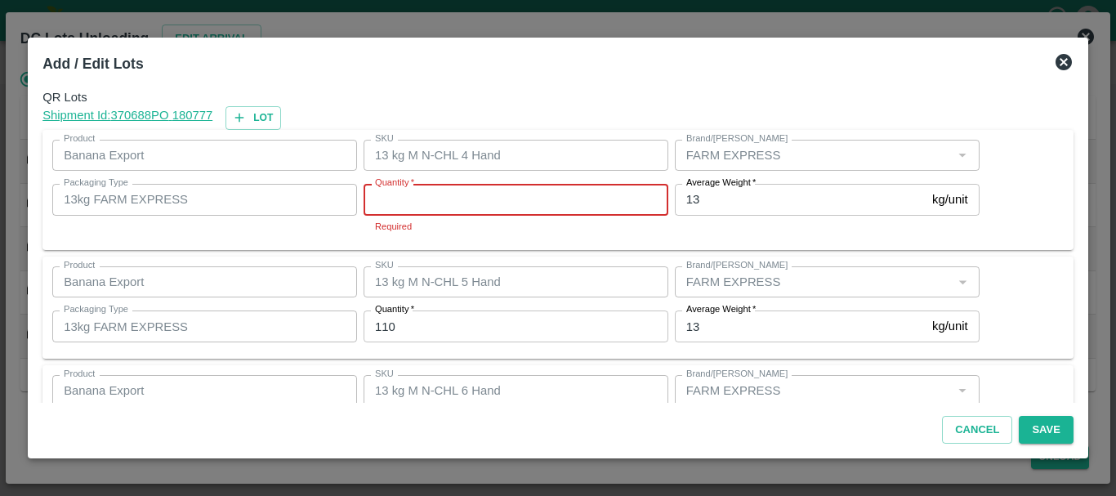
click at [492, 193] on input "Quantity   *" at bounding box center [516, 199] width 305 height 31
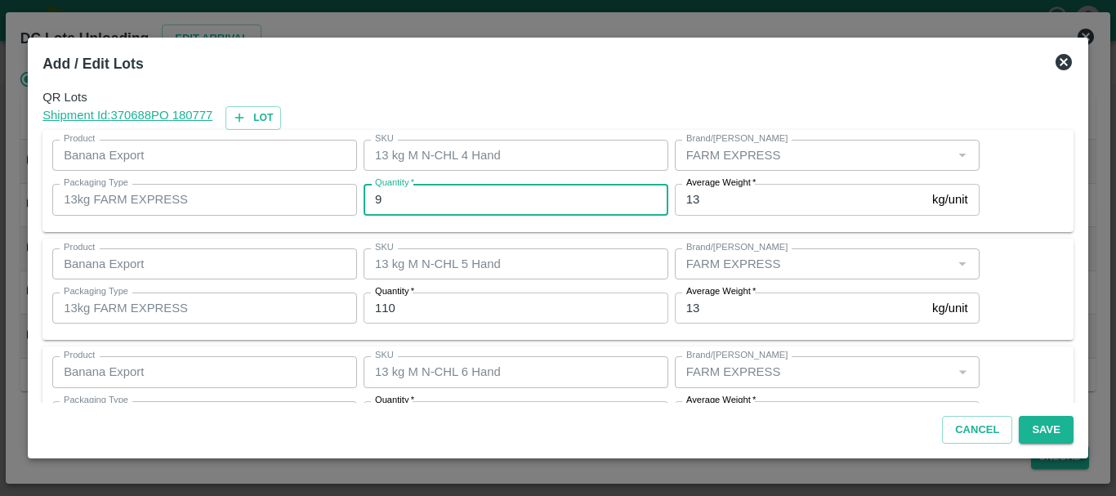
type input "9"
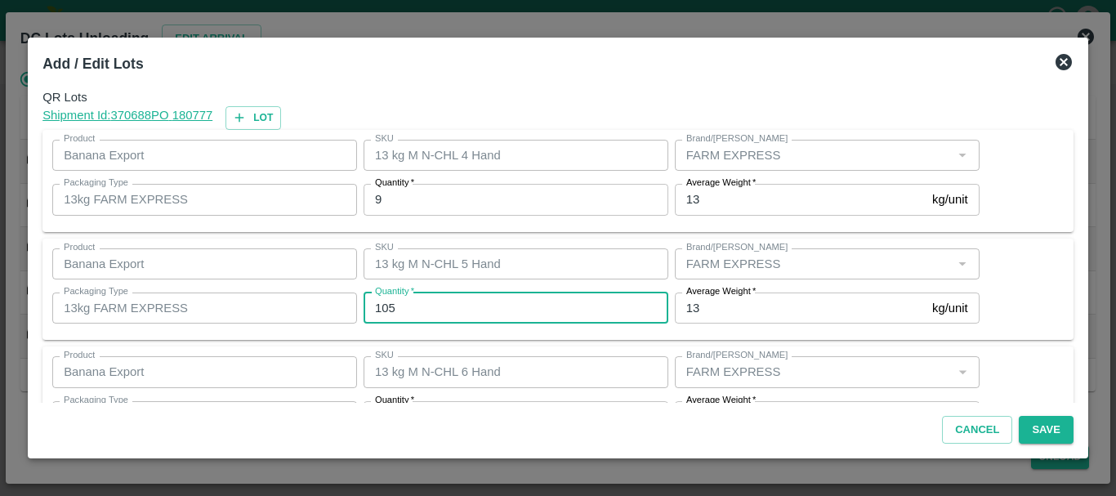
type input "105"
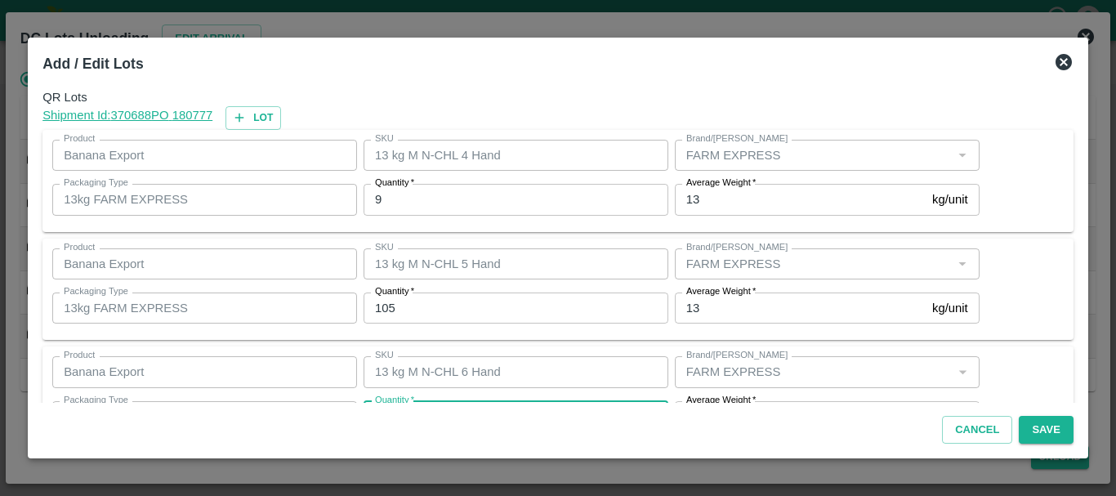
scroll to position [29, 0]
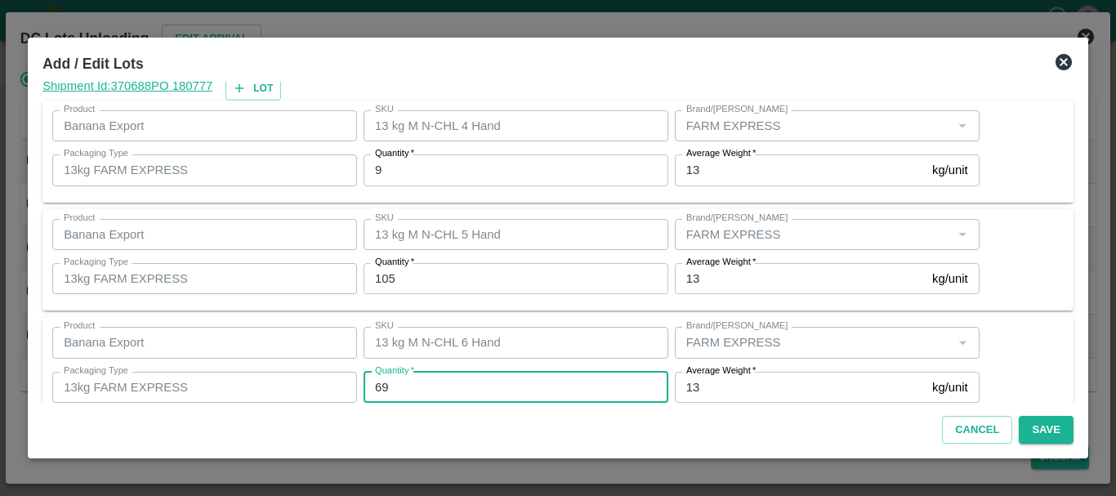
click at [400, 388] on input "69" at bounding box center [516, 387] width 305 height 31
type input "6"
type input "74"
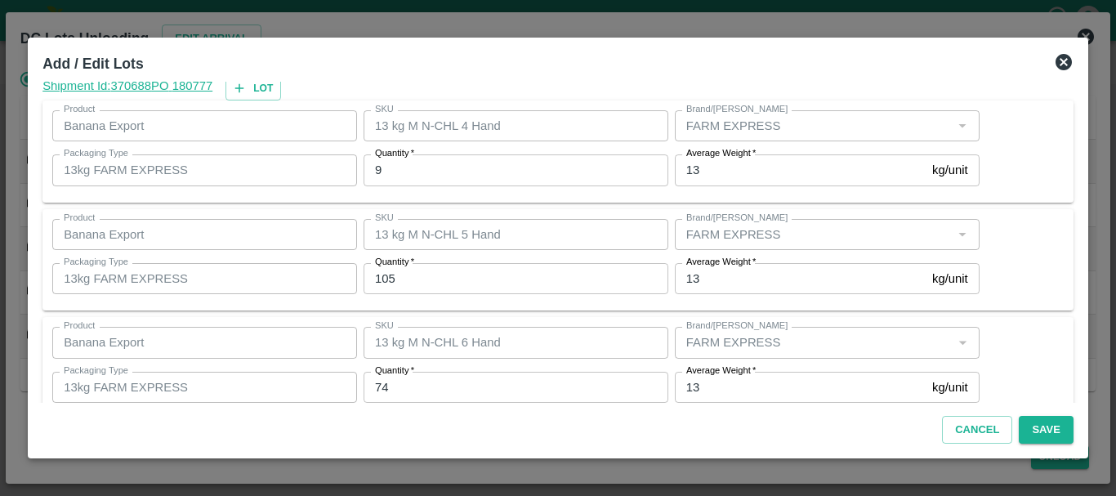
scroll to position [276, 0]
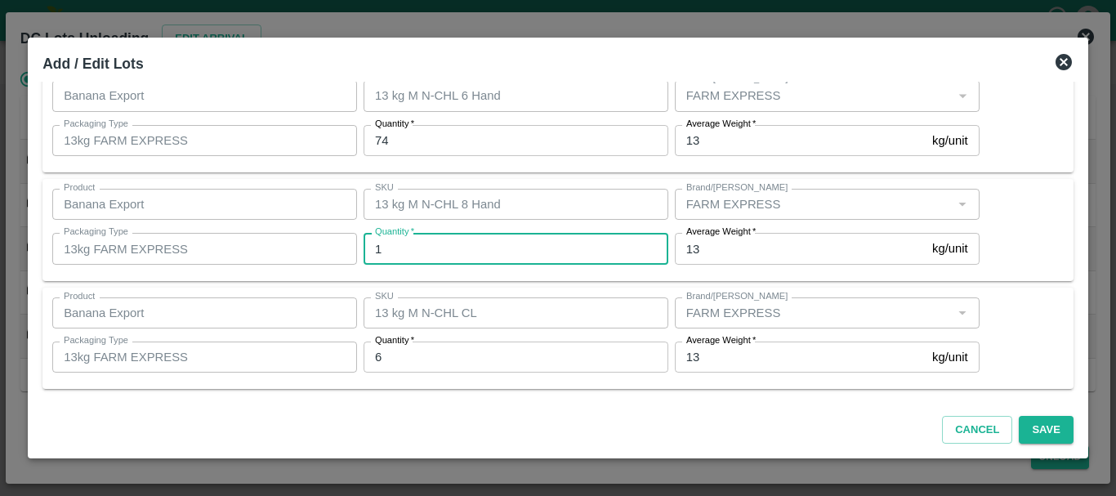
type input "14"
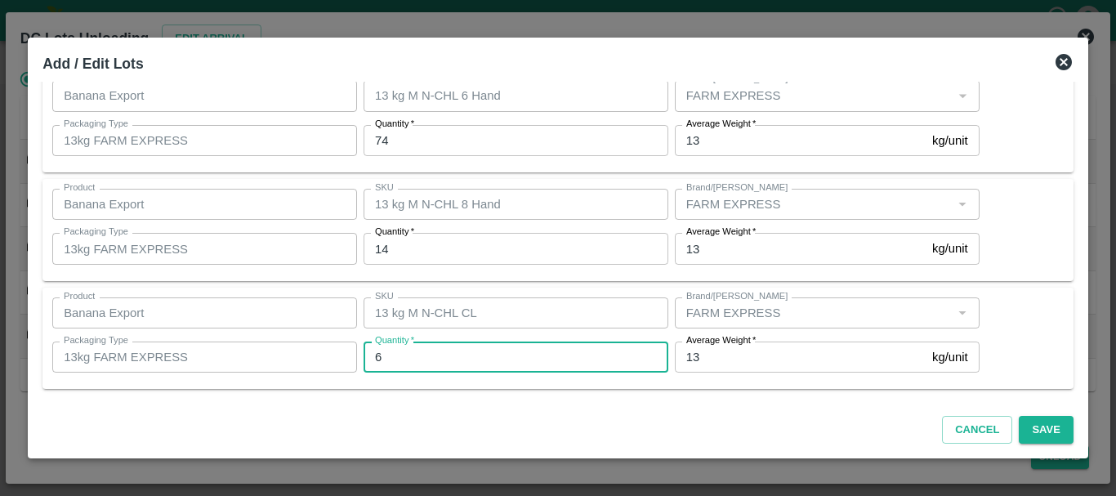
click at [475, 386] on div "Product Banana Export Product SKU 13 kg M N-CHL CL SKU Brand/Marka Brand/Marka …" at bounding box center [557, 339] width 1031 height 102
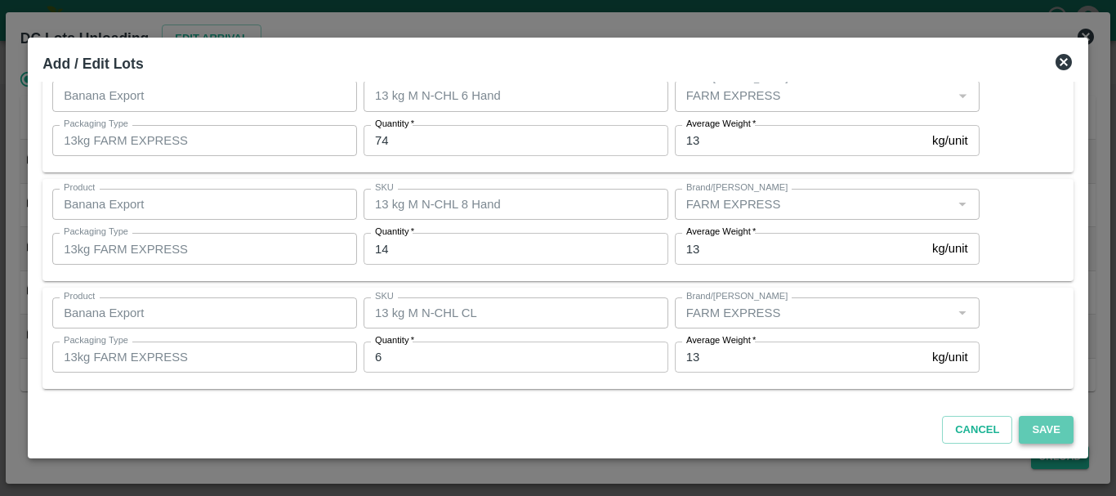
click at [1020, 433] on button "Save" at bounding box center [1046, 430] width 54 height 29
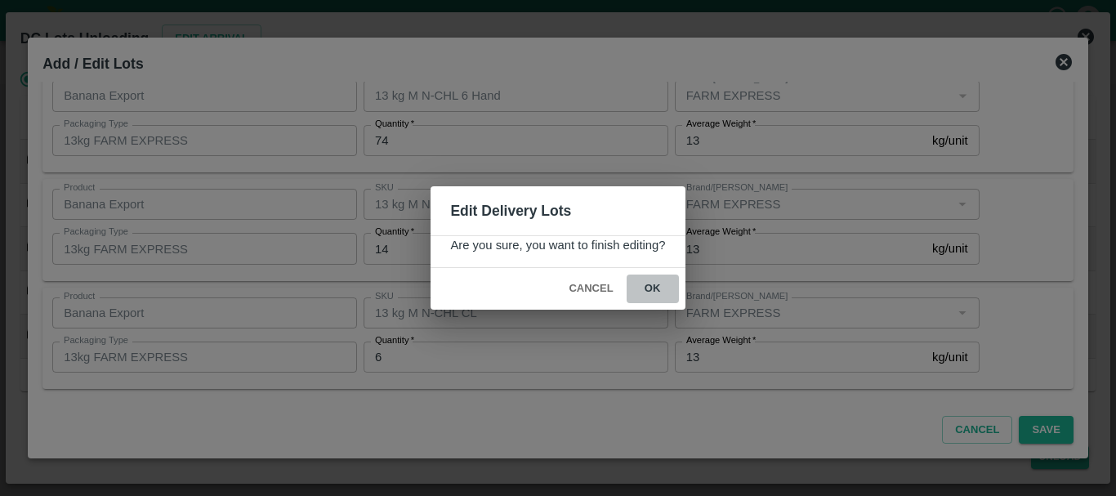
click at [646, 295] on button "ok" at bounding box center [653, 288] width 52 height 29
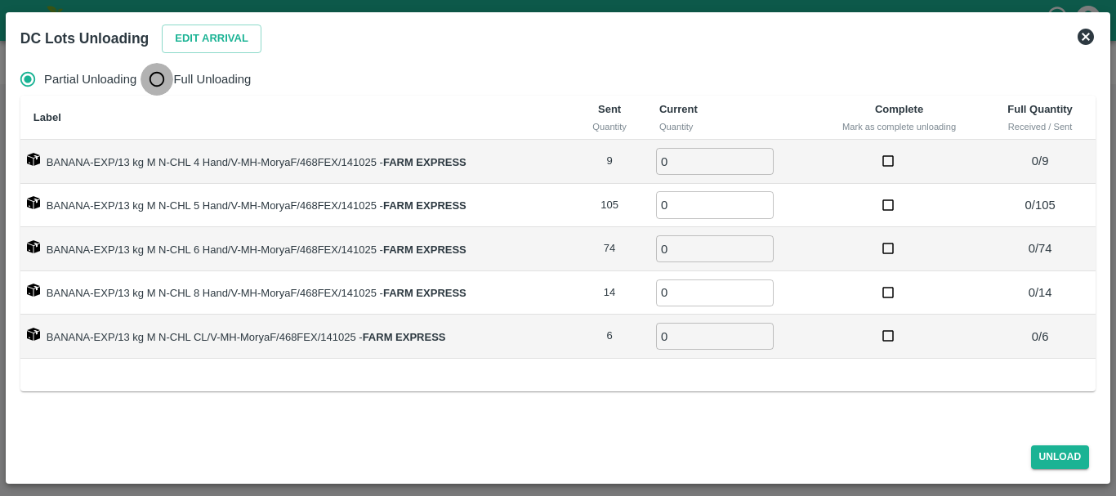
click at [156, 85] on input "Full Unloading" at bounding box center [157, 79] width 33 height 33
radio input "true"
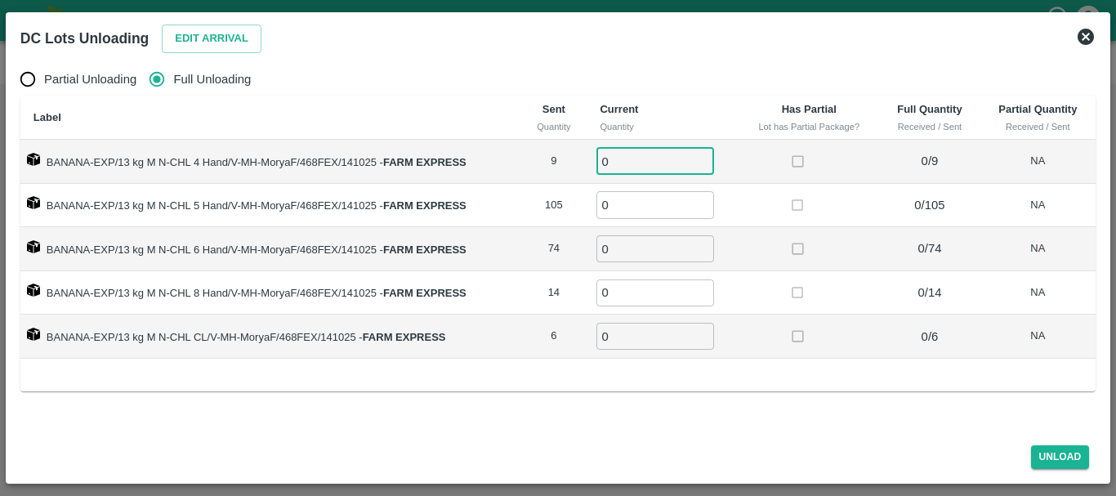
click at [624, 159] on input "0" at bounding box center [655, 161] width 118 height 27
type input "09"
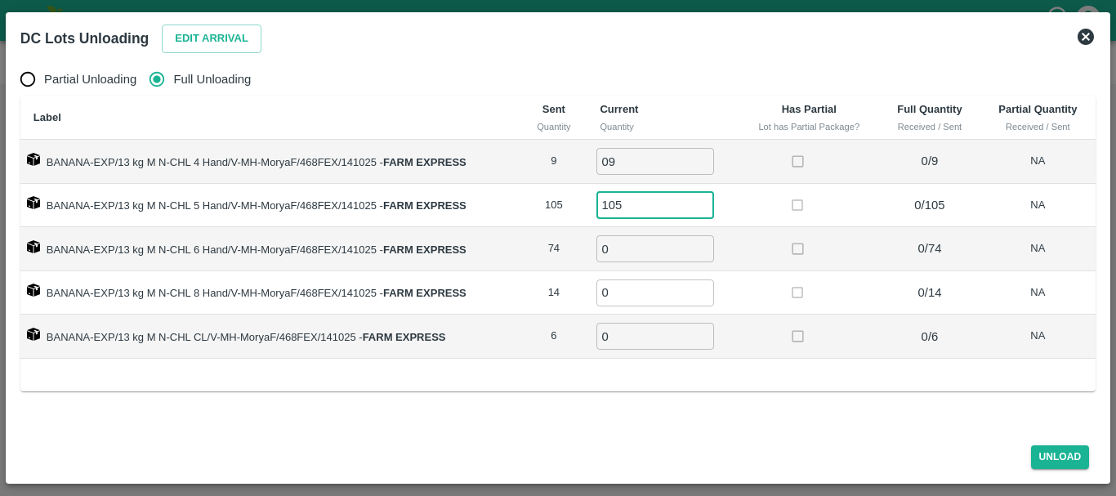
type input "105"
type input "74"
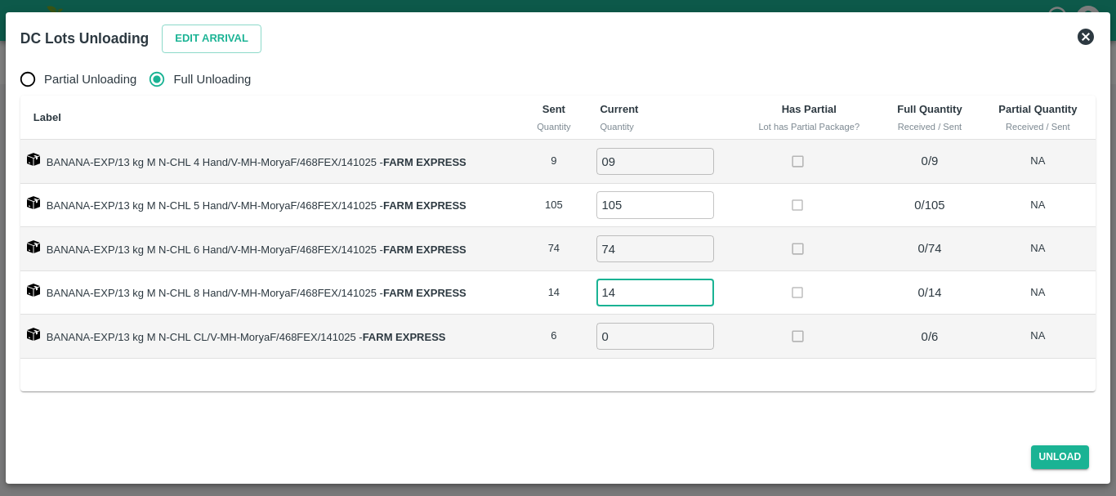
type input "14"
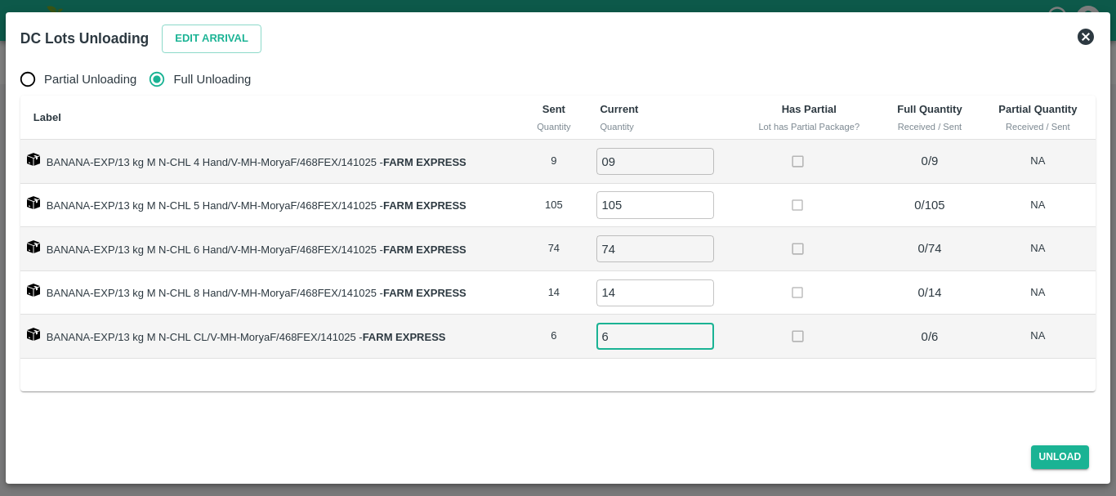
type input "6"
click at [827, 311] on td at bounding box center [809, 293] width 141 height 44
click at [1033, 449] on button "Unload" at bounding box center [1060, 457] width 59 height 24
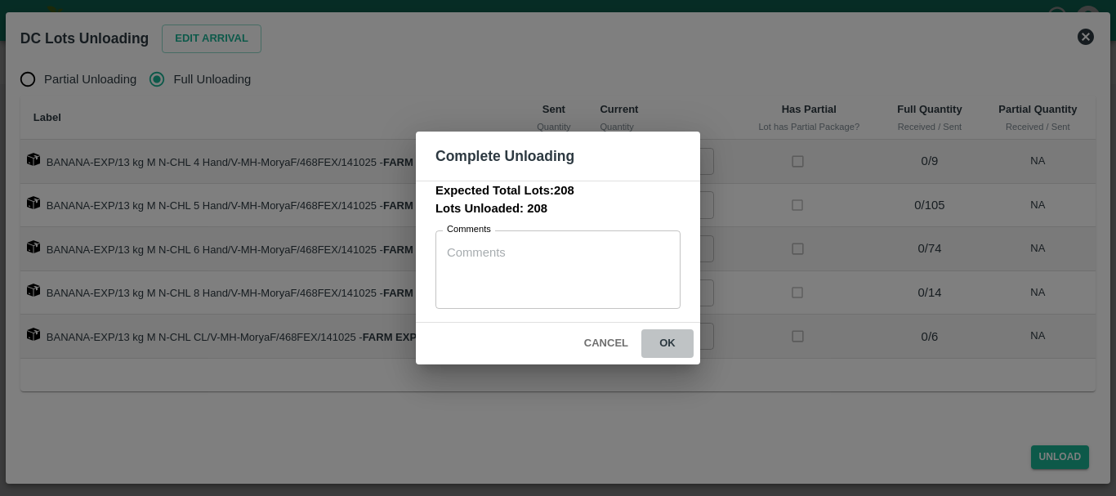
click at [675, 345] on button "ok" at bounding box center [667, 343] width 52 height 29
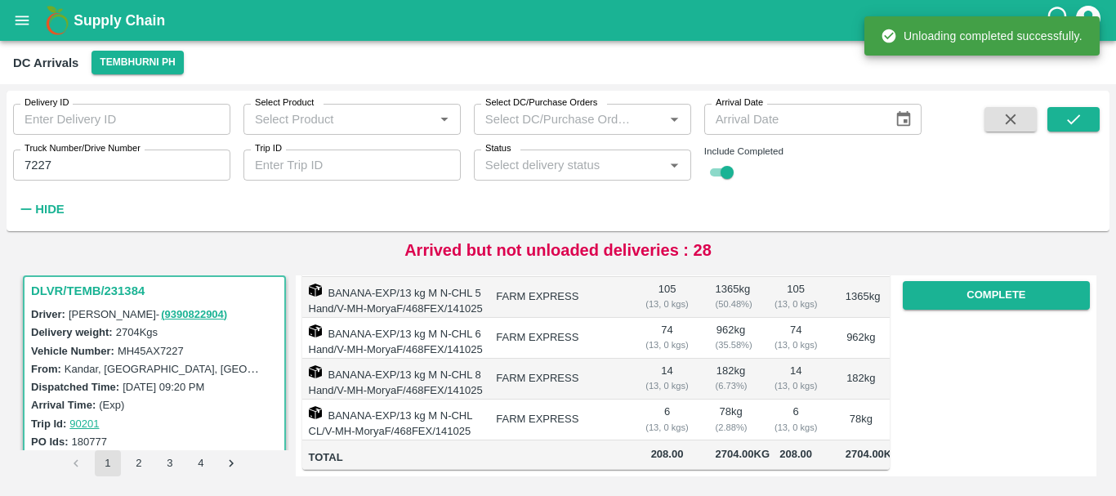
scroll to position [0, 0]
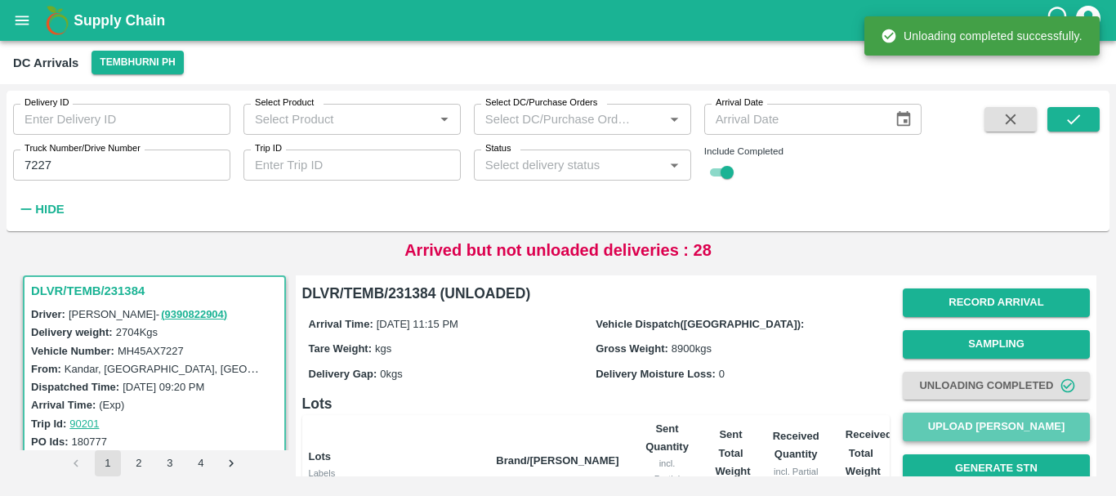
click at [976, 427] on button "Upload [PERSON_NAME]" at bounding box center [996, 427] width 187 height 29
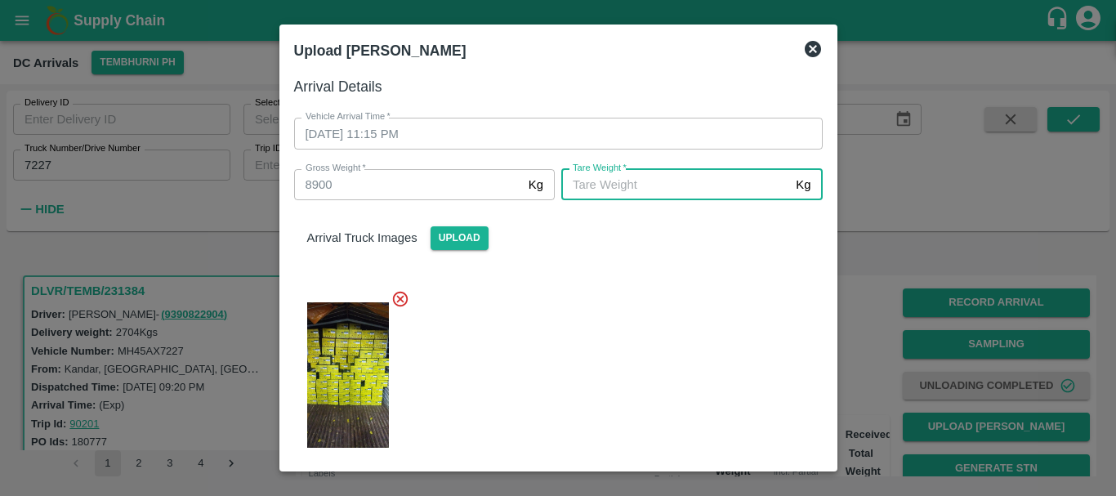
click at [661, 197] on input "[PERSON_NAME]   *" at bounding box center [675, 184] width 228 height 31
type input "5940"
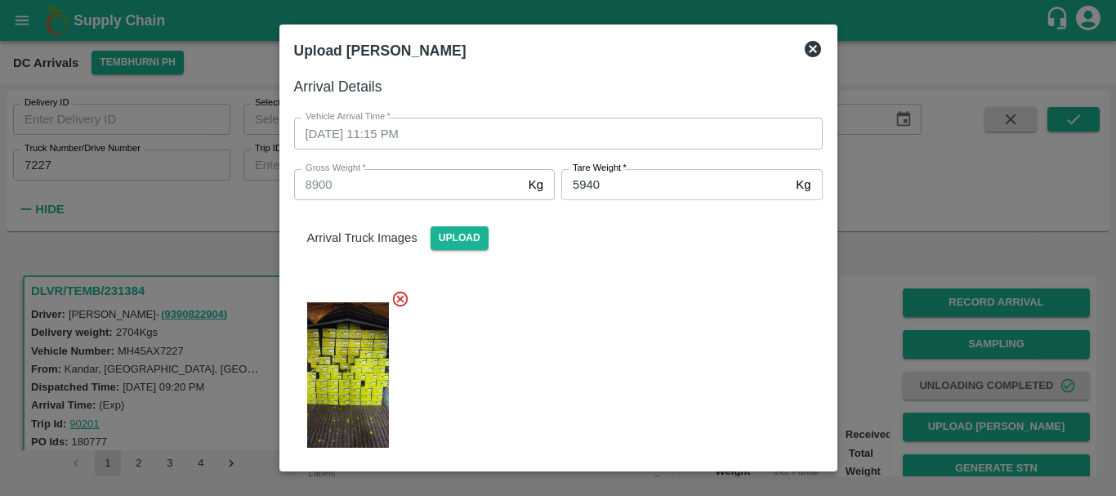
click at [642, 315] on div at bounding box center [552, 370] width 542 height 188
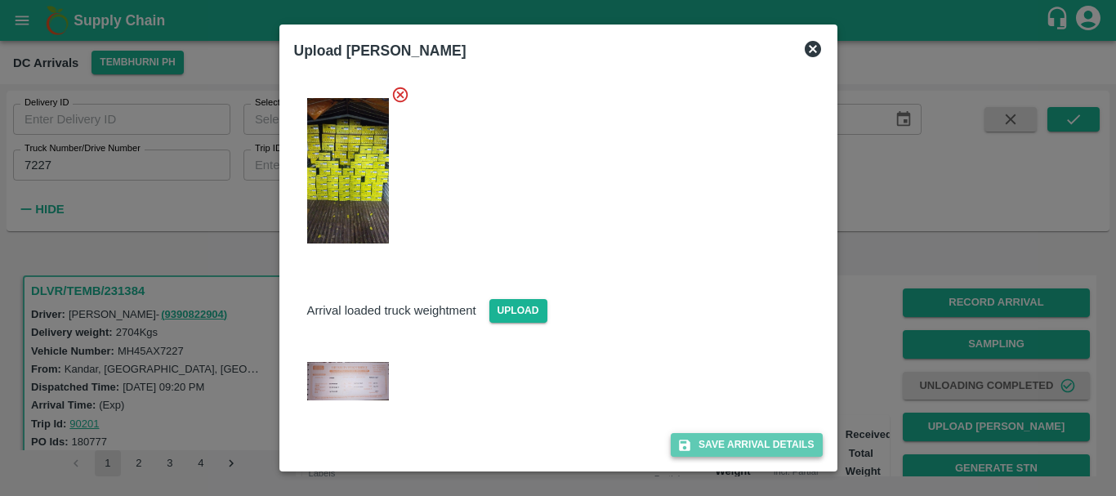
click at [712, 435] on button "Save Arrival Details" at bounding box center [746, 445] width 151 height 24
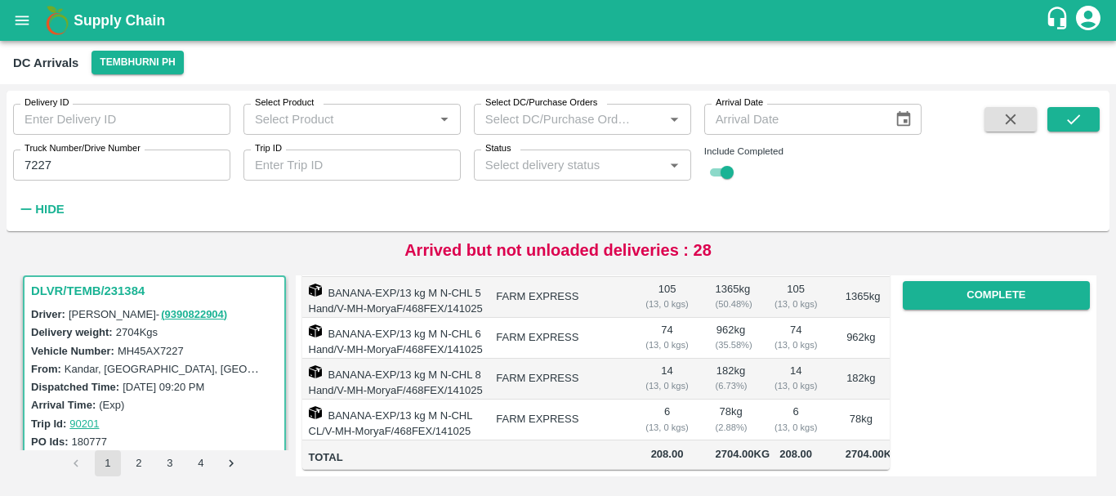
scroll to position [0, 0]
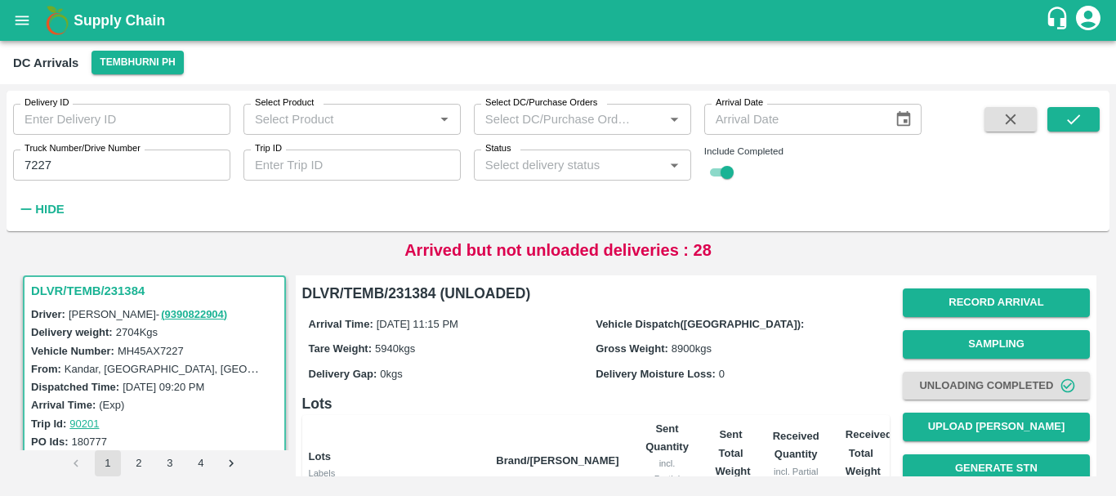
click at [774, 384] on div "Arrival Time: 14 Oct 2025, 11:15 PM Vehicle Dispatch(DC): Tare Weight: 5940 kgs…" at bounding box center [595, 348] width 587 height 87
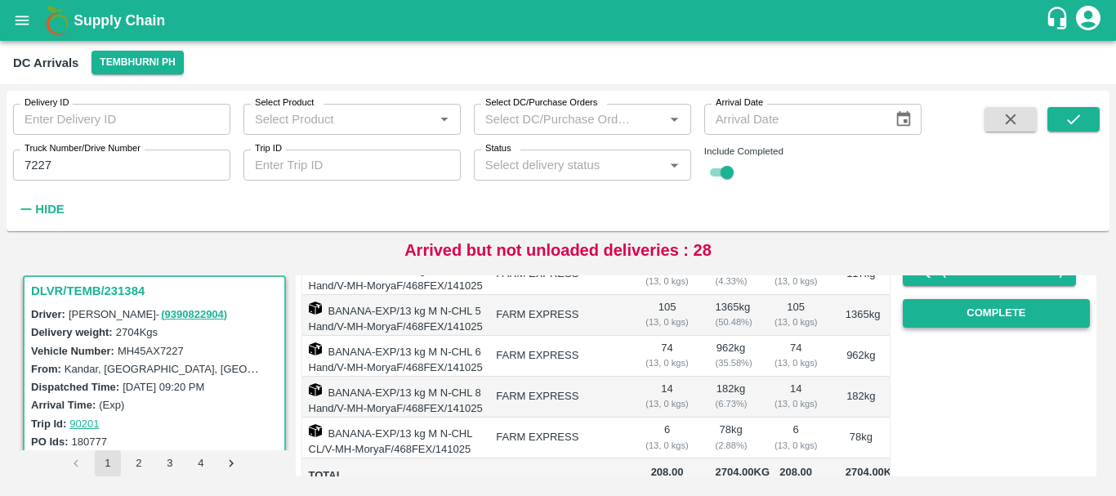
scroll to position [279, 0]
click at [967, 307] on button "Complete" at bounding box center [996, 314] width 187 height 29
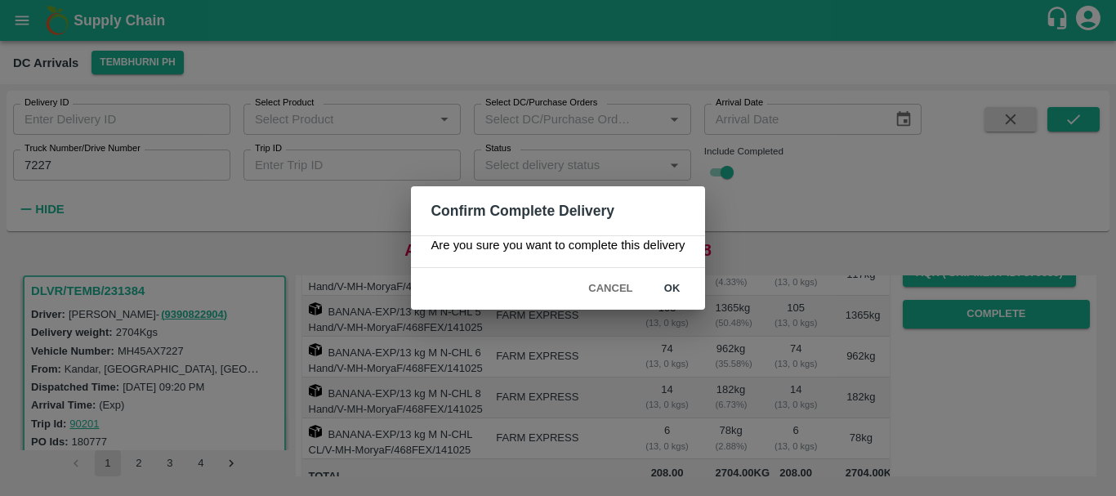
click at [681, 300] on button "ok" at bounding box center [672, 288] width 52 height 29
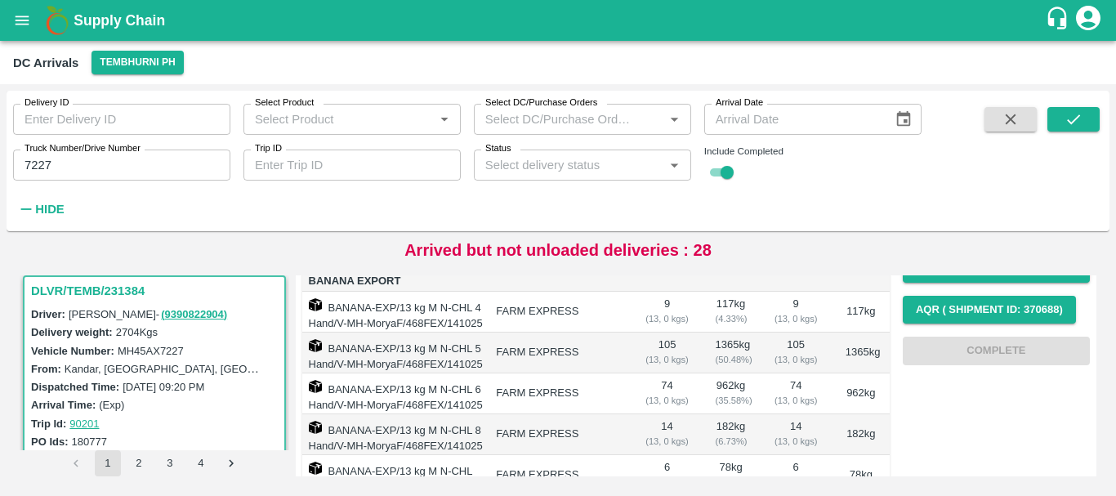
scroll to position [371, 0]
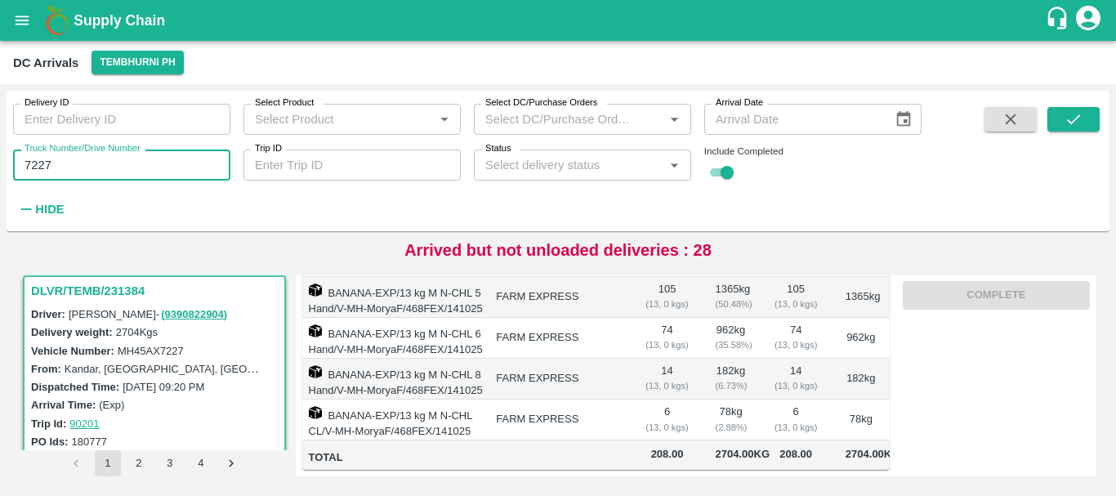
click at [137, 165] on input "7227" at bounding box center [121, 165] width 217 height 31
type input "7"
type input "9144"
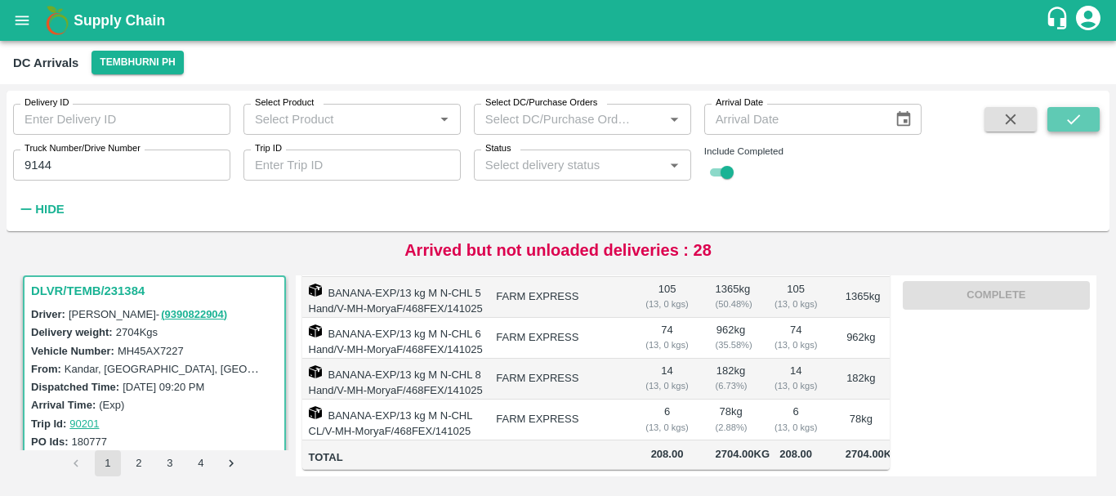
click at [1079, 120] on icon "submit" at bounding box center [1074, 119] width 18 height 18
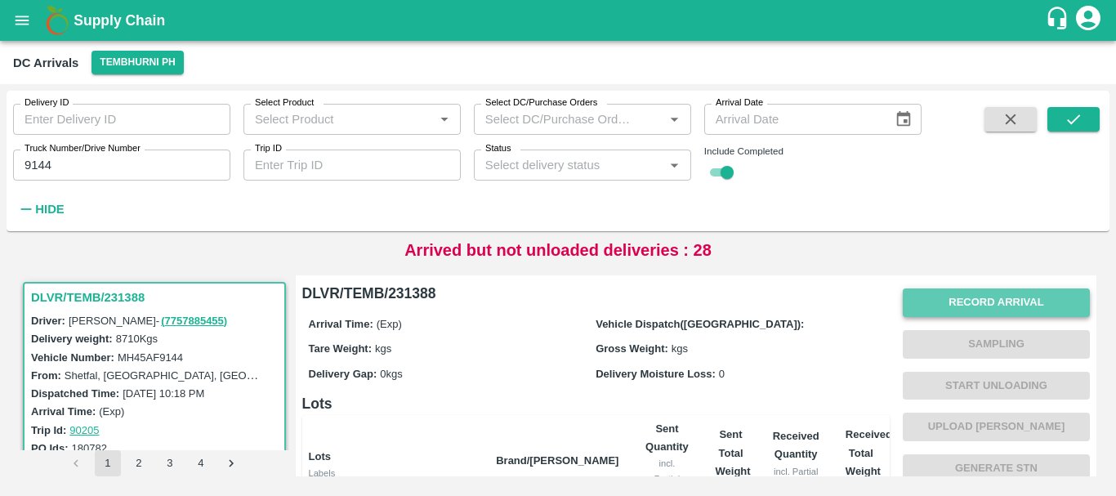
click at [951, 289] on button "Record Arrival" at bounding box center [996, 302] width 187 height 29
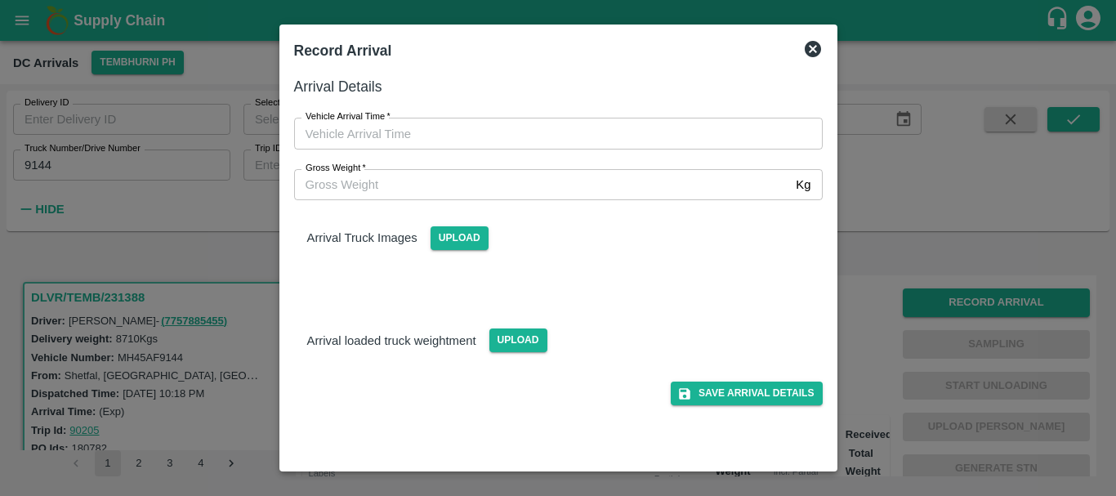
type input "DD/MM/YYYY hh:mm aa"
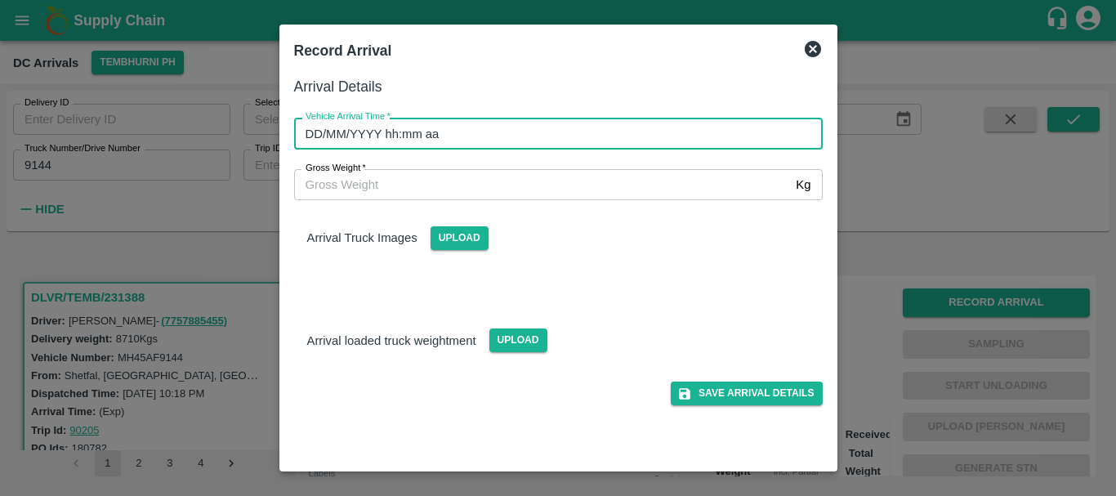
click at [612, 140] on input "DD/MM/YYYY hh:mm aa" at bounding box center [552, 133] width 517 height 31
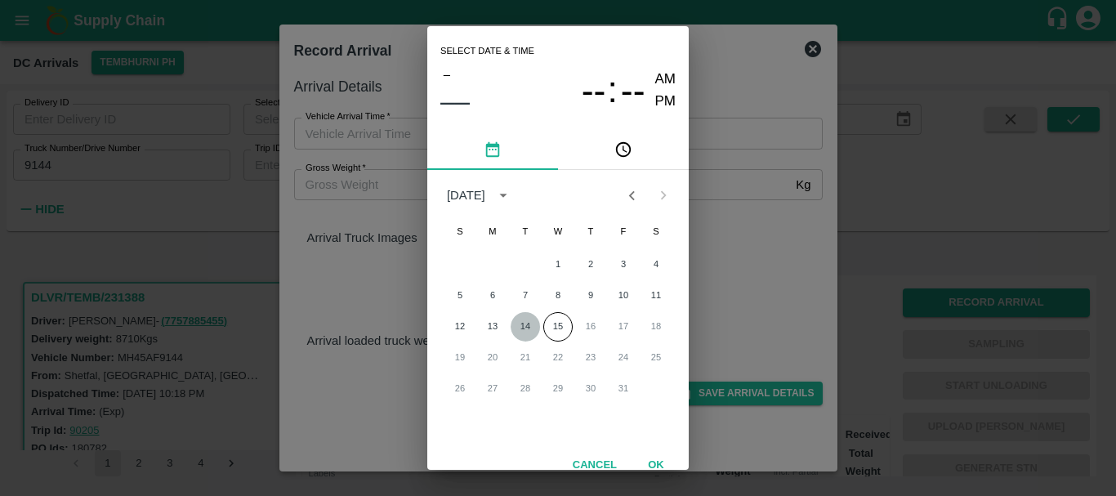
click at [528, 314] on button "14" at bounding box center [525, 326] width 29 height 29
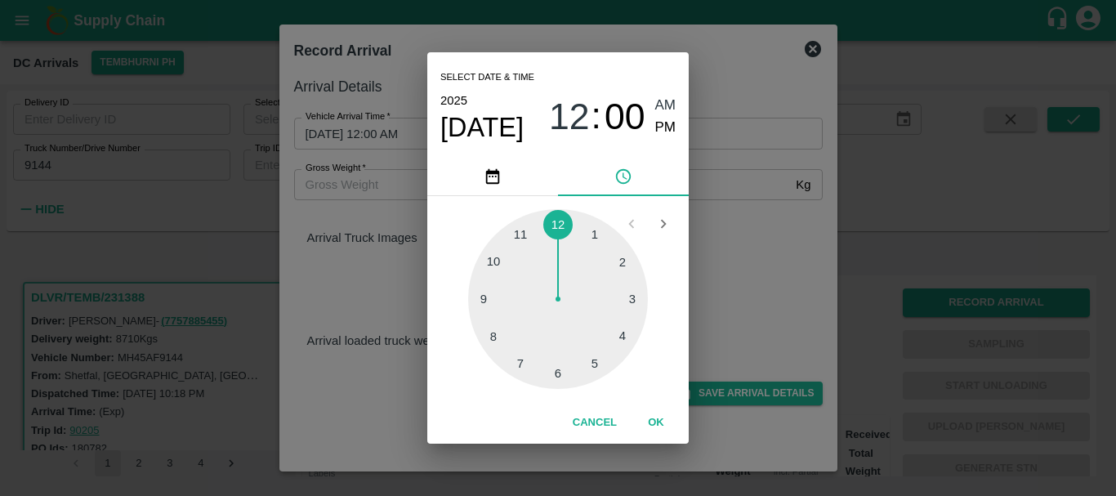
click at [498, 266] on div at bounding box center [558, 299] width 180 height 180
click at [502, 301] on div at bounding box center [558, 299] width 180 height 180
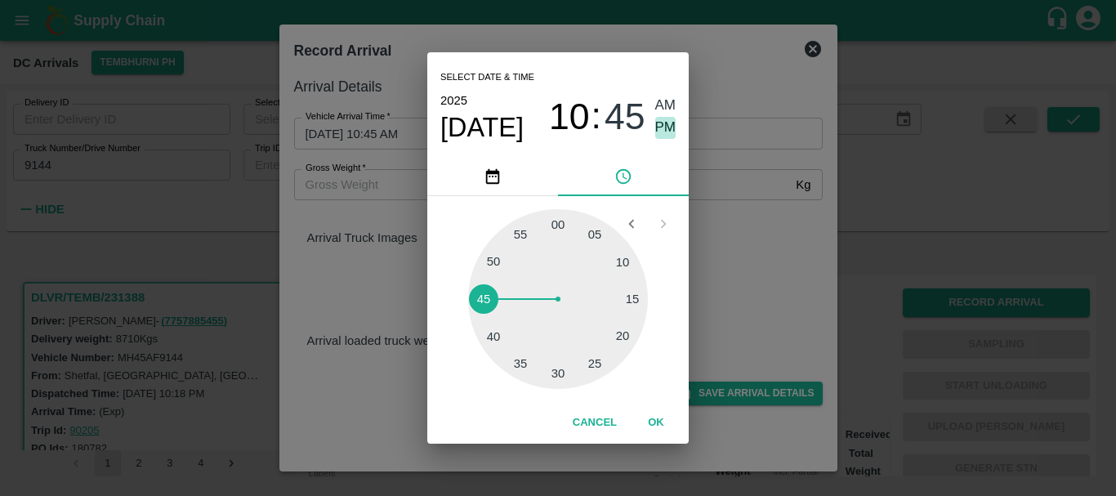
click at [673, 129] on span "PM" at bounding box center [665, 128] width 21 height 22
type input "14/10/2025 10:45 PM"
click at [769, 306] on div "Select date & time 2025 Oct 14 10 : 45 AM PM 05 10 15 20 25 30 35 40 45 50 55 0…" at bounding box center [558, 248] width 1116 height 496
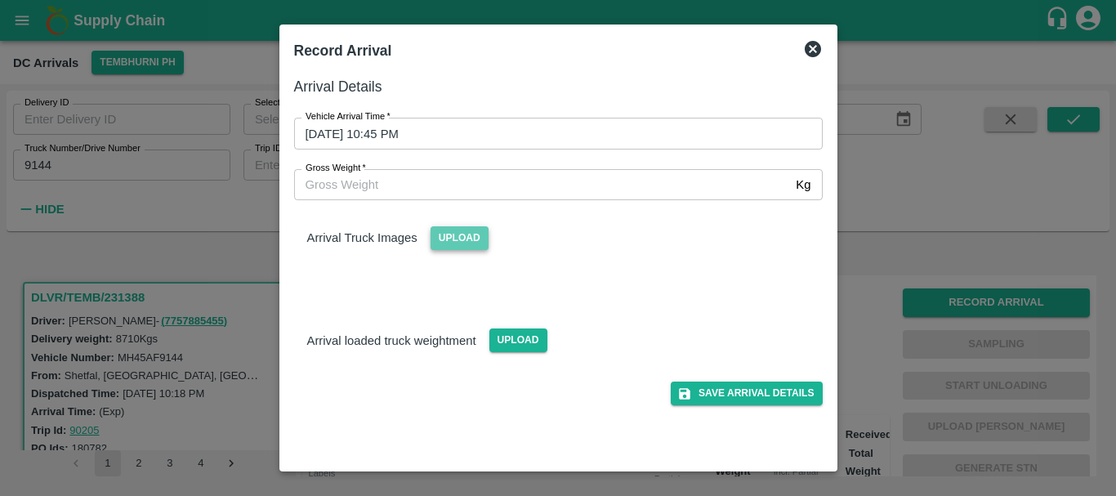
click at [461, 239] on span "Upload" at bounding box center [460, 238] width 58 height 24
click at [0, 0] on input "Upload" at bounding box center [0, 0] width 0 height 0
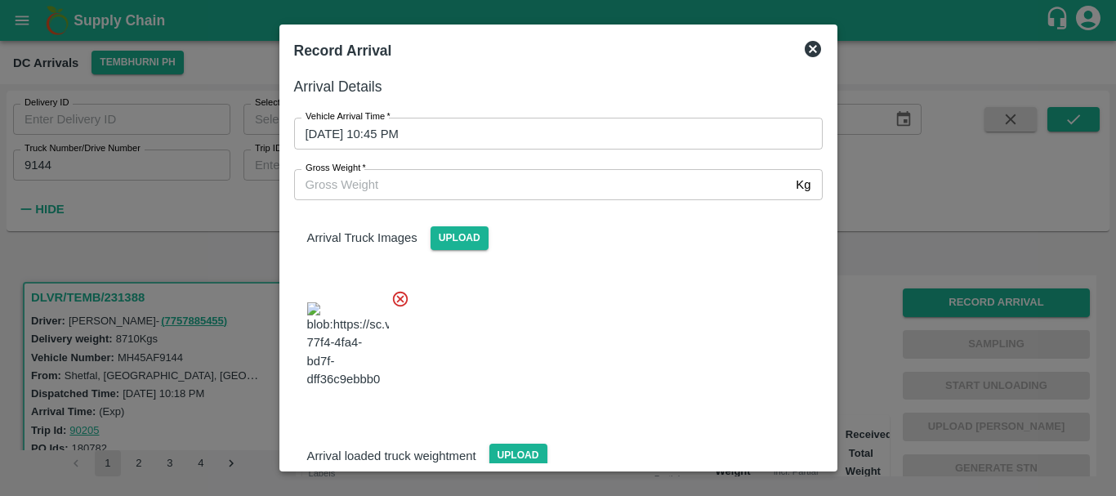
scroll to position [123, 0]
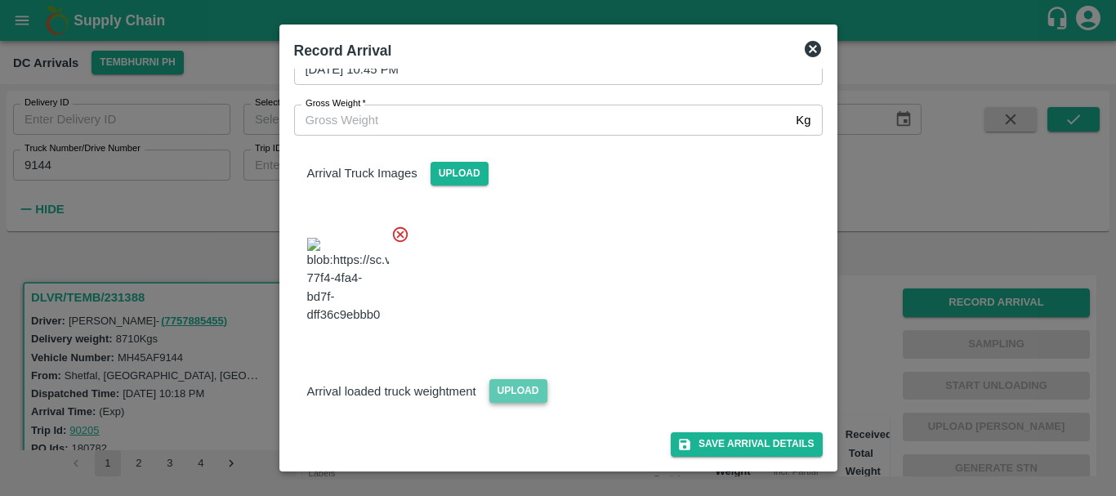
click at [520, 391] on span "Upload" at bounding box center [518, 391] width 58 height 24
click at [0, 0] on input "Upload" at bounding box center [0, 0] width 0 height 0
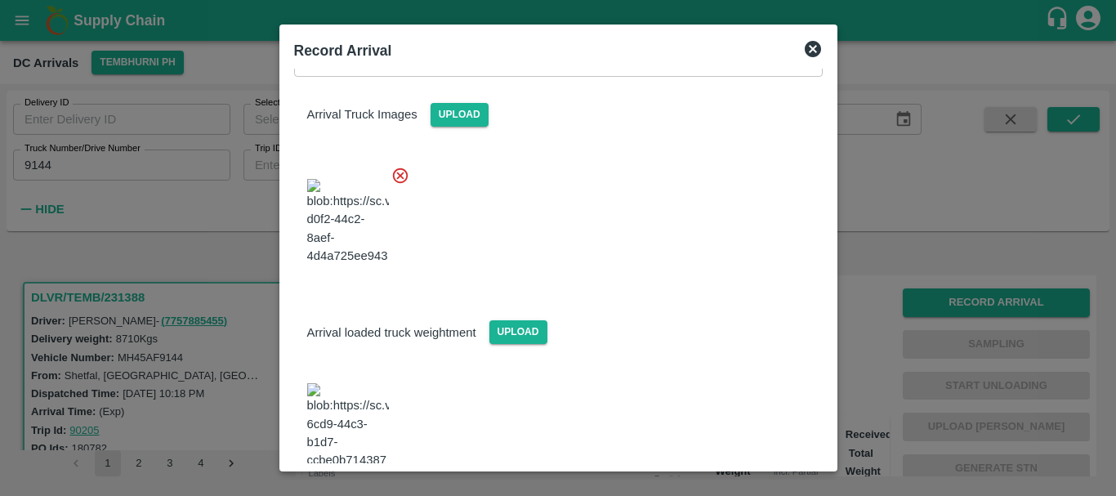
scroll to position [348, 0]
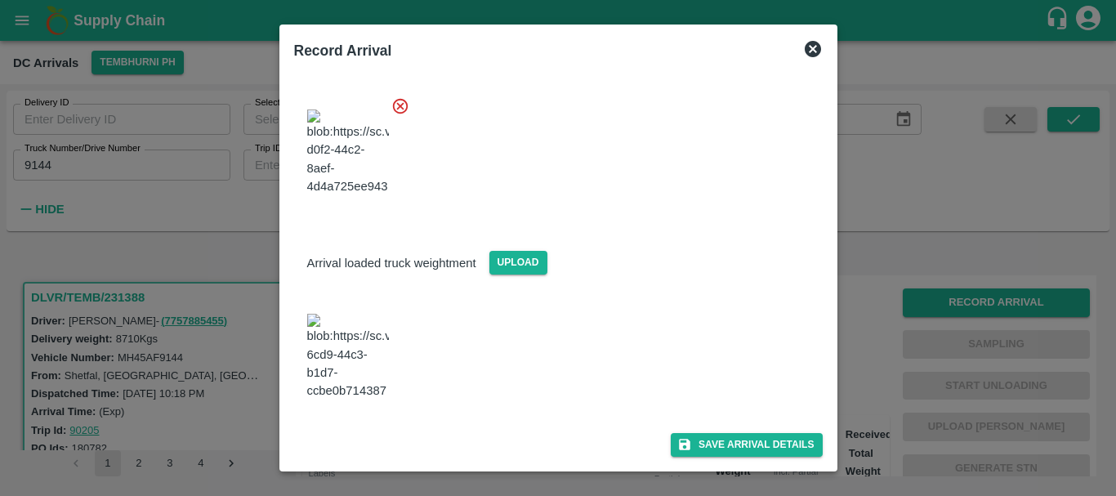
click at [368, 314] on img at bounding box center [348, 357] width 82 height 86
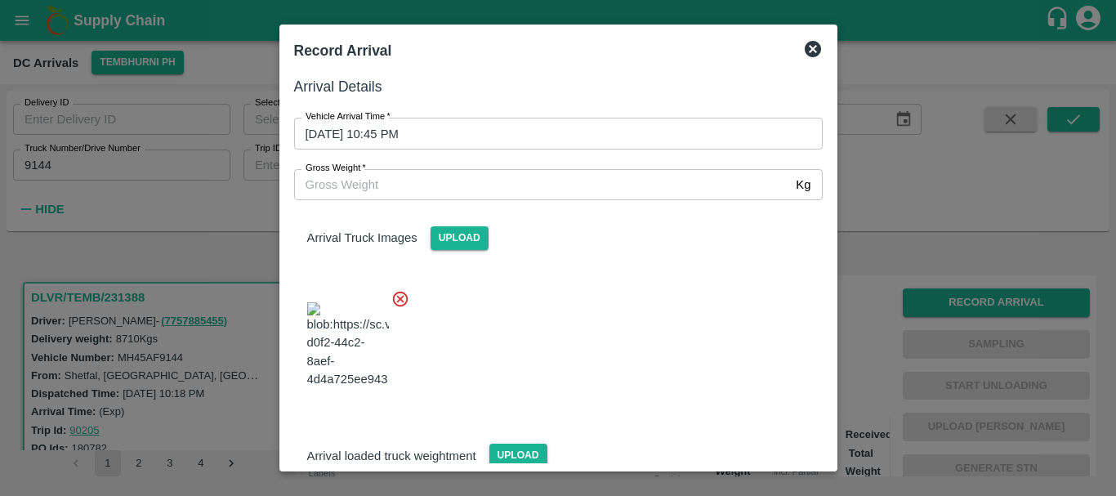
click at [470, 191] on input "Gross Weight   *" at bounding box center [542, 184] width 496 height 31
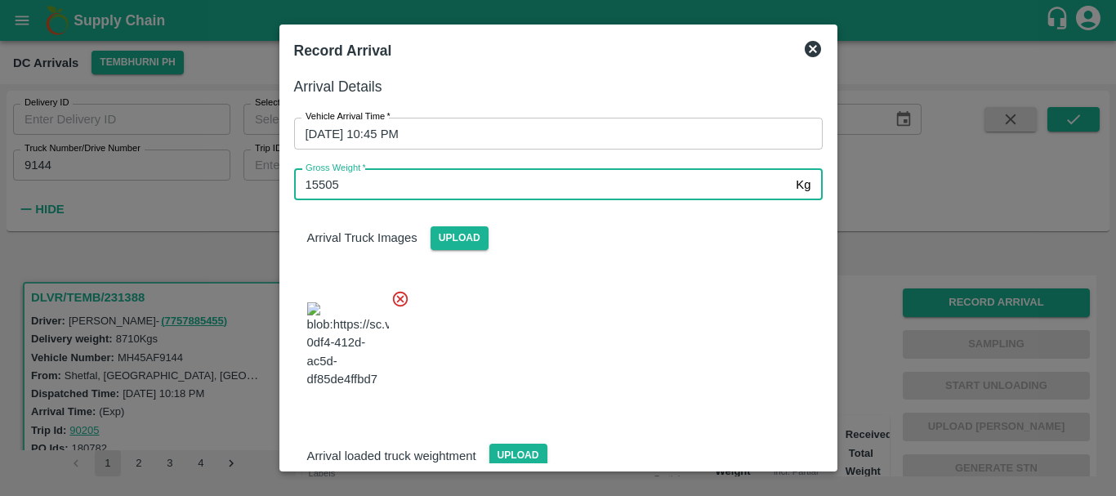
type input "15505"
click at [595, 312] on div at bounding box center [552, 340] width 542 height 128
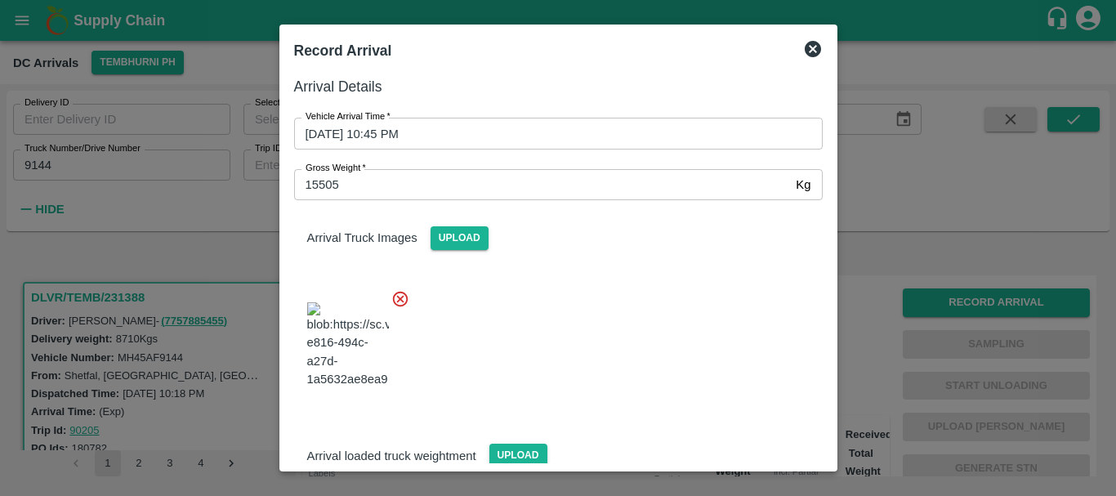
scroll to position [348, 0]
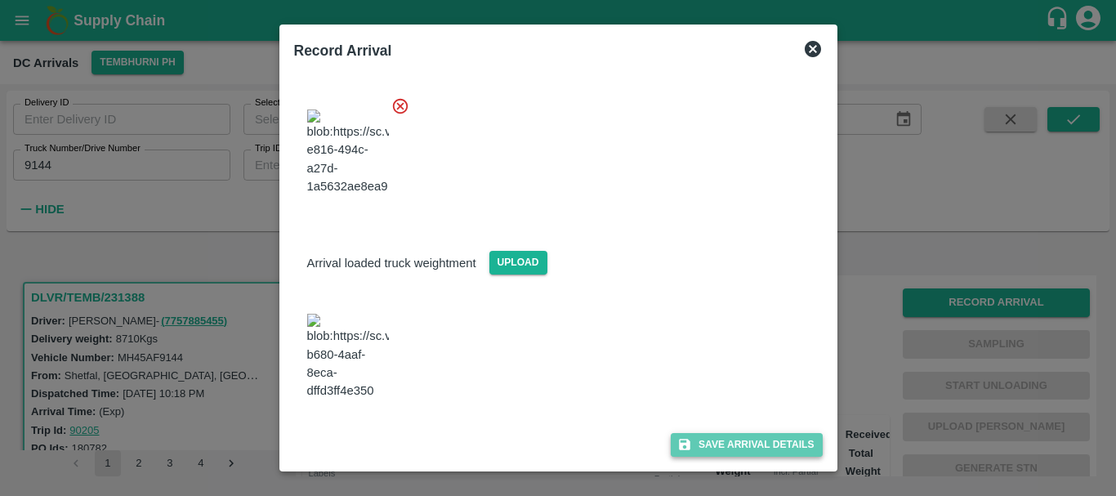
click at [706, 449] on button "Save Arrival Details" at bounding box center [746, 445] width 151 height 24
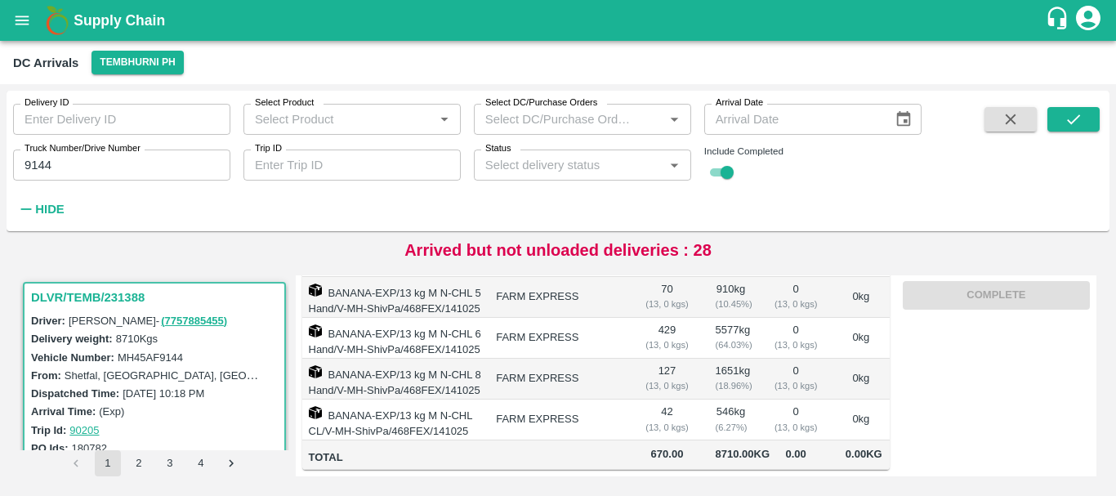
scroll to position [0, 0]
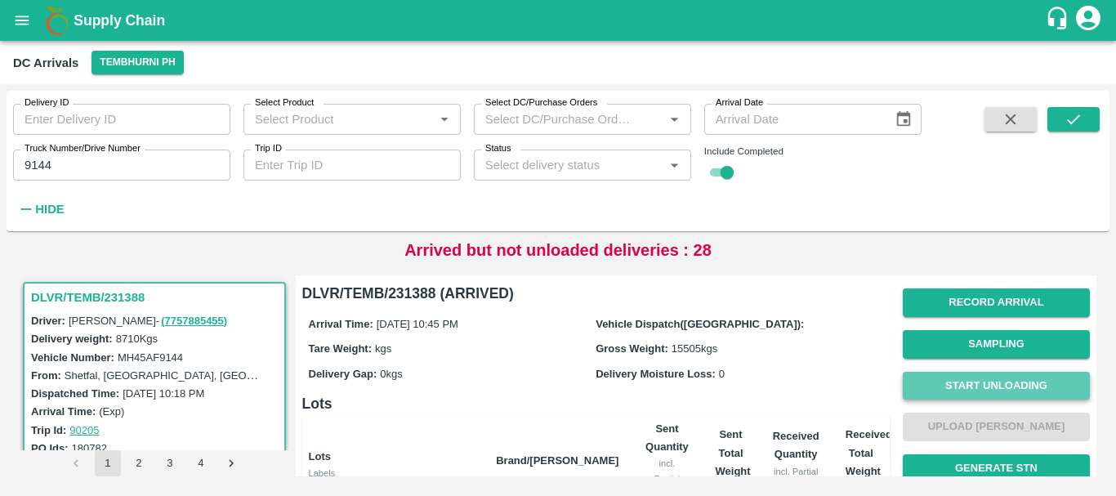
click at [952, 380] on button "Start Unloading" at bounding box center [996, 386] width 187 height 29
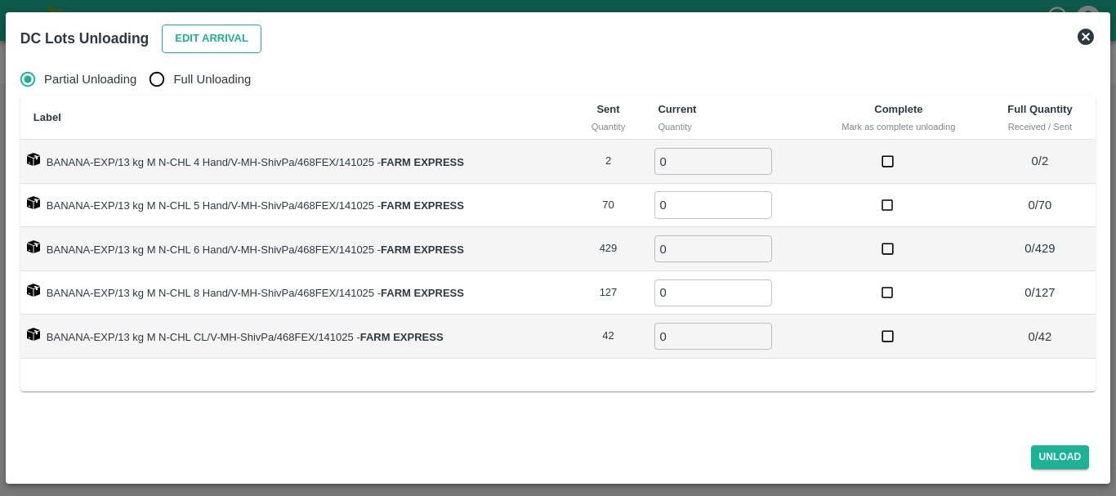
click at [191, 34] on button "Edit Arrival" at bounding box center [212, 39] width 100 height 29
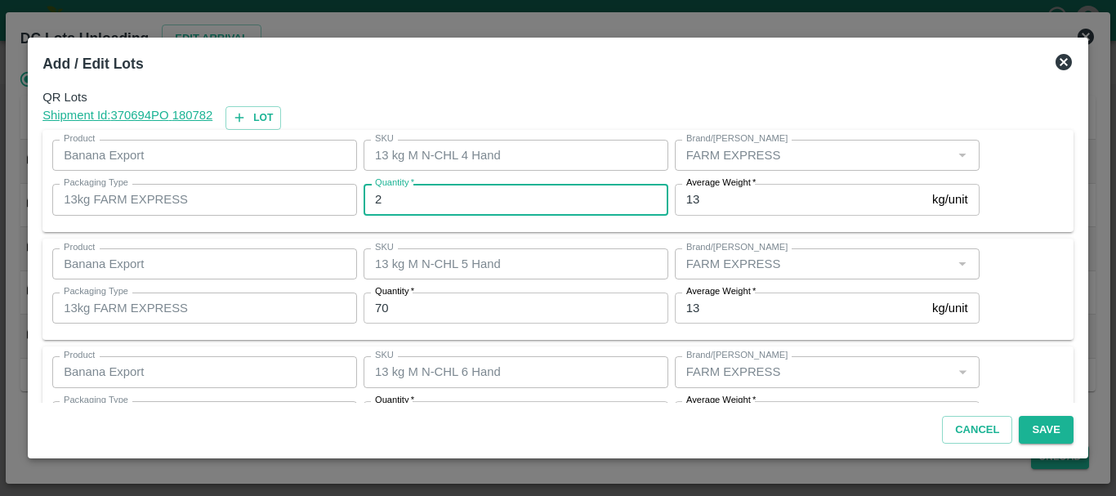
click at [434, 208] on input "2" at bounding box center [516, 199] width 305 height 31
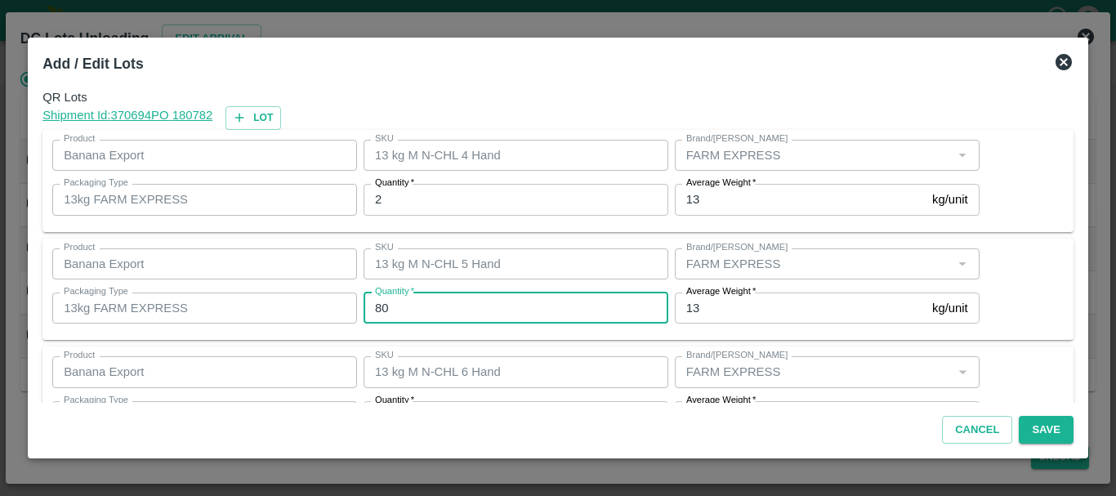
type input "80"
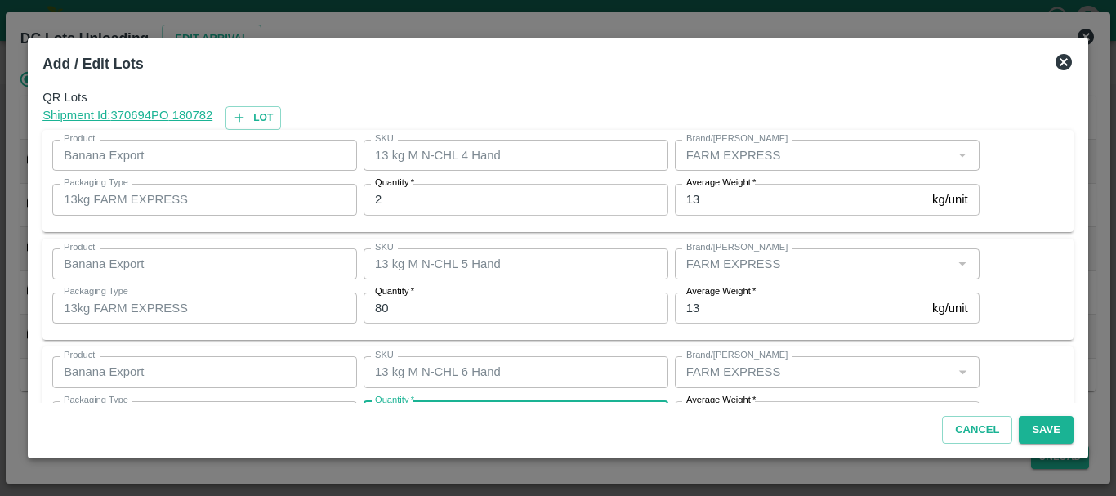
scroll to position [29, 0]
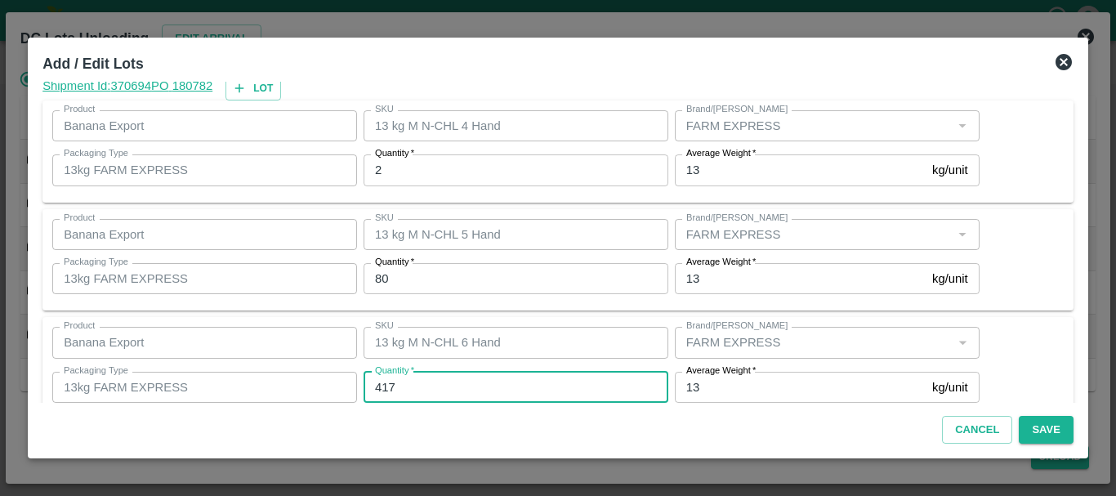
type input "417"
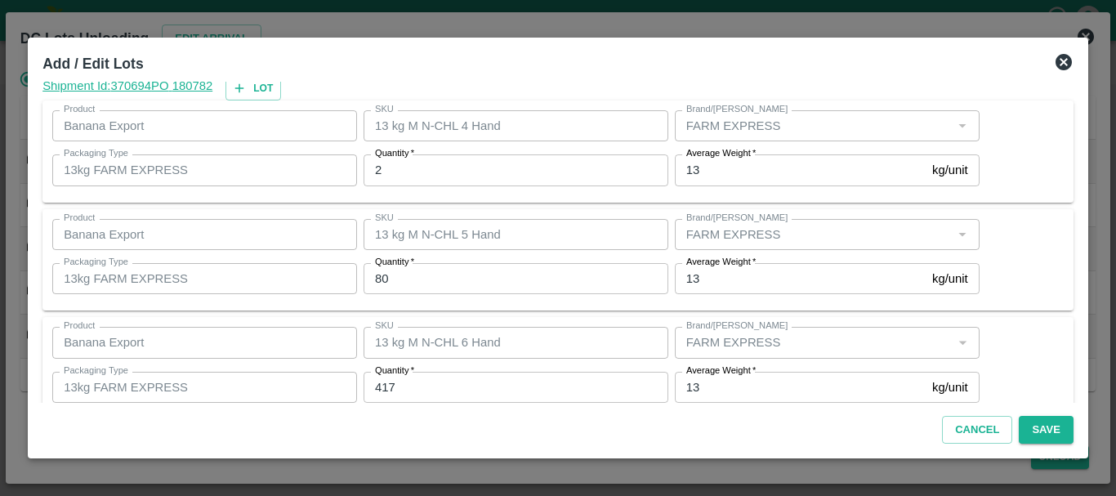
scroll to position [276, 0]
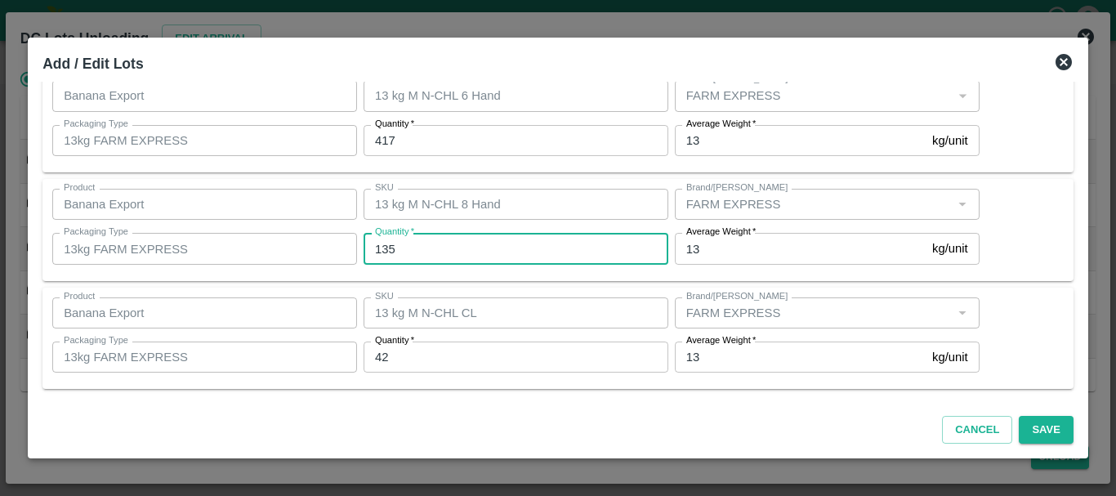
type input "135"
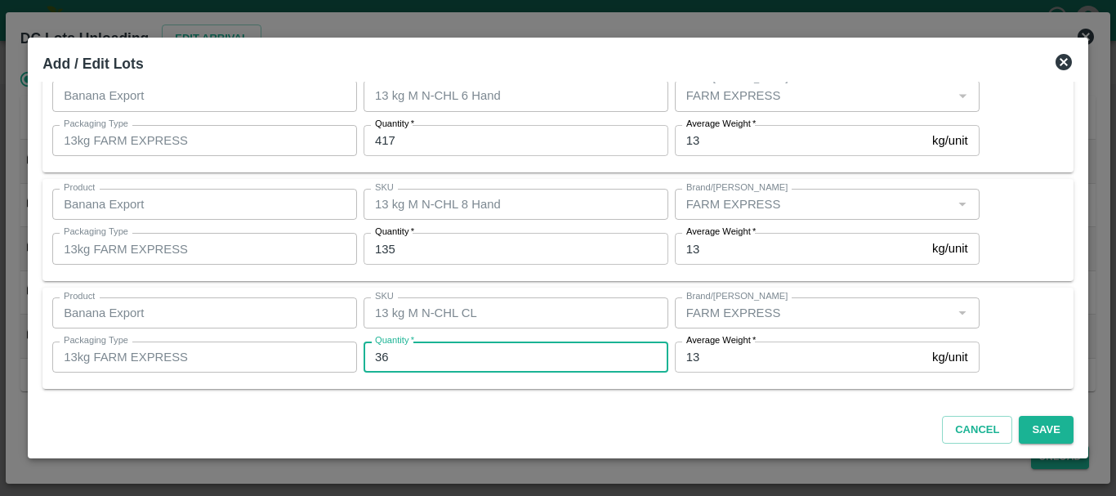
type input "36"
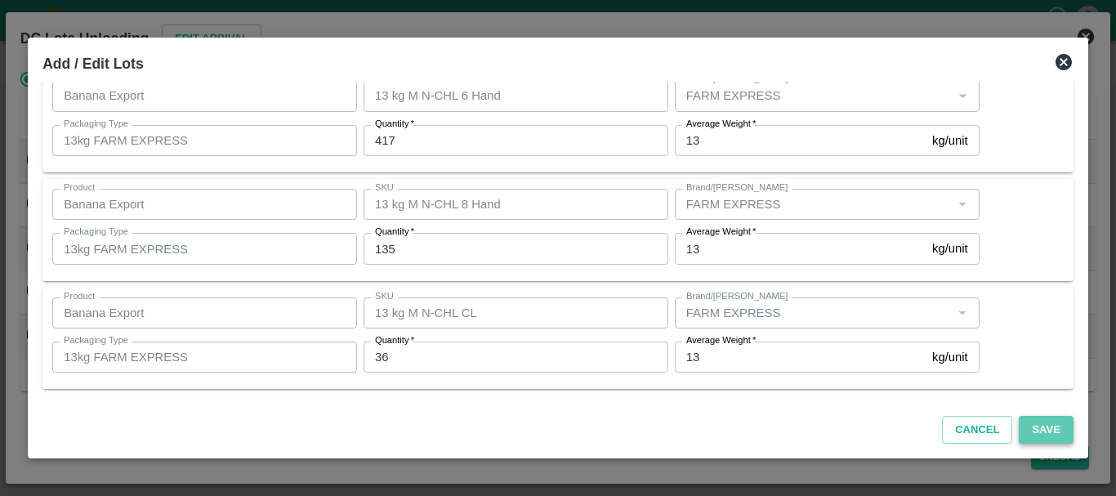
click at [1047, 427] on button "Save" at bounding box center [1046, 430] width 54 height 29
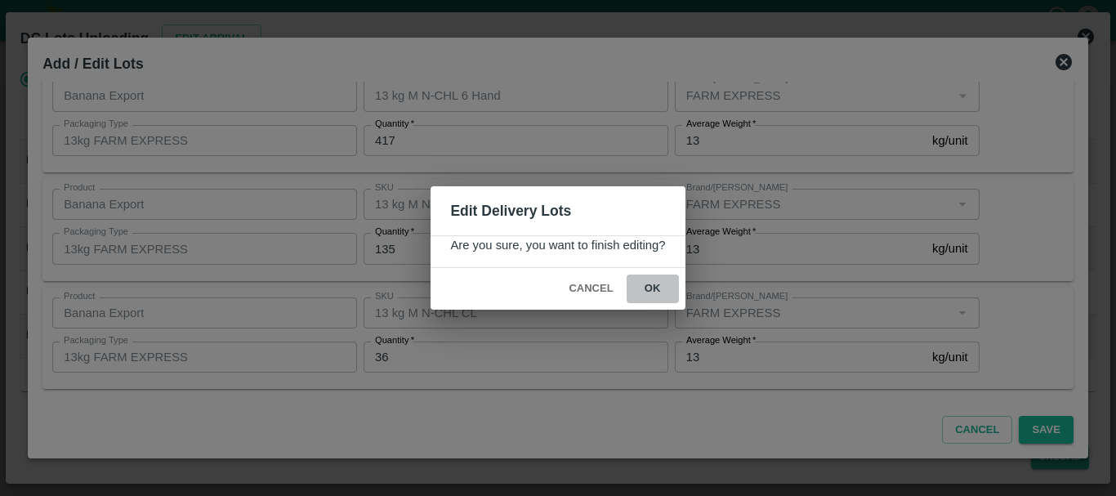
click at [665, 292] on button "ok" at bounding box center [653, 288] width 52 height 29
click at [654, 289] on icon at bounding box center [653, 289] width 20 height 20
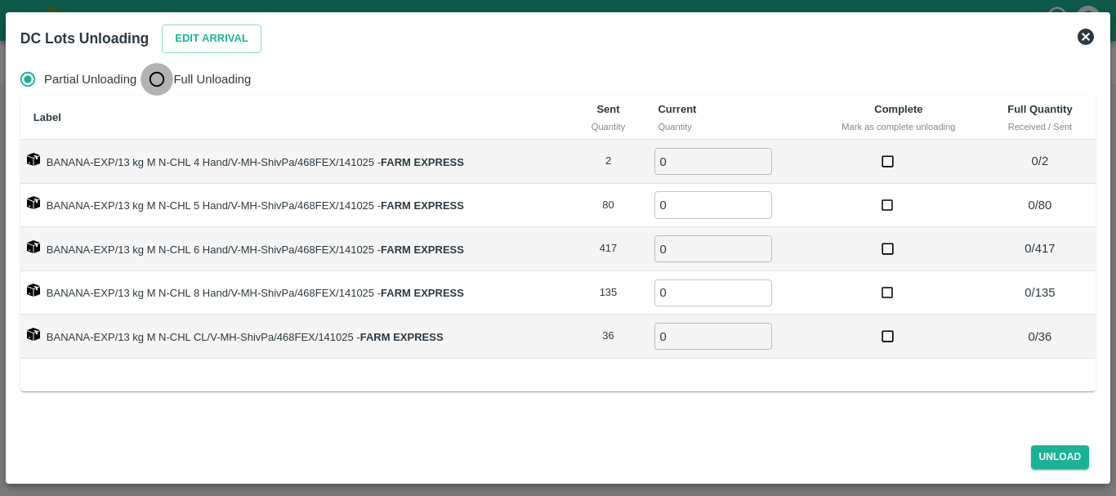
click at [155, 80] on input "Full Unloading" at bounding box center [157, 79] width 33 height 33
radio input "true"
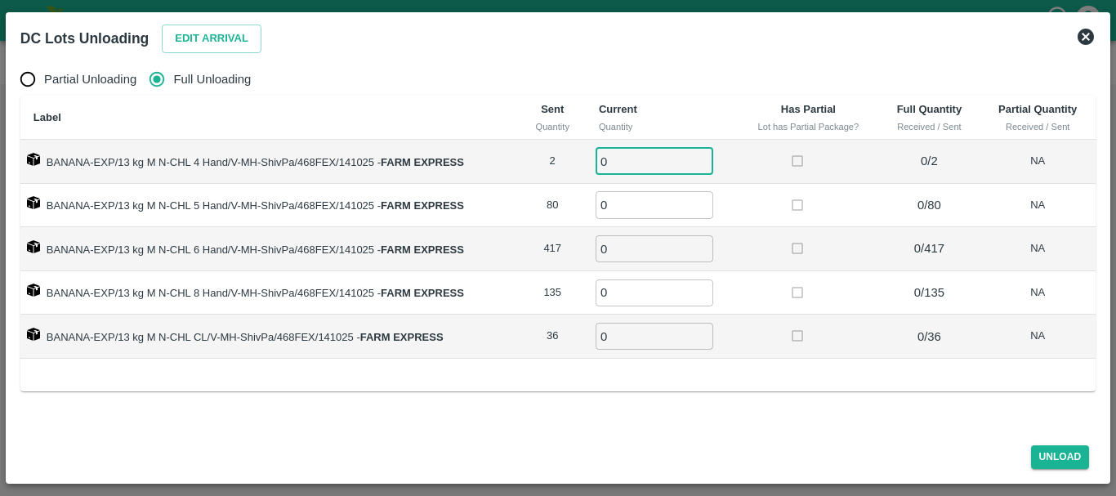
click at [623, 161] on input "0" at bounding box center [655, 161] width 118 height 27
type input "02"
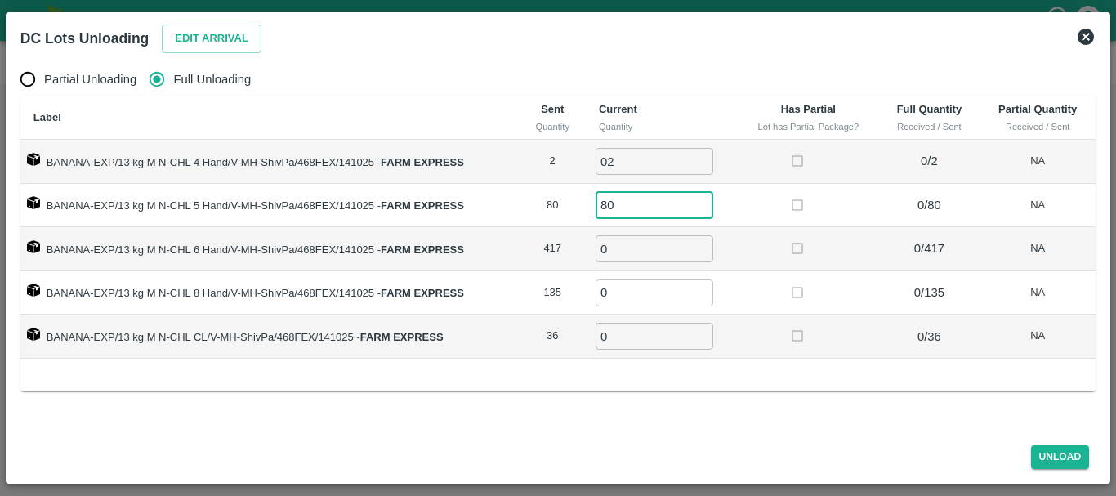
type input "80"
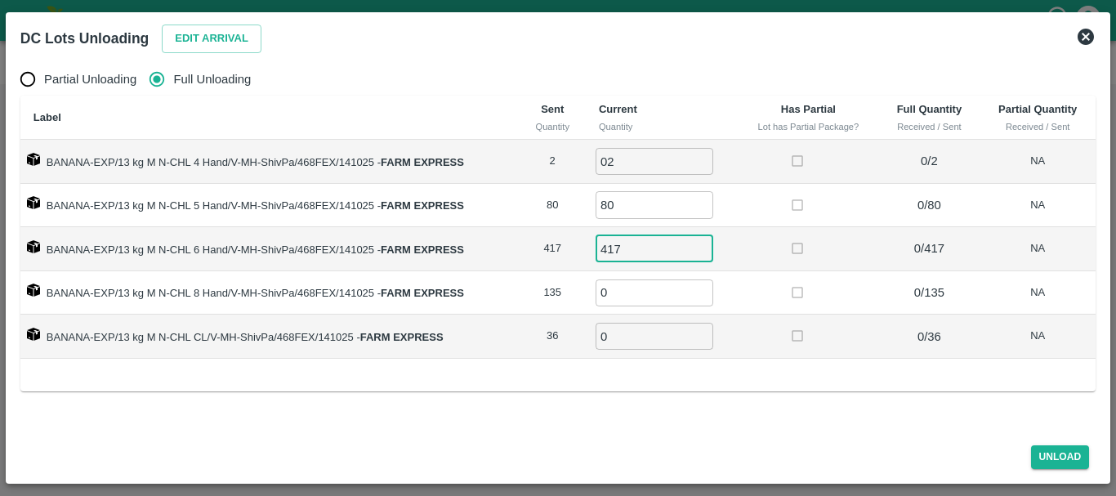
type input "417"
type input "135"
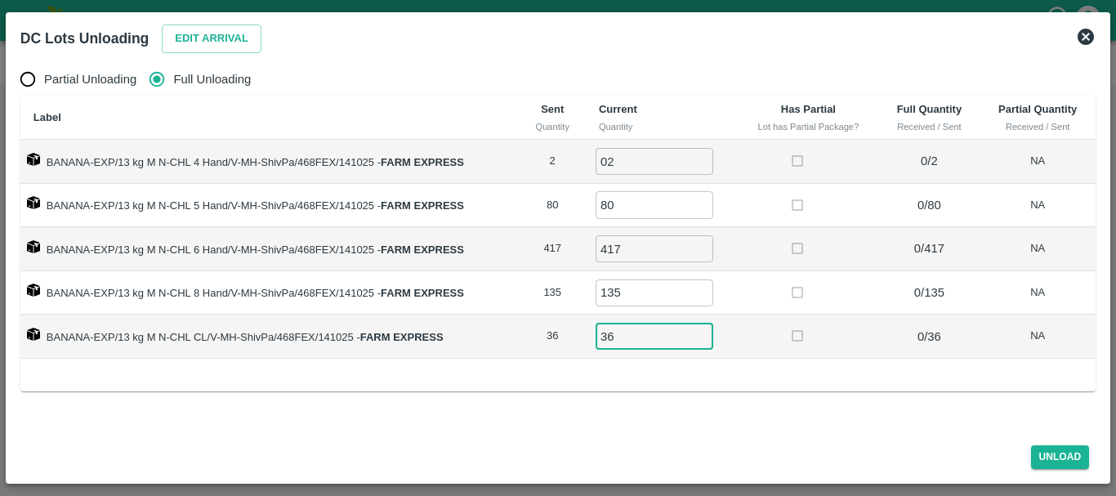
type input "36"
click at [734, 269] on td "417 ​" at bounding box center [662, 249] width 152 height 44
click at [1041, 458] on button "Unload" at bounding box center [1060, 457] width 59 height 24
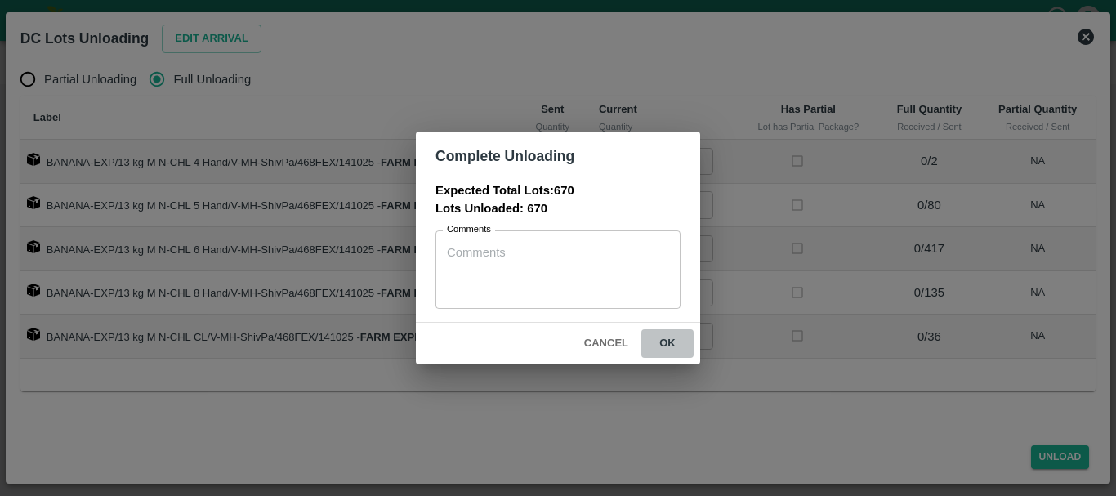
click at [658, 343] on button "ok" at bounding box center [667, 343] width 52 height 29
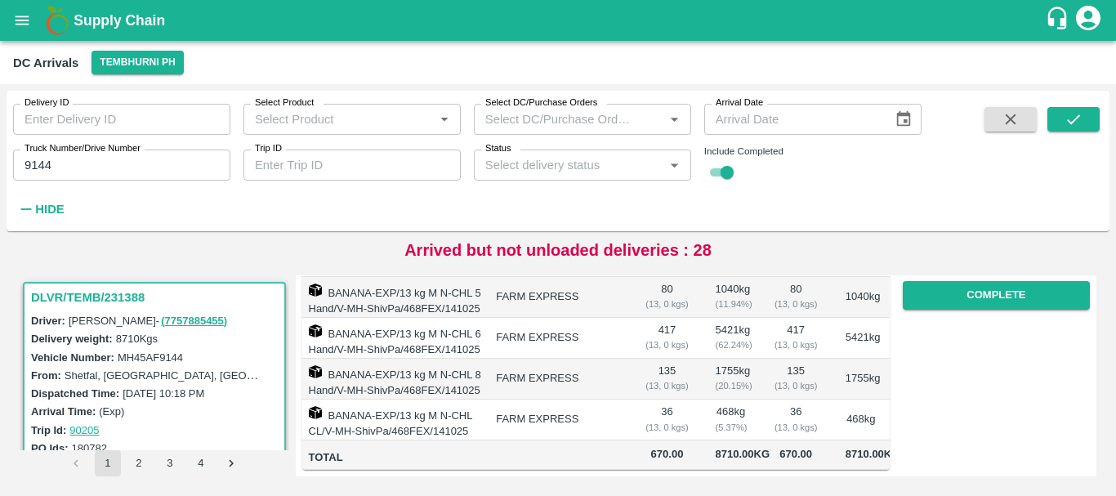
scroll to position [0, 0]
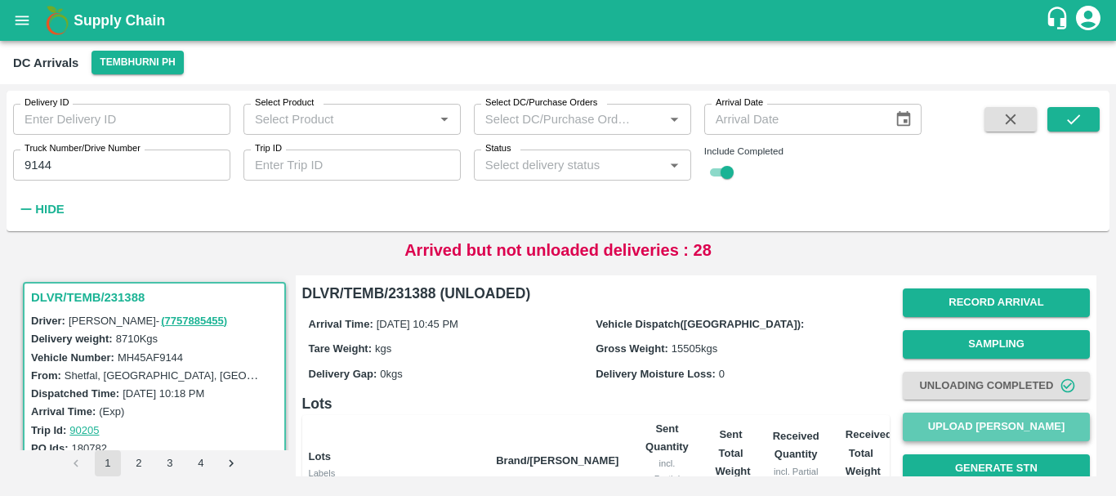
click at [947, 426] on button "Upload [PERSON_NAME]" at bounding box center [996, 427] width 187 height 29
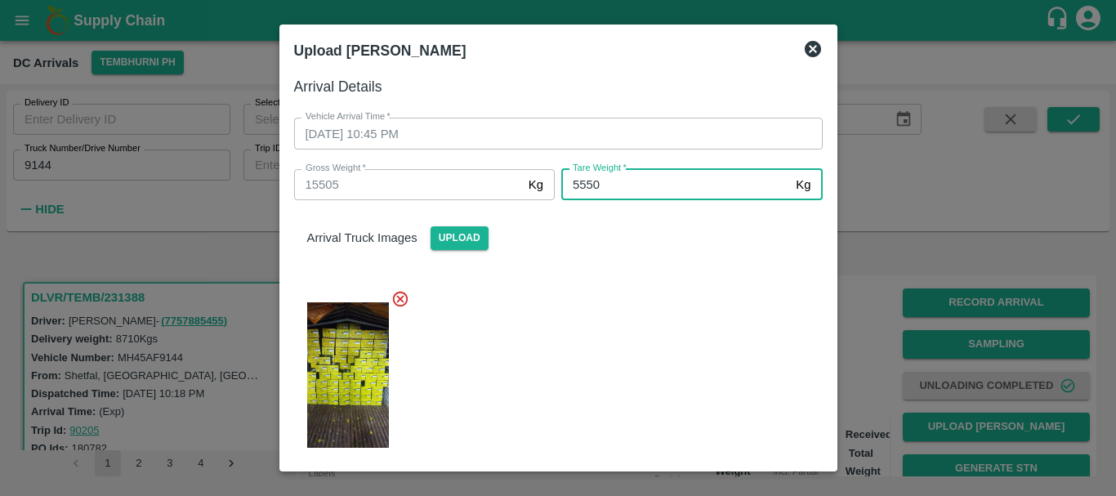
type input "5550"
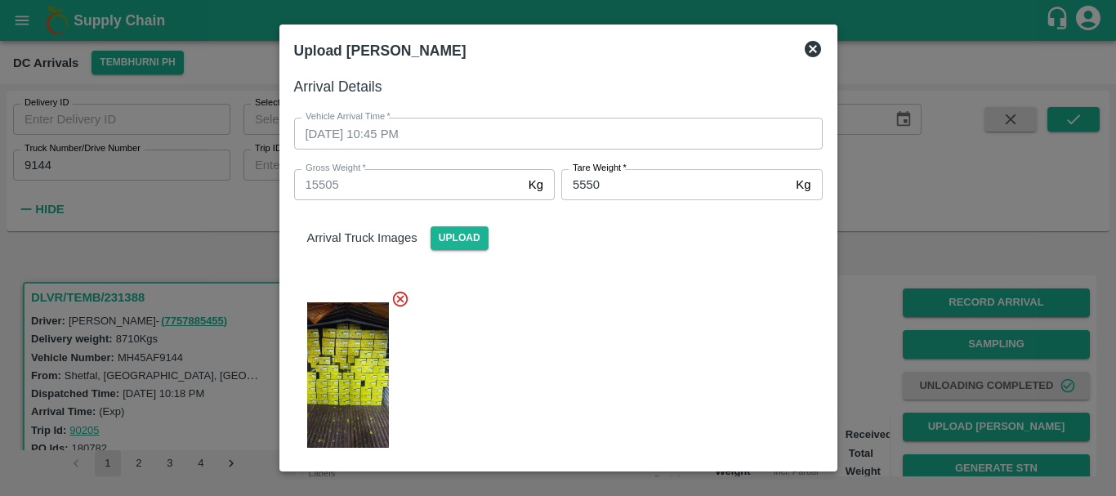
click at [634, 359] on div at bounding box center [552, 370] width 542 height 188
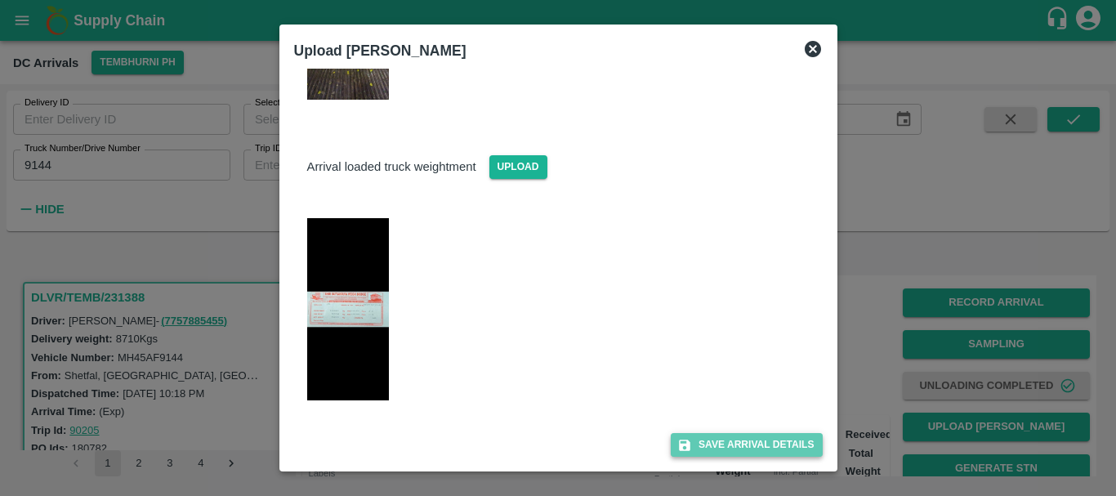
click at [721, 445] on button "Save Arrival Details" at bounding box center [746, 445] width 151 height 24
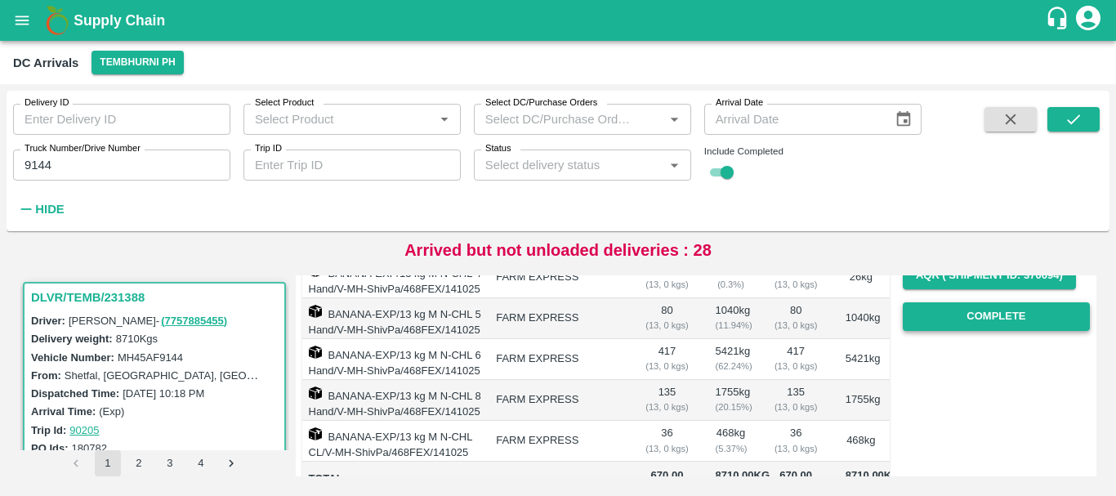
scroll to position [263, 0]
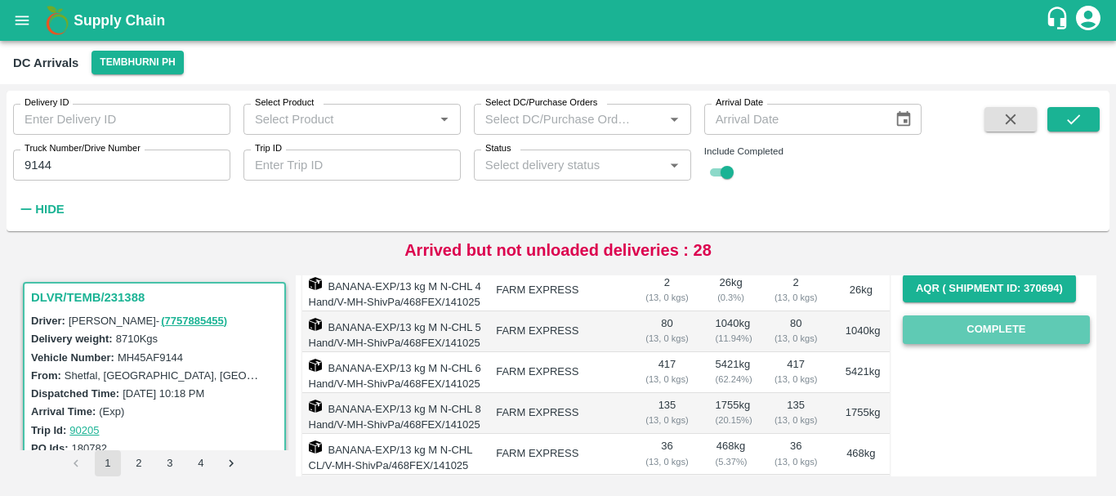
click at [959, 323] on button "Complete" at bounding box center [996, 329] width 187 height 29
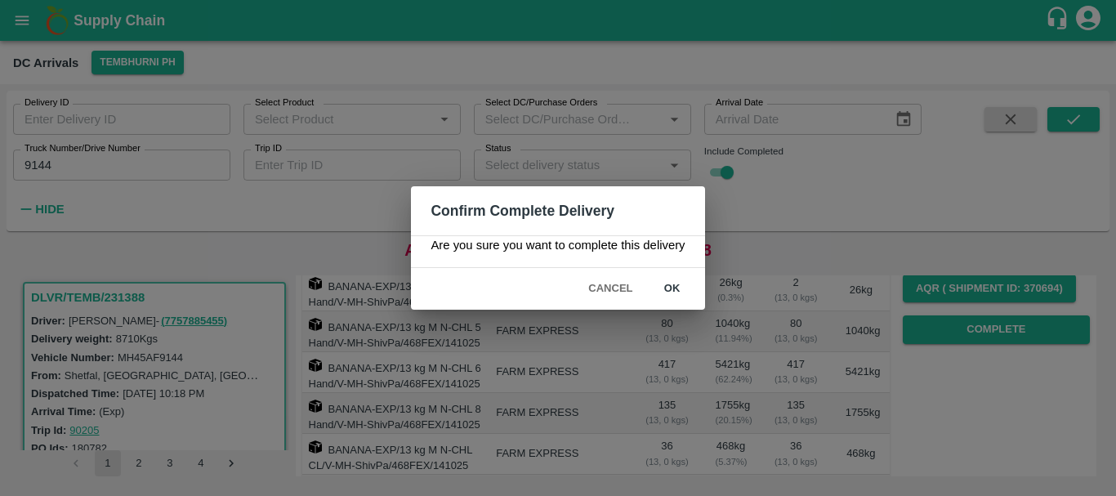
click at [671, 288] on button "ok" at bounding box center [672, 288] width 52 height 29
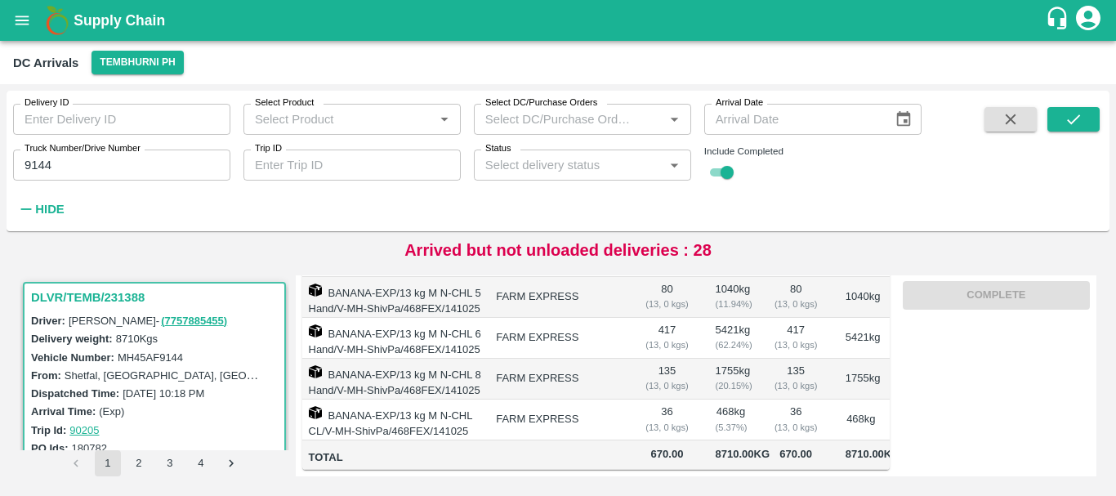
scroll to position [0, 0]
click at [128, 167] on input "9144" at bounding box center [121, 165] width 217 height 31
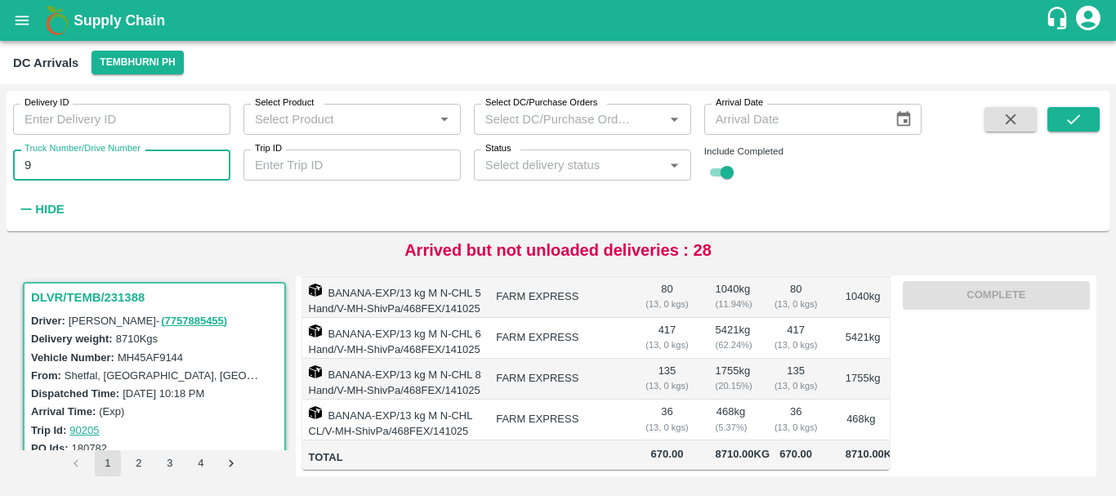
type input "9"
type input "0867"
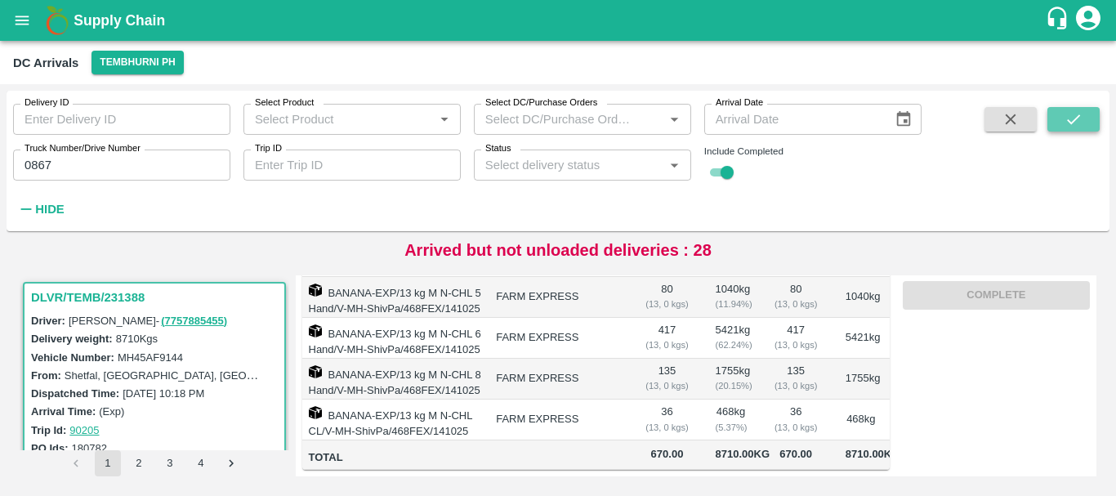
click at [1059, 116] on button "submit" at bounding box center [1073, 119] width 52 height 25
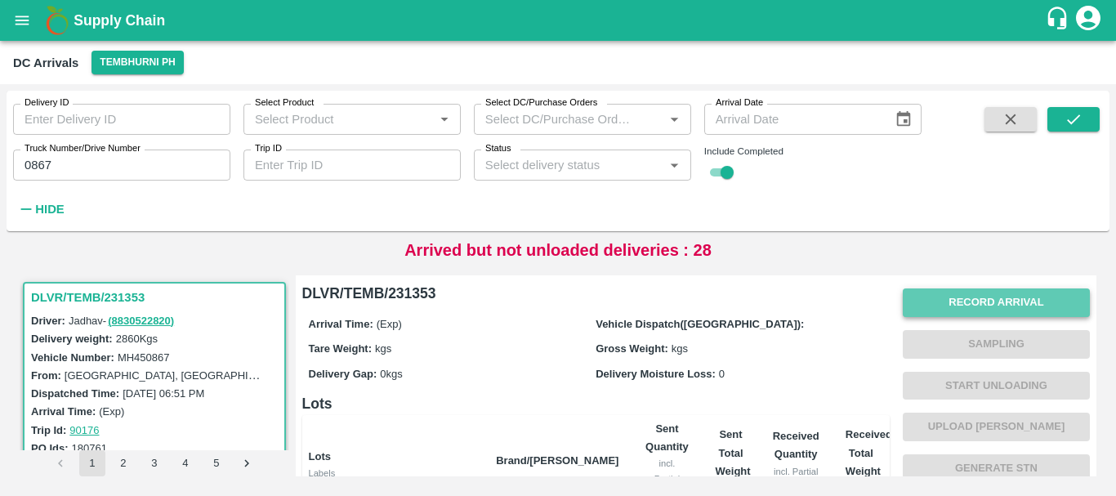
click at [950, 302] on button "Record Arrival" at bounding box center [996, 302] width 187 height 29
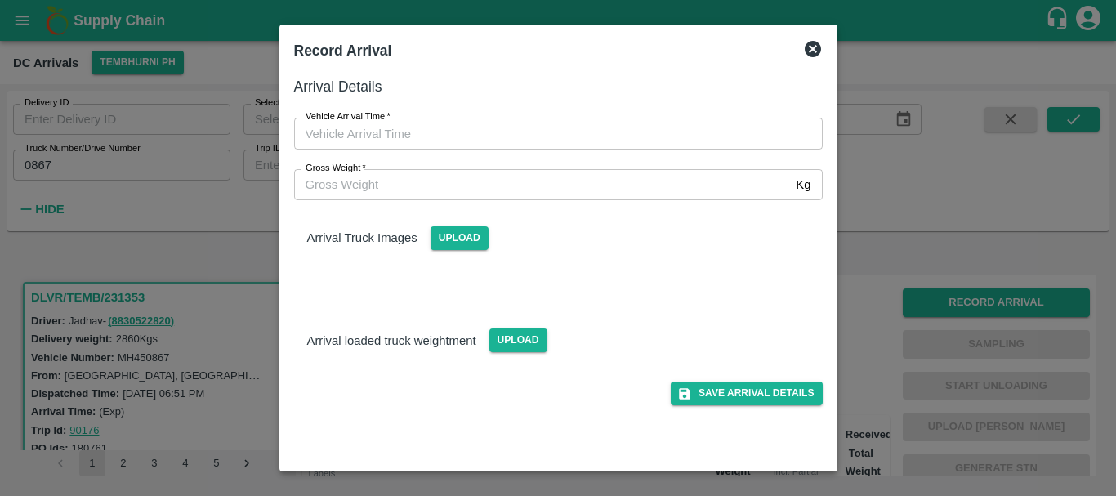
type input "DD/MM/YYYY hh:mm aa"
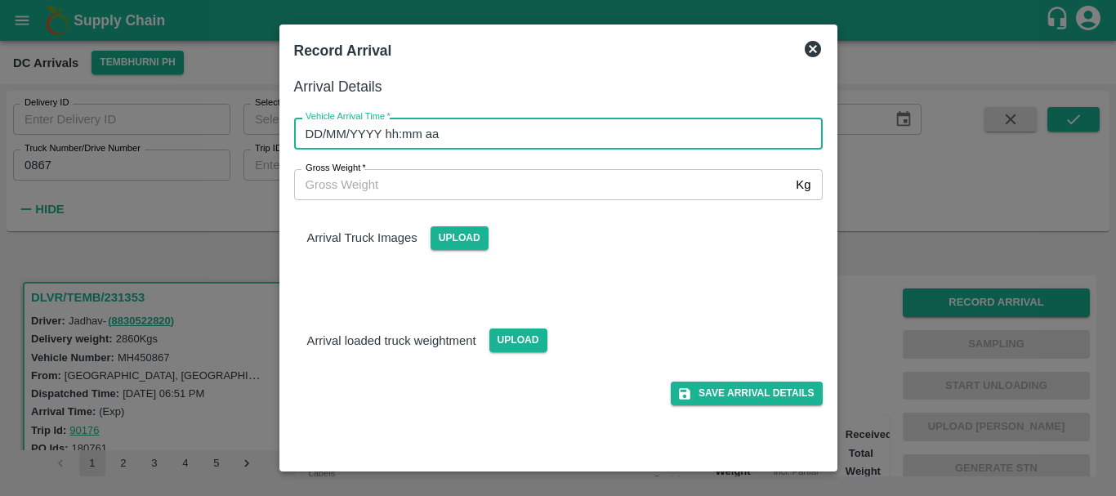
click at [577, 123] on input "DD/MM/YYYY hh:mm aa" at bounding box center [552, 133] width 517 height 31
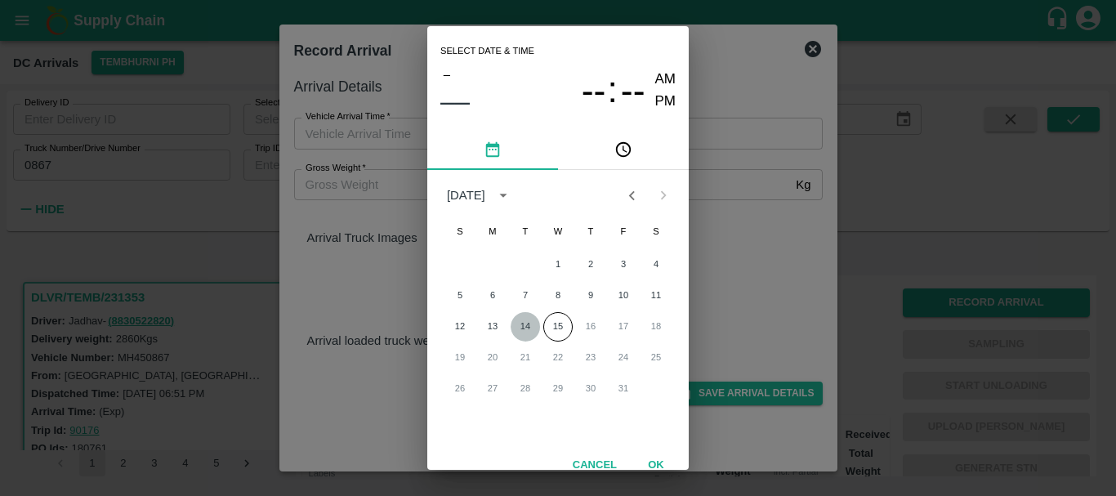
click at [531, 314] on button "14" at bounding box center [525, 326] width 29 height 29
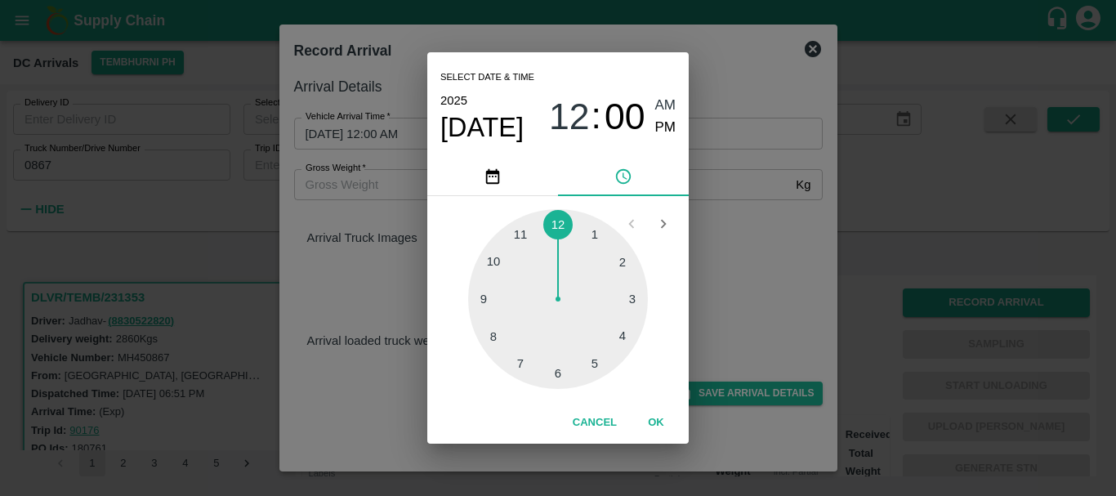
click at [497, 261] on div at bounding box center [558, 299] width 180 height 180
click at [663, 127] on span "PM" at bounding box center [665, 128] width 21 height 22
type input "14/10/2025 10:00 PM"
click at [747, 311] on div "Select date & time 2025 Oct 14 10 : 00 AM PM 05 10 15 20 25 30 35 40 45 50 55 0…" at bounding box center [558, 248] width 1116 height 496
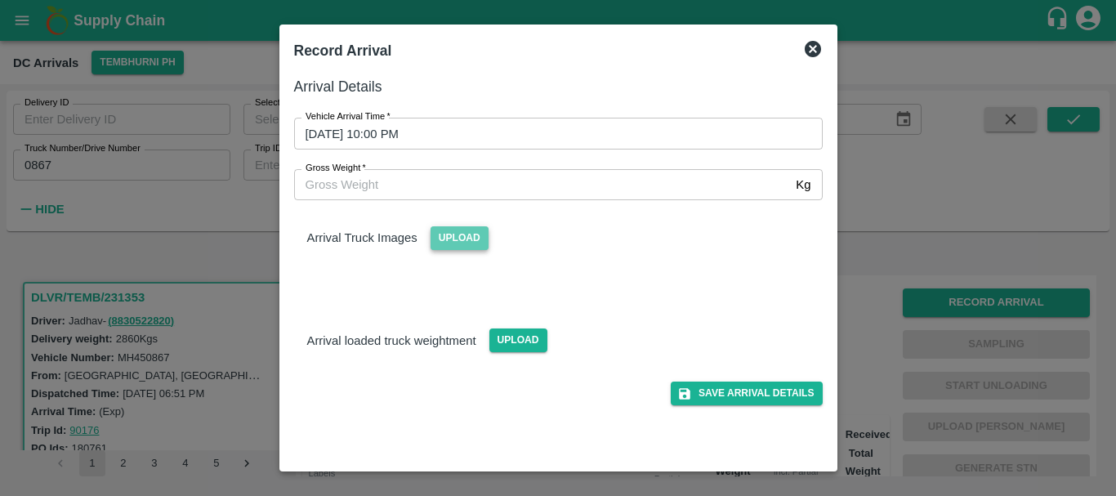
click at [474, 243] on span "Upload" at bounding box center [460, 238] width 58 height 24
click at [0, 0] on input "Upload" at bounding box center [0, 0] width 0 height 0
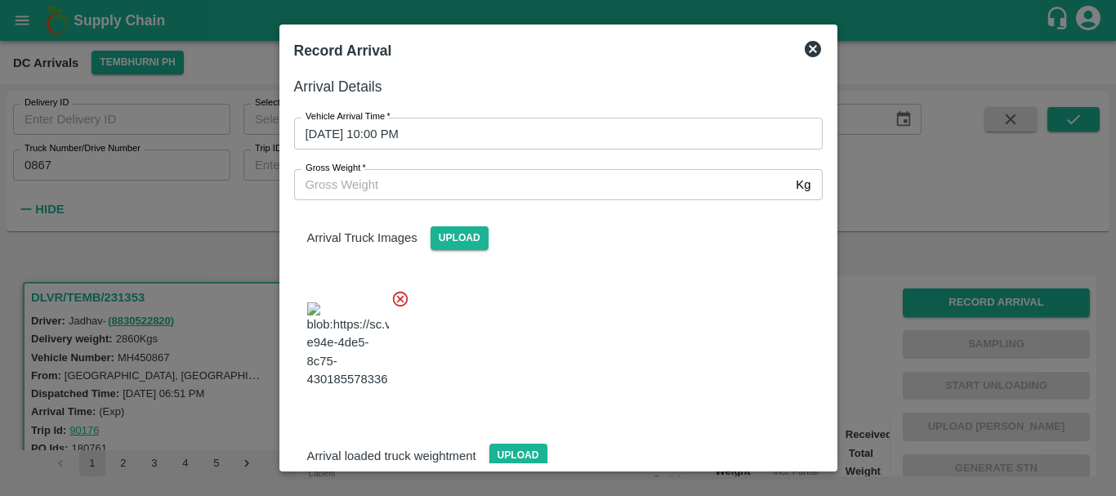
scroll to position [87, 0]
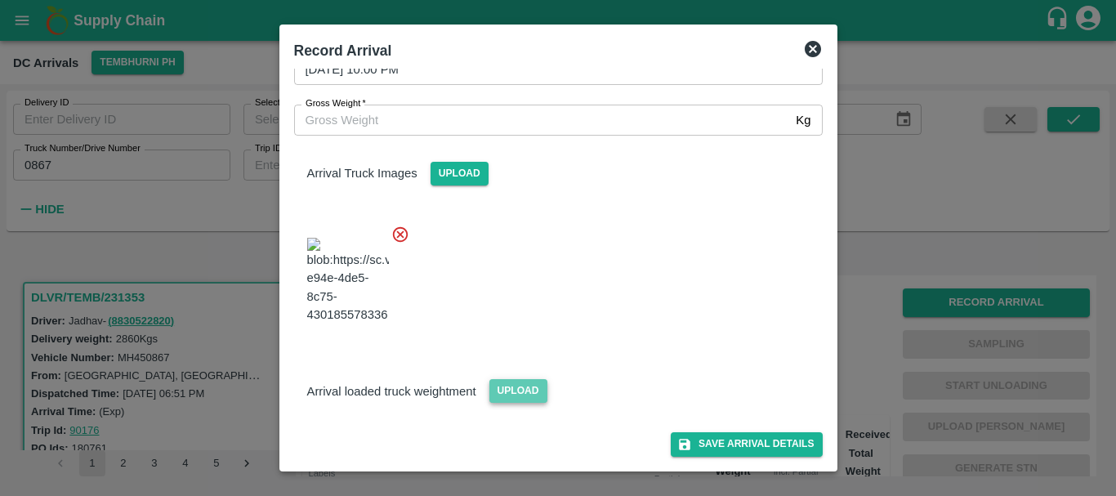
click at [512, 384] on span "Upload" at bounding box center [518, 391] width 58 height 24
click at [0, 0] on input "Upload" at bounding box center [0, 0] width 0 height 0
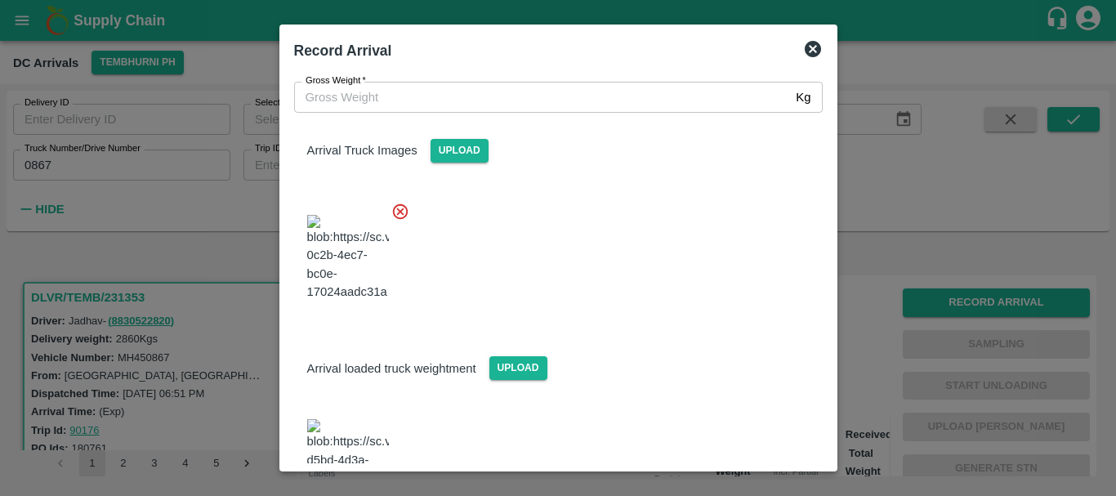
scroll to position [239, 0]
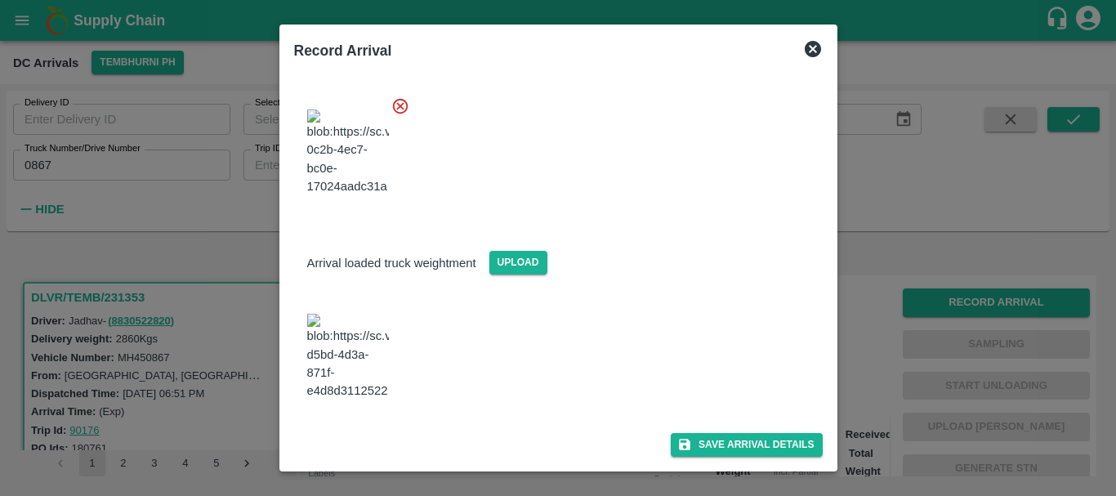
drag, startPoint x: 365, startPoint y: 326, endPoint x: 342, endPoint y: 328, distance: 23.0
click at [342, 328] on img at bounding box center [348, 357] width 82 height 86
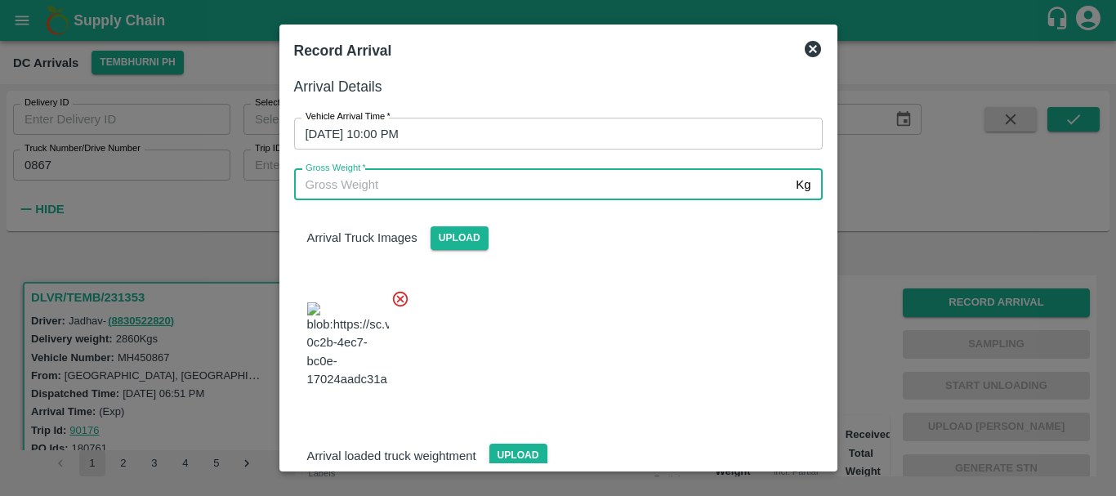
click at [474, 181] on input "Gross Weight   *" at bounding box center [542, 184] width 496 height 31
type input "8090"
click at [582, 360] on div at bounding box center [552, 340] width 542 height 128
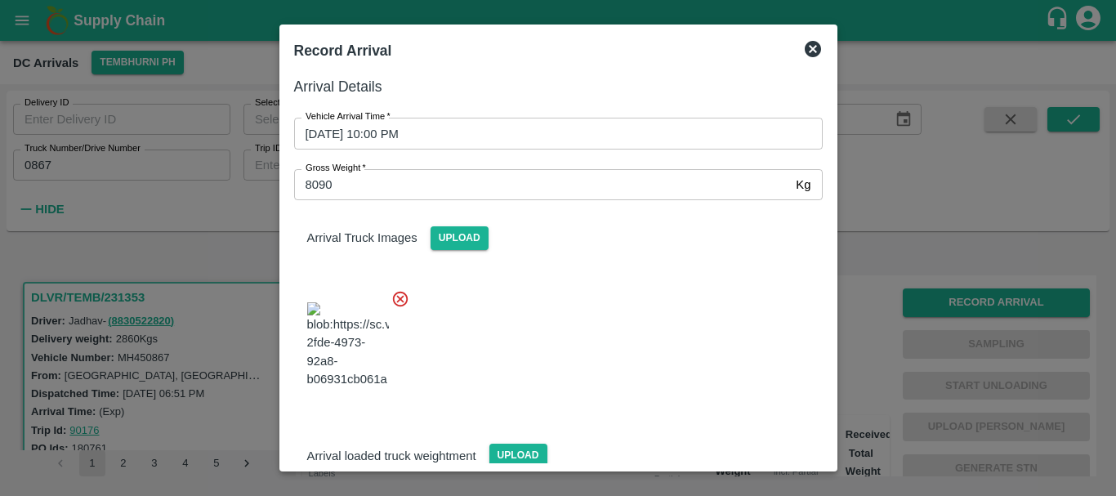
scroll to position [239, 0]
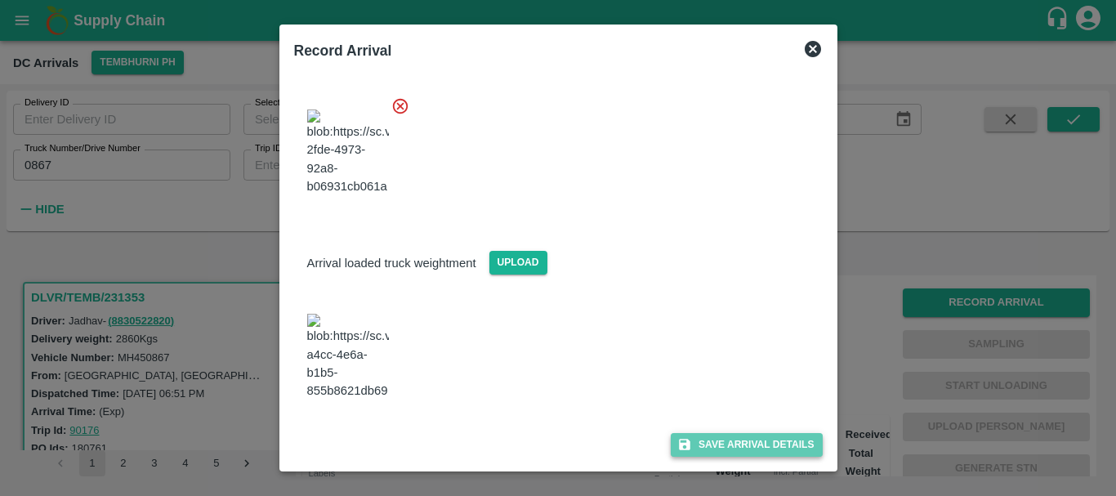
click at [685, 448] on icon "submit" at bounding box center [684, 444] width 11 height 11
click at [721, 441] on span "Save Arrival Details" at bounding box center [746, 445] width 151 height 24
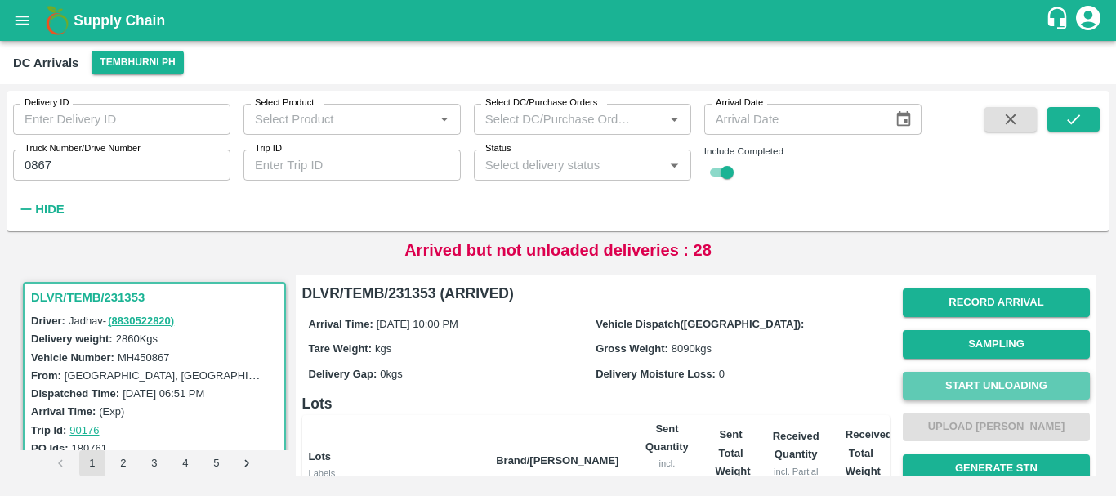
click at [925, 377] on button "Start Unloading" at bounding box center [996, 386] width 187 height 29
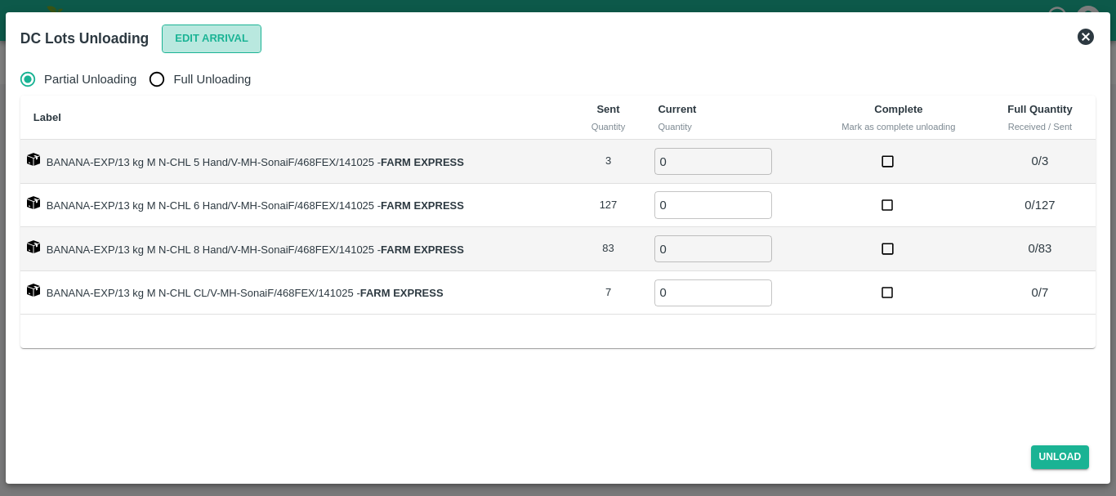
click at [188, 36] on button "Edit Arrival" at bounding box center [212, 39] width 100 height 29
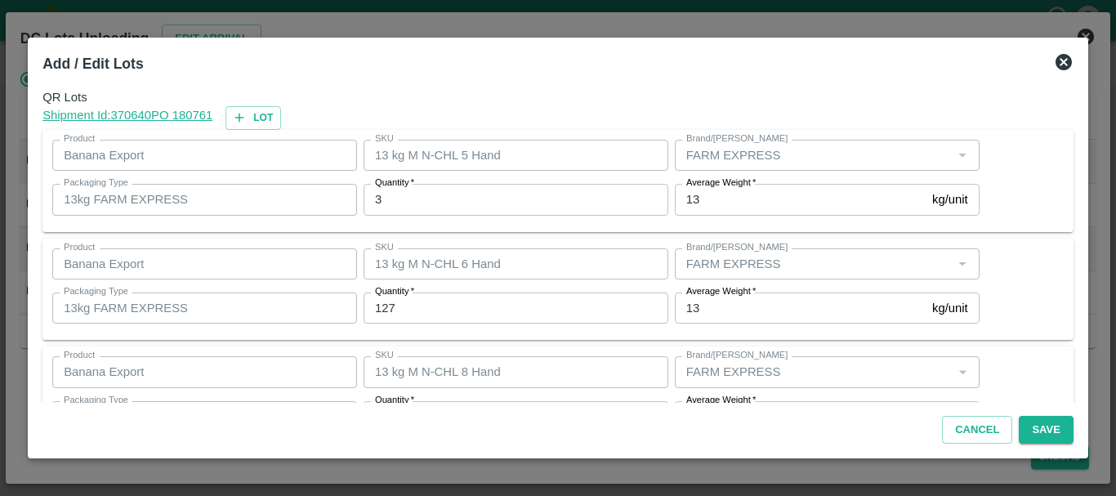
click at [396, 198] on input "3" at bounding box center [516, 199] width 305 height 31
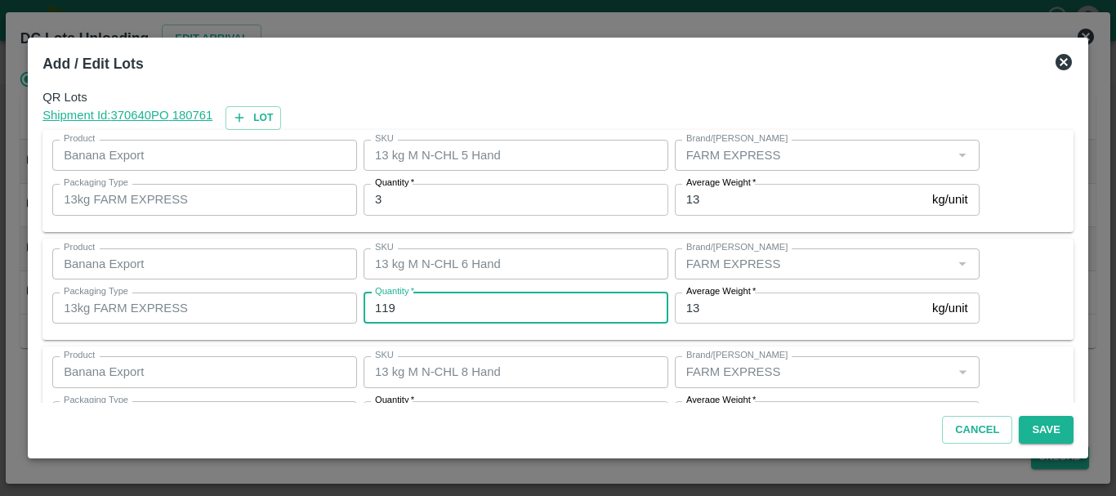
type input "119"
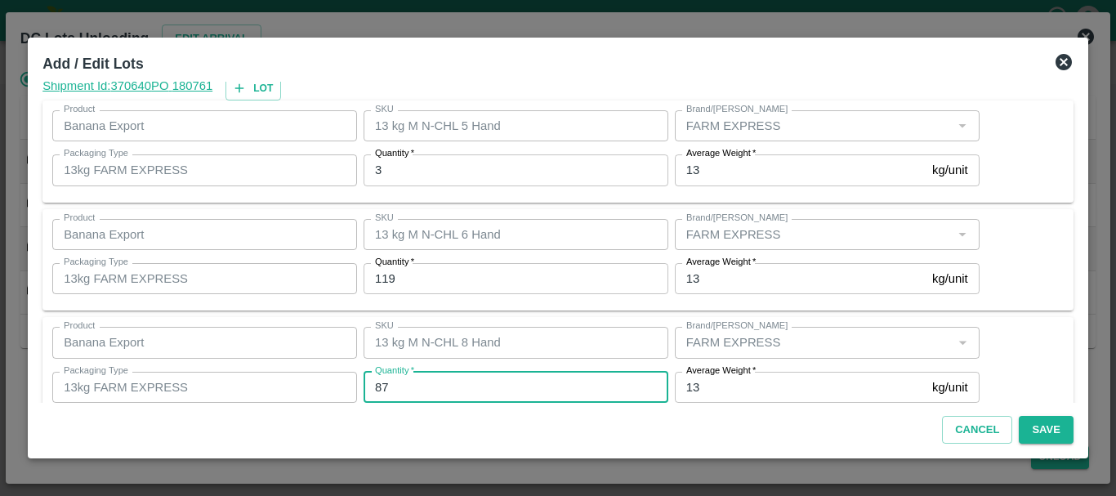
type input "87"
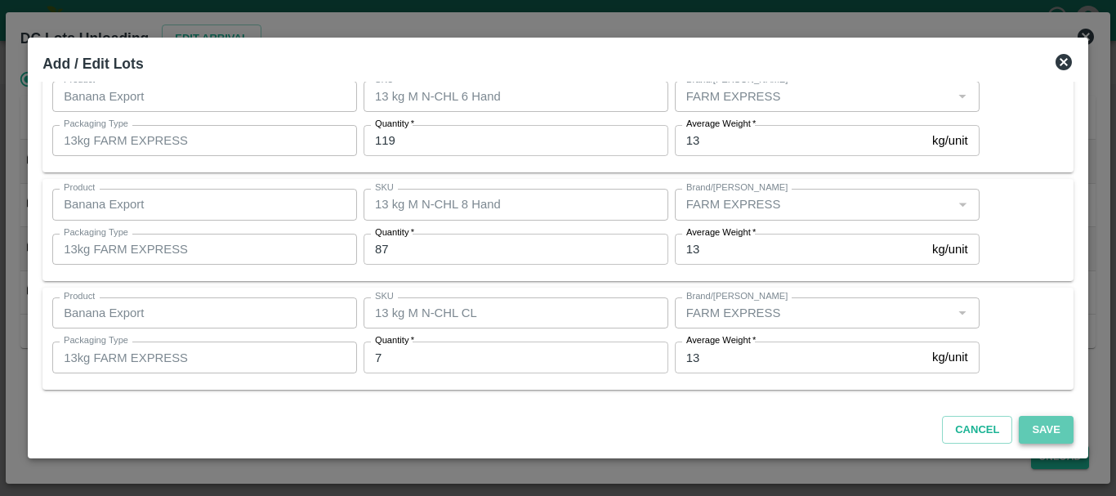
click at [1029, 432] on button "Save" at bounding box center [1046, 430] width 54 height 29
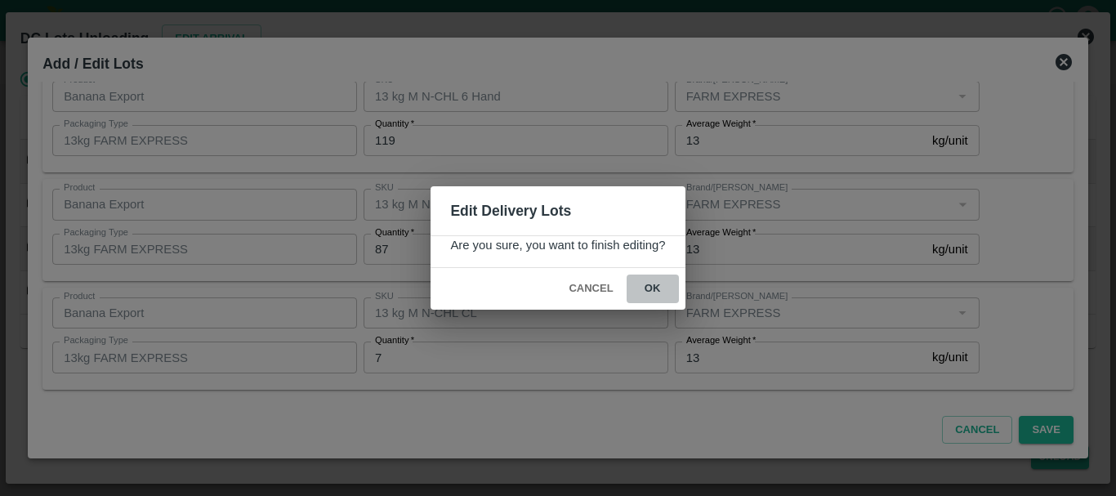
click at [667, 297] on button "ok" at bounding box center [653, 288] width 52 height 29
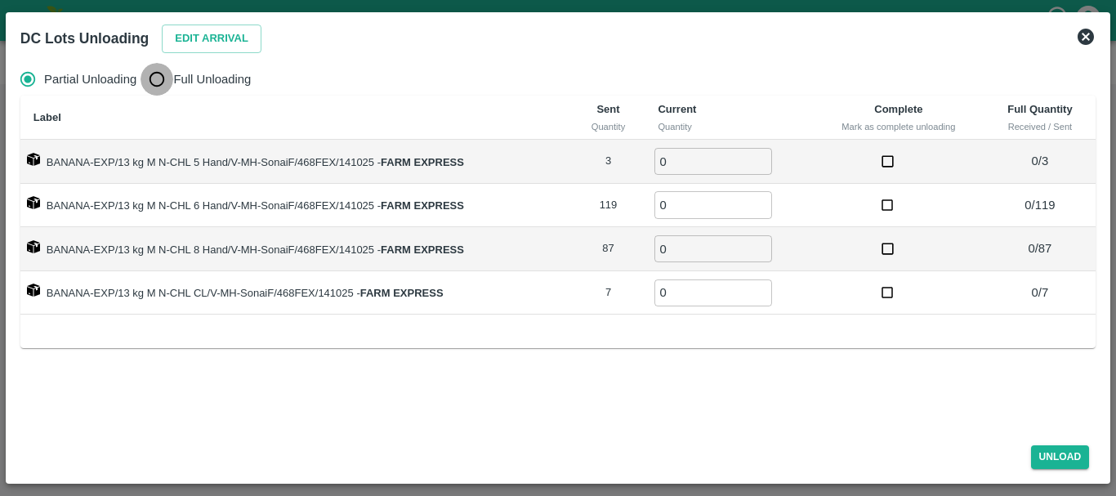
click at [144, 73] on input "Full Unloading" at bounding box center [157, 79] width 33 height 33
radio input "true"
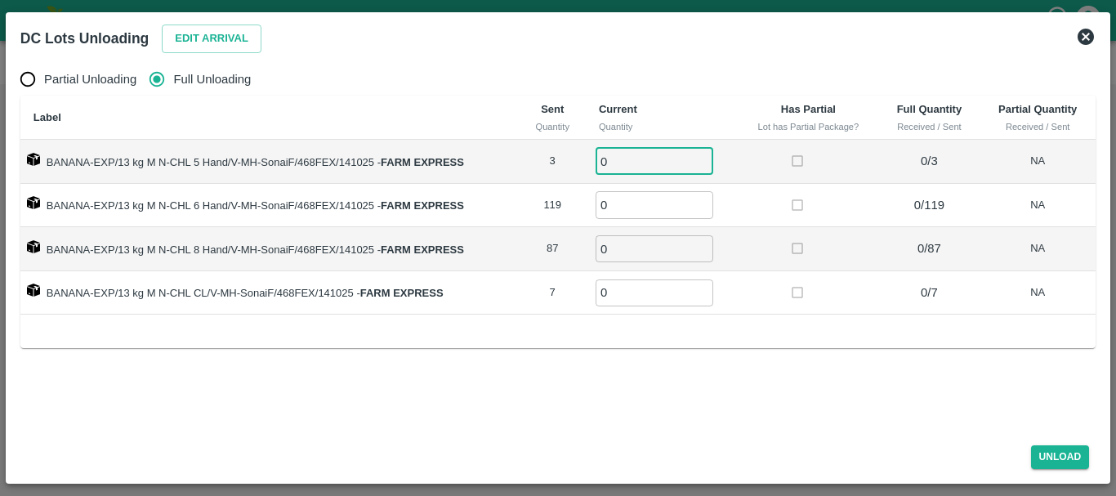
click at [640, 158] on input "0" at bounding box center [655, 161] width 118 height 27
type input "03"
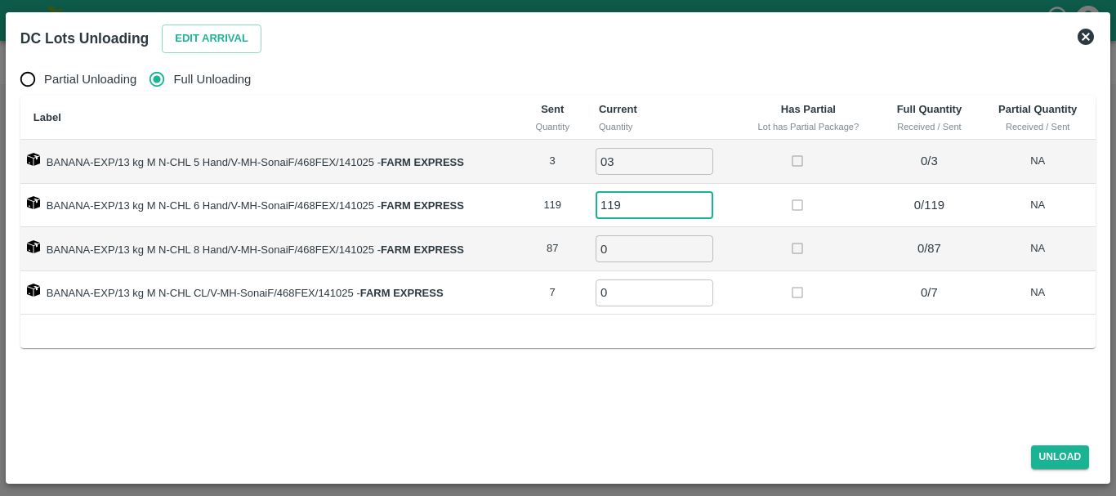
type input "119"
type input "87"
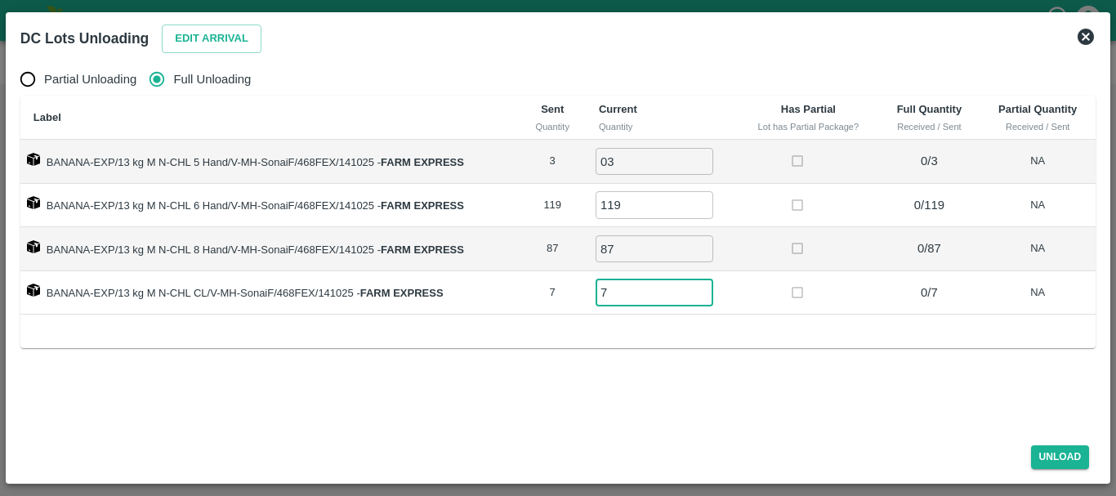
type input "7"
click at [770, 295] on td at bounding box center [808, 293] width 141 height 44
click at [1058, 454] on button "Unload" at bounding box center [1060, 457] width 59 height 24
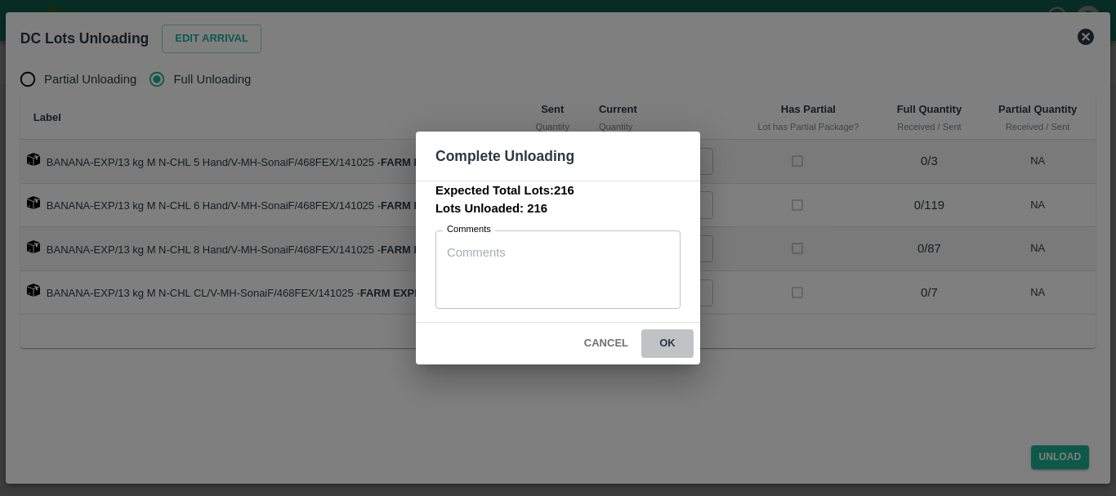
click at [663, 335] on button "ok" at bounding box center [667, 343] width 52 height 29
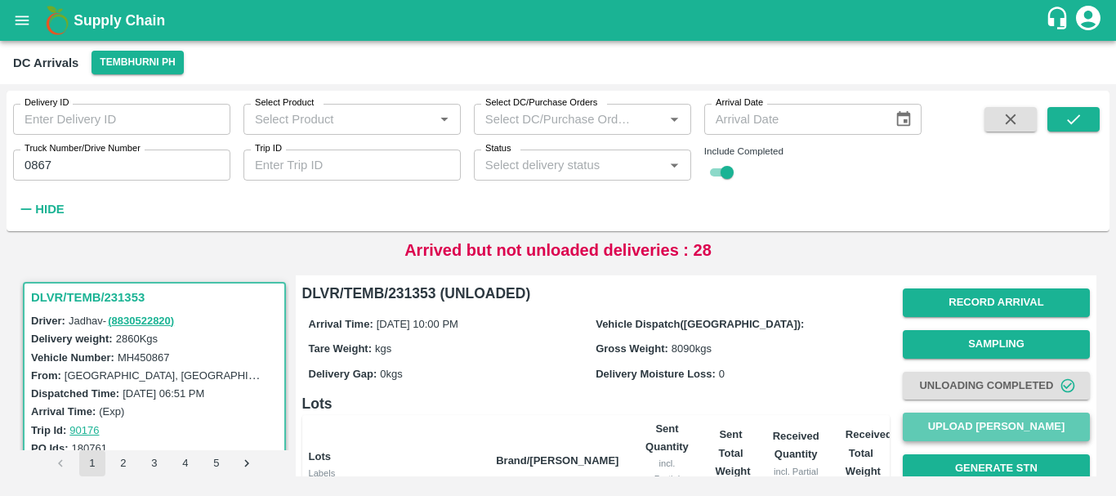
click at [985, 419] on button "Upload [PERSON_NAME]" at bounding box center [996, 427] width 187 height 29
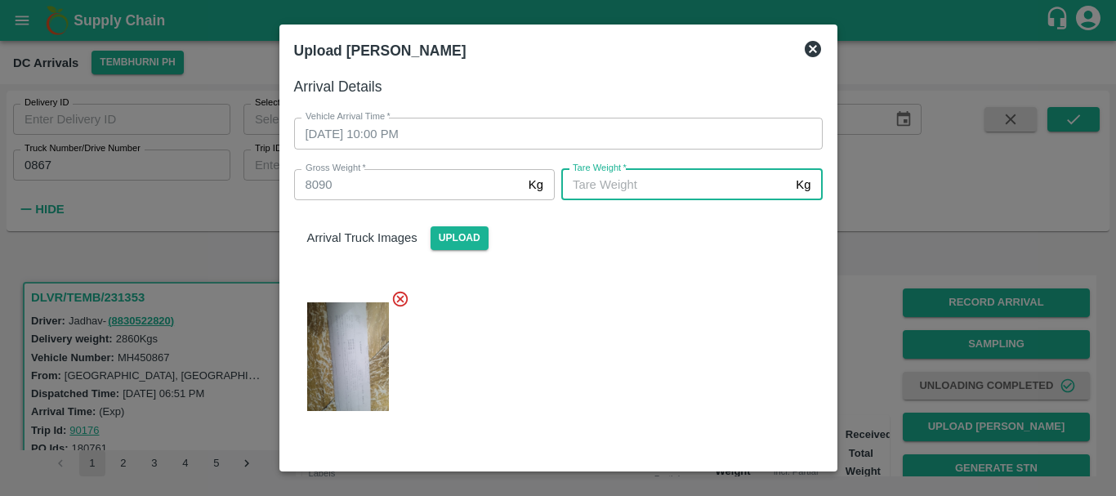
click at [688, 187] on input "[PERSON_NAME]   *" at bounding box center [675, 184] width 228 height 31
type input "5040"
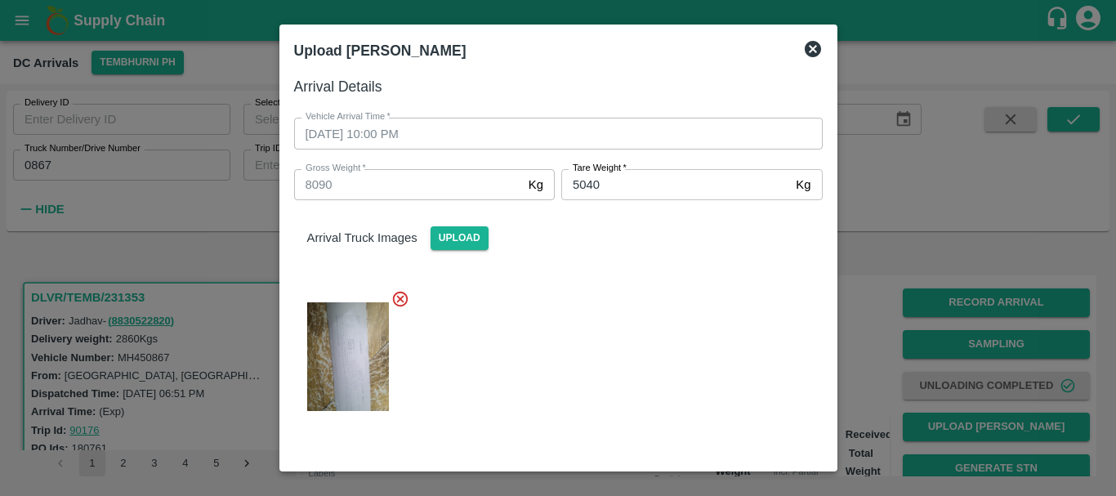
click at [678, 313] on div at bounding box center [552, 351] width 542 height 151
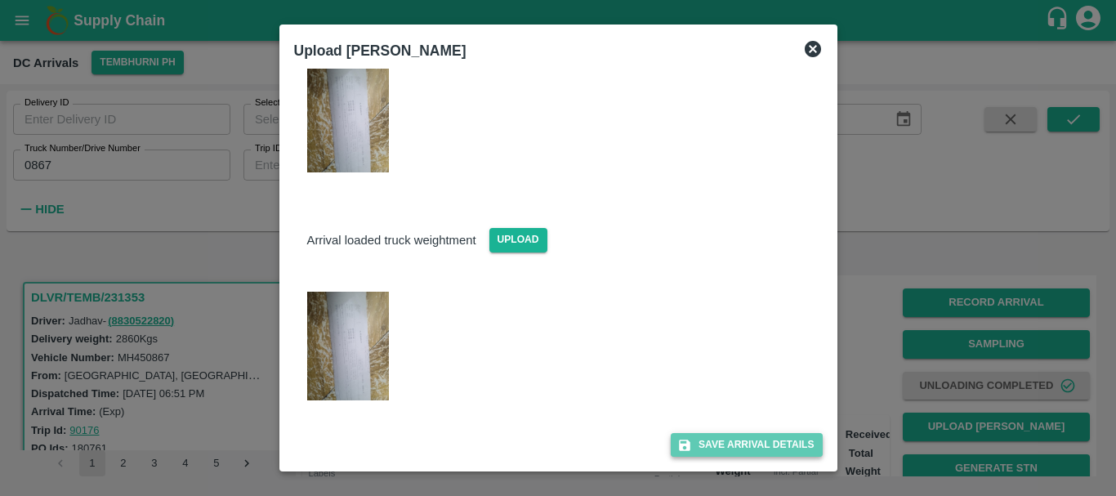
click at [725, 440] on button "Save Arrival Details" at bounding box center [746, 445] width 151 height 24
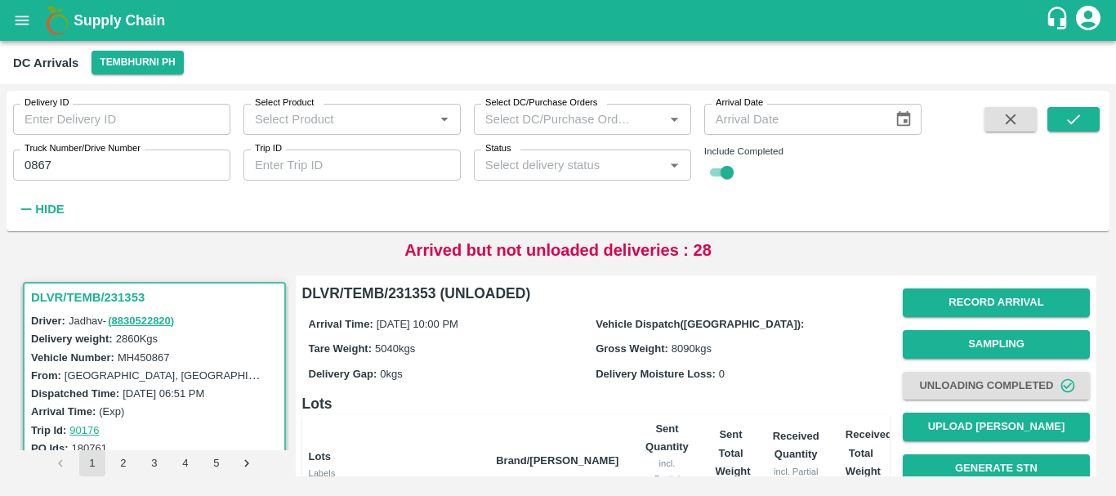
scroll to position [300, 0]
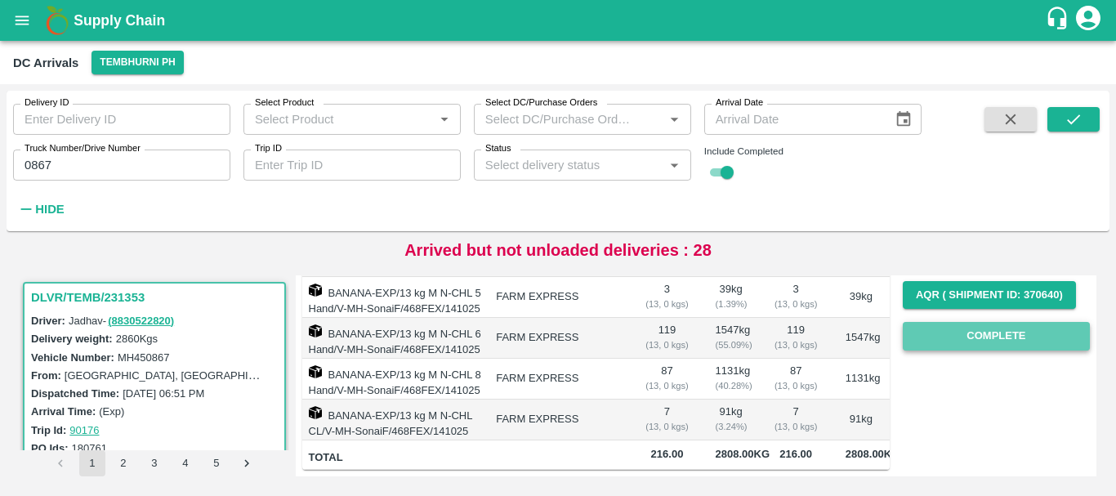
click at [957, 322] on button "Complete" at bounding box center [996, 336] width 187 height 29
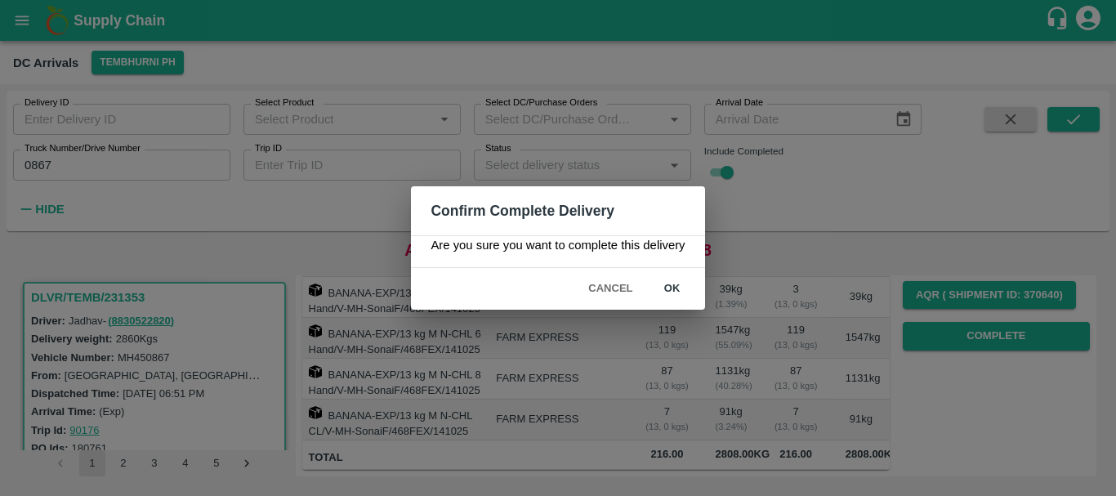
click at [775, 316] on div "Confirm Complete Delivery Are you sure you want to complete this delivery Cance…" at bounding box center [558, 248] width 1116 height 496
click at [676, 286] on button "ok" at bounding box center [672, 288] width 52 height 29
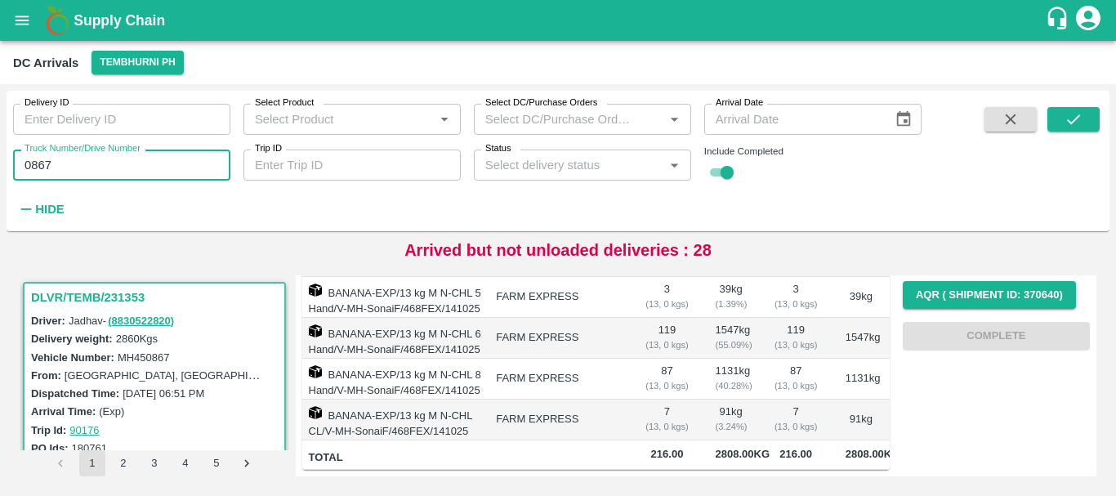
click at [127, 176] on input "0867" at bounding box center [121, 165] width 217 height 31
type input "0"
type input "9606"
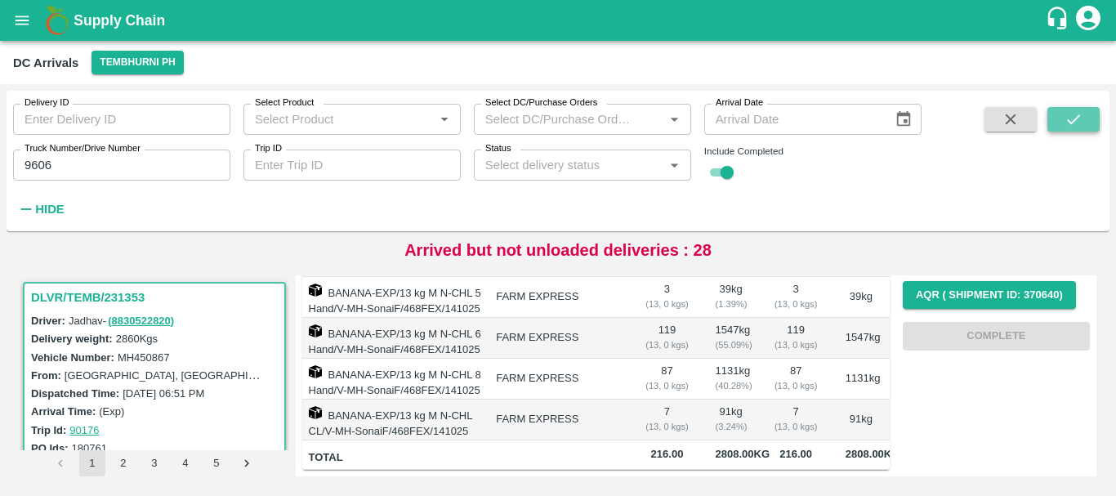
click at [1075, 118] on icon "submit" at bounding box center [1074, 119] width 18 height 18
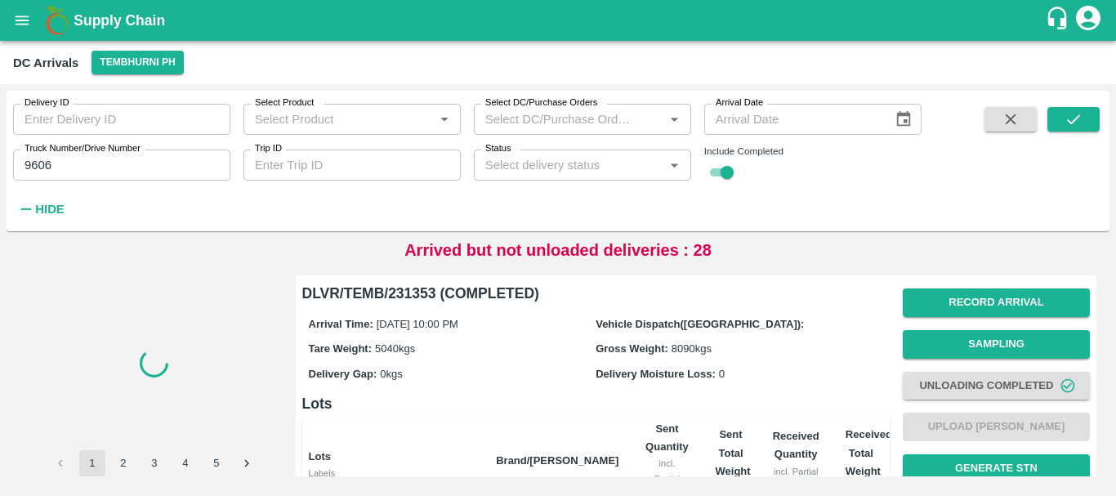
scroll to position [300, 0]
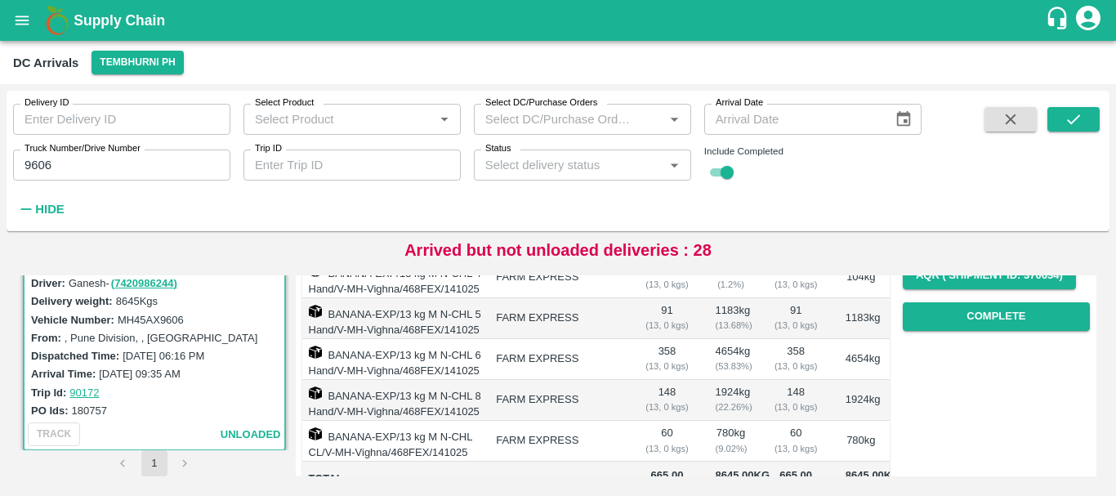
scroll to position [278, 0]
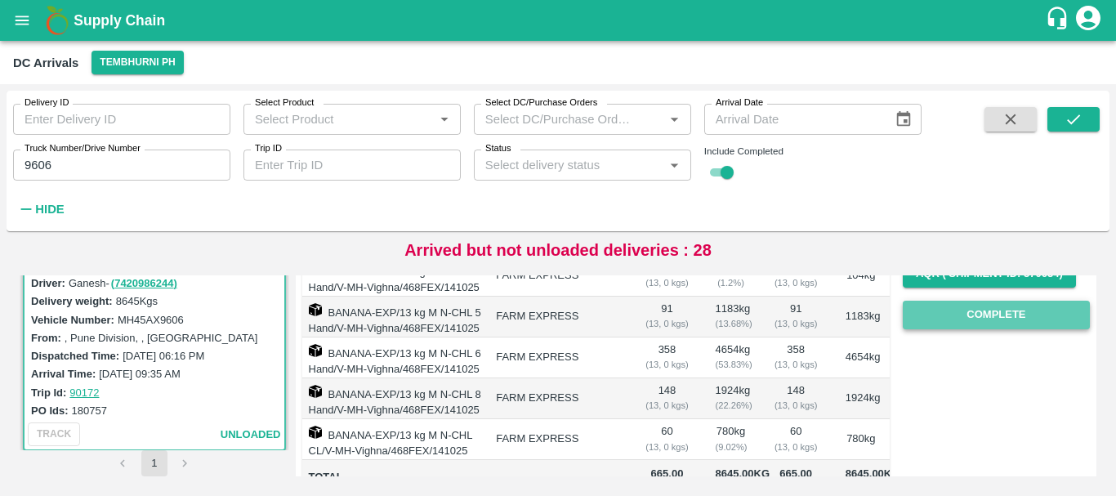
click at [932, 322] on button "Complete" at bounding box center [996, 315] width 187 height 29
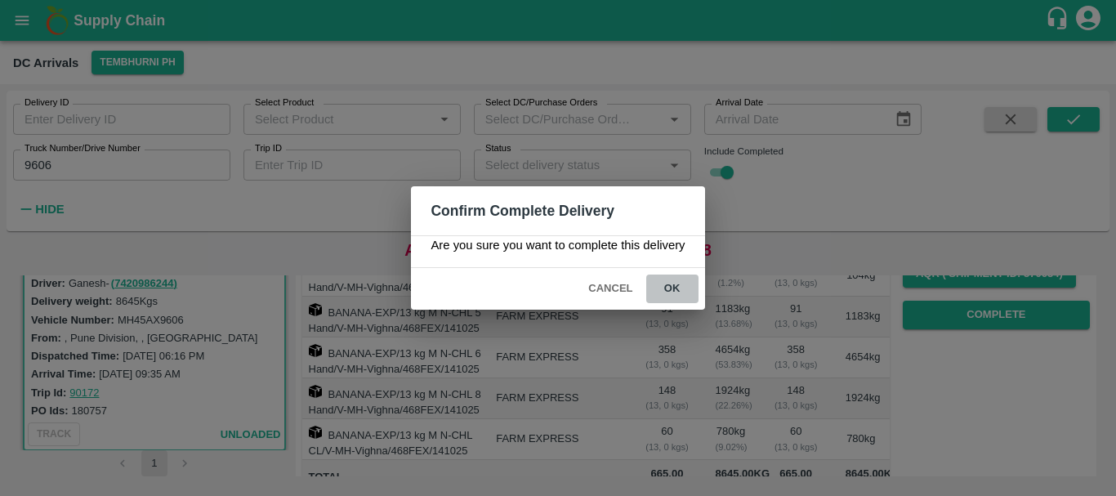
click at [683, 284] on button "ok" at bounding box center [672, 288] width 52 height 29
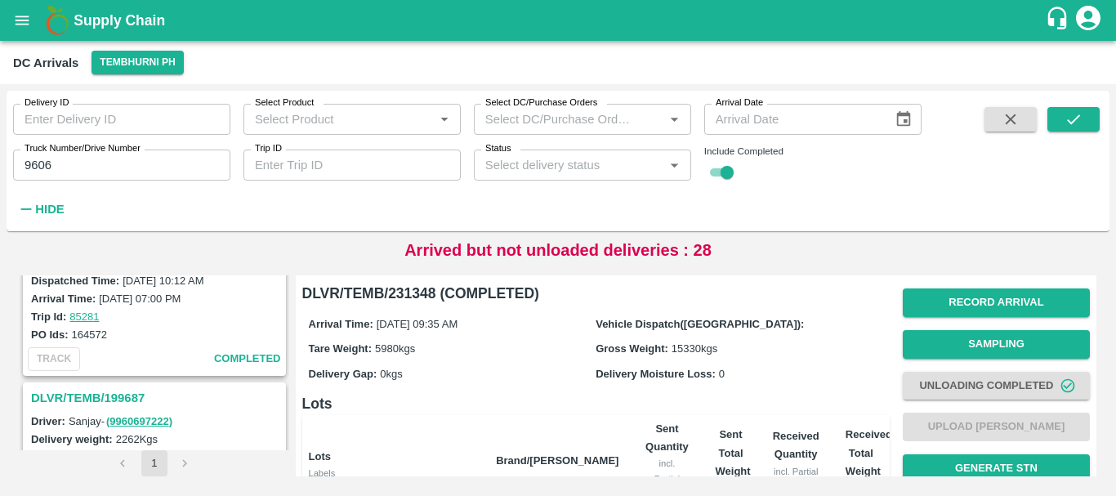
scroll to position [0, 0]
